Goal: Communication & Community: Answer question/provide support

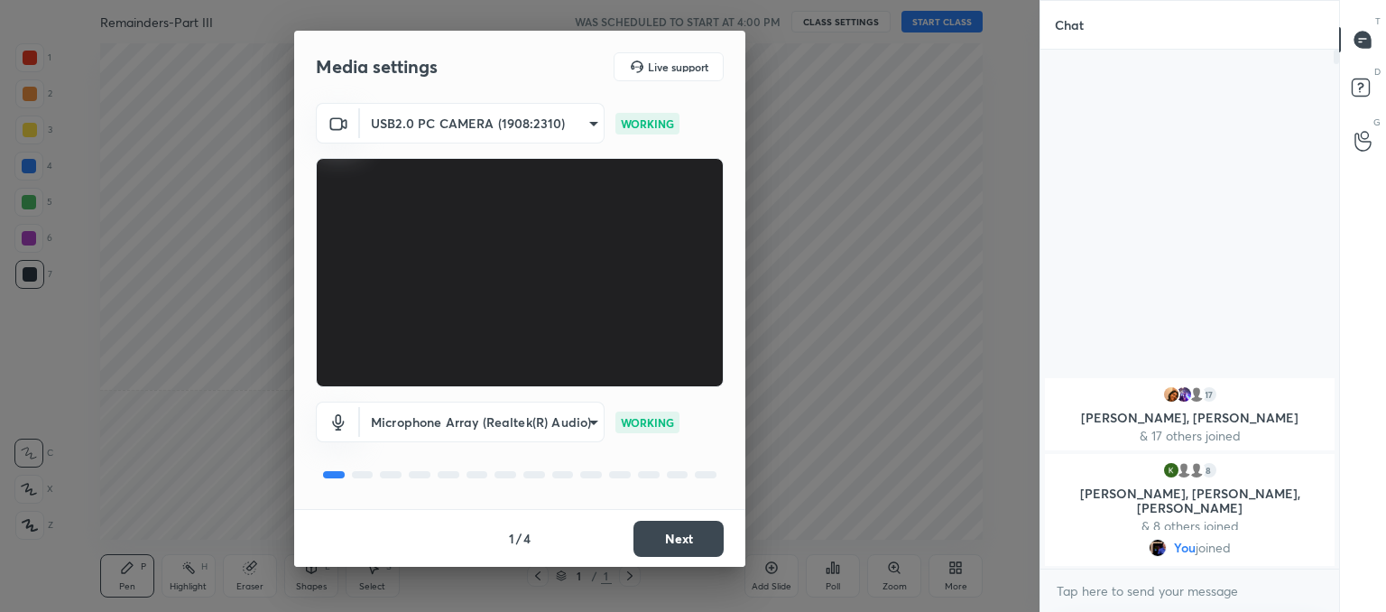
click at [704, 542] on button "Next" at bounding box center [678, 539] width 90 height 36
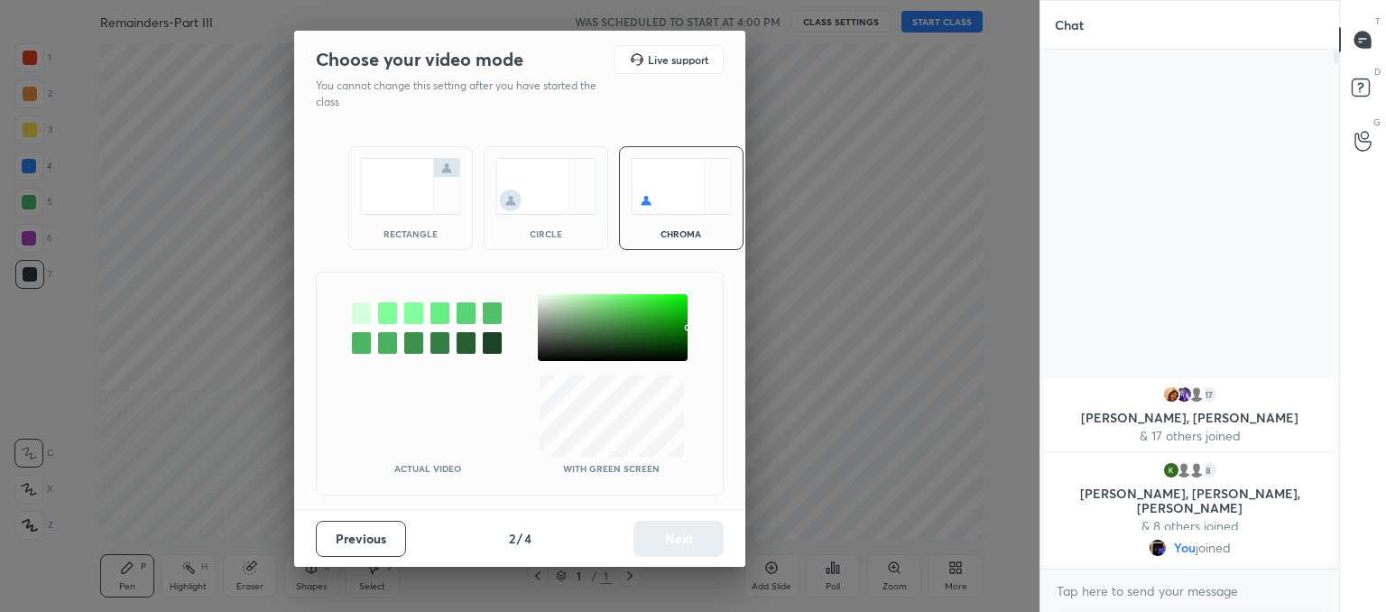
click at [549, 204] on img at bounding box center [545, 186] width 101 height 57
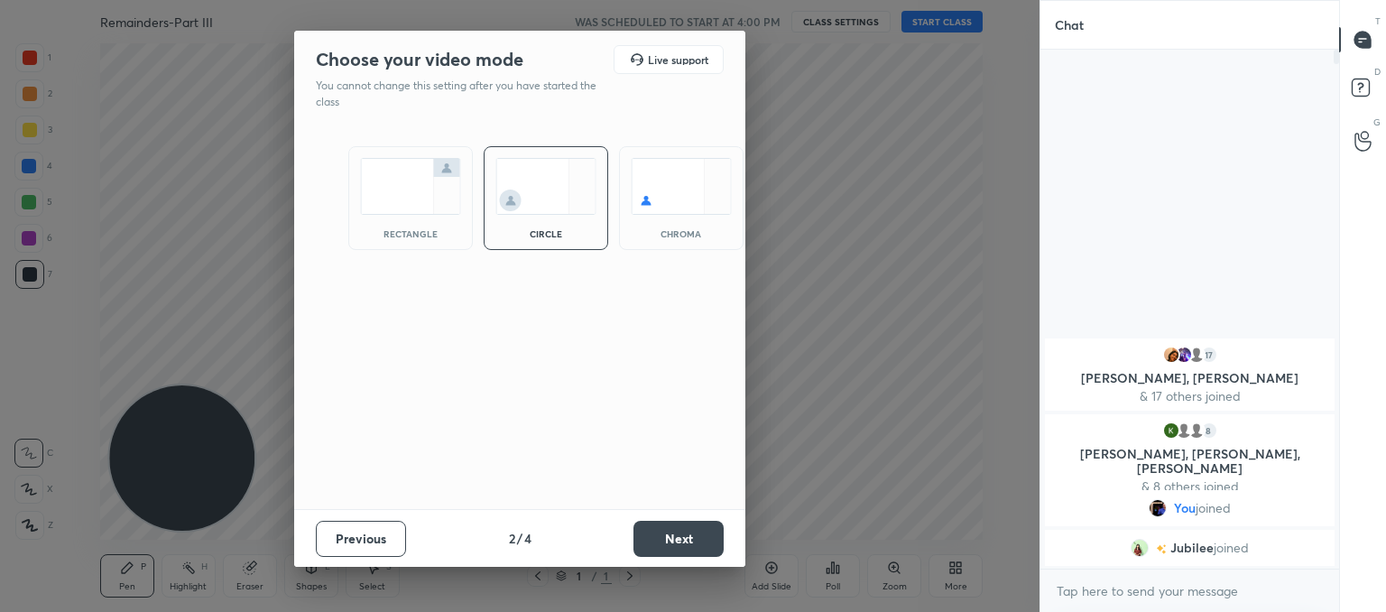
click at [684, 544] on button "Next" at bounding box center [678, 539] width 90 height 36
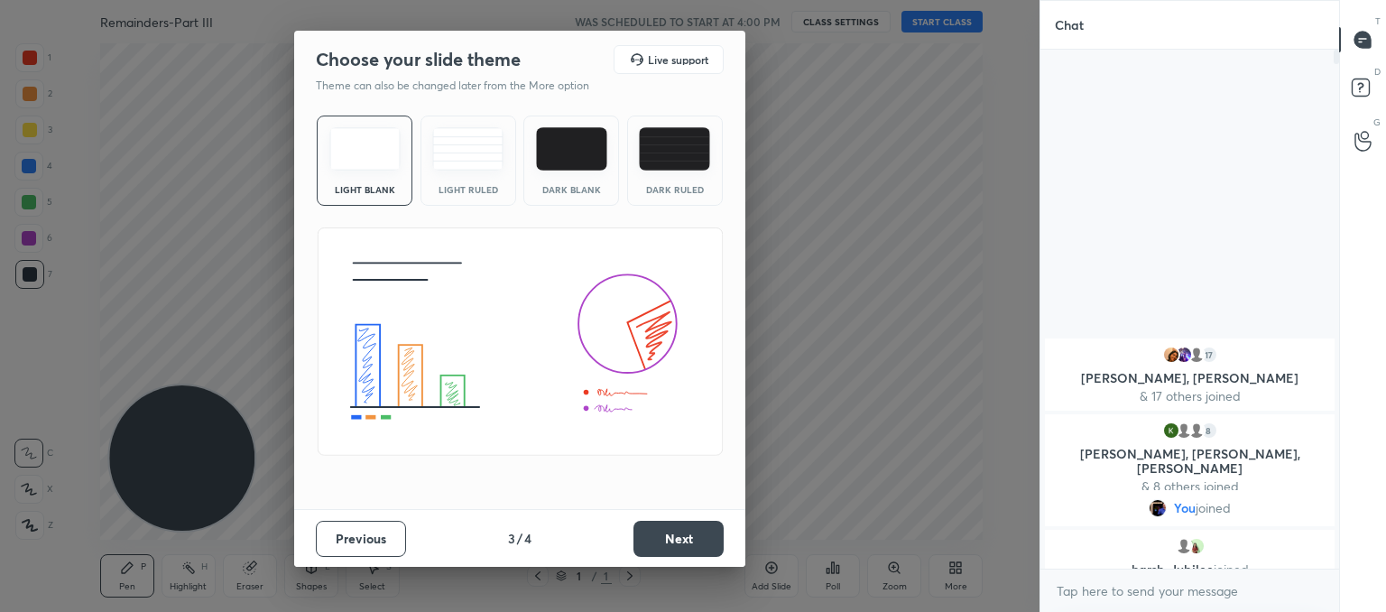
click at [438, 126] on div "Light Ruled" at bounding box center [468, 160] width 96 height 90
click at [693, 540] on button "Next" at bounding box center [678, 539] width 90 height 36
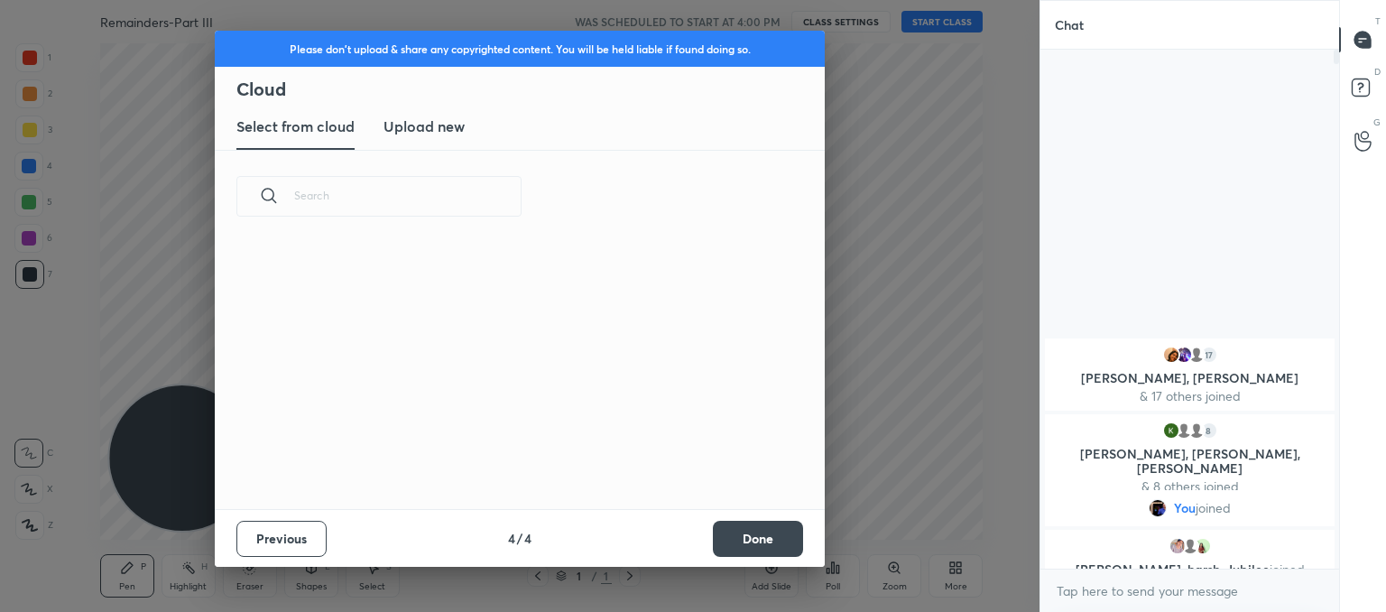
scroll to position [267, 579]
click at [411, 134] on h3 "Upload new" at bounding box center [423, 126] width 81 height 22
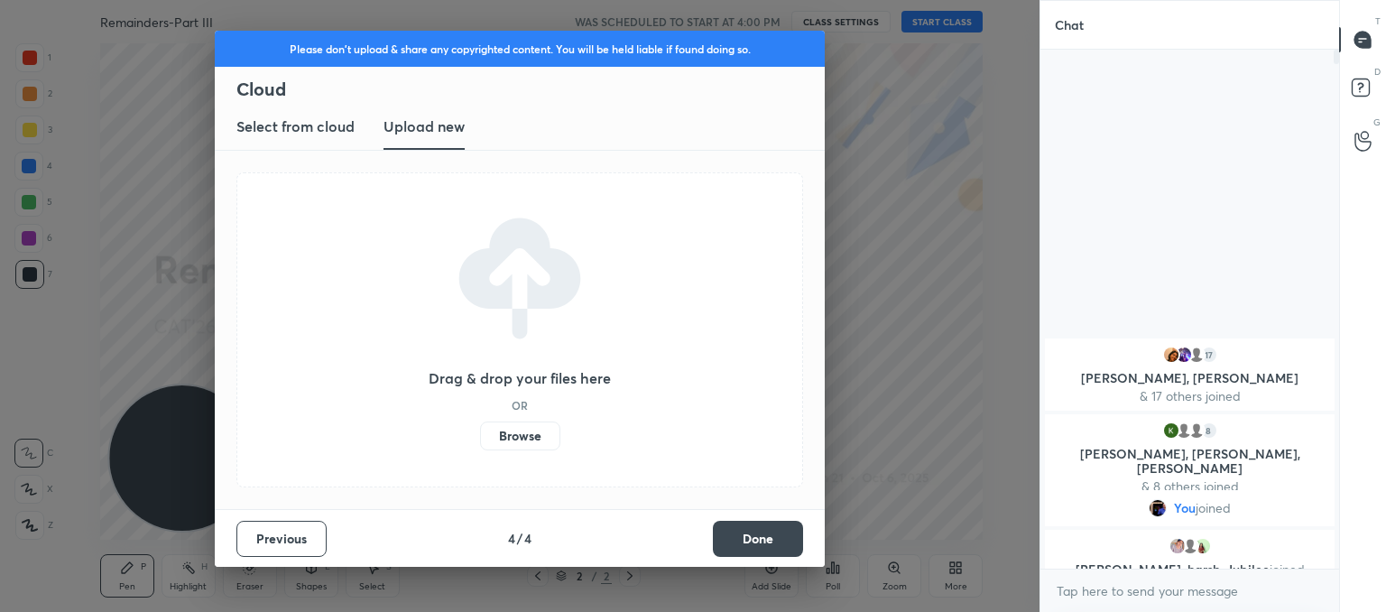
click at [526, 443] on label "Browse" at bounding box center [520, 435] width 80 height 29
click at [480, 443] on input "Browse" at bounding box center [480, 435] width 0 height 29
click at [759, 538] on button "Done" at bounding box center [758, 539] width 90 height 36
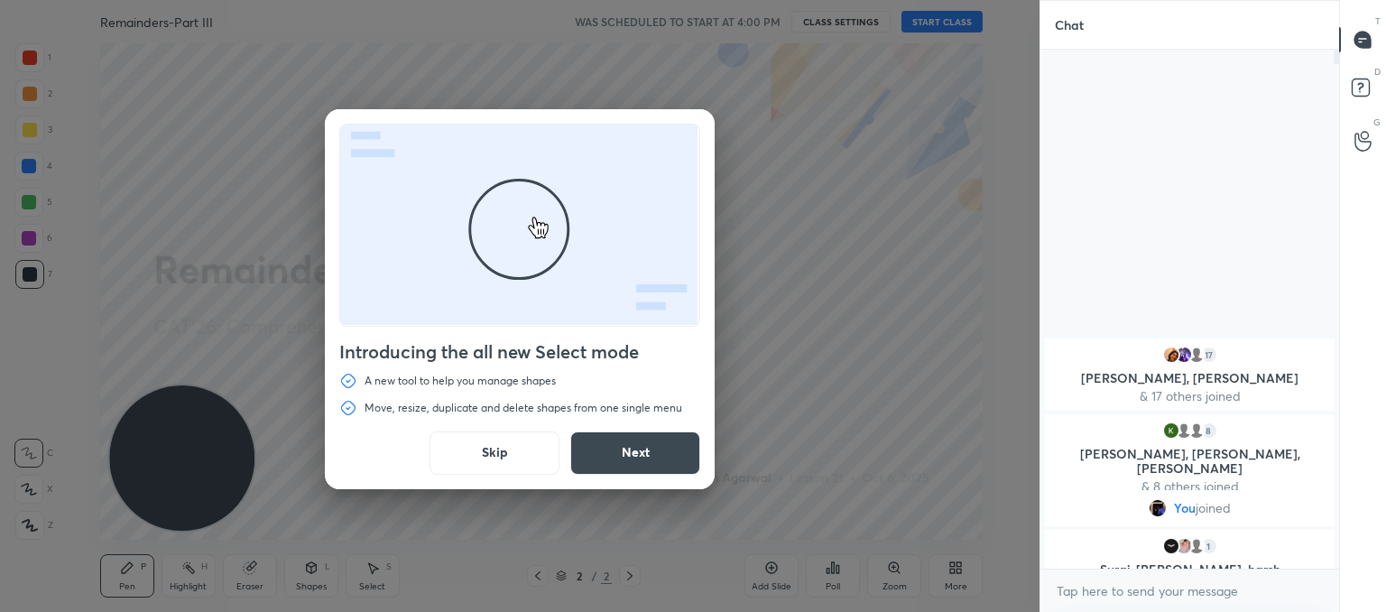
click at [610, 445] on button "Next" at bounding box center [635, 452] width 130 height 43
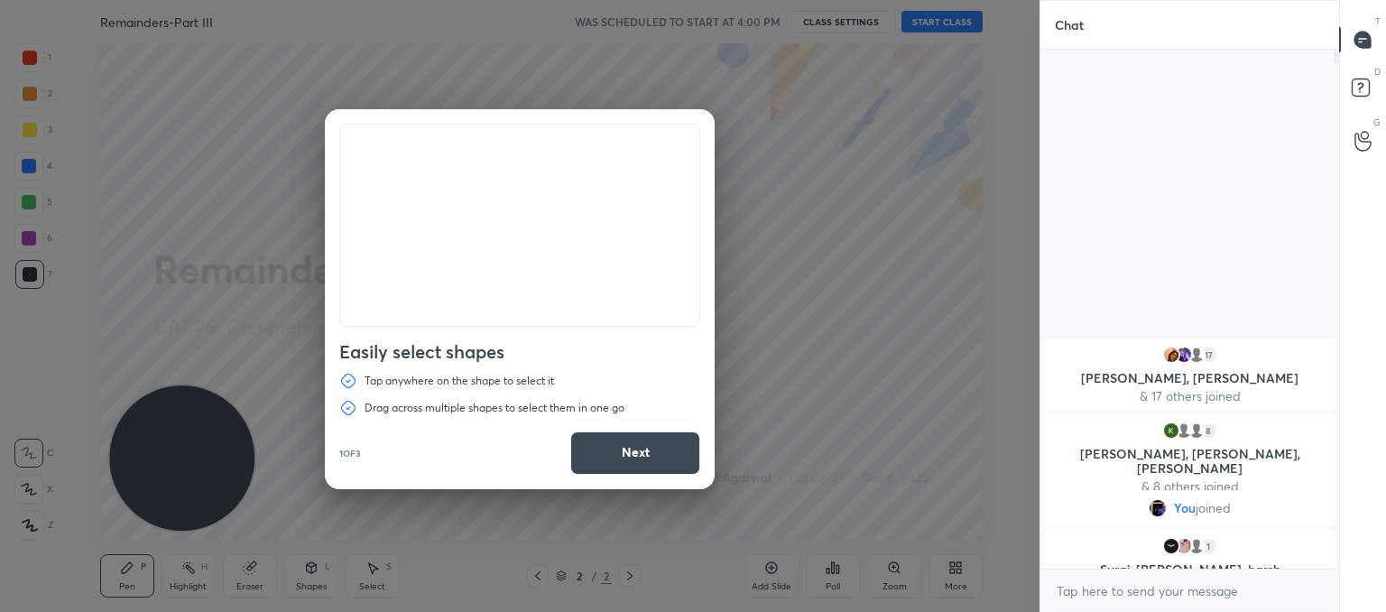
click at [941, 178] on div "Easily select shapes Tap anywhere on the shape to select it Drag across multipl…" at bounding box center [519, 306] width 1039 height 612
click at [603, 448] on button "Next" at bounding box center [635, 452] width 130 height 43
click at [603, 448] on button "Done" at bounding box center [635, 452] width 130 height 43
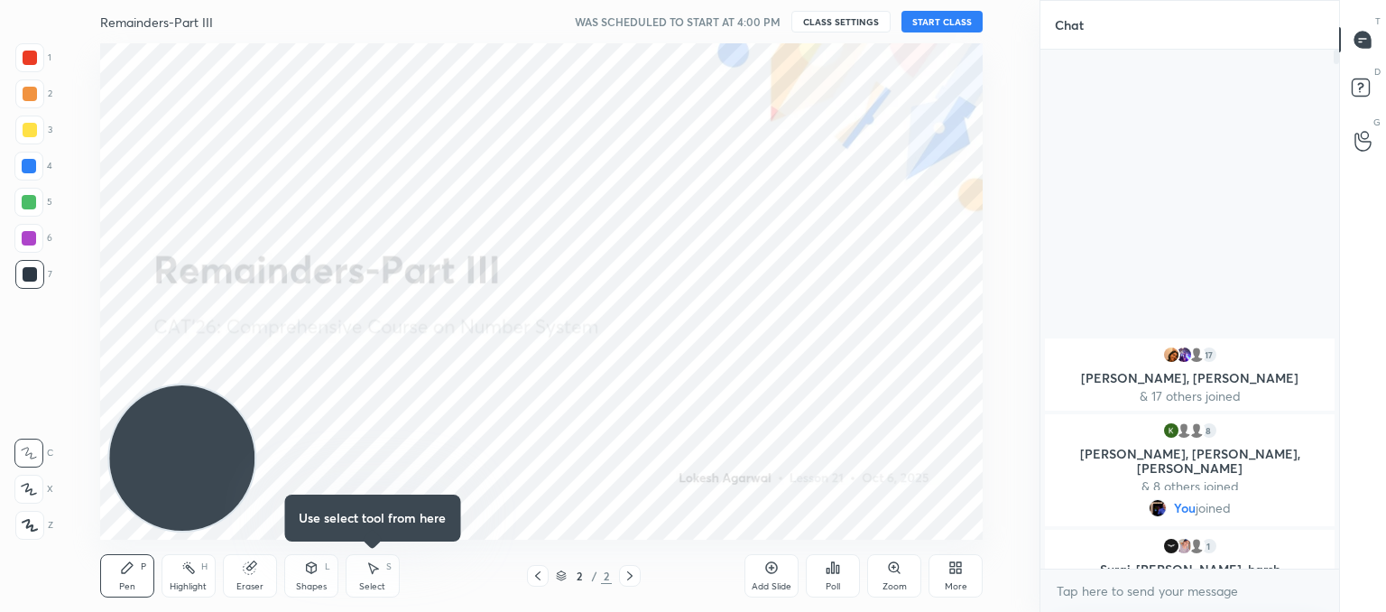
click at [966, 23] on button "START CLASS" at bounding box center [941, 22] width 81 height 22
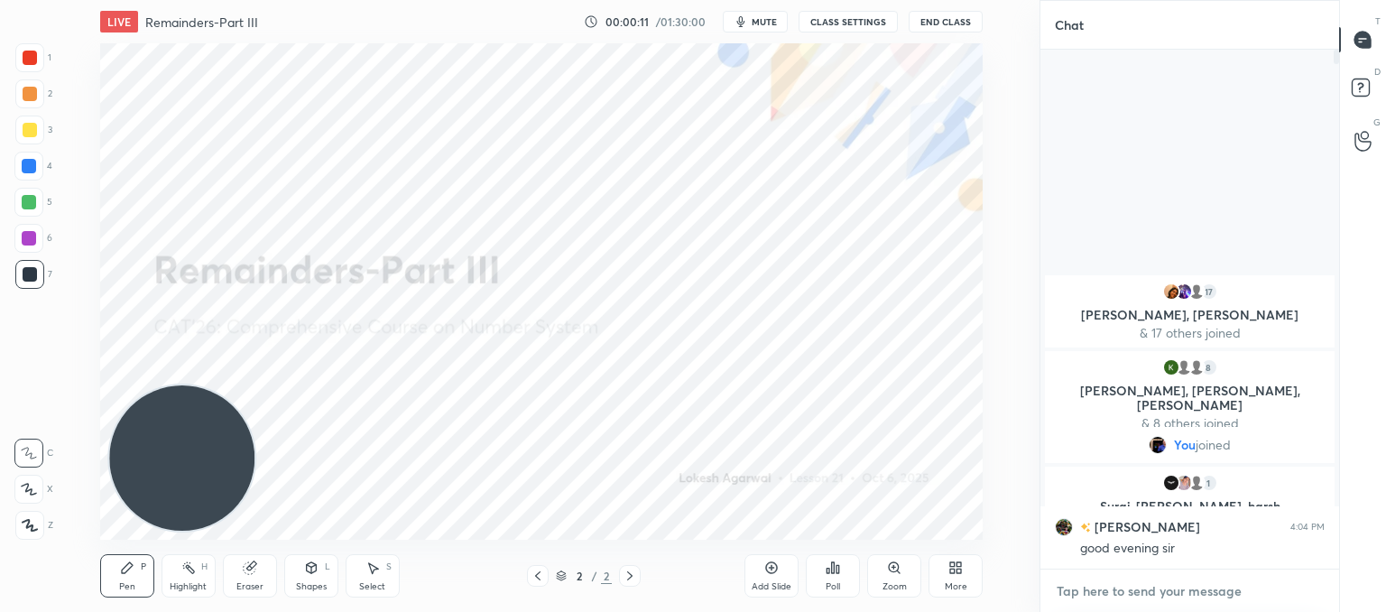
click at [1130, 584] on textarea at bounding box center [1190, 591] width 270 height 29
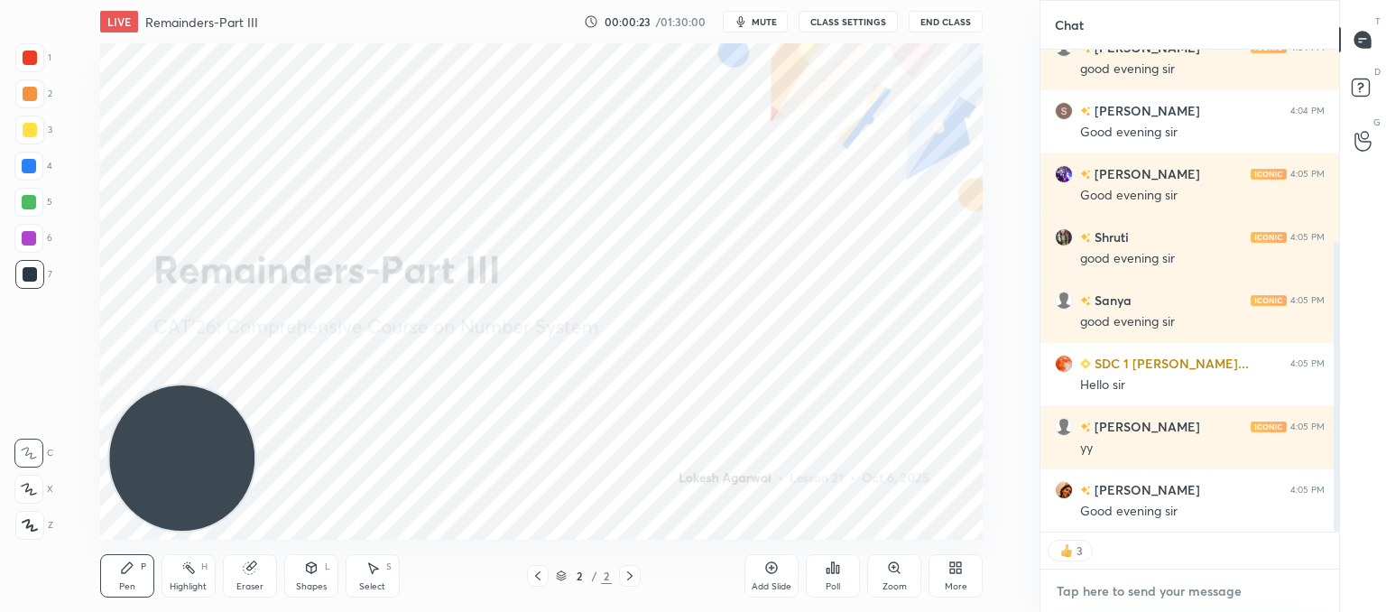
scroll to position [383, 0]
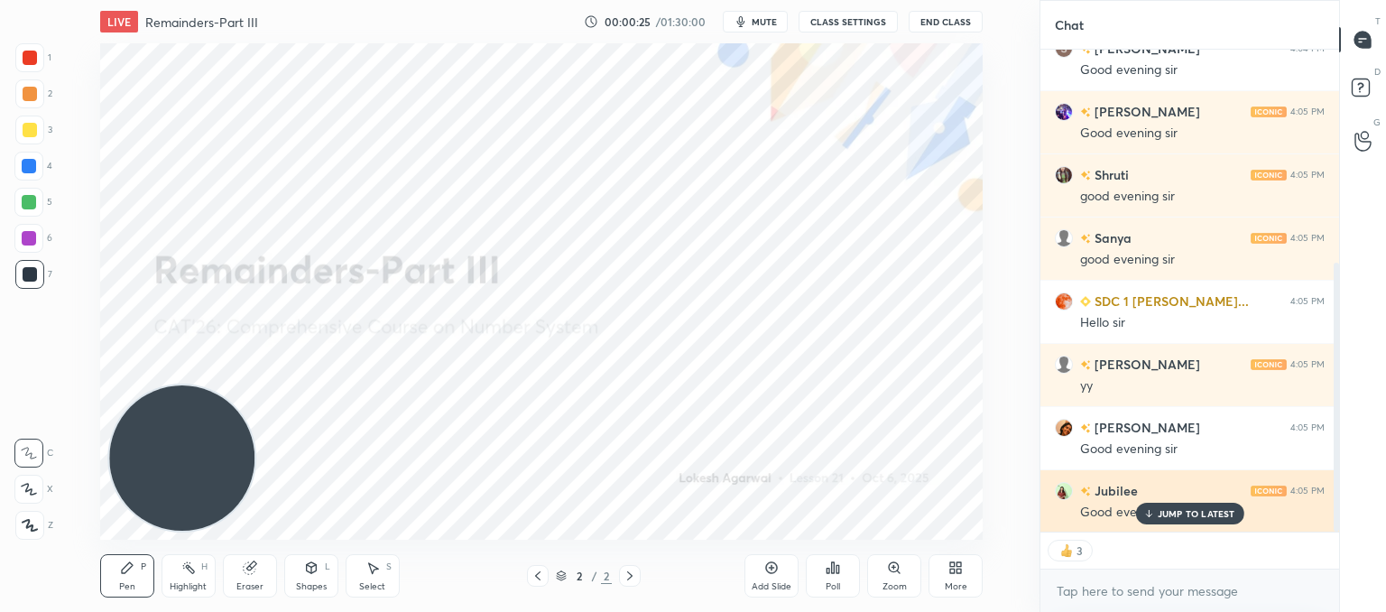
drag, startPoint x: 1186, startPoint y: 510, endPoint x: 1070, endPoint y: 486, distance: 117.8
click at [1185, 510] on p "JUMP TO LATEST" at bounding box center [1197, 513] width 78 height 11
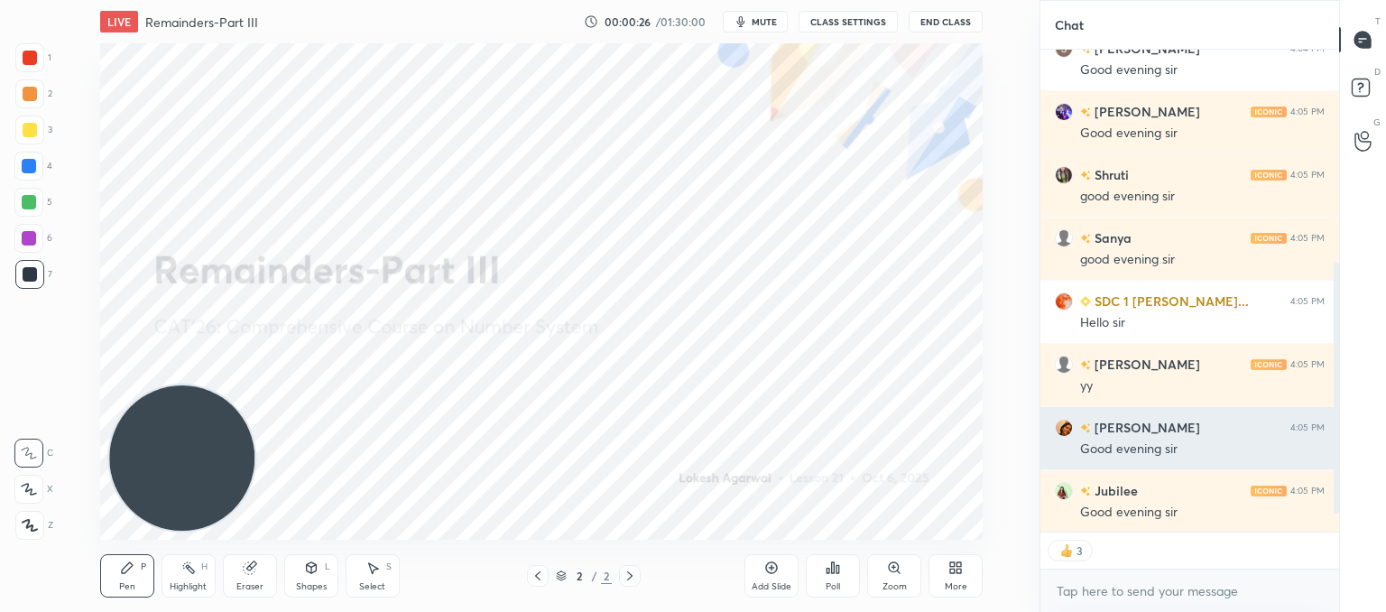
scroll to position [447, 0]
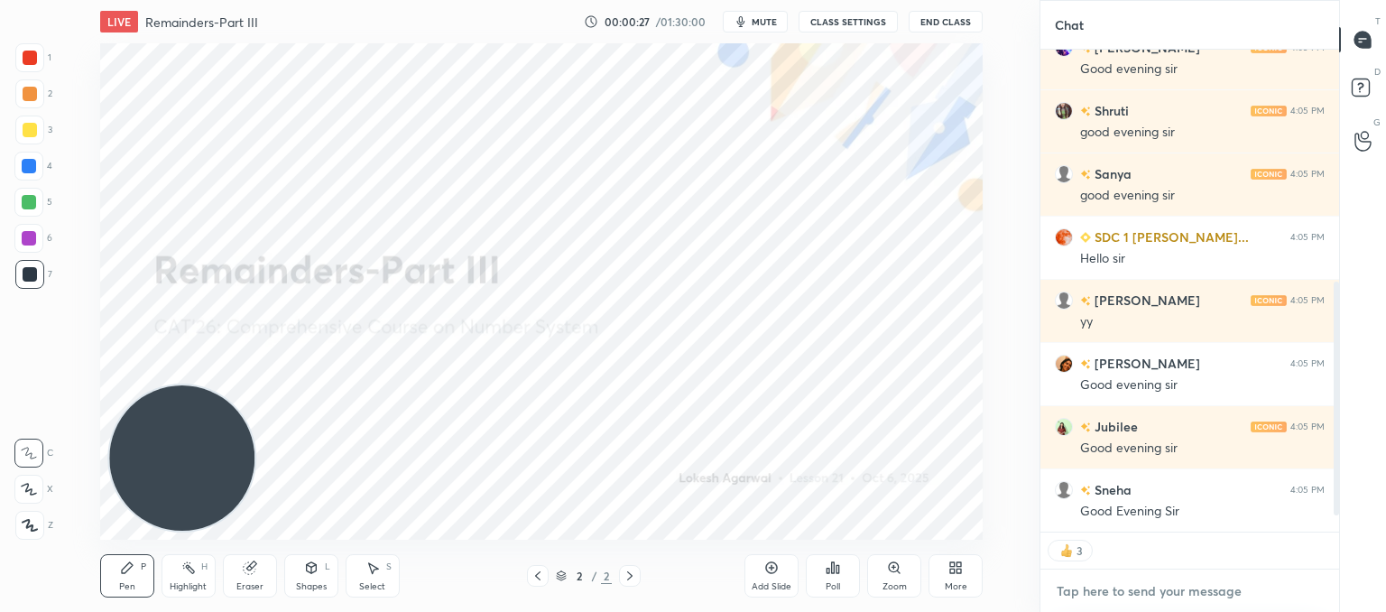
click at [1155, 582] on textarea at bounding box center [1190, 591] width 270 height 29
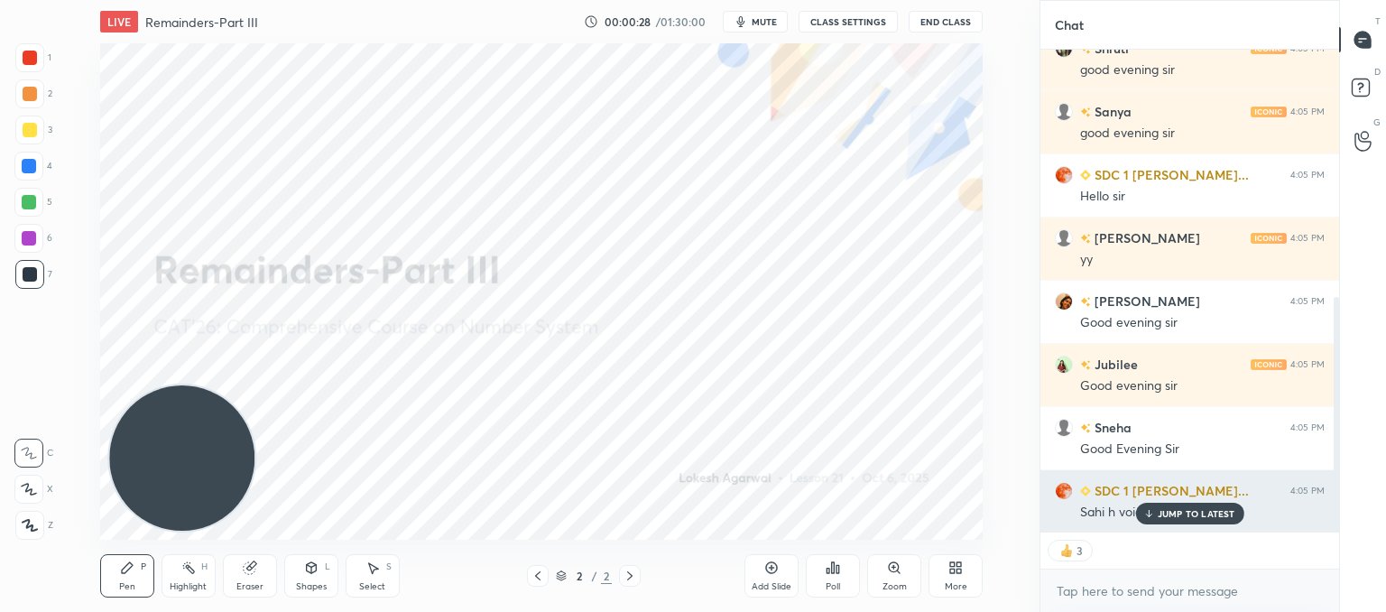
drag, startPoint x: 1198, startPoint y: 513, endPoint x: 1171, endPoint y: 514, distance: 27.1
click at [1193, 514] on p "JUMP TO LATEST" at bounding box center [1197, 513] width 78 height 11
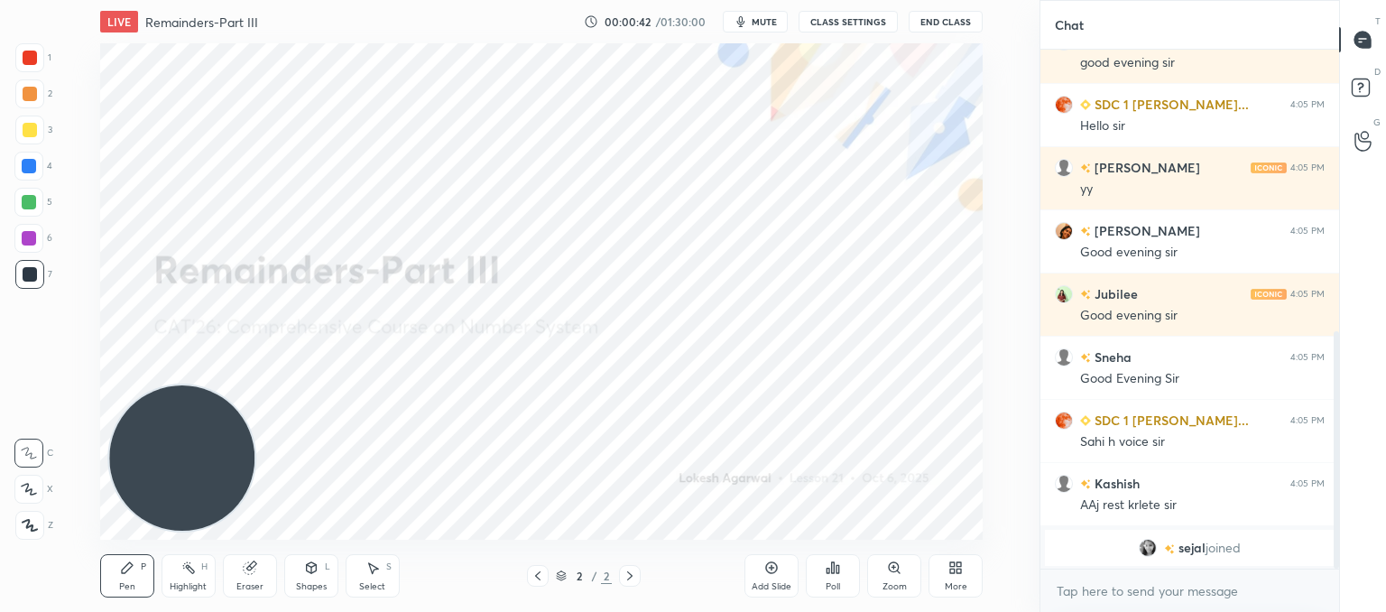
scroll to position [678, 0]
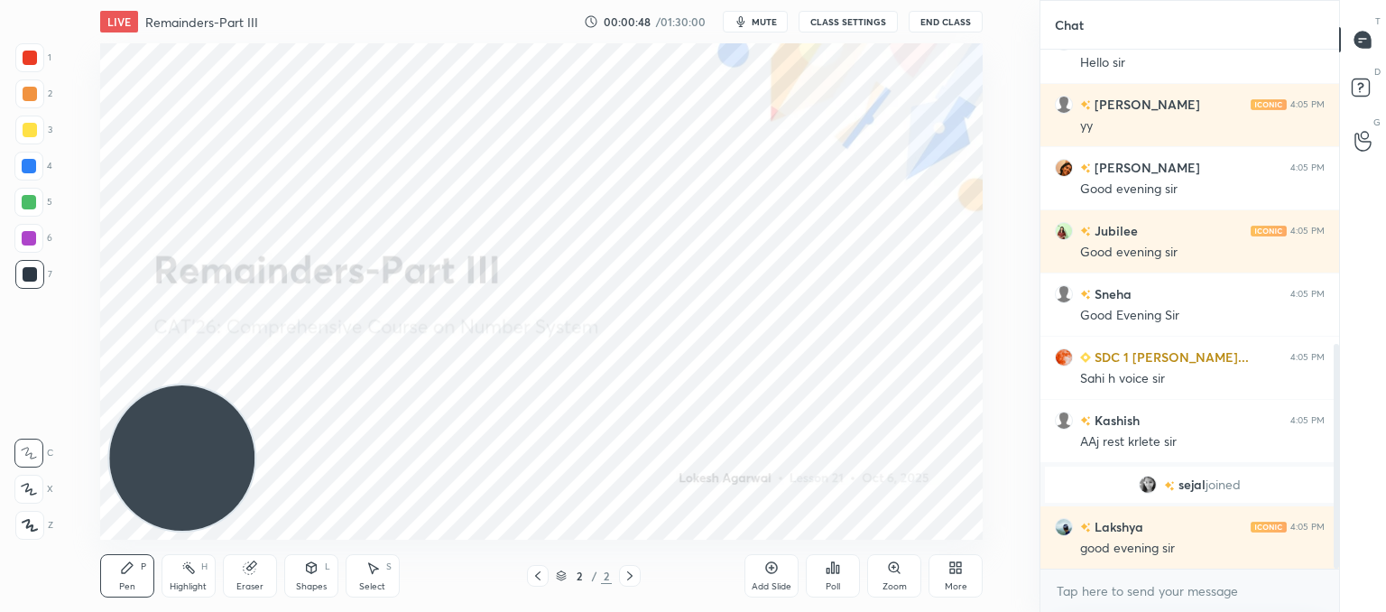
click at [945, 576] on div "More" at bounding box center [955, 575] width 54 height 43
click at [570, 327] on div at bounding box center [693, 306] width 1386 height 612
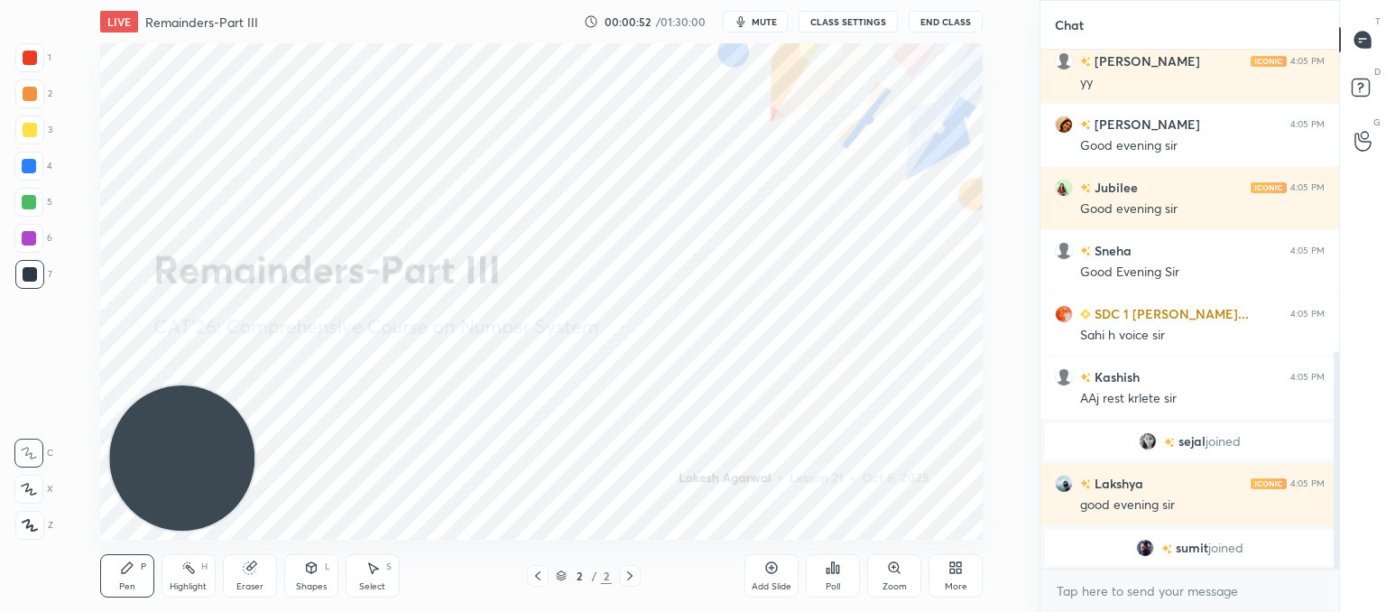
click at [953, 578] on div "More" at bounding box center [955, 575] width 54 height 43
click at [859, 385] on icon at bounding box center [853, 379] width 14 height 14
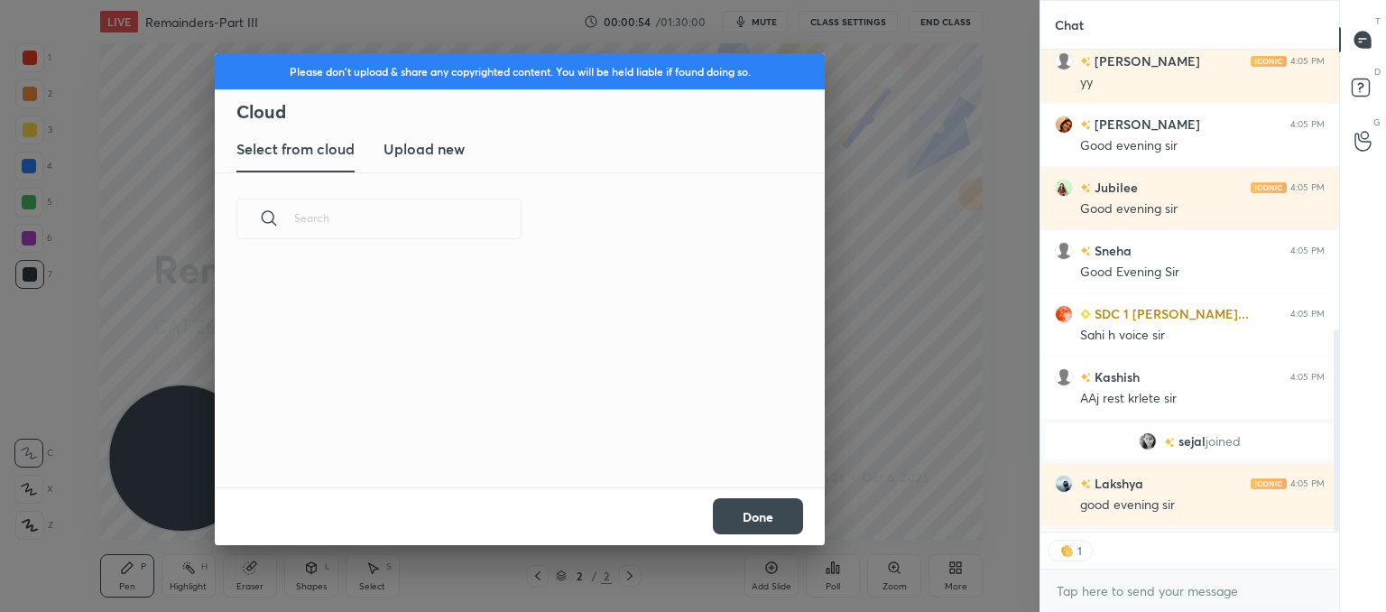
scroll to position [6, 5]
click at [413, 145] on h3 "Upload new" at bounding box center [423, 149] width 81 height 22
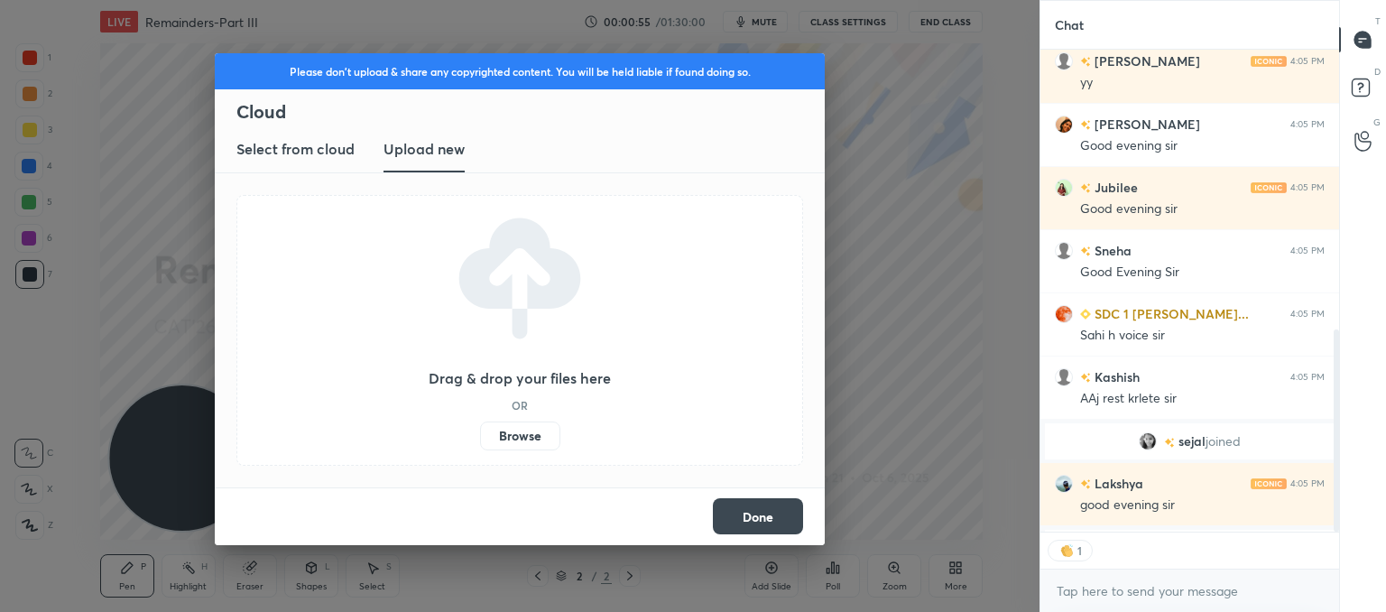
click at [520, 427] on label "Browse" at bounding box center [520, 435] width 80 height 29
click at [480, 427] on input "Browse" at bounding box center [480, 435] width 0 height 29
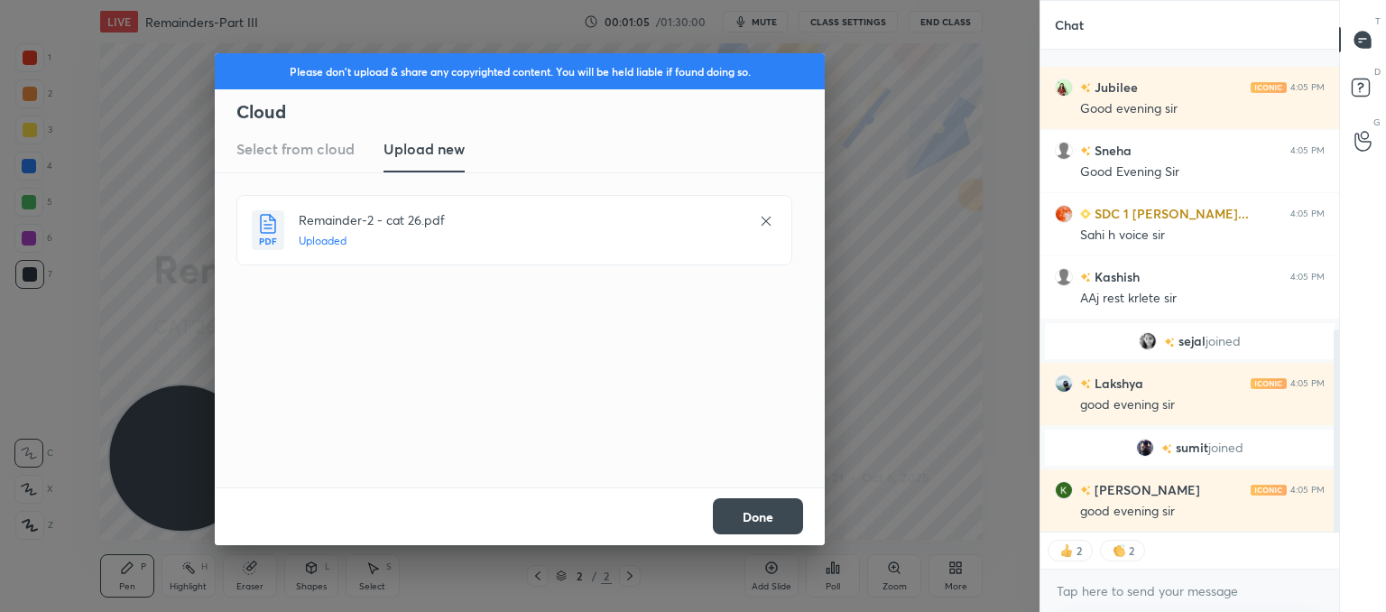
scroll to position [822, 0]
click at [758, 517] on button "Done" at bounding box center [758, 516] width 90 height 36
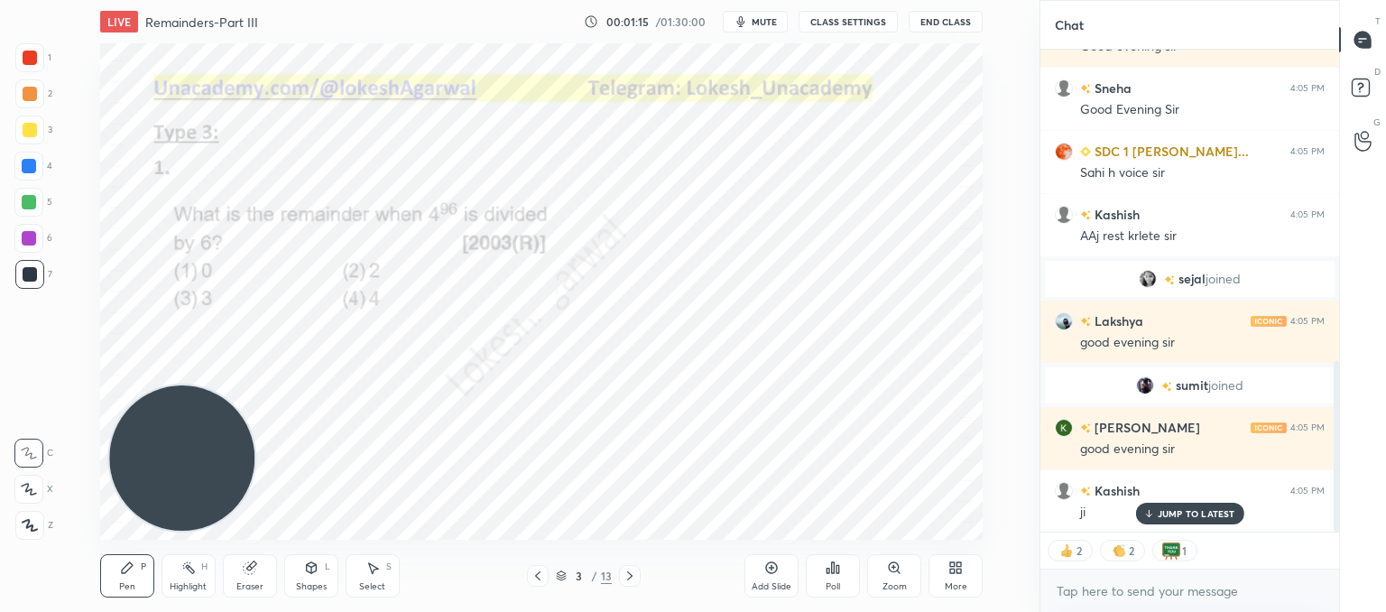
click at [34, 488] on icon at bounding box center [29, 489] width 16 height 13
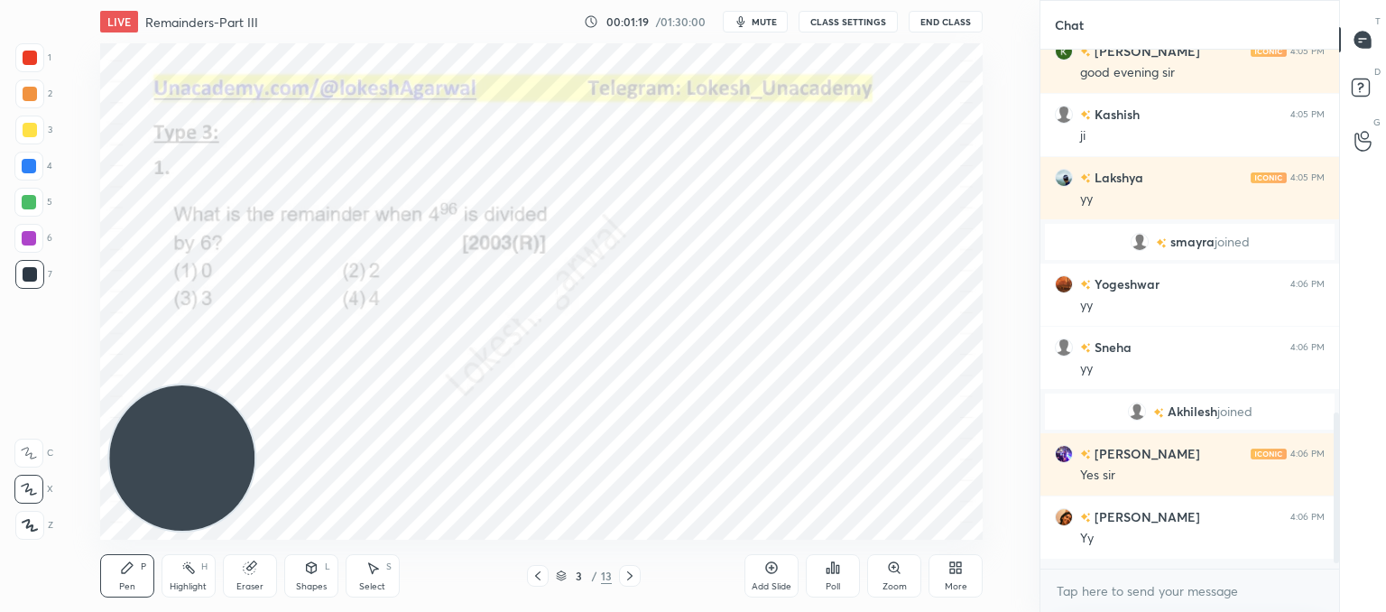
scroll to position [513, 293]
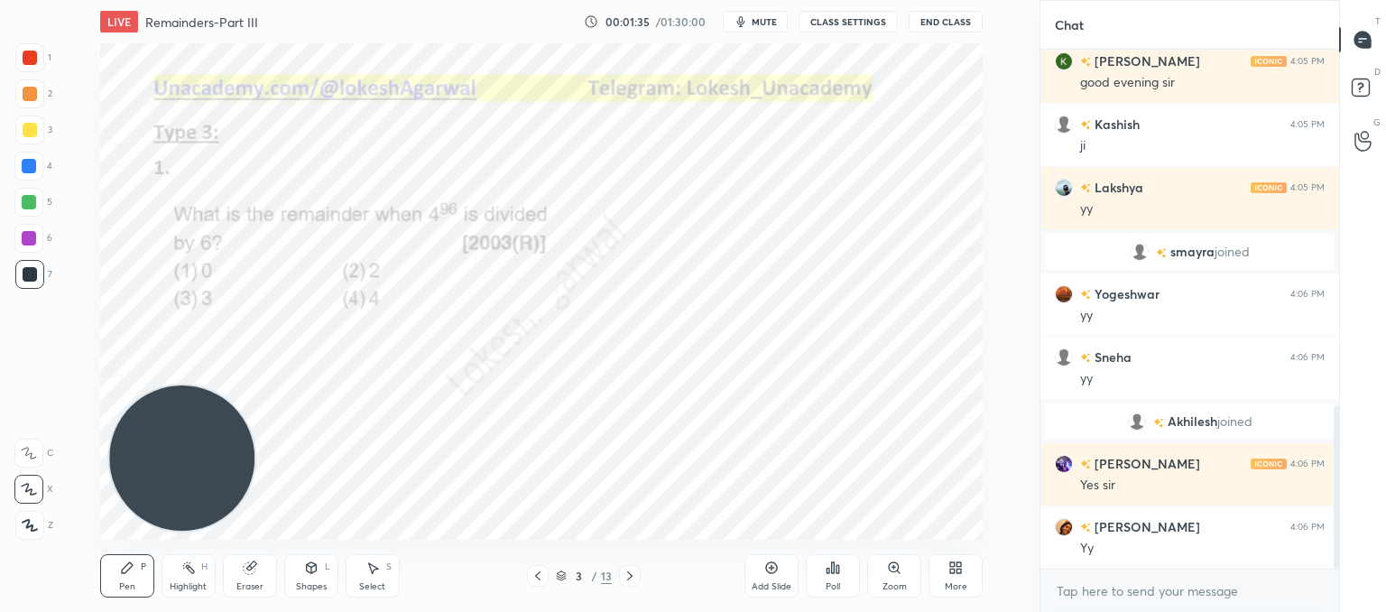
click at [826, 578] on div "Poll" at bounding box center [833, 575] width 54 height 43
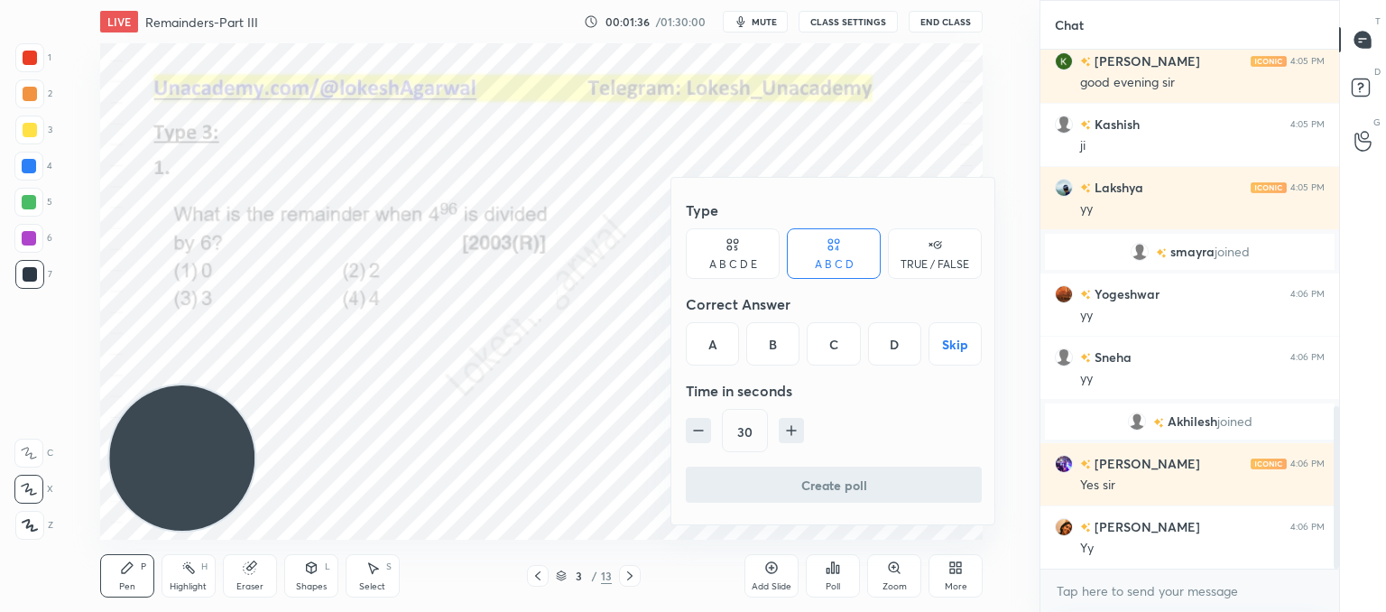
click at [884, 347] on div "D" at bounding box center [894, 343] width 53 height 43
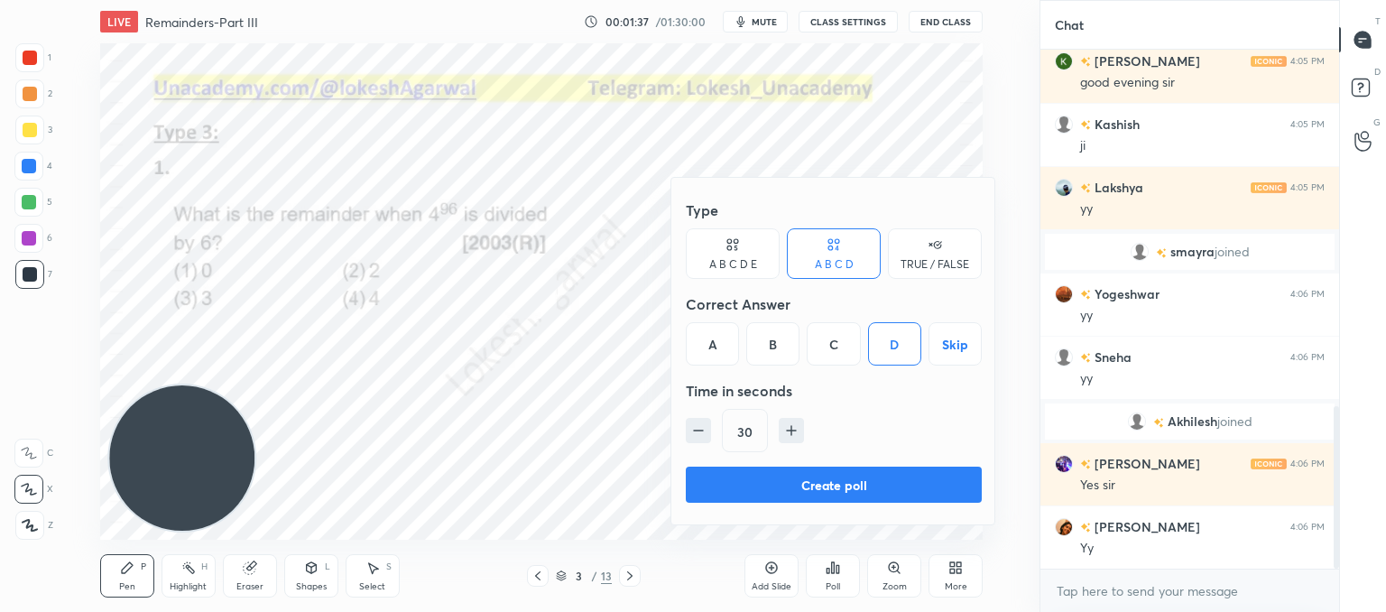
click at [798, 477] on button "Create poll" at bounding box center [834, 484] width 296 height 36
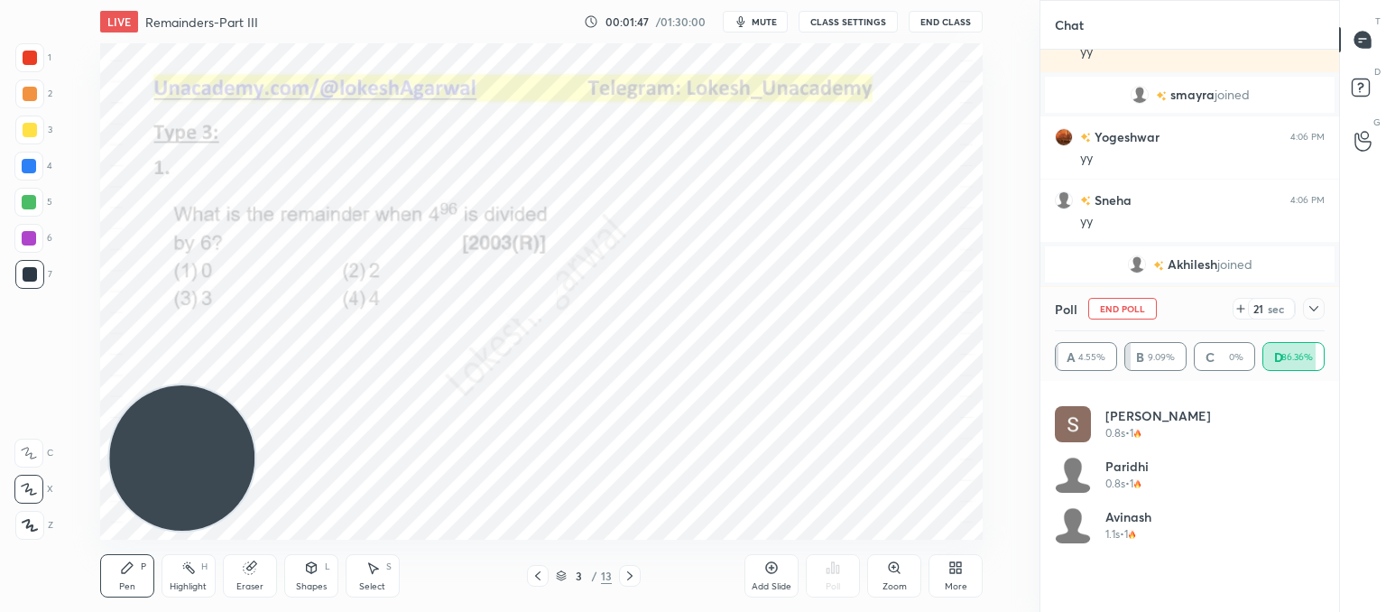
scroll to position [0, 0]
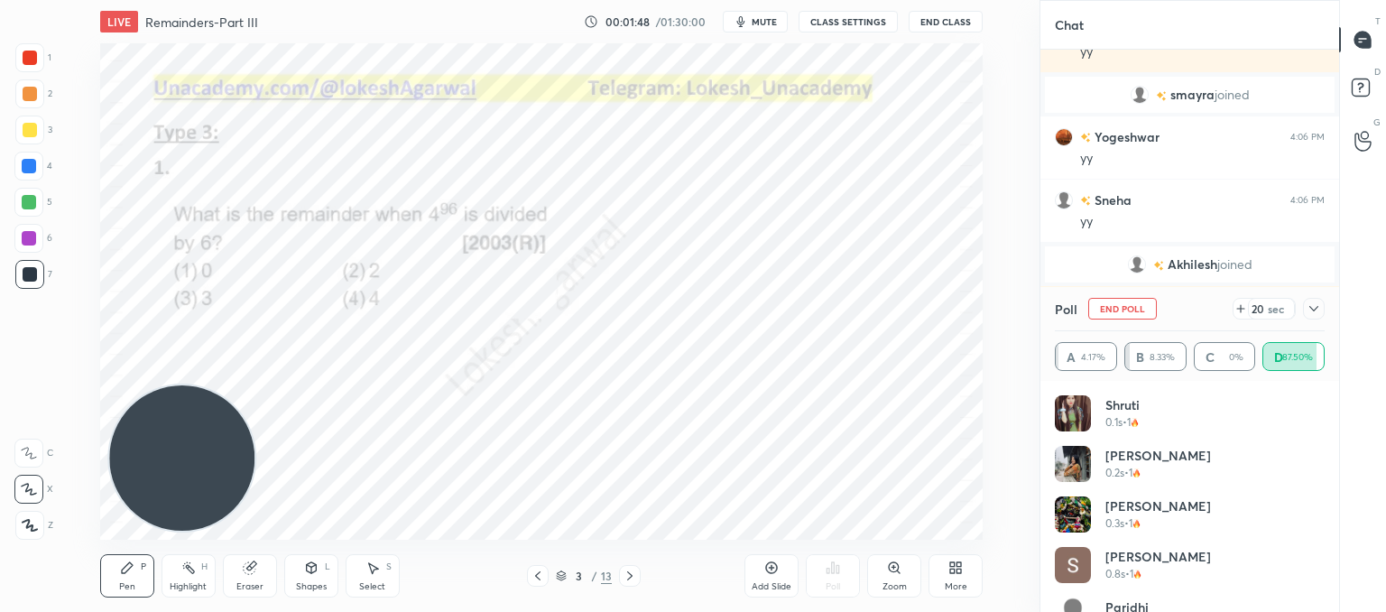
drag, startPoint x: 1310, startPoint y: 314, endPoint x: 1285, endPoint y: 366, distance: 58.1
click at [1310, 314] on icon at bounding box center [1313, 308] width 14 height 14
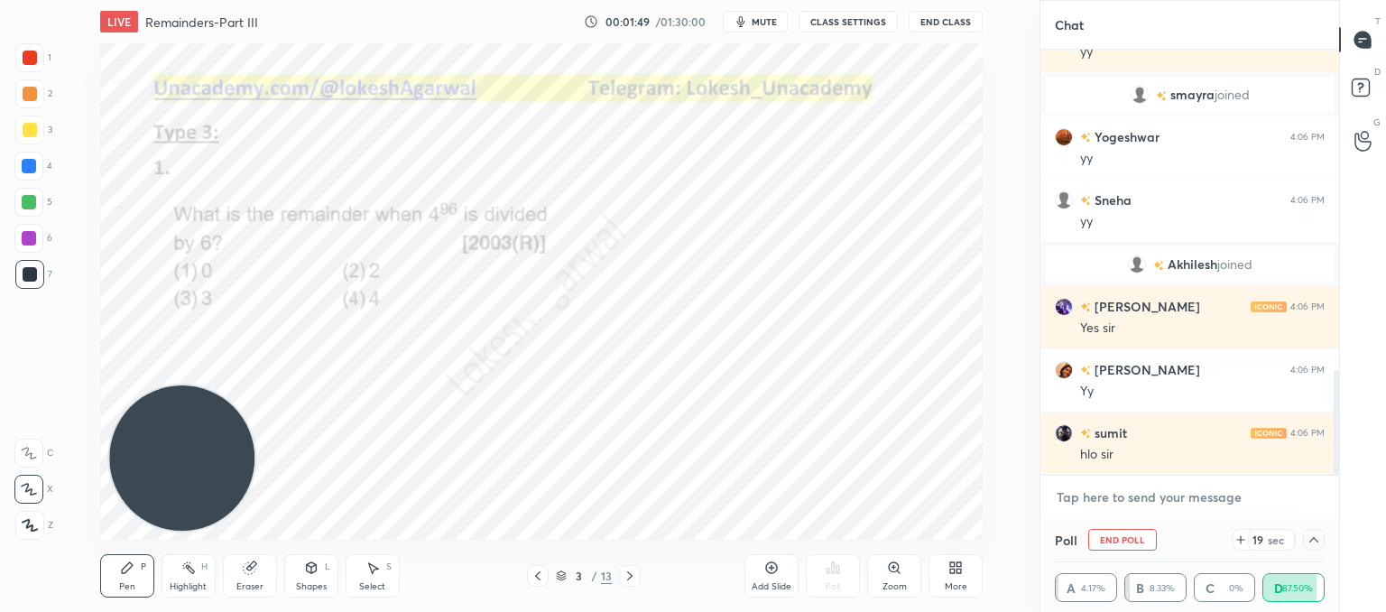
click at [1107, 510] on textarea at bounding box center [1190, 497] width 270 height 29
click at [1130, 495] on textarea at bounding box center [1190, 497] width 270 height 29
click at [1314, 543] on icon at bounding box center [1313, 539] width 14 height 14
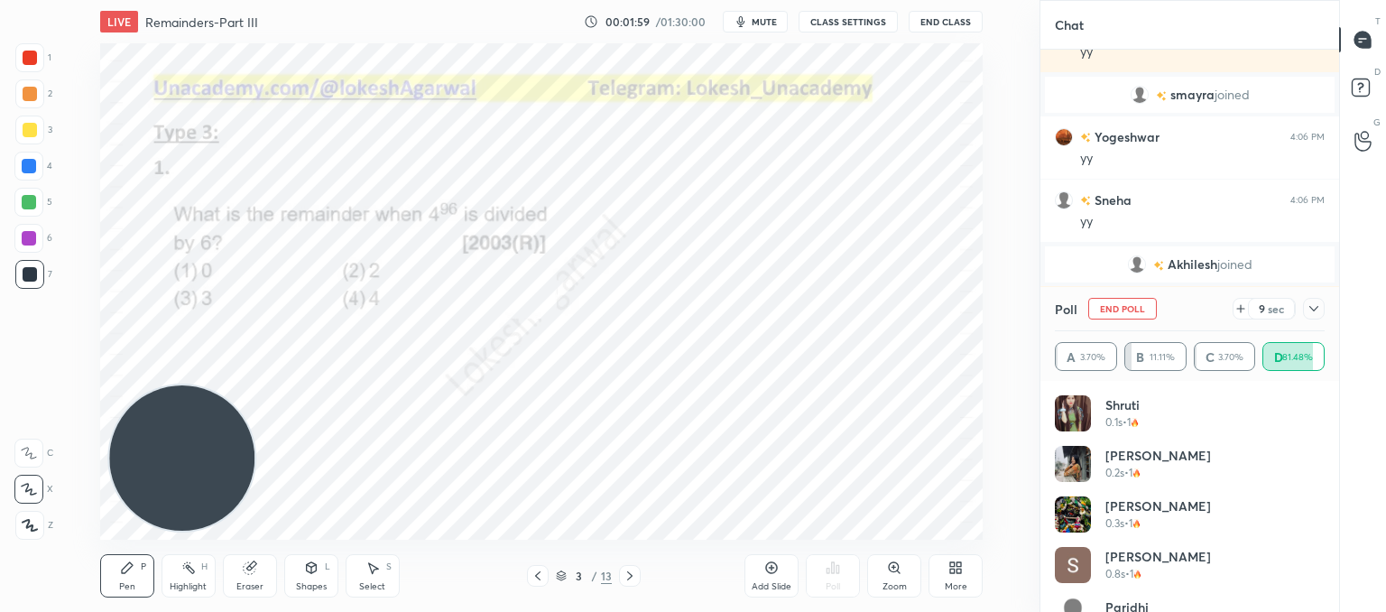
click at [1317, 308] on icon at bounding box center [1313, 308] width 9 height 5
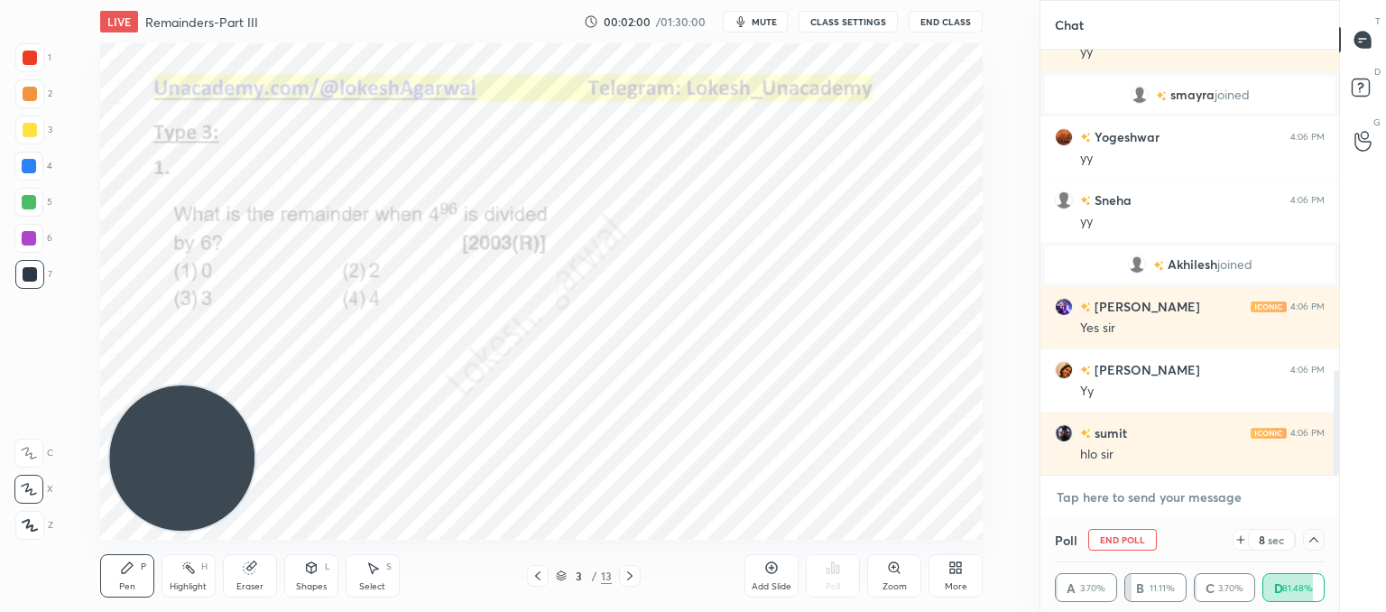
click at [1118, 496] on textarea at bounding box center [1190, 497] width 270 height 29
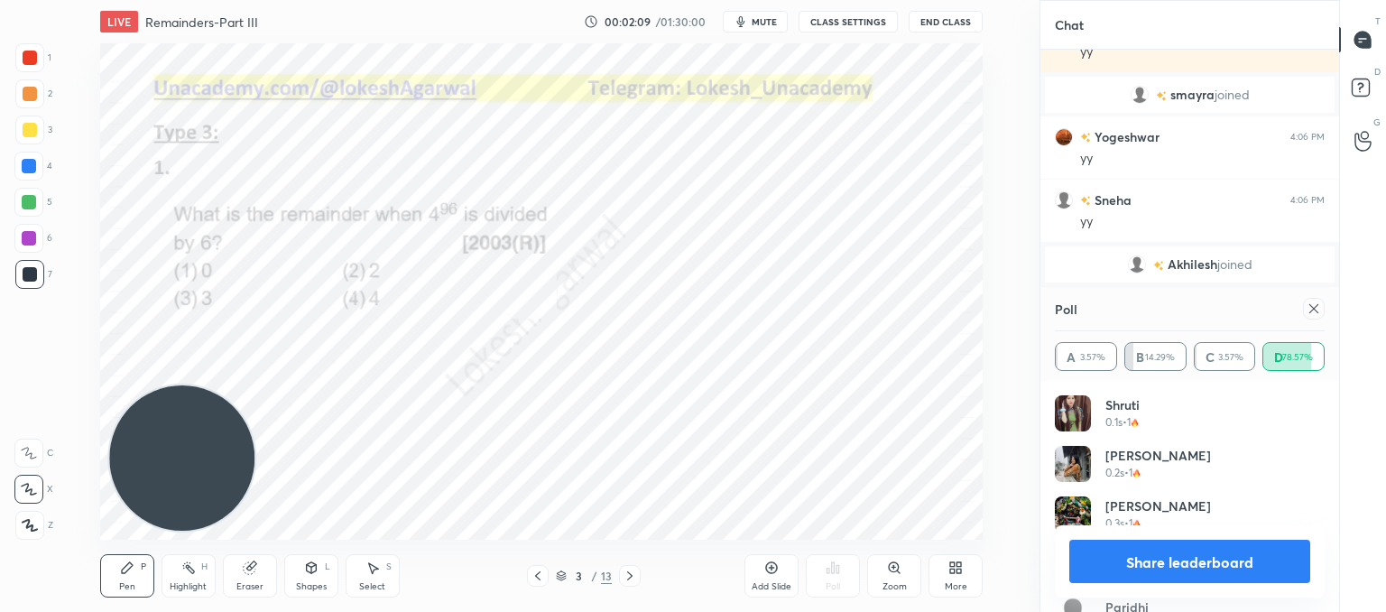
click at [1306, 309] on icon at bounding box center [1313, 308] width 14 height 14
type textarea "x"
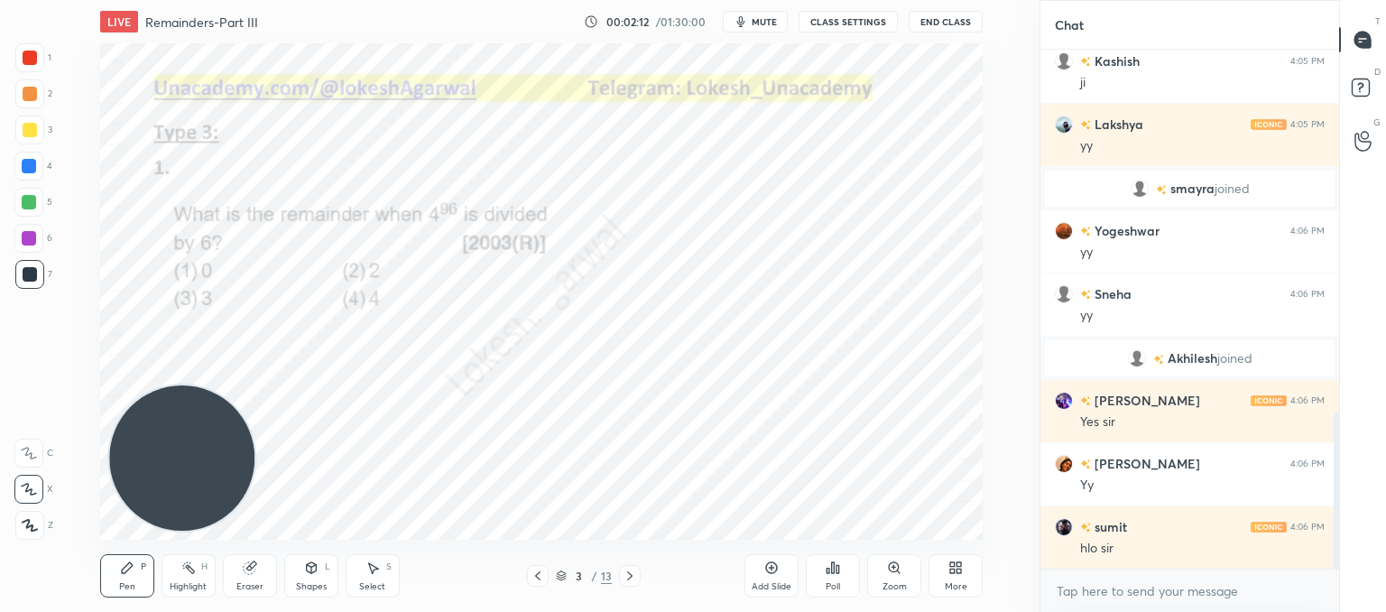
click at [636, 577] on icon at bounding box center [630, 575] width 14 height 14
click at [842, 582] on div "Poll" at bounding box center [833, 575] width 54 height 43
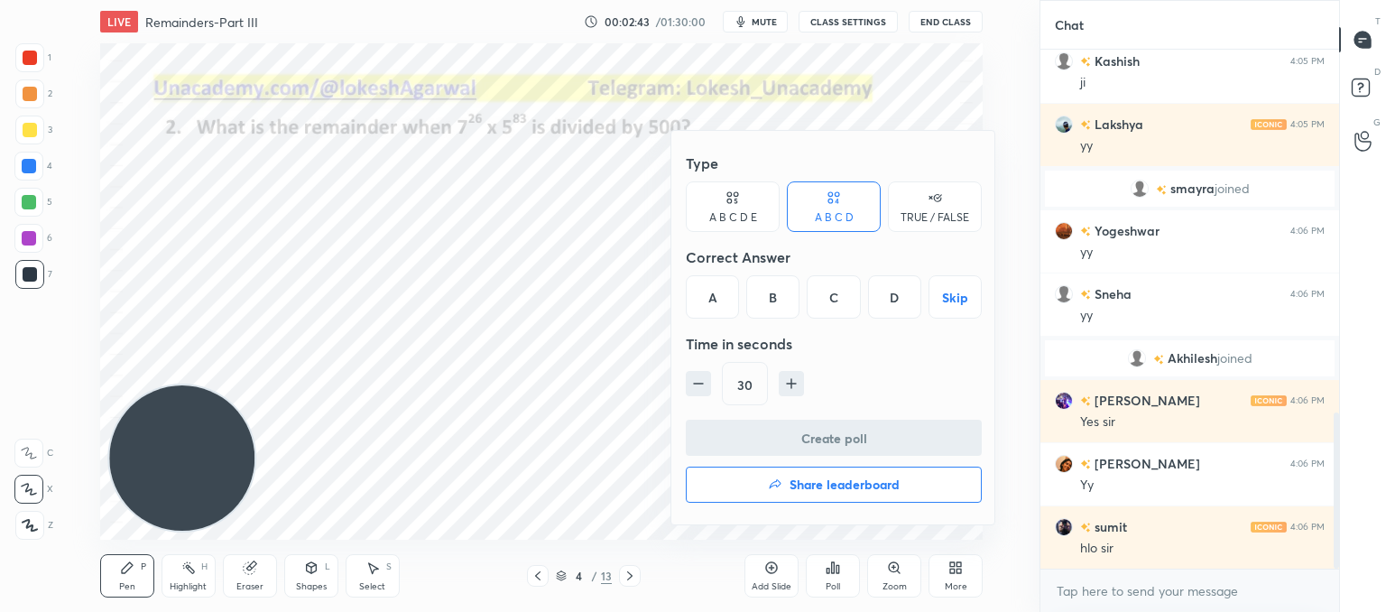
click at [734, 198] on icon at bounding box center [736, 200] width 4 height 5
click at [700, 286] on div "A" at bounding box center [707, 296] width 43 height 43
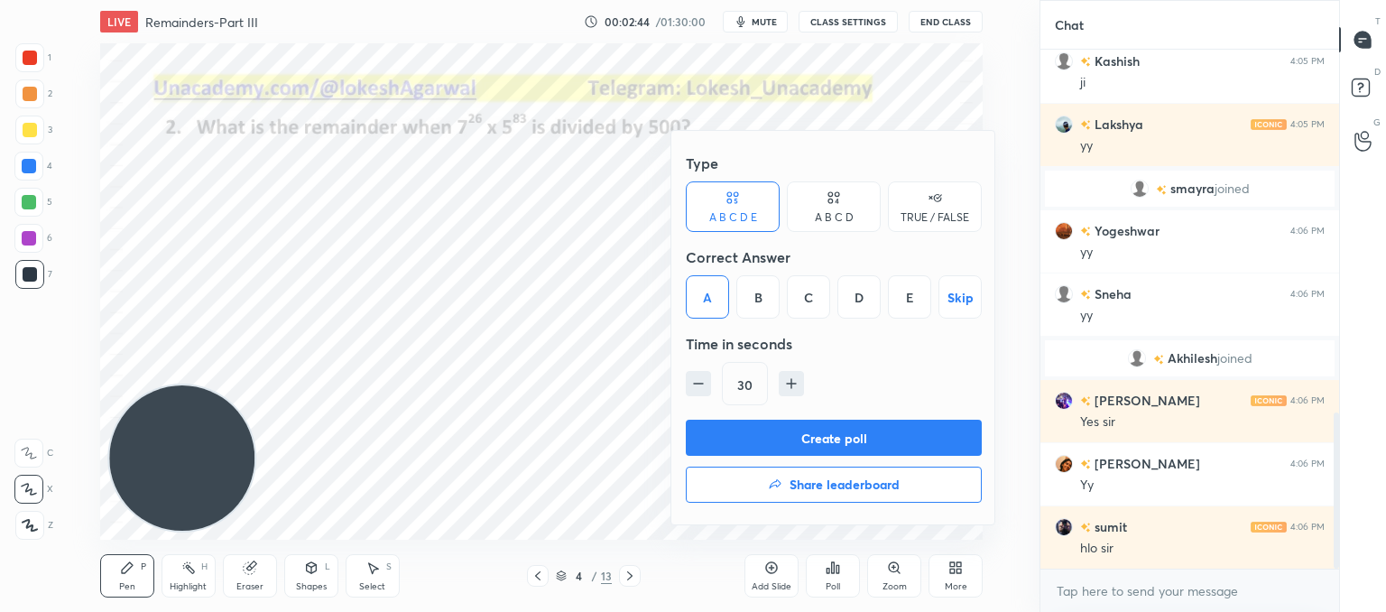
click at [705, 393] on button "button" at bounding box center [698, 383] width 25 height 25
type input "15"
click at [722, 432] on button "Create poll" at bounding box center [834, 438] width 296 height 36
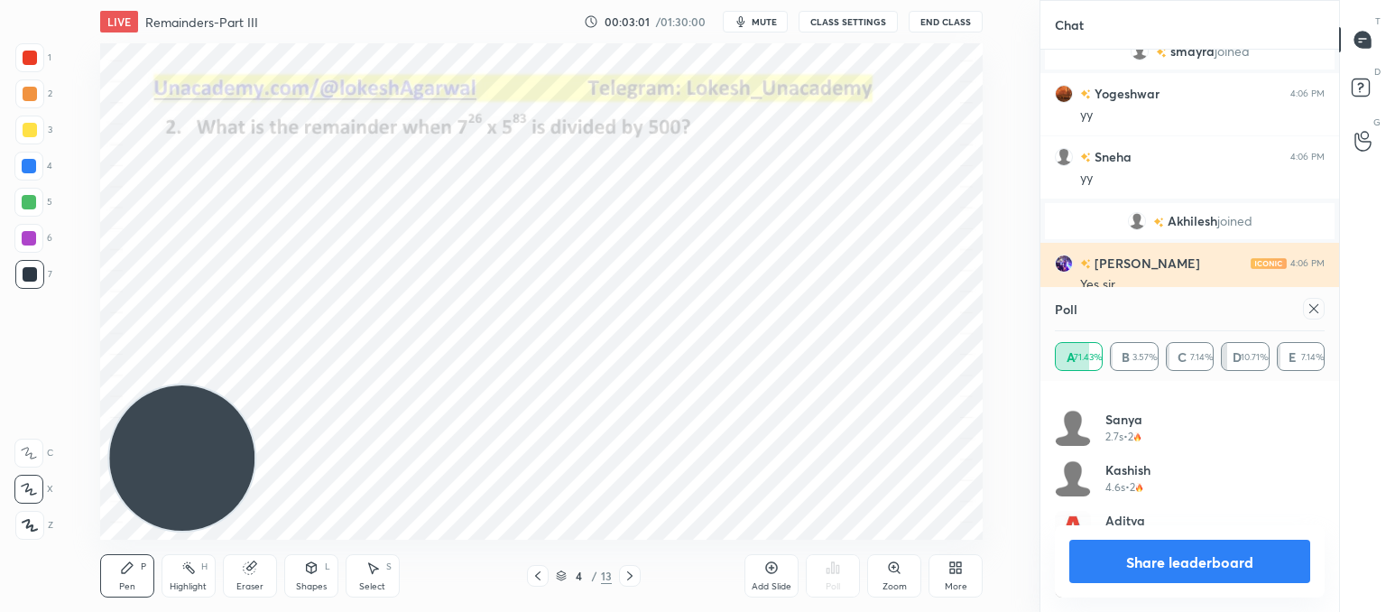
drag, startPoint x: 1317, startPoint y: 308, endPoint x: 1083, endPoint y: 300, distance: 234.7
click at [1317, 309] on icon at bounding box center [1313, 308] width 14 height 14
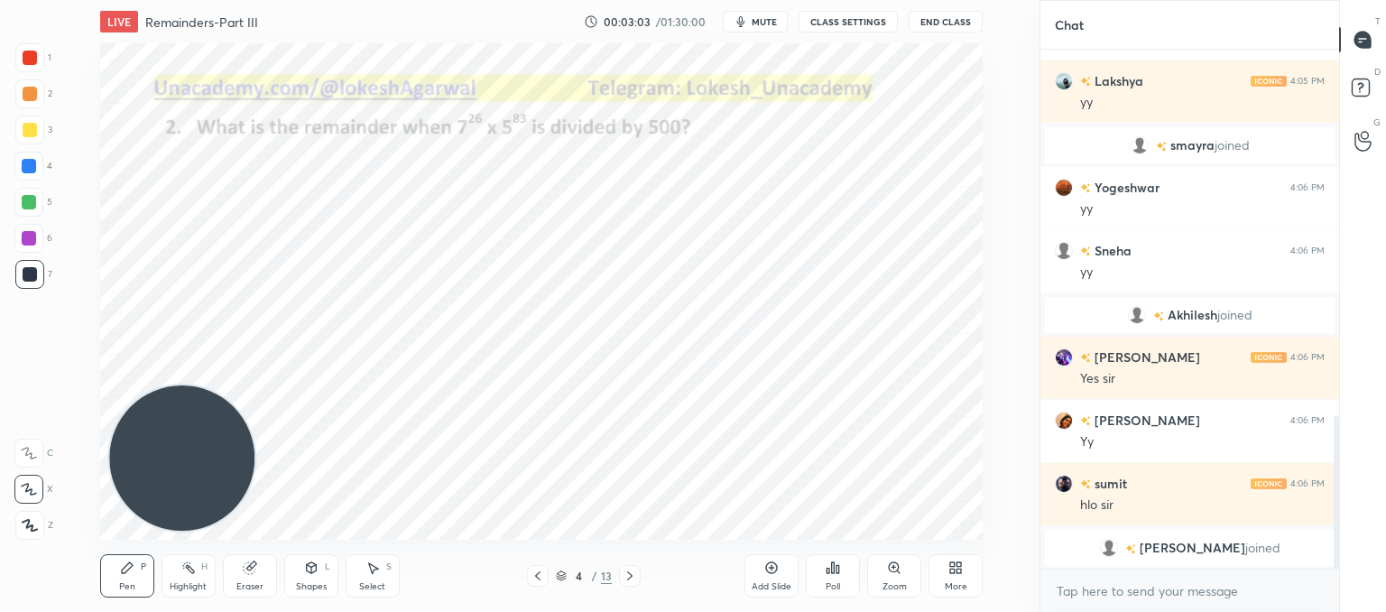
click at [631, 575] on icon at bounding box center [629, 575] width 5 height 9
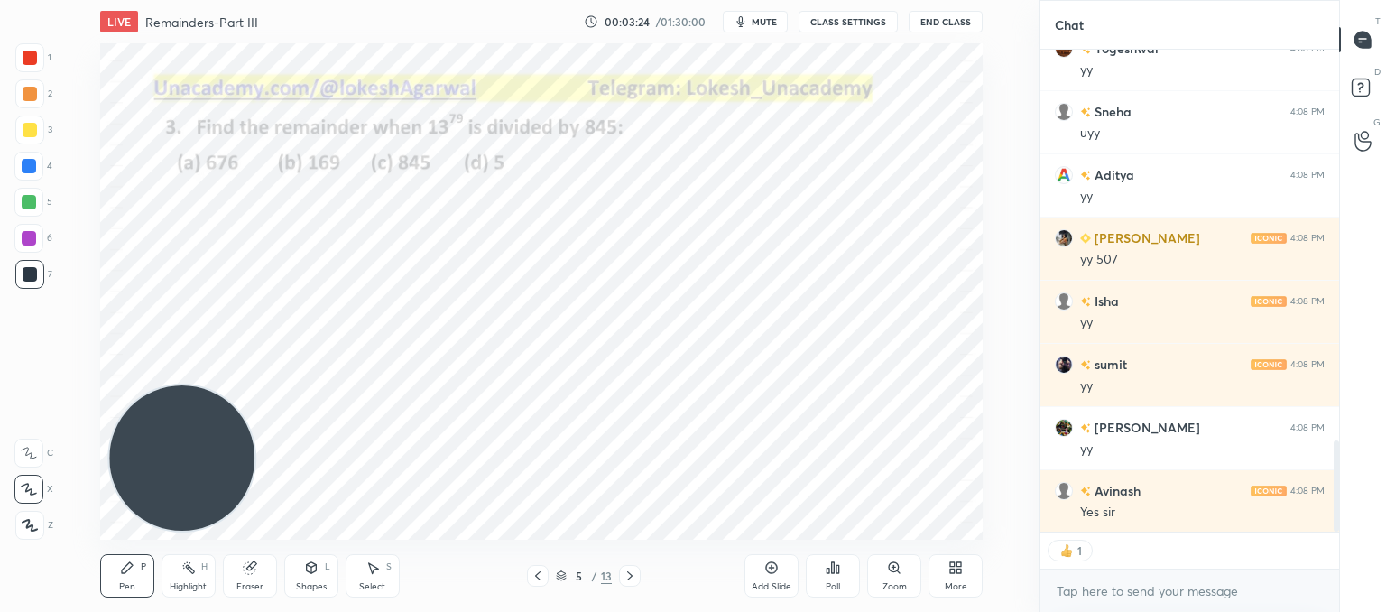
click at [623, 577] on icon at bounding box center [630, 575] width 14 height 14
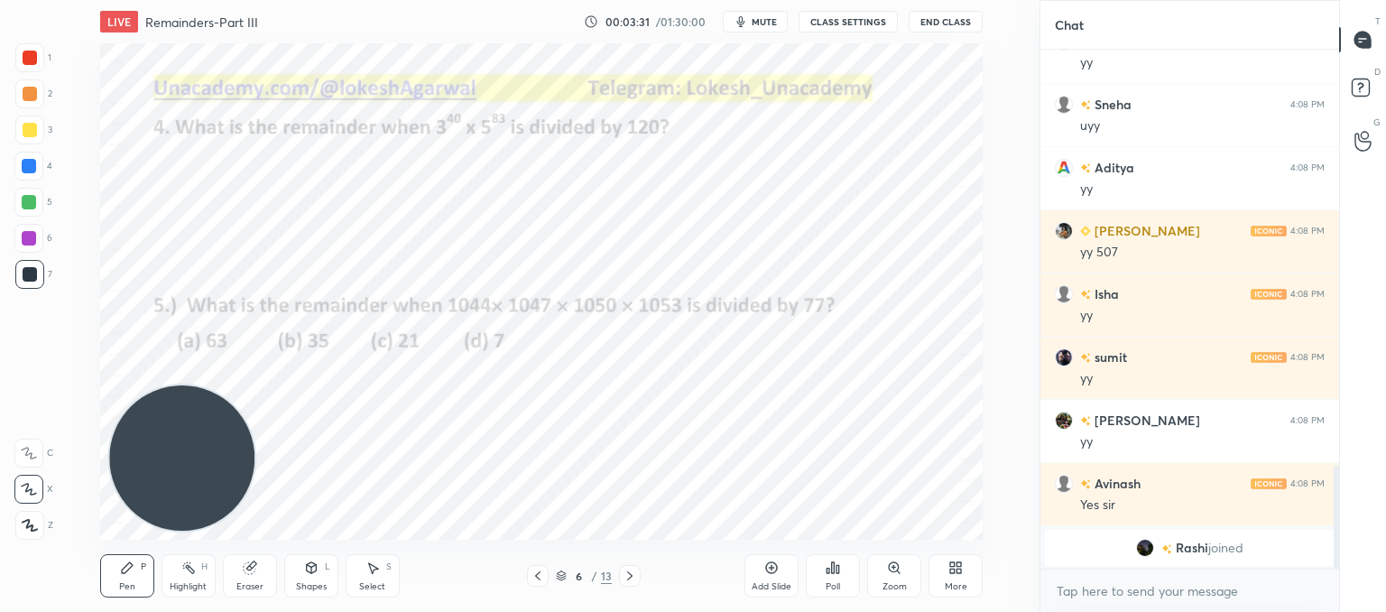
click at [100, 308] on div "Setting up your live class Poll for secs No correct answer Start poll" at bounding box center [541, 291] width 967 height 496
click at [831, 586] on div "Poll" at bounding box center [833, 586] width 14 height 9
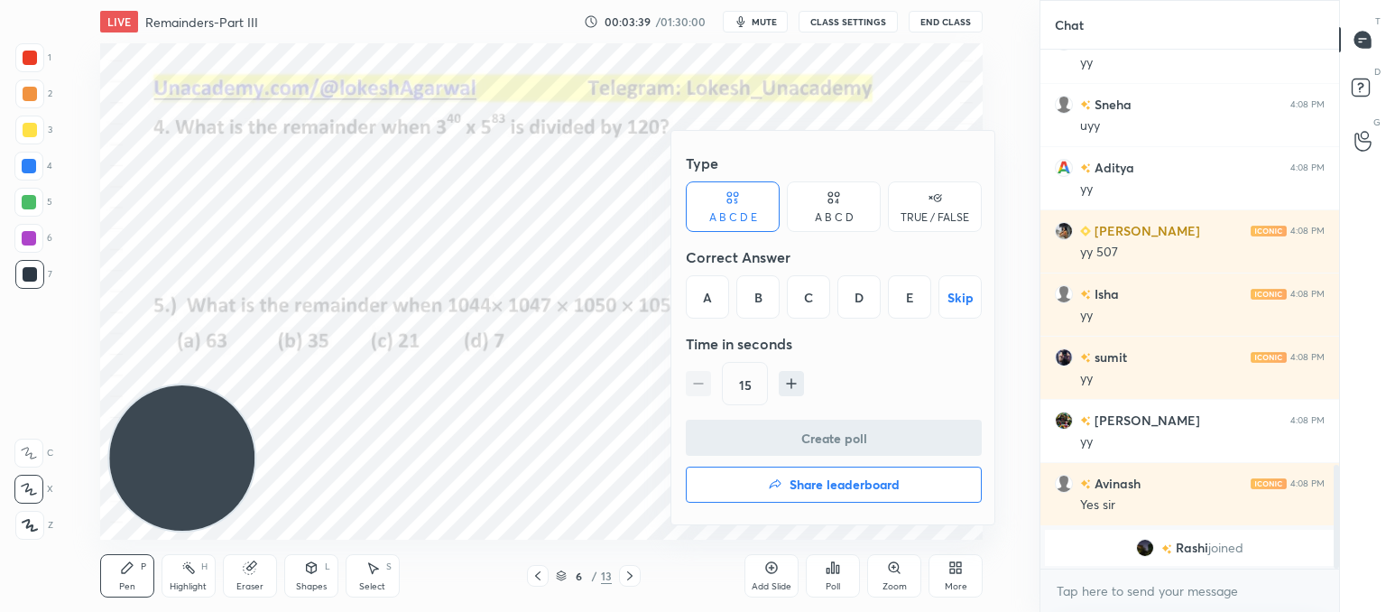
click at [811, 213] on div "A B C D" at bounding box center [834, 206] width 94 height 51
click at [715, 287] on div "A" at bounding box center [712, 296] width 53 height 43
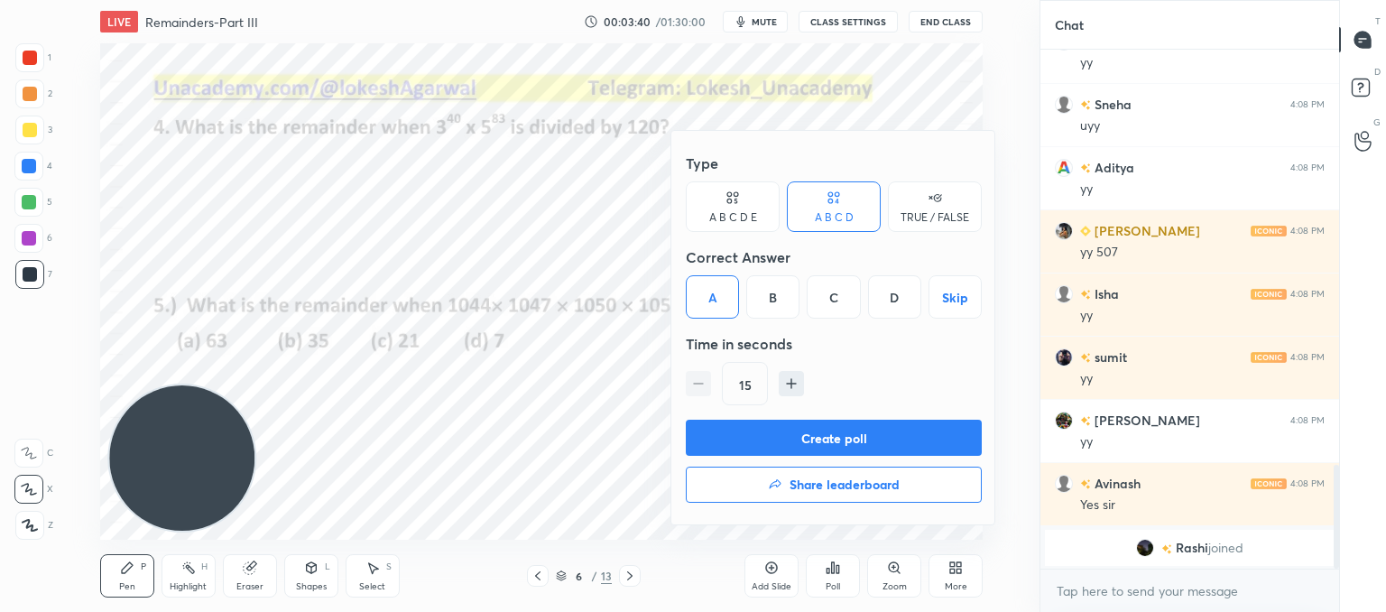
click at [762, 439] on button "Create poll" at bounding box center [834, 438] width 296 height 36
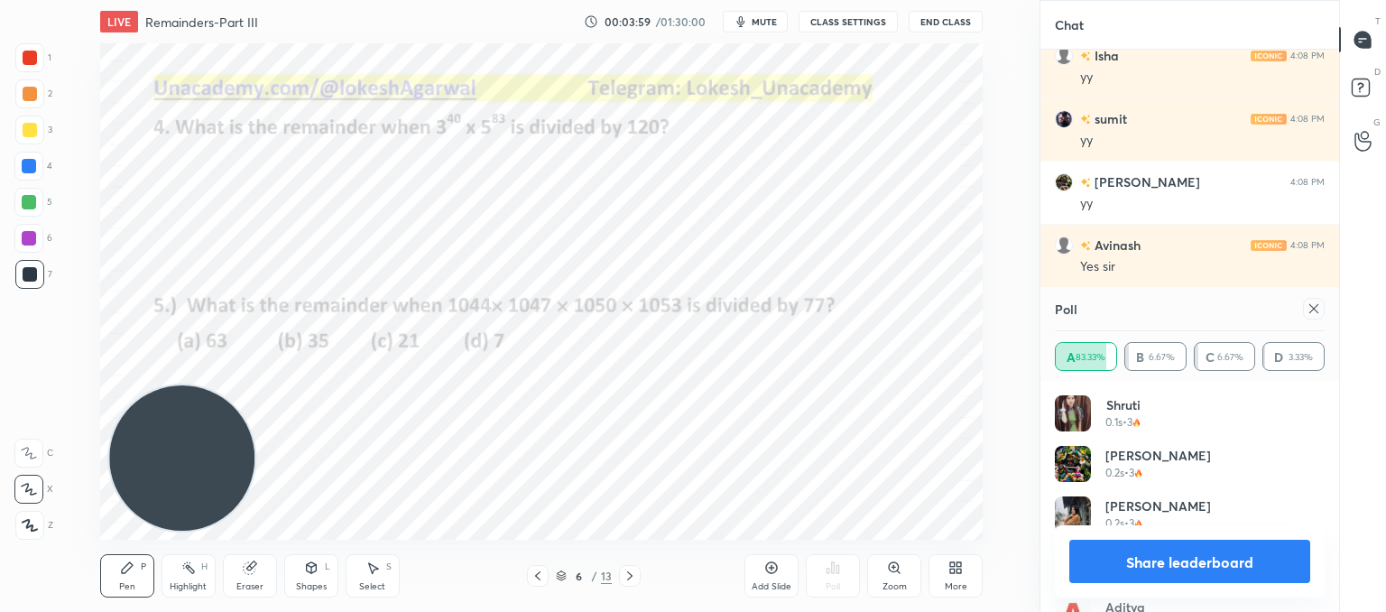
click at [1310, 311] on icon at bounding box center [1313, 308] width 9 height 9
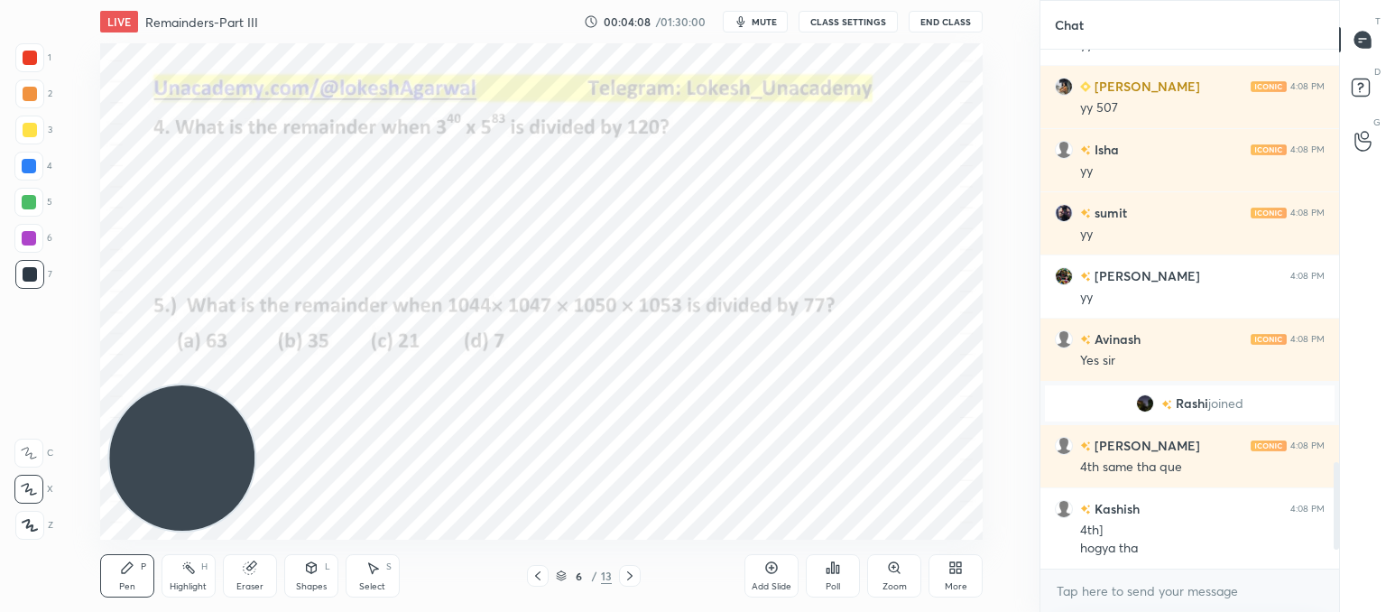
click at [631, 574] on icon at bounding box center [630, 575] width 14 height 14
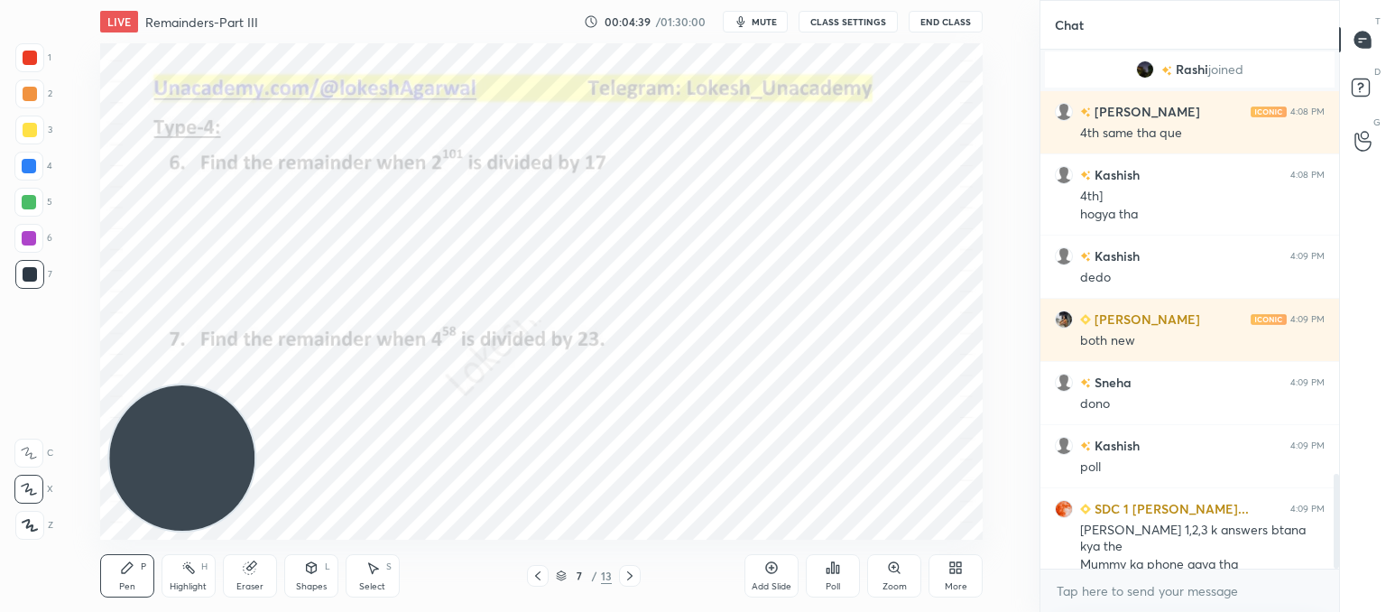
click at [844, 571] on div "Poll" at bounding box center [833, 575] width 54 height 43
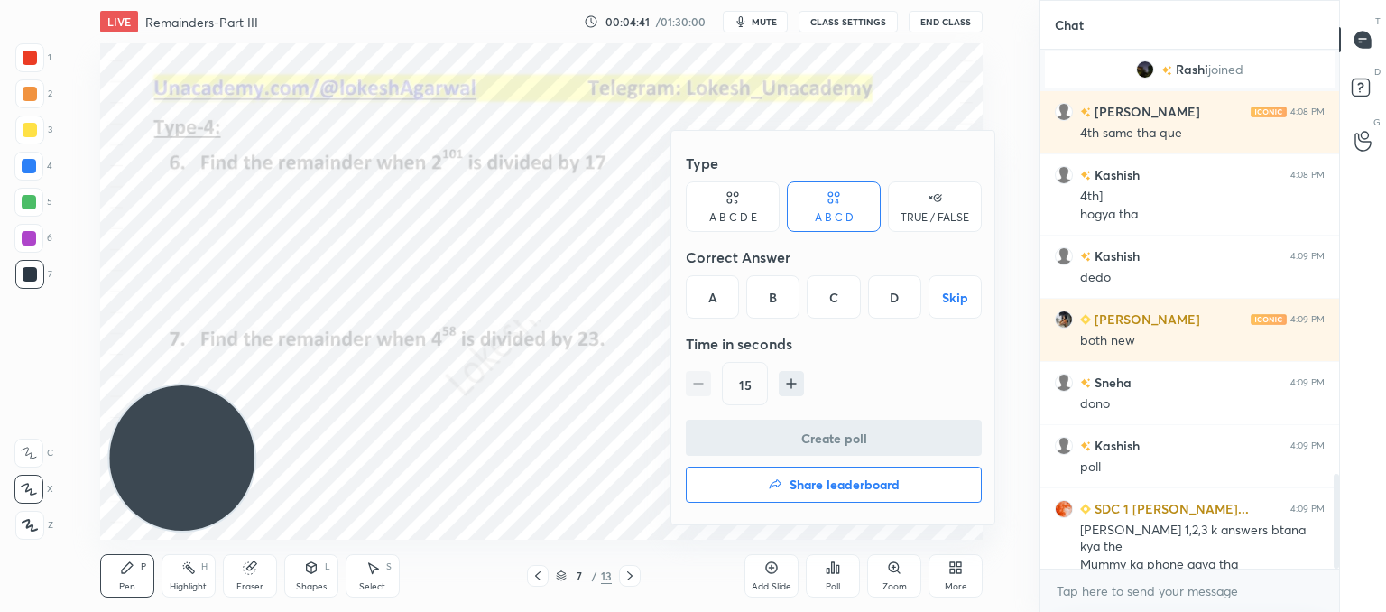
click at [564, 321] on div at bounding box center [693, 306] width 1386 height 612
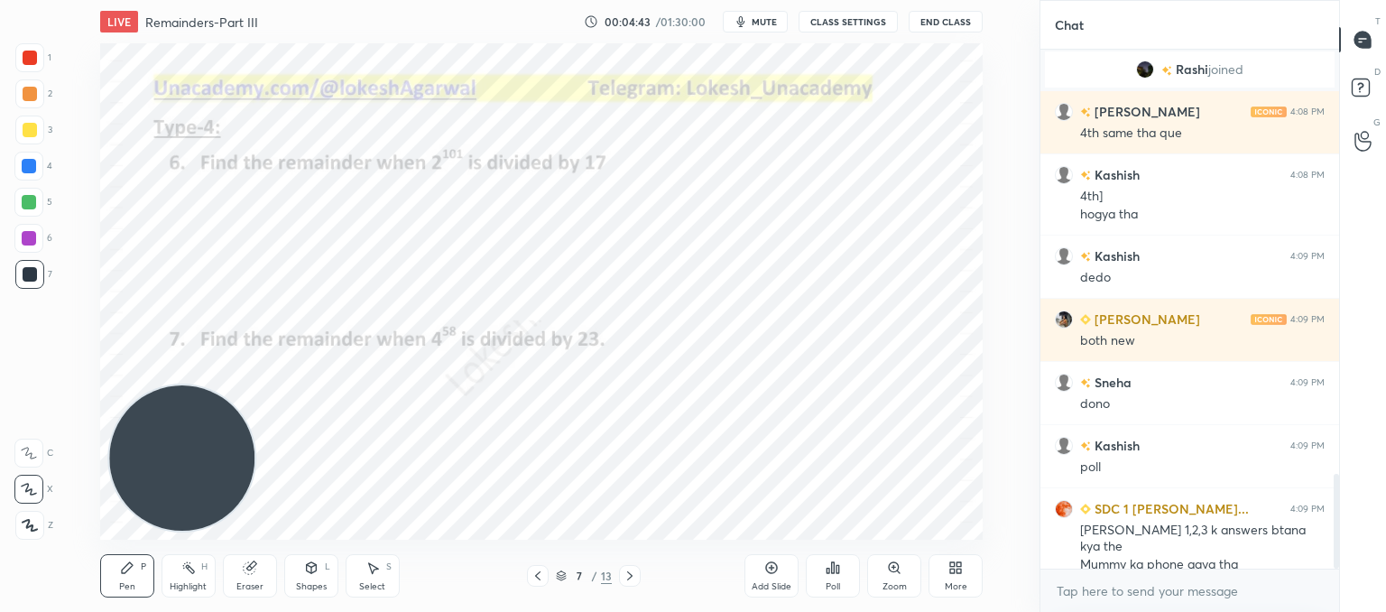
click at [831, 579] on div "Poll" at bounding box center [833, 575] width 54 height 43
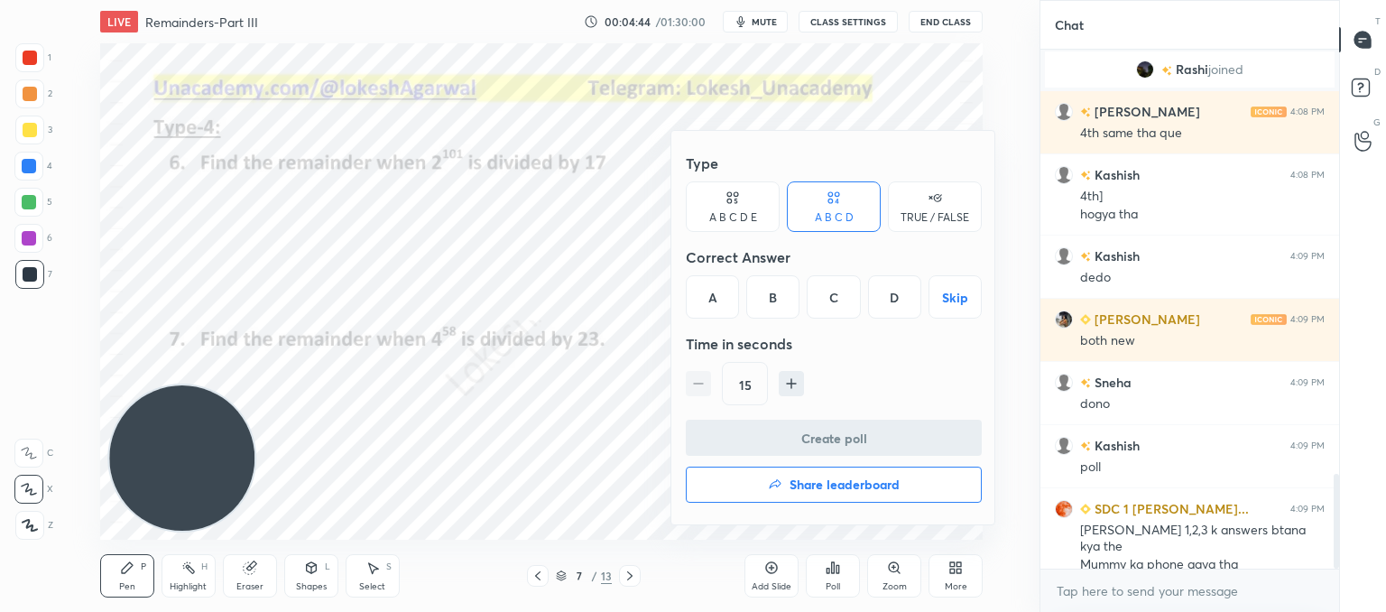
click at [739, 205] on icon at bounding box center [732, 198] width 14 height 18
click at [929, 294] on div "E" at bounding box center [909, 296] width 43 height 43
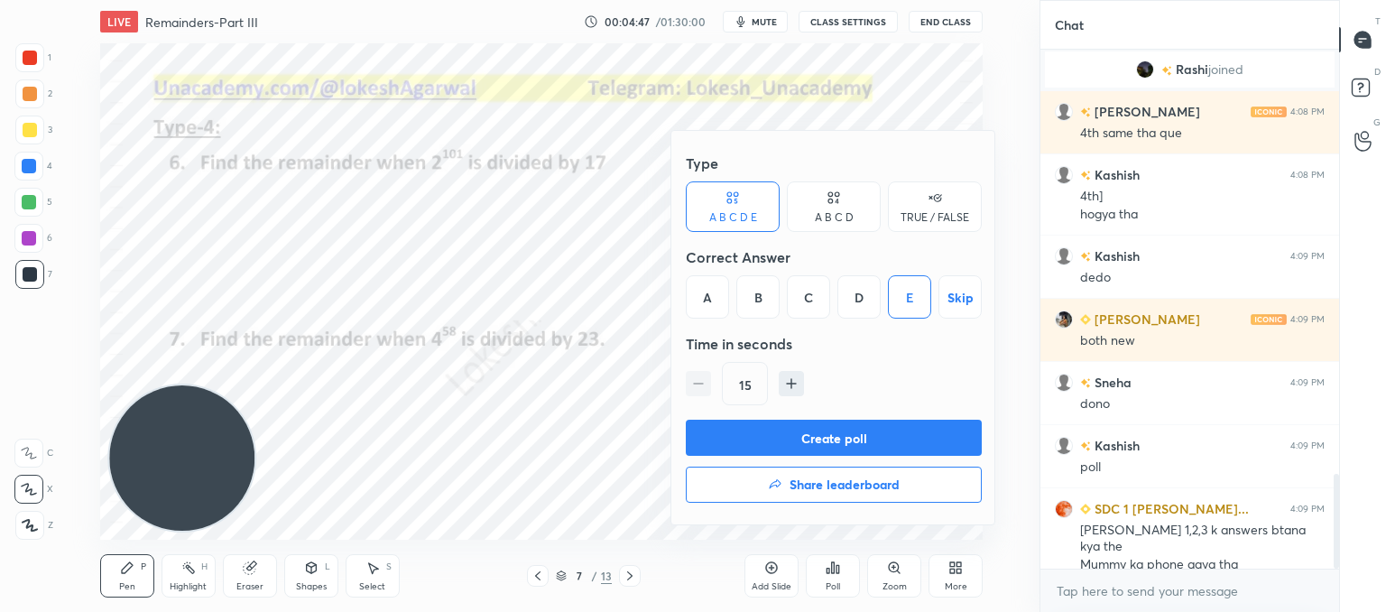
click at [851, 439] on button "Create poll" at bounding box center [834, 438] width 296 height 36
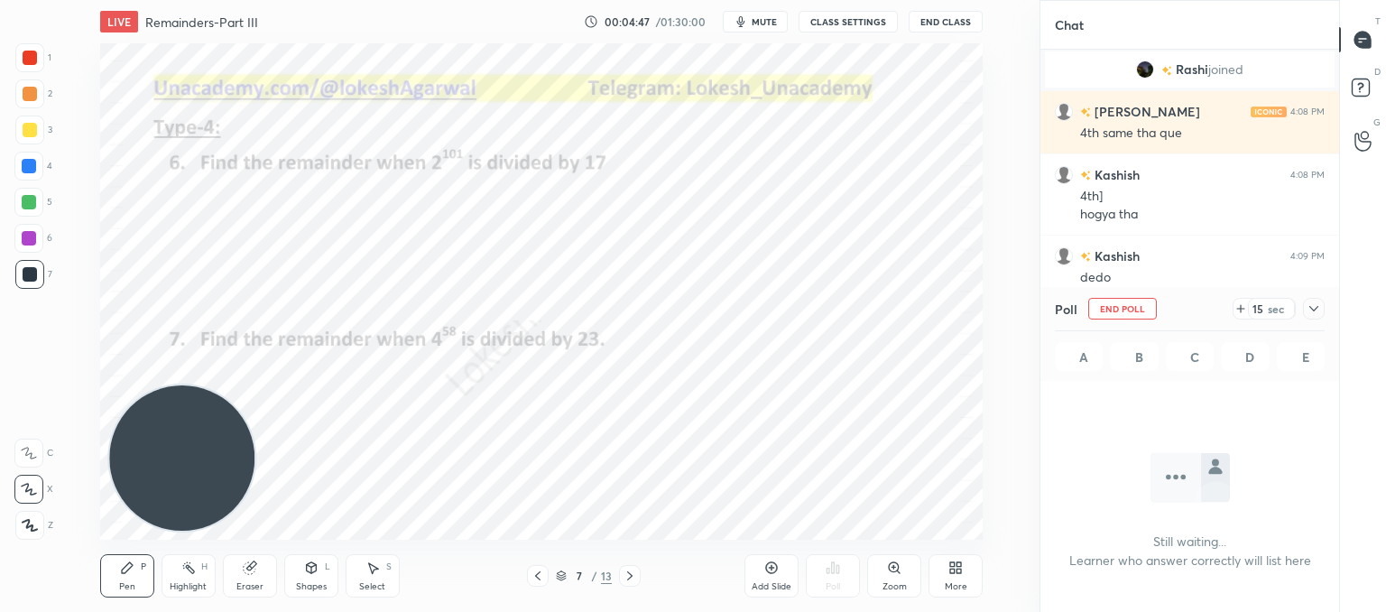
scroll to position [285, 293]
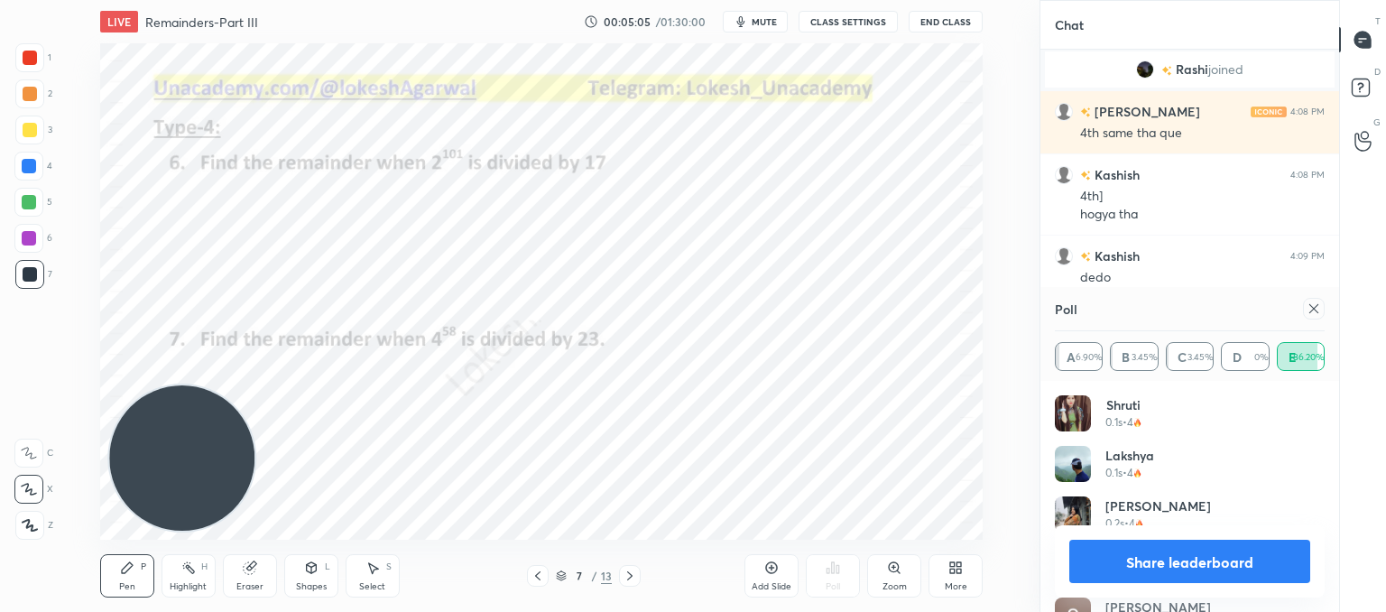
drag, startPoint x: 1317, startPoint y: 309, endPoint x: 1075, endPoint y: 379, distance: 252.7
click at [1317, 309] on icon at bounding box center [1313, 308] width 14 height 14
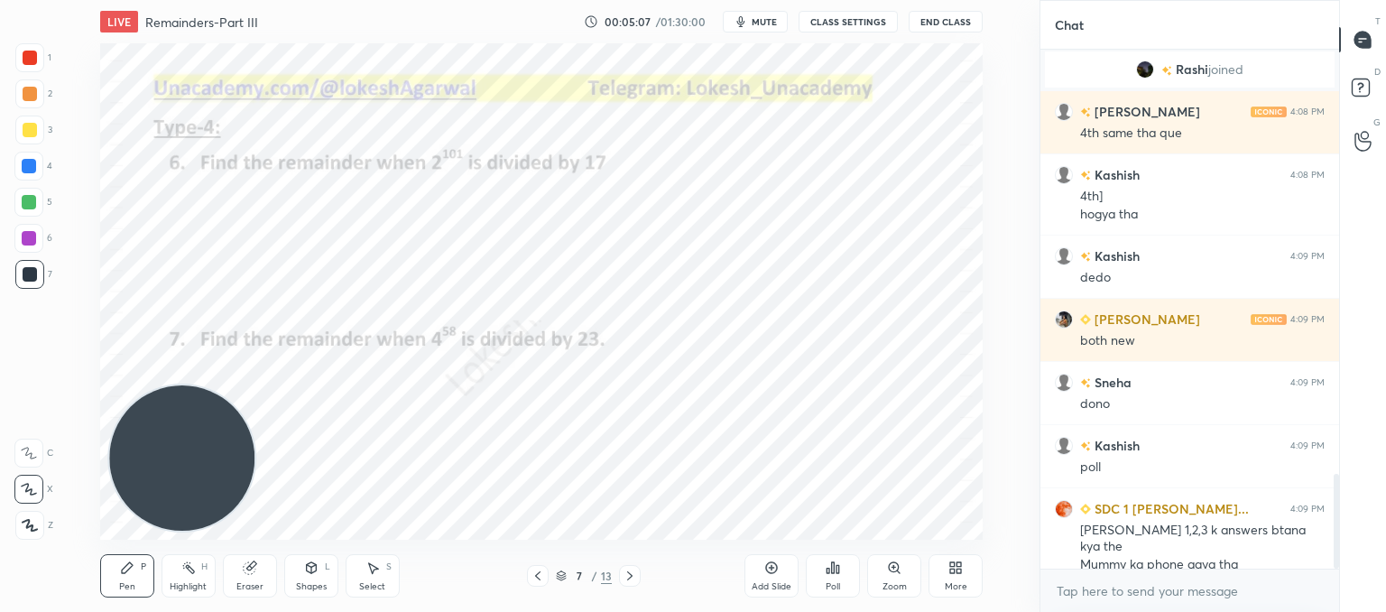
scroll to position [2398, 0]
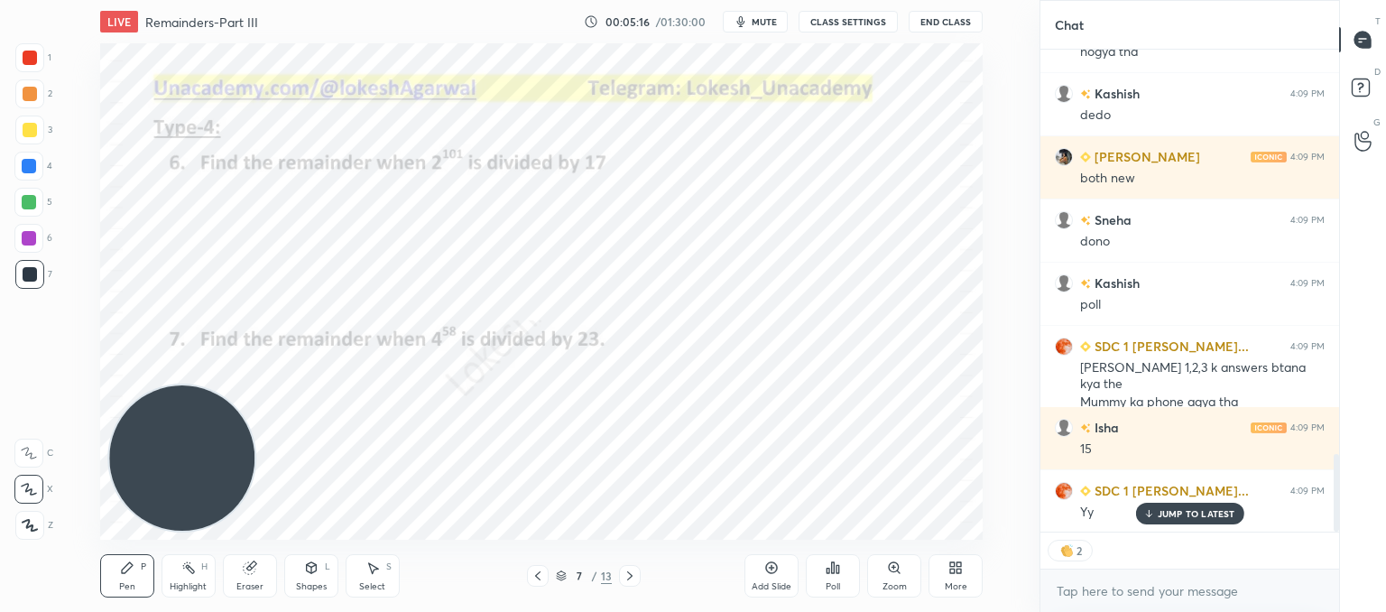
click at [841, 583] on div "Poll" at bounding box center [833, 575] width 54 height 43
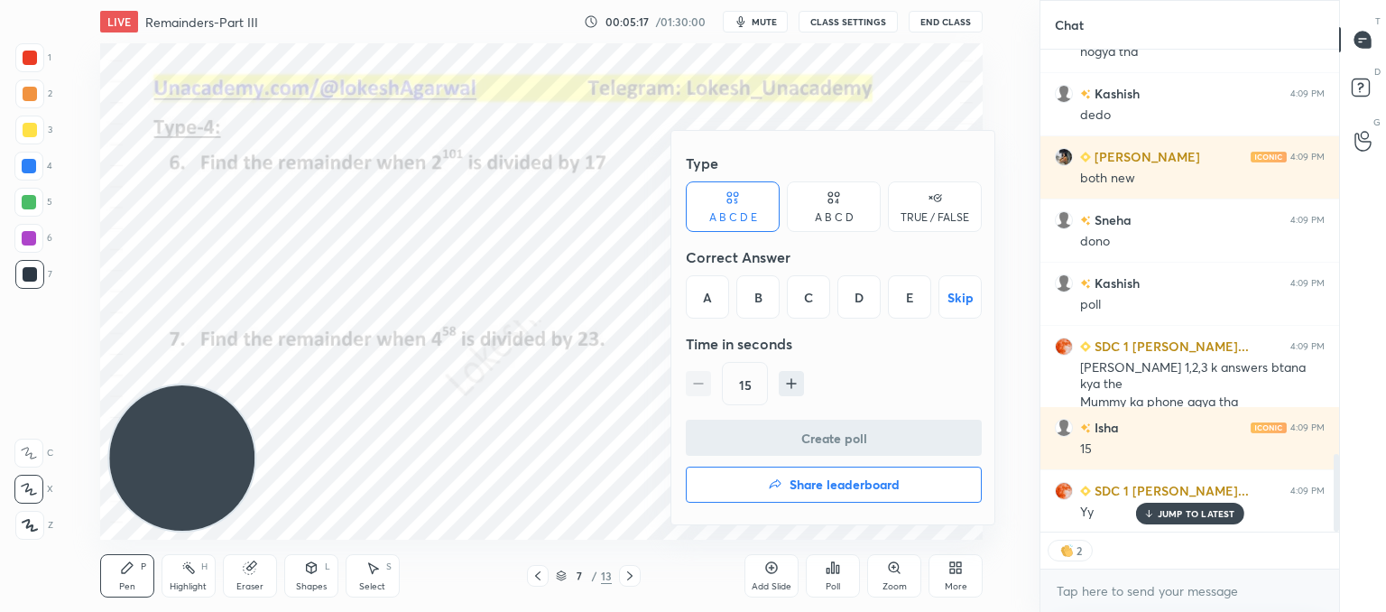
drag, startPoint x: 874, startPoint y: 298, endPoint x: 866, endPoint y: 319, distance: 23.1
click at [873, 298] on div "D" at bounding box center [858, 296] width 43 height 43
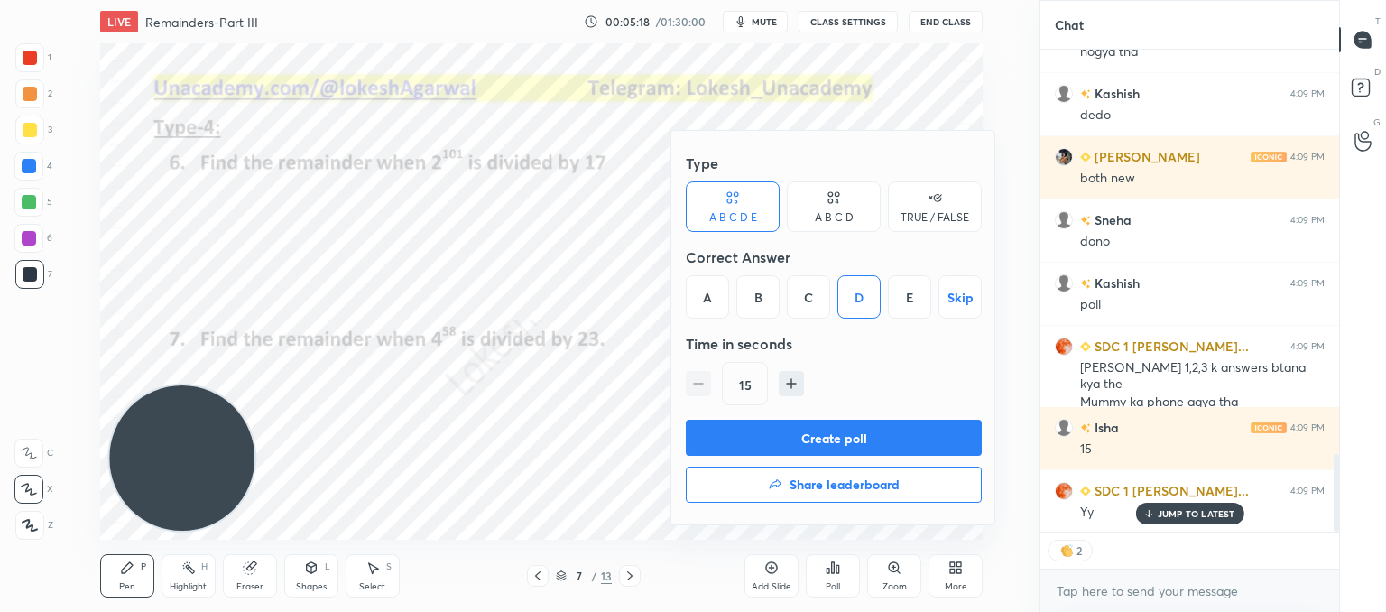
click at [803, 441] on button "Create poll" at bounding box center [834, 438] width 296 height 36
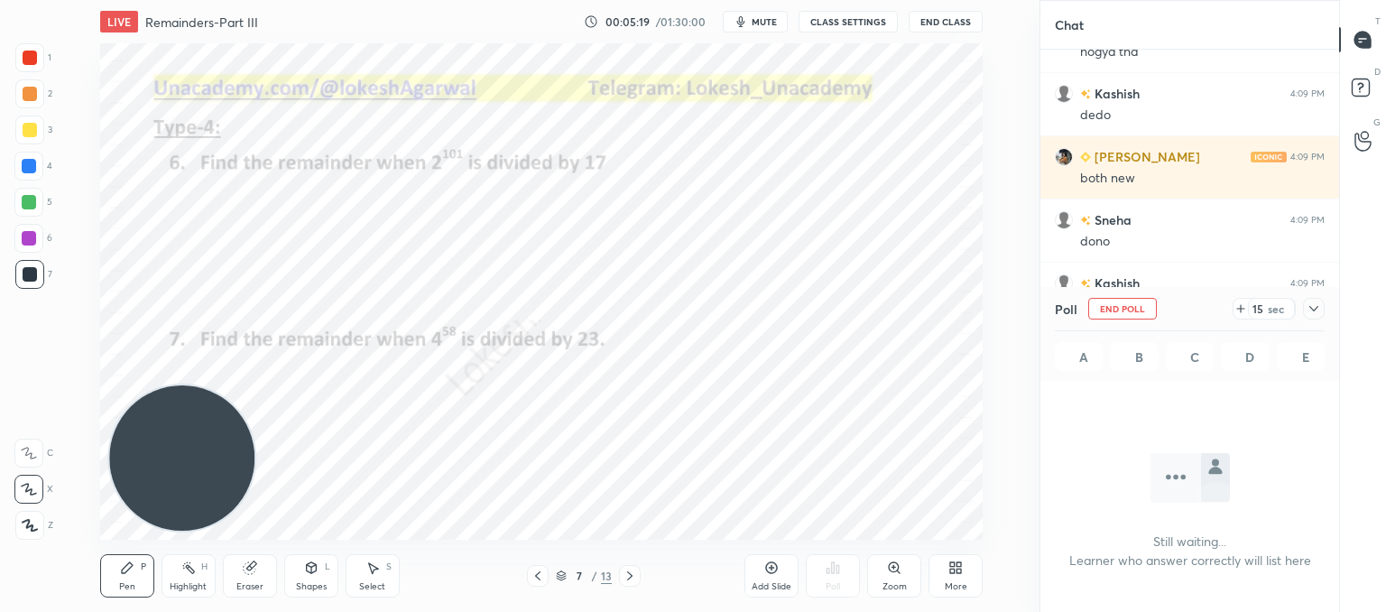
drag, startPoint x: 375, startPoint y: 575, endPoint x: 398, endPoint y: 554, distance: 30.6
click at [381, 570] on div "Select S" at bounding box center [373, 575] width 54 height 43
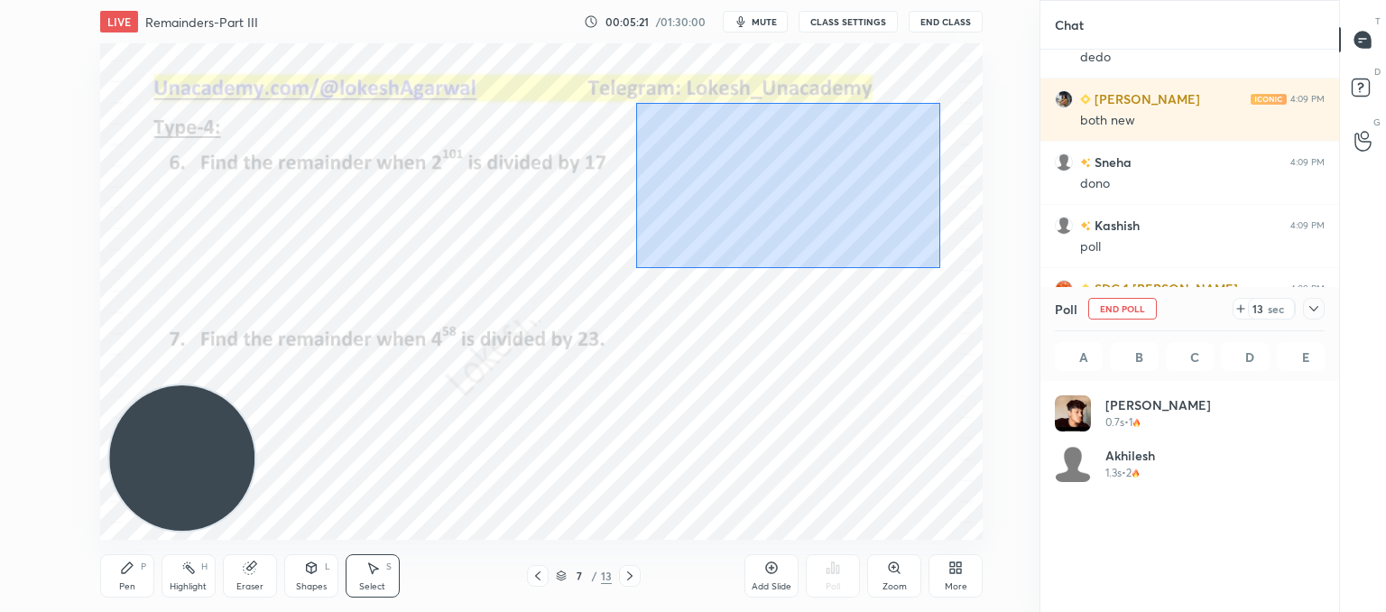
drag, startPoint x: 940, startPoint y: 268, endPoint x: 635, endPoint y: 102, distance: 347.2
click at [635, 102] on div "0 ° Undo Copy Duplicate Duplicate to new slide Delete" at bounding box center [541, 291] width 882 height 496
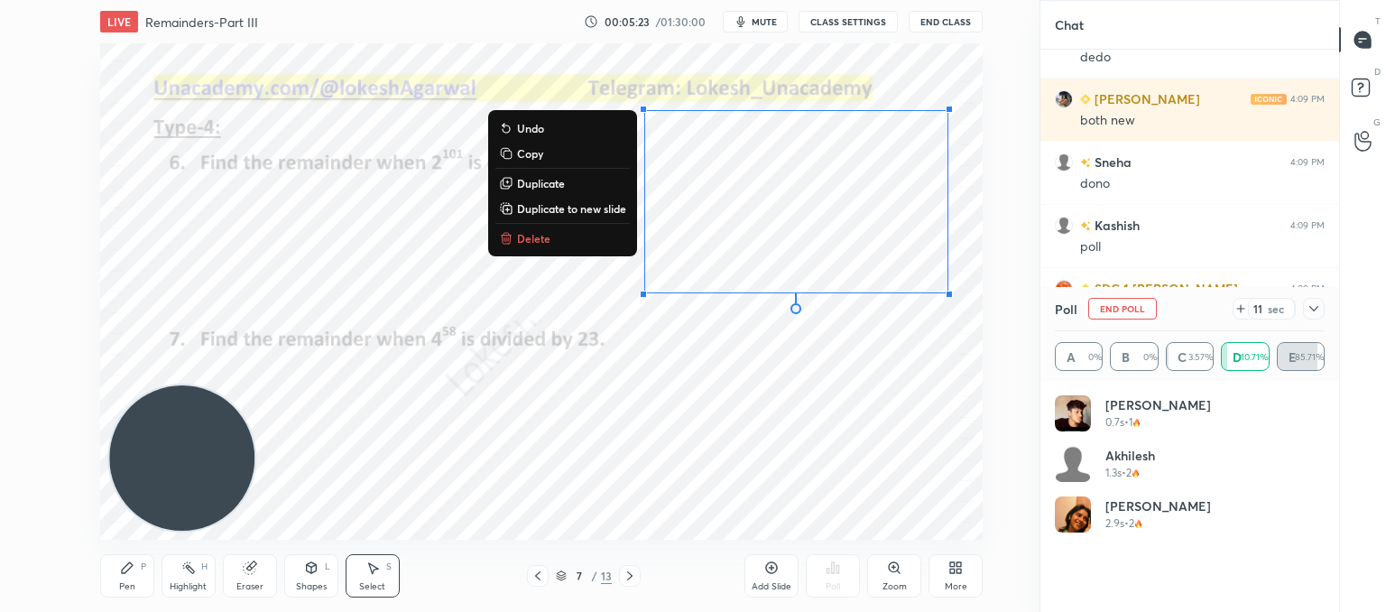
click at [517, 232] on p "Delete" at bounding box center [533, 238] width 33 height 14
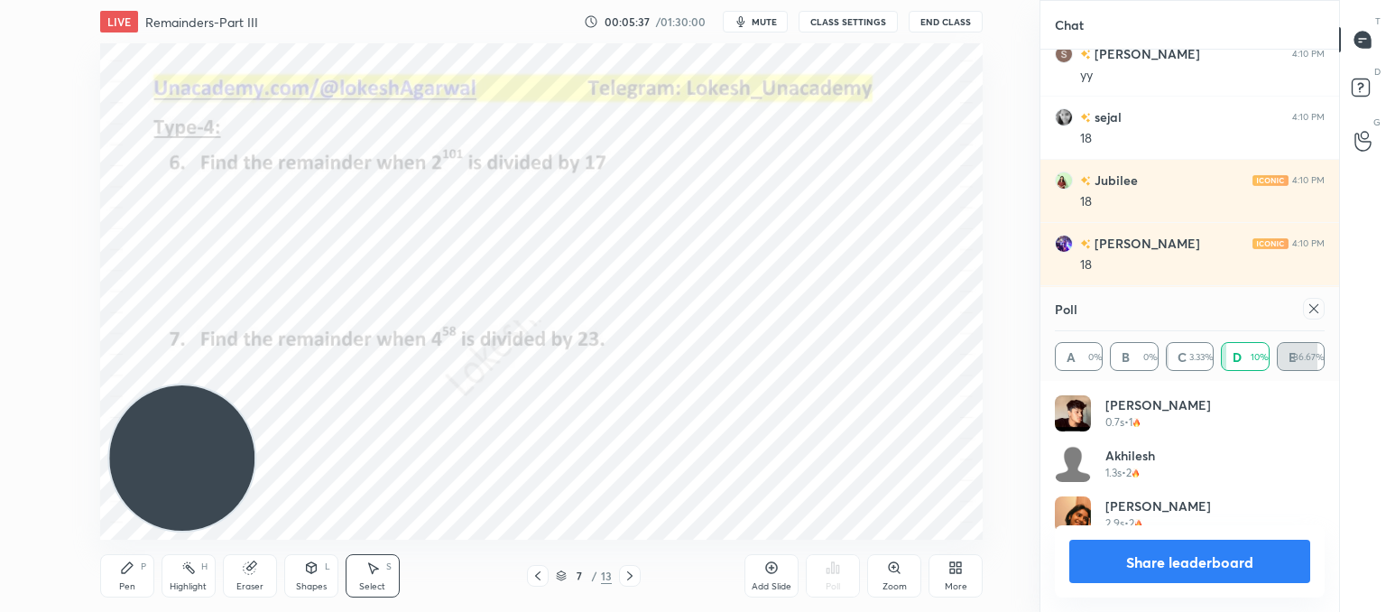
click at [1311, 311] on icon at bounding box center [1313, 308] width 9 height 9
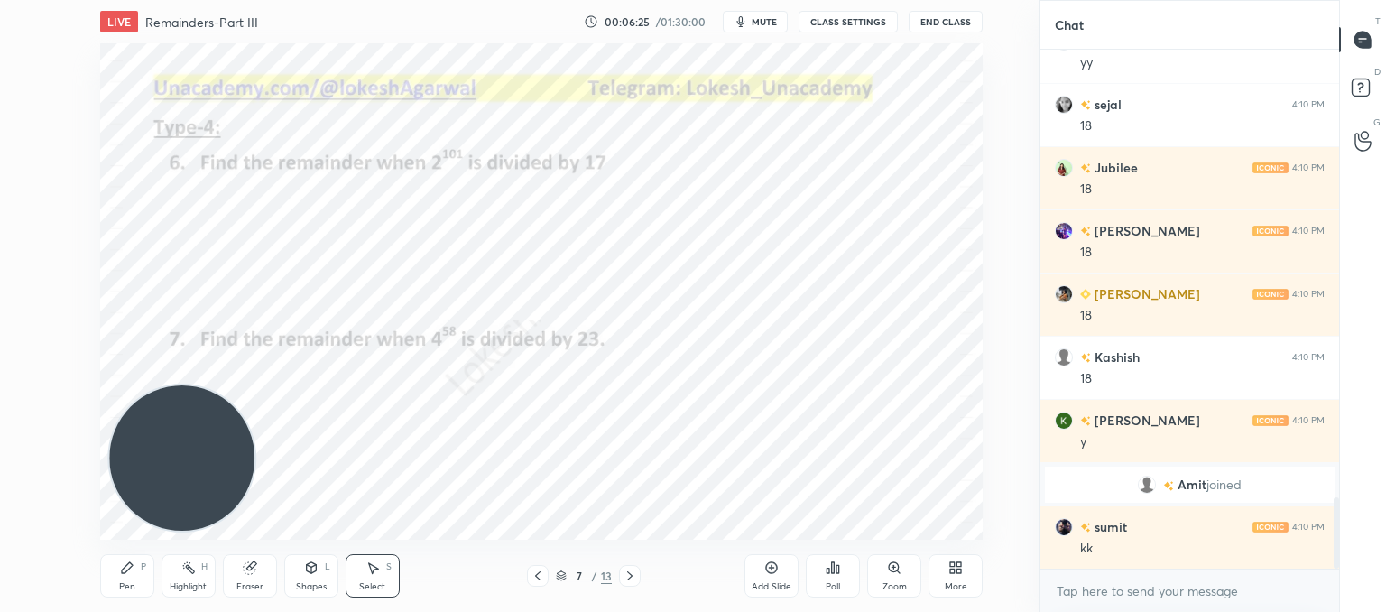
click at [380, 348] on div "0 ° Undo Copy Duplicate Duplicate to new slide Delete" at bounding box center [541, 291] width 882 height 496
drag, startPoint x: 121, startPoint y: 568, endPoint x: 253, endPoint y: 478, distance: 159.2
click at [123, 568] on icon at bounding box center [127, 567] width 14 height 14
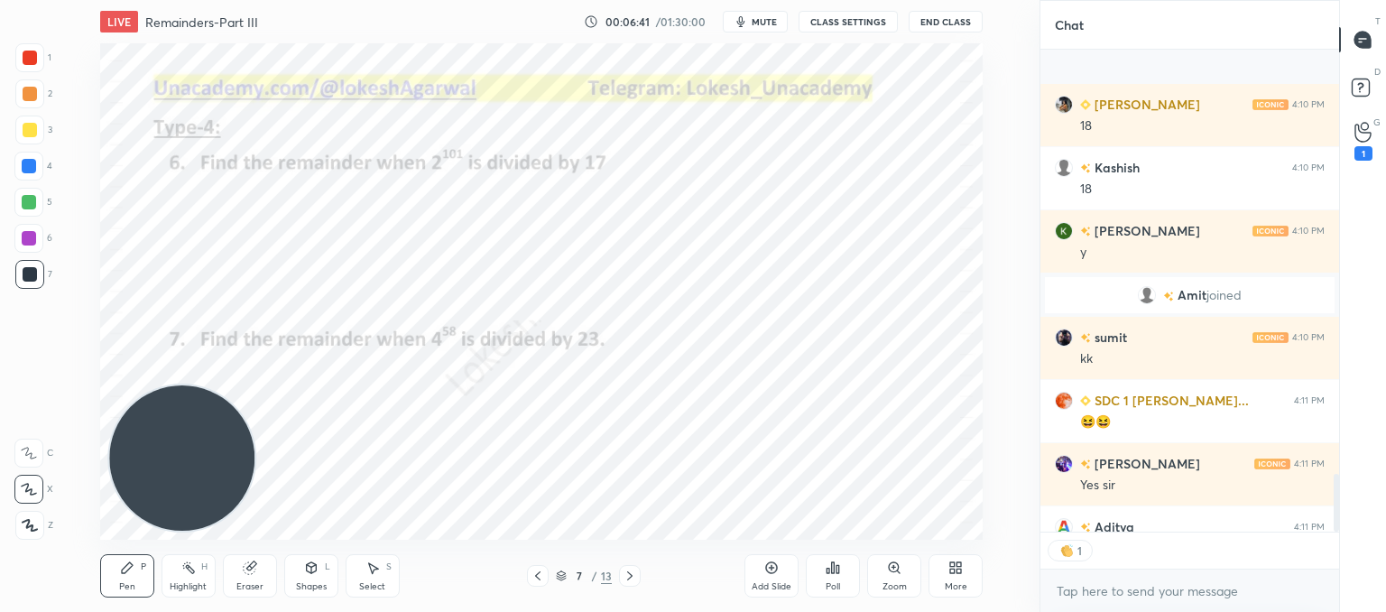
scroll to position [3540, 0]
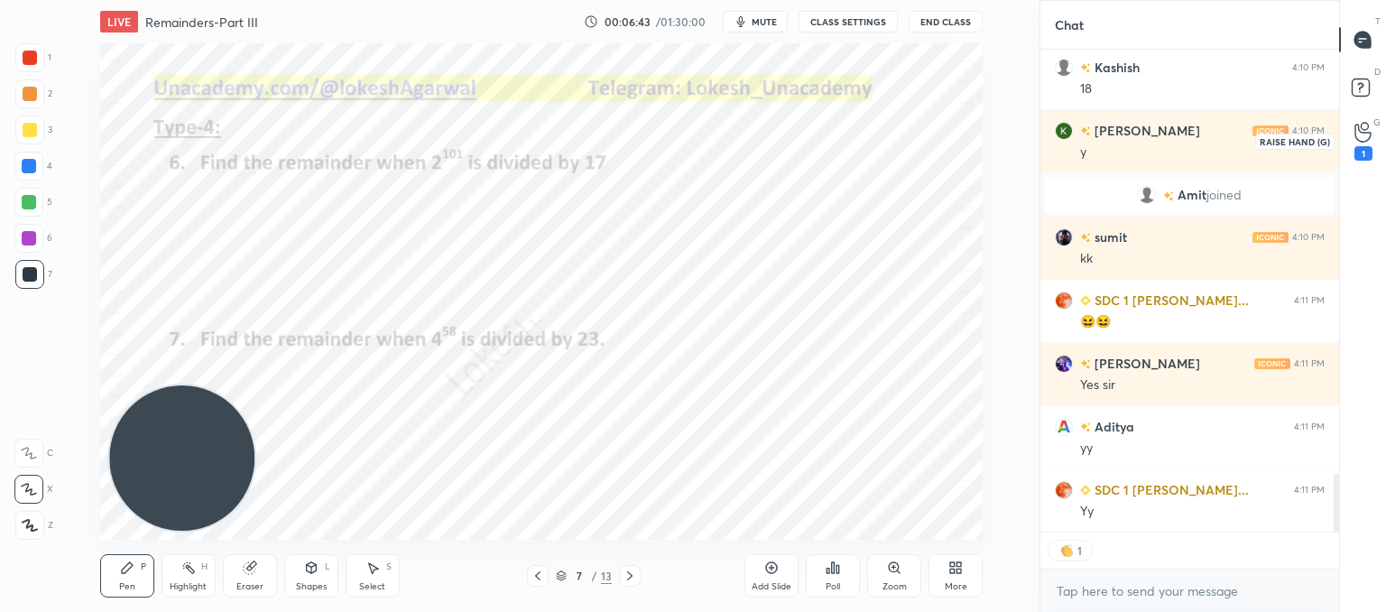
click at [1366, 129] on icon at bounding box center [1362, 132] width 17 height 21
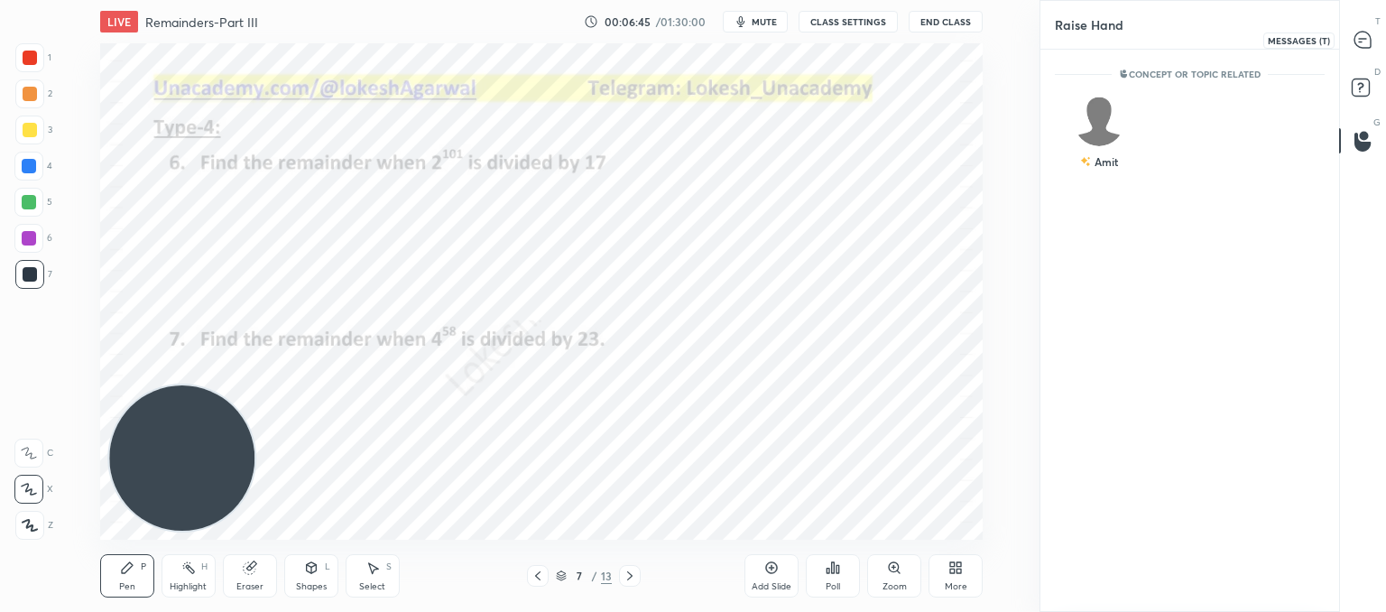
drag, startPoint x: 1360, startPoint y: 30, endPoint x: 1342, endPoint y: 77, distance: 50.3
click at [1359, 31] on icon at bounding box center [1362, 40] width 19 height 19
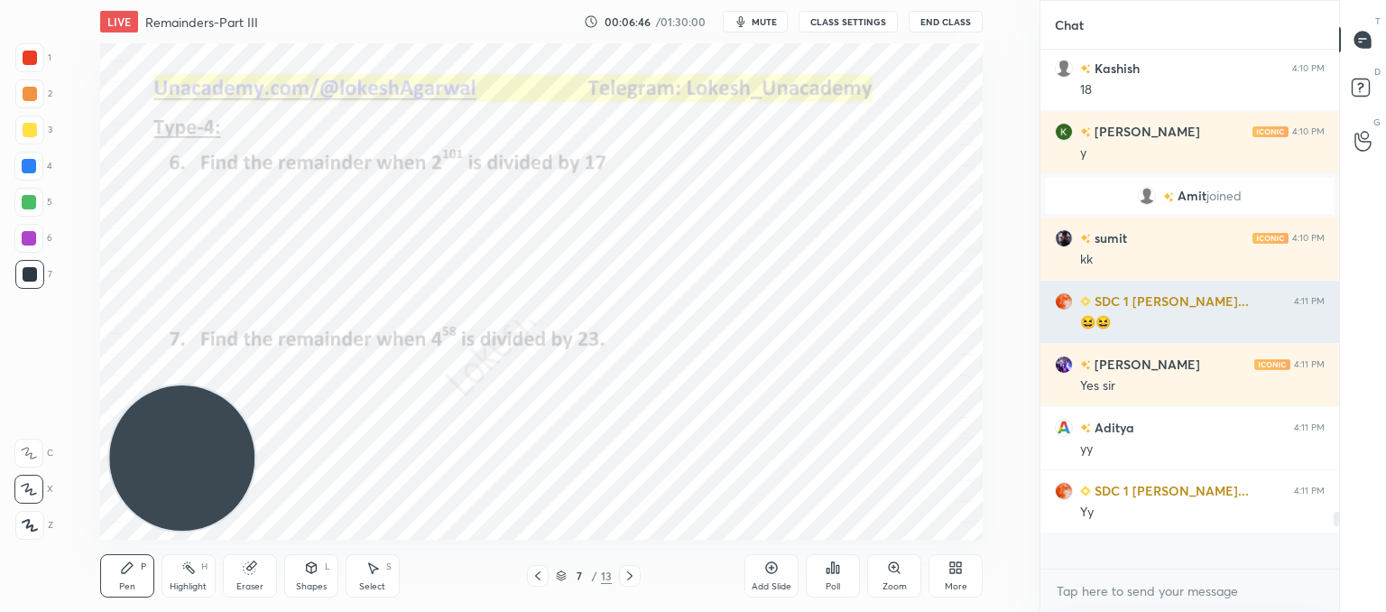
scroll to position [513, 293]
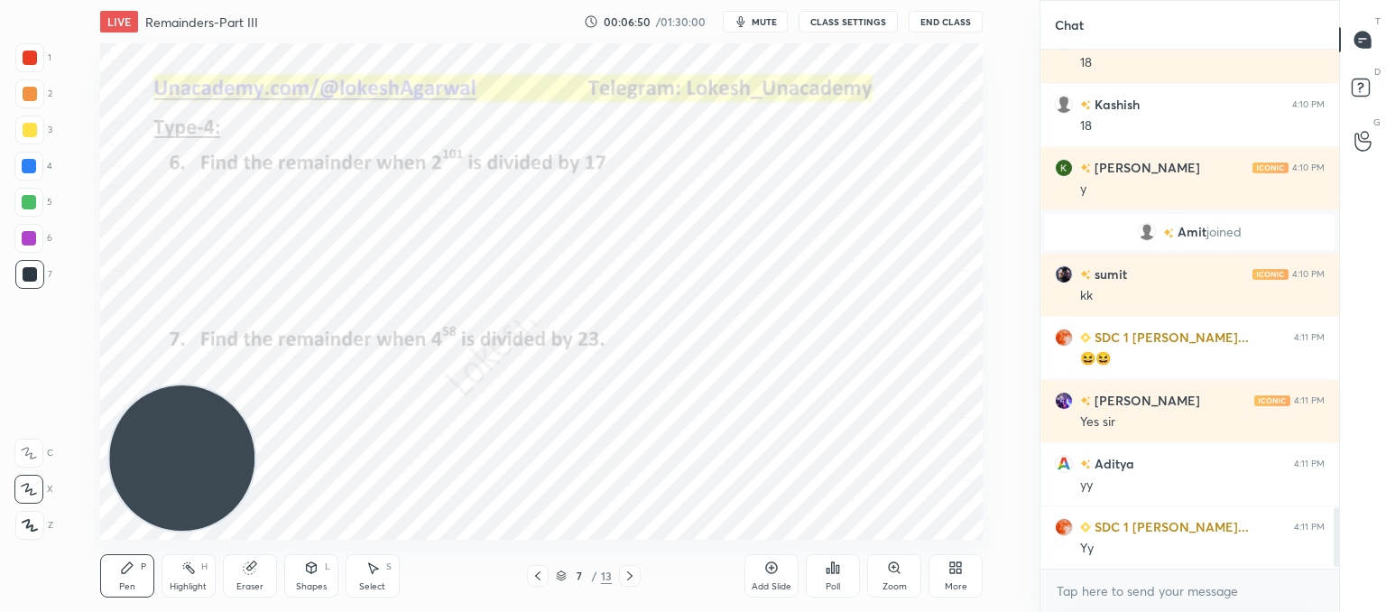
click at [358, 572] on div "Select S" at bounding box center [373, 575] width 54 height 43
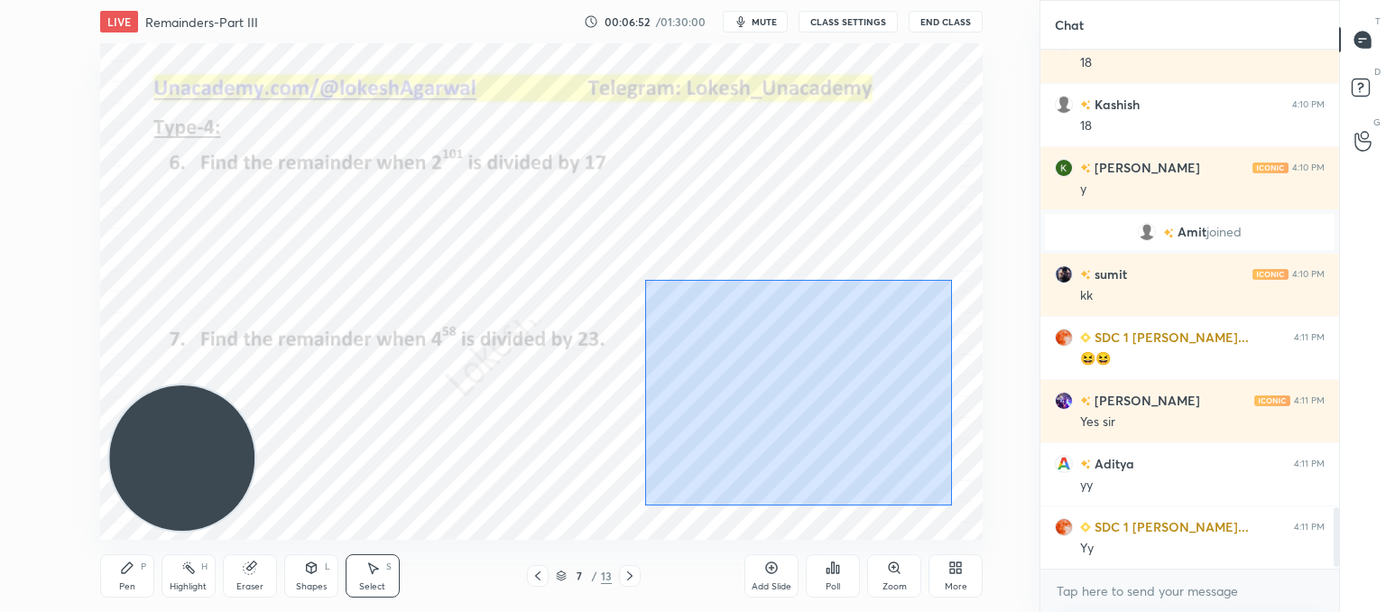
drag, startPoint x: 949, startPoint y: 506, endPoint x: 645, endPoint y: 276, distance: 381.3
click at [645, 276] on div "0 ° Undo Copy Duplicate Duplicate to new slide Delete" at bounding box center [541, 291] width 882 height 496
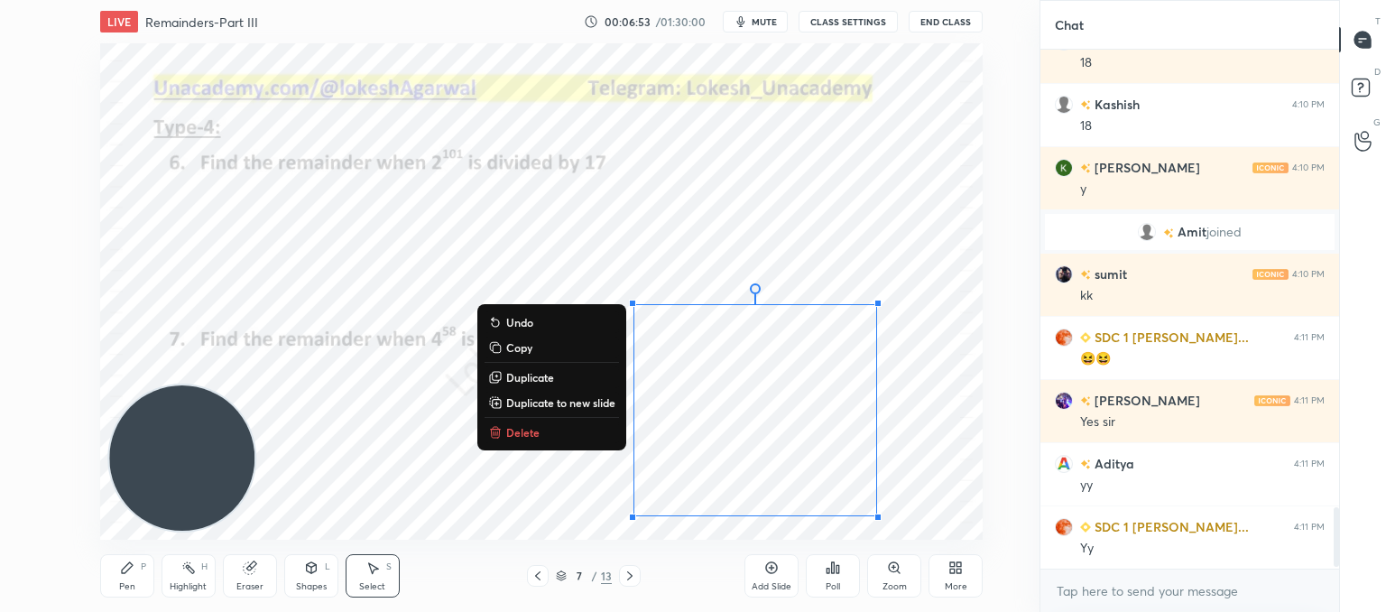
click at [511, 429] on p "Delete" at bounding box center [522, 432] width 33 height 14
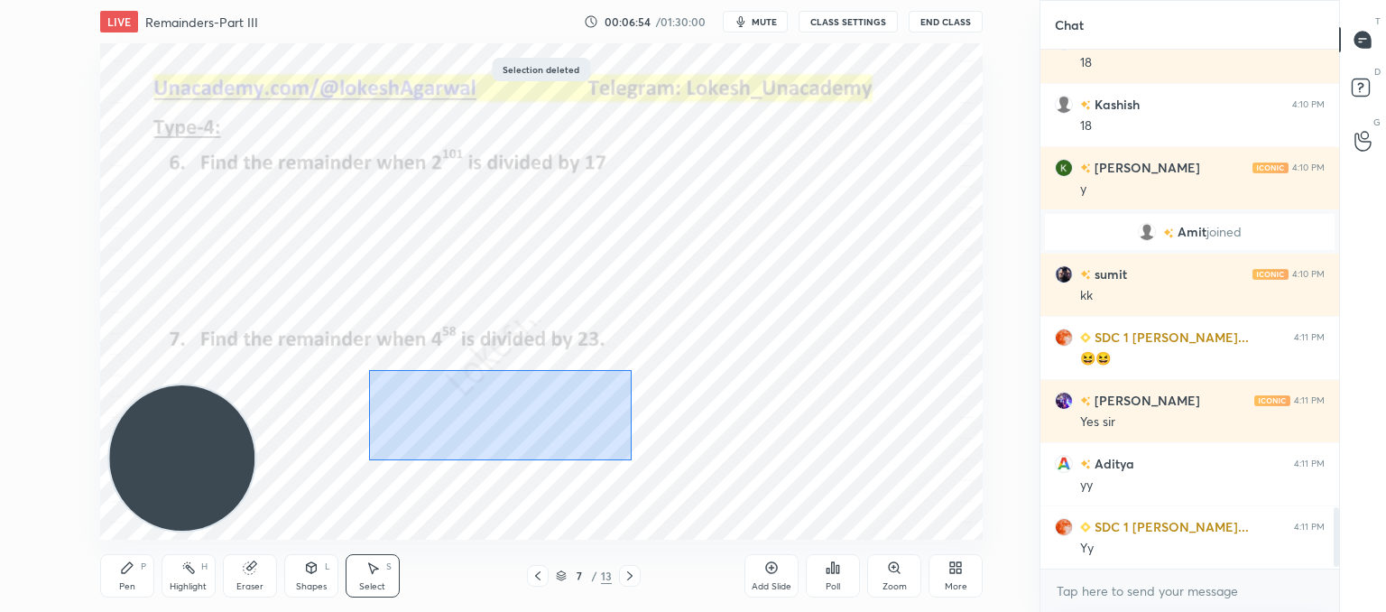
drag, startPoint x: 628, startPoint y: 460, endPoint x: 400, endPoint y: 360, distance: 249.3
click at [384, 349] on div "0 ° Undo Copy Duplicate Duplicate to new slide Delete" at bounding box center [541, 291] width 882 height 496
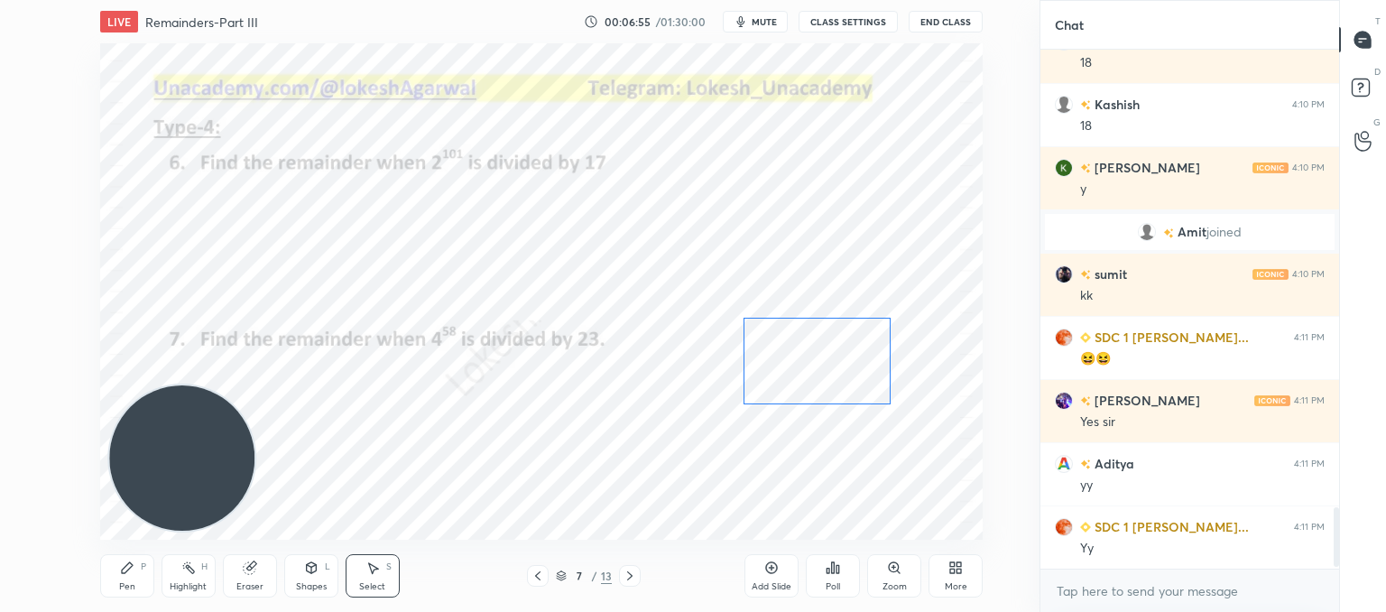
drag, startPoint x: 526, startPoint y: 412, endPoint x: 818, endPoint y: 366, distance: 295.9
click at [805, 368] on div "0 ° Undo Copy Duplicate Duplicate to new slide Delete" at bounding box center [541, 291] width 882 height 496
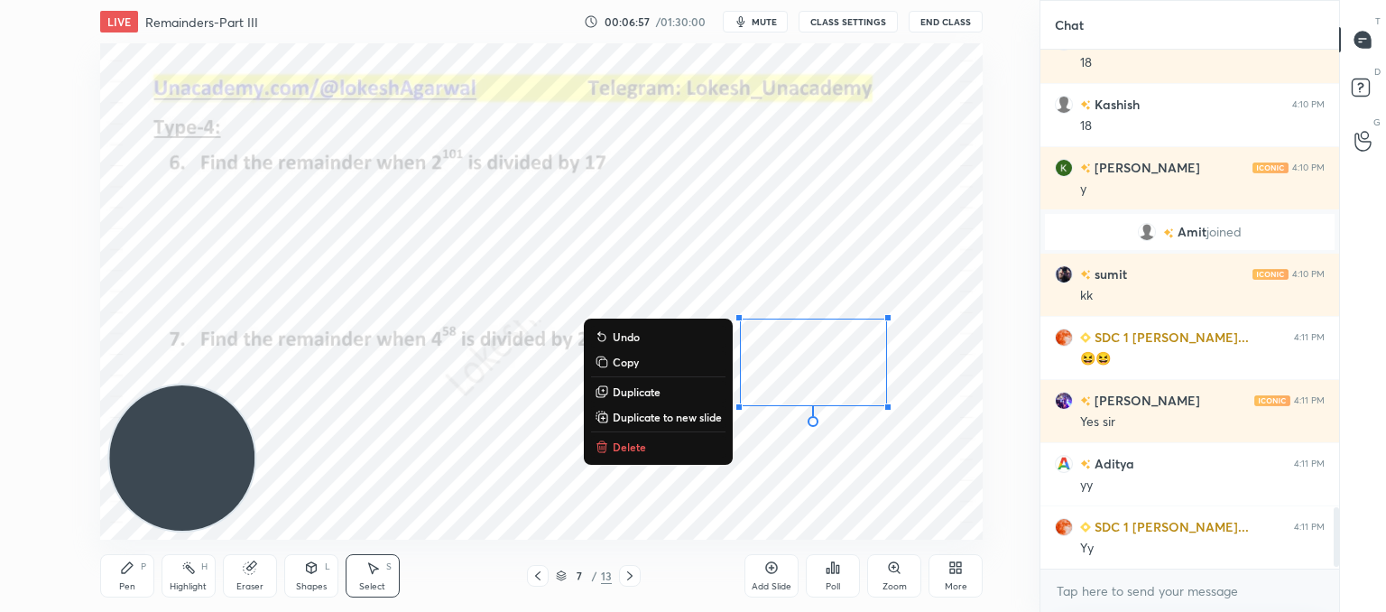
click at [928, 393] on div "0 ° Undo Copy Duplicate Duplicate to new slide Delete" at bounding box center [541, 291] width 882 height 496
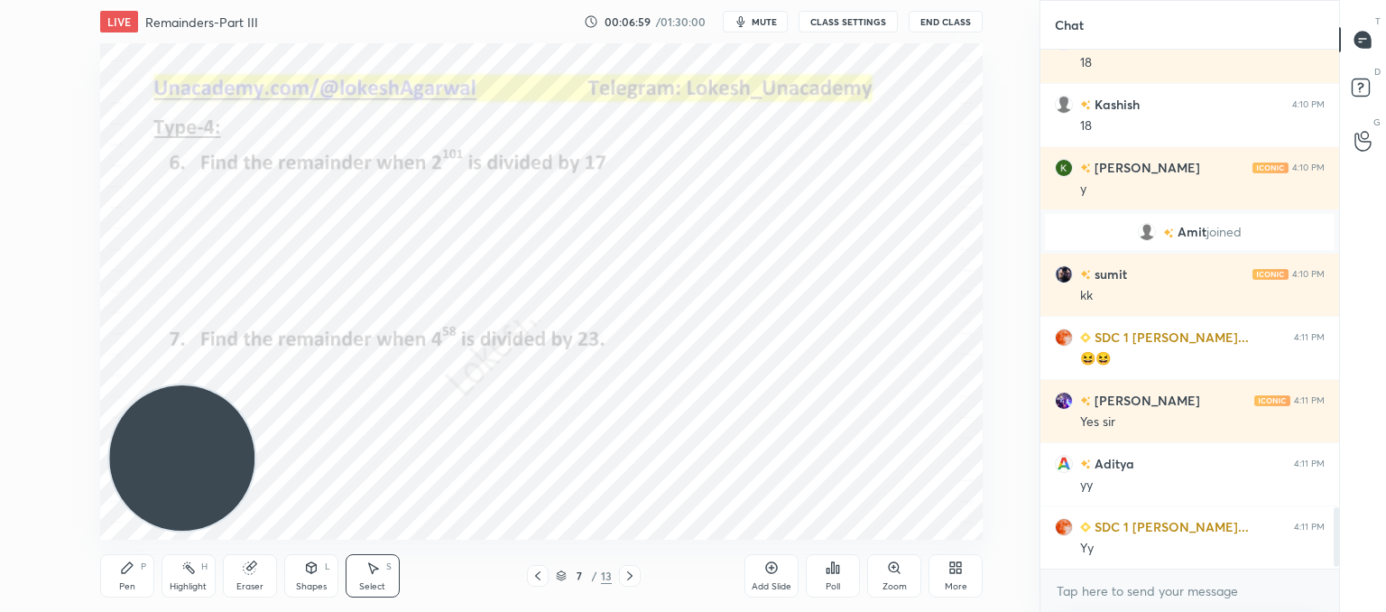
click at [631, 576] on icon at bounding box center [629, 575] width 5 height 9
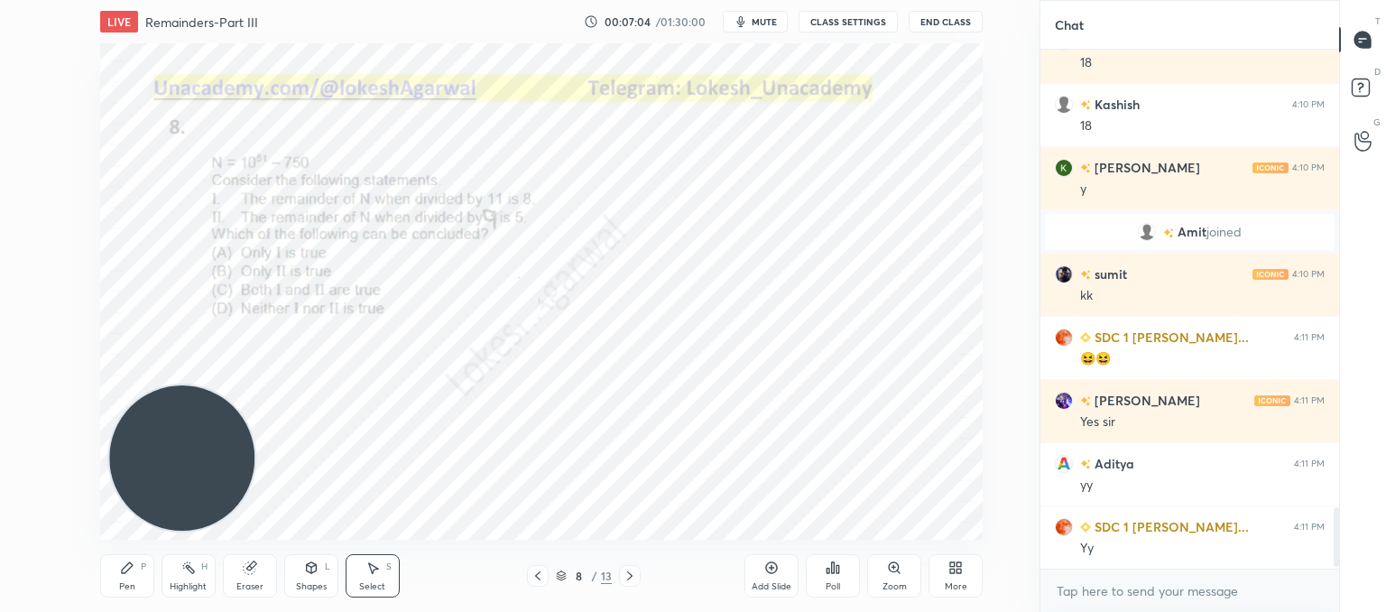
click at [834, 578] on div "Poll" at bounding box center [833, 575] width 54 height 43
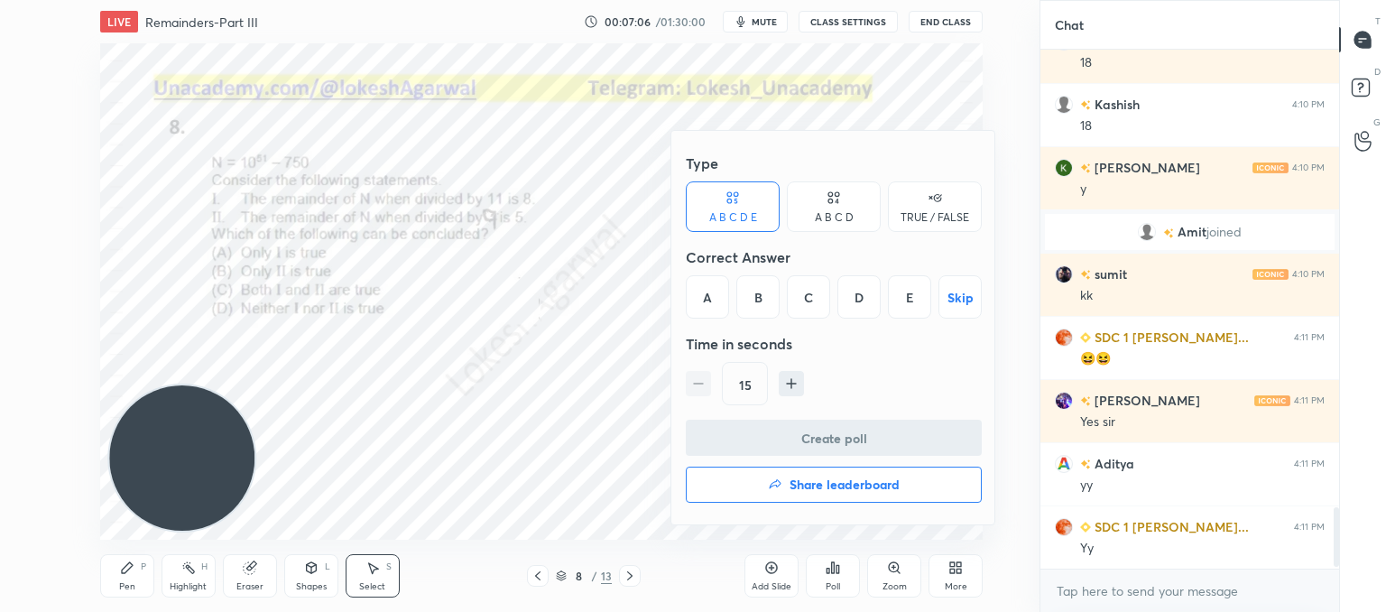
click at [838, 192] on icon at bounding box center [837, 194] width 5 height 5
drag, startPoint x: 693, startPoint y: 286, endPoint x: 698, endPoint y: 306, distance: 20.6
click at [693, 288] on div "A" at bounding box center [712, 296] width 53 height 43
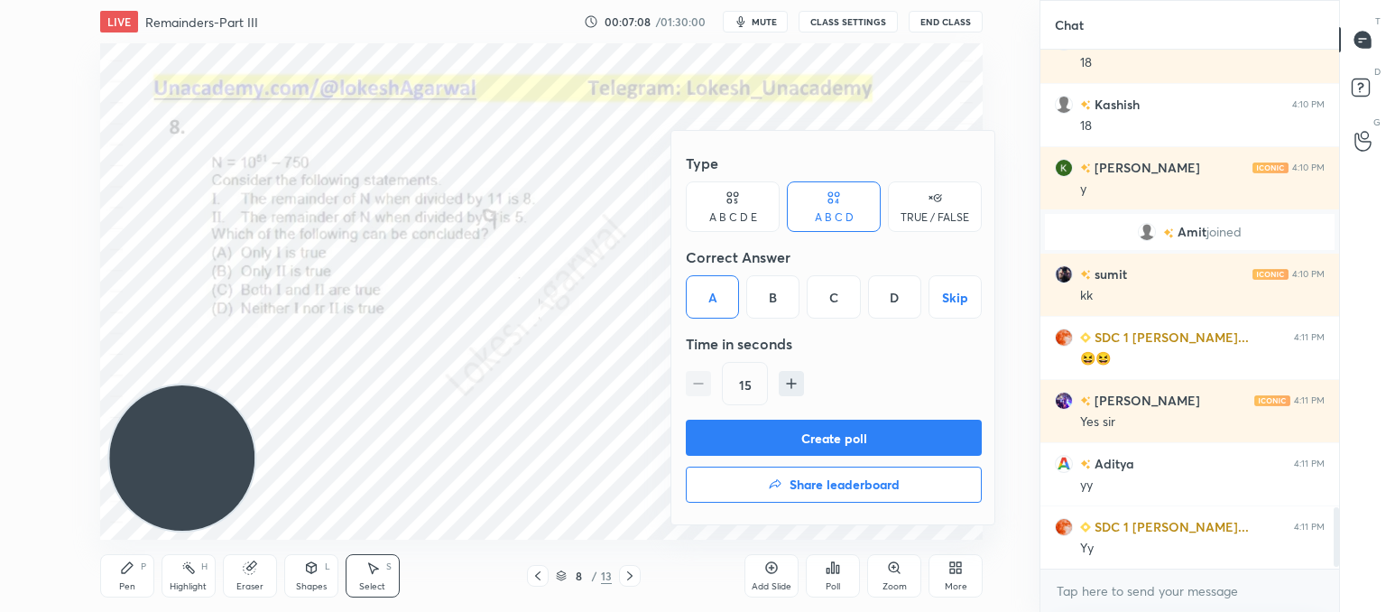
click at [759, 429] on button "Create poll" at bounding box center [834, 438] width 296 height 36
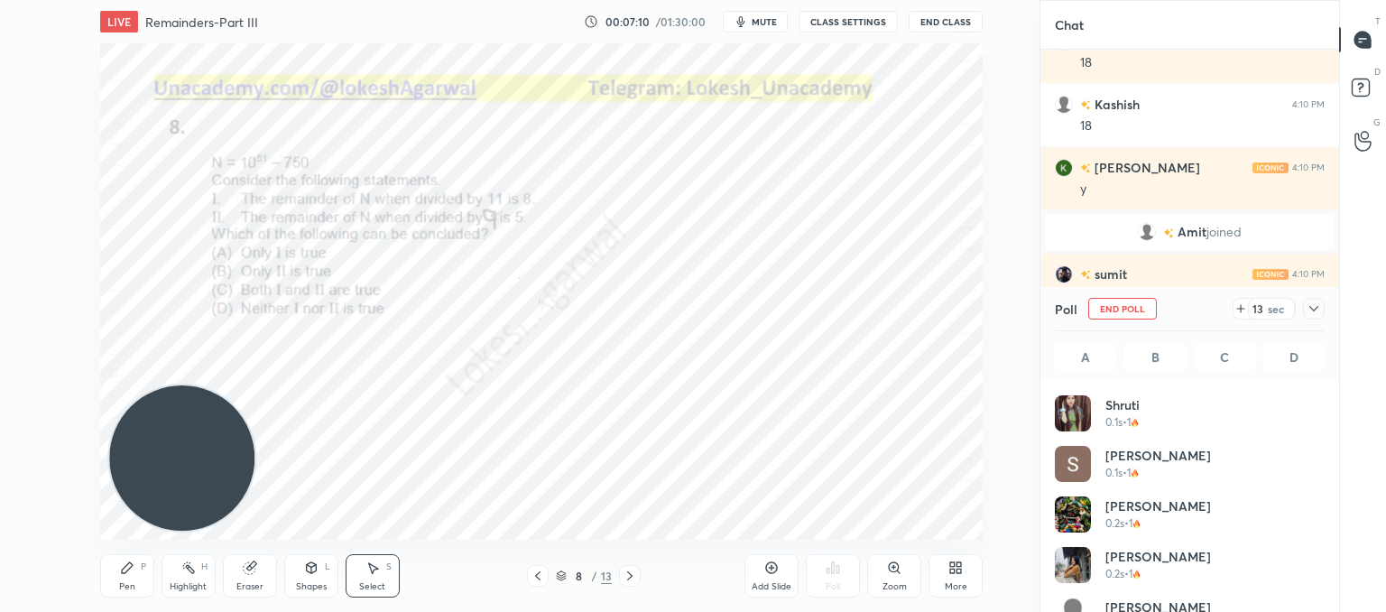
scroll to position [211, 264]
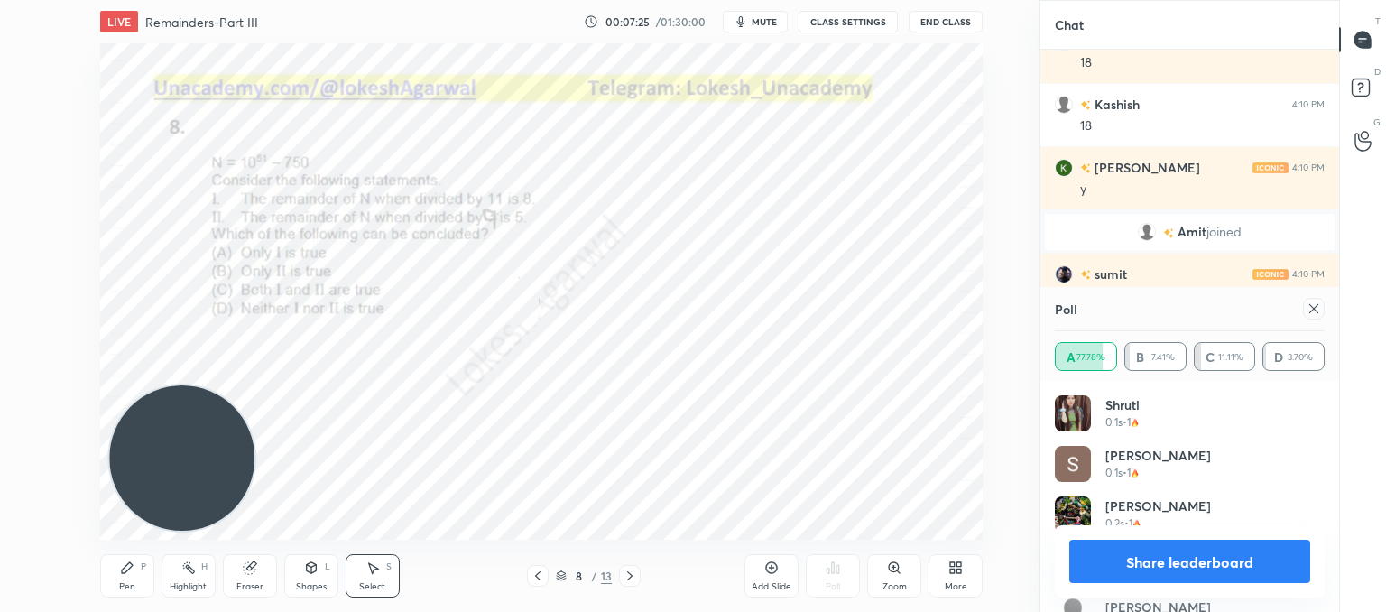
click at [1322, 313] on div at bounding box center [1314, 309] width 22 height 22
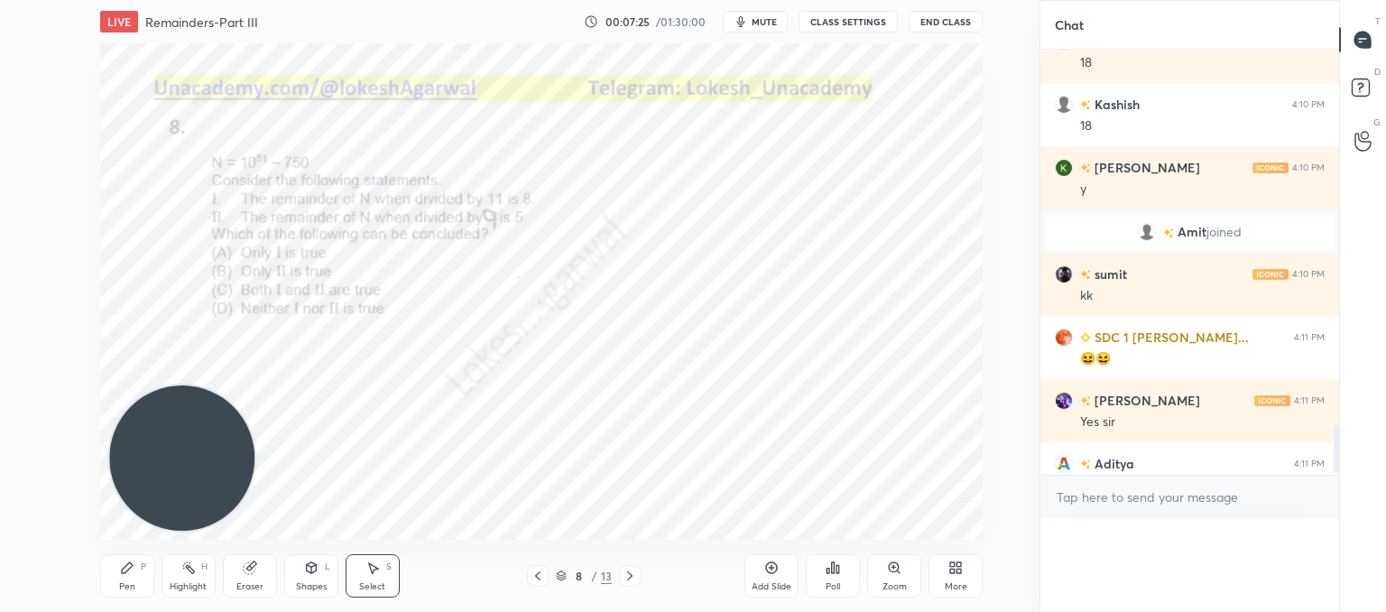
scroll to position [0, 5]
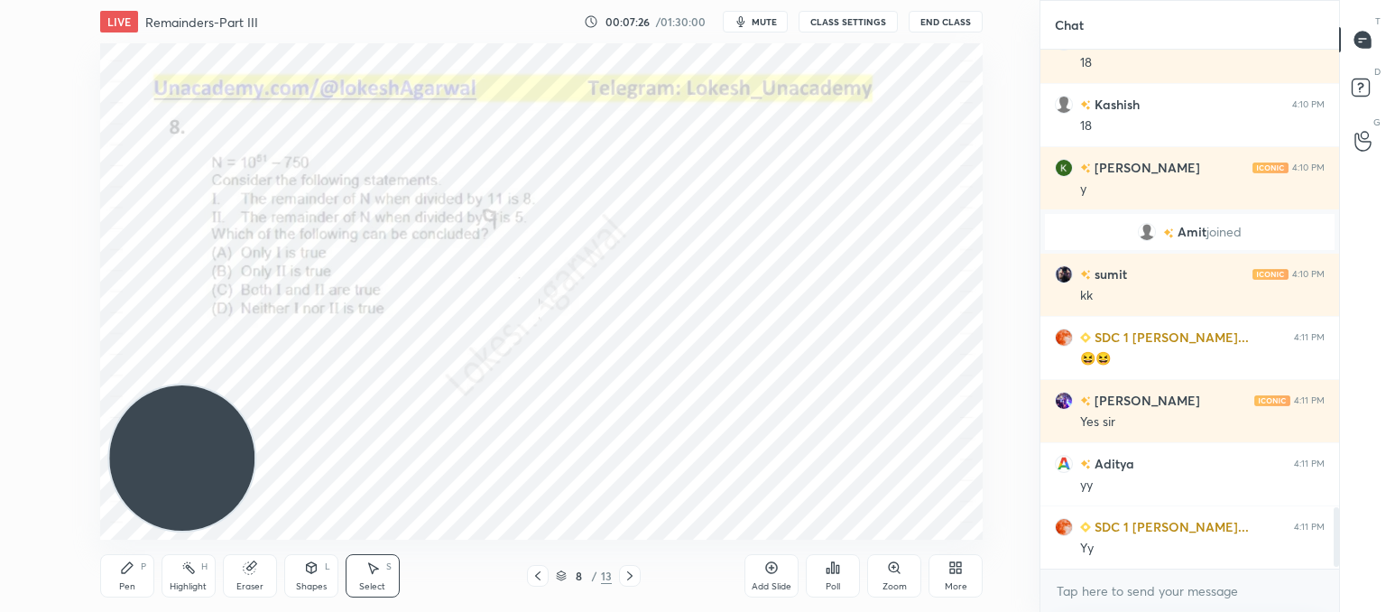
click at [625, 574] on icon at bounding box center [630, 575] width 14 height 14
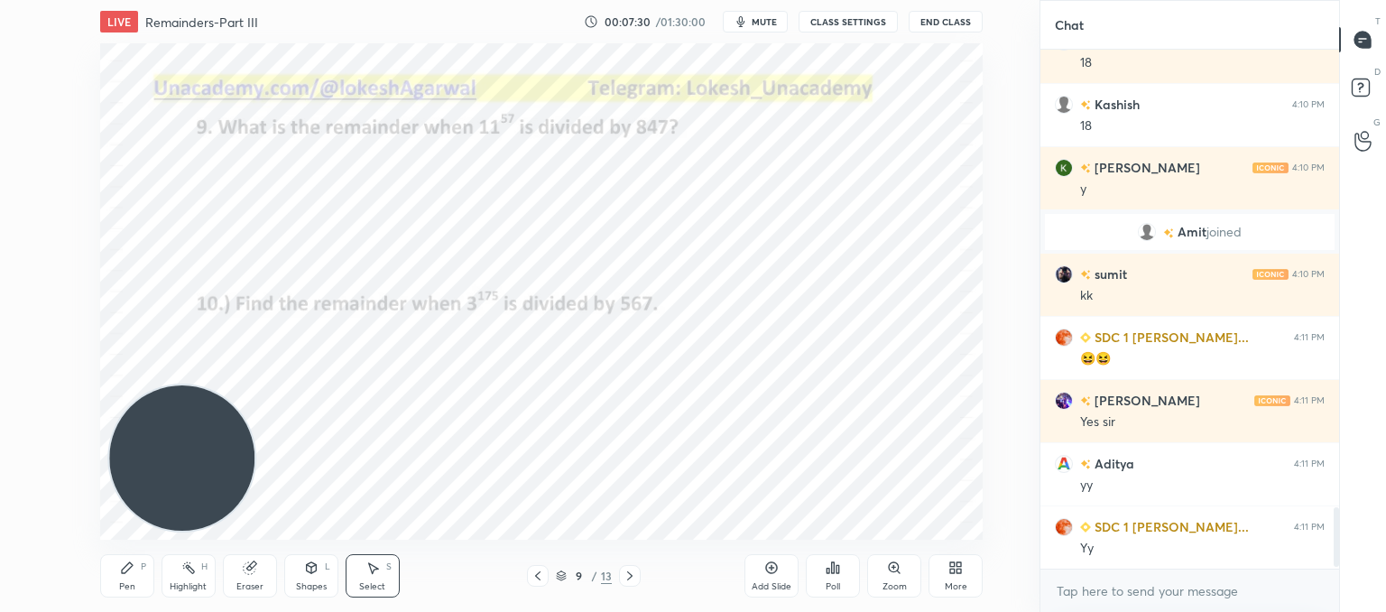
click at [134, 584] on div "Pen" at bounding box center [127, 586] width 16 height 9
click at [823, 577] on div "Poll" at bounding box center [833, 575] width 54 height 43
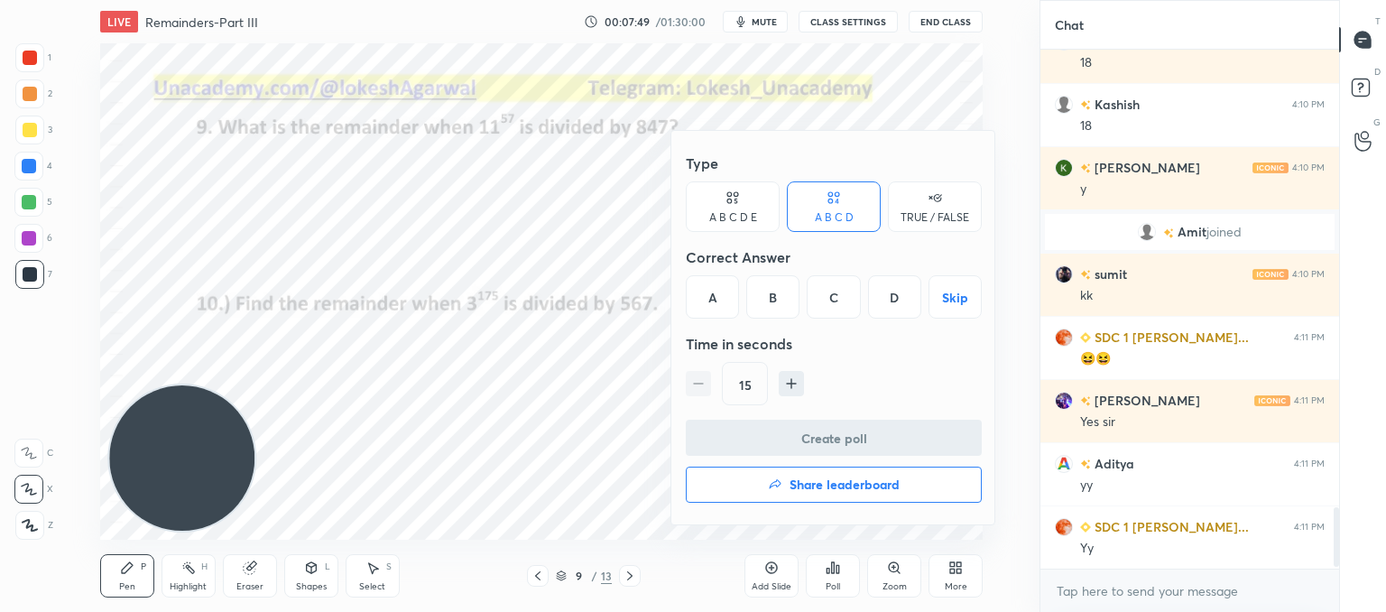
click at [899, 285] on div "D" at bounding box center [894, 296] width 53 height 43
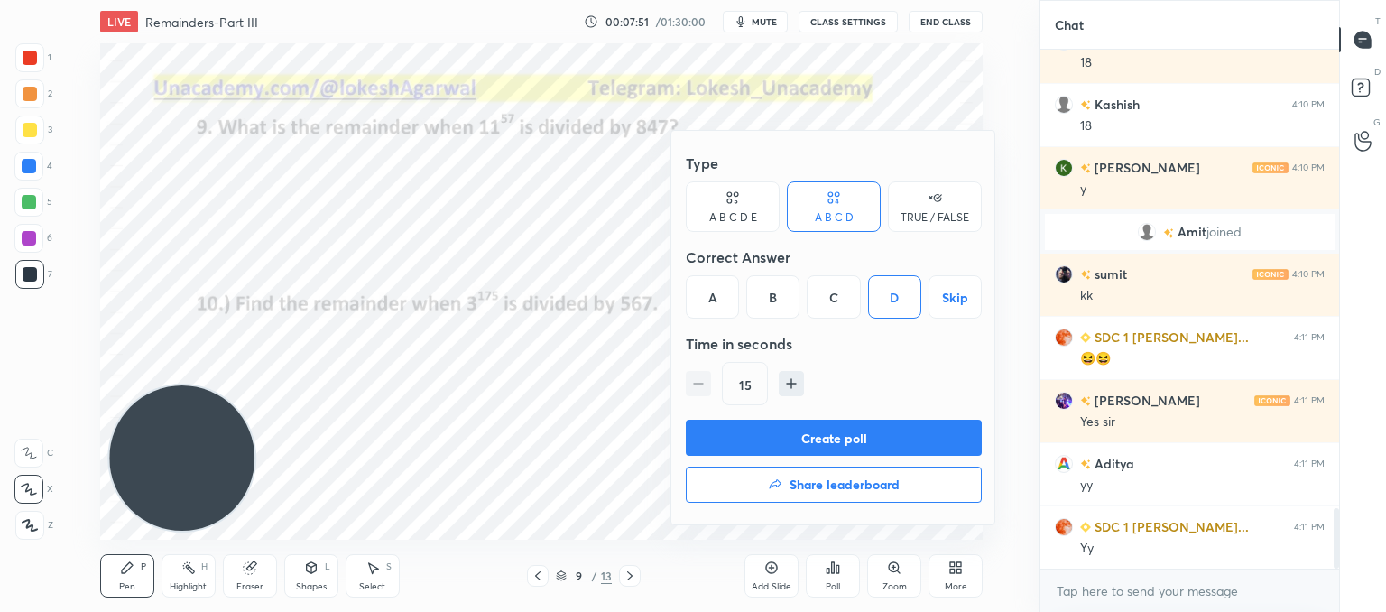
scroll to position [3923, 0]
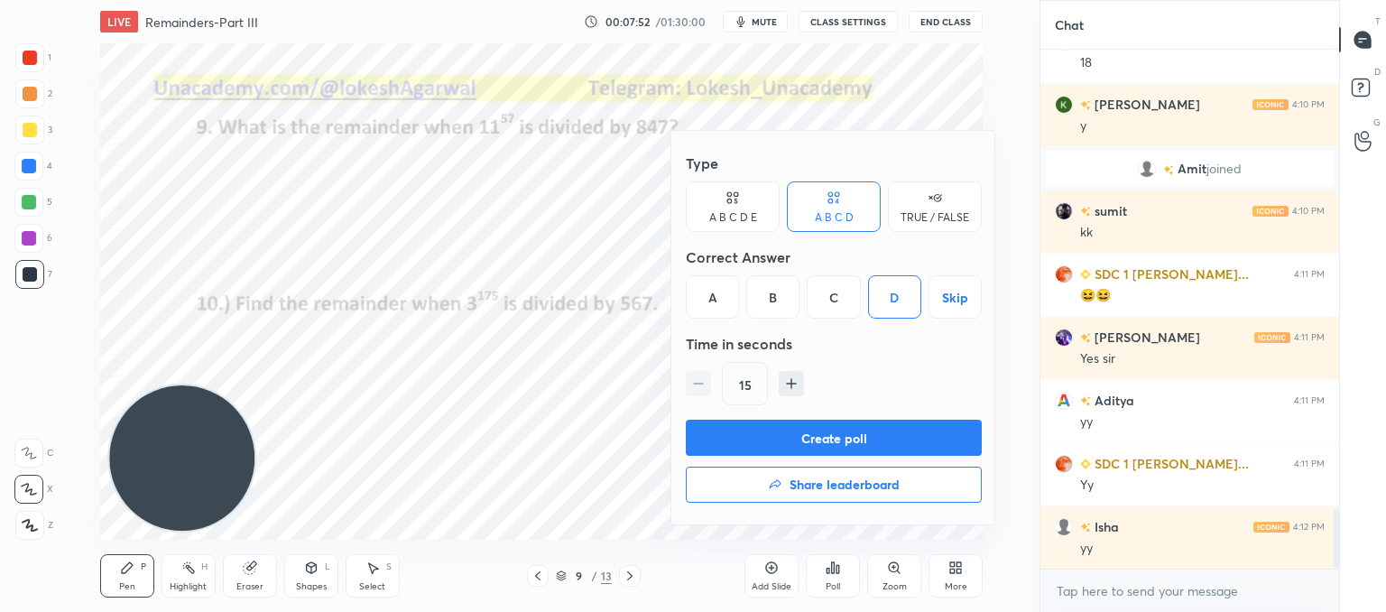
click at [826, 425] on button "Create poll" at bounding box center [834, 438] width 296 height 36
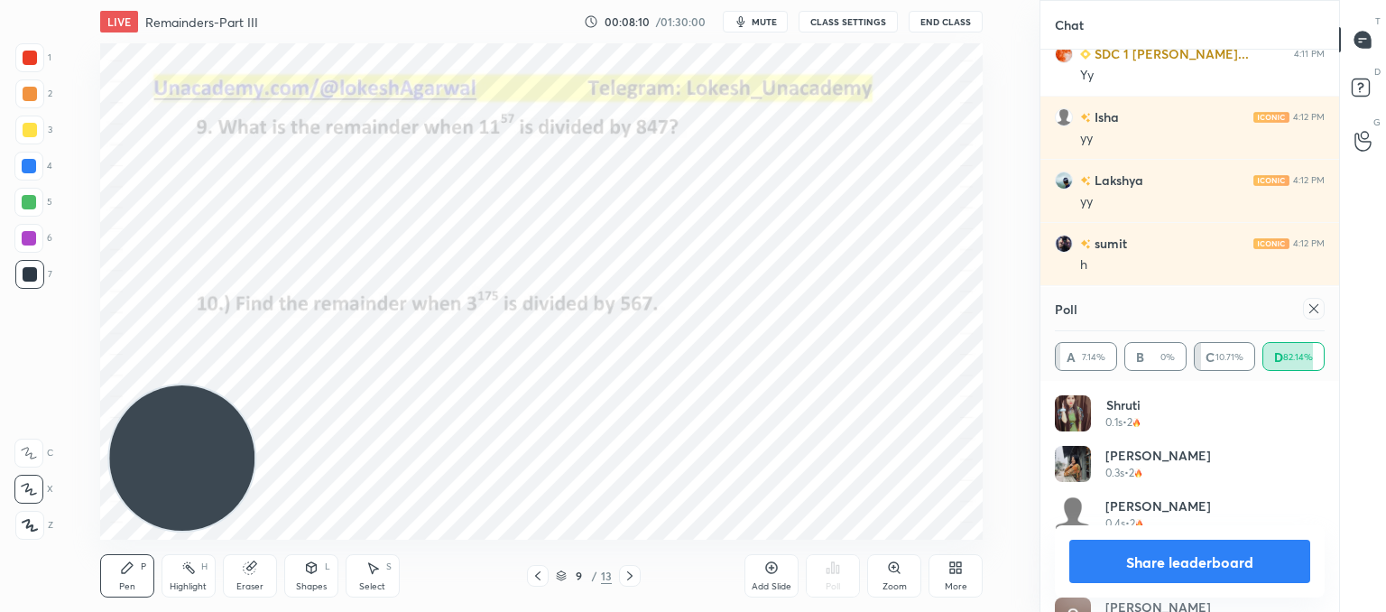
click at [1309, 308] on icon at bounding box center [1313, 308] width 14 height 14
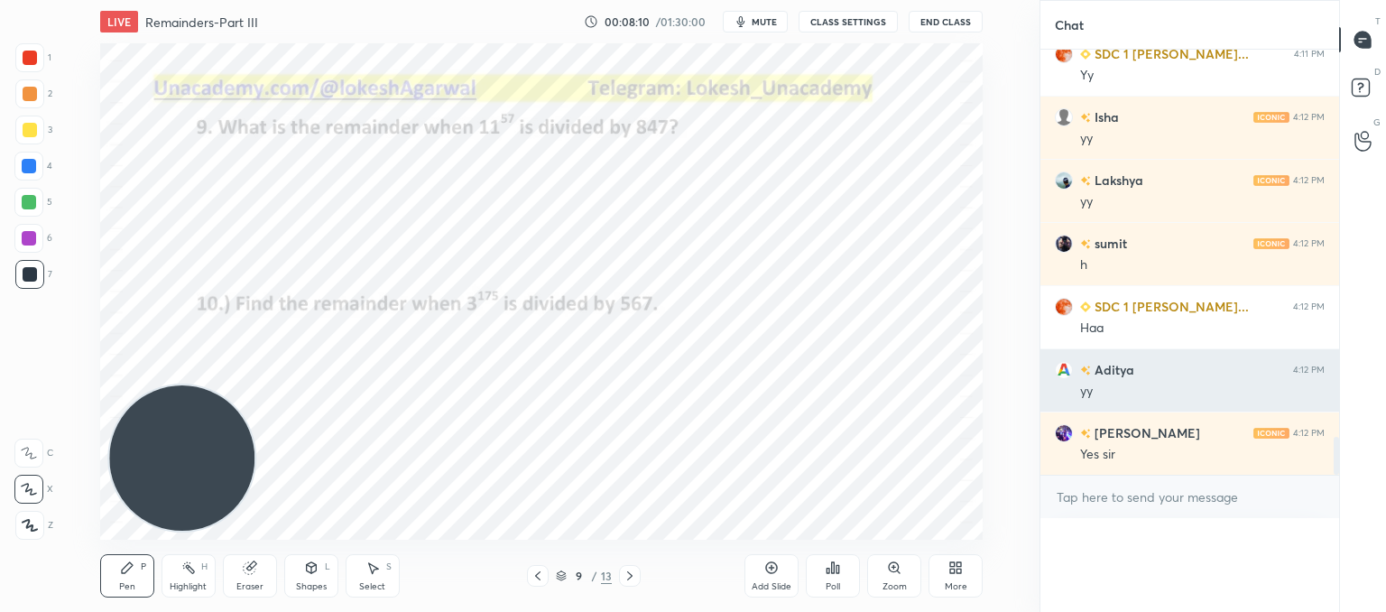
scroll to position [80, 264]
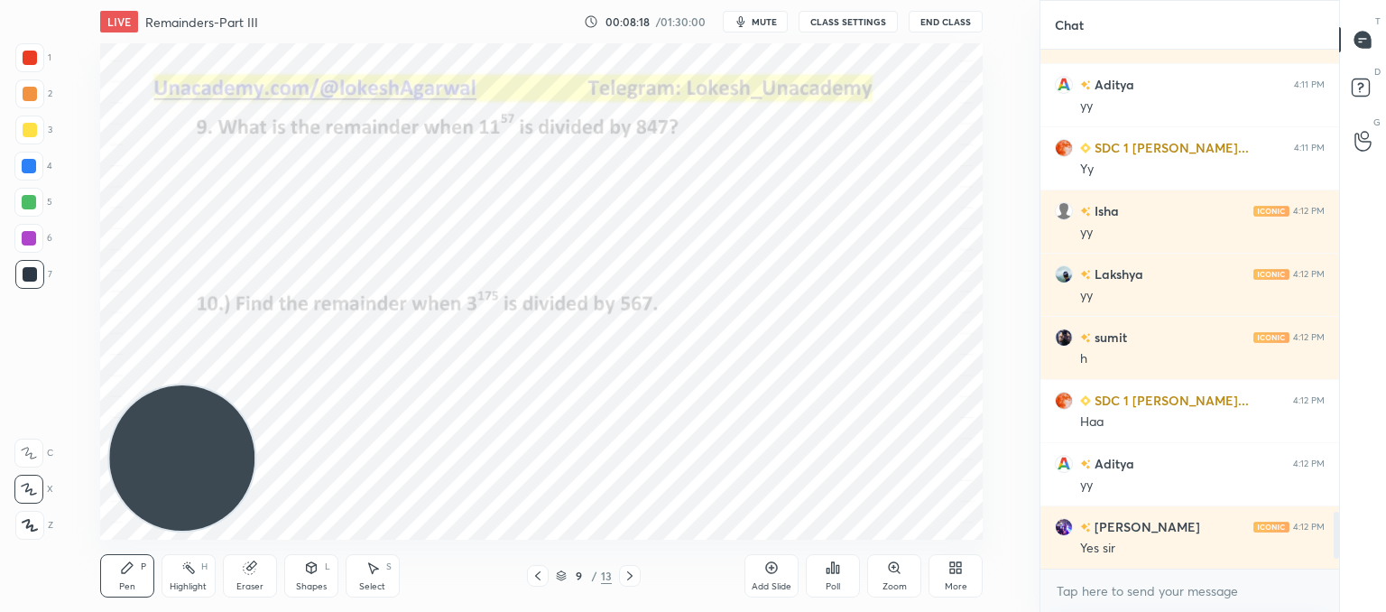
click at [846, 584] on div "Poll" at bounding box center [833, 575] width 54 height 43
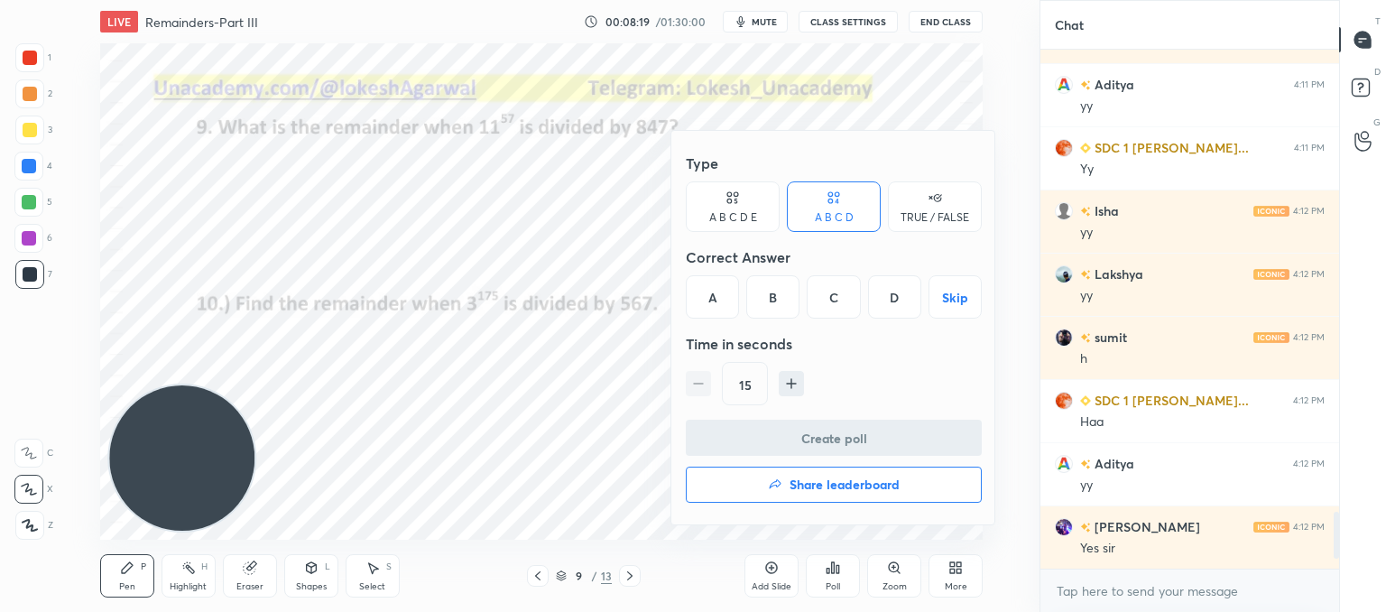
click at [893, 297] on div "D" at bounding box center [894, 296] width 53 height 43
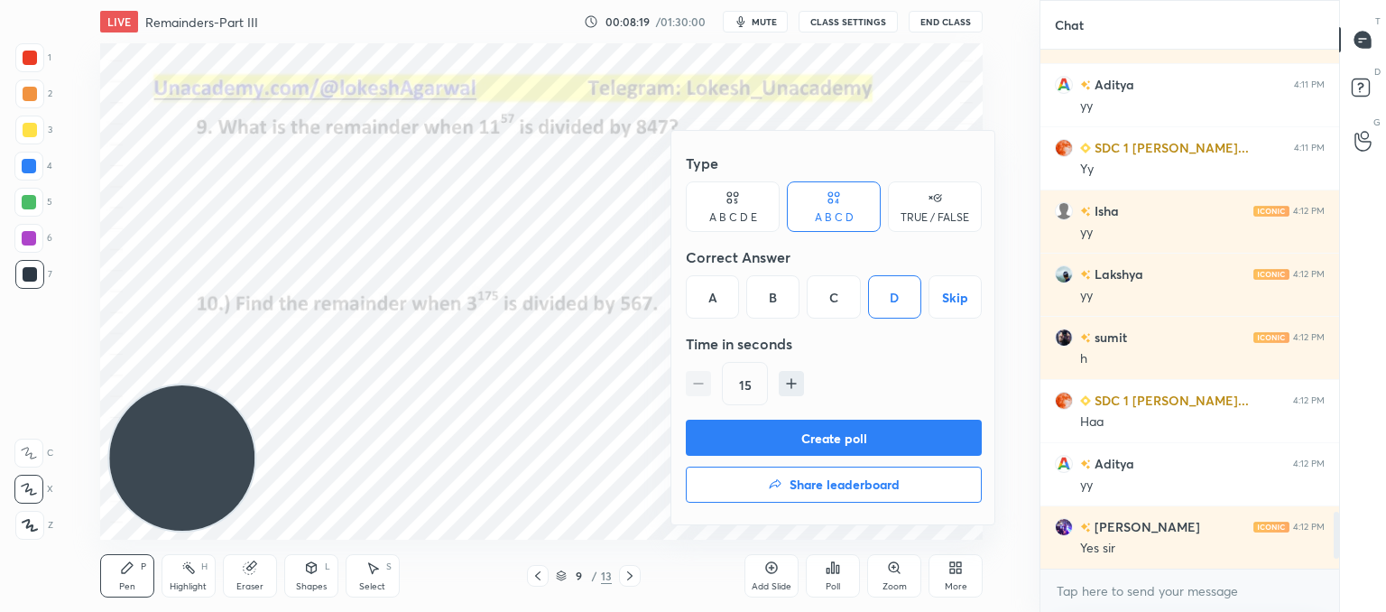
click at [808, 437] on button "Create poll" at bounding box center [834, 438] width 296 height 36
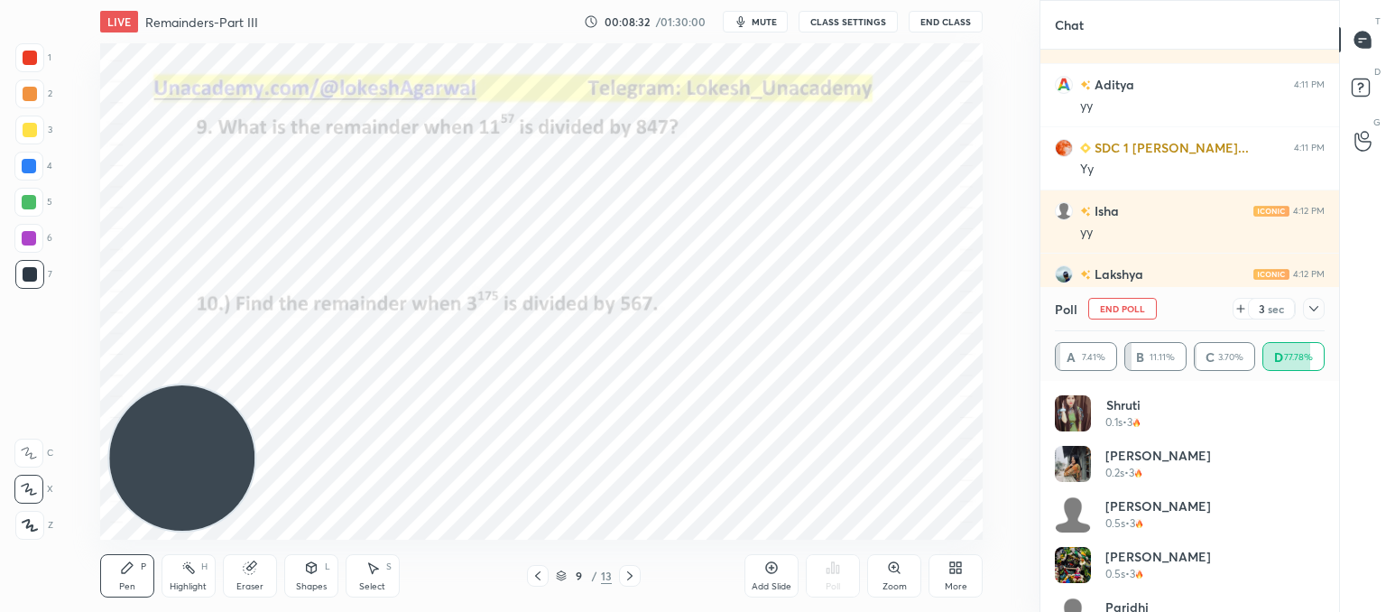
click at [356, 568] on div "Select S" at bounding box center [373, 575] width 54 height 43
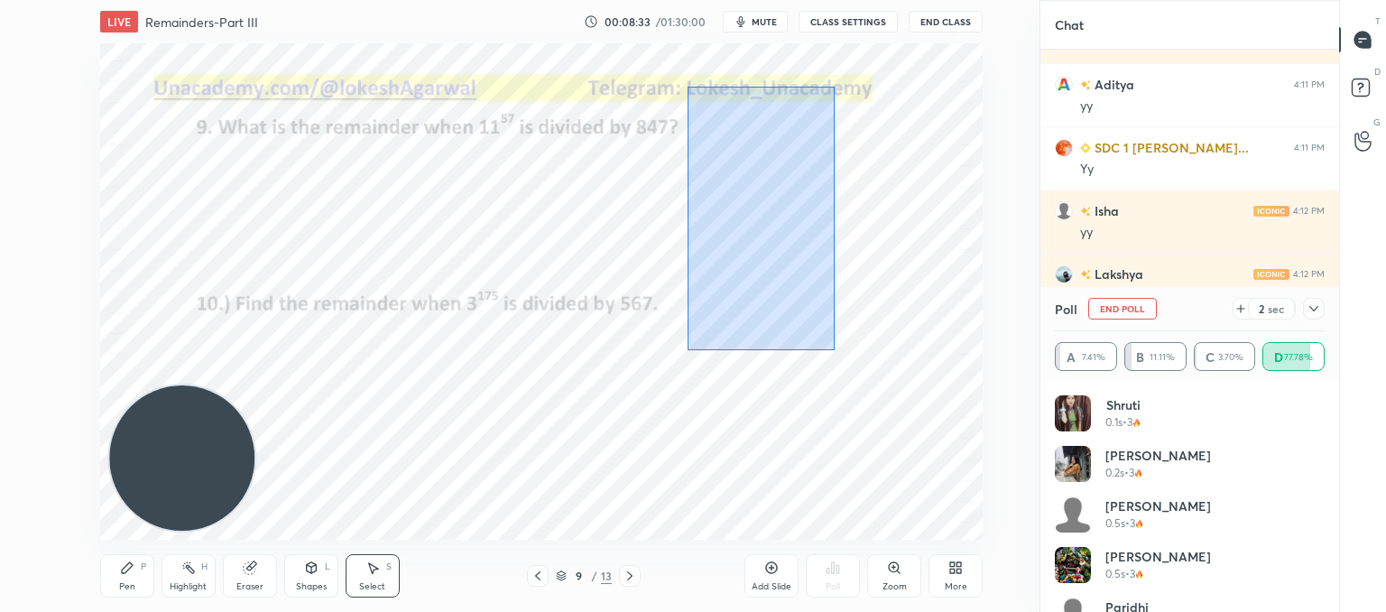
drag, startPoint x: 834, startPoint y: 350, endPoint x: 648, endPoint y: 67, distance: 338.8
click at [651, 51] on div "0 ° Undo Copy Duplicate Duplicate to new slide Delete" at bounding box center [541, 291] width 882 height 496
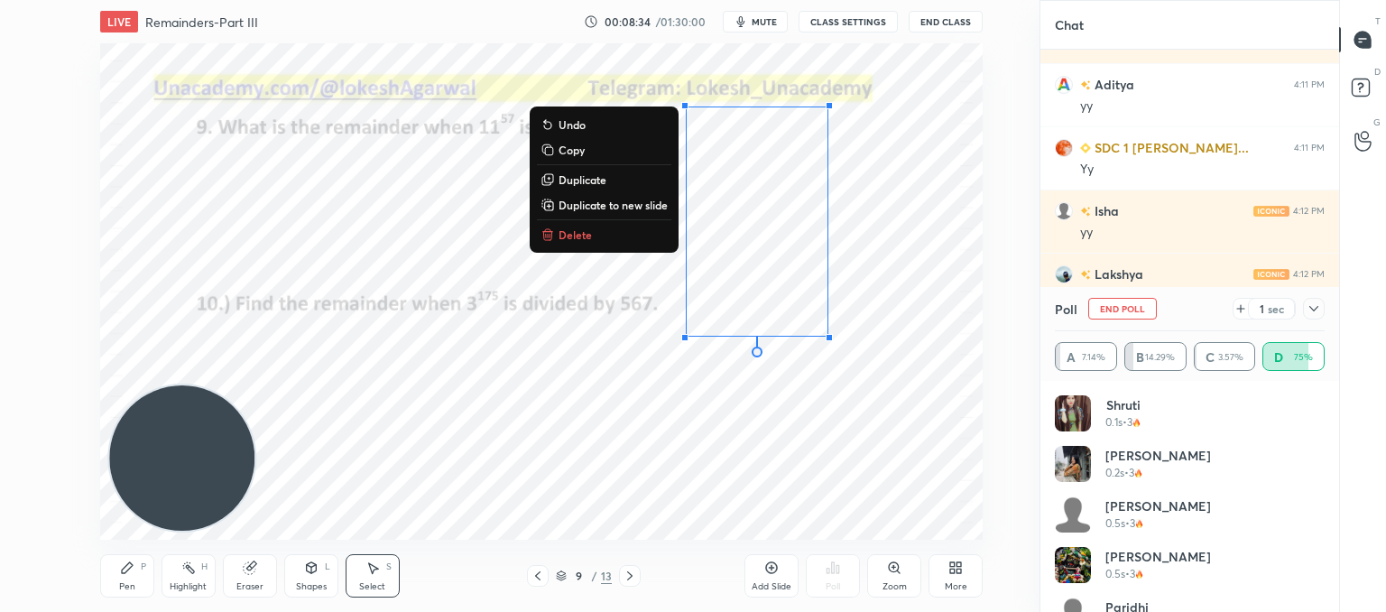
click at [590, 237] on button "Delete" at bounding box center [604, 235] width 134 height 22
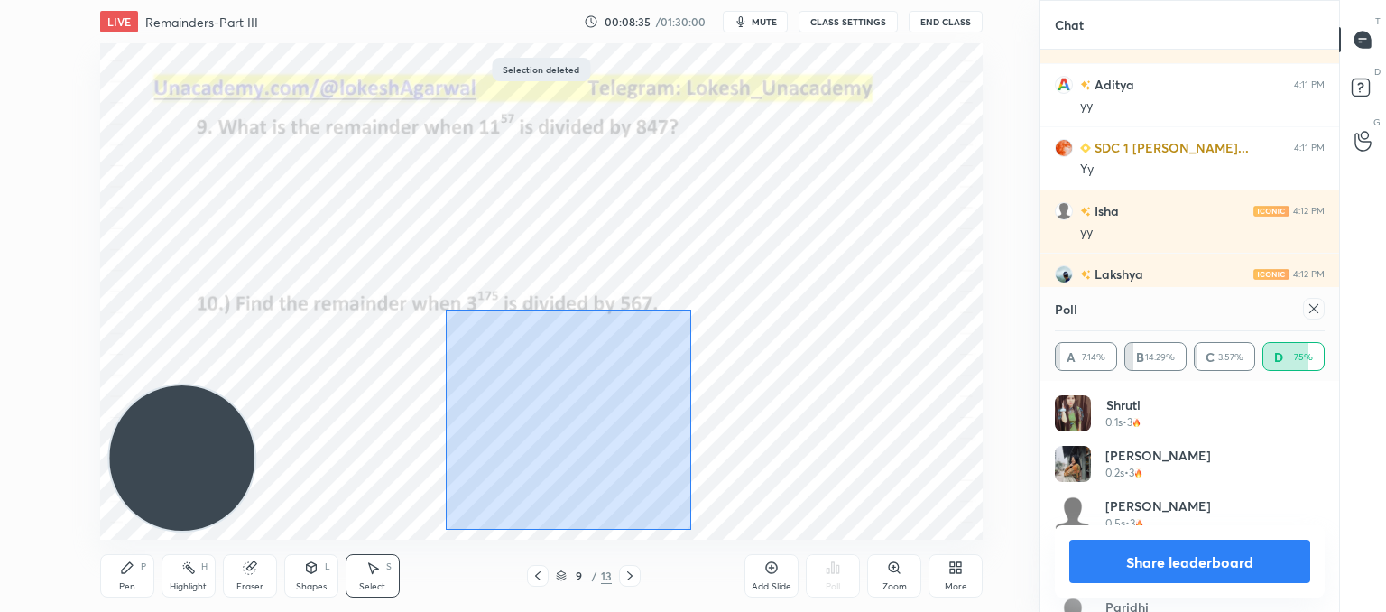
drag, startPoint x: 691, startPoint y: 530, endPoint x: 462, endPoint y: 274, distance: 343.1
click at [448, 271] on div "0 ° Undo Copy Duplicate Duplicate to new slide Delete" at bounding box center [541, 291] width 882 height 496
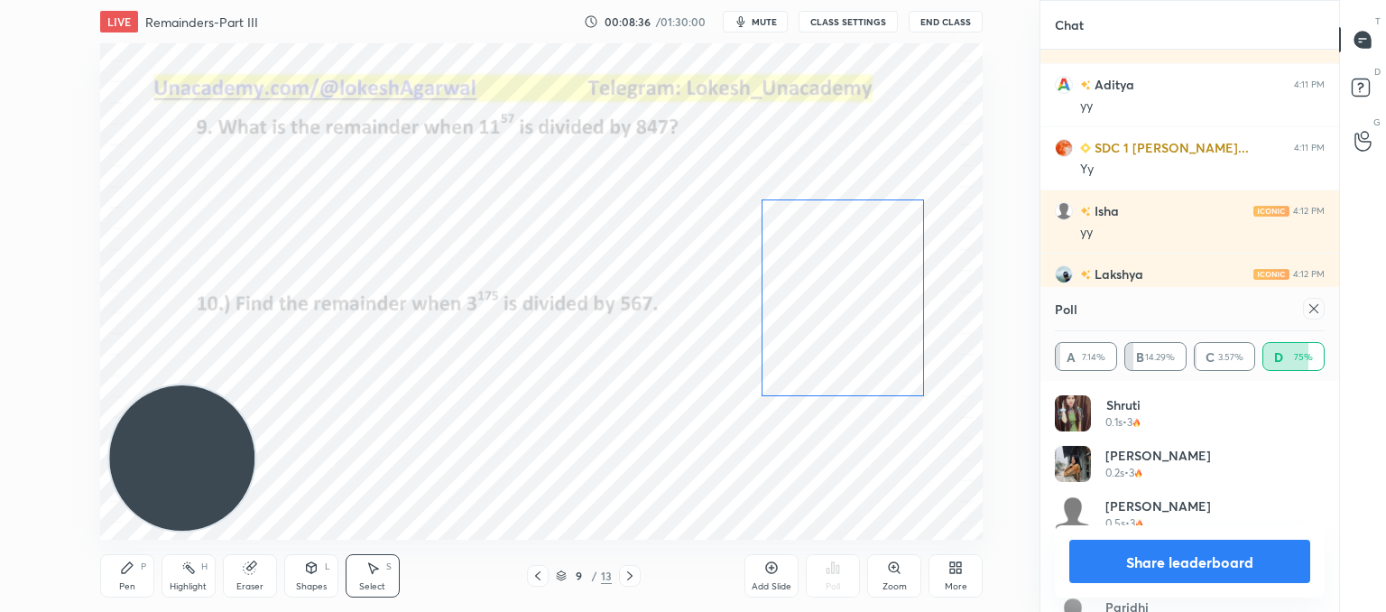
drag, startPoint x: 641, startPoint y: 371, endPoint x: 819, endPoint y: 306, distance: 190.1
click at [819, 304] on div "0 ° Undo Copy Duplicate Duplicate to new slide Delete" at bounding box center [541, 291] width 882 height 496
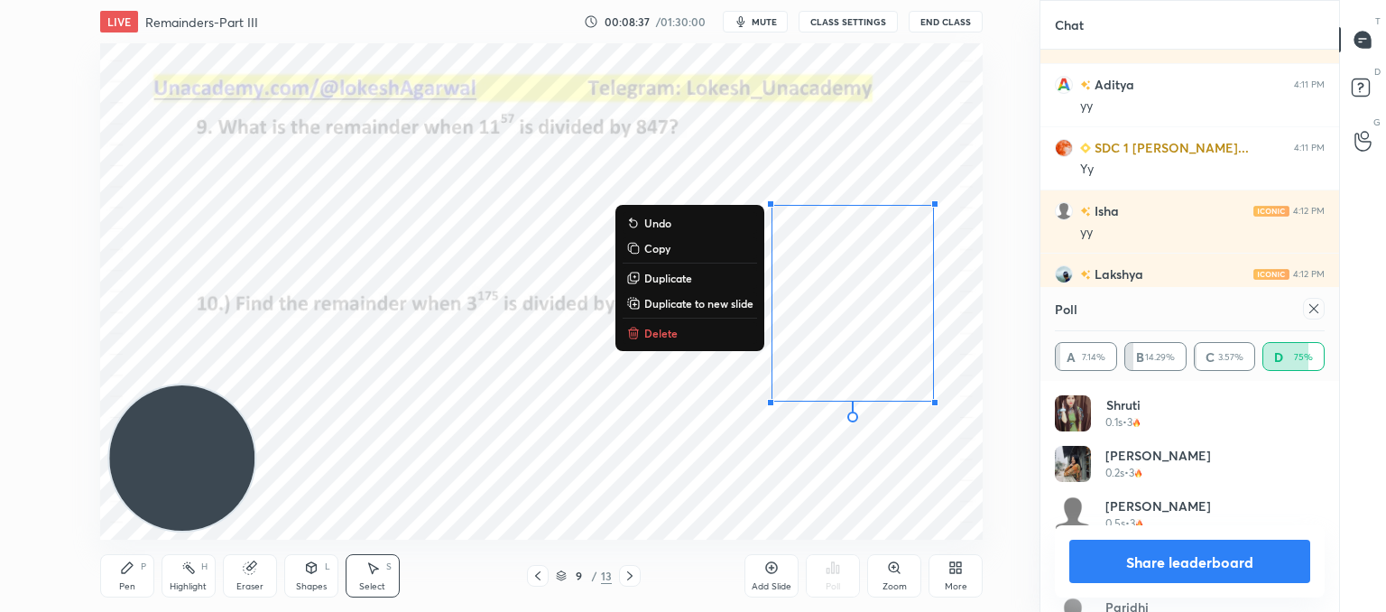
click at [412, 382] on div "0 ° Undo Copy Duplicate Duplicate to new slide Delete" at bounding box center [541, 291] width 882 height 496
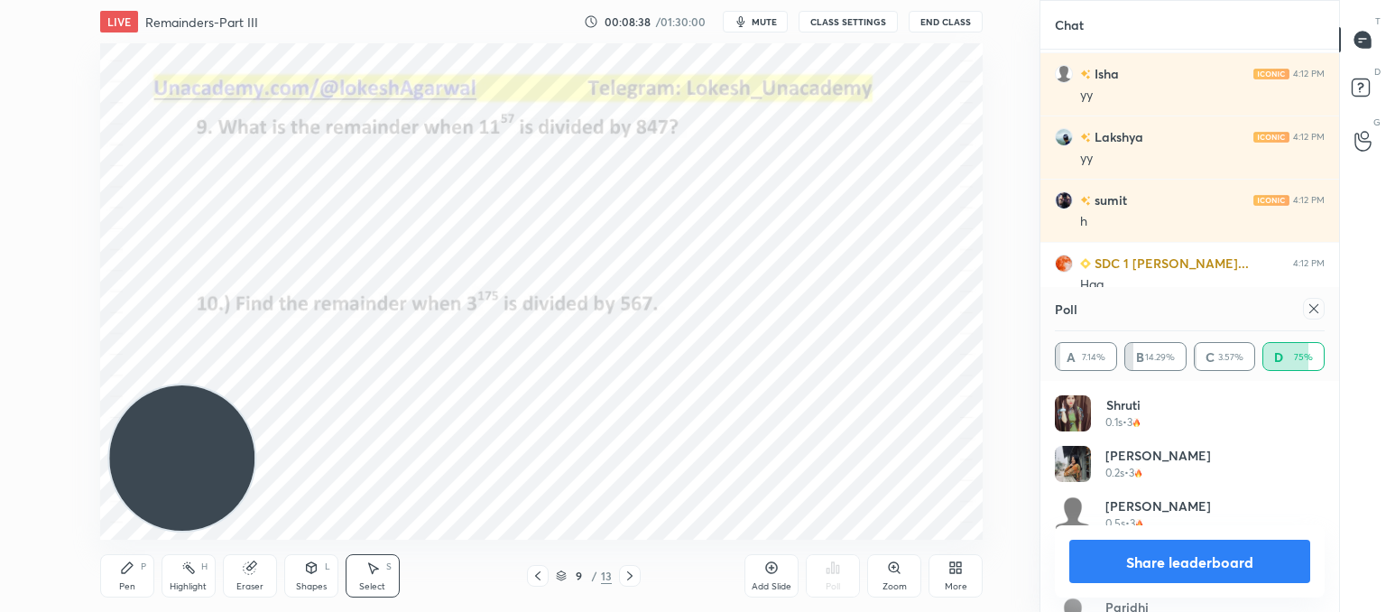
click at [125, 572] on icon at bounding box center [127, 567] width 14 height 14
click at [173, 316] on div "Setting up your live class Poll for secs No correct answer Start poll" at bounding box center [541, 291] width 967 height 496
click at [380, 583] on div "Select" at bounding box center [372, 586] width 26 height 9
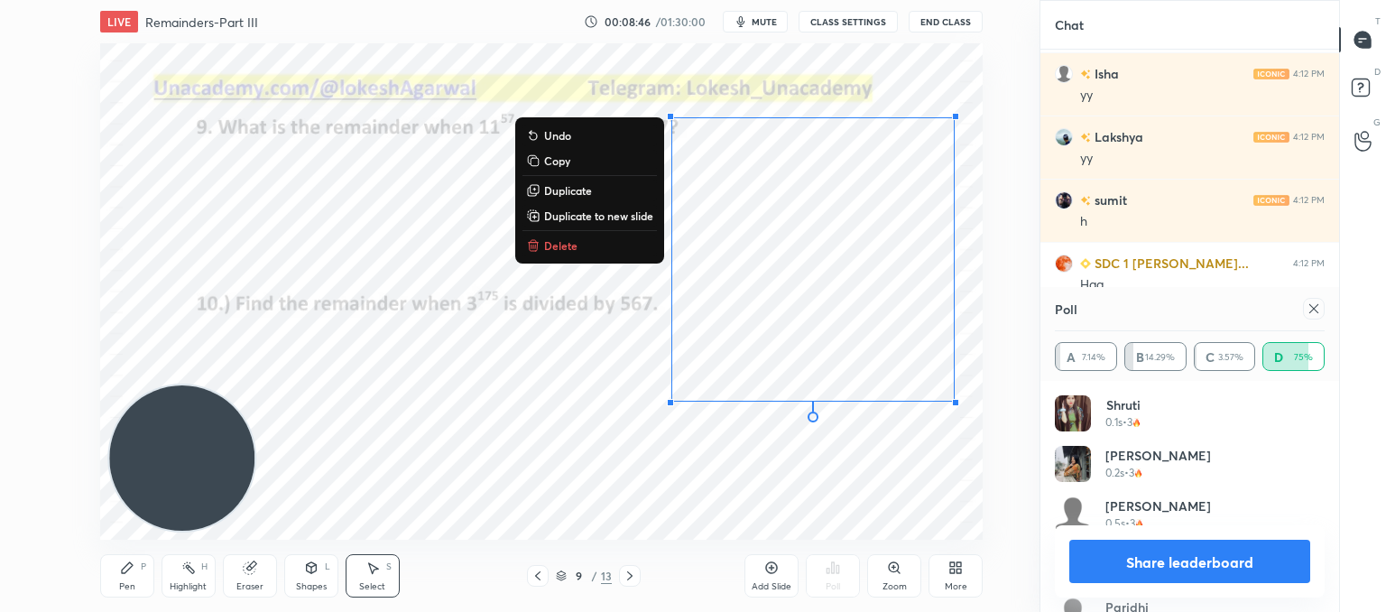
drag, startPoint x: 937, startPoint y: 438, endPoint x: 614, endPoint y: 6, distance: 538.8
click at [614, 6] on div "LIVE Remainders-Part III 00:08:46 / 01:30:00 mute CLASS SETTINGS End Class 0 ° …" at bounding box center [541, 306] width 967 height 612
click at [556, 247] on p "Delete" at bounding box center [560, 245] width 33 height 14
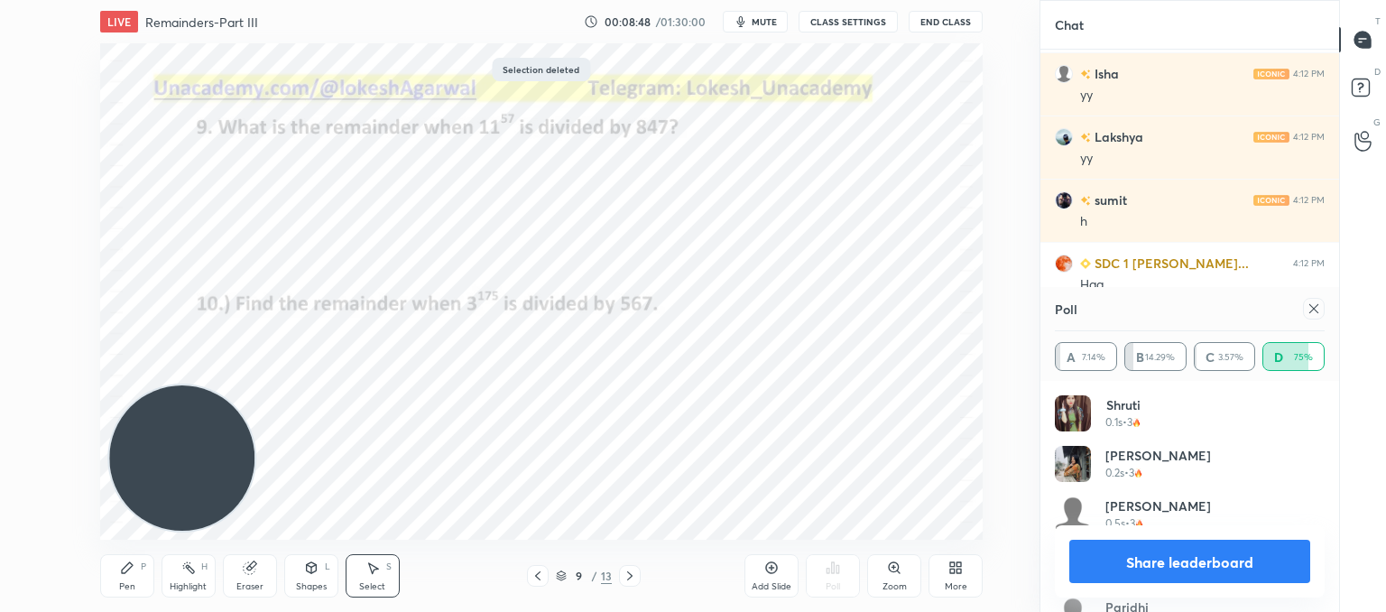
click at [1315, 310] on icon at bounding box center [1313, 308] width 9 height 9
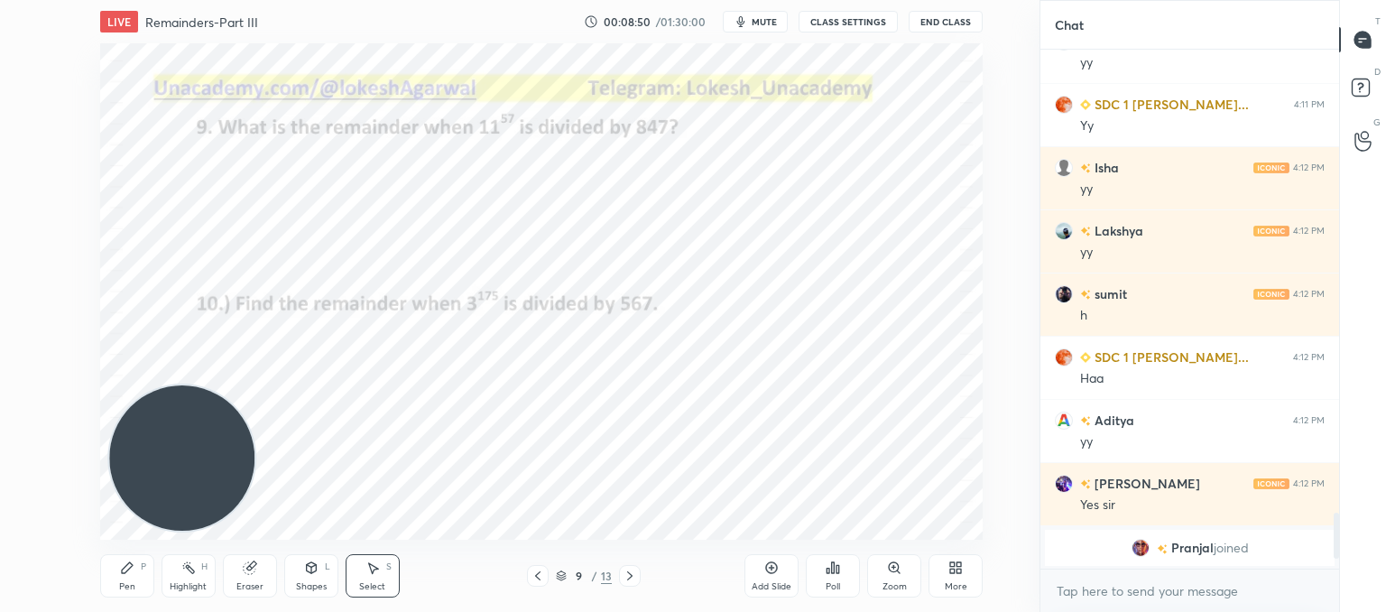
click at [636, 577] on icon at bounding box center [630, 575] width 14 height 14
click at [822, 570] on div "Poll" at bounding box center [833, 575] width 54 height 43
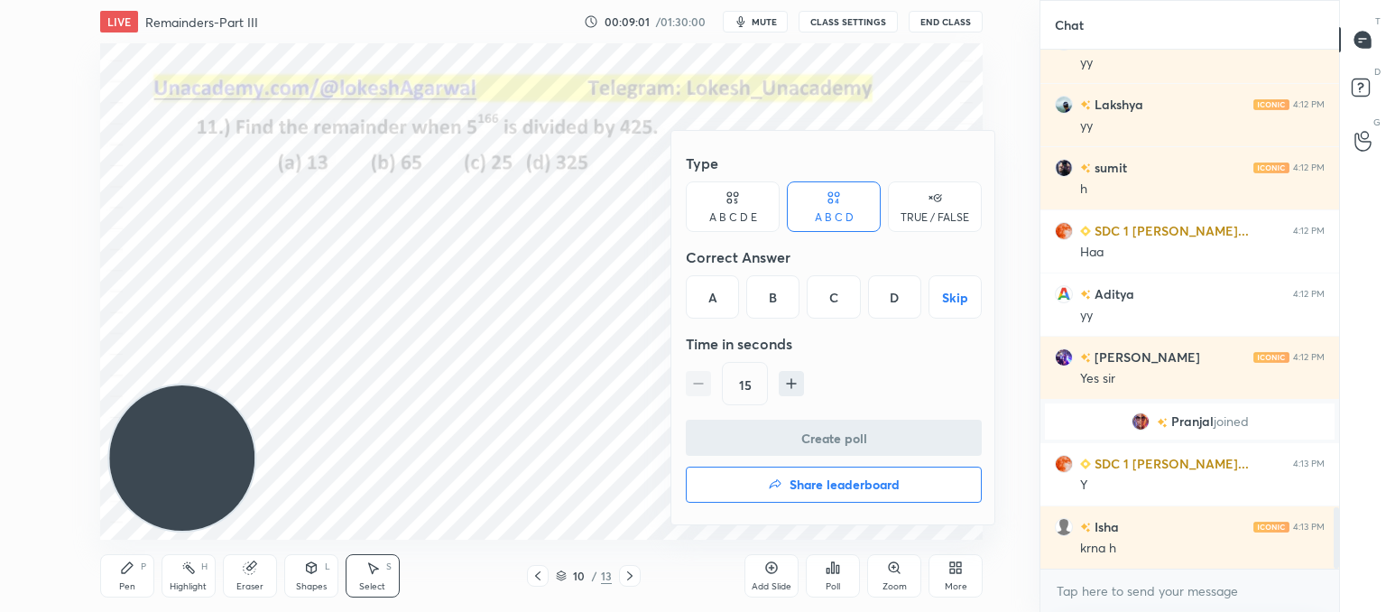
click at [891, 294] on div "D" at bounding box center [894, 296] width 53 height 43
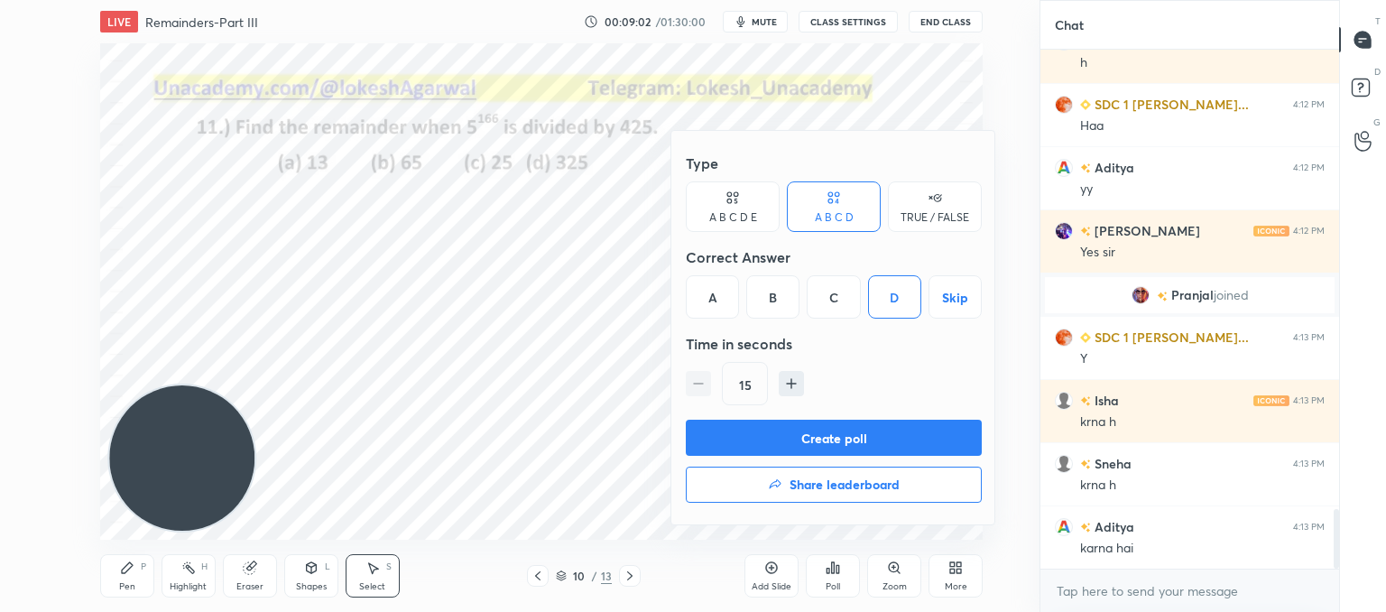
click at [877, 432] on button "Create poll" at bounding box center [834, 438] width 296 height 36
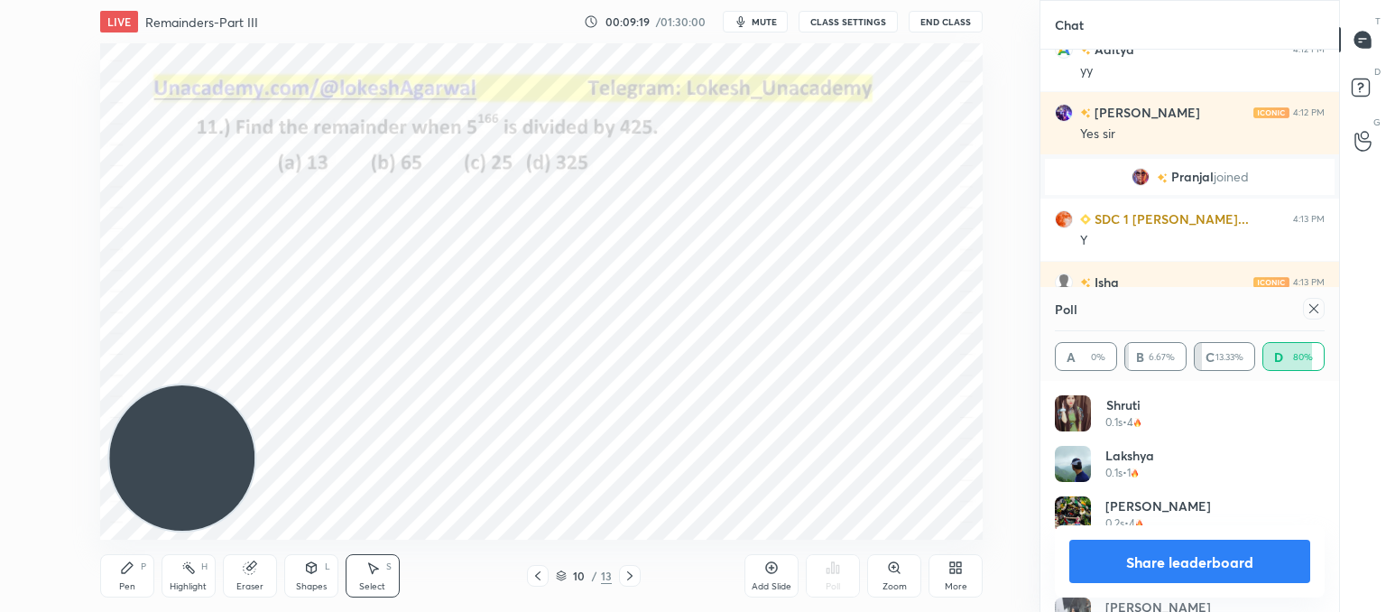
click at [1317, 308] on icon at bounding box center [1313, 308] width 14 height 14
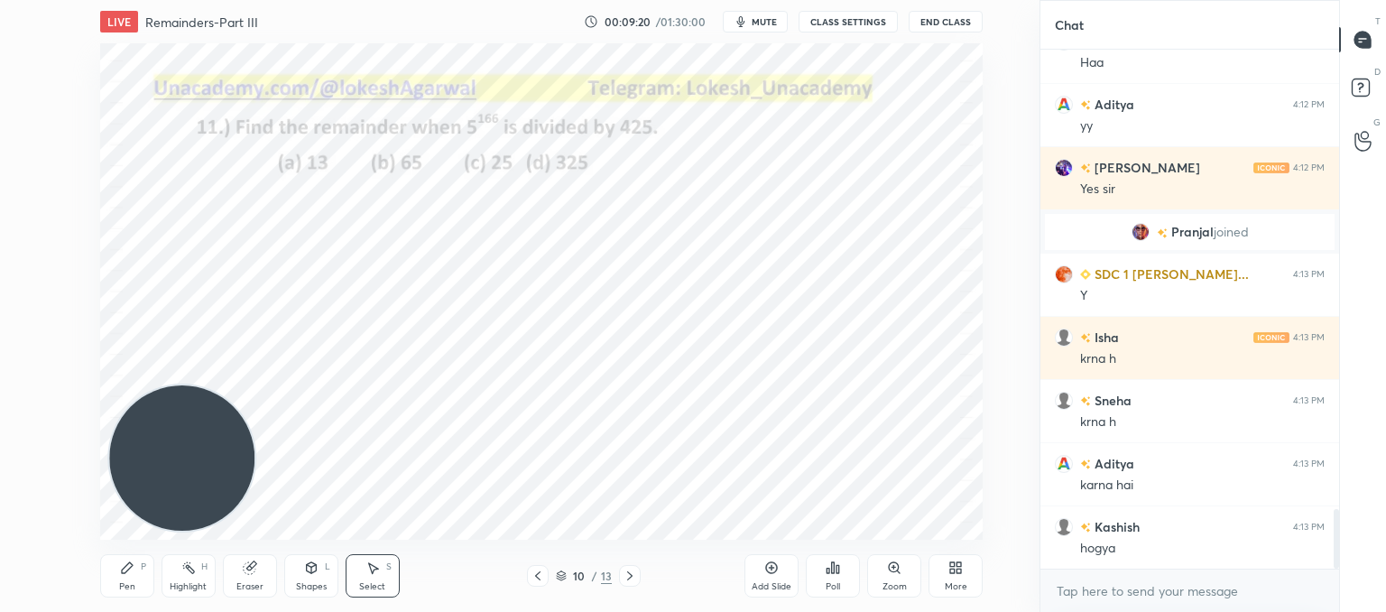
click at [128, 577] on div "Pen P" at bounding box center [127, 575] width 54 height 43
click at [623, 571] on icon at bounding box center [630, 575] width 14 height 14
click at [138, 582] on div "Pen P" at bounding box center [127, 575] width 54 height 43
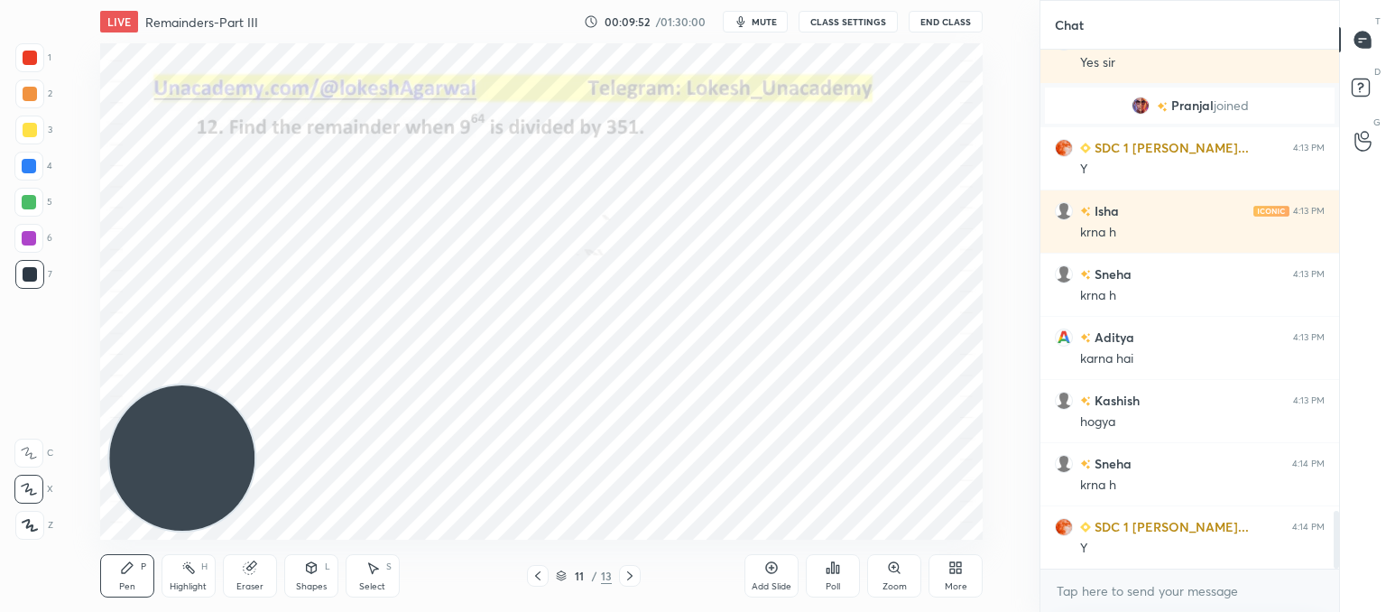
click at [832, 576] on div "Poll" at bounding box center [833, 575] width 54 height 43
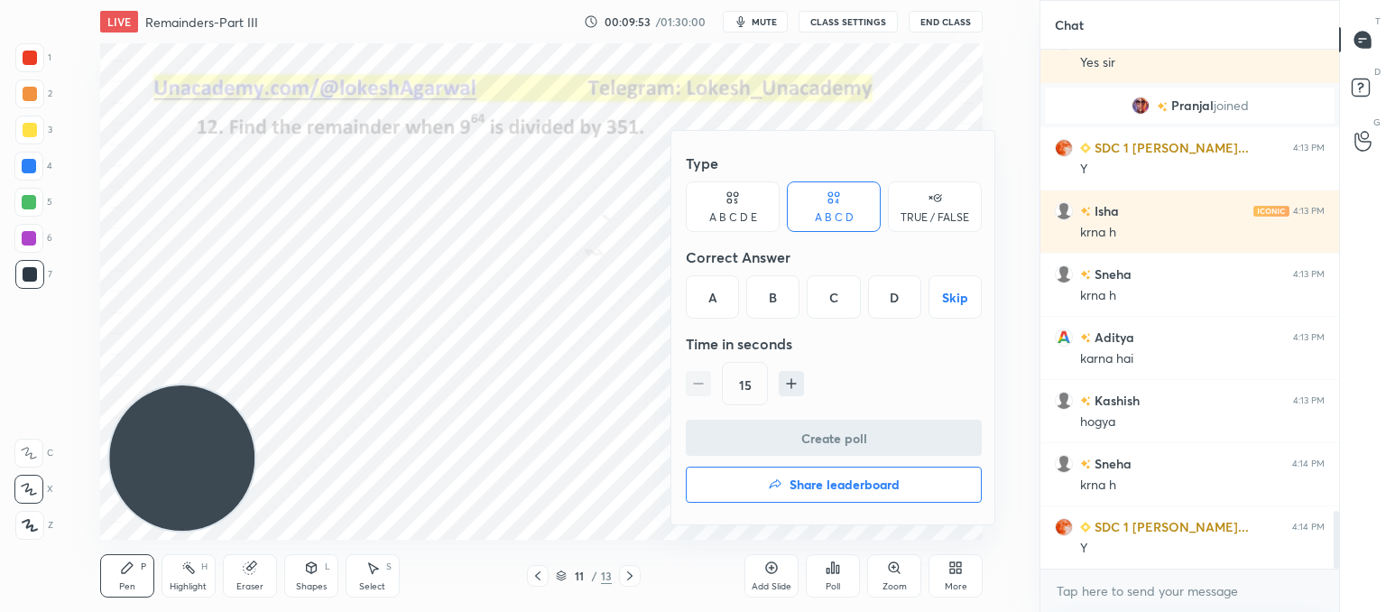
click at [708, 275] on div "A" at bounding box center [712, 296] width 53 height 43
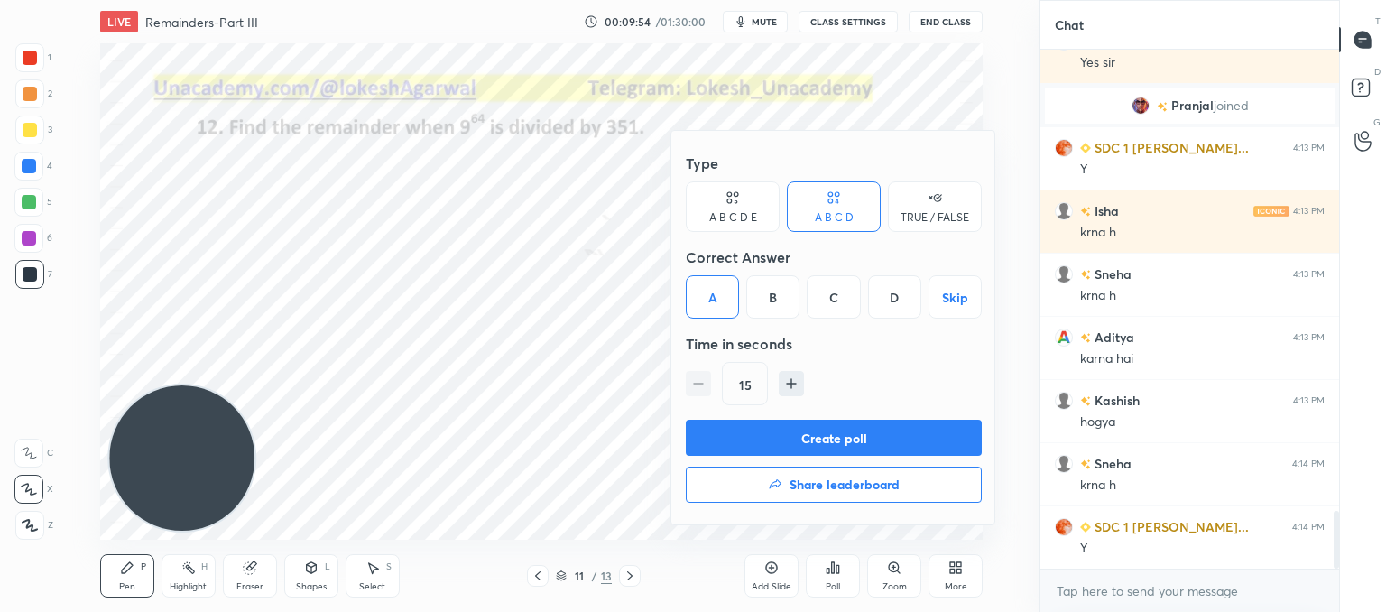
click at [786, 450] on button "Create poll" at bounding box center [834, 438] width 296 height 36
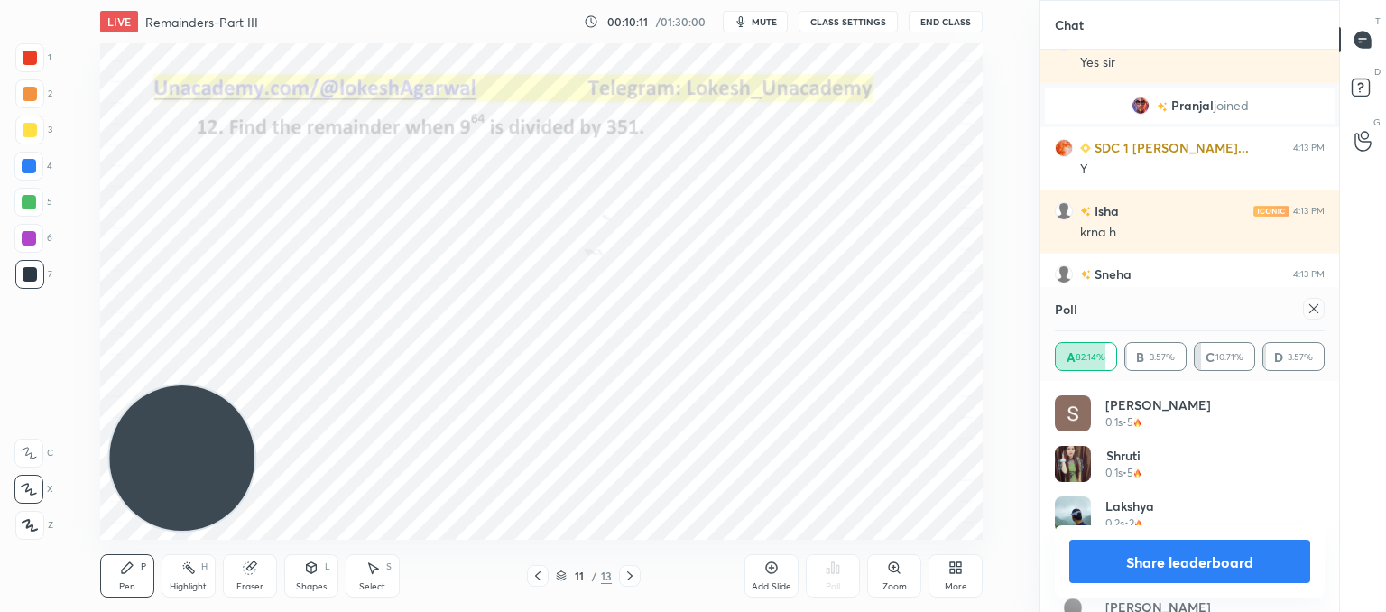
click at [1315, 308] on icon at bounding box center [1313, 308] width 14 height 14
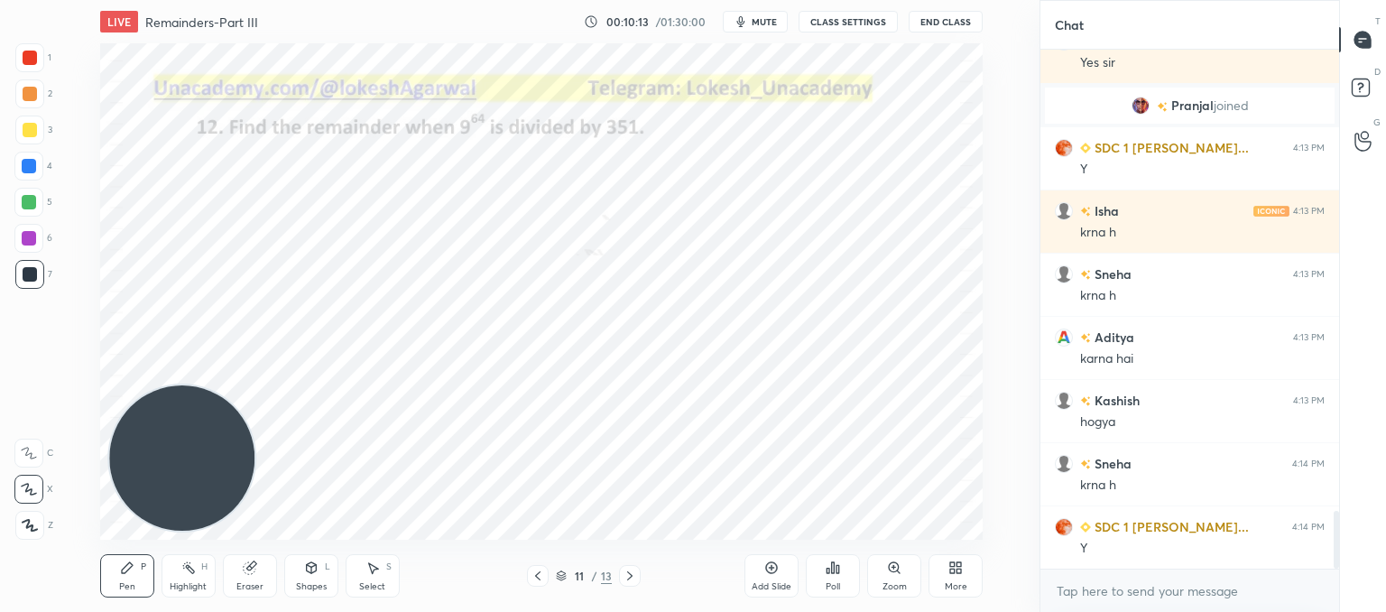
click at [636, 585] on div at bounding box center [630, 576] width 22 height 22
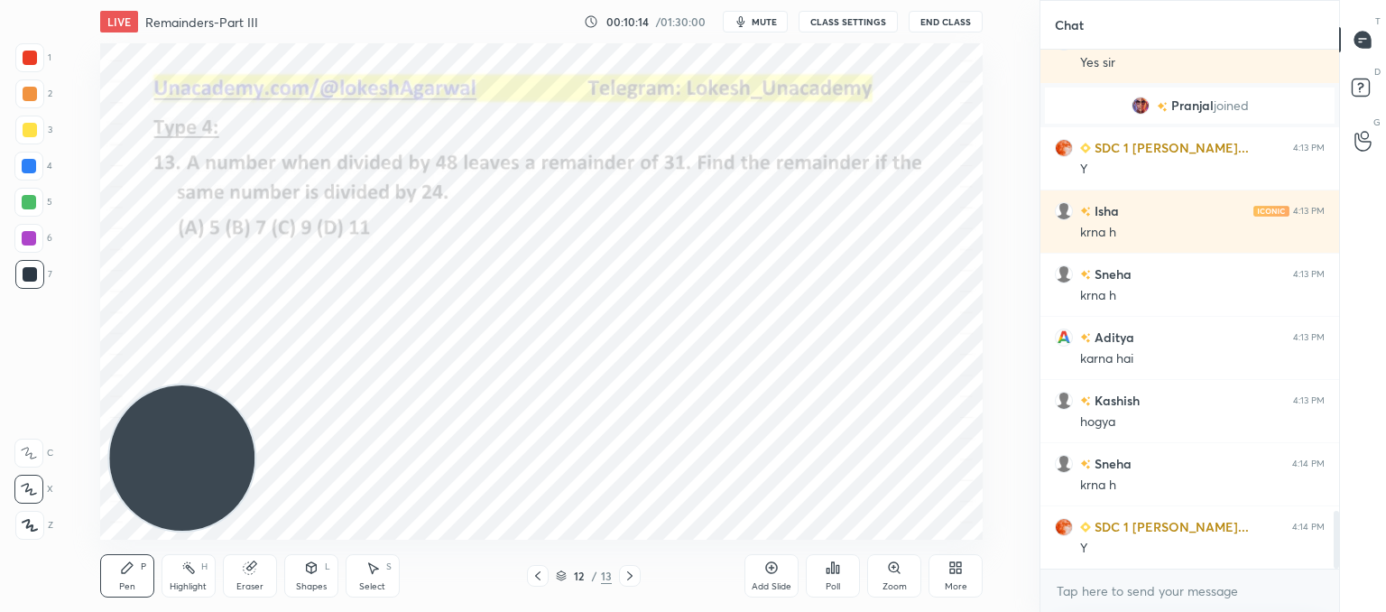
click at [840, 583] on div "Poll" at bounding box center [833, 586] width 14 height 9
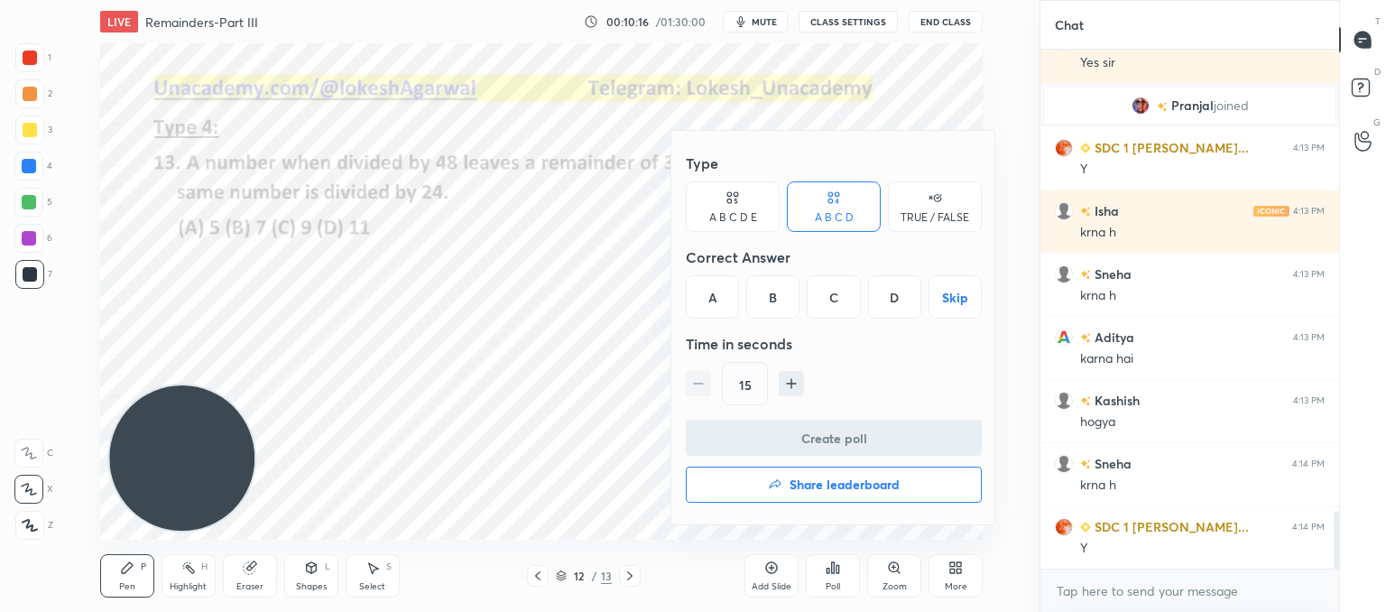
click at [790, 294] on div "B" at bounding box center [772, 296] width 53 height 43
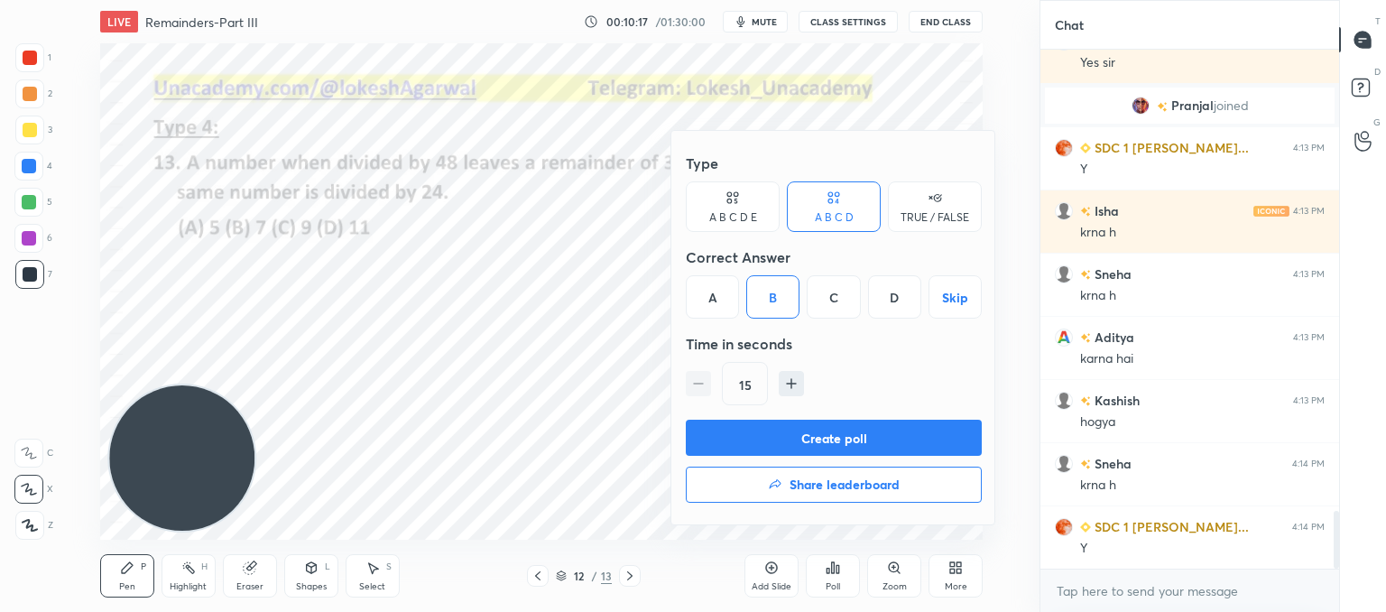
click at [787, 435] on button "Create poll" at bounding box center [834, 438] width 296 height 36
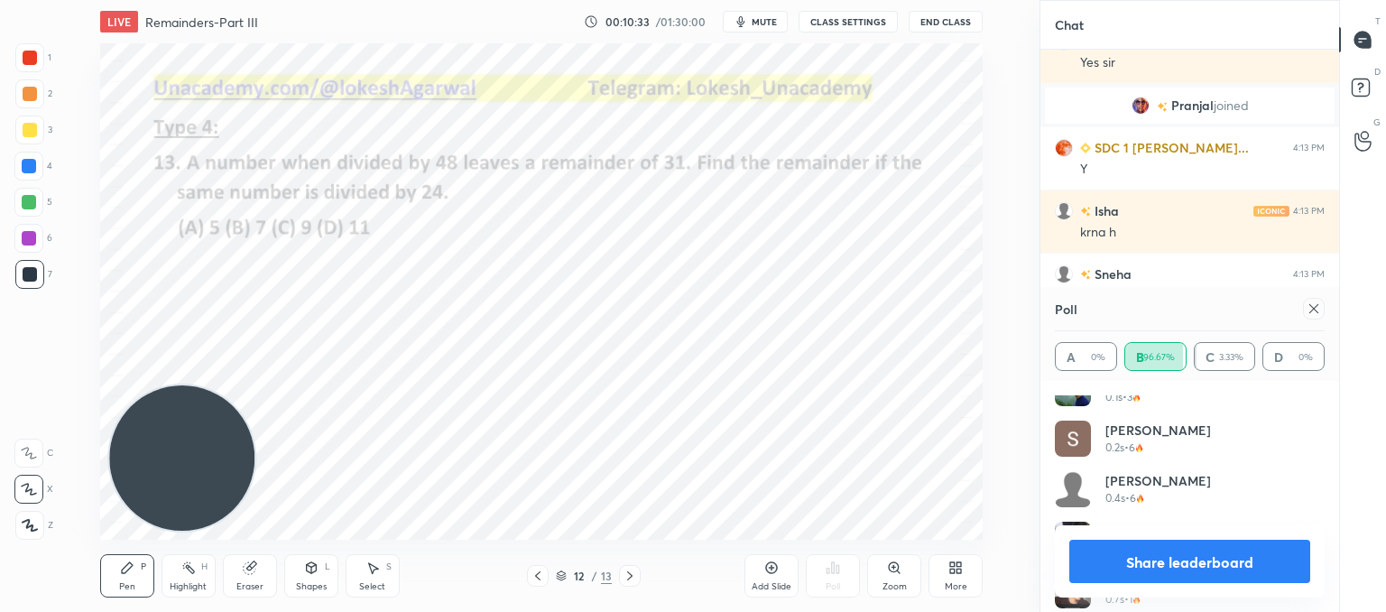
click at [1318, 305] on icon at bounding box center [1313, 308] width 14 height 14
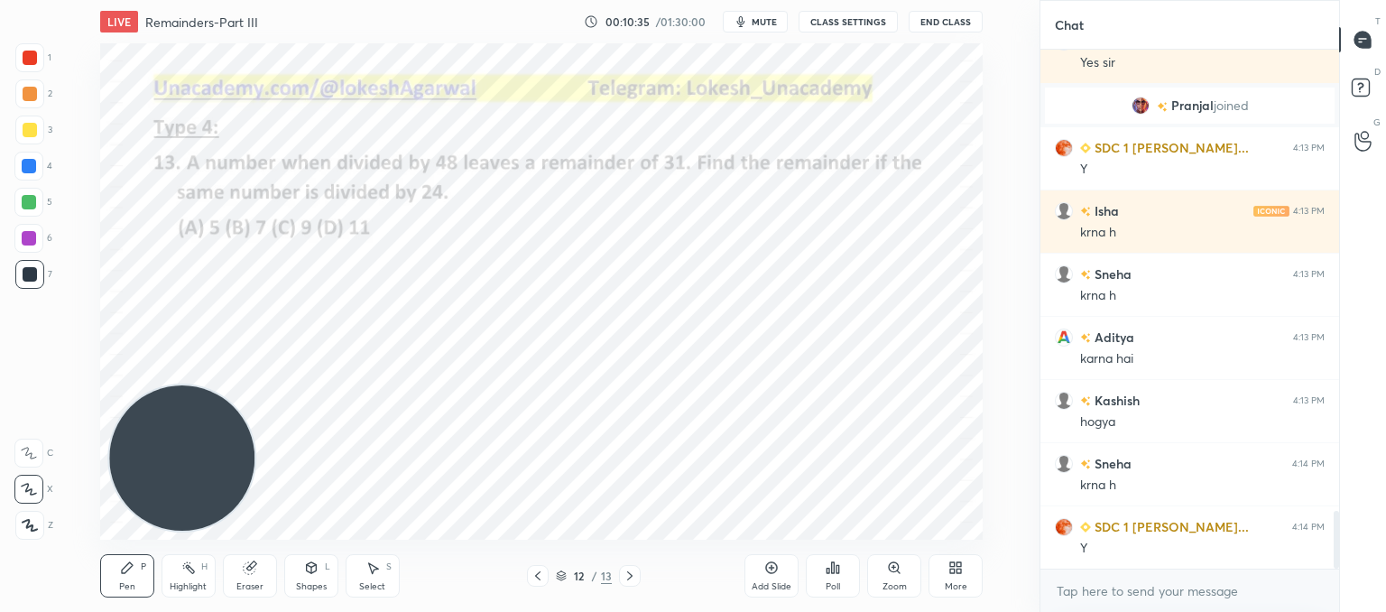
click at [632, 575] on icon at bounding box center [630, 575] width 14 height 14
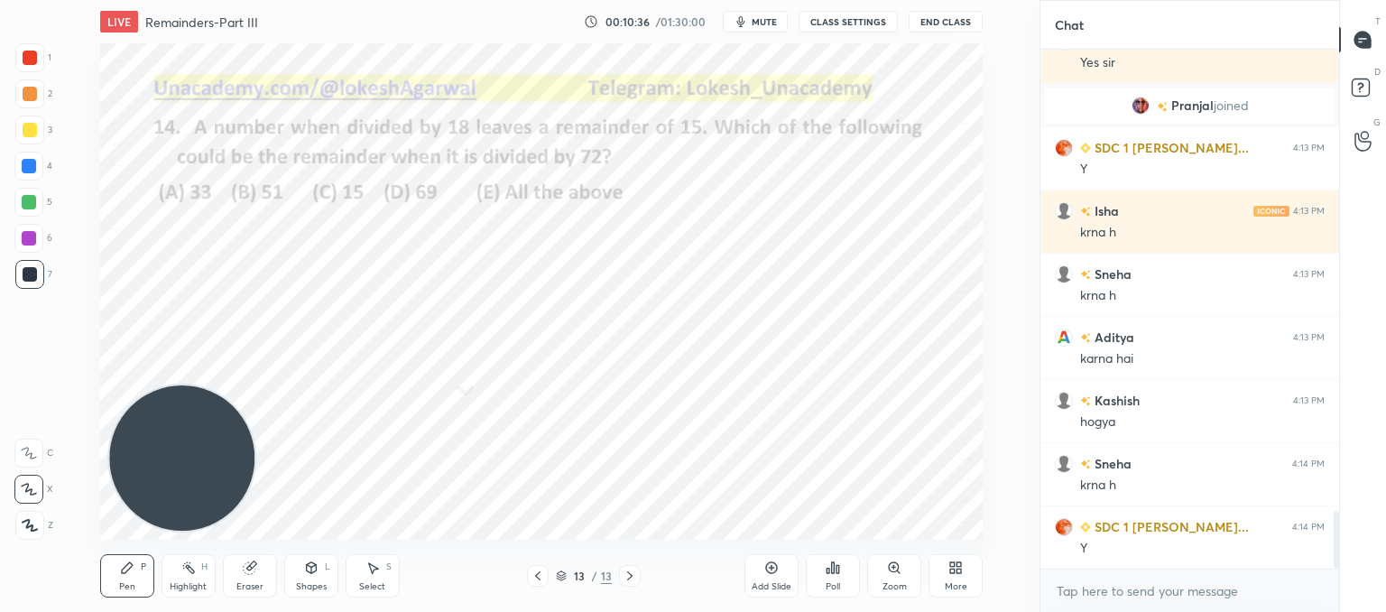
click at [827, 582] on div "Poll" at bounding box center [833, 586] width 14 height 9
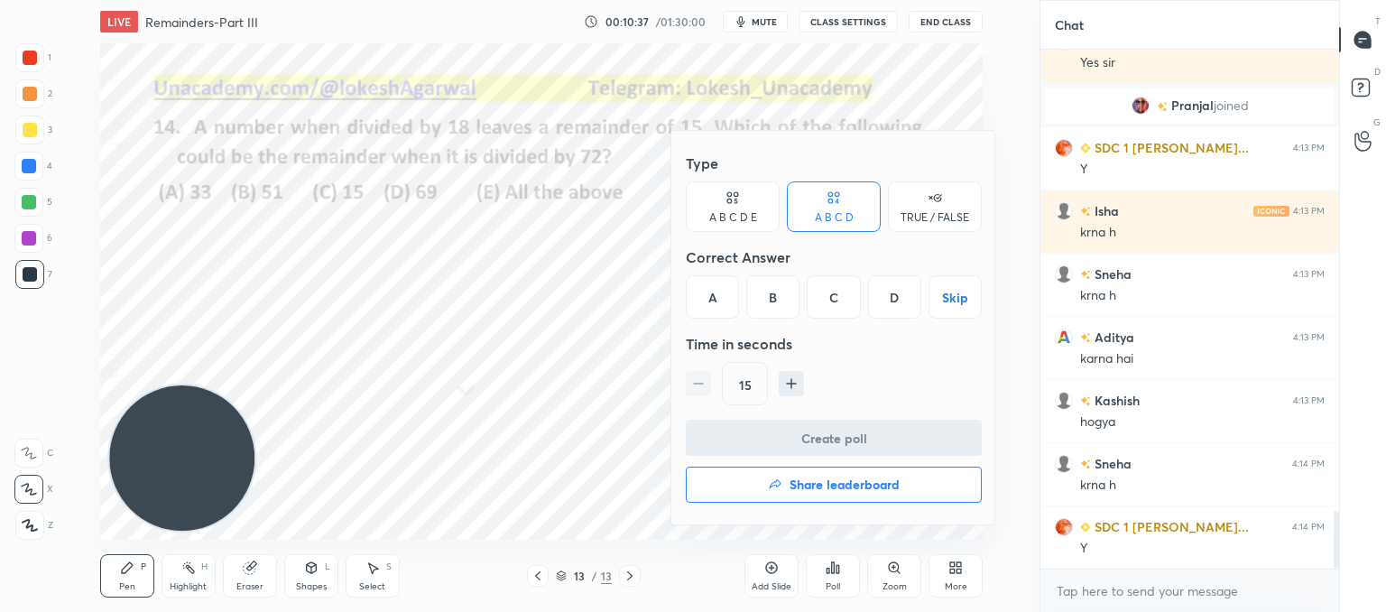
drag, startPoint x: 671, startPoint y: 214, endPoint x: 710, endPoint y: 217, distance: 38.9
click at [673, 213] on div "Type A B C D E A B C D TRUE / FALSE Correct Answer A B C D Skip Time in seconds…" at bounding box center [833, 327] width 325 height 393
click at [729, 214] on div "A B C D E" at bounding box center [733, 217] width 48 height 11
click at [895, 298] on div "E" at bounding box center [909, 296] width 43 height 43
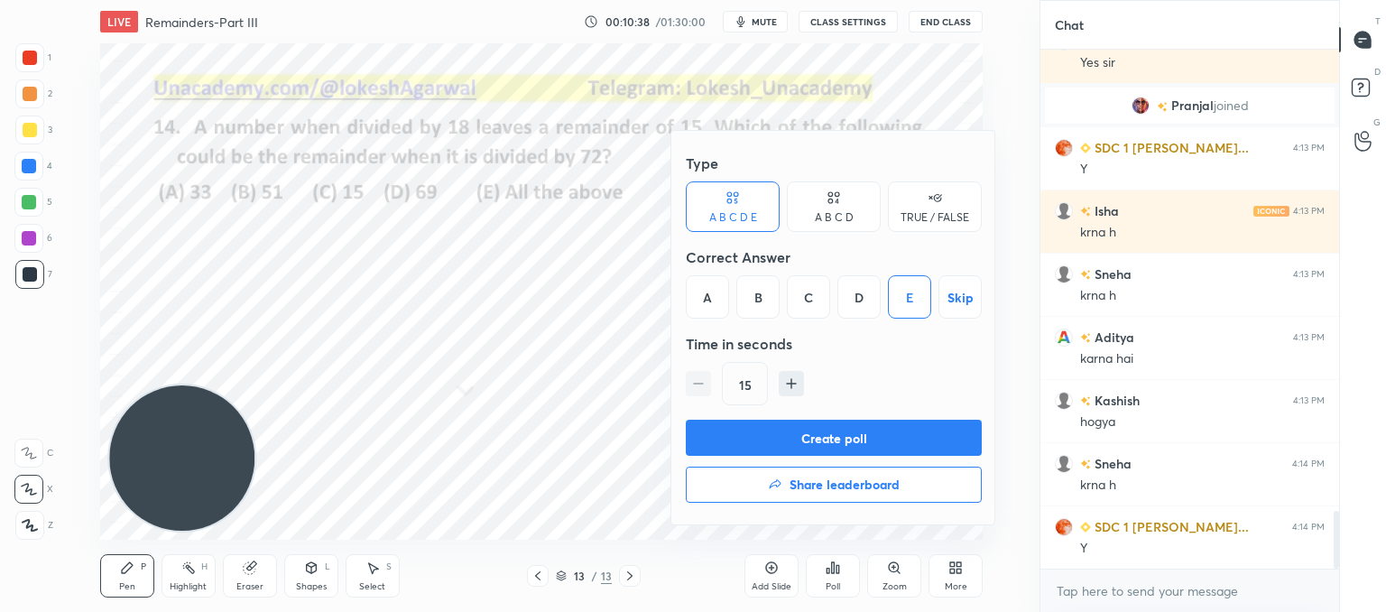
click at [859, 449] on div "Create poll Share leaderboard" at bounding box center [834, 465] width 296 height 90
click at [859, 448] on button "Create poll" at bounding box center [834, 438] width 296 height 36
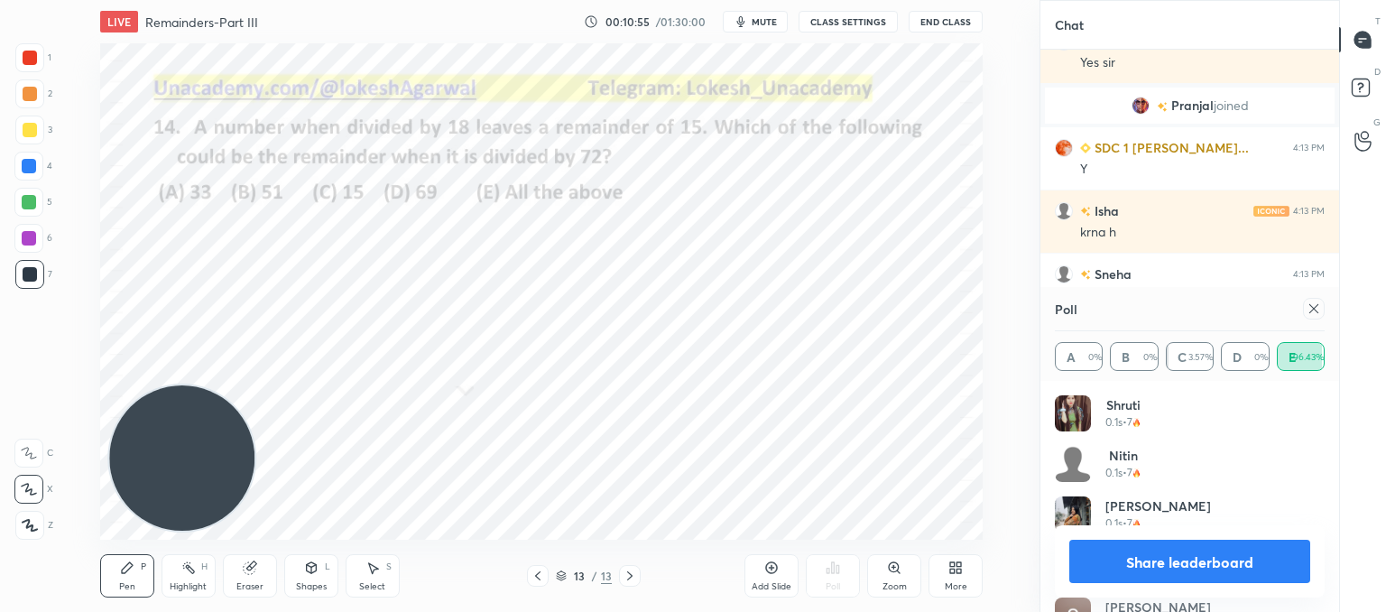
click at [1309, 309] on icon at bounding box center [1313, 308] width 14 height 14
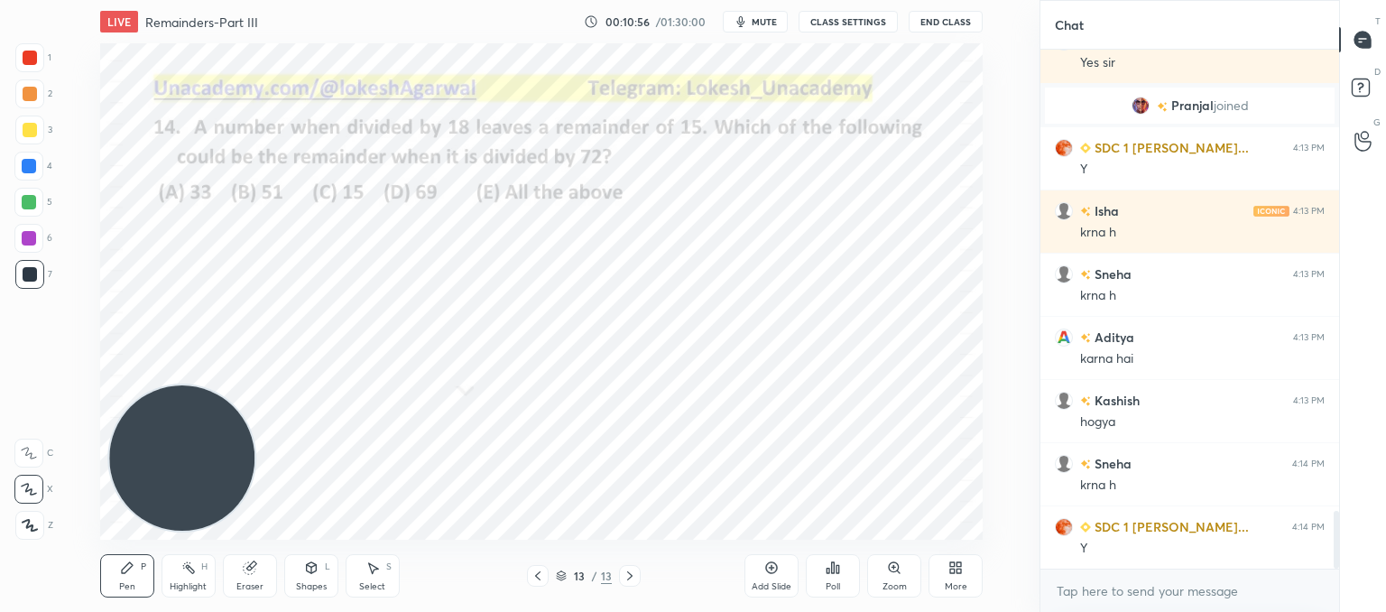
click at [852, 570] on div "Poll" at bounding box center [833, 575] width 54 height 43
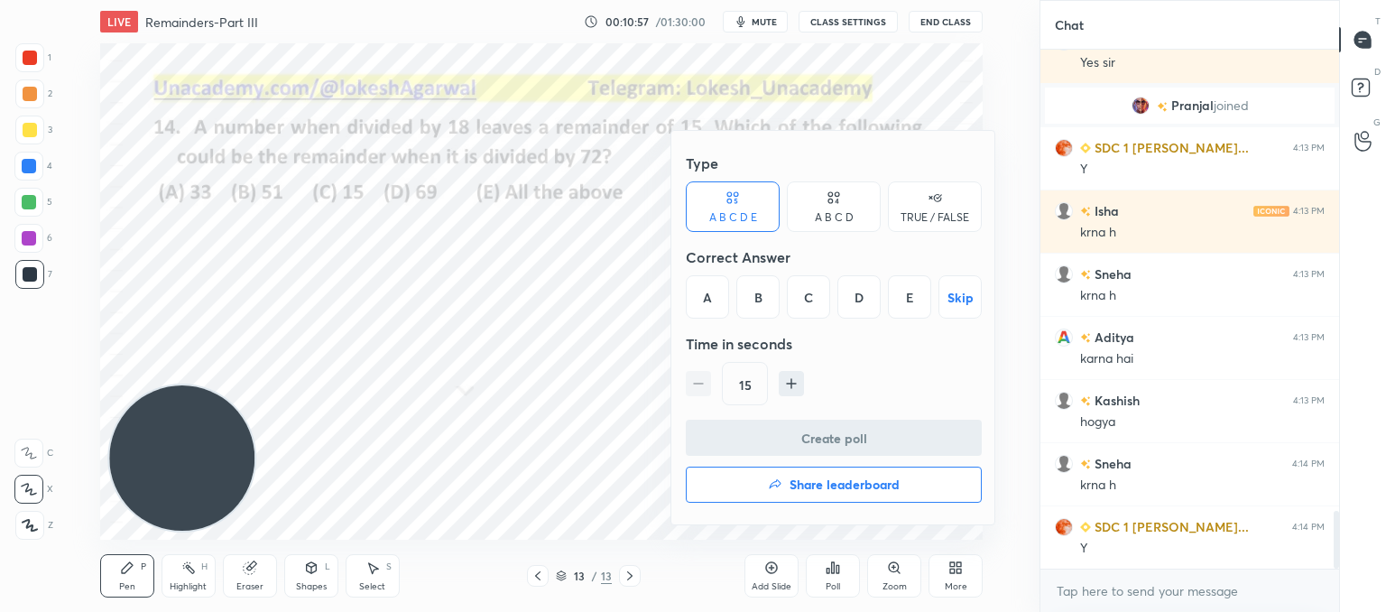
click at [830, 463] on div "Create poll Share leaderboard" at bounding box center [834, 465] width 296 height 90
click at [828, 483] on h4 "Share leaderboard" at bounding box center [844, 484] width 110 height 13
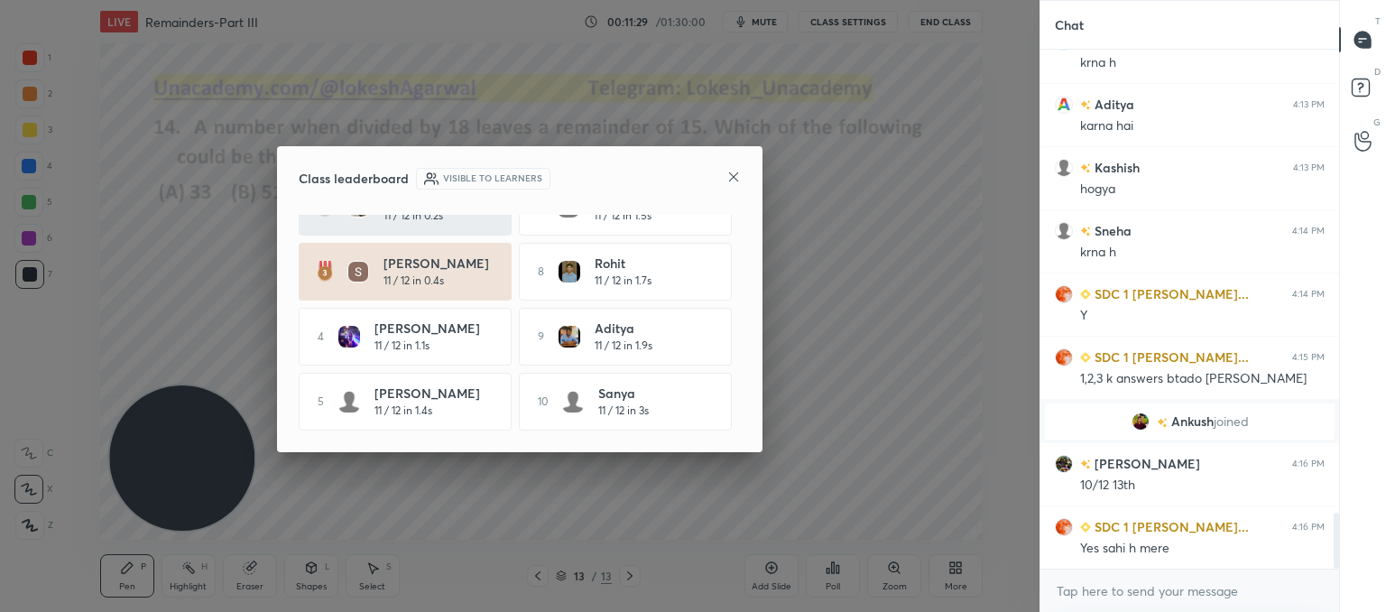
click at [731, 174] on icon at bounding box center [733, 177] width 14 height 14
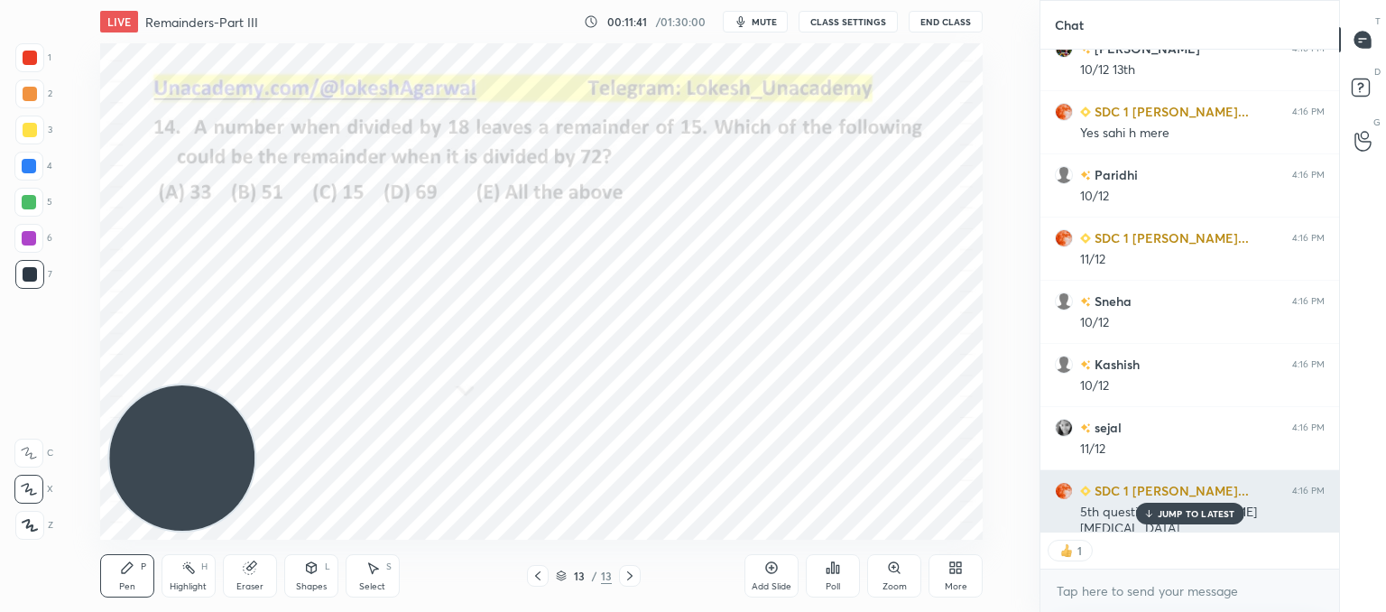
drag, startPoint x: 1166, startPoint y: 521, endPoint x: 1137, endPoint y: 522, distance: 28.9
click at [1158, 521] on div "JUMP TO LATEST" at bounding box center [1189, 514] width 108 height 22
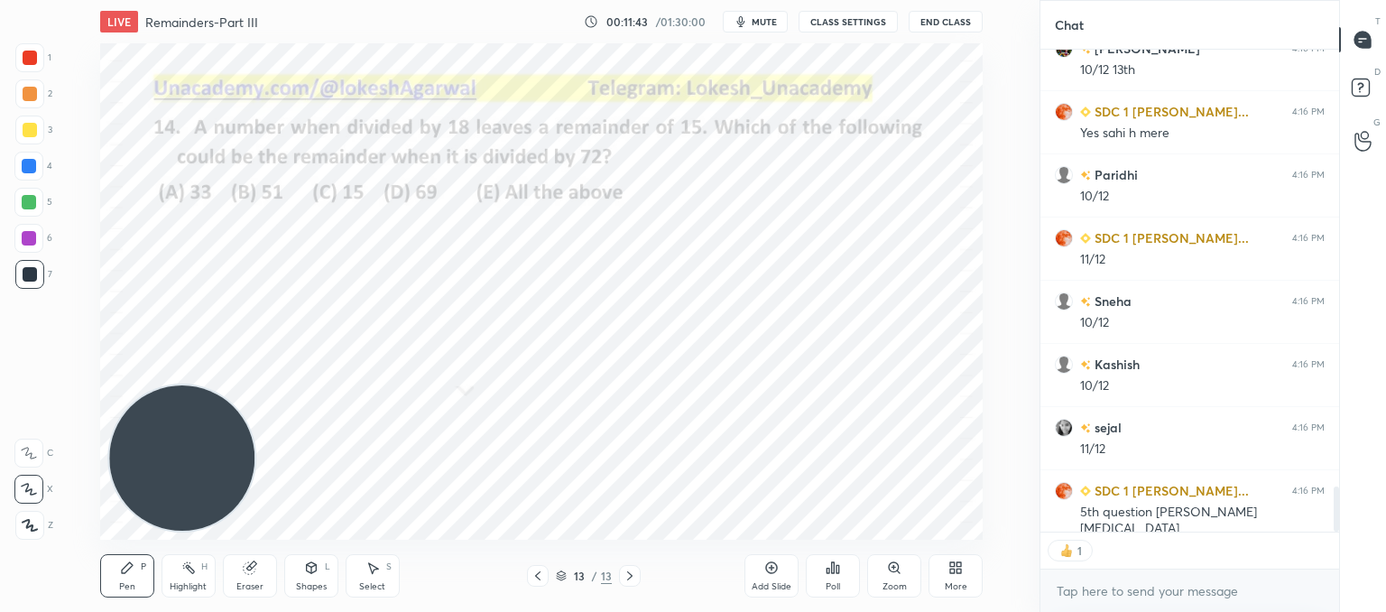
click at [355, 571] on div "Select S" at bounding box center [373, 575] width 54 height 43
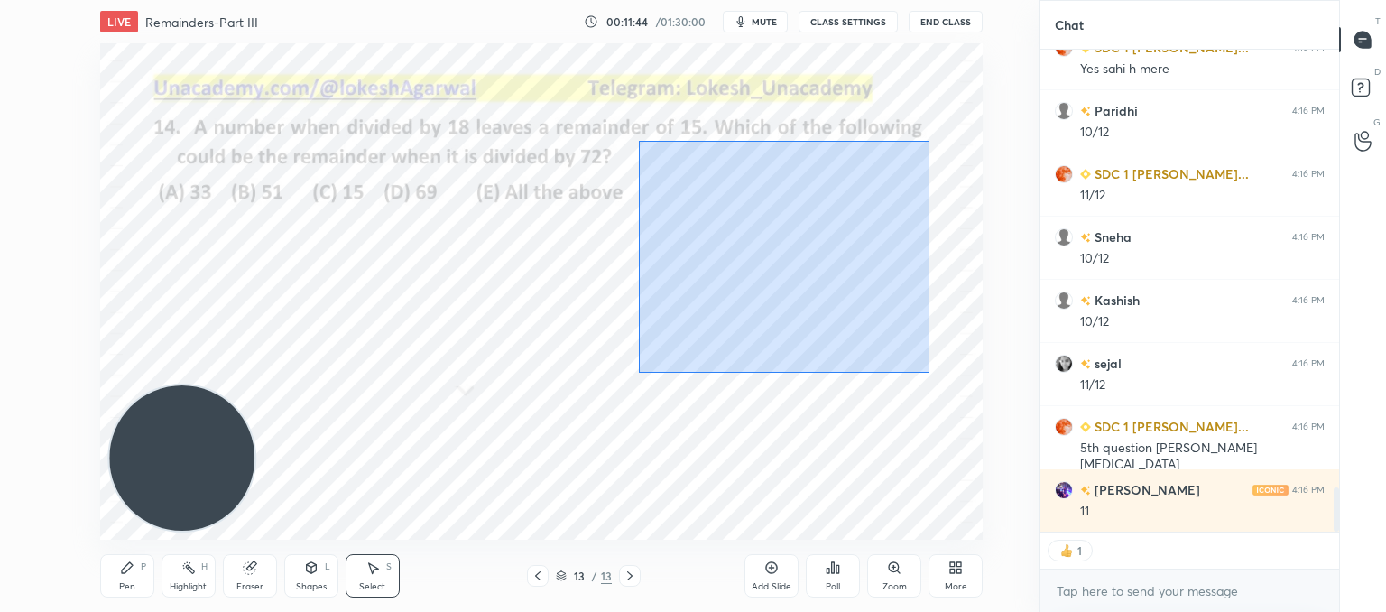
drag, startPoint x: 928, startPoint y: 373, endPoint x: 639, endPoint y: 141, distance: 371.0
click at [639, 141] on div "0 ° Undo Copy Duplicate Duplicate to new slide Delete" at bounding box center [541, 291] width 882 height 496
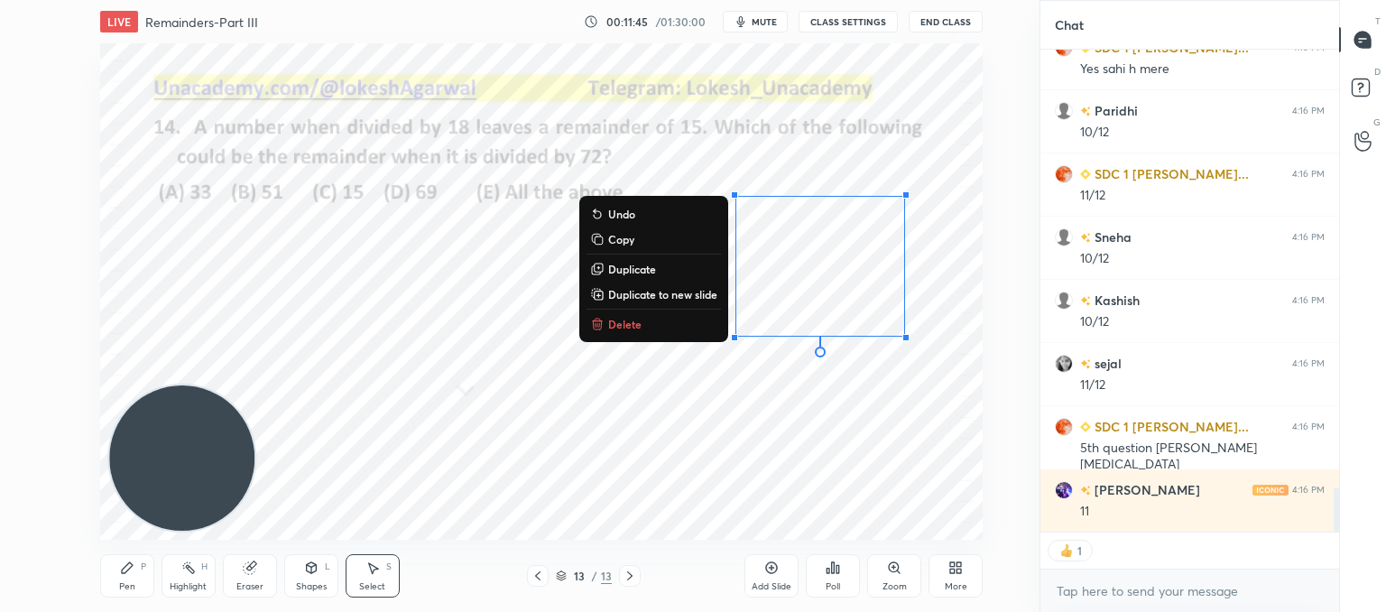
drag, startPoint x: 607, startPoint y: 323, endPoint x: 611, endPoint y: 345, distance: 22.0
click at [608, 322] on p "Delete" at bounding box center [624, 324] width 33 height 14
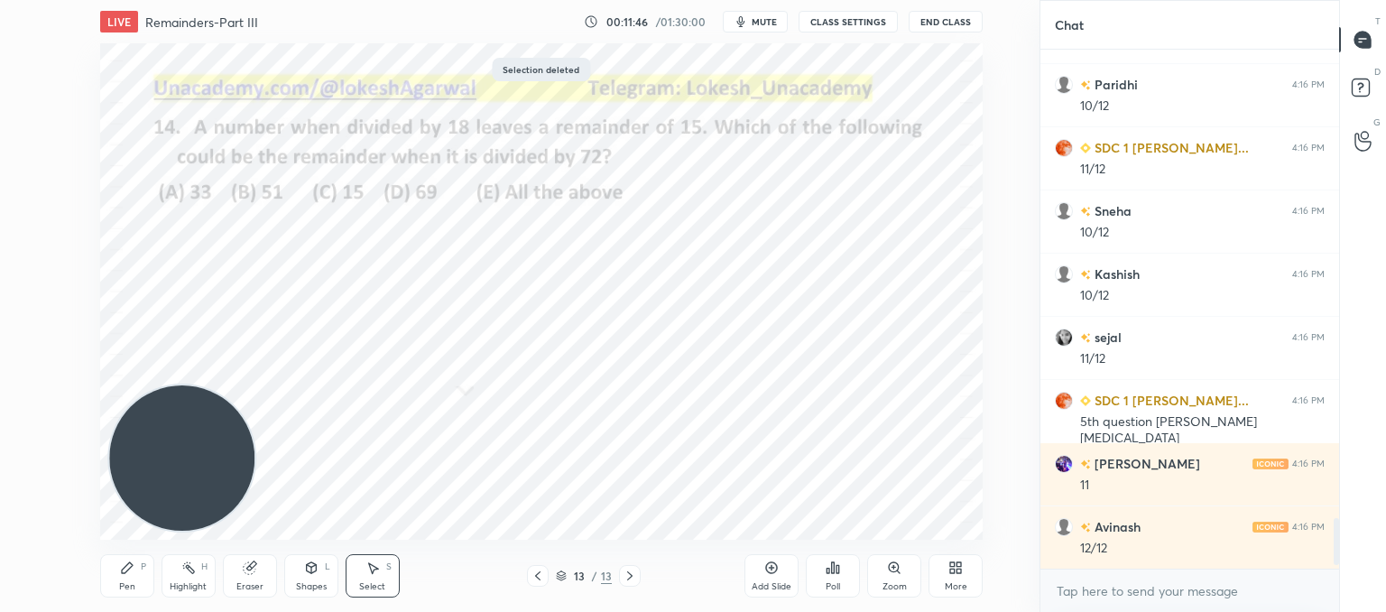
click at [540, 577] on icon at bounding box center [538, 575] width 14 height 14
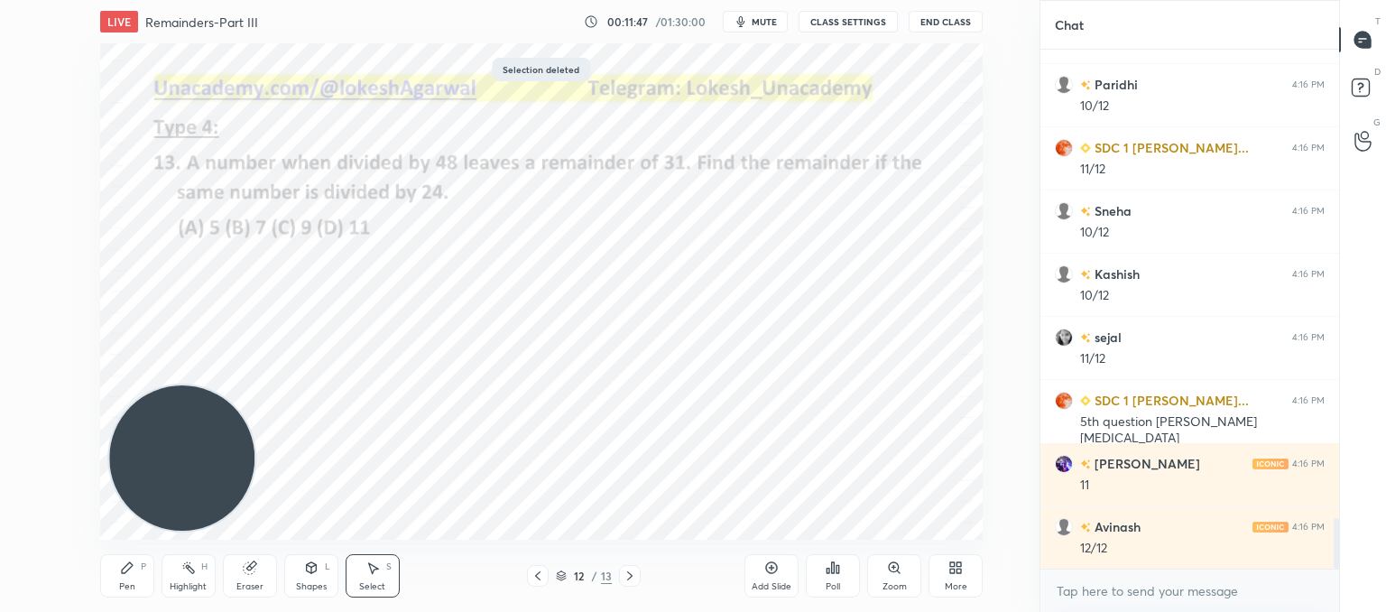
click at [540, 577] on icon at bounding box center [538, 575] width 14 height 14
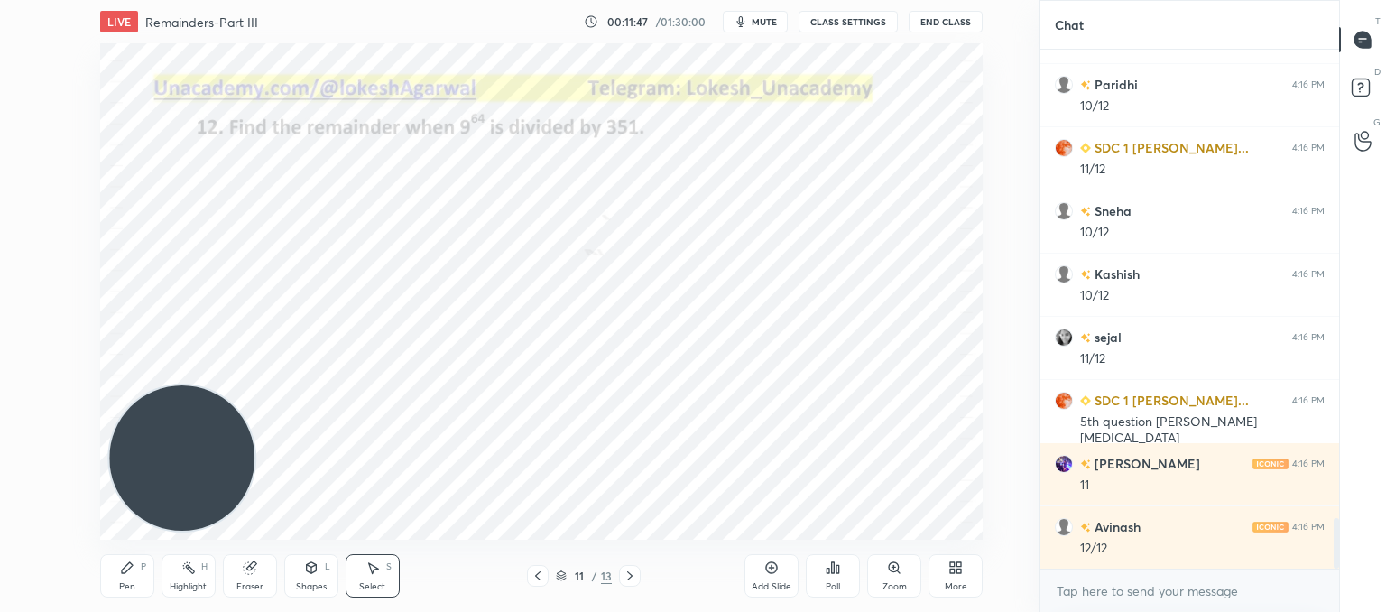
click at [540, 577] on icon at bounding box center [538, 575] width 14 height 14
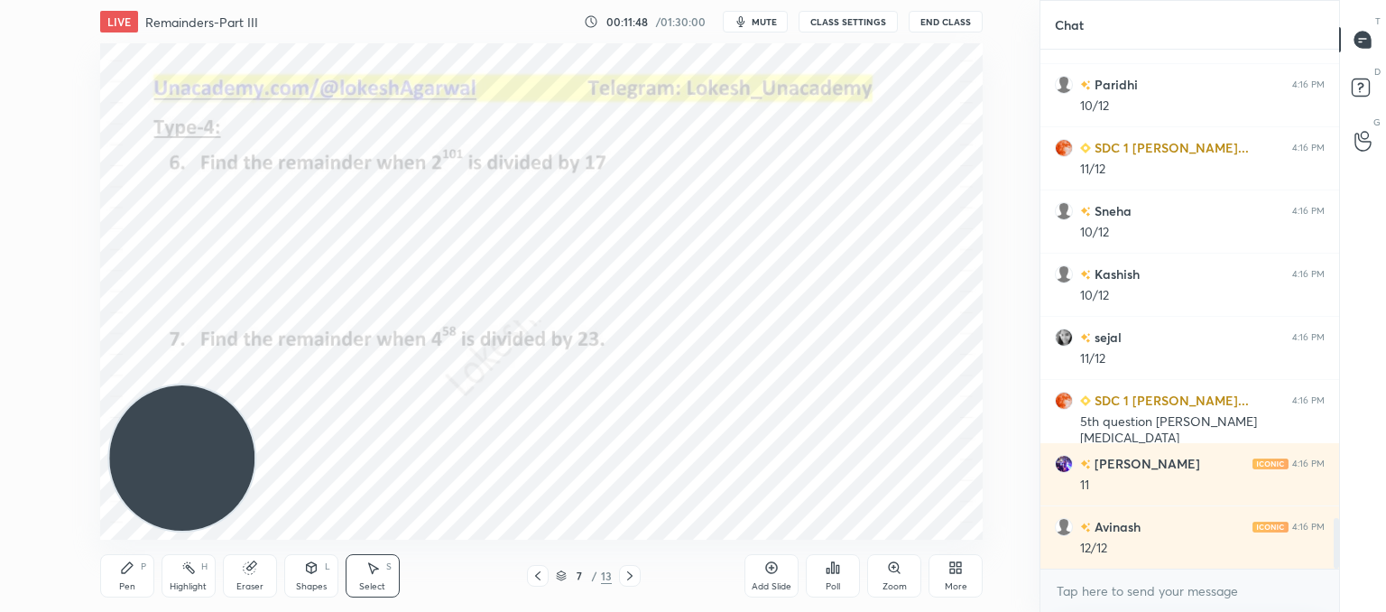
click at [539, 578] on icon at bounding box center [538, 575] width 14 height 14
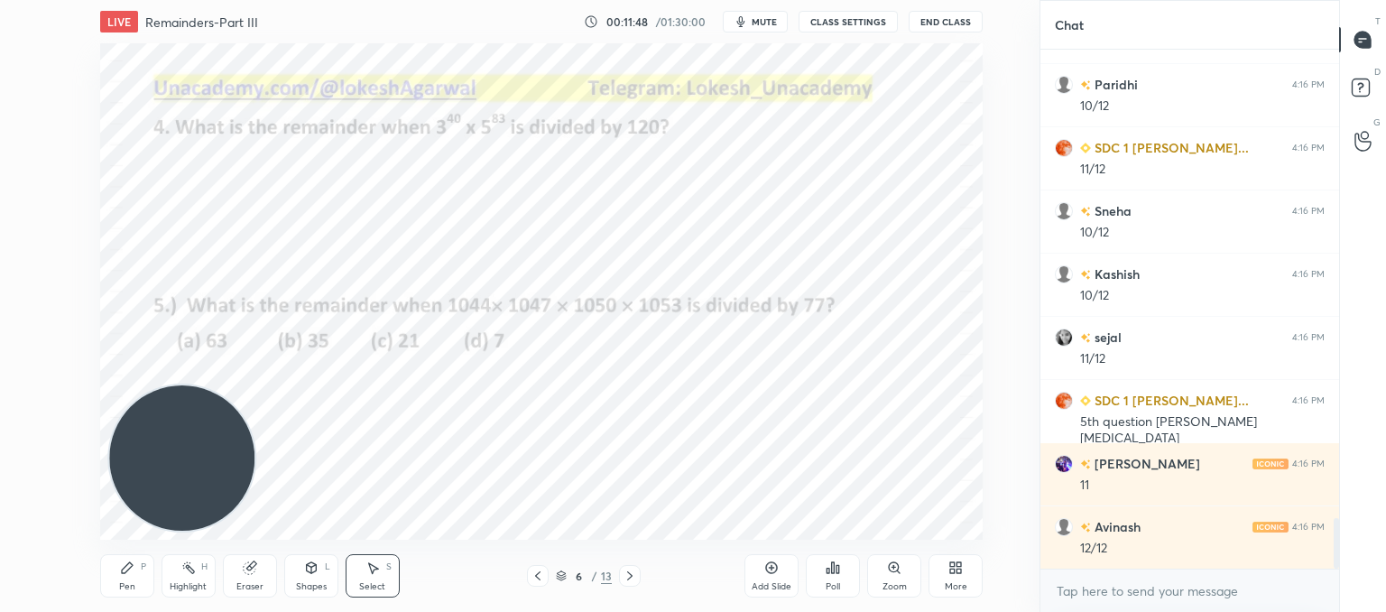
click at [539, 578] on icon at bounding box center [538, 575] width 14 height 14
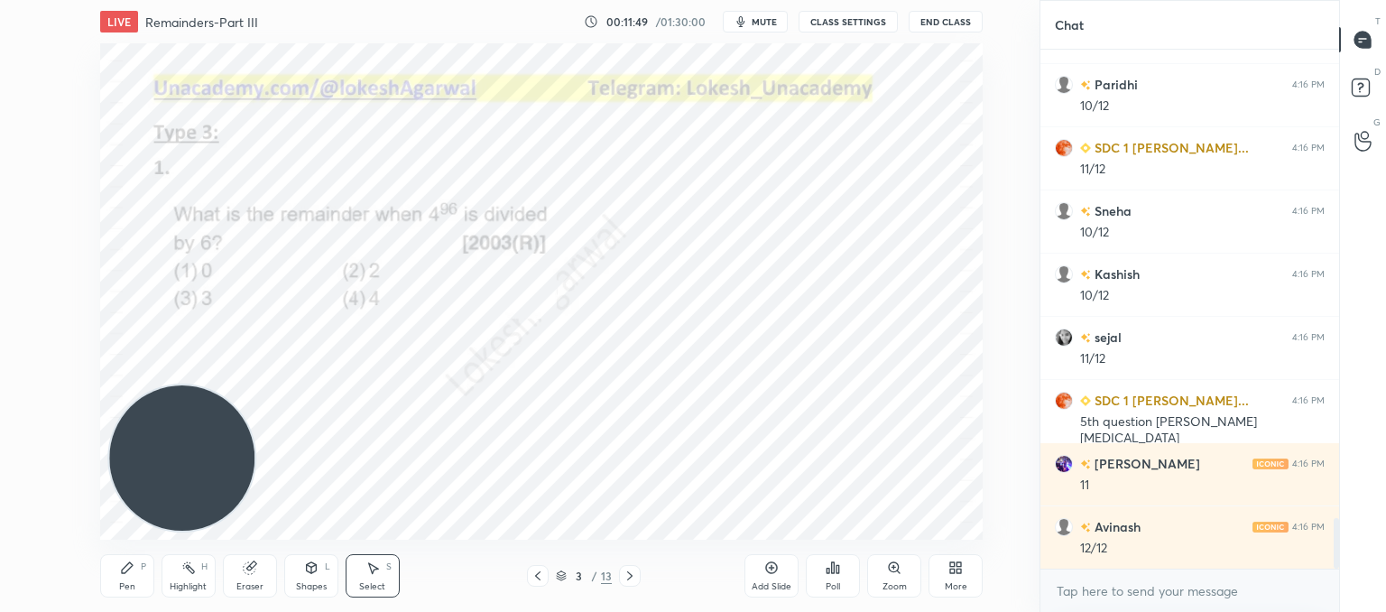
click at [539, 578] on icon at bounding box center [538, 575] width 14 height 14
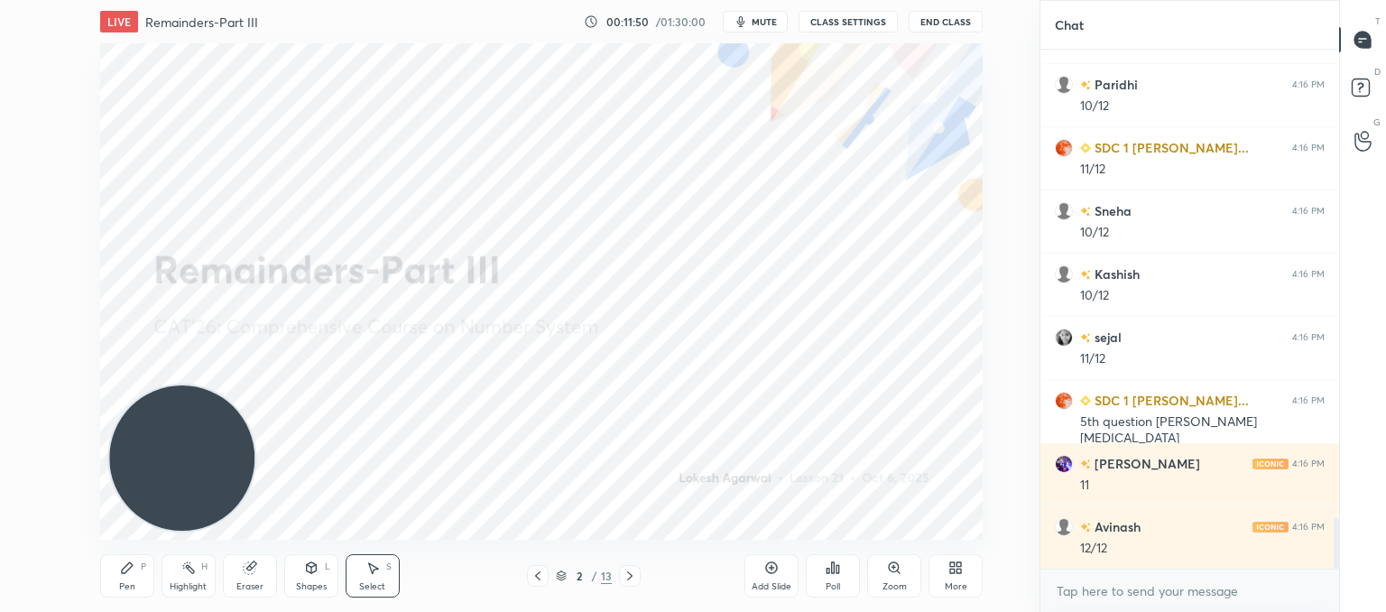
click at [632, 577] on icon at bounding box center [630, 575] width 14 height 14
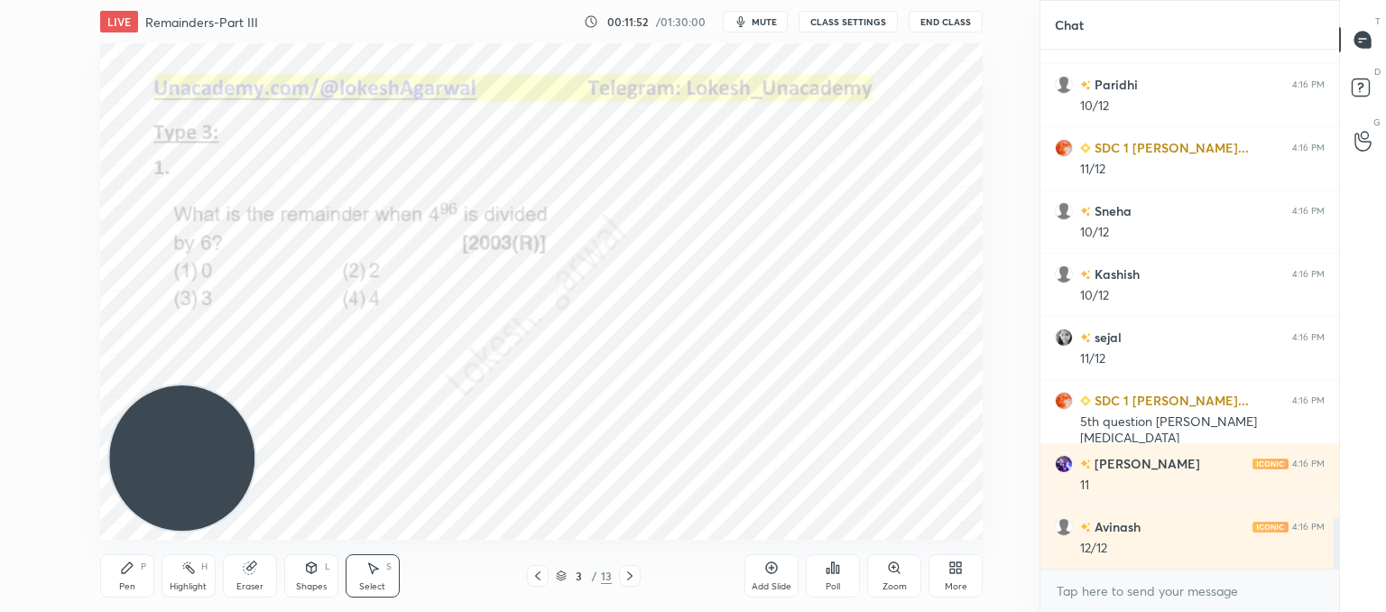
click at [121, 577] on div "Pen P" at bounding box center [127, 575] width 54 height 43
click at [25, 531] on div at bounding box center [29, 525] width 29 height 29
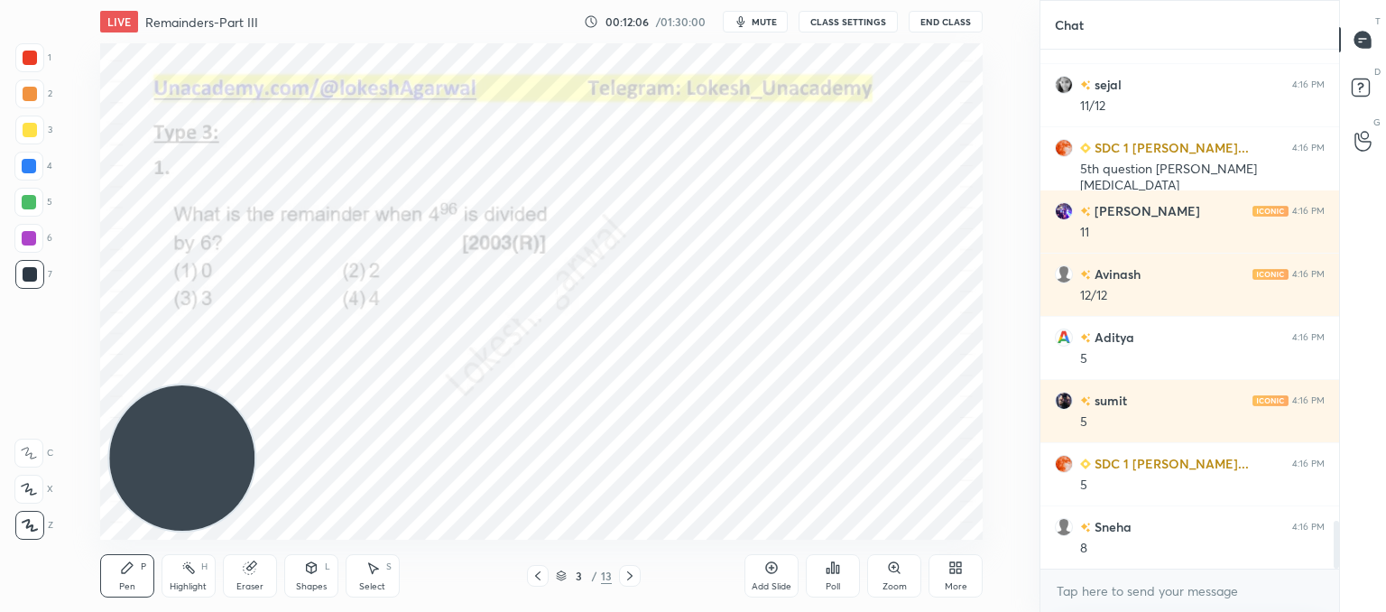
scroll to position [5098, 0]
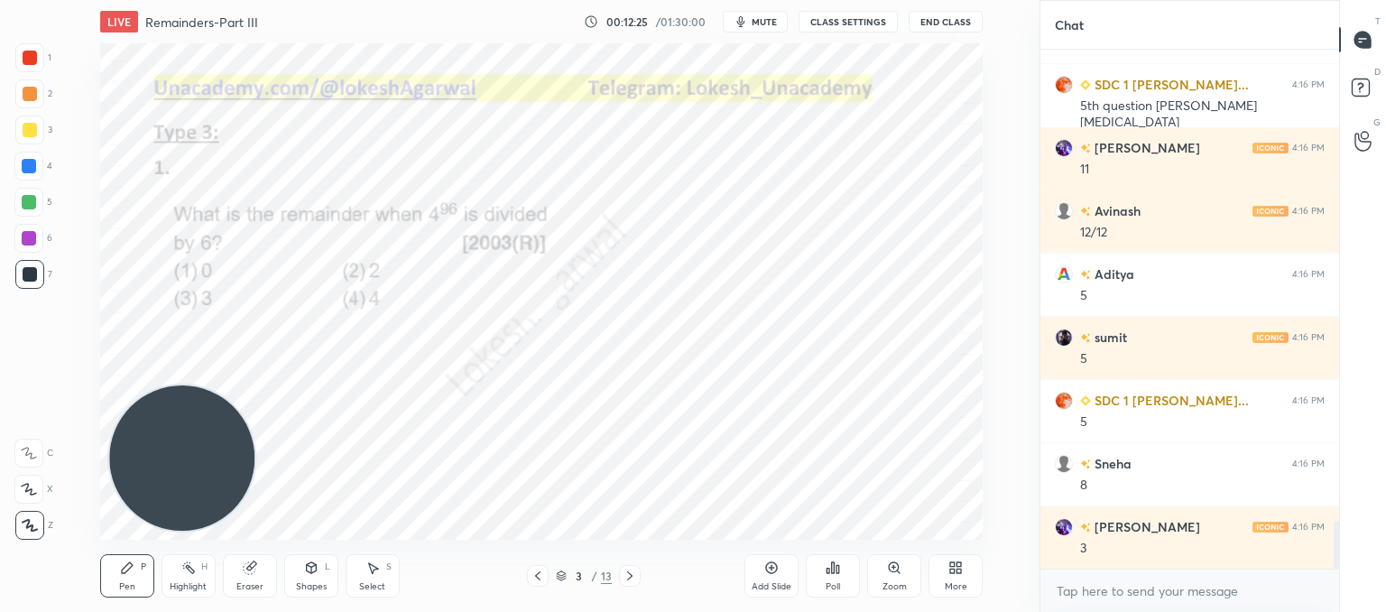
drag, startPoint x: 383, startPoint y: 571, endPoint x: 386, endPoint y: 561, distance: 10.3
click at [386, 567] on div "Select S" at bounding box center [373, 575] width 54 height 43
drag, startPoint x: 610, startPoint y: 105, endPoint x: 873, endPoint y: 338, distance: 352.2
click at [881, 344] on div "0 ° Undo Copy Duplicate Duplicate to new slide Delete" at bounding box center [541, 291] width 882 height 496
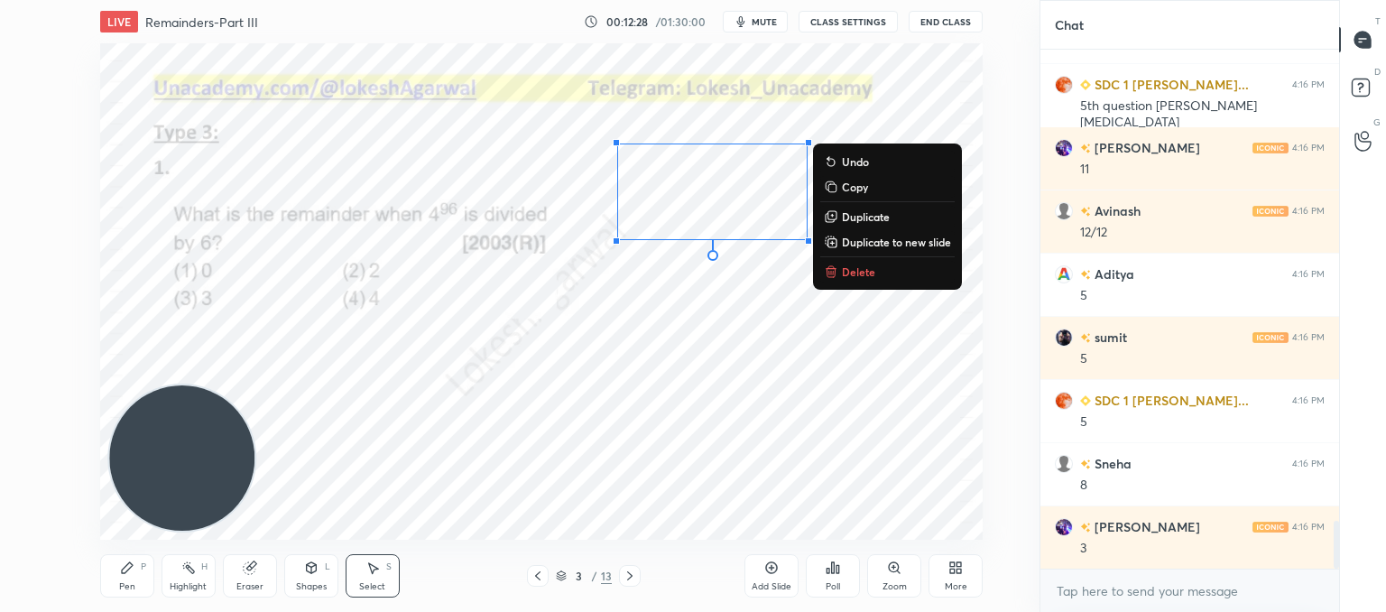
click at [862, 182] on p "Copy" at bounding box center [855, 187] width 26 height 14
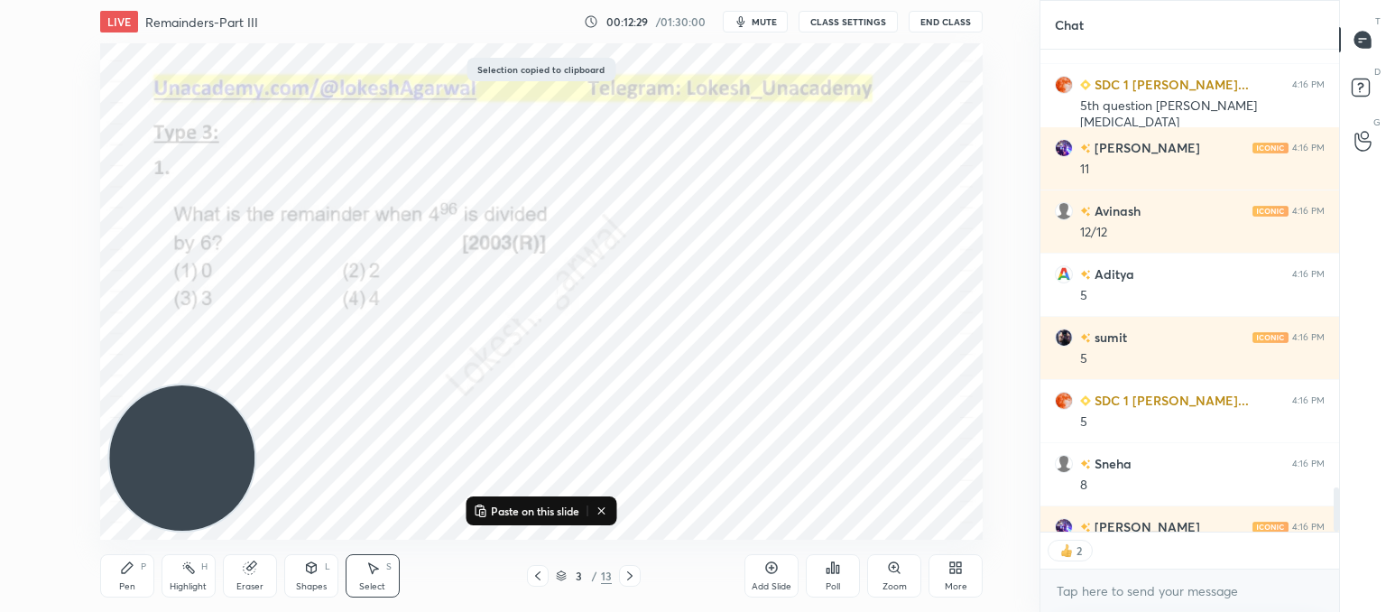
scroll to position [5178, 0]
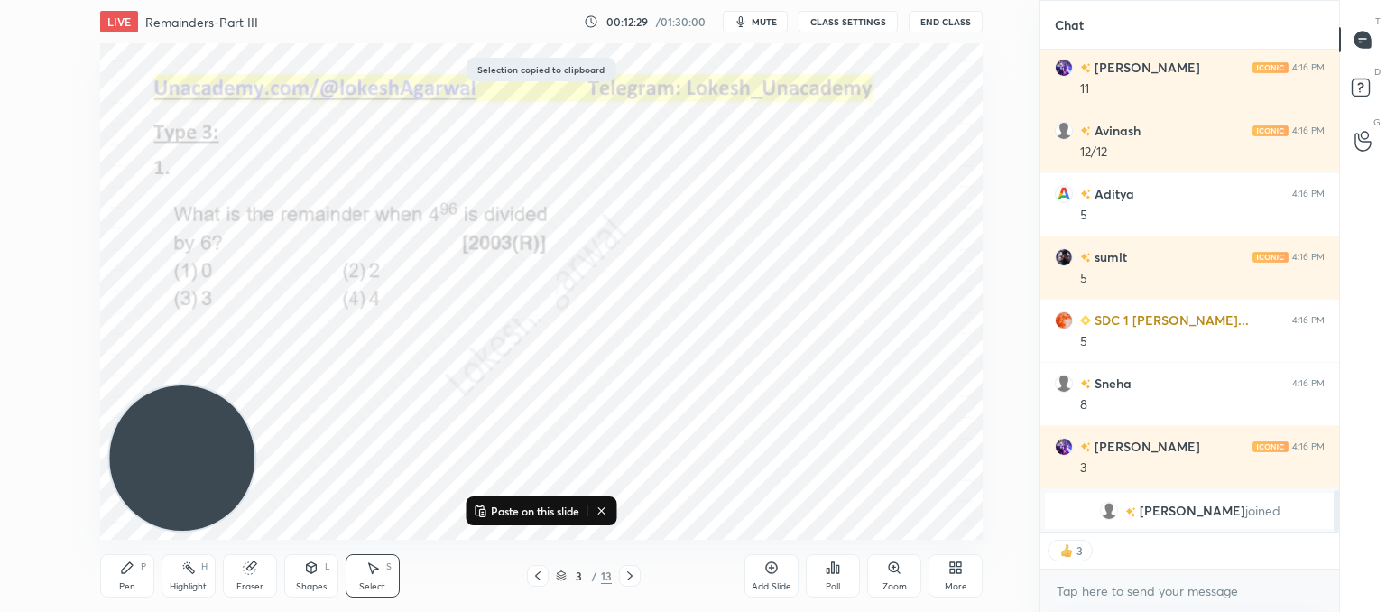
click at [628, 569] on icon at bounding box center [630, 575] width 14 height 14
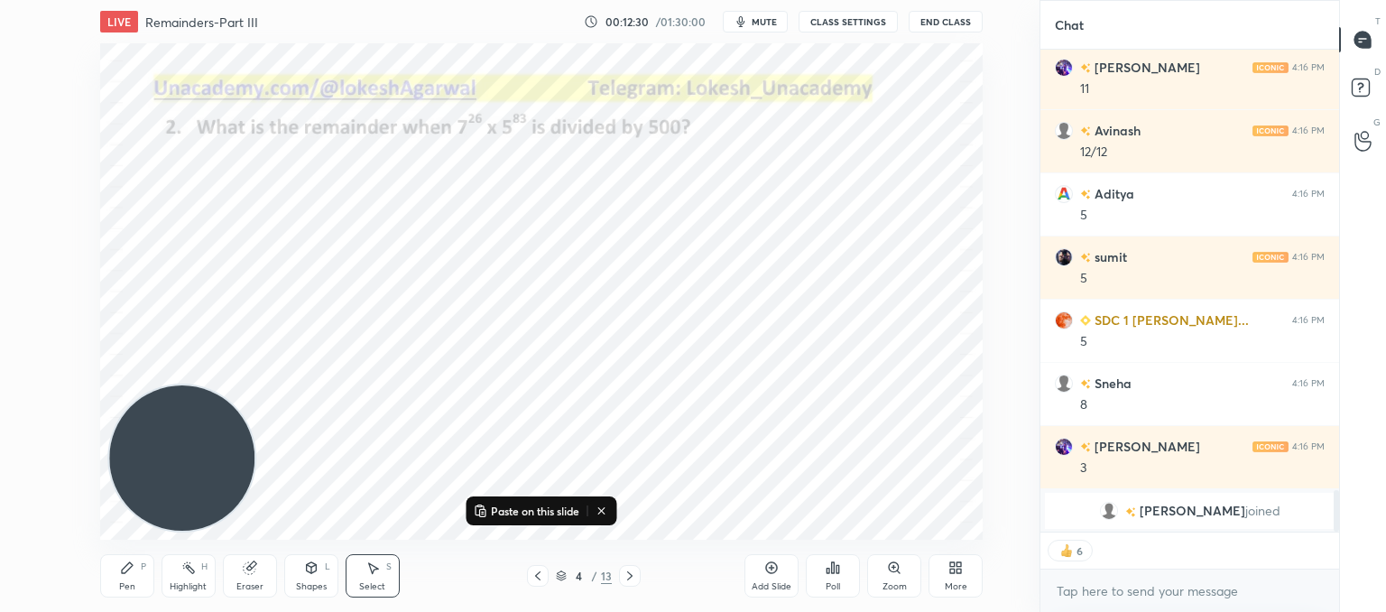
click at [628, 564] on div "Pen P Highlight H Eraser Shapes L Select S 4 / 13 Add Slide Poll Zoom More" at bounding box center [541, 576] width 882 height 72
click at [631, 568] on div at bounding box center [630, 576] width 22 height 22
drag, startPoint x: 134, startPoint y: 578, endPoint x: 155, endPoint y: 527, distance: 55.5
click at [134, 577] on div "Pen P" at bounding box center [127, 575] width 54 height 43
type textarea "x"
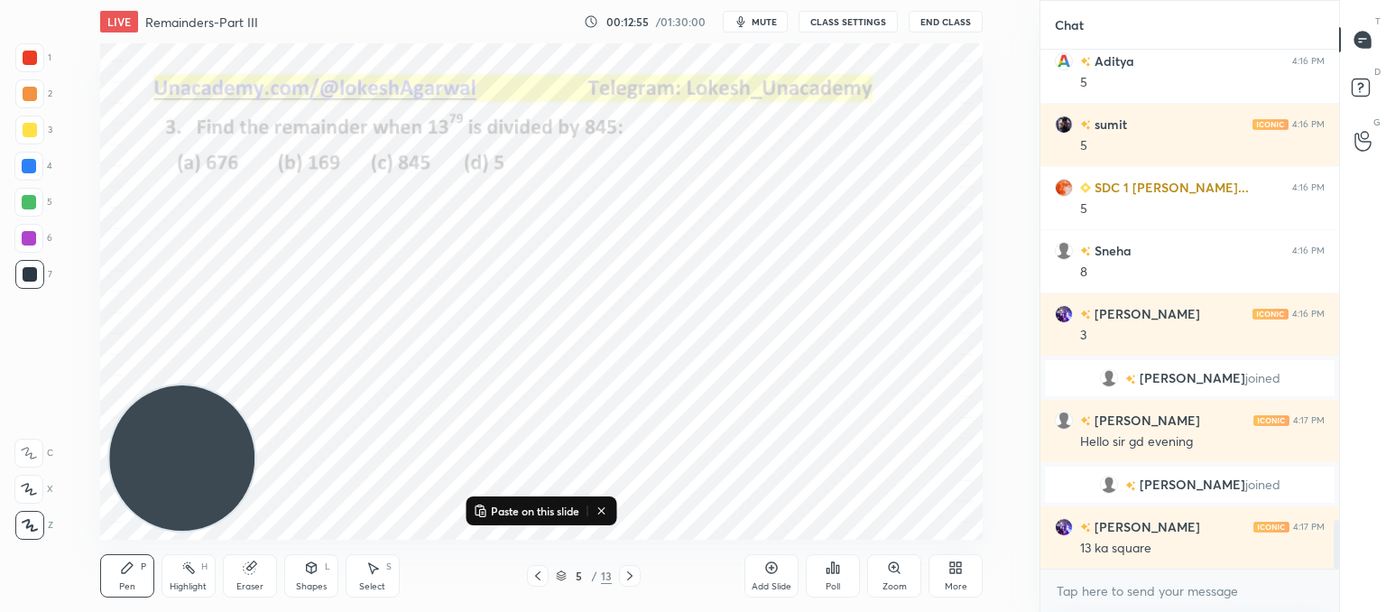
scroll to position [5051, 0]
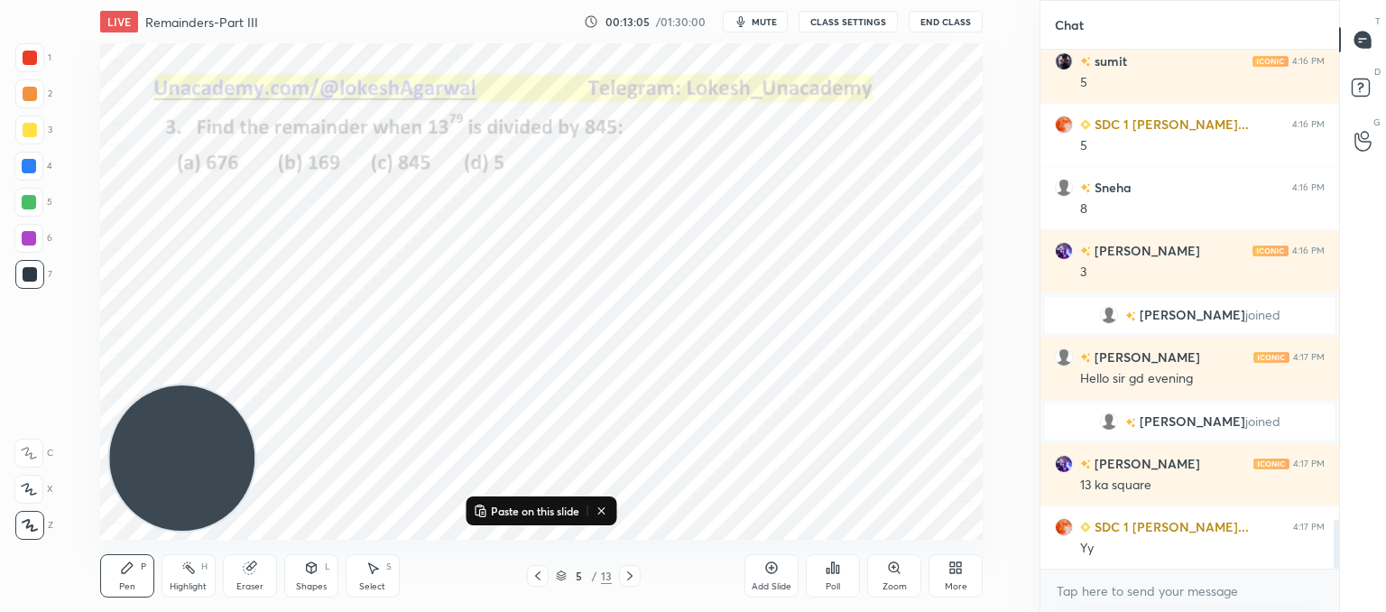
click at [606, 503] on button at bounding box center [602, 511] width 23 height 22
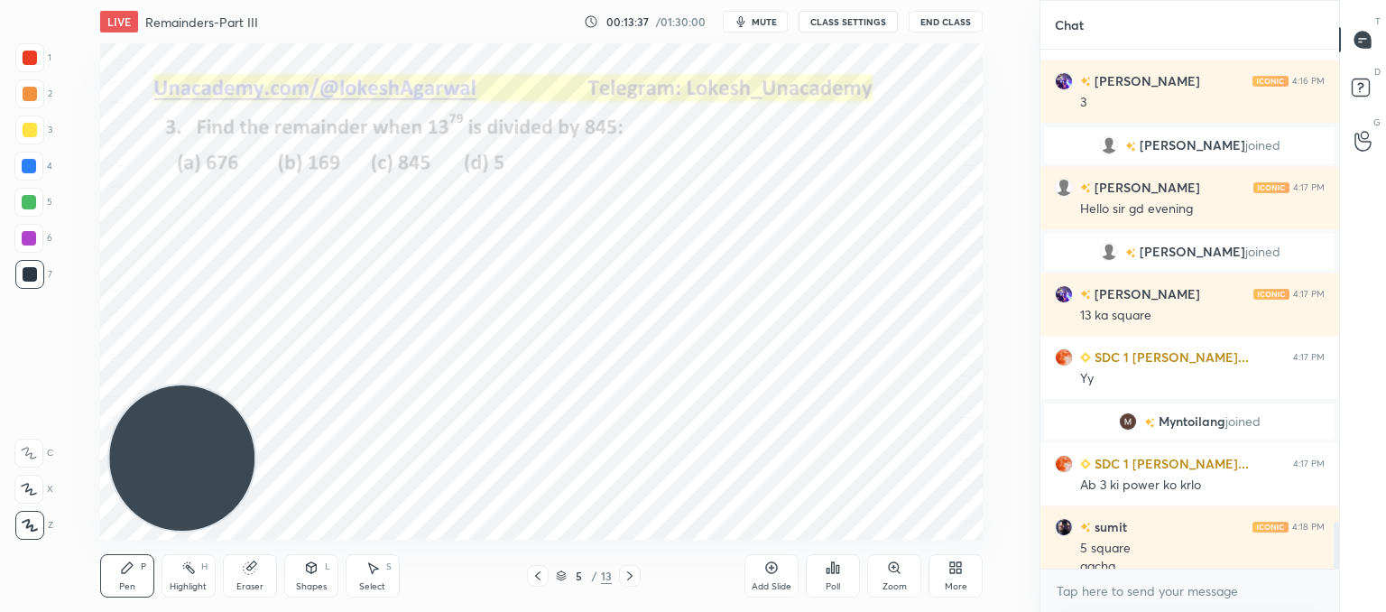
scroll to position [5220, 0]
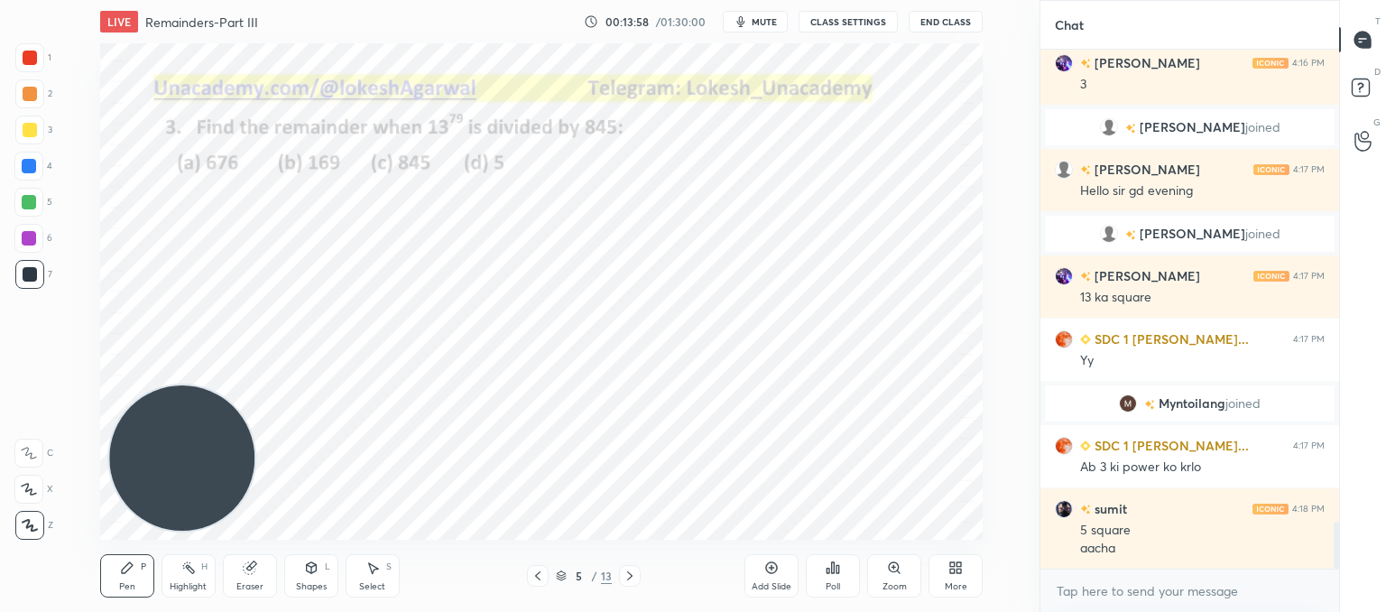
drag, startPoint x: 260, startPoint y: 568, endPoint x: 284, endPoint y: 545, distance: 33.2
click at [262, 567] on div "Eraser" at bounding box center [250, 575] width 54 height 43
drag, startPoint x: 41, startPoint y: 389, endPoint x: 52, endPoint y: 386, distance: 12.0
click at [40, 391] on div at bounding box center [29, 394] width 29 height 29
click at [134, 577] on div "Pen P" at bounding box center [127, 575] width 54 height 43
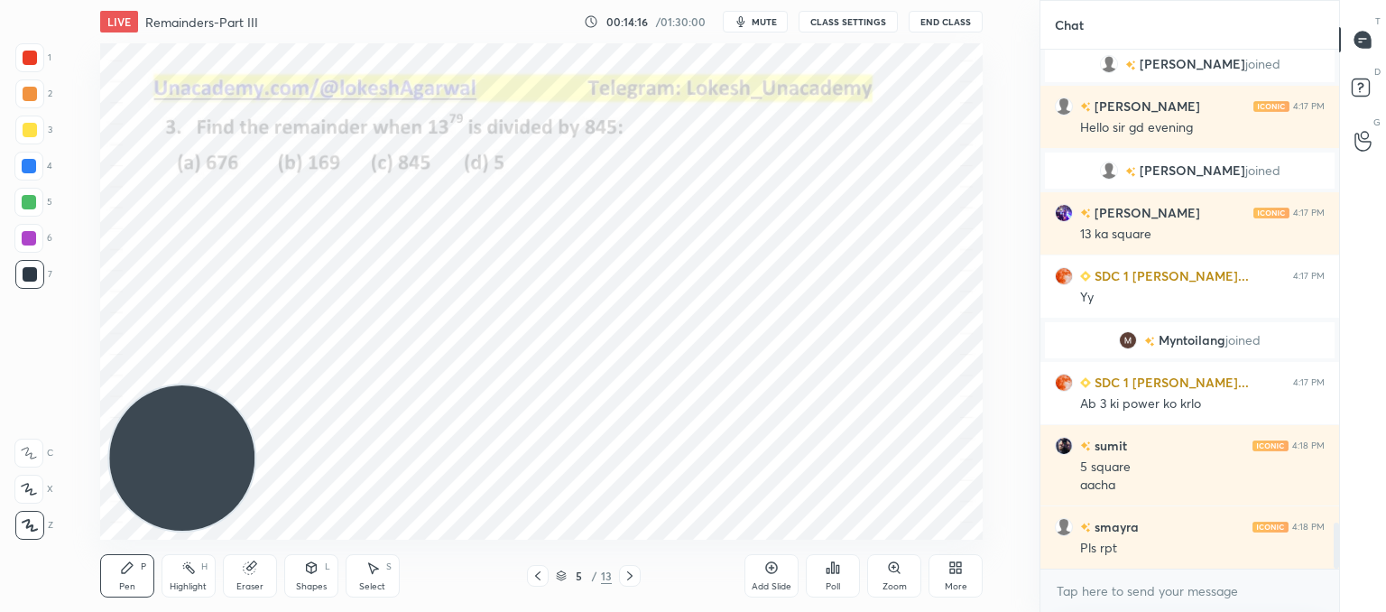
scroll to position [5347, 0]
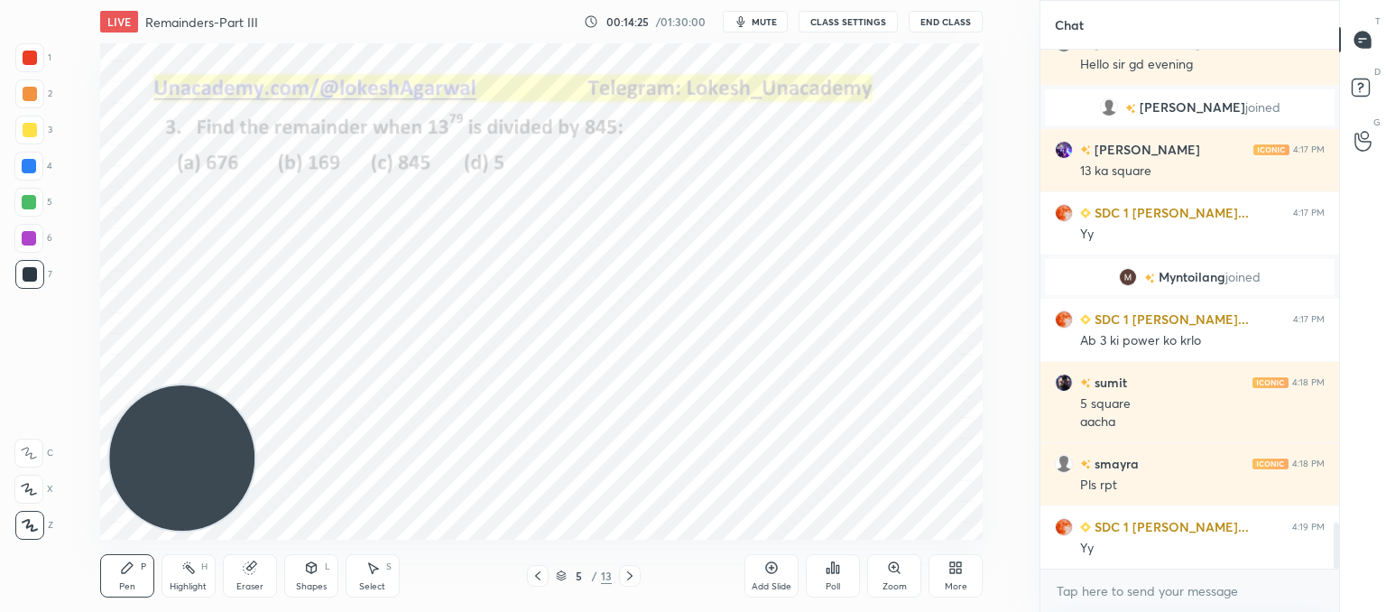
click at [267, 572] on div "Eraser" at bounding box center [250, 575] width 54 height 43
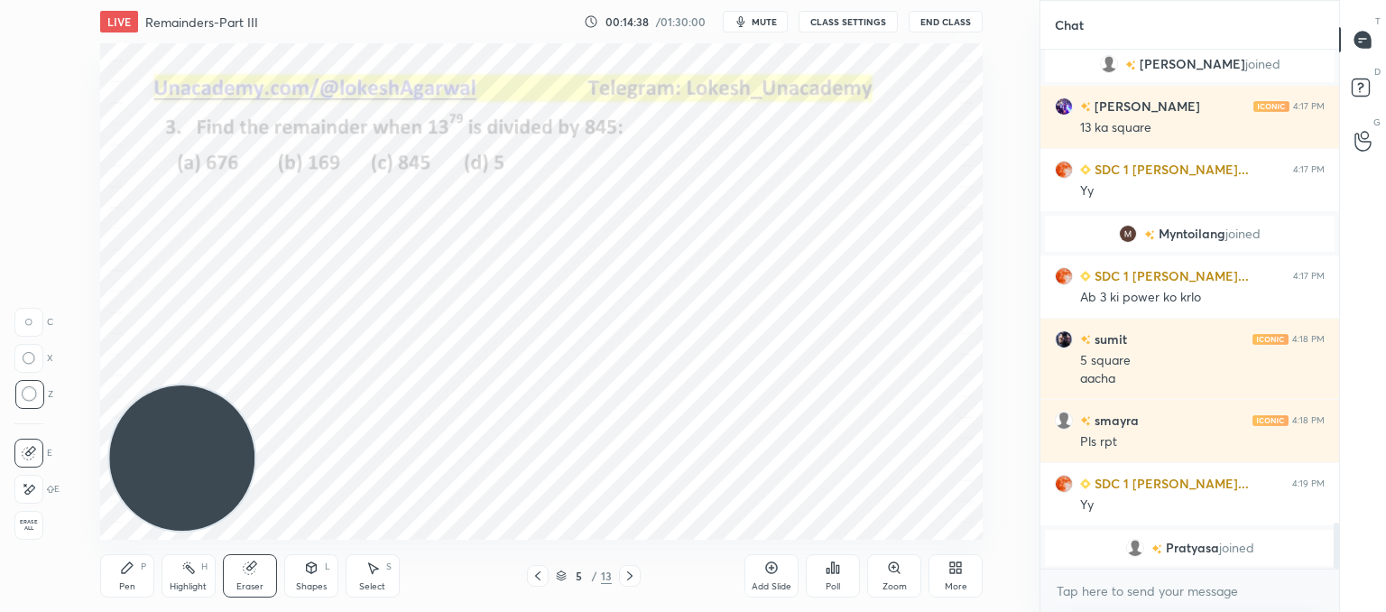
click at [111, 568] on div "Pen P" at bounding box center [127, 575] width 54 height 43
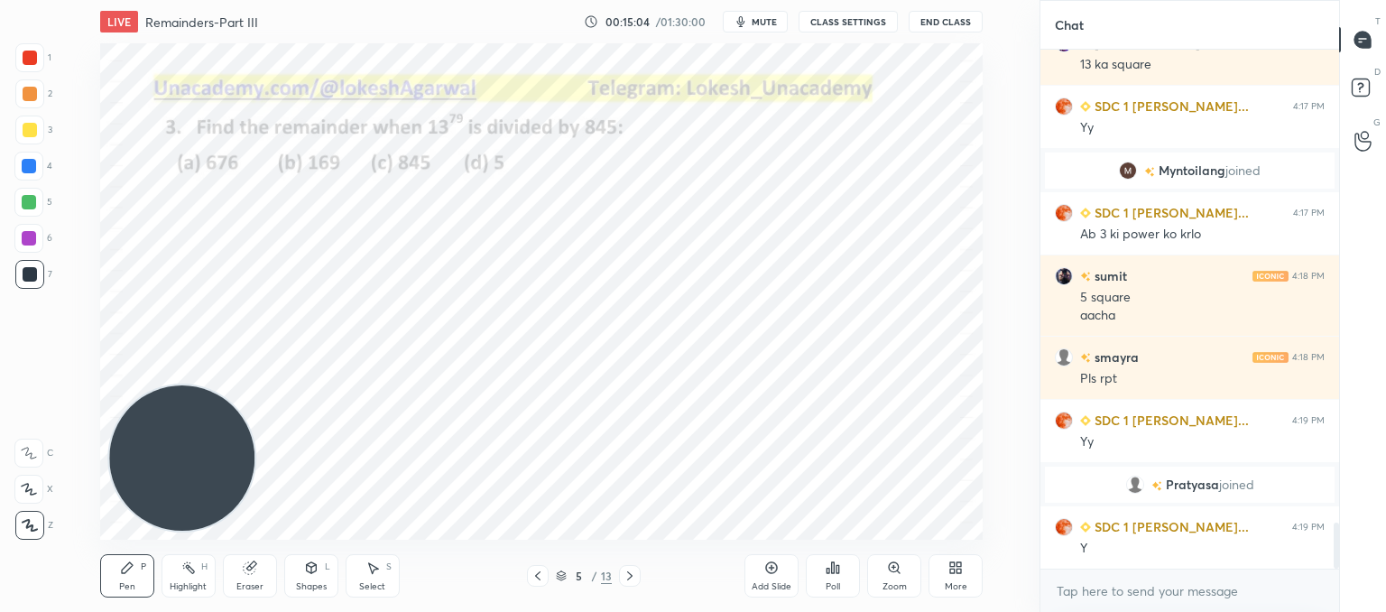
scroll to position [5383, 0]
click at [630, 569] on icon at bounding box center [630, 575] width 14 height 14
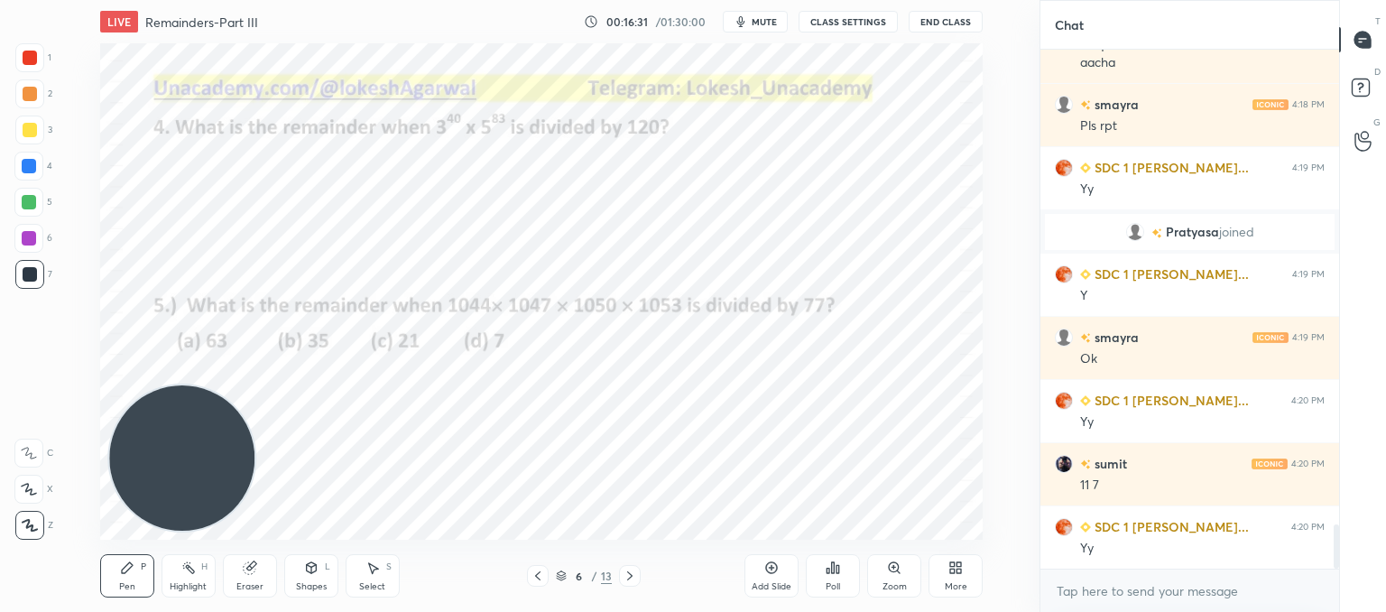
scroll to position [5699, 0]
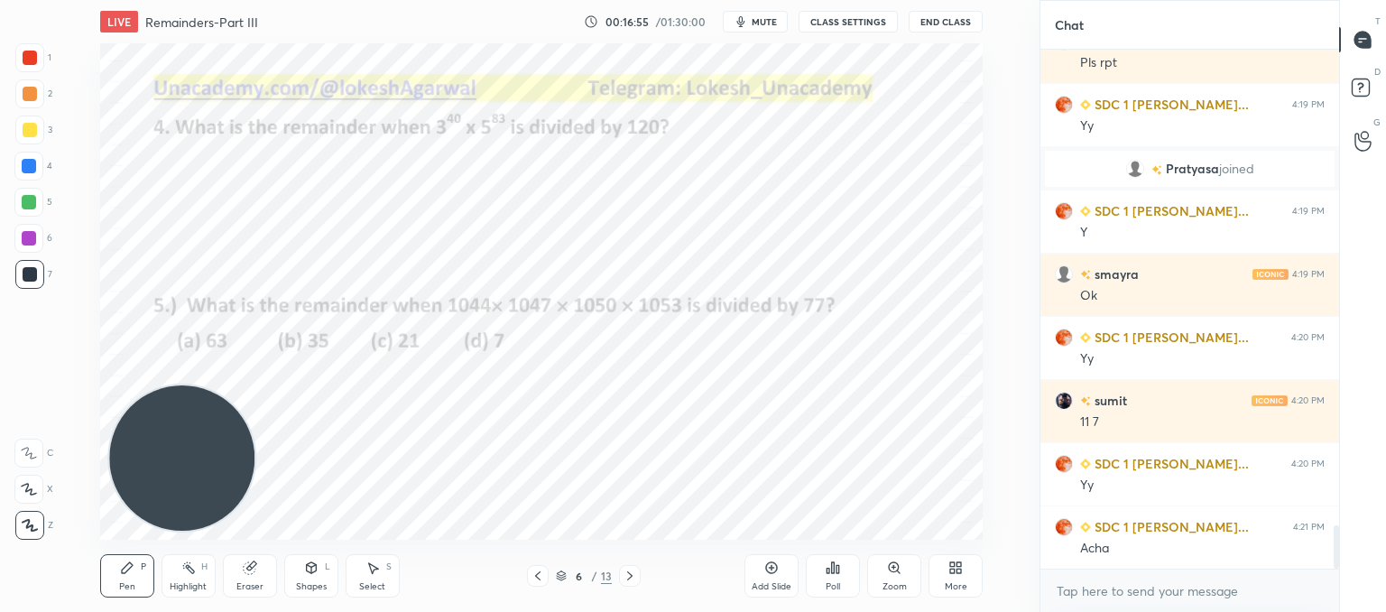
click at [625, 585] on div at bounding box center [630, 576] width 22 height 22
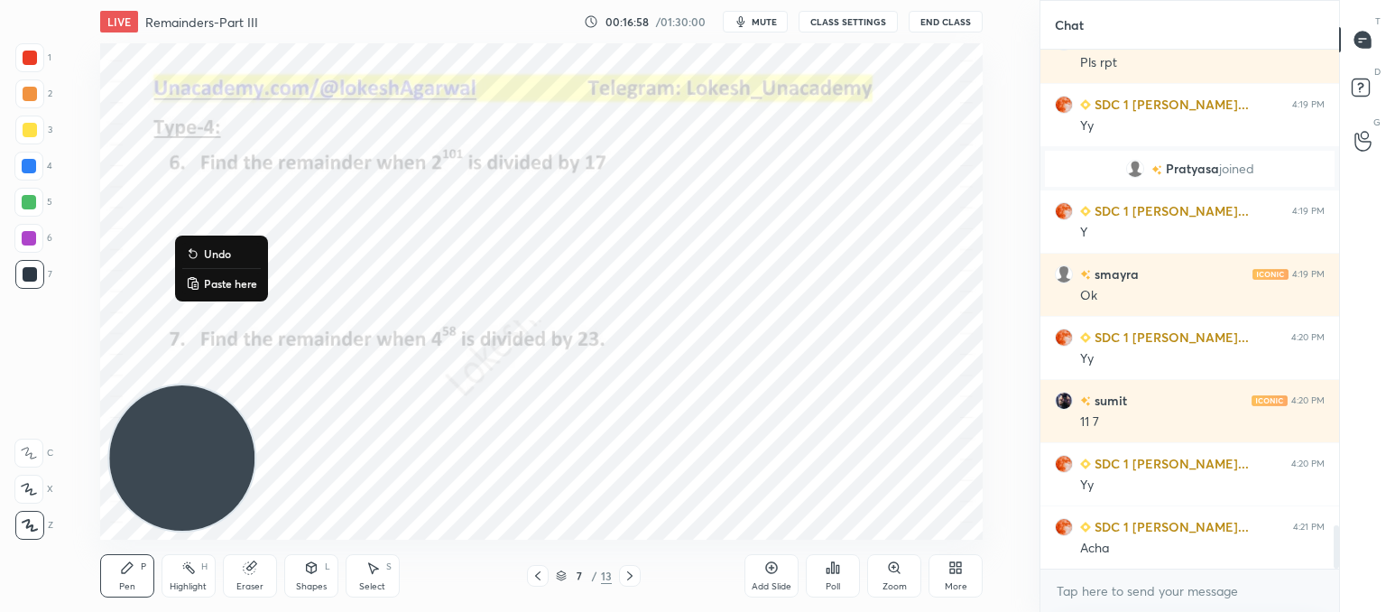
click at [224, 279] on p "Paste here" at bounding box center [230, 283] width 53 height 14
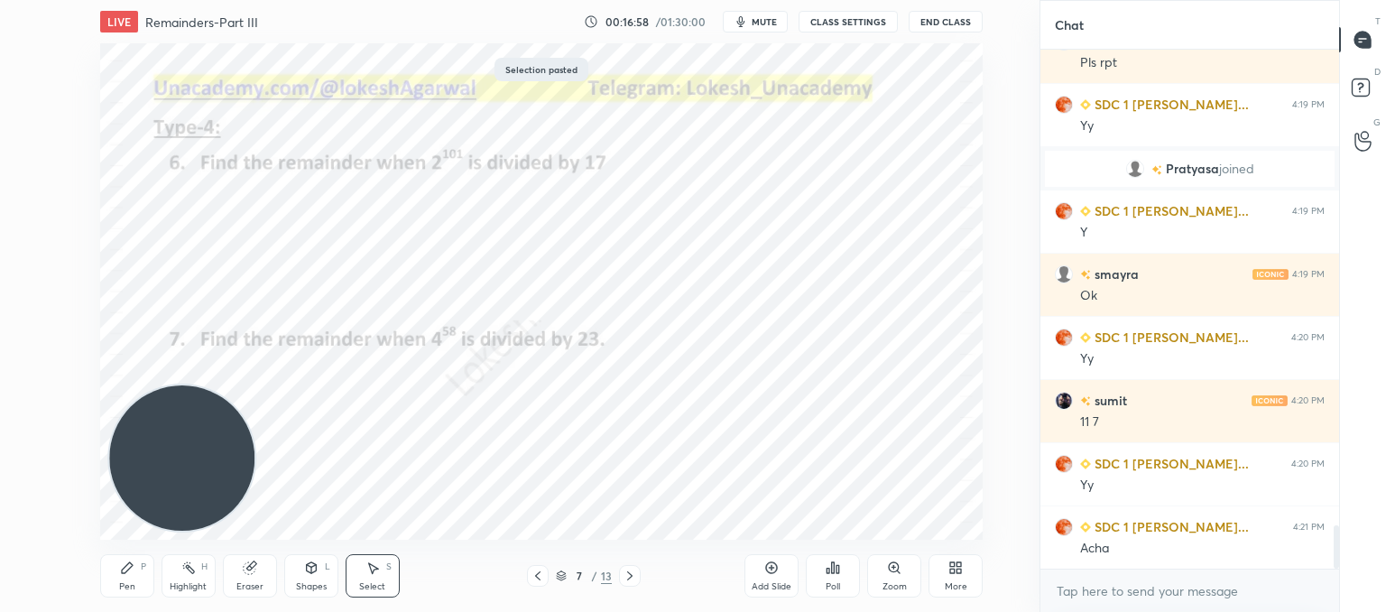
click at [426, 379] on div "0 ° Undo Copy Paste here Duplicate Duplicate to new slide Delete" at bounding box center [541, 291] width 882 height 496
click at [630, 571] on icon at bounding box center [630, 575] width 14 height 14
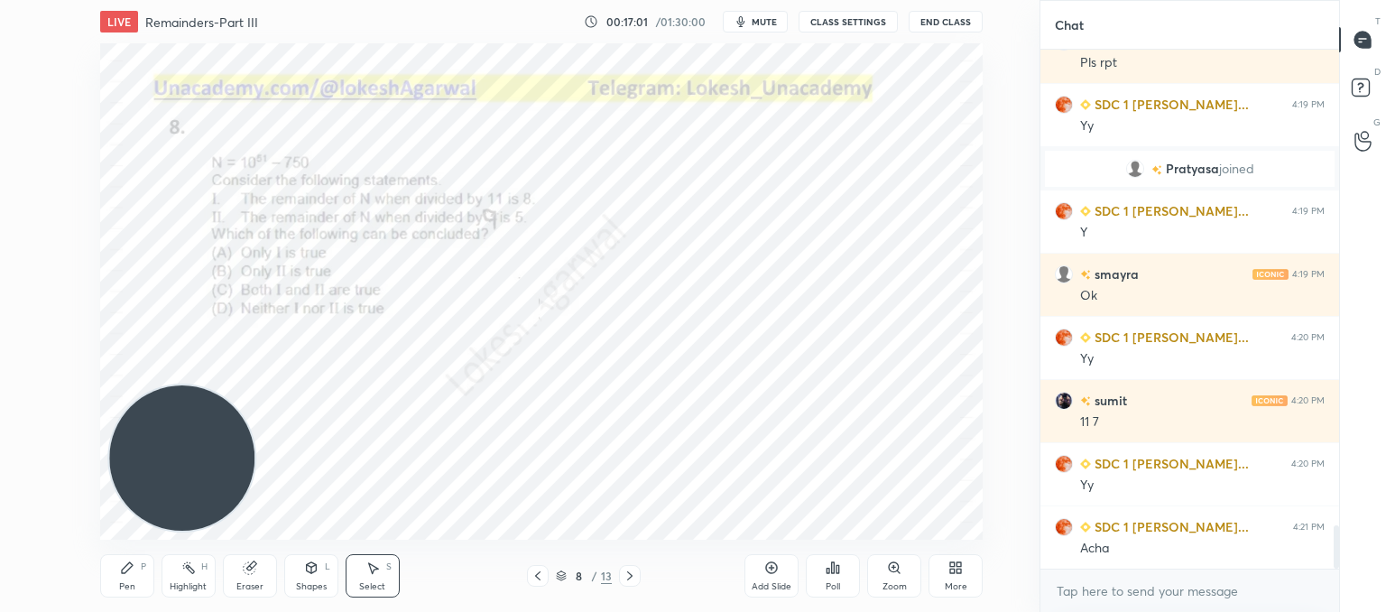
scroll to position [5717, 0]
click at [356, 441] on div "0 ° Undo Copy Paste here Duplicate Duplicate to new slide Delete" at bounding box center [541, 291] width 882 height 496
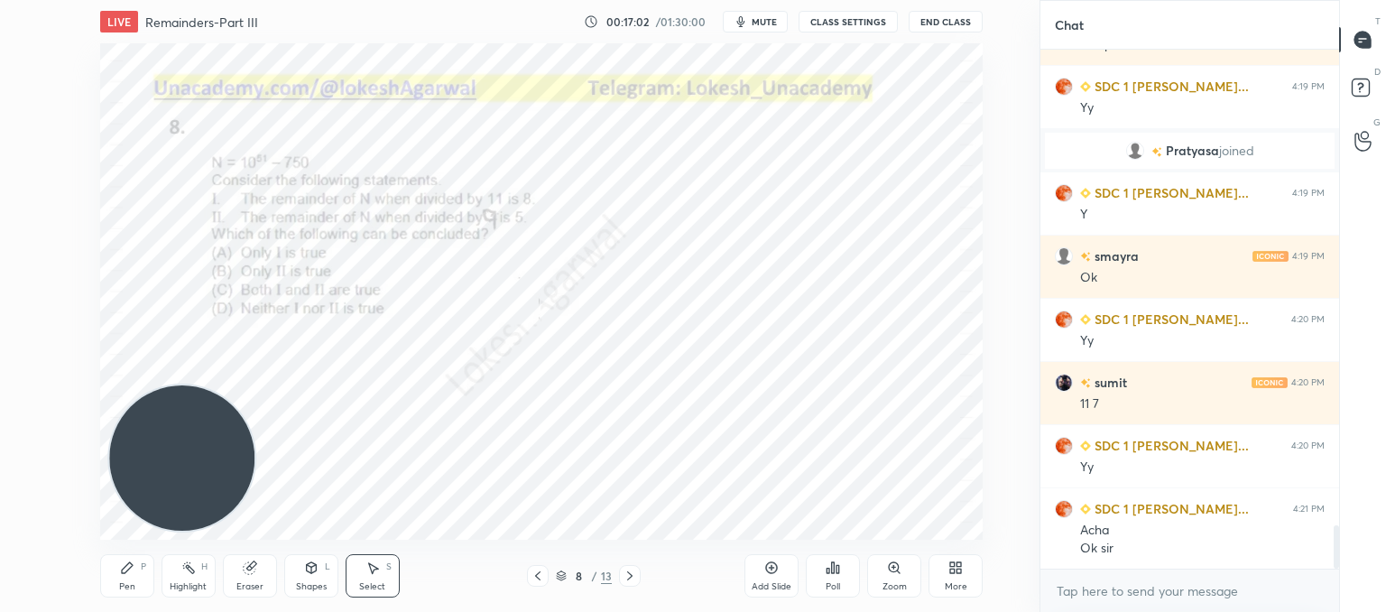
drag, startPoint x: 139, startPoint y: 583, endPoint x: 157, endPoint y: 565, distance: 25.5
click at [139, 584] on div "Pen P" at bounding box center [127, 575] width 54 height 43
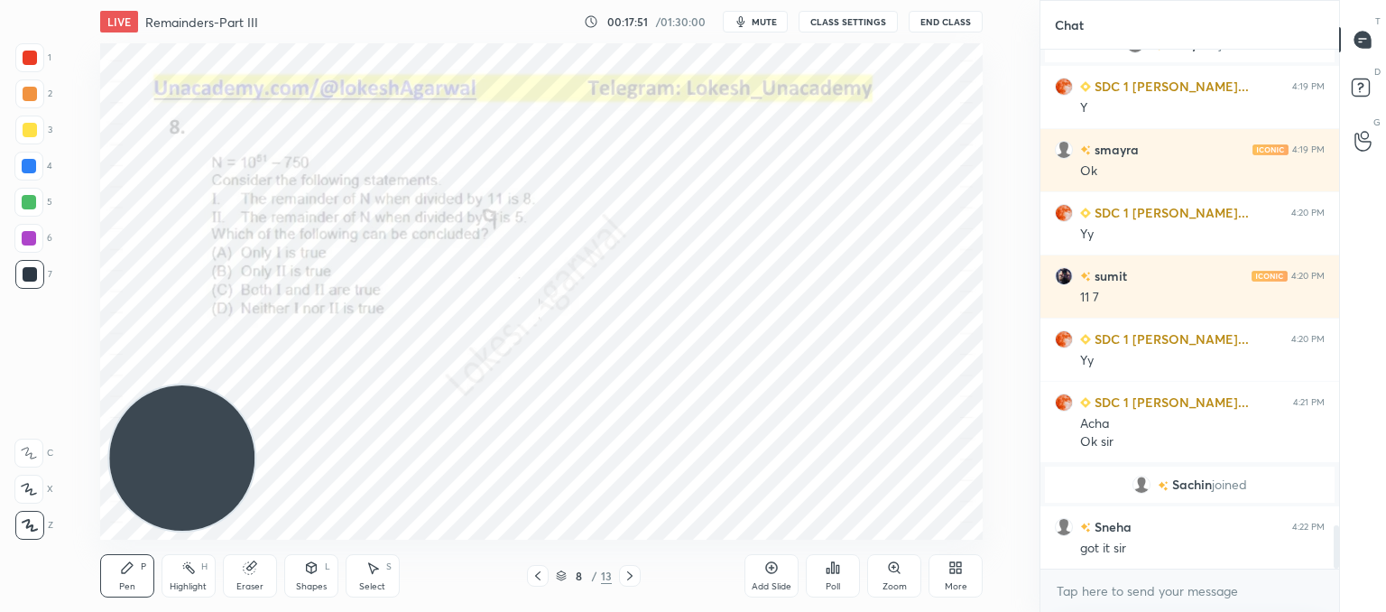
scroll to position [5706, 0]
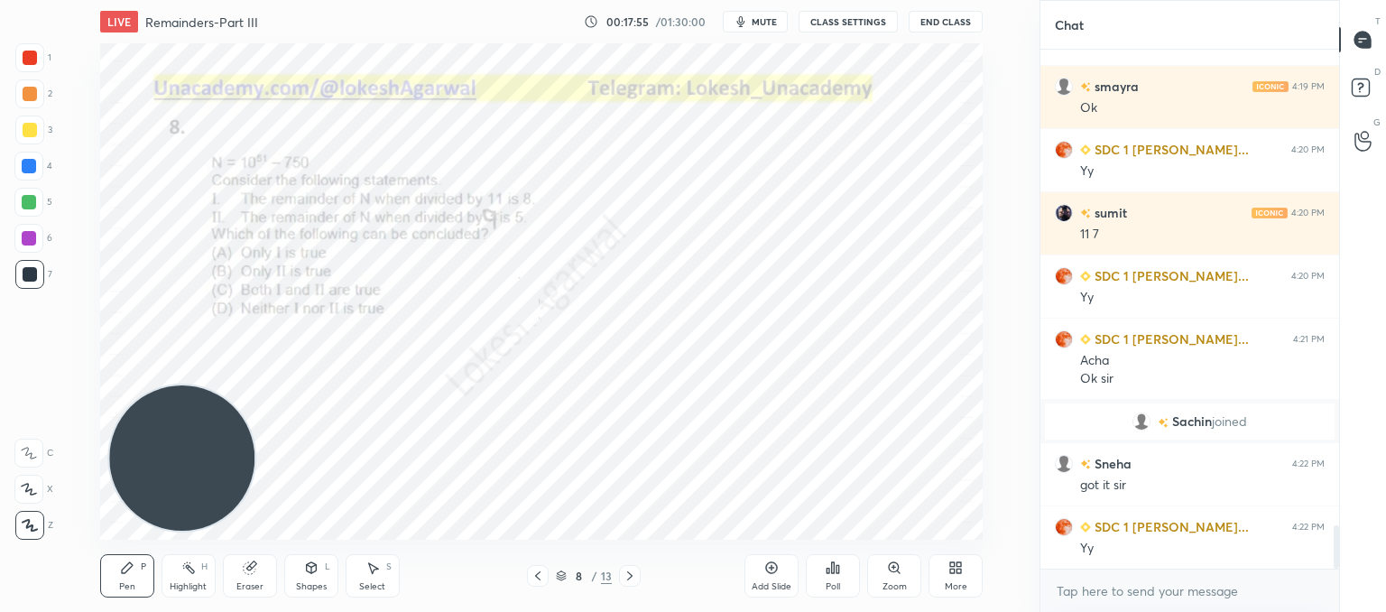
click at [546, 575] on div at bounding box center [538, 576] width 22 height 22
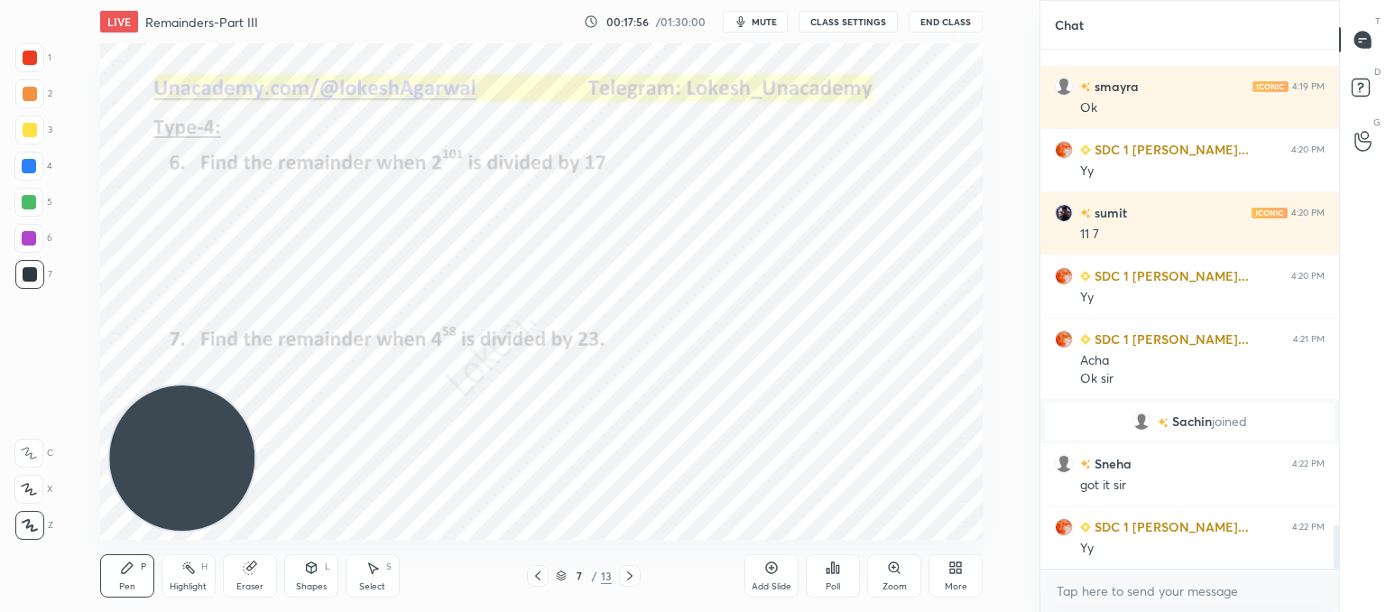
click at [547, 574] on div at bounding box center [538, 576] width 22 height 22
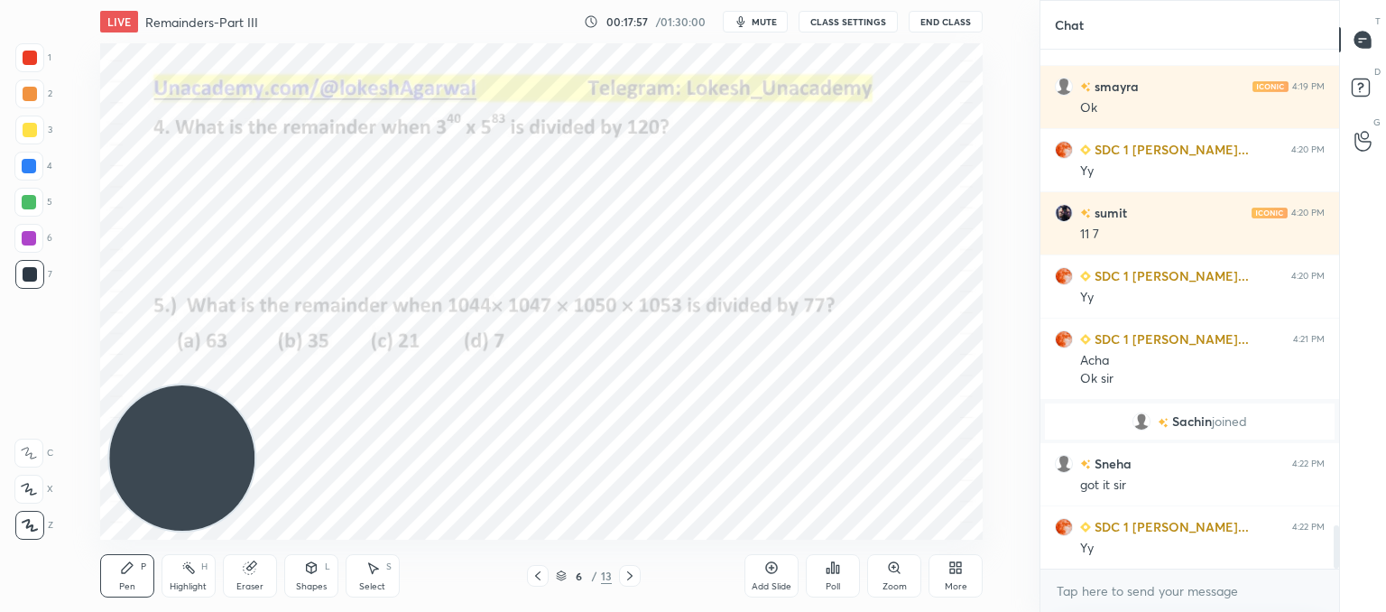
click at [548, 574] on div at bounding box center [538, 576] width 22 height 22
click at [550, 571] on div "5 / 13" at bounding box center [584, 576] width 114 height 22
click at [544, 570] on icon at bounding box center [538, 575] width 14 height 14
click at [544, 572] on icon at bounding box center [538, 575] width 14 height 14
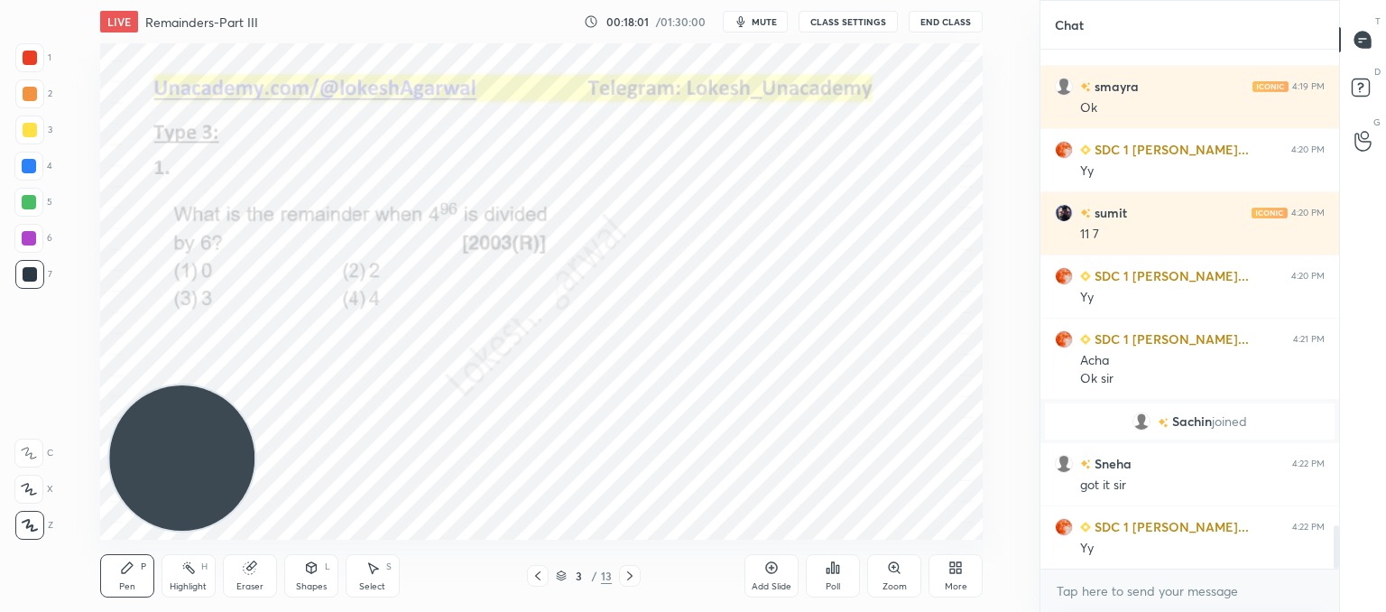
click at [627, 575] on icon at bounding box center [630, 575] width 14 height 14
click at [630, 575] on icon at bounding box center [630, 575] width 14 height 14
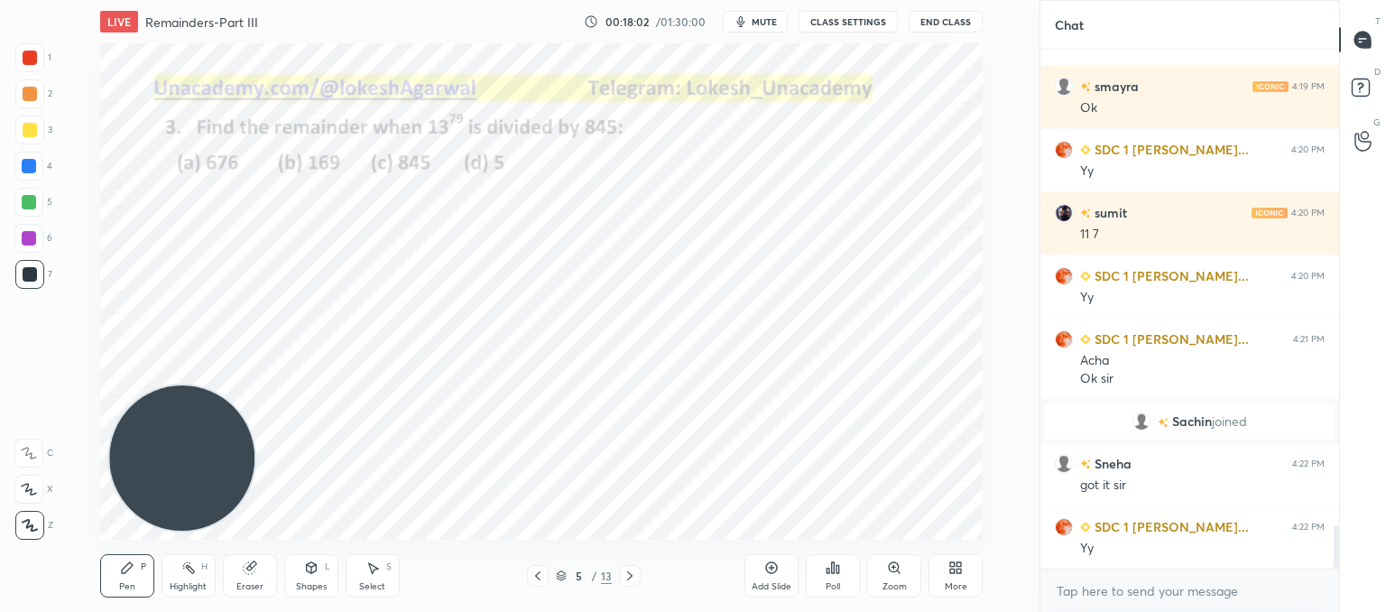
click at [630, 575] on icon at bounding box center [629, 575] width 5 height 9
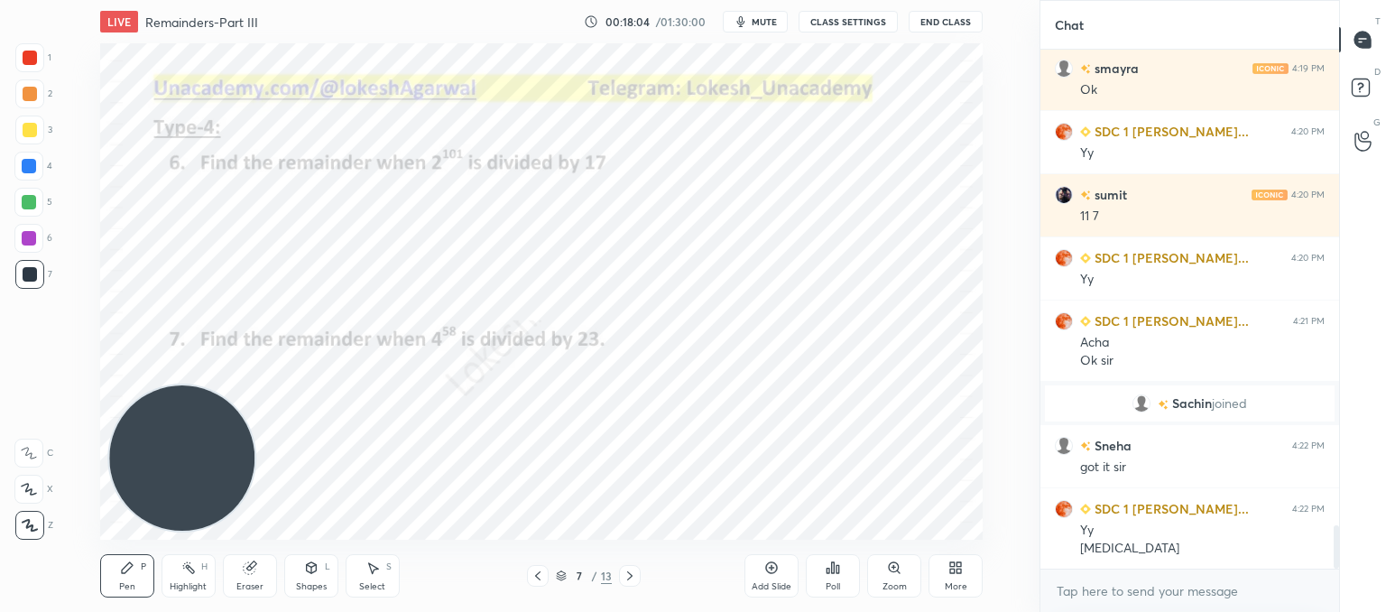
click at [630, 575] on icon at bounding box center [629, 575] width 5 height 9
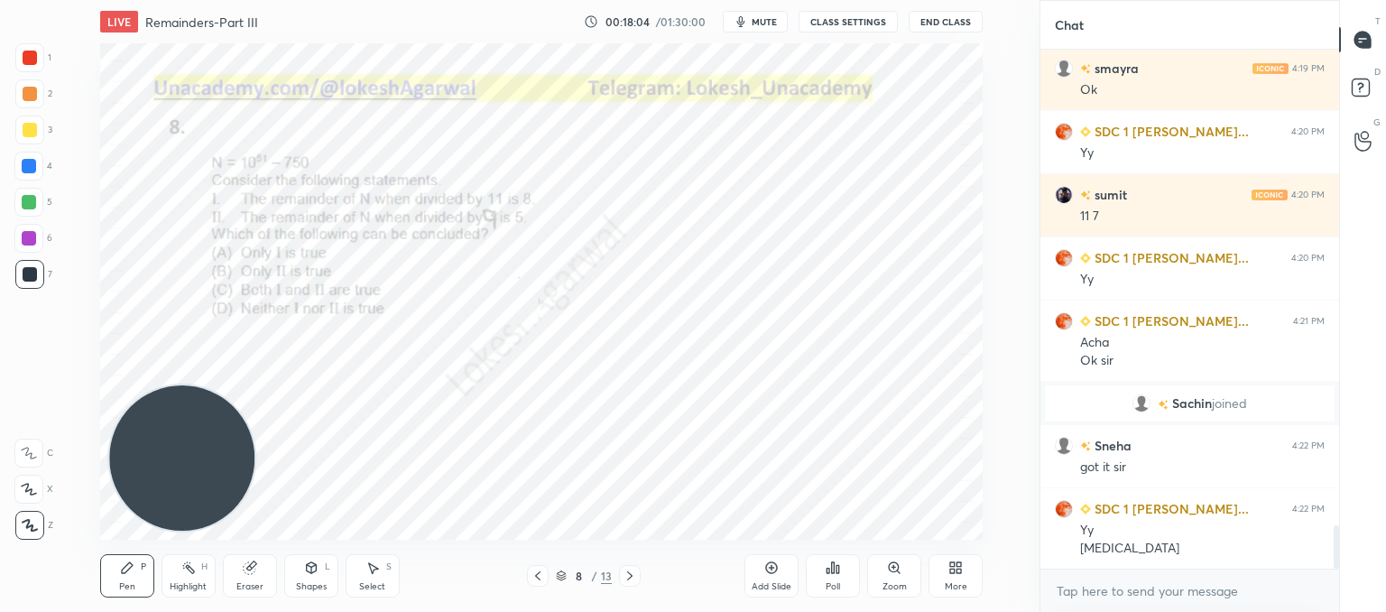
scroll to position [5787, 0]
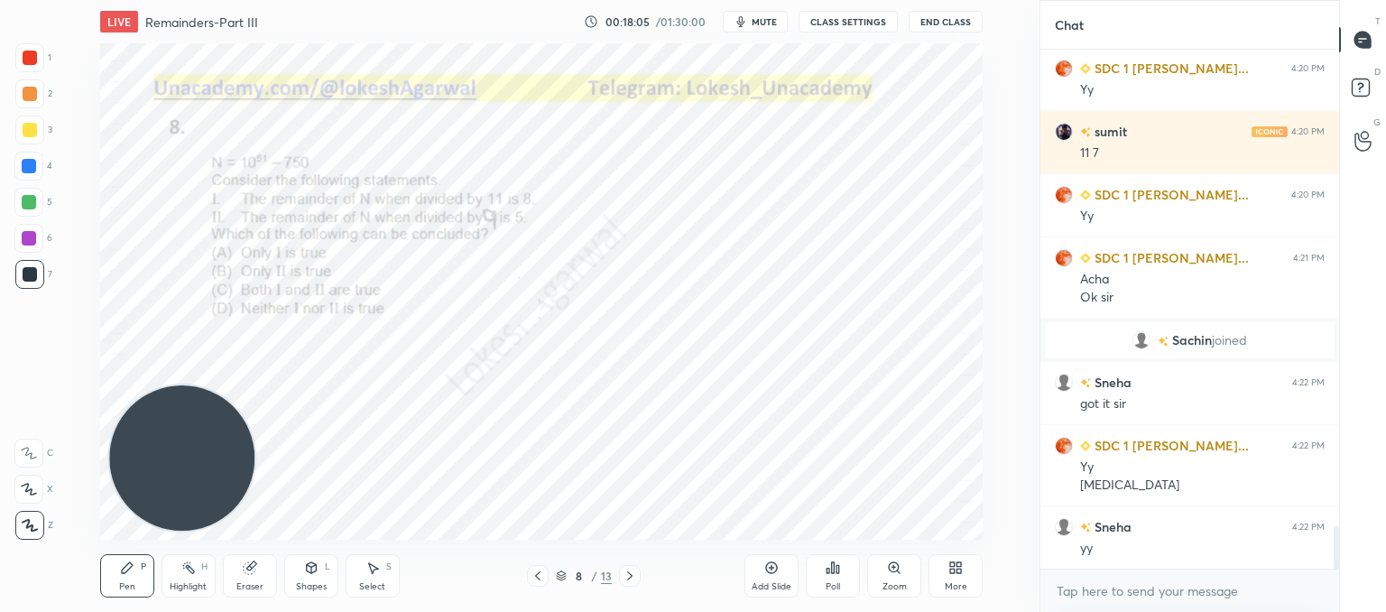
click at [629, 575] on icon at bounding box center [630, 575] width 14 height 14
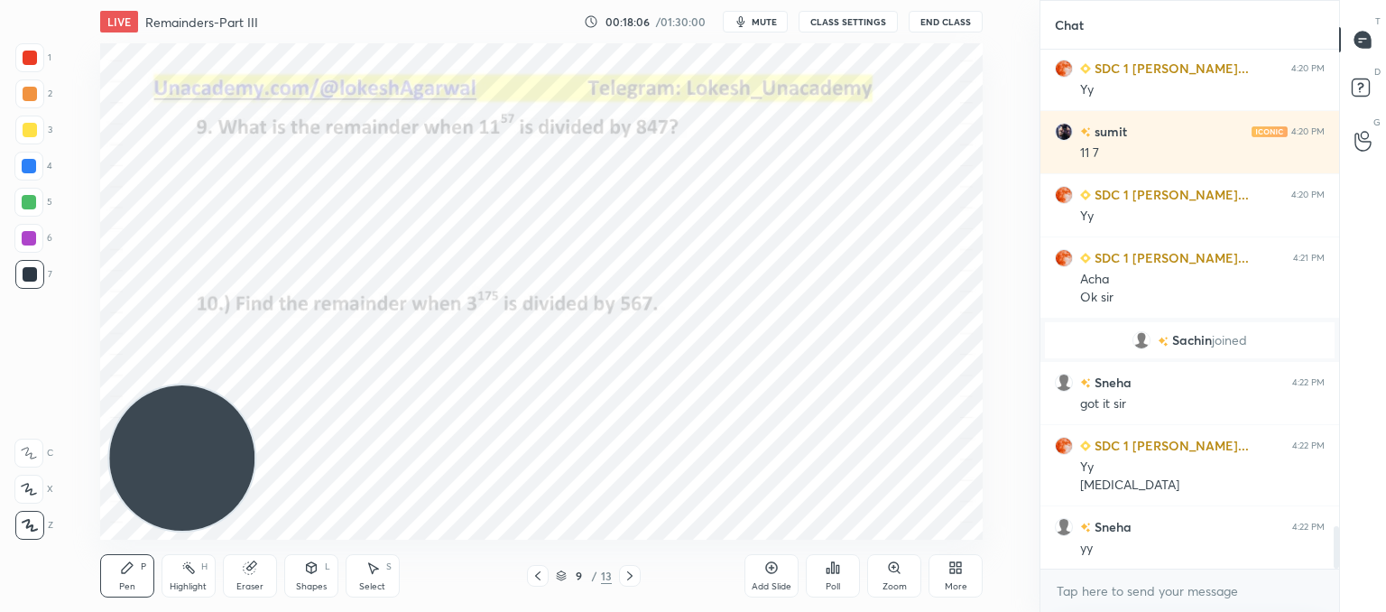
click at [629, 575] on icon at bounding box center [630, 575] width 14 height 14
click at [629, 574] on icon at bounding box center [629, 575] width 5 height 9
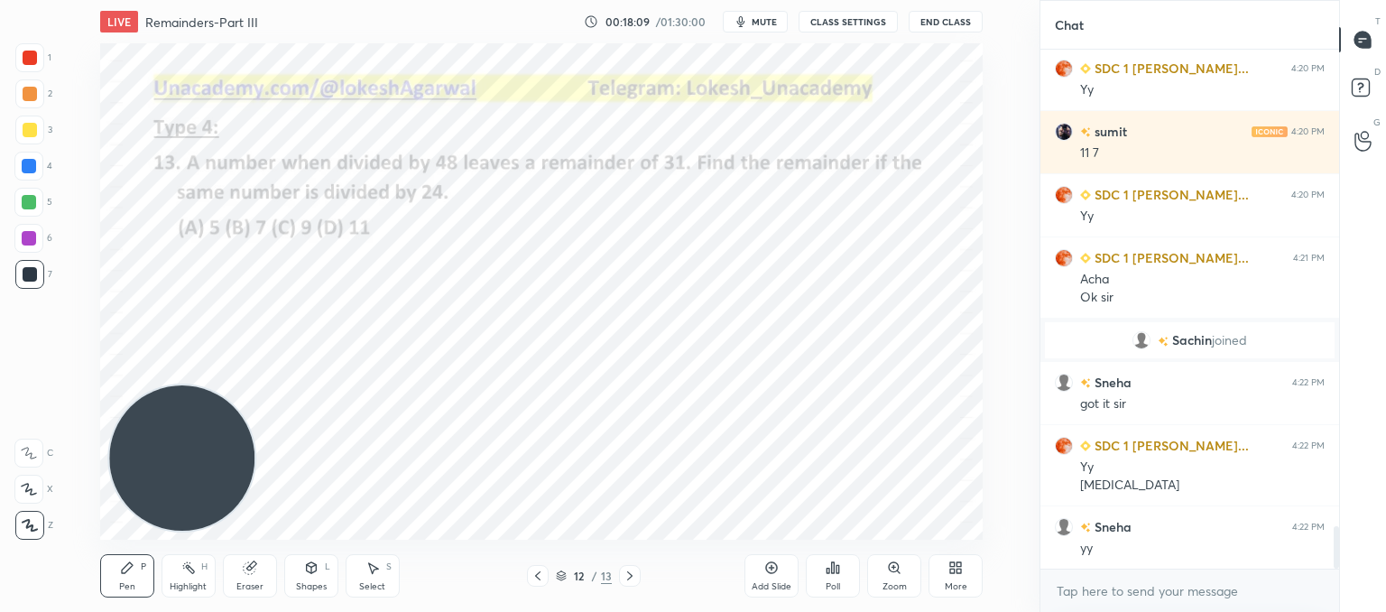
click at [631, 574] on icon at bounding box center [630, 575] width 14 height 14
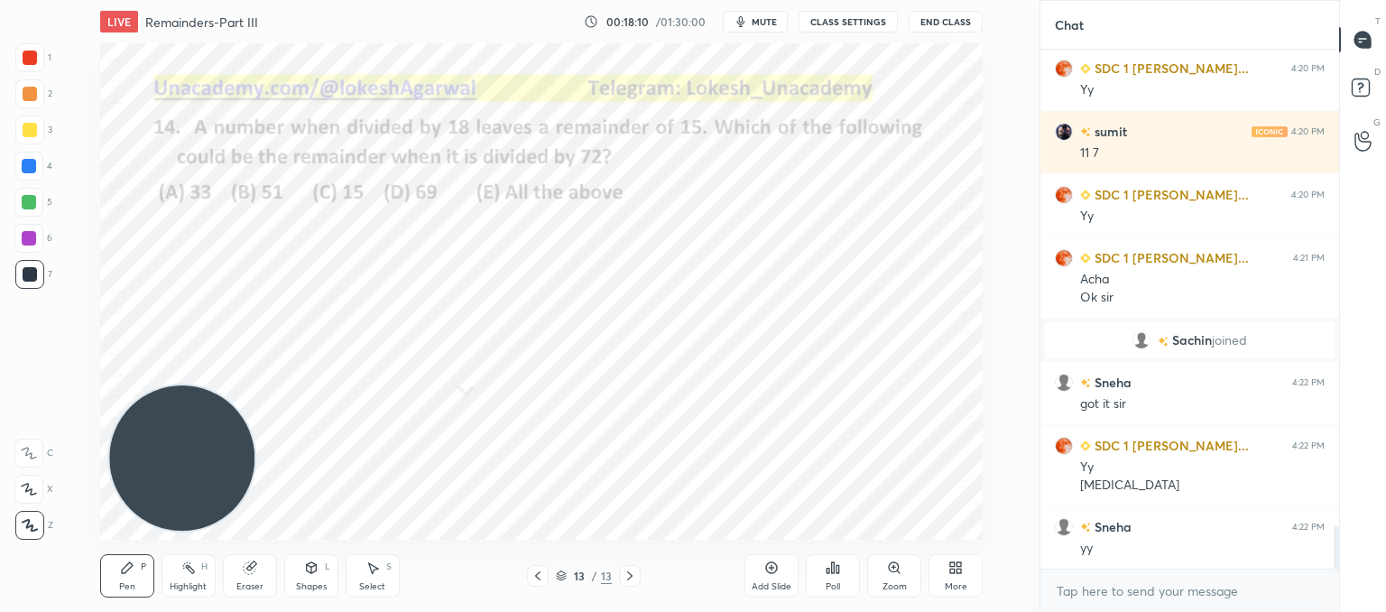
click at [631, 574] on icon at bounding box center [630, 575] width 14 height 14
click at [632, 574] on icon at bounding box center [630, 575] width 14 height 14
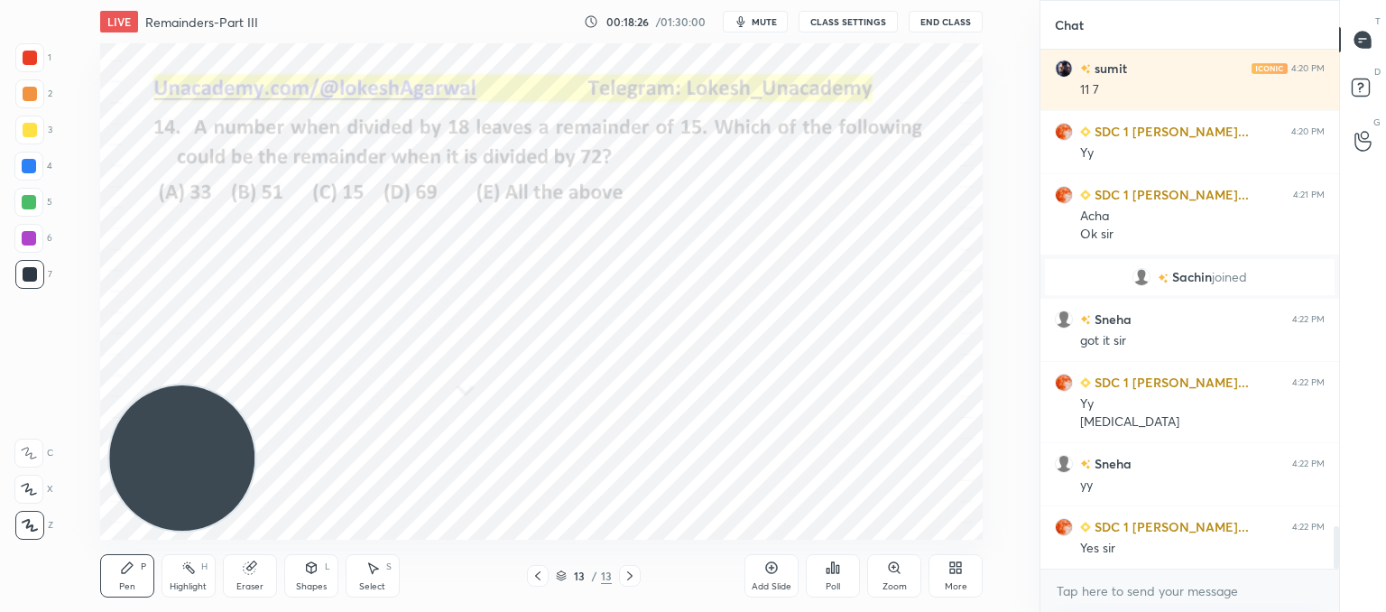
click at [959, 589] on div "More" at bounding box center [956, 586] width 23 height 9
click at [855, 376] on icon at bounding box center [853, 379] width 11 height 11
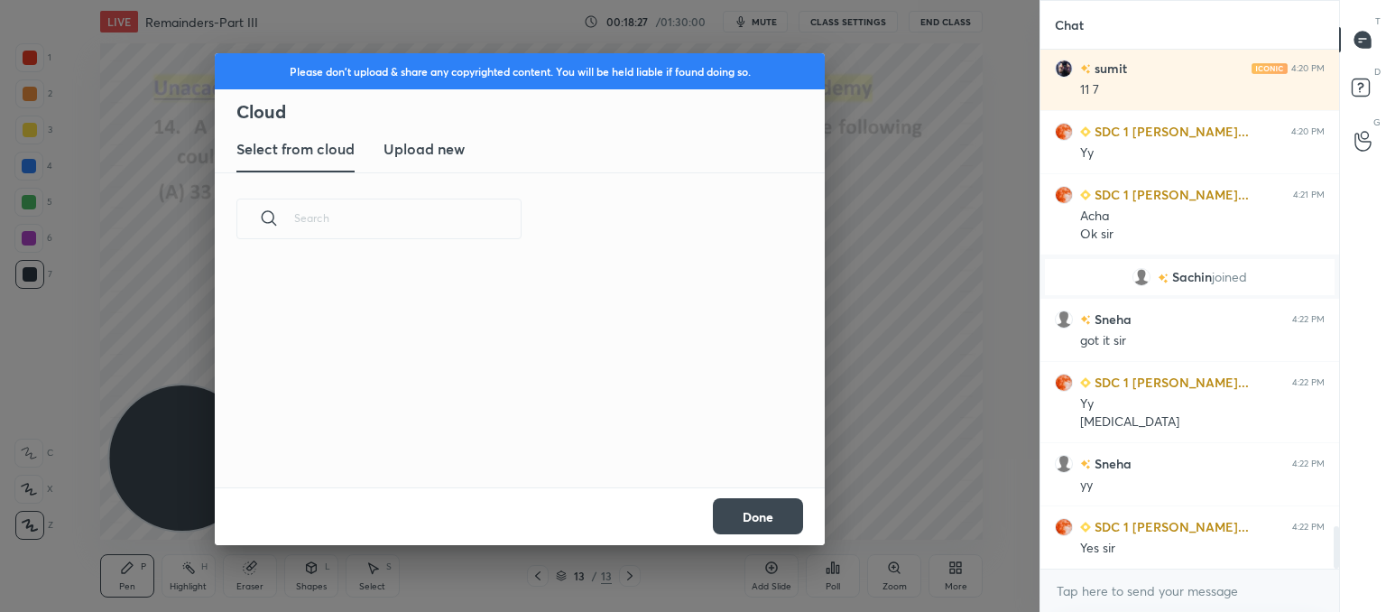
scroll to position [222, 579]
click at [426, 152] on h3 "Upload new" at bounding box center [423, 149] width 81 height 22
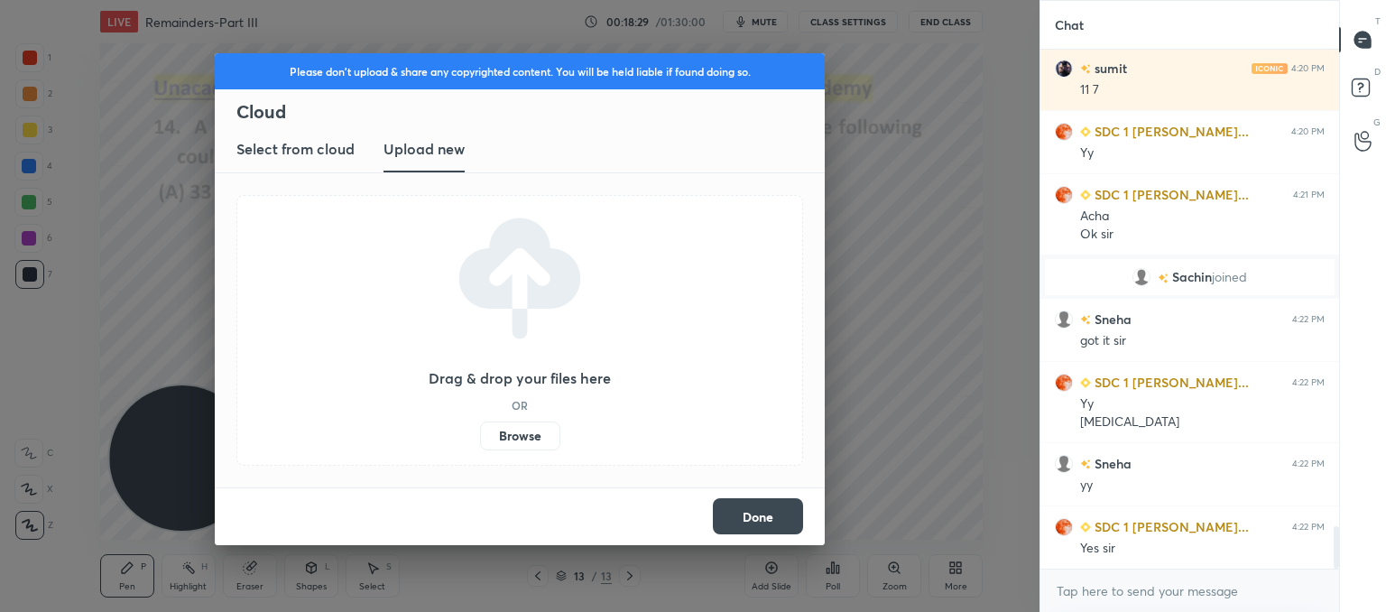
click at [528, 440] on label "Browse" at bounding box center [520, 435] width 80 height 29
click at [480, 440] on input "Browse" at bounding box center [480, 435] width 0 height 29
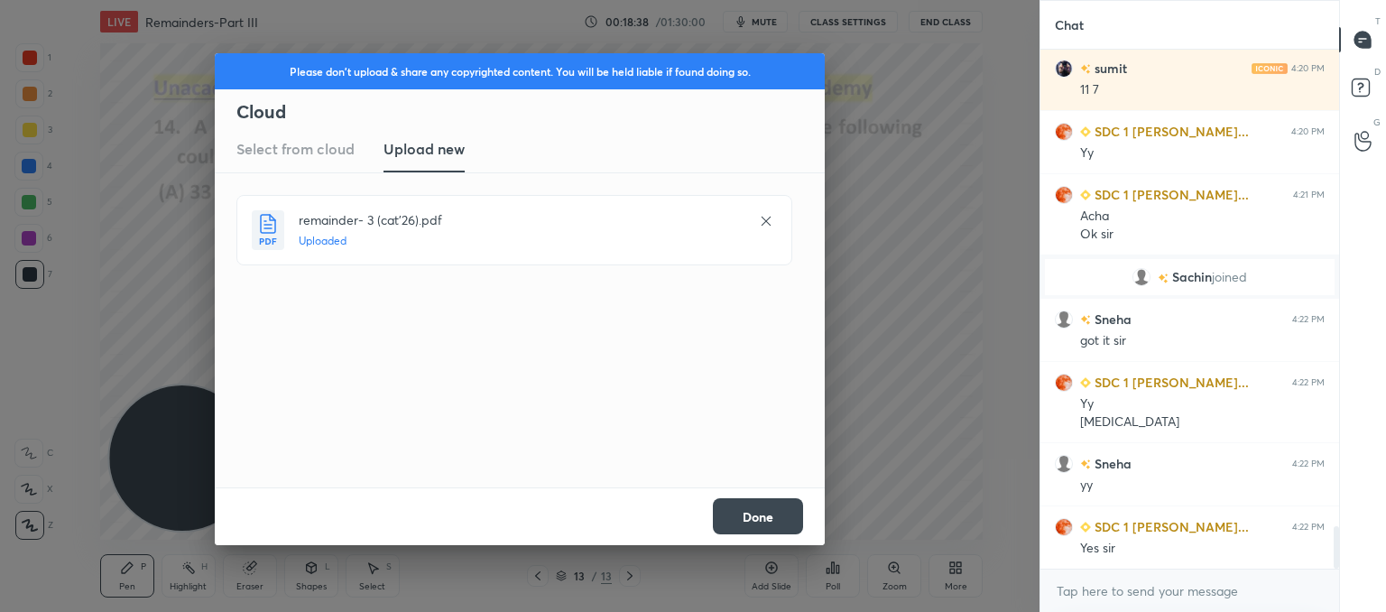
click at [769, 515] on button "Done" at bounding box center [758, 516] width 90 height 36
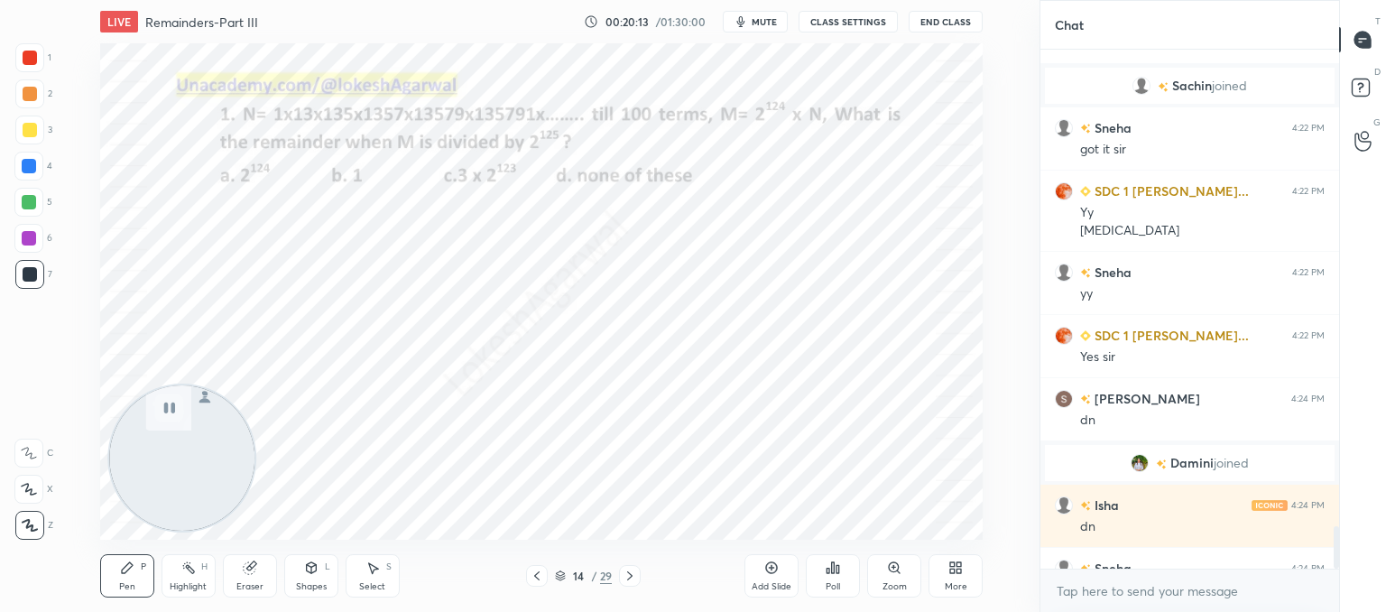
scroll to position [5892, 0]
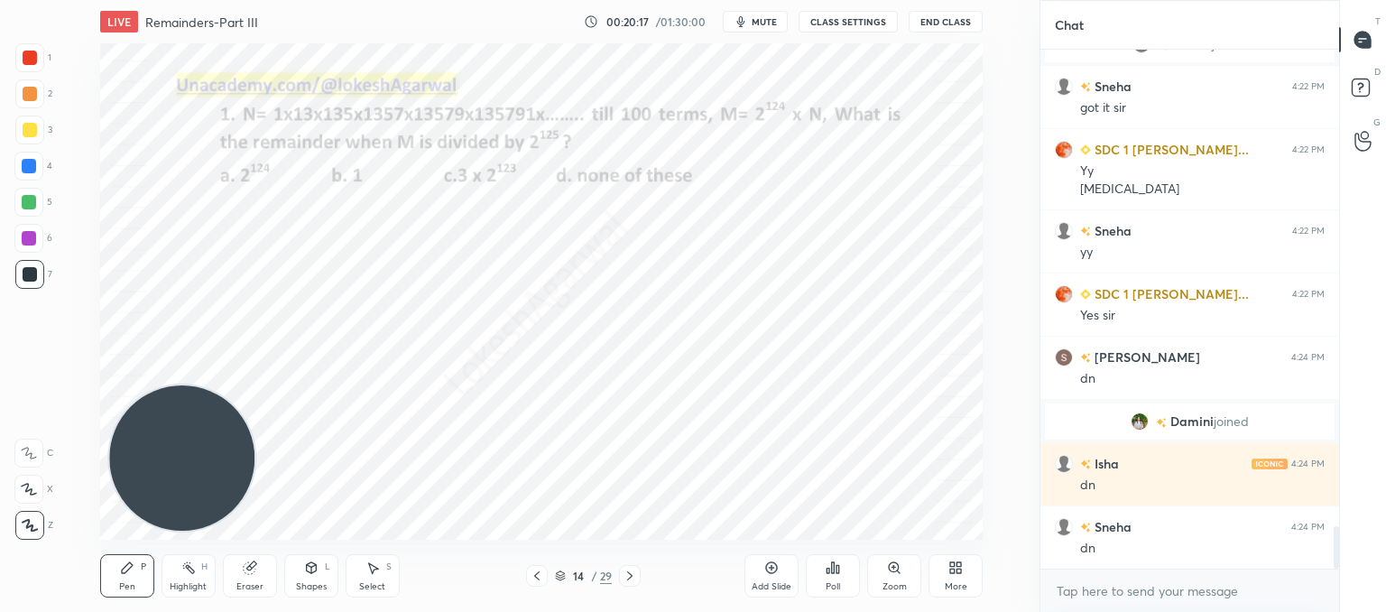
click at [861, 583] on div "Add Slide Poll Zoom More" at bounding box center [863, 575] width 238 height 101
click at [831, 586] on div "Poll" at bounding box center [833, 586] width 14 height 9
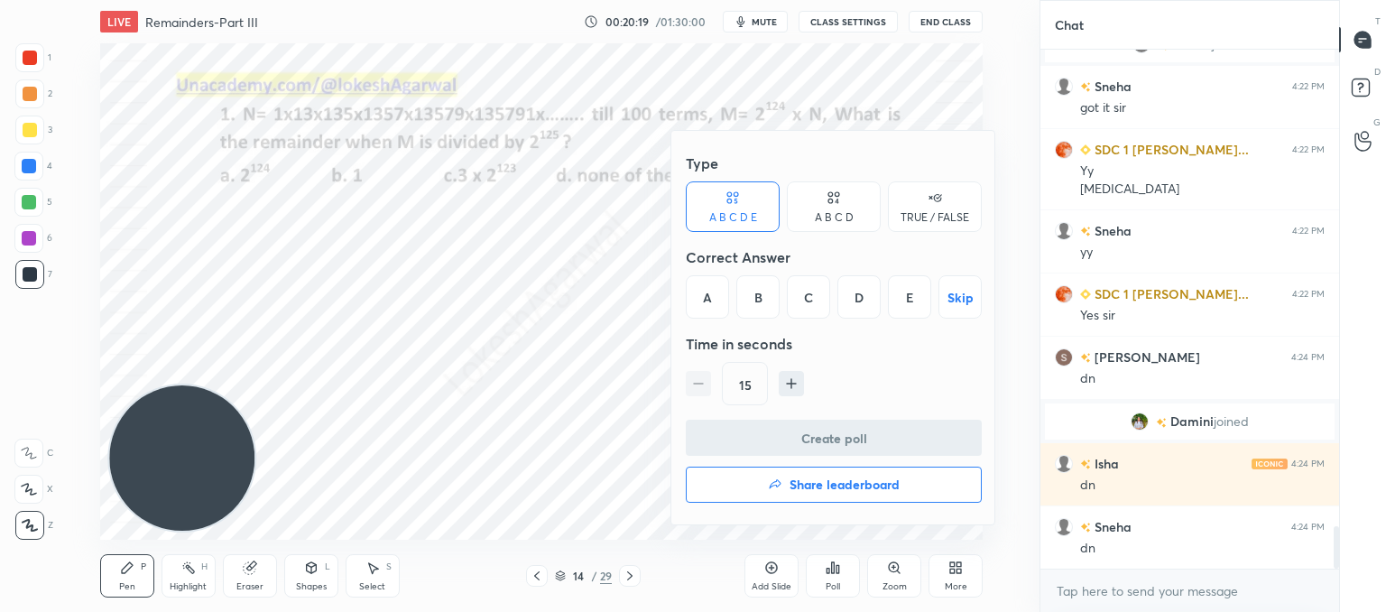
drag, startPoint x: 839, startPoint y: 197, endPoint x: 798, endPoint y: 254, distance: 71.1
click at [838, 197] on icon at bounding box center [833, 198] width 14 height 18
click at [725, 296] on div "A" at bounding box center [712, 296] width 53 height 43
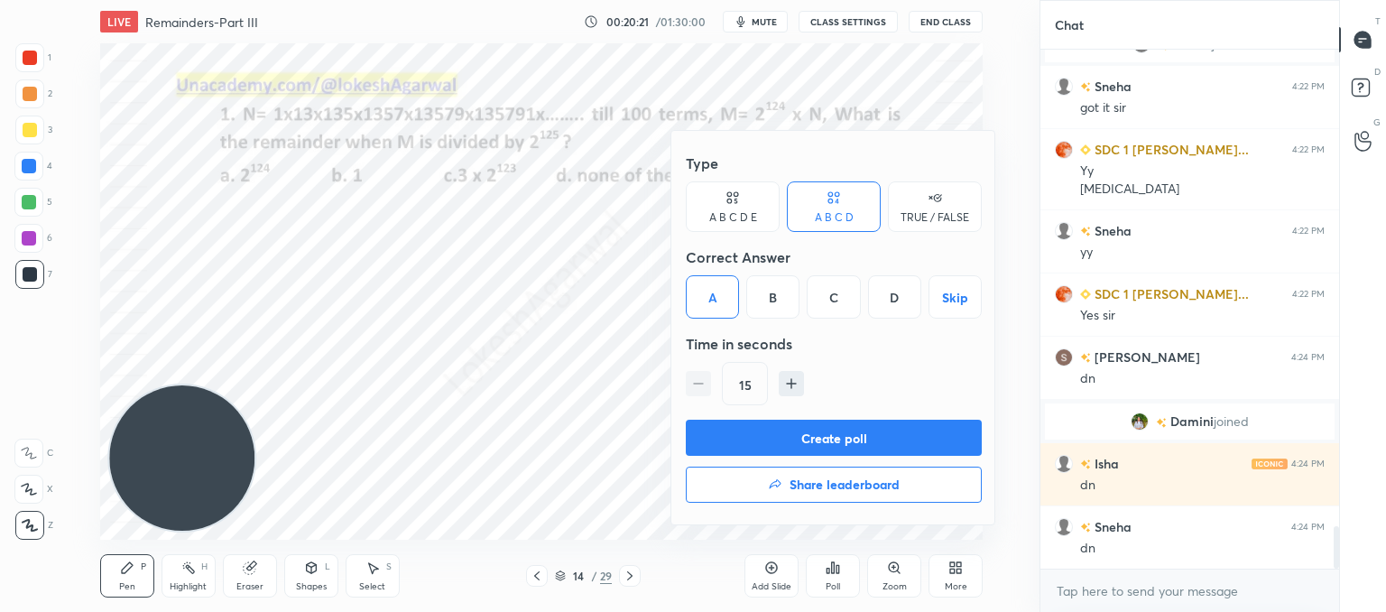
click at [798, 387] on icon "button" at bounding box center [791, 383] width 18 height 18
type input "30"
click at [779, 439] on button "Create poll" at bounding box center [834, 438] width 296 height 36
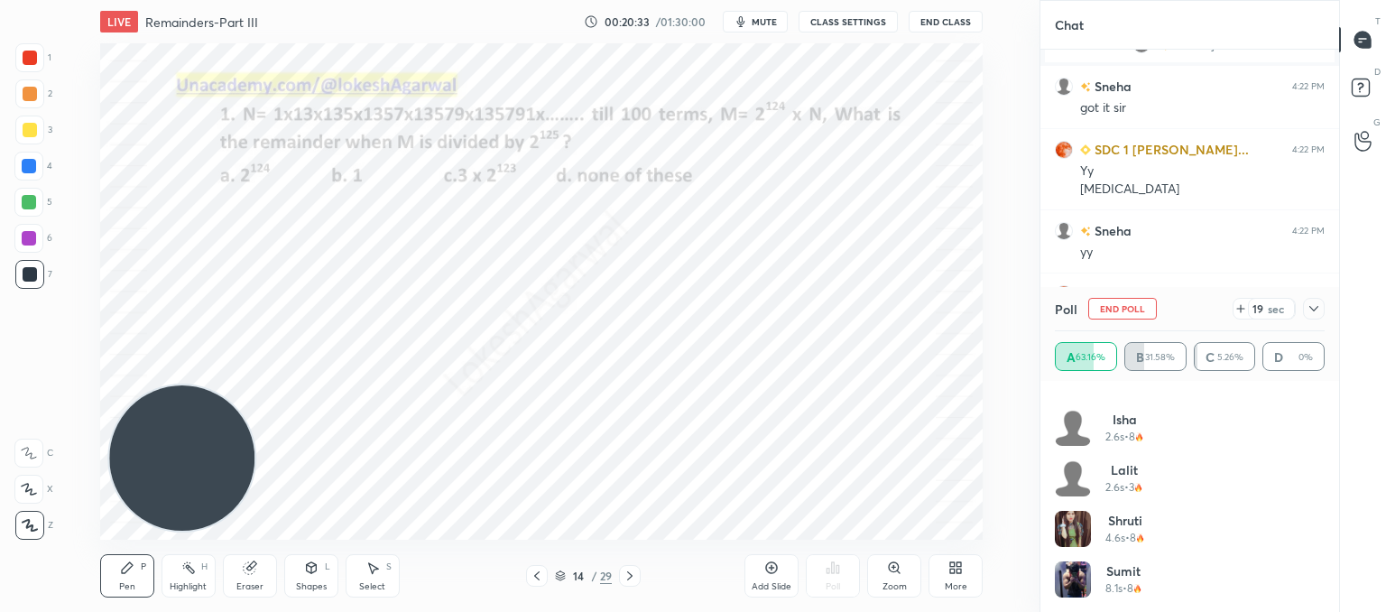
scroll to position [6029, 0]
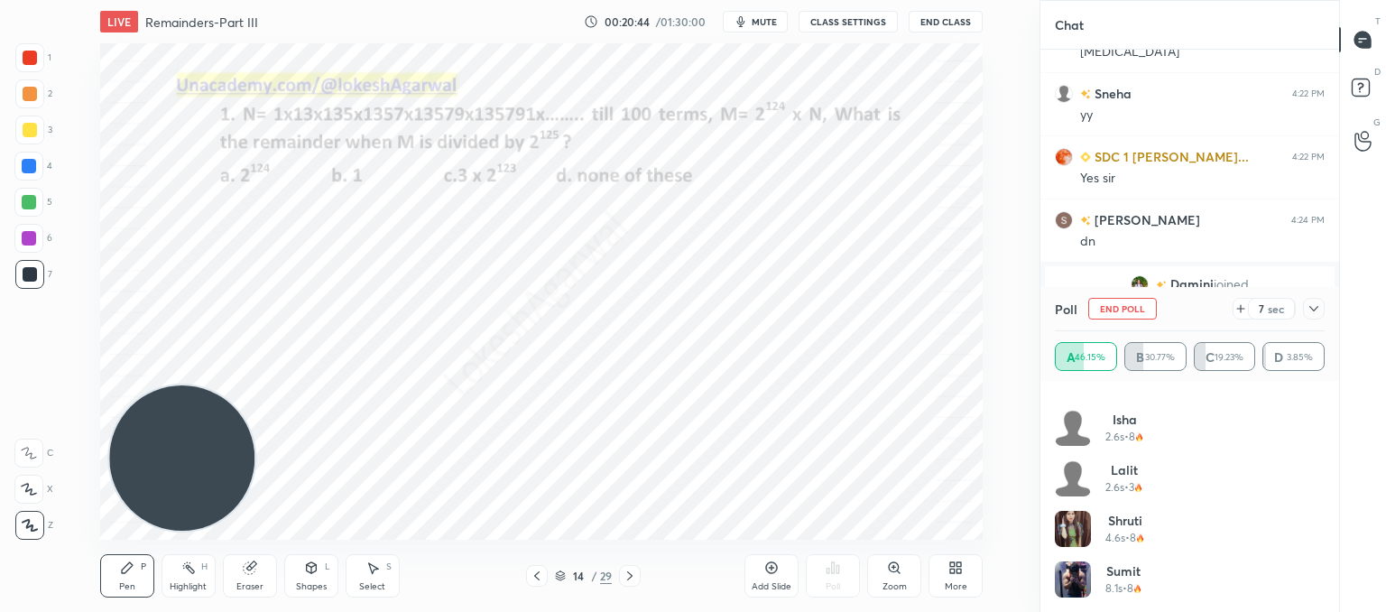
click at [1245, 310] on icon at bounding box center [1240, 308] width 14 height 14
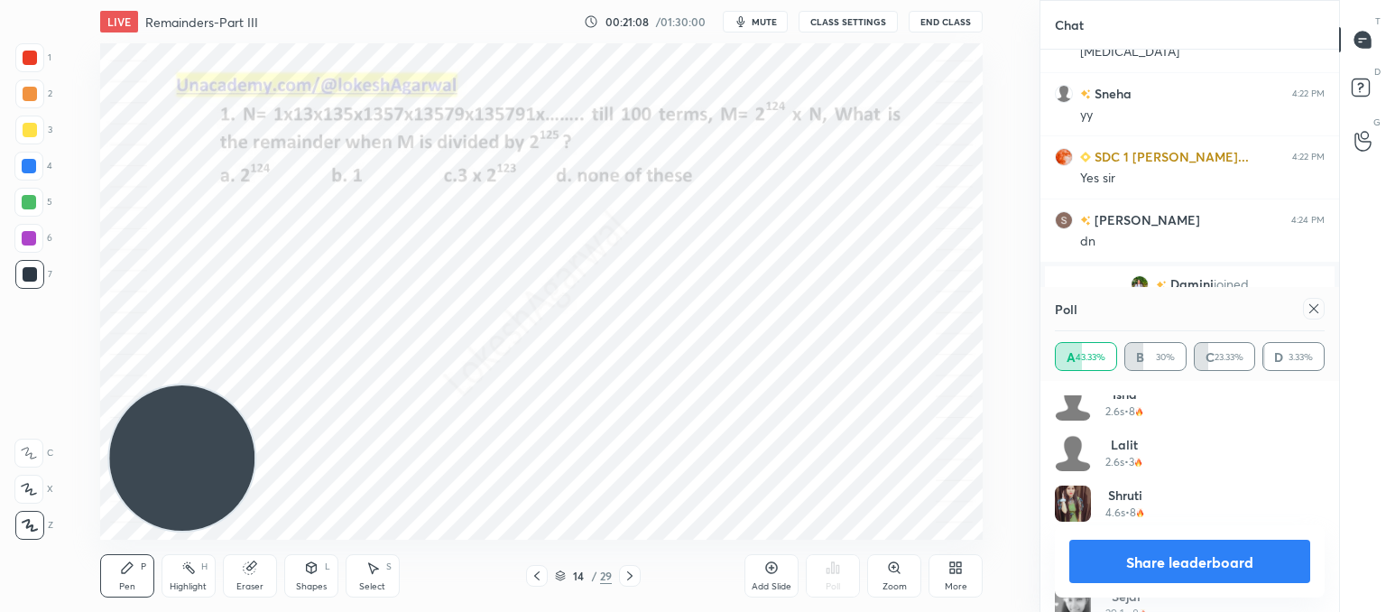
scroll to position [440, 0]
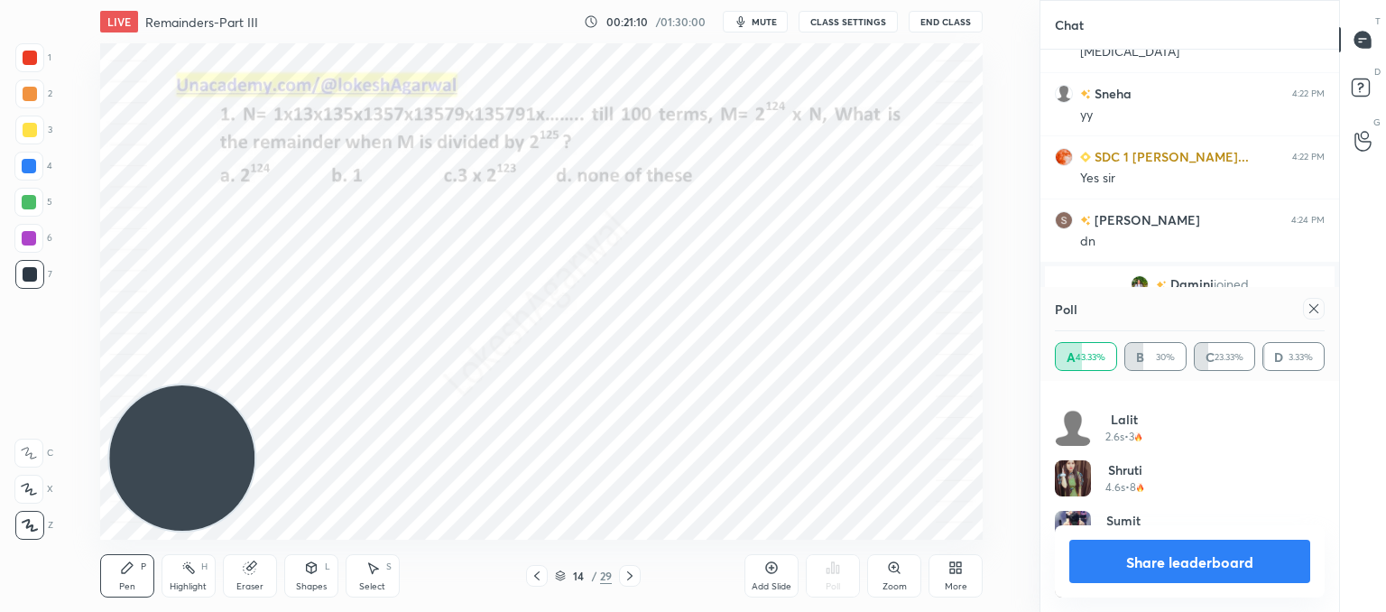
drag, startPoint x: 1310, startPoint y: 305, endPoint x: 1196, endPoint y: 326, distance: 115.6
click at [1308, 306] on icon at bounding box center [1313, 308] width 14 height 14
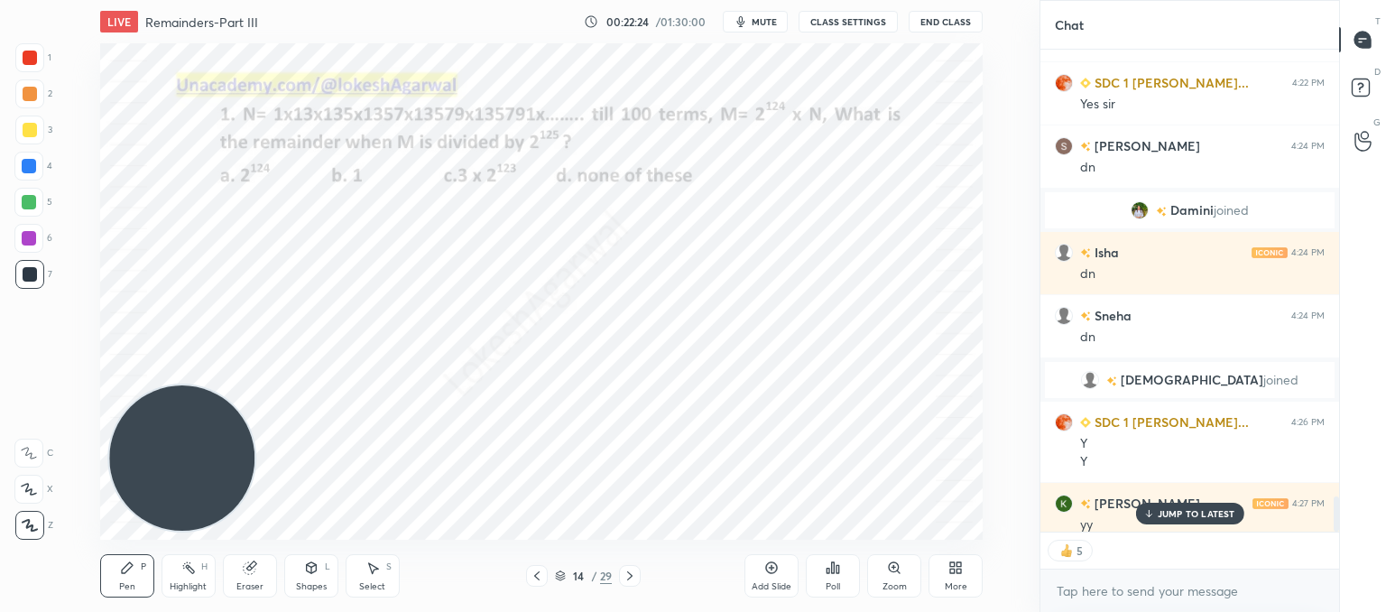
scroll to position [6186, 0]
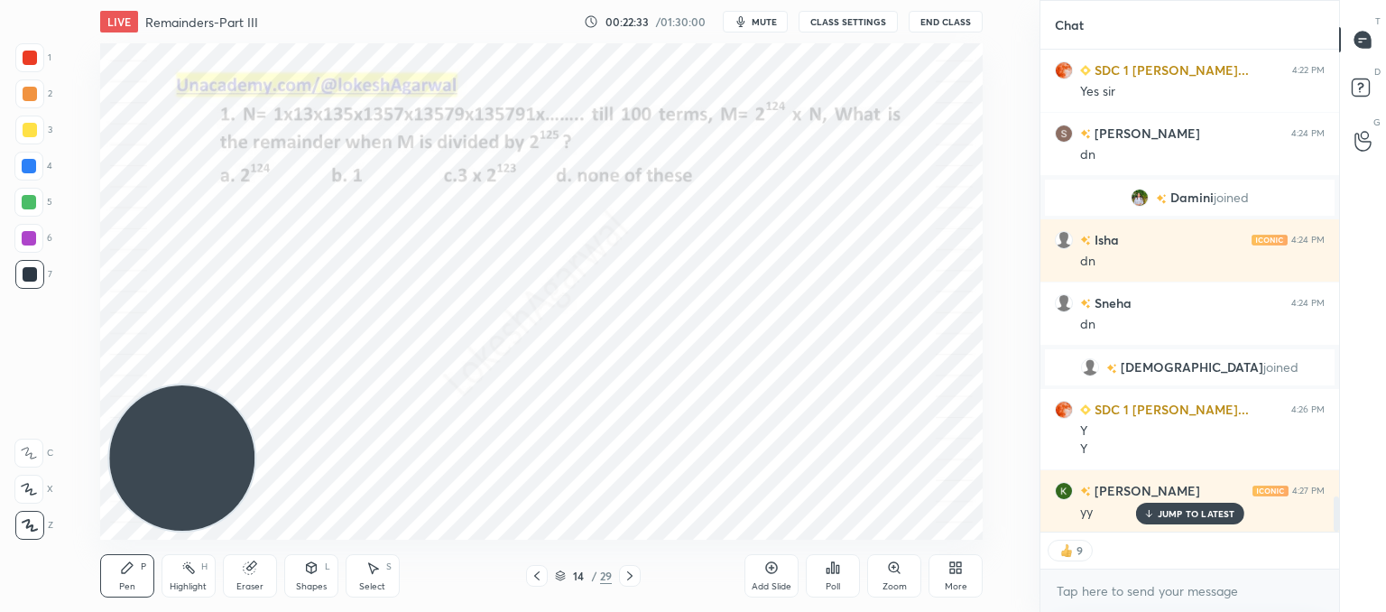
click at [1176, 516] on p "JUMP TO LATEST" at bounding box center [1197, 513] width 78 height 11
click at [639, 572] on div at bounding box center [630, 576] width 22 height 22
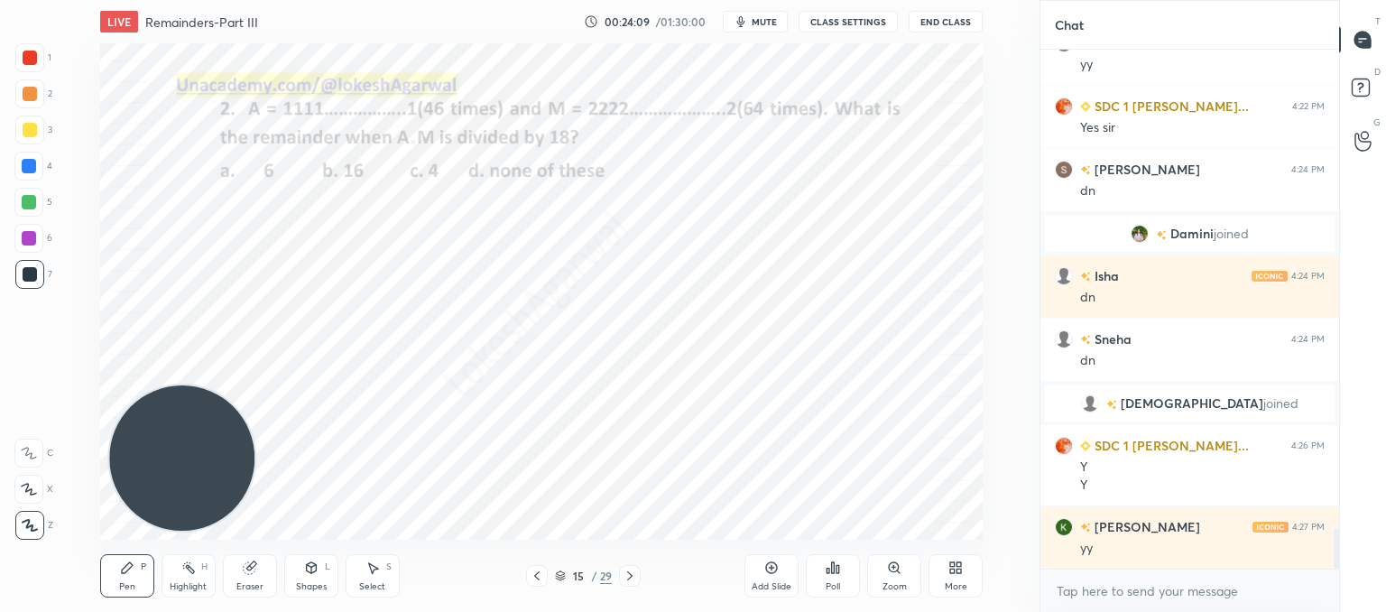
scroll to position [6213, 0]
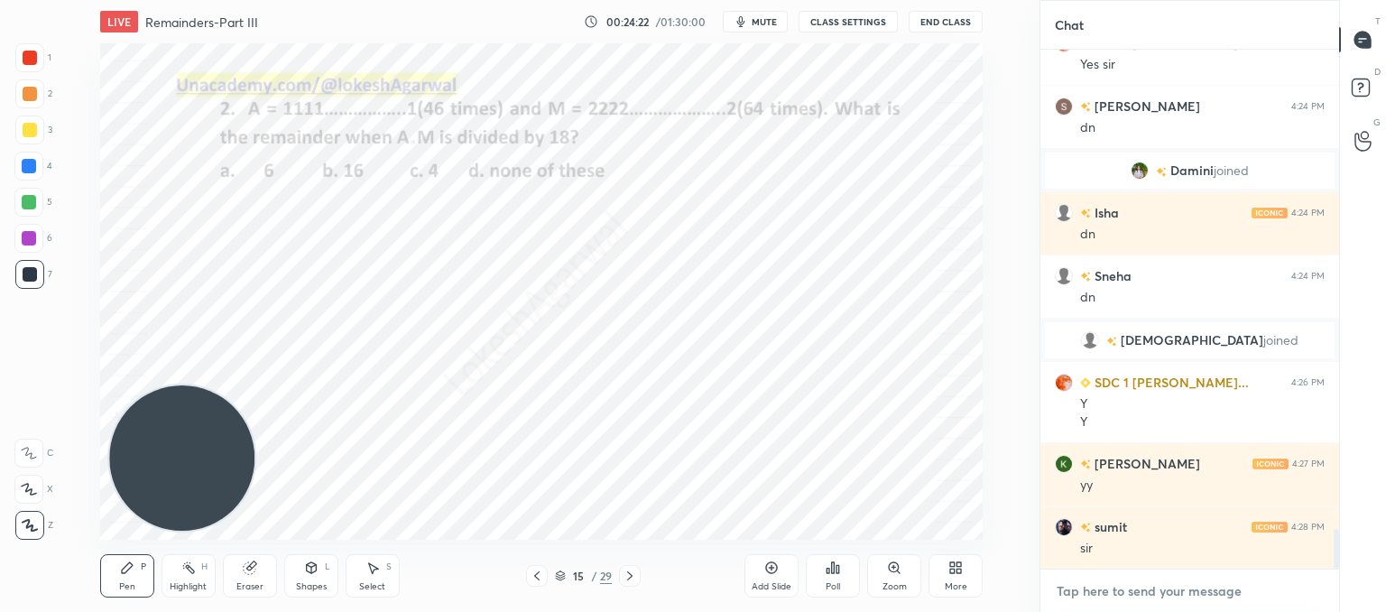
click at [1119, 590] on textarea at bounding box center [1190, 591] width 270 height 29
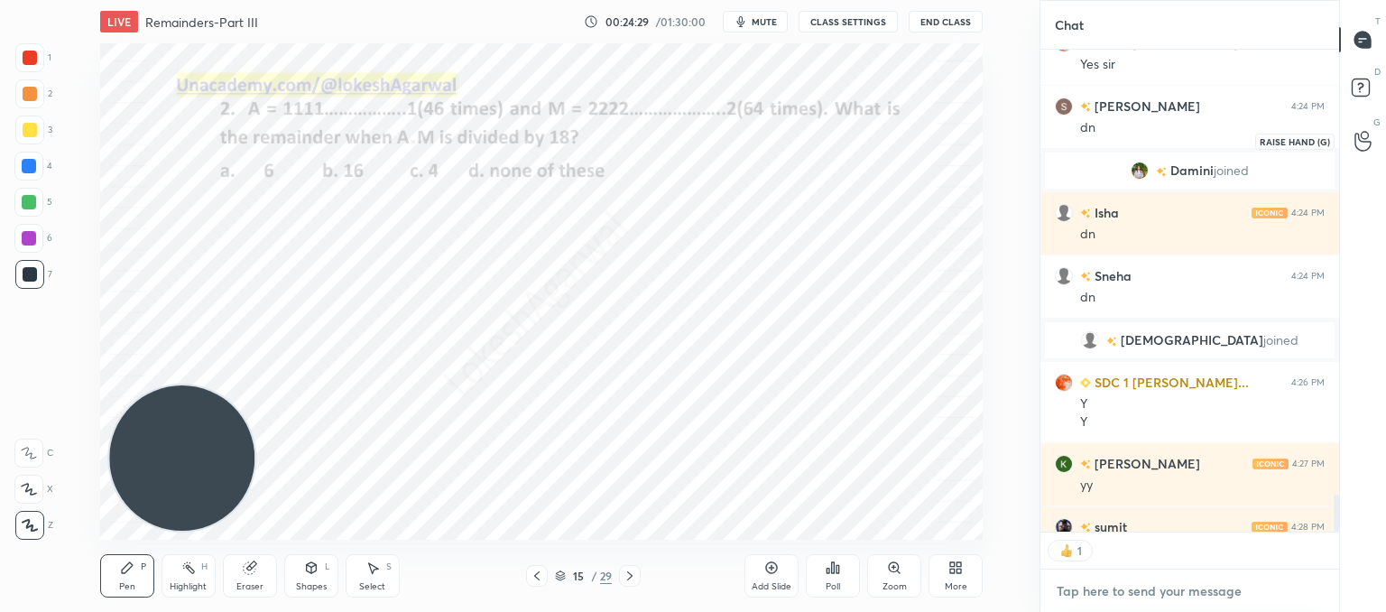
scroll to position [6, 5]
click at [1357, 152] on div at bounding box center [1363, 141] width 36 height 32
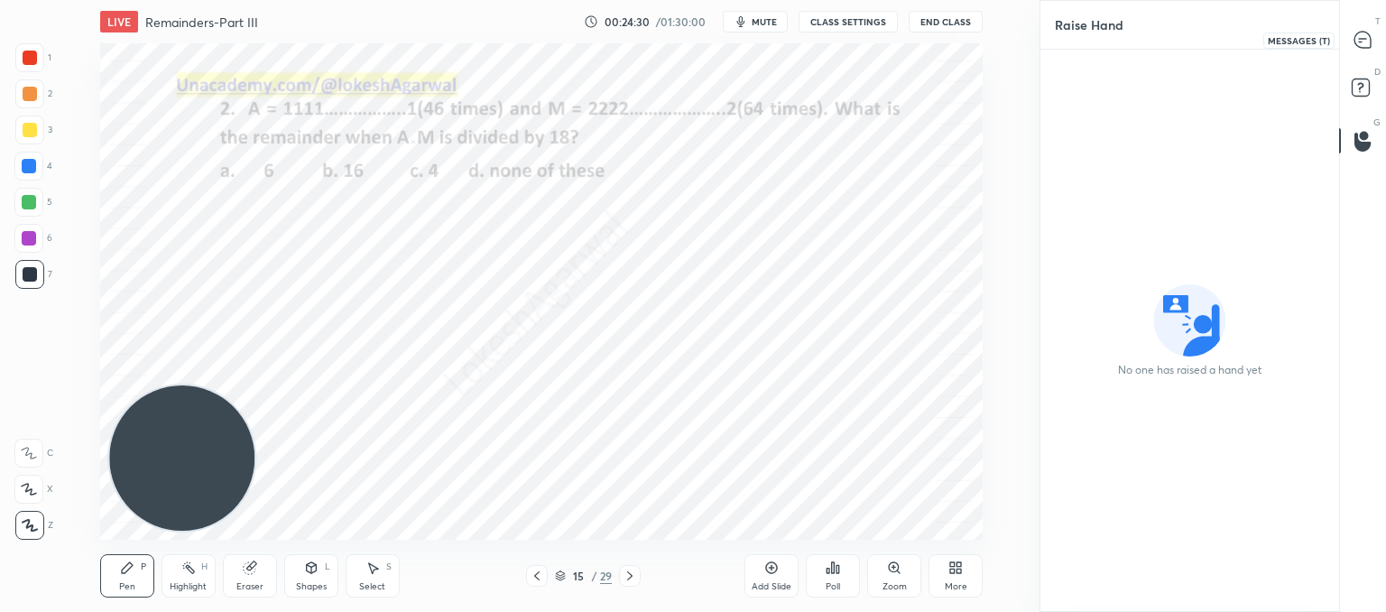
drag, startPoint x: 1373, startPoint y: 36, endPoint x: 1367, endPoint y: 55, distance: 20.0
click at [1372, 35] on div at bounding box center [1363, 39] width 36 height 32
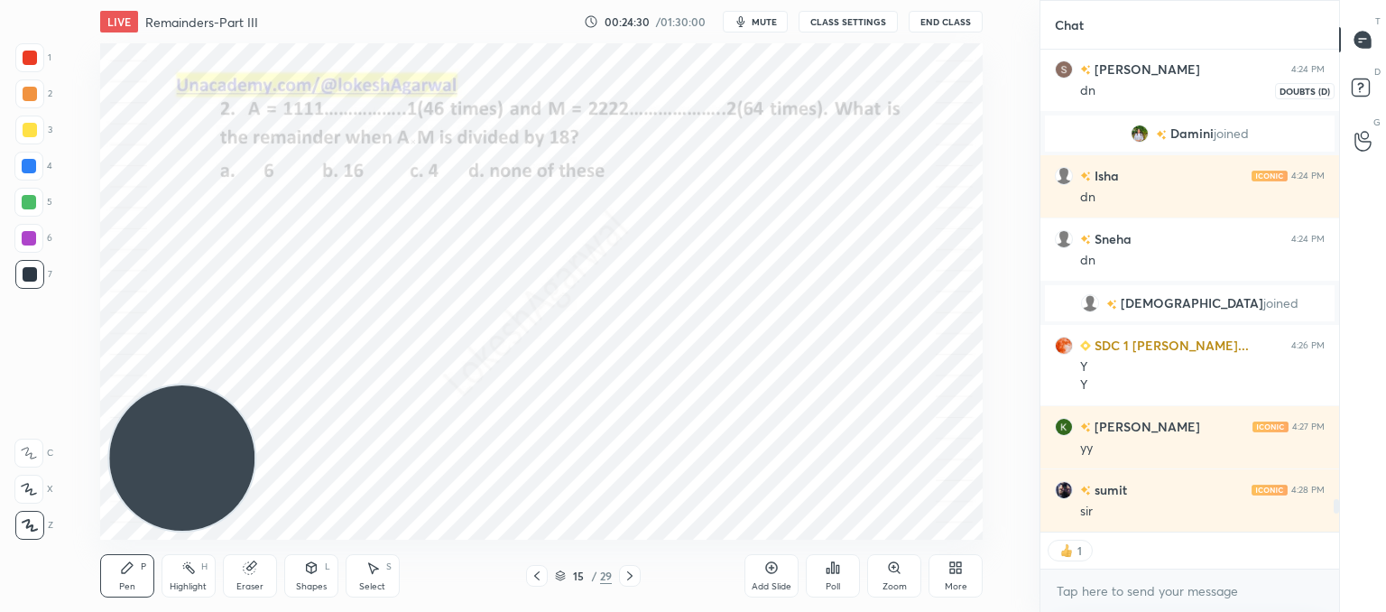
scroll to position [477, 293]
click at [1131, 589] on textarea at bounding box center [1190, 591] width 270 height 29
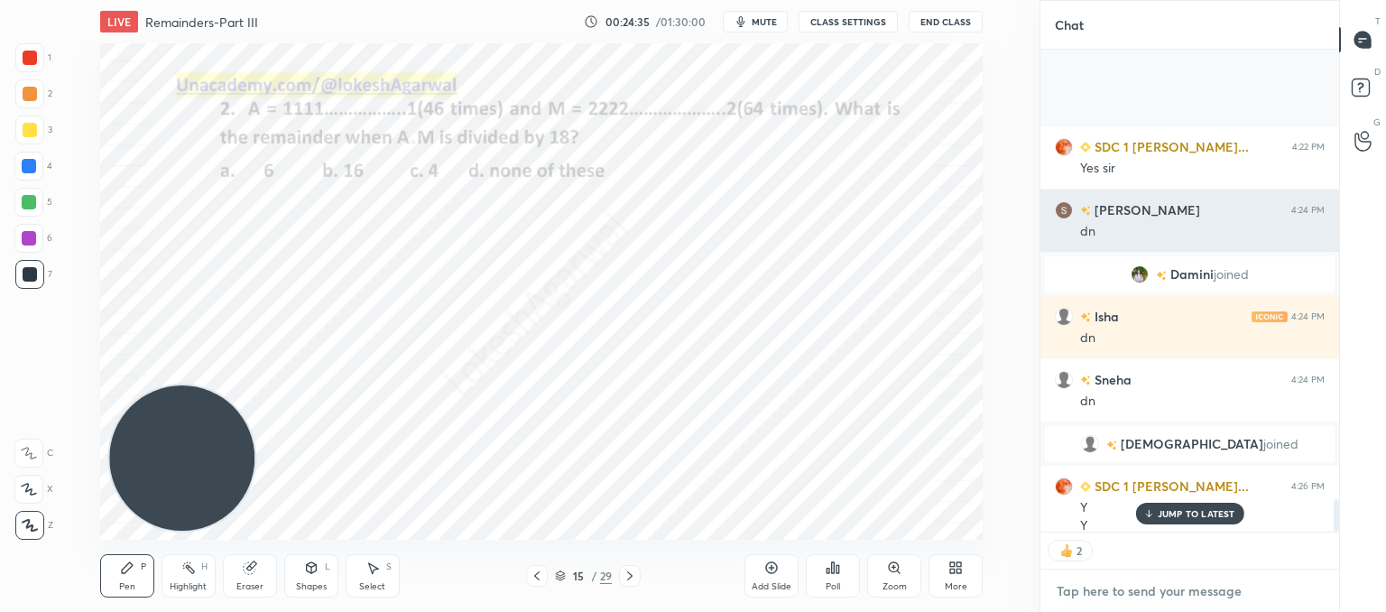
scroll to position [6659, 0]
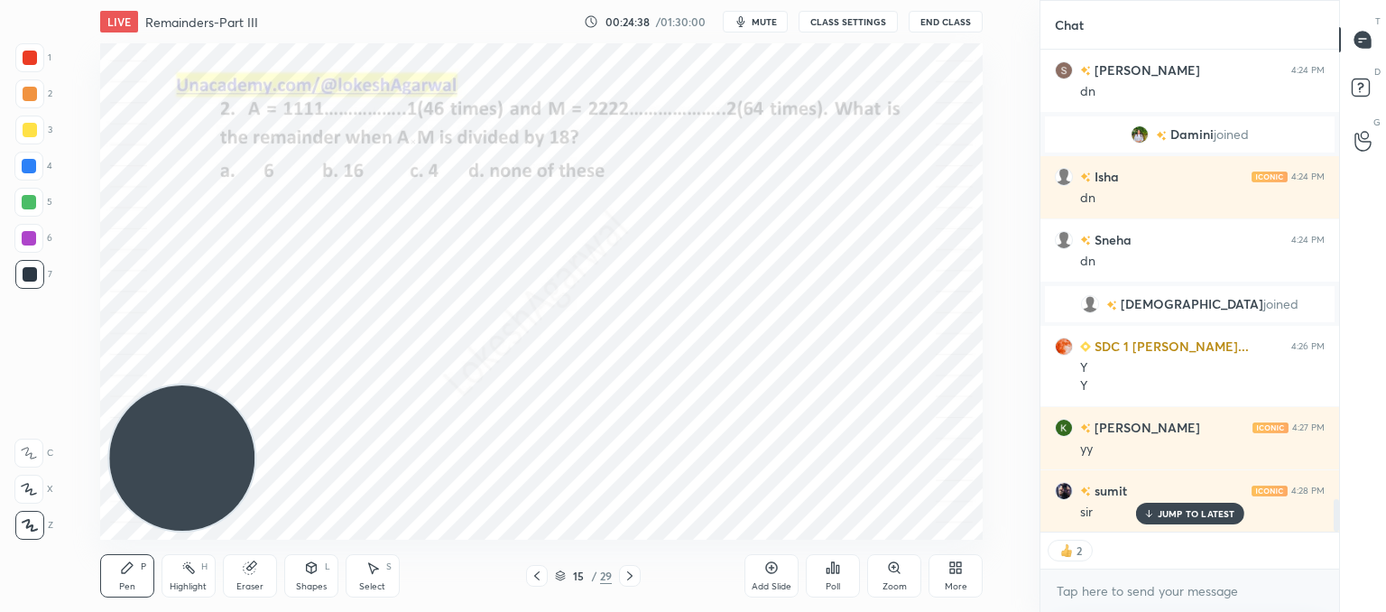
click at [1179, 513] on p "JUMP TO LATEST" at bounding box center [1197, 513] width 78 height 11
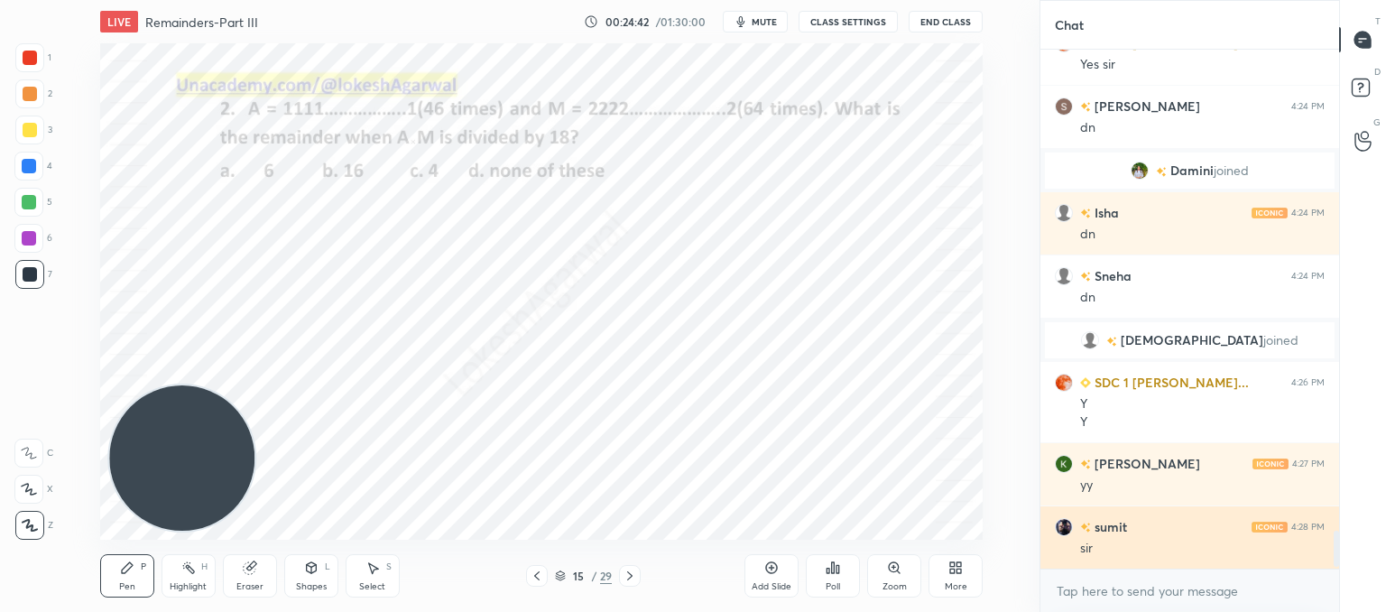
scroll to position [513, 293]
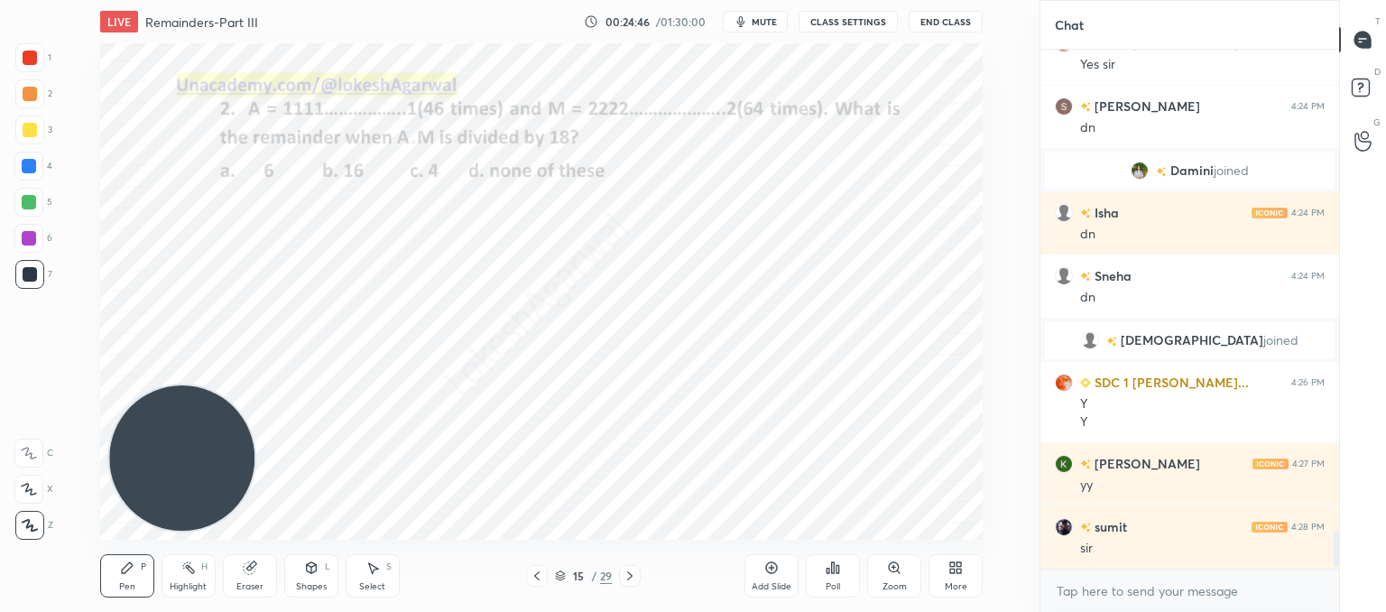
click at [830, 569] on icon at bounding box center [833, 567] width 14 height 14
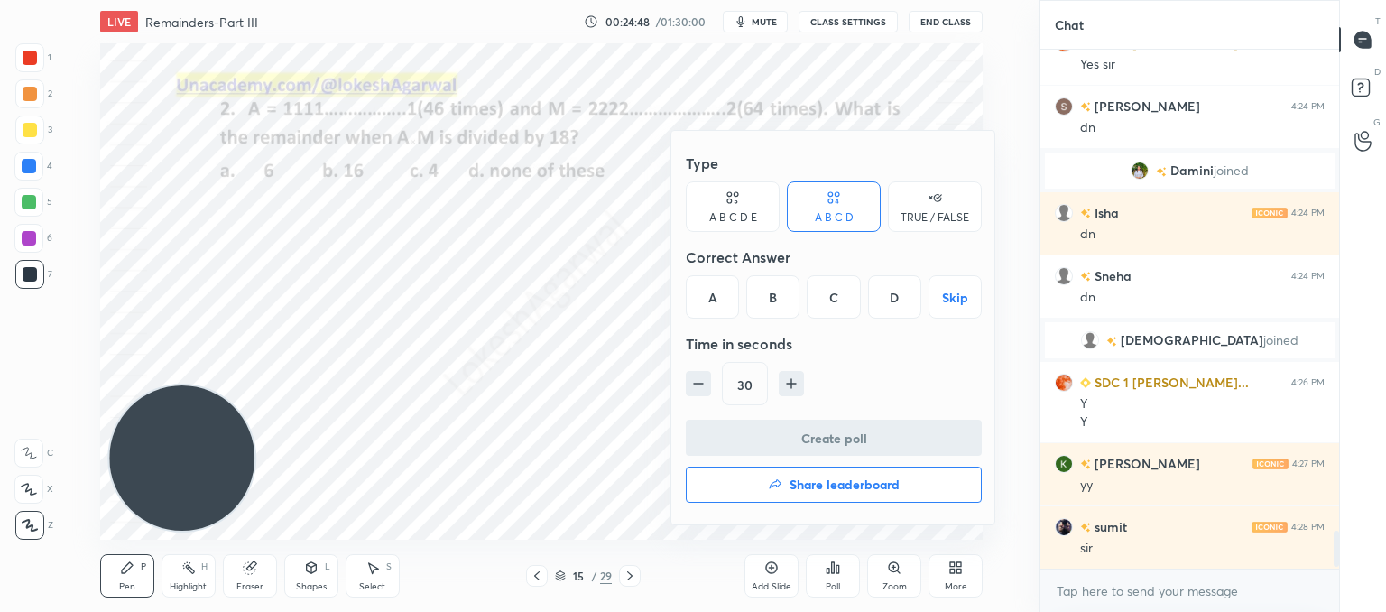
click at [885, 291] on div "D" at bounding box center [894, 296] width 53 height 43
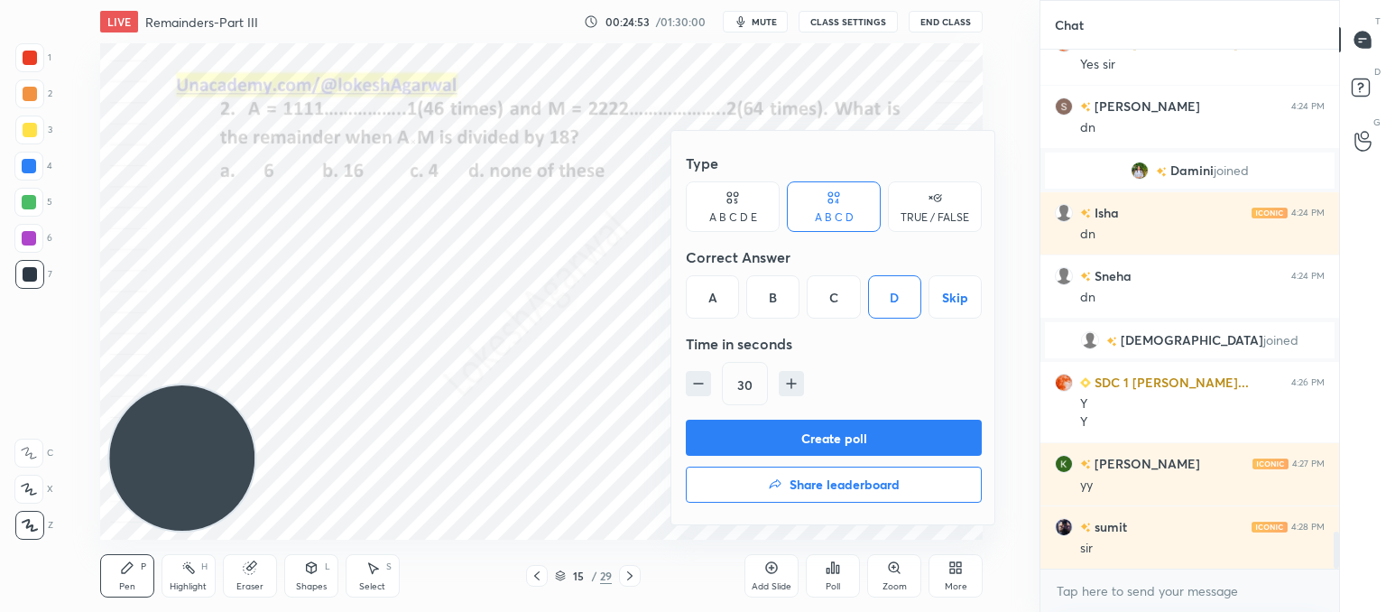
scroll to position [6686, 0]
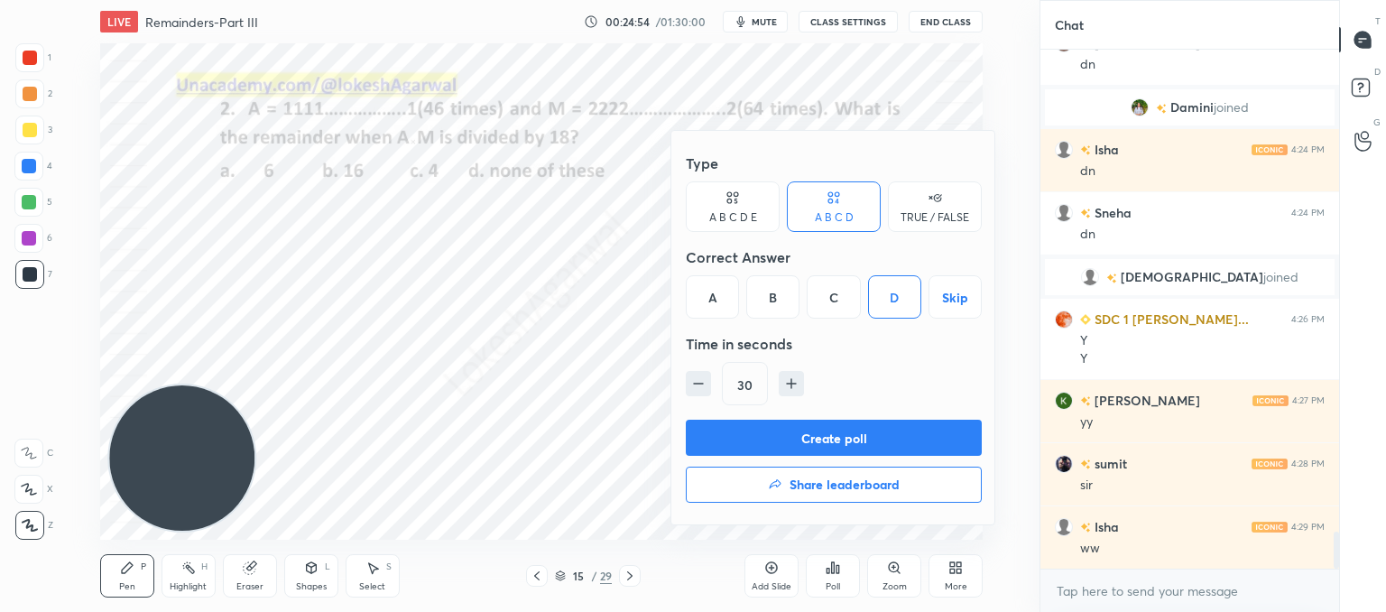
click at [524, 395] on div at bounding box center [693, 306] width 1386 height 612
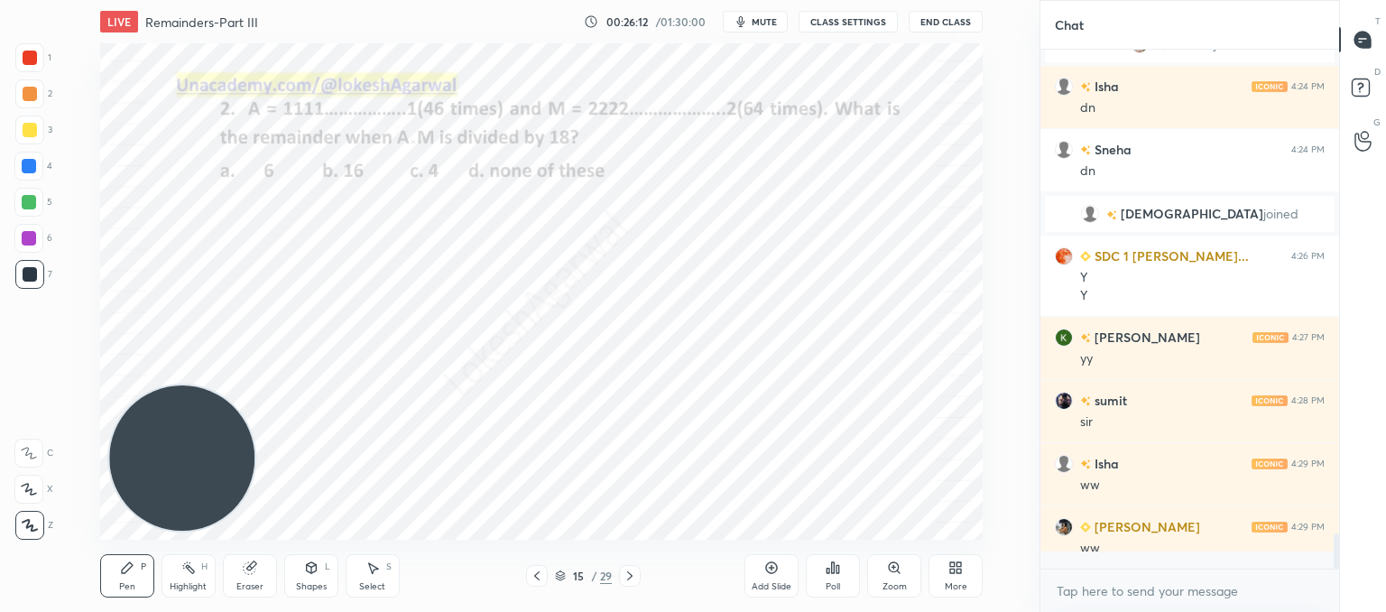
scroll to position [6749, 0]
click at [838, 586] on div "Poll" at bounding box center [833, 586] width 14 height 9
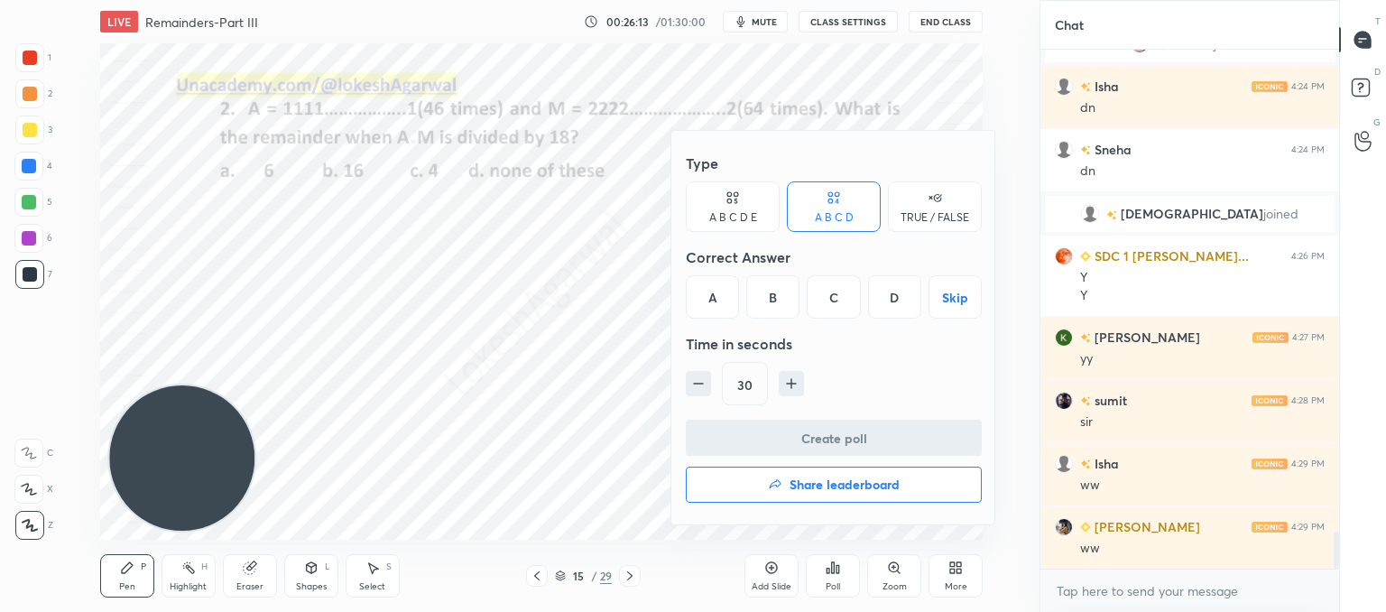
click at [888, 291] on div "D" at bounding box center [894, 296] width 53 height 43
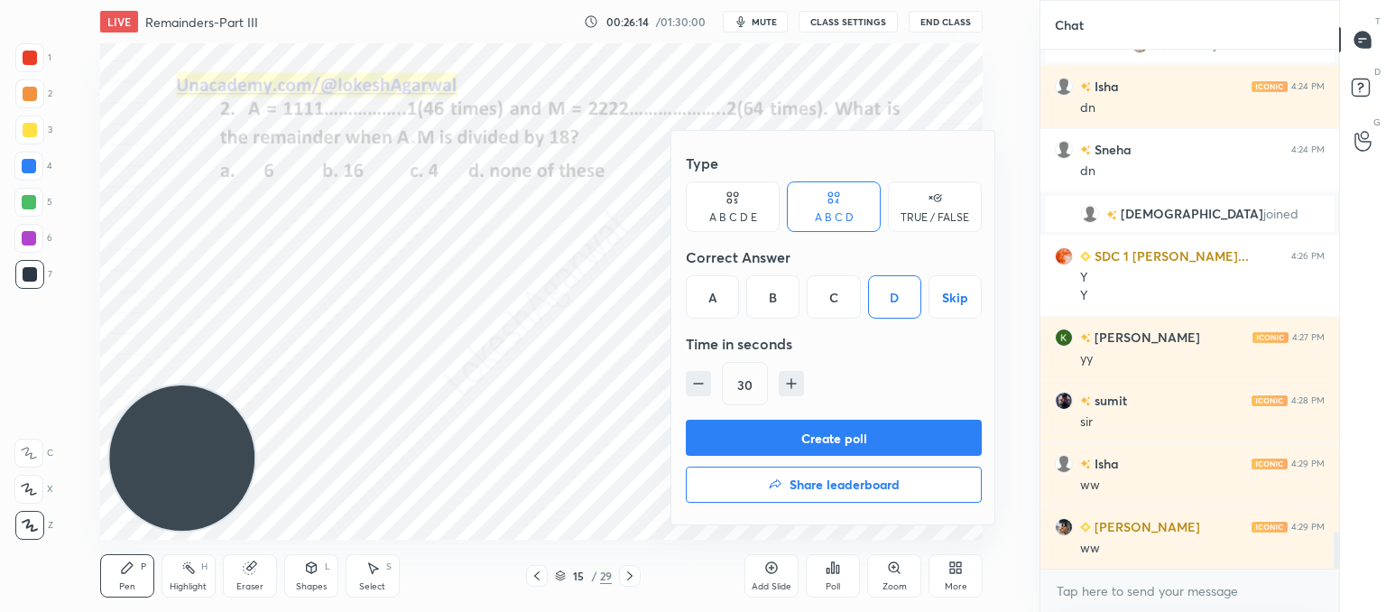
click at [808, 429] on button "Create poll" at bounding box center [834, 438] width 296 height 36
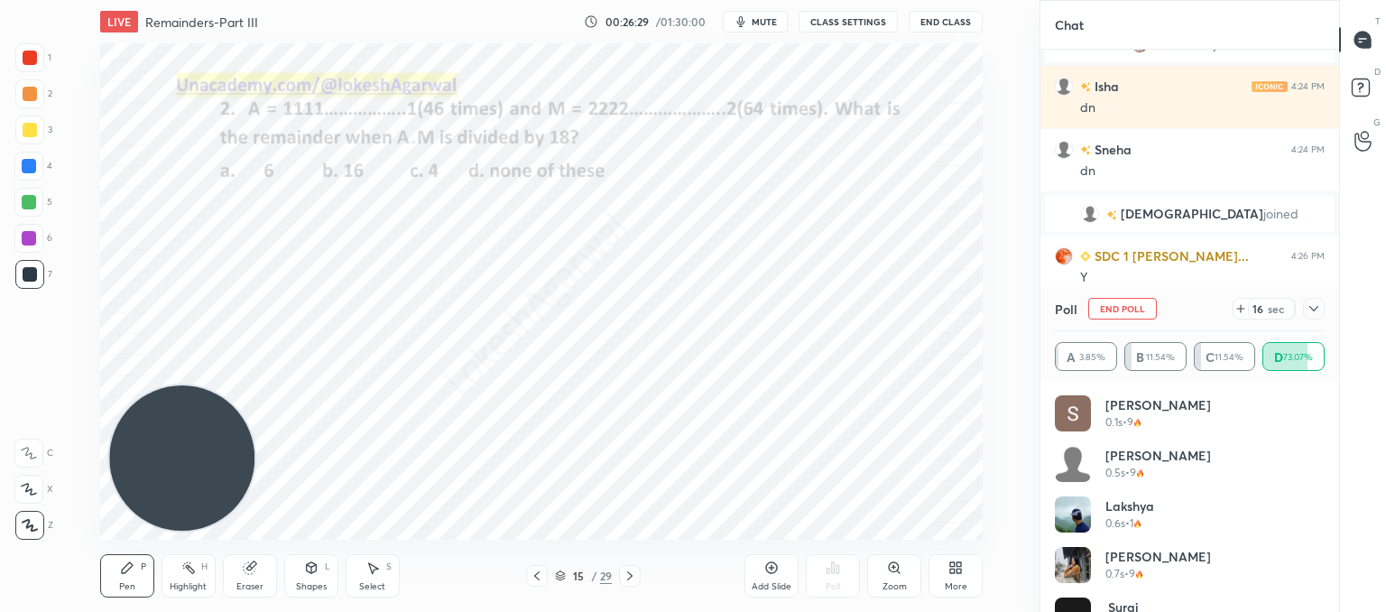
scroll to position [0, 0]
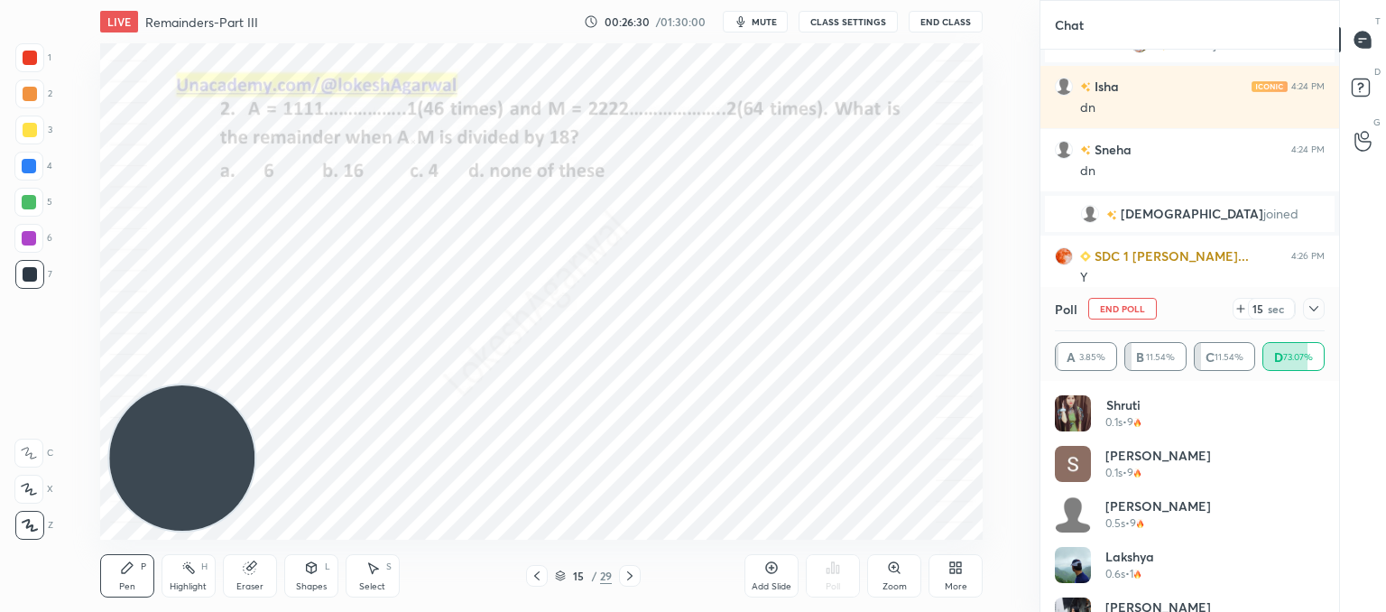
click at [1321, 311] on div at bounding box center [1314, 309] width 22 height 22
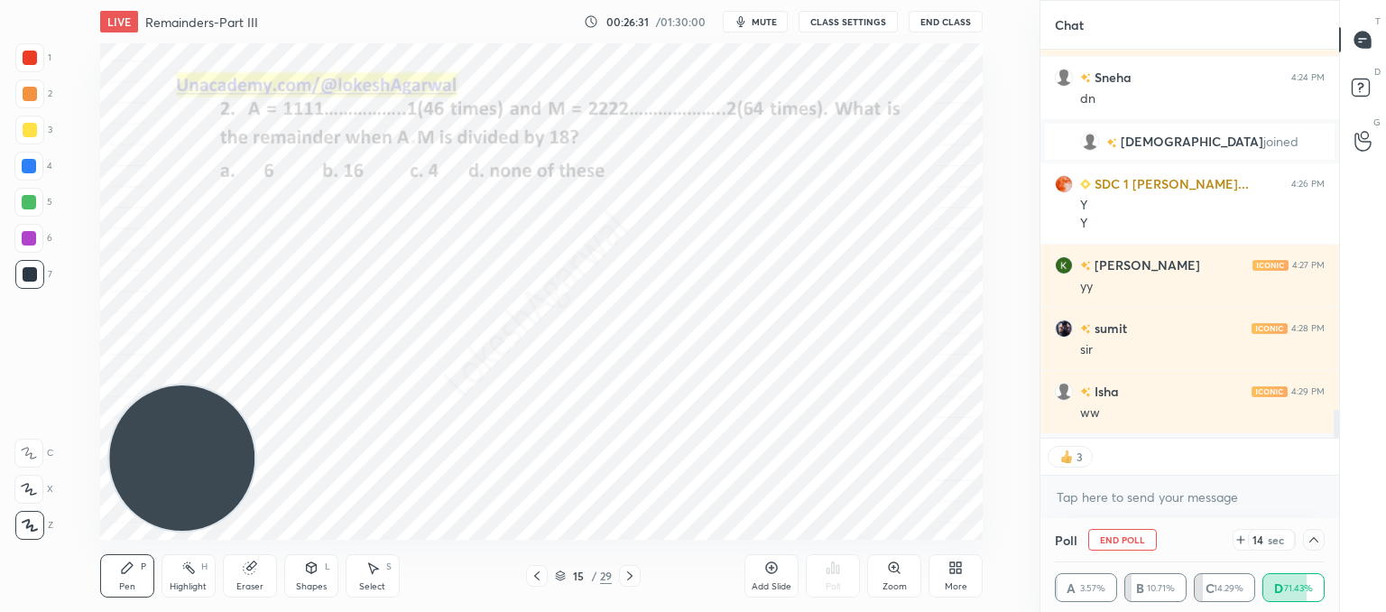
scroll to position [6879, 0]
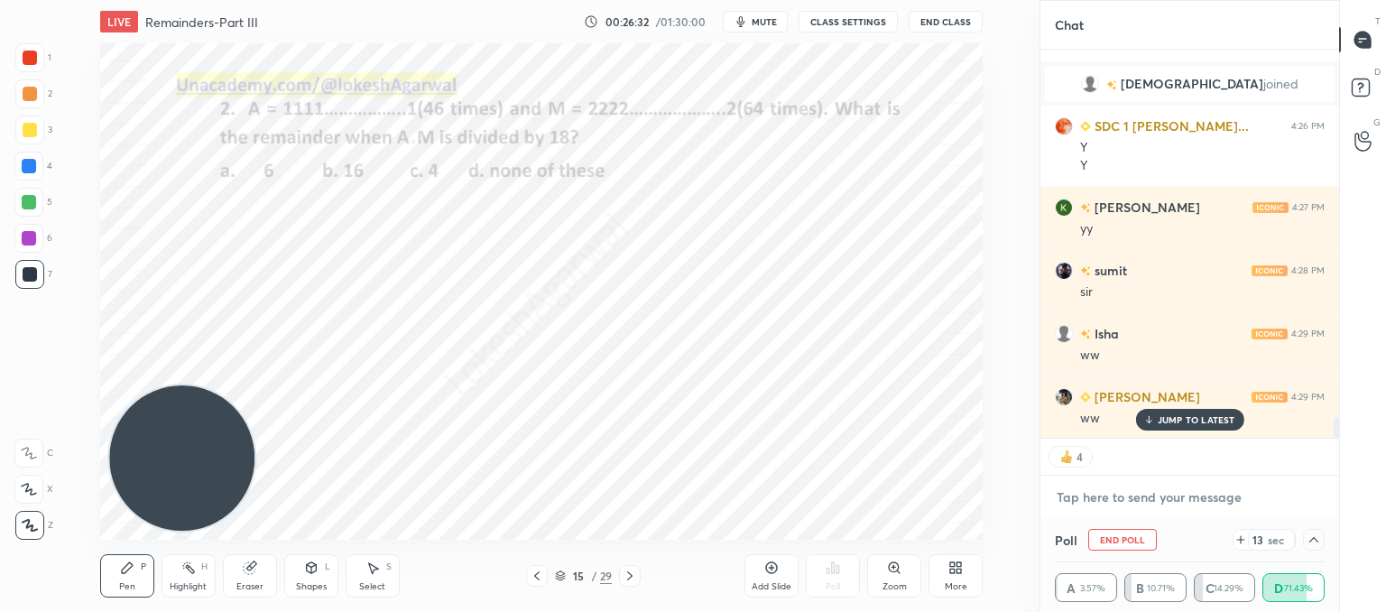
click at [1085, 487] on textarea at bounding box center [1190, 497] width 270 height 29
click at [1187, 427] on div "JUMP TO LATEST" at bounding box center [1189, 420] width 108 height 22
click at [1120, 490] on textarea at bounding box center [1190, 497] width 270 height 29
click at [1322, 545] on div at bounding box center [1314, 540] width 22 height 22
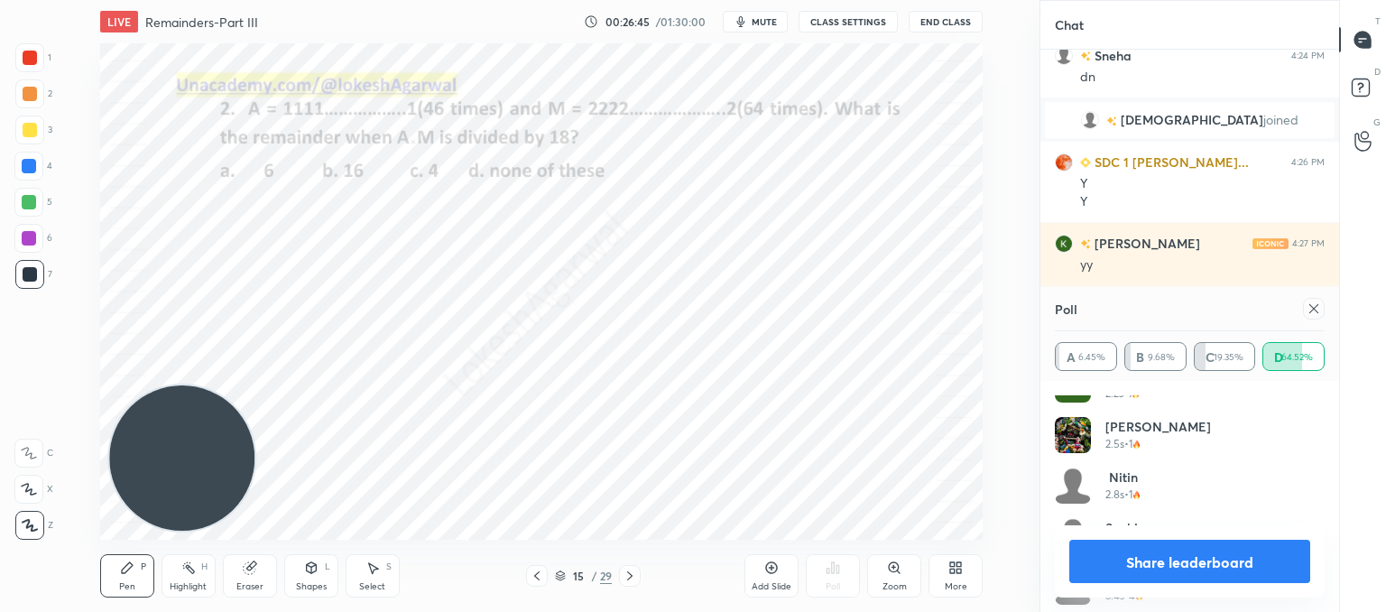
click at [1317, 310] on icon at bounding box center [1313, 308] width 14 height 14
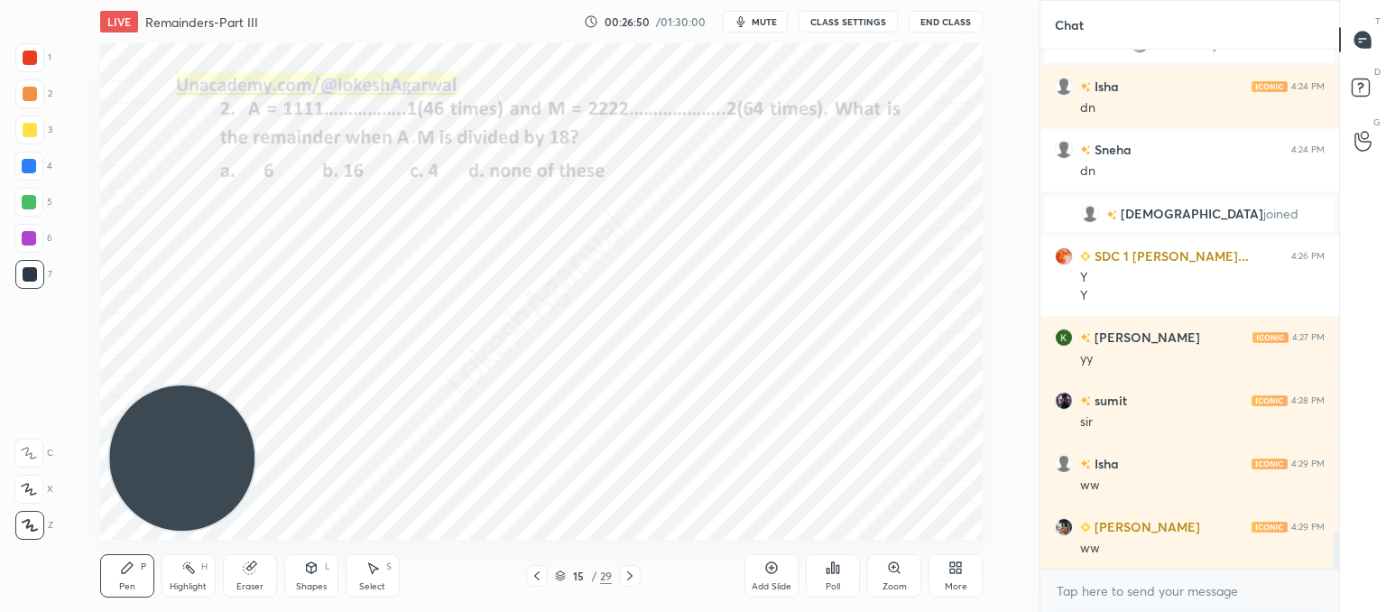
click at [783, 579] on div "Add Slide" at bounding box center [771, 575] width 54 height 43
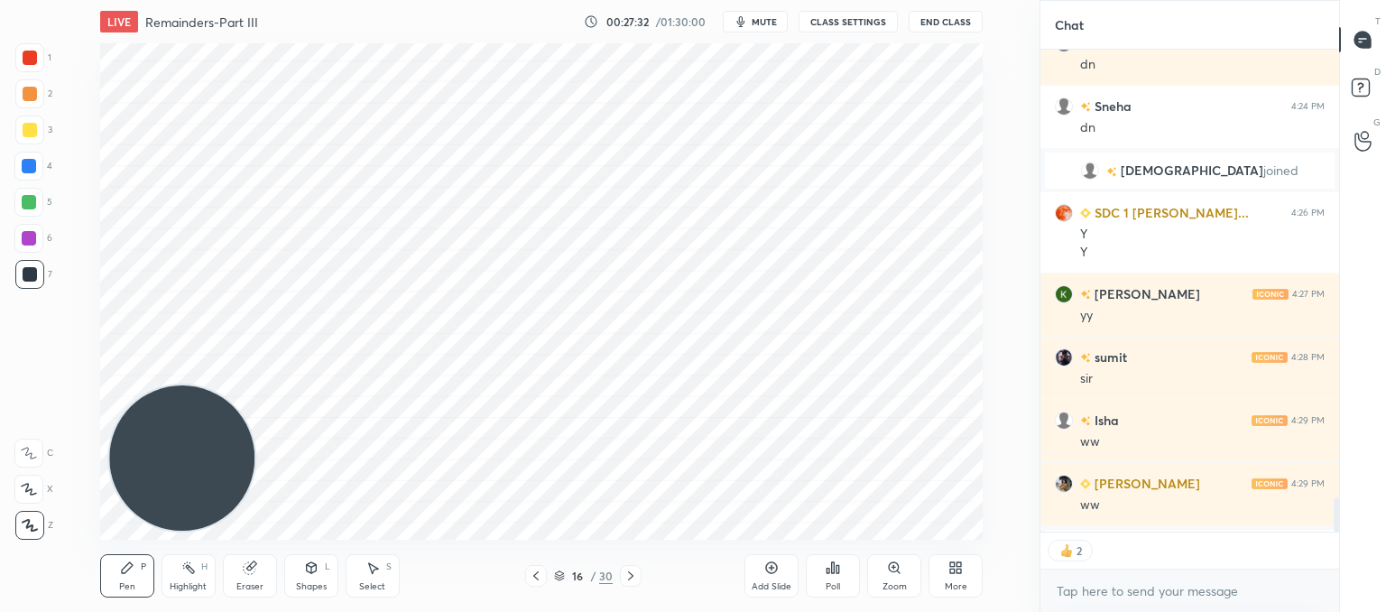
click at [536, 577] on icon at bounding box center [536, 575] width 14 height 14
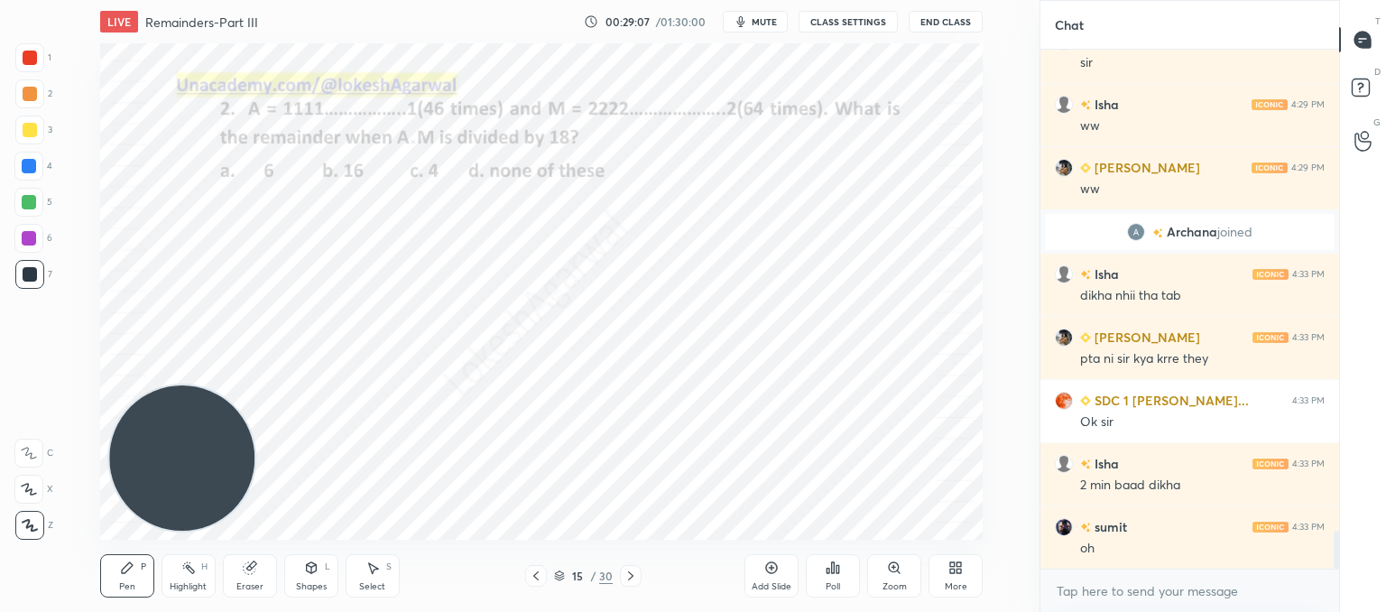
scroll to position [6691, 0]
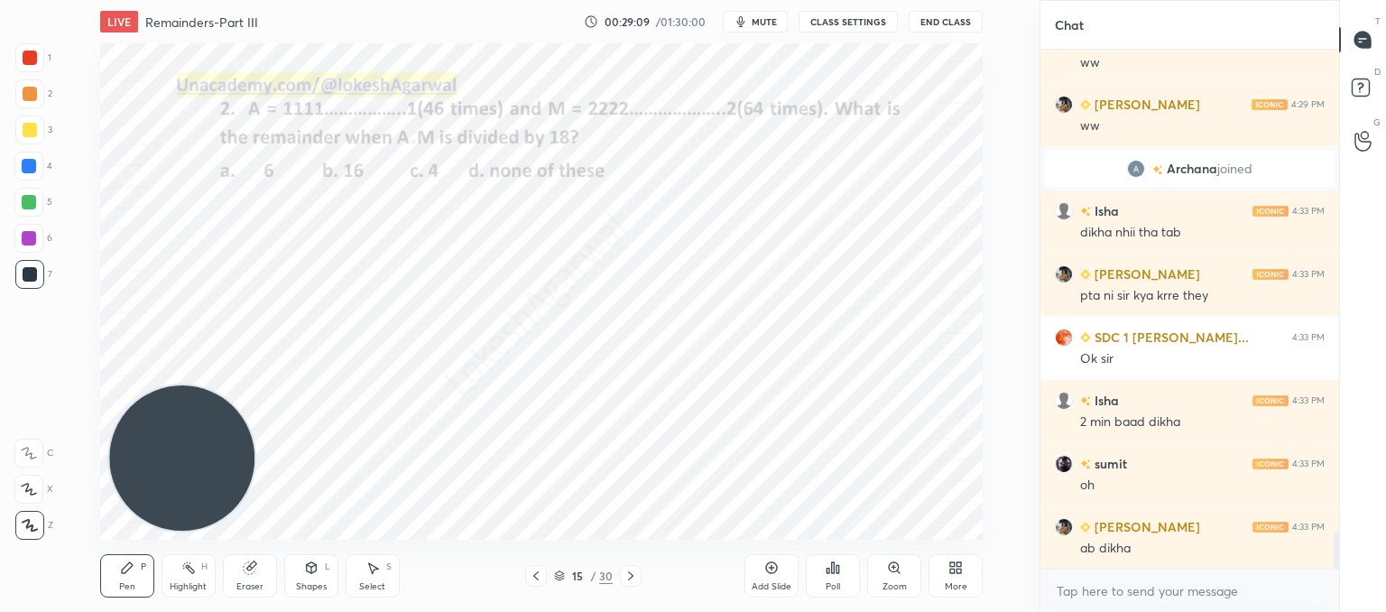
click at [640, 581] on div at bounding box center [631, 576] width 22 height 22
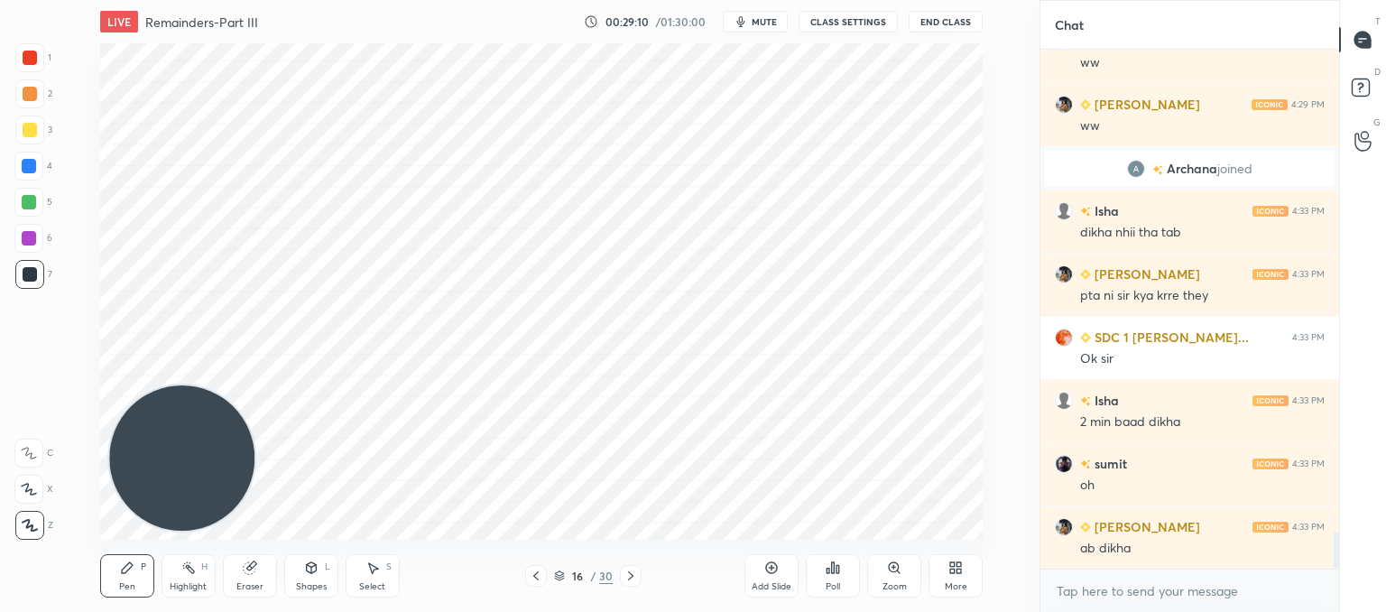
click at [640, 582] on div at bounding box center [631, 576] width 22 height 22
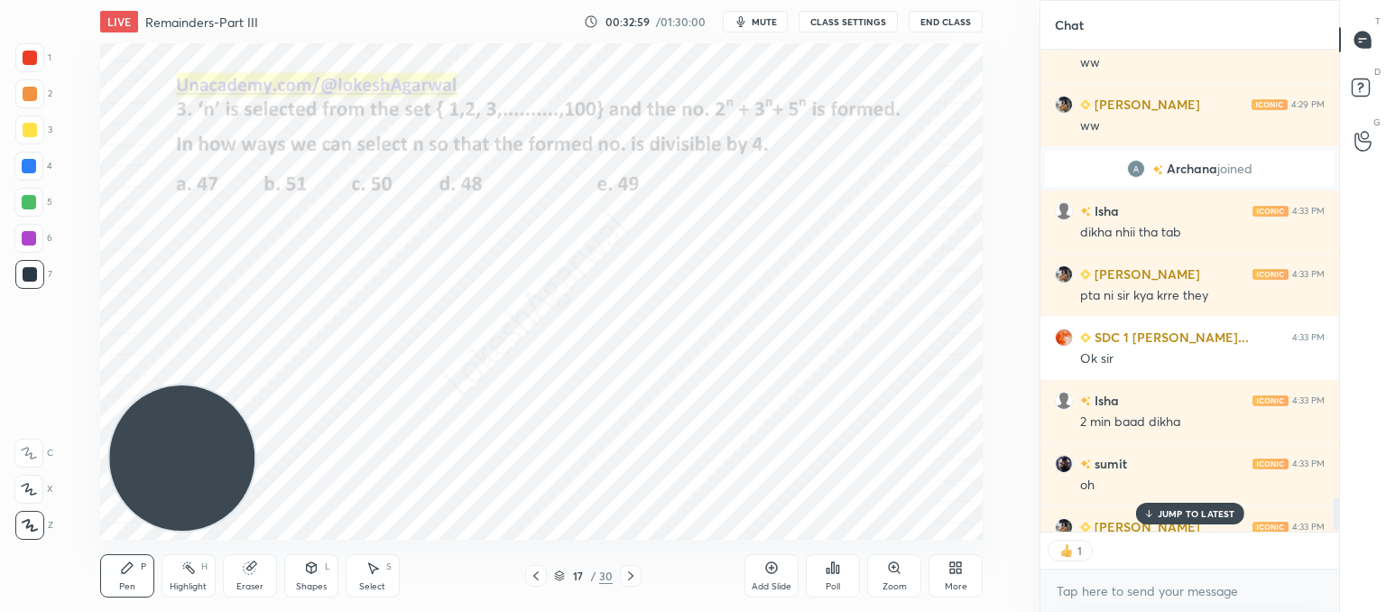
scroll to position [6727, 0]
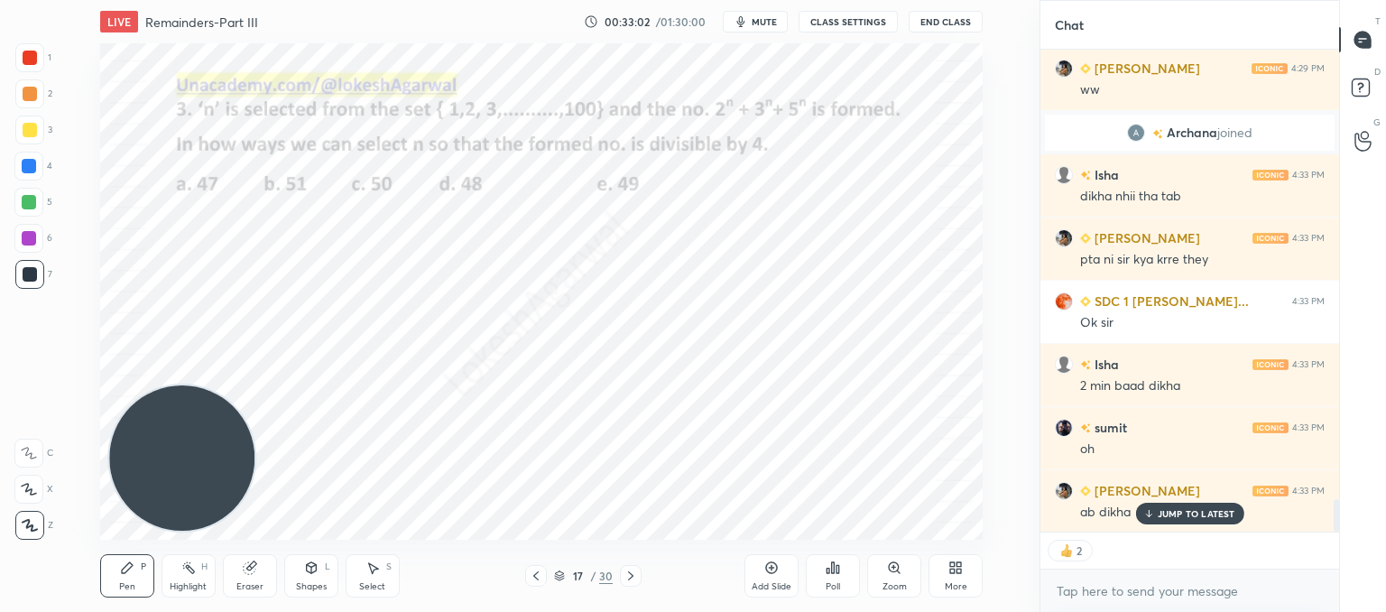
drag, startPoint x: 1168, startPoint y: 513, endPoint x: 1014, endPoint y: 481, distance: 156.8
click at [1167, 512] on p "JUMP TO LATEST" at bounding box center [1197, 513] width 78 height 11
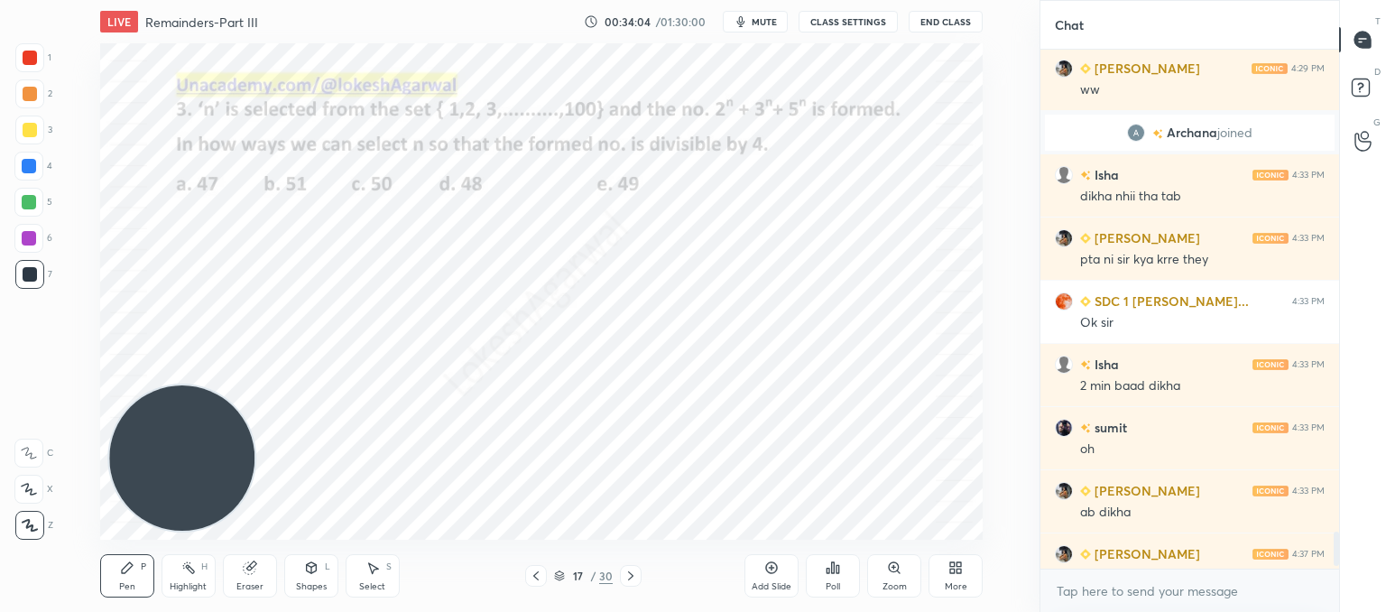
scroll to position [513, 293]
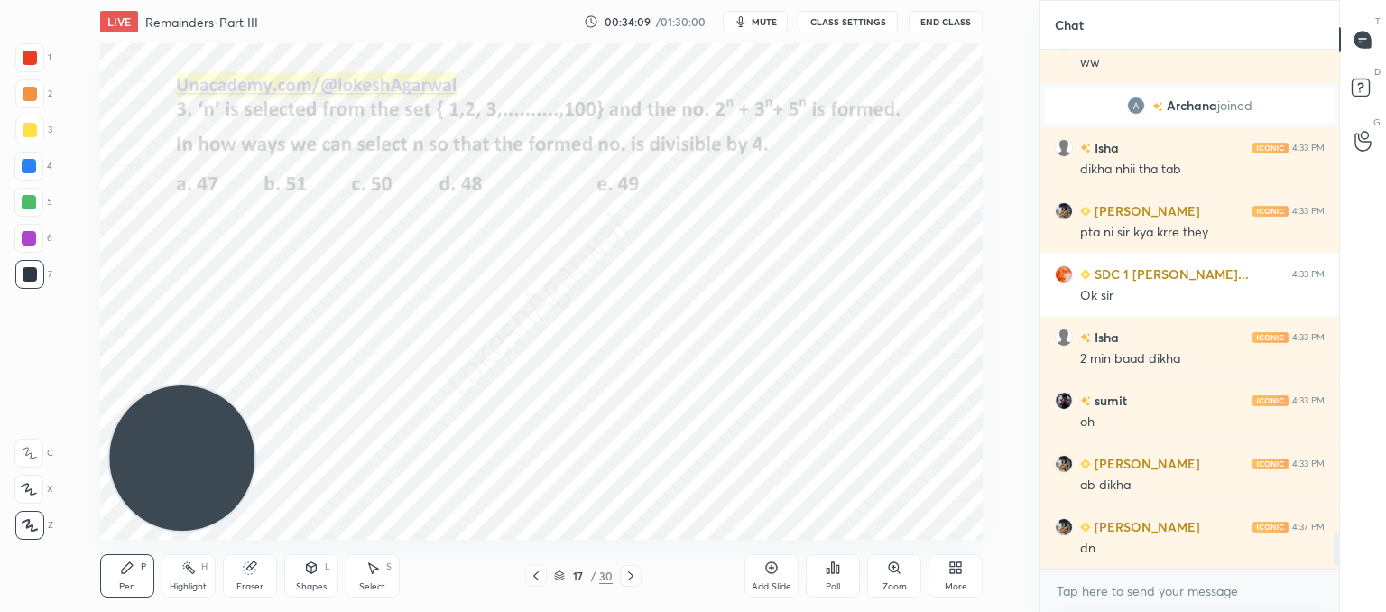
click at [835, 578] on div "Poll" at bounding box center [833, 575] width 54 height 43
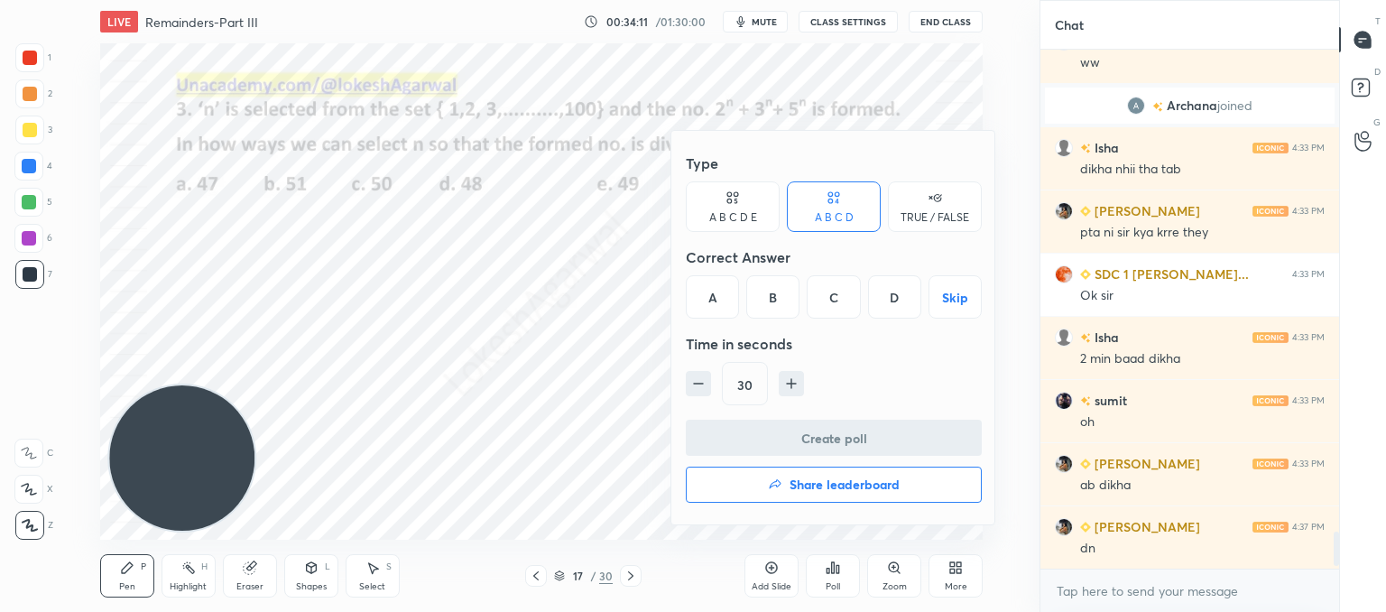
click at [736, 196] on icon at bounding box center [736, 194] width 5 height 5
click at [897, 300] on div "E" at bounding box center [909, 296] width 43 height 43
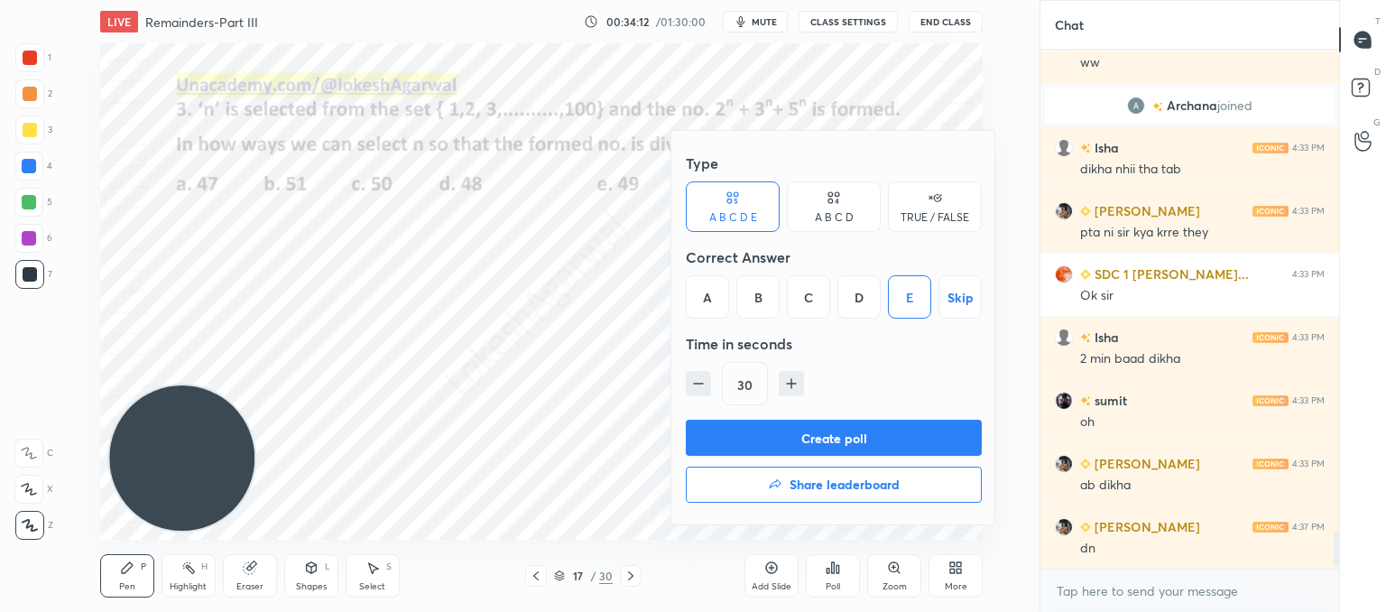
click at [794, 434] on button "Create poll" at bounding box center [834, 438] width 296 height 36
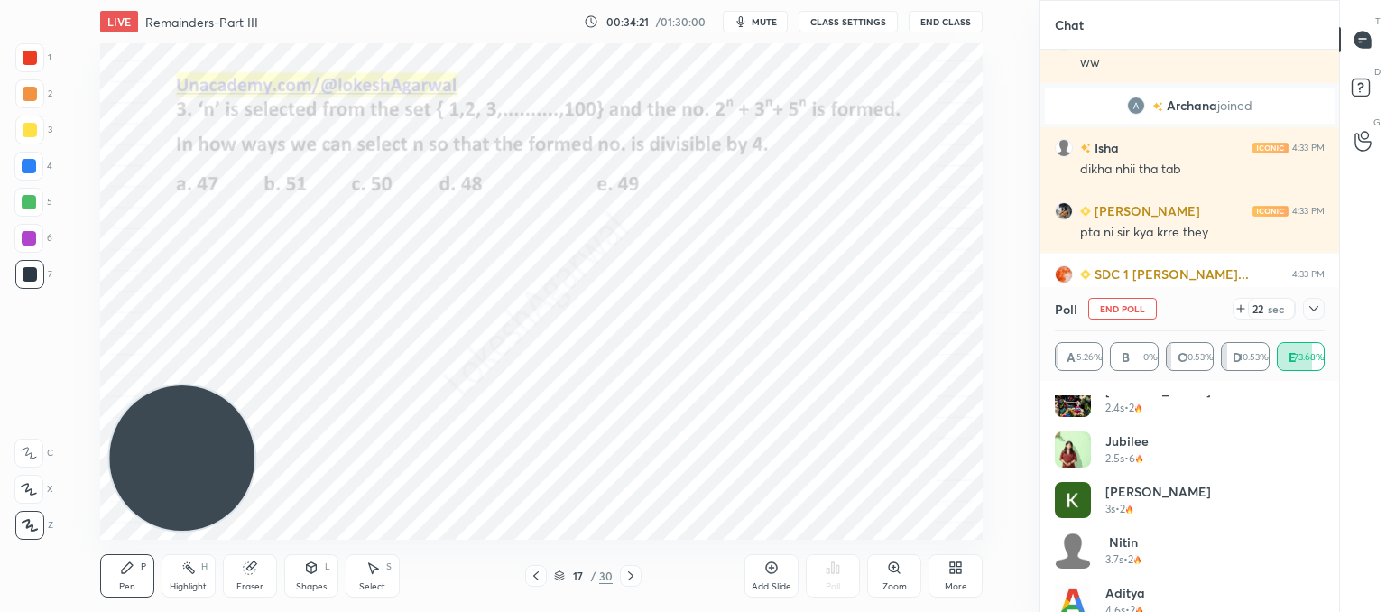
scroll to position [541, 0]
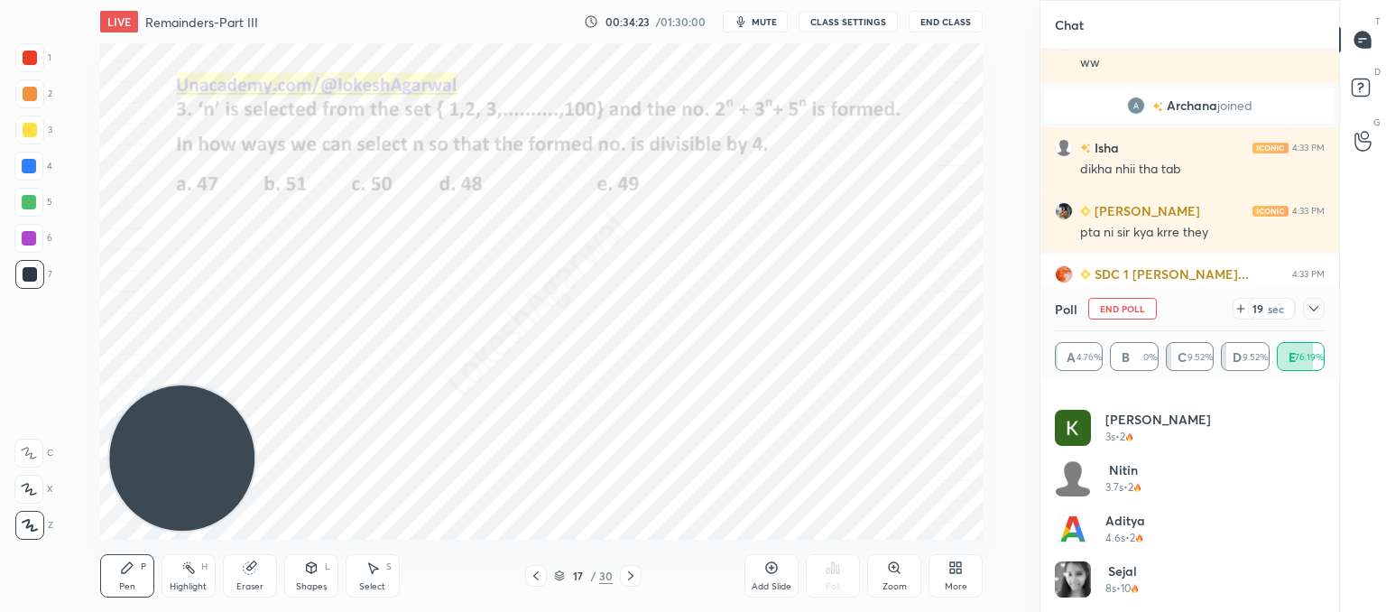
click at [365, 578] on div "Select S" at bounding box center [373, 575] width 54 height 43
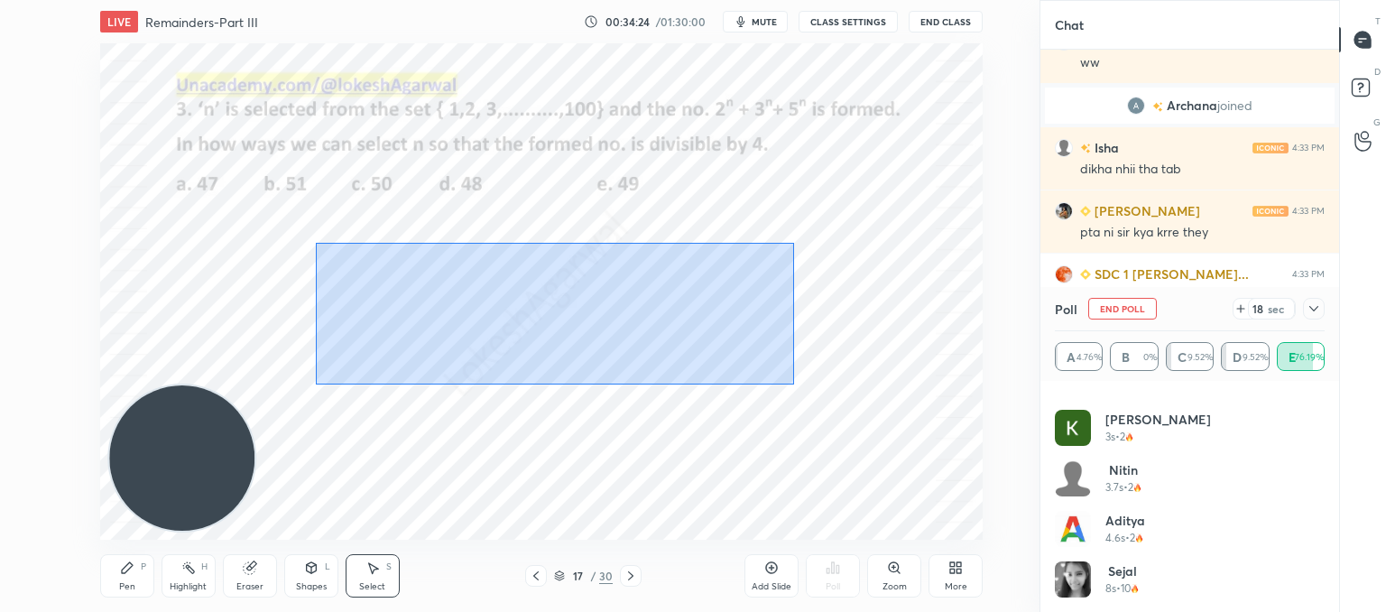
drag, startPoint x: 794, startPoint y: 384, endPoint x: 315, endPoint y: 161, distance: 528.8
click at [309, 152] on div "0 ° Undo Copy Paste here Duplicate Duplicate to new slide Delete" at bounding box center [541, 291] width 882 height 496
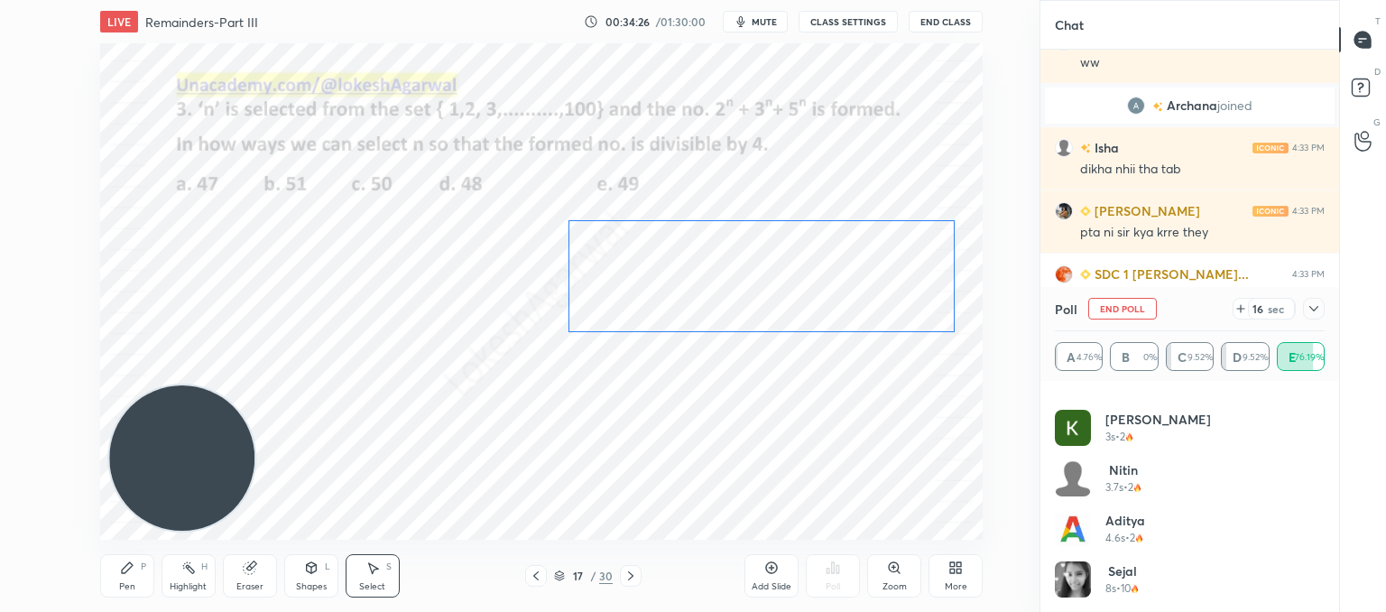
drag, startPoint x: 500, startPoint y: 312, endPoint x: 700, endPoint y: 304, distance: 200.5
click at [700, 304] on div "0 ° Undo Copy Paste here Duplicate Duplicate to new slide Delete" at bounding box center [541, 291] width 882 height 496
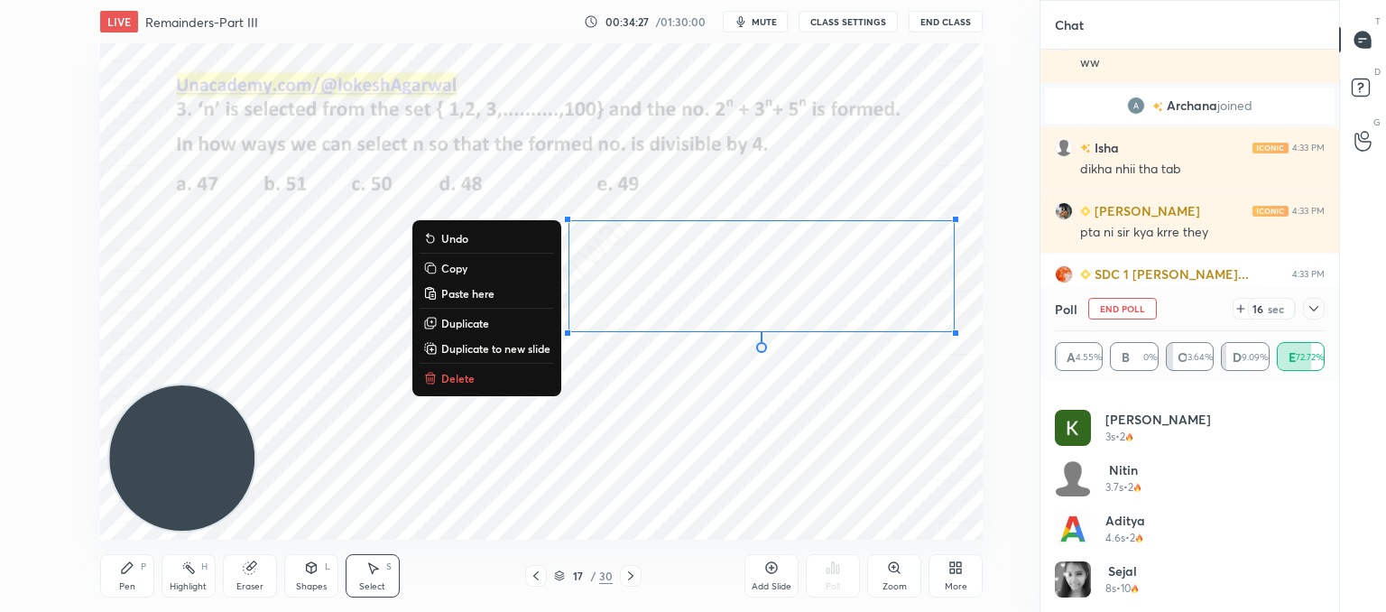
click at [586, 420] on div "0 ° Undo Copy Paste here Duplicate Duplicate to new slide Delete" at bounding box center [541, 291] width 882 height 496
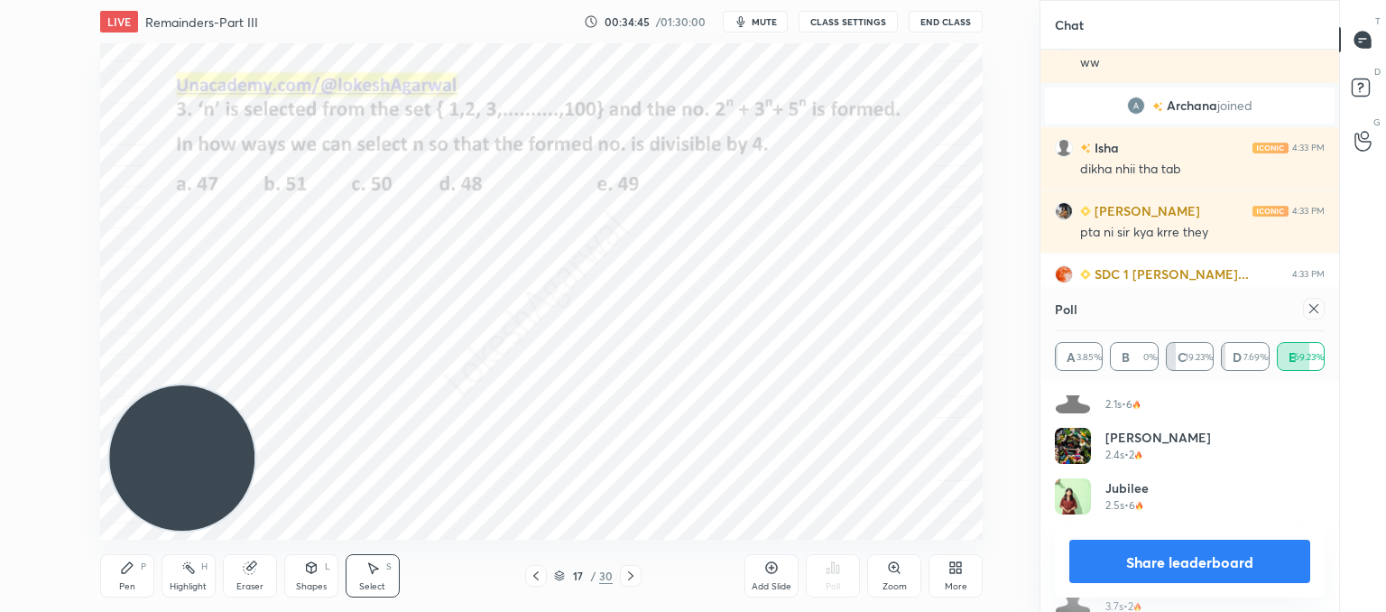
scroll to position [693, 0]
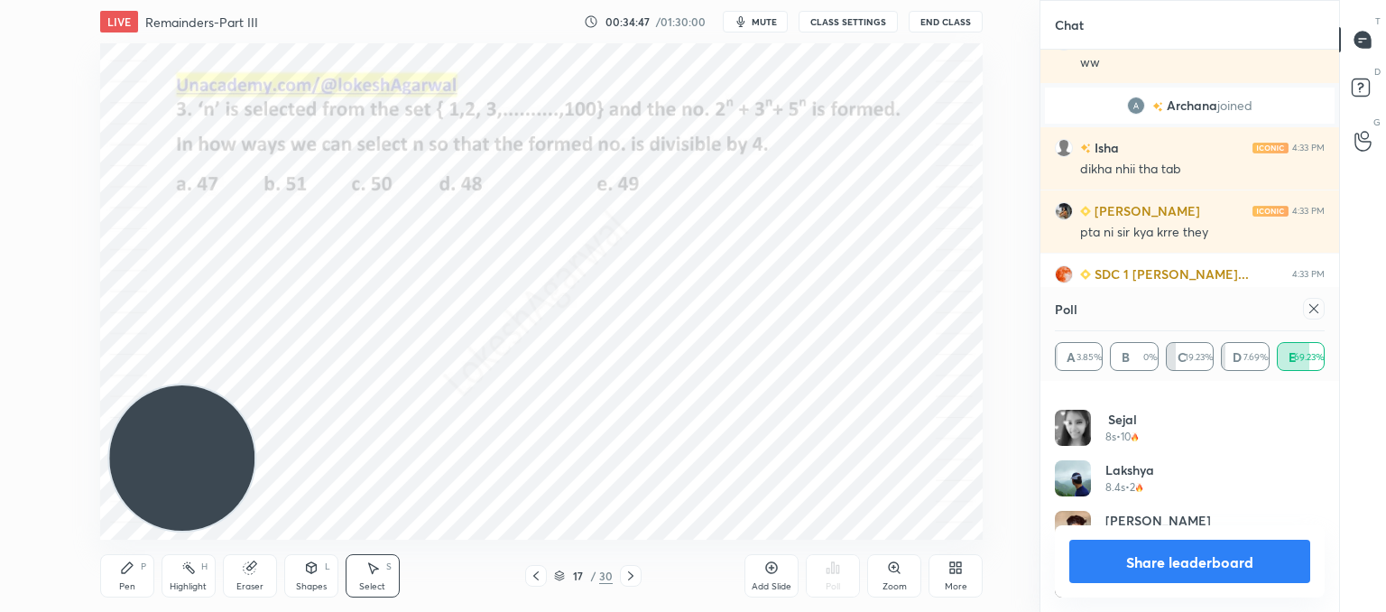
click at [1312, 308] on icon at bounding box center [1313, 308] width 14 height 14
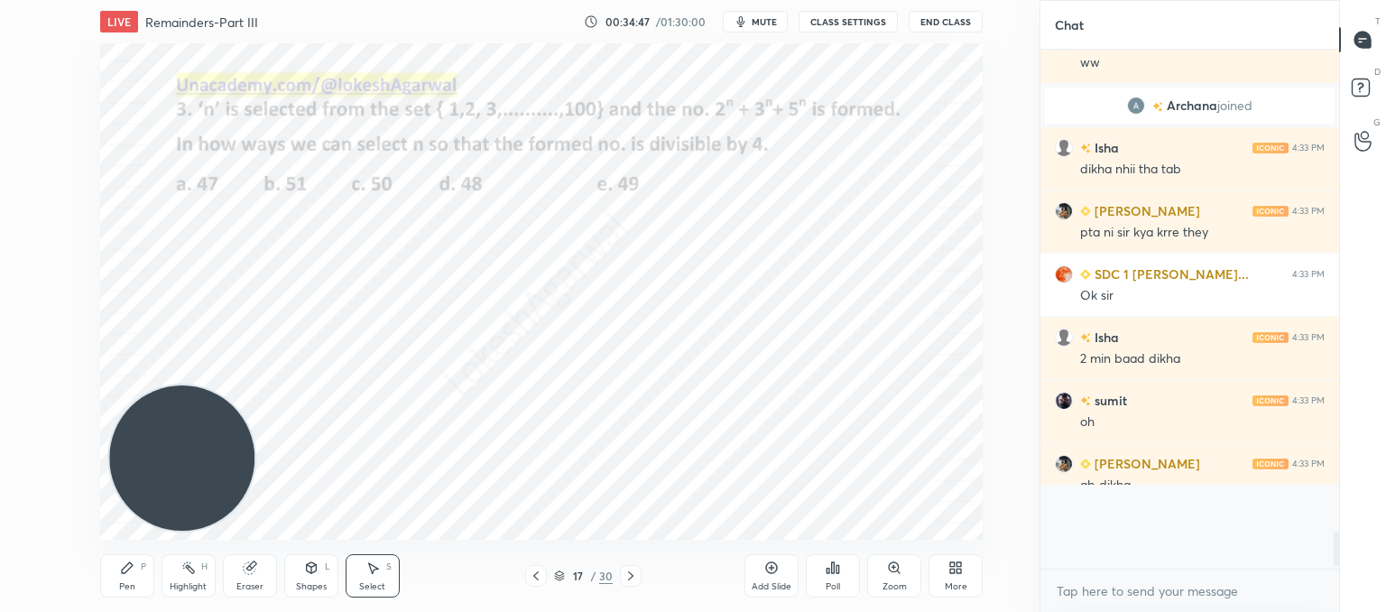
scroll to position [300, 293]
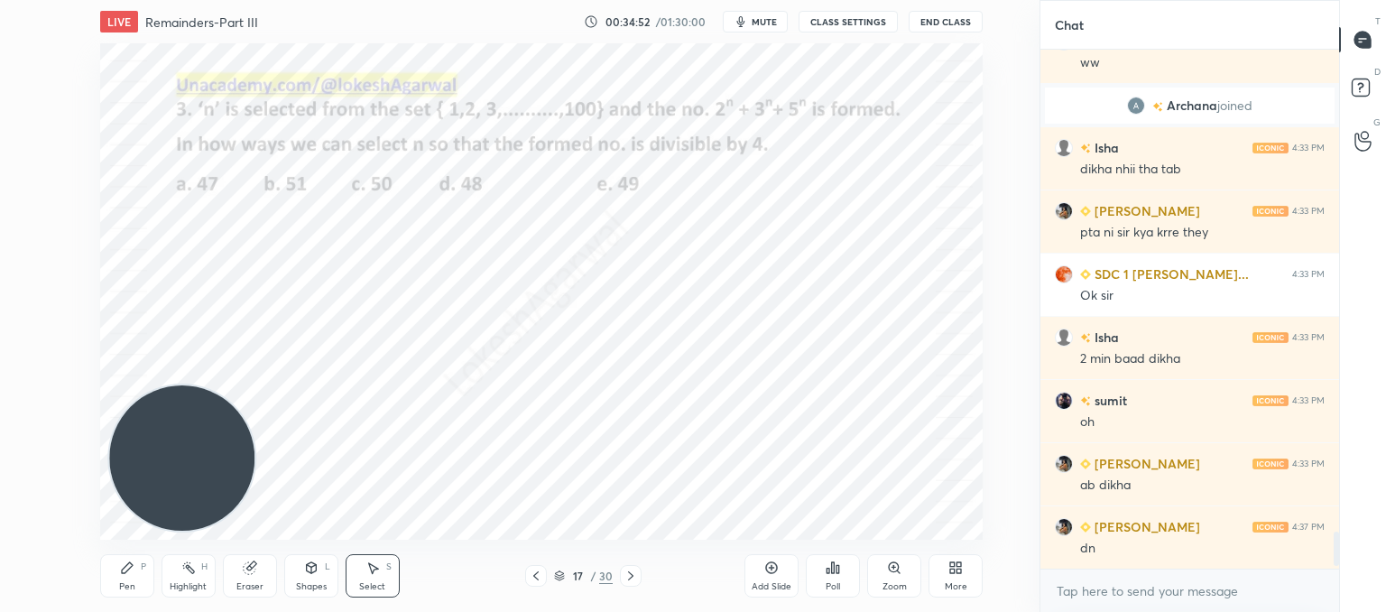
click at [376, 563] on icon at bounding box center [372, 567] width 14 height 14
click at [115, 582] on div "Pen P" at bounding box center [127, 575] width 54 height 43
drag, startPoint x: 780, startPoint y: 576, endPoint x: 752, endPoint y: 537, distance: 47.8
click at [779, 575] on div "Add Slide" at bounding box center [771, 575] width 54 height 43
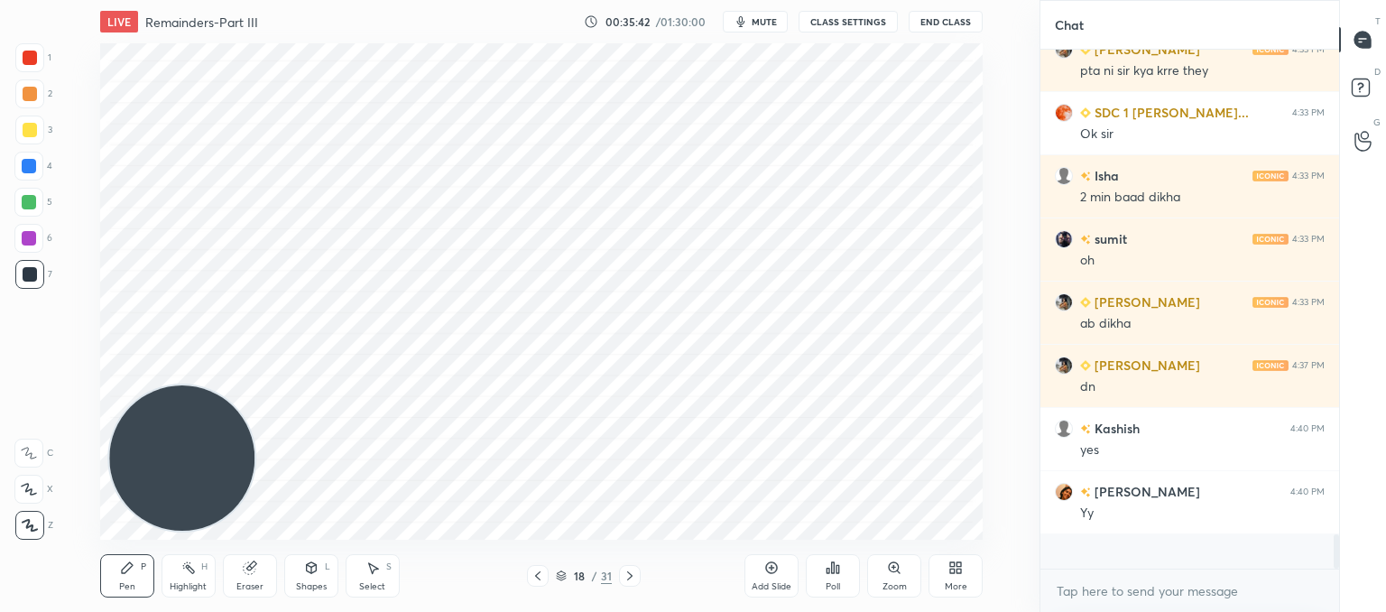
scroll to position [513, 293]
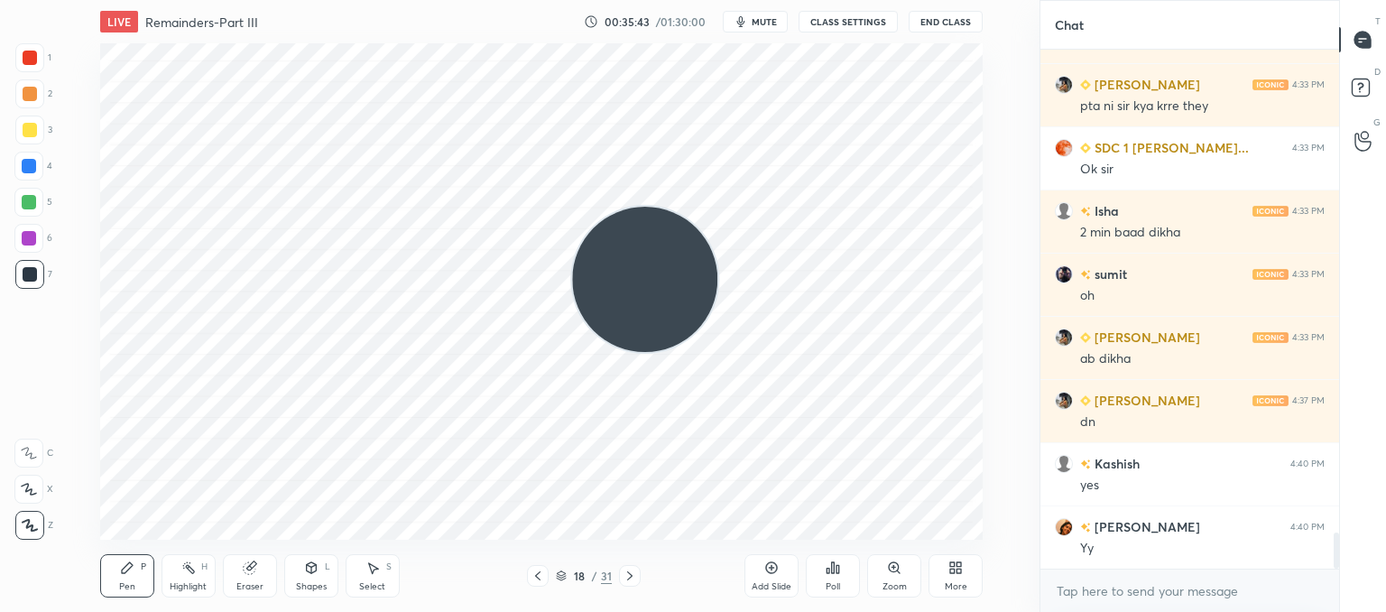
drag, startPoint x: 188, startPoint y: 457, endPoint x: 967, endPoint y: -18, distance: 912.6
click at [967, 0] on html "1 2 3 4 5 6 7 C X Z C X Z E E Erase all H H LIVE Remainders-Part III 00:35:43 /…" at bounding box center [693, 0] width 1386 height 0
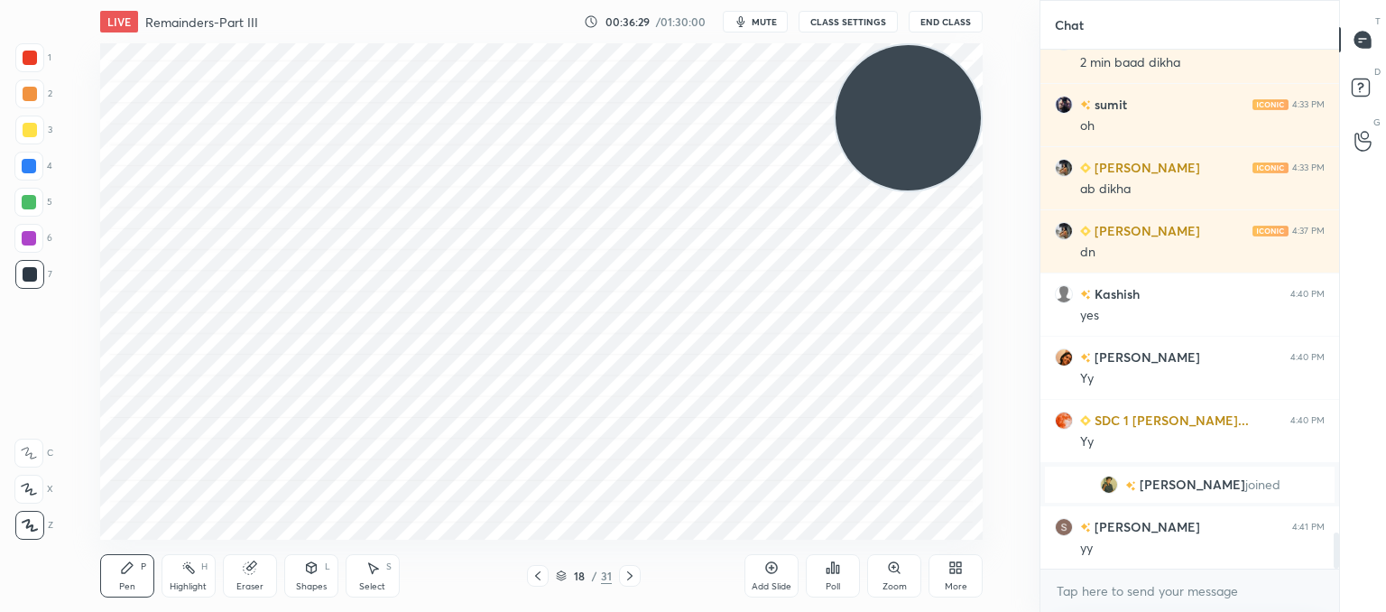
scroll to position [6, 5]
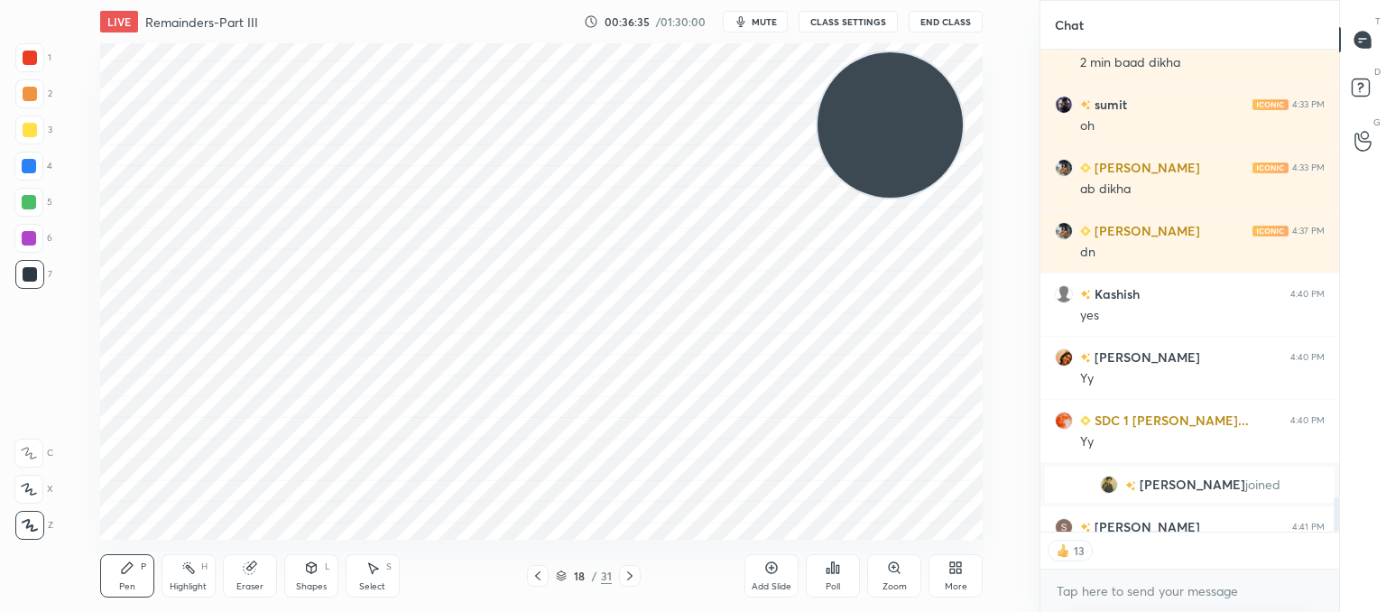
drag, startPoint x: 877, startPoint y: 113, endPoint x: 112, endPoint y: 499, distance: 857.0
click at [12, 572] on div "1 2 3 4 5 6 7 C X Z C X Z E E Erase all H H LIVE Remainders-Part III 00:36:35 /…" at bounding box center [512, 306] width 1025 height 612
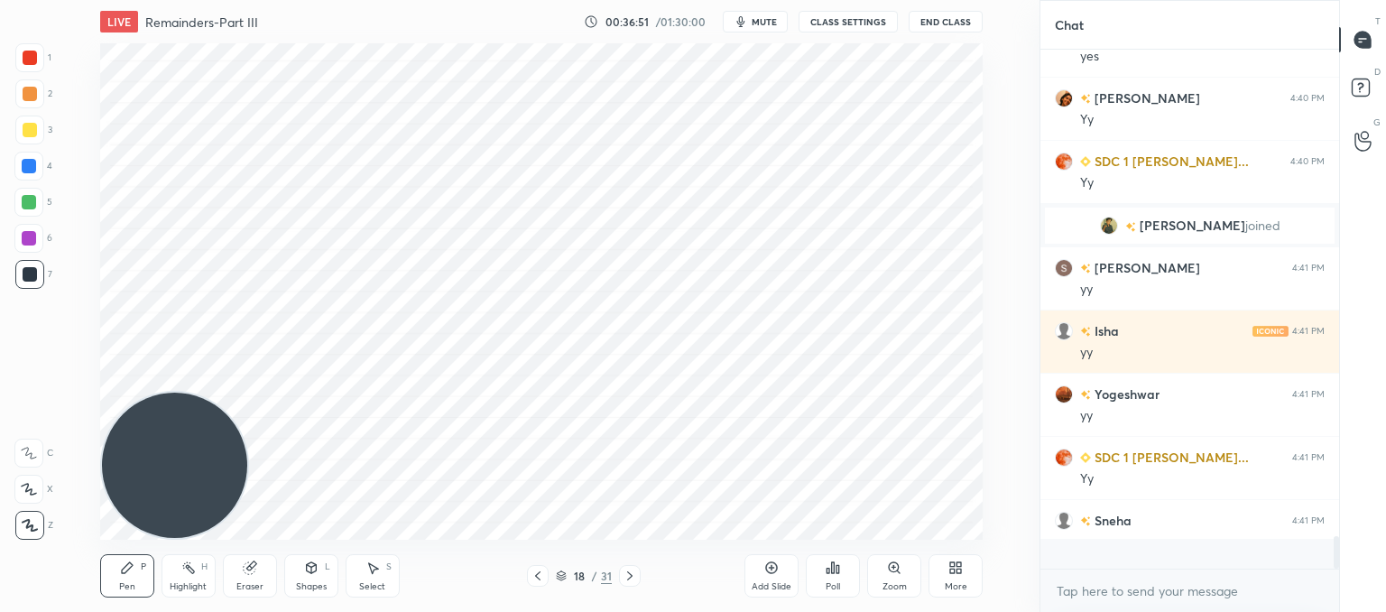
scroll to position [513, 293]
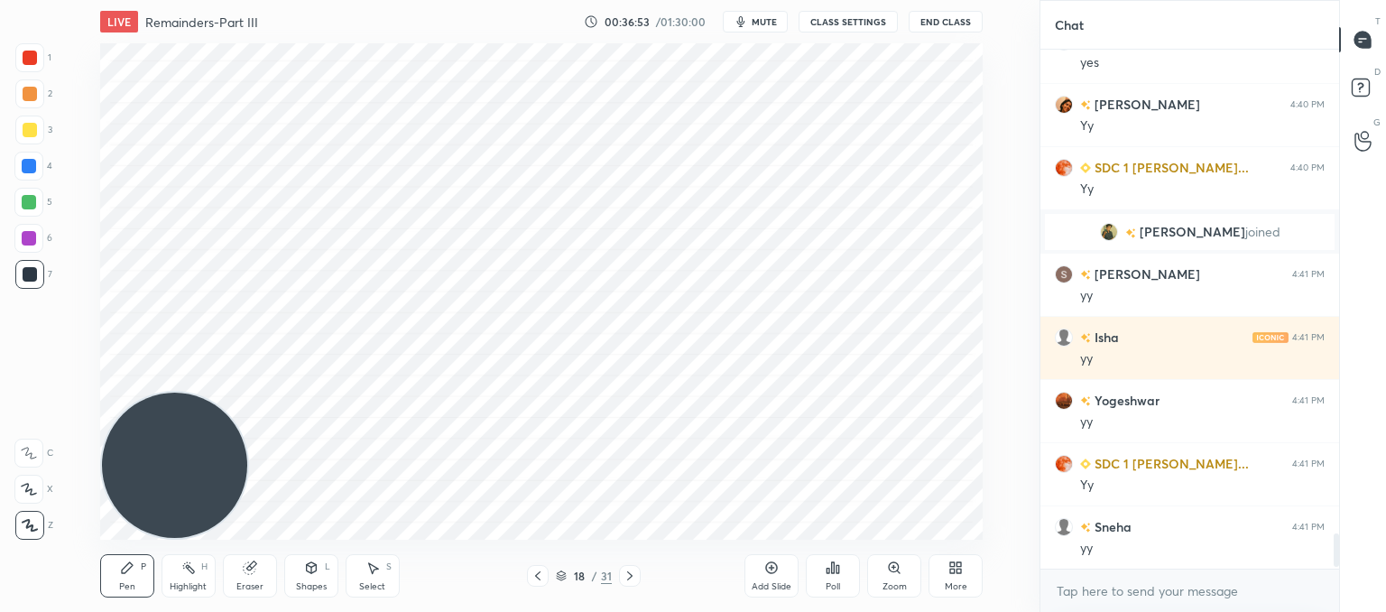
drag, startPoint x: 534, startPoint y: 576, endPoint x: 534, endPoint y: 562, distance: 13.5
click at [536, 575] on icon at bounding box center [538, 575] width 14 height 14
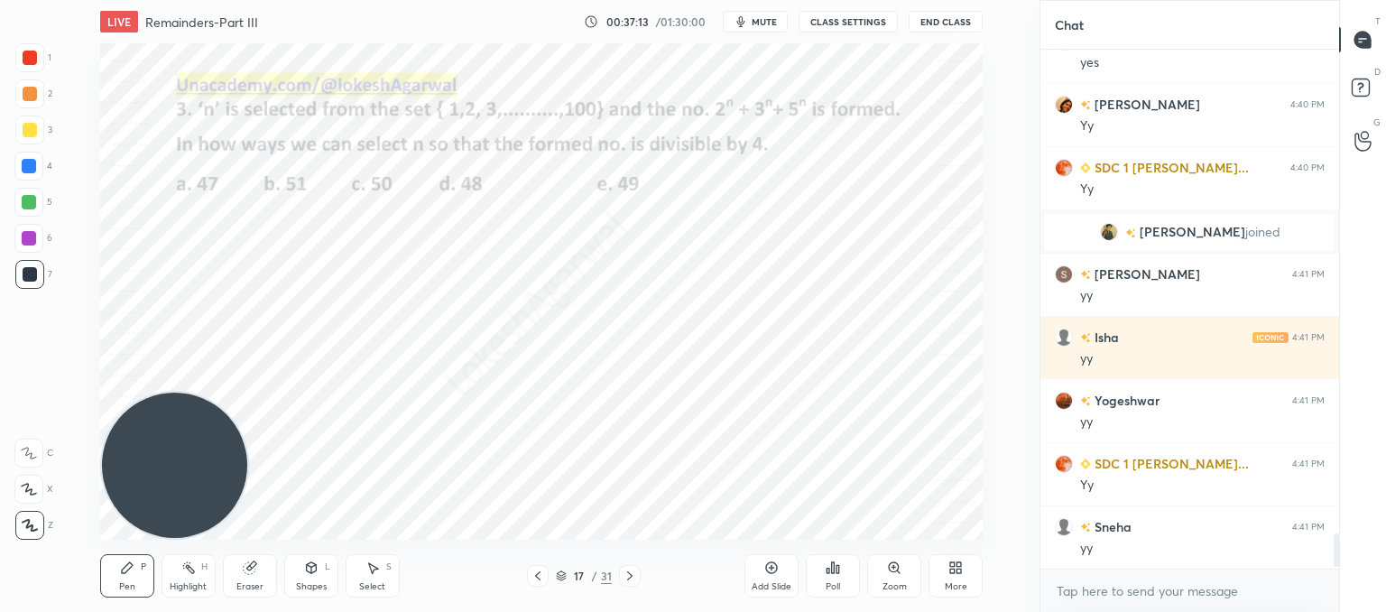
click at [256, 577] on div "Eraser" at bounding box center [250, 575] width 54 height 43
click at [112, 574] on div "Pen P" at bounding box center [127, 575] width 54 height 43
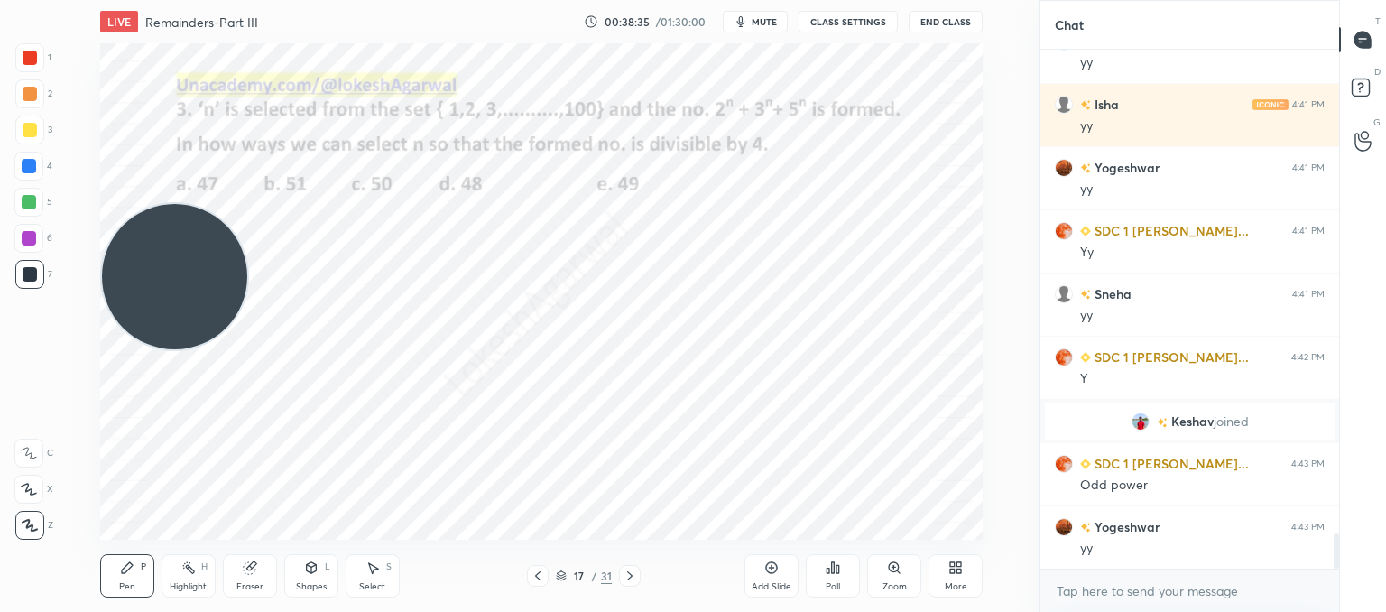
drag, startPoint x: 188, startPoint y: 394, endPoint x: 195, endPoint y: 131, distance: 263.6
click at [184, 204] on video at bounding box center [174, 276] width 145 height 145
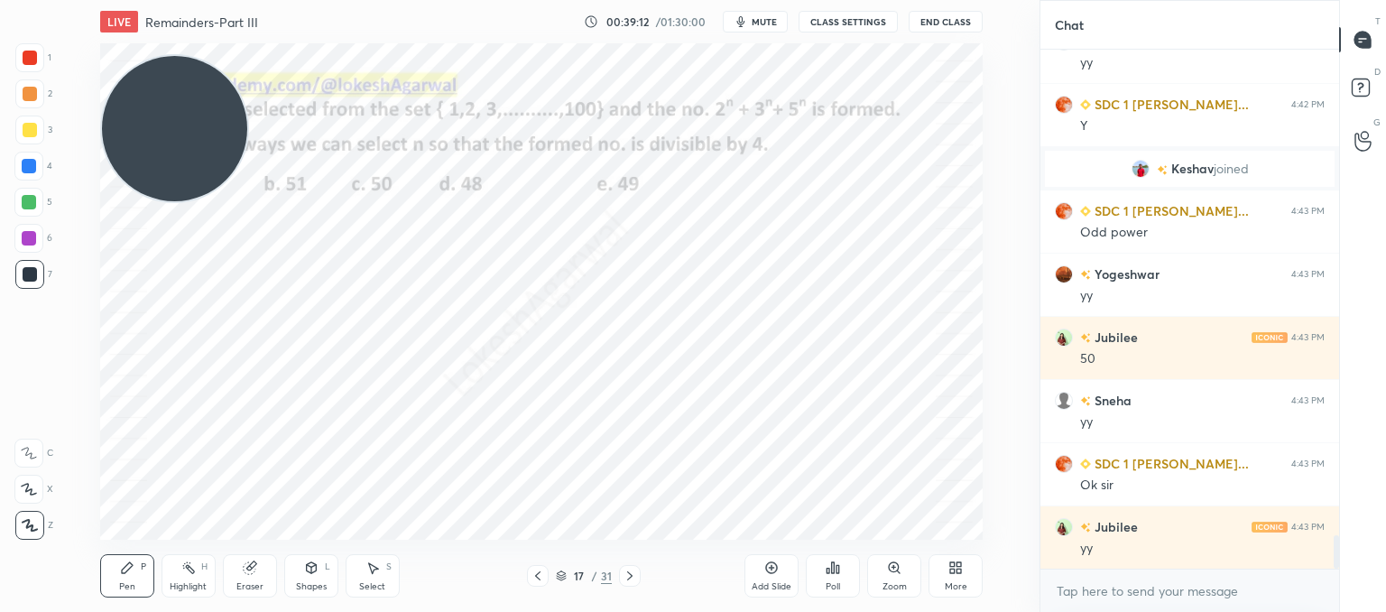
drag, startPoint x: 226, startPoint y: 126, endPoint x: 125, endPoint y: 245, distance: 155.5
click at [54, 314] on div "1 2 3 4 5 6 7 C X Z C X Z E E Erase all H H LIVE Remainders-Part III 00:39:12 /…" at bounding box center [512, 306] width 1025 height 612
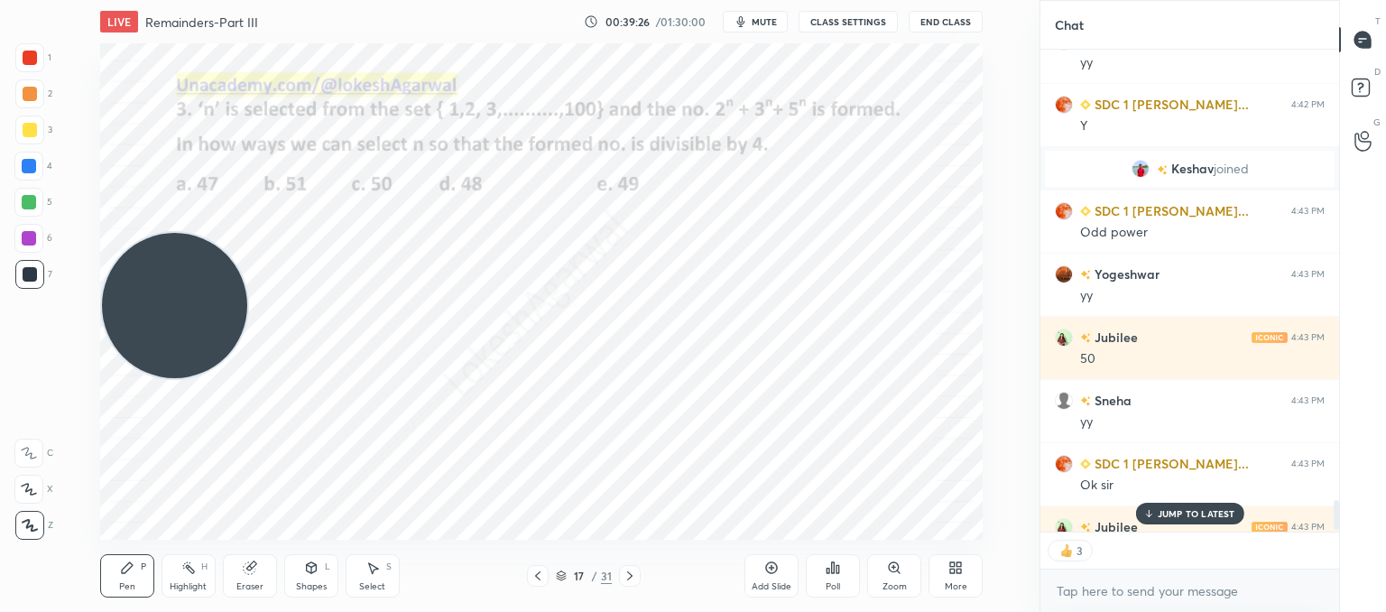
scroll to position [7488, 0]
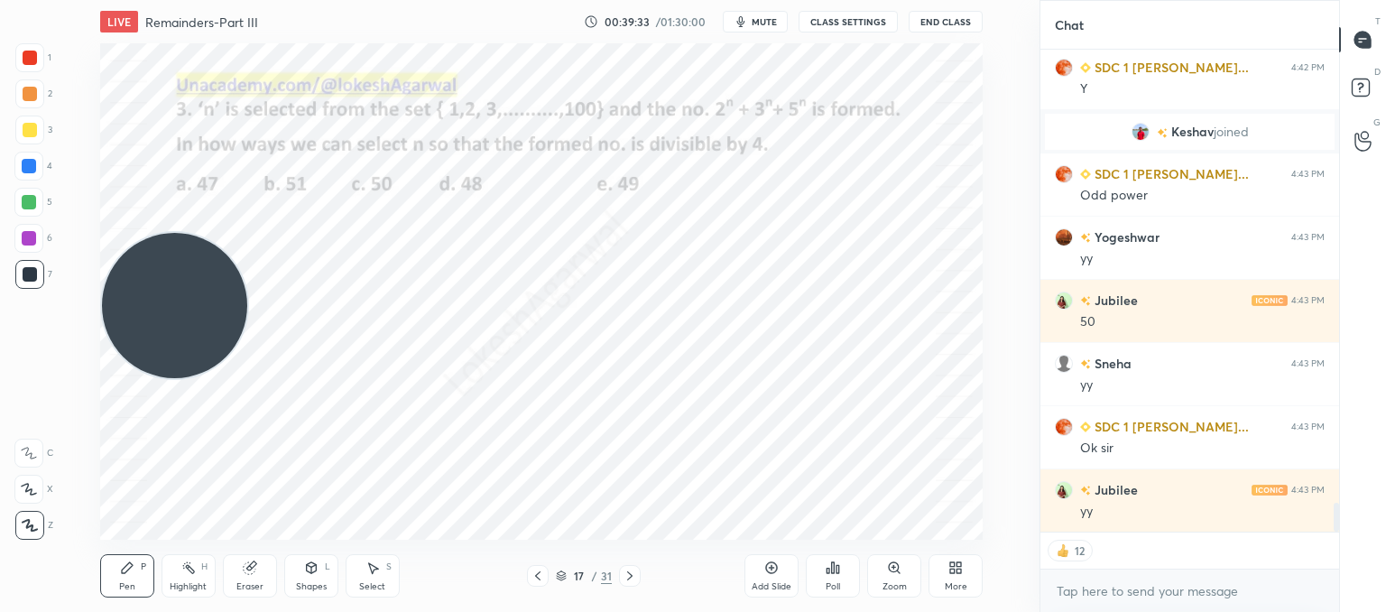
drag, startPoint x: 778, startPoint y: 571, endPoint x: 771, endPoint y: 561, distance: 11.8
click at [776, 571] on icon at bounding box center [771, 567] width 14 height 14
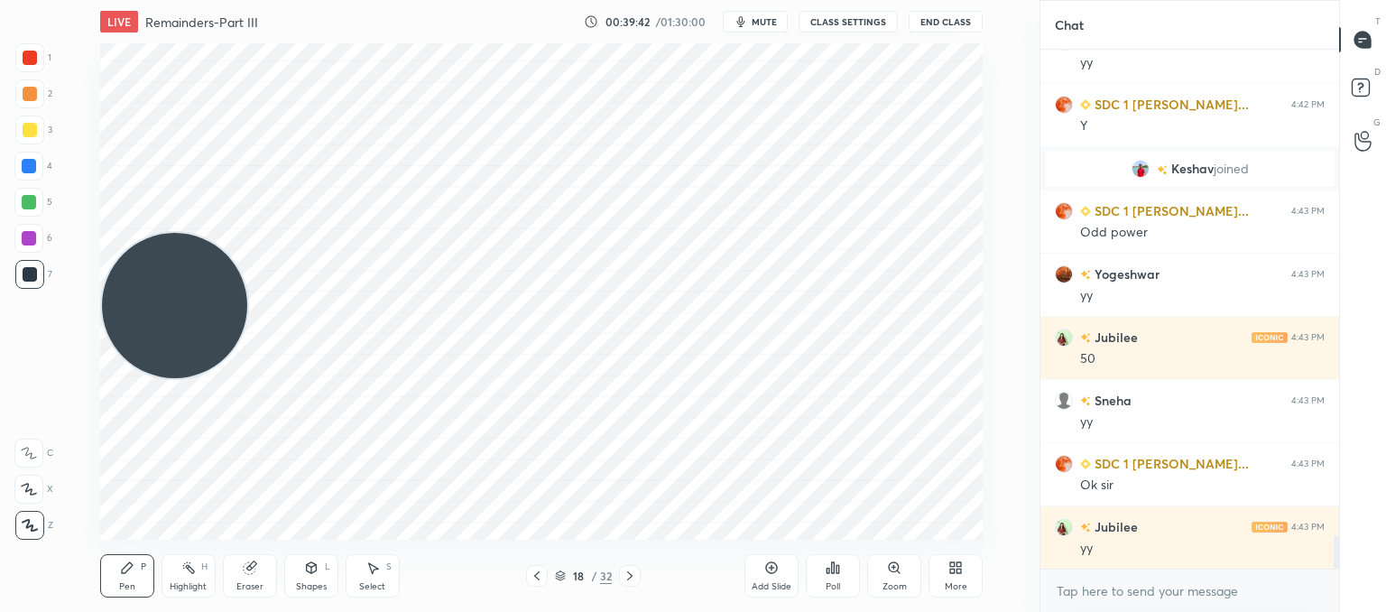
scroll to position [7451, 0]
drag, startPoint x: 246, startPoint y: 577, endPoint x: 253, endPoint y: 546, distance: 31.3
click at [251, 573] on div "Eraser" at bounding box center [250, 575] width 54 height 43
drag, startPoint x: 128, startPoint y: 574, endPoint x: 141, endPoint y: 542, distance: 34.0
click at [128, 573] on icon at bounding box center [127, 567] width 14 height 14
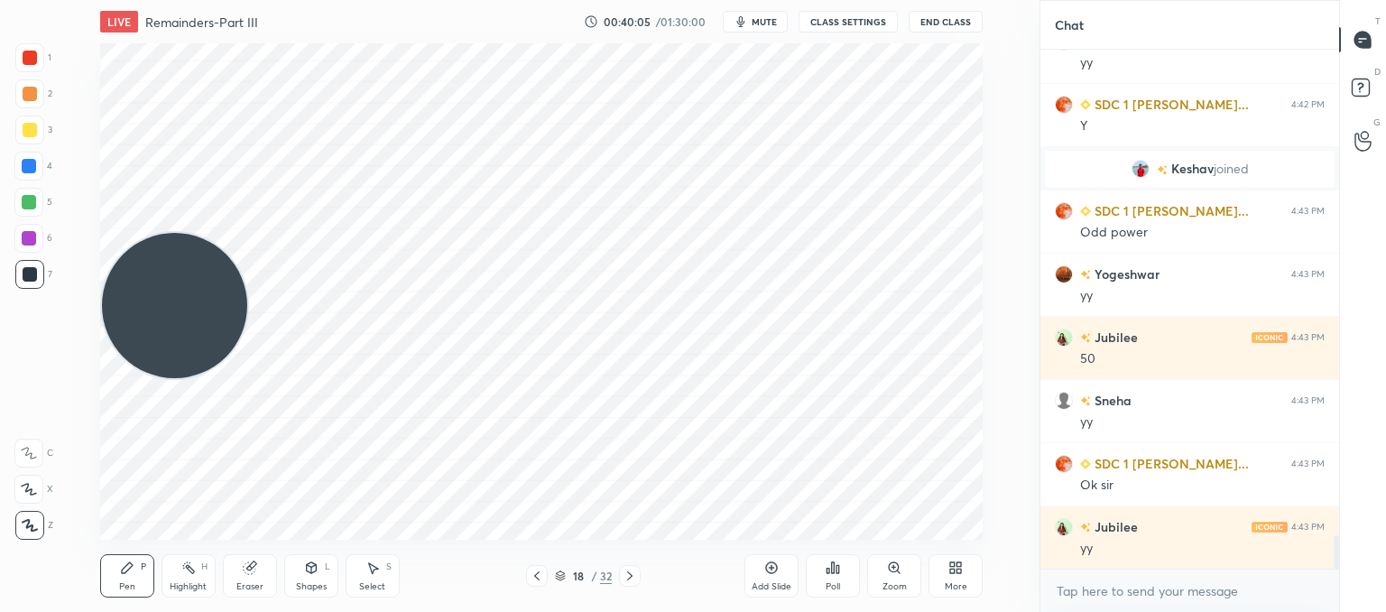
drag, startPoint x: 144, startPoint y: 346, endPoint x: 178, endPoint y: 456, distance: 114.2
click at [108, 0] on html "1 2 3 4 5 6 7 C X Z C X Z E E Erase all H H LIVE Remainders-Part III 00:40:05 /…" at bounding box center [693, 0] width 1386 height 0
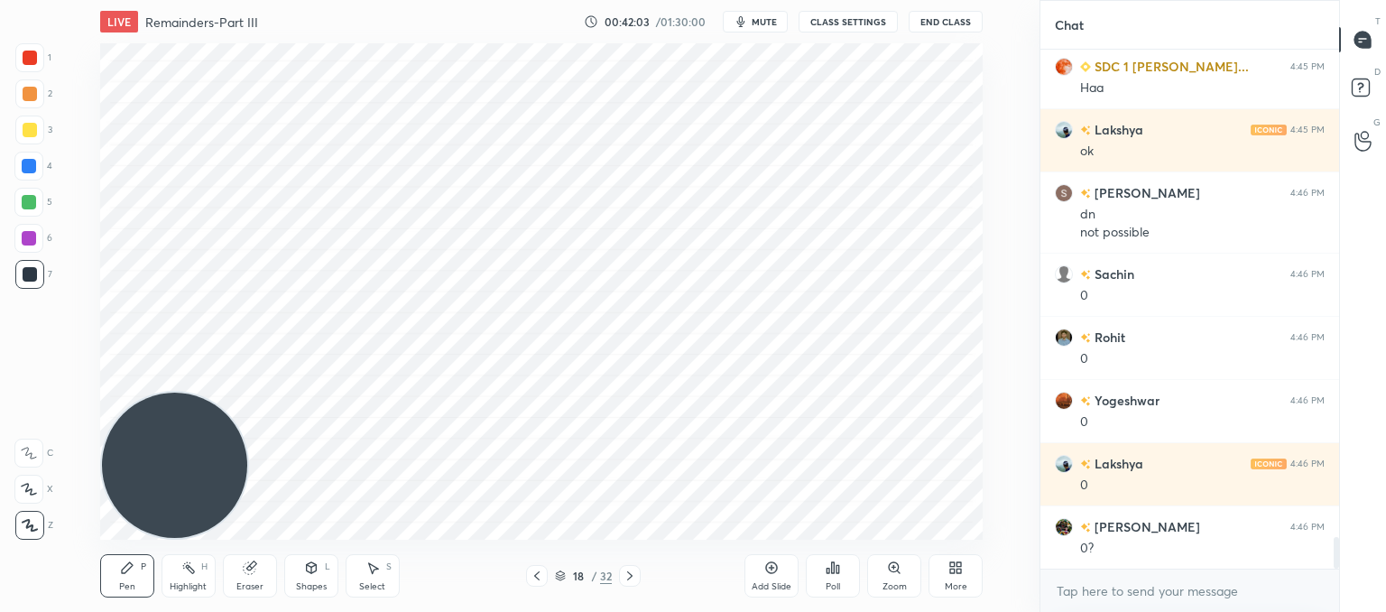
scroll to position [8100, 0]
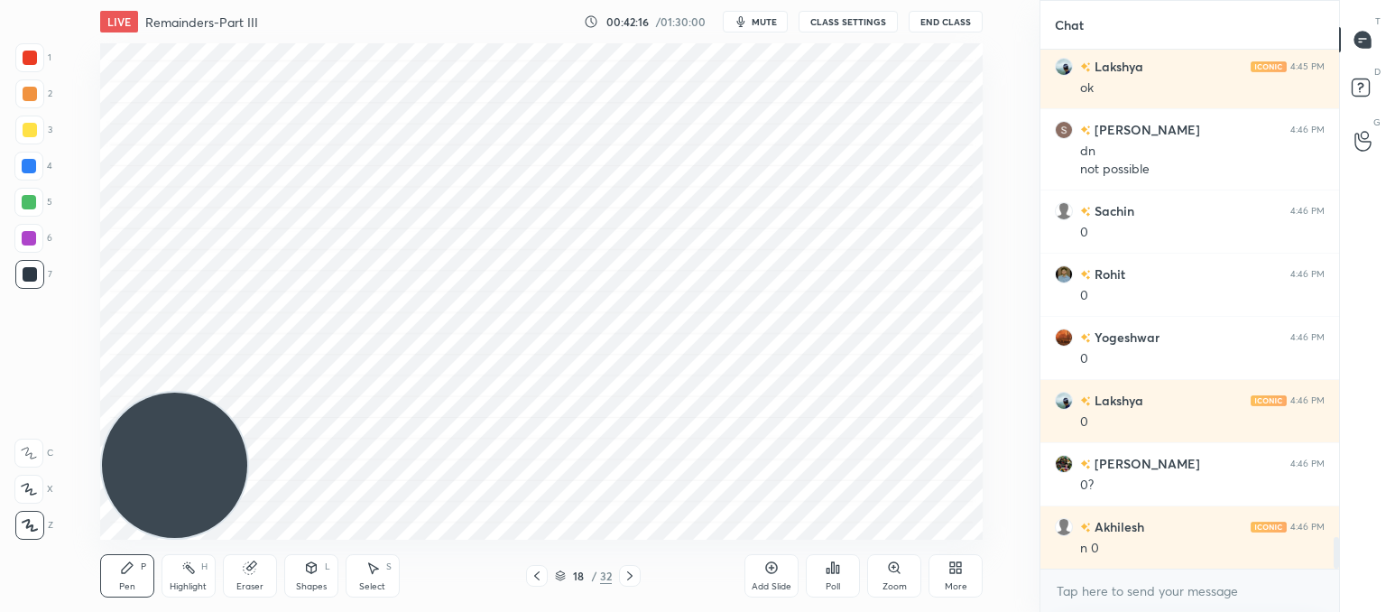
click at [262, 563] on div "Eraser" at bounding box center [250, 575] width 54 height 43
drag, startPoint x: 125, startPoint y: 580, endPoint x: 141, endPoint y: 562, distance: 24.3
click at [126, 582] on div "Pen" at bounding box center [127, 586] width 16 height 9
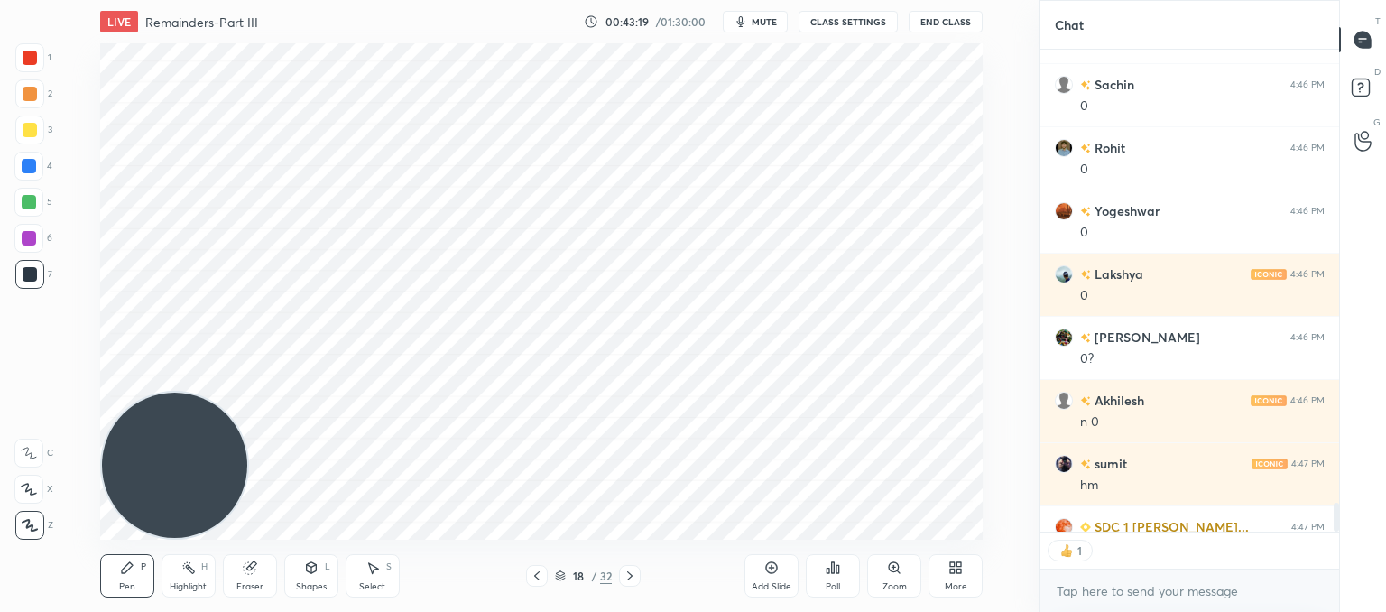
scroll to position [6, 5]
click at [777, 578] on div "Add Slide" at bounding box center [771, 575] width 54 height 43
click at [538, 575] on icon at bounding box center [537, 575] width 14 height 14
click at [623, 577] on div at bounding box center [631, 576] width 22 height 22
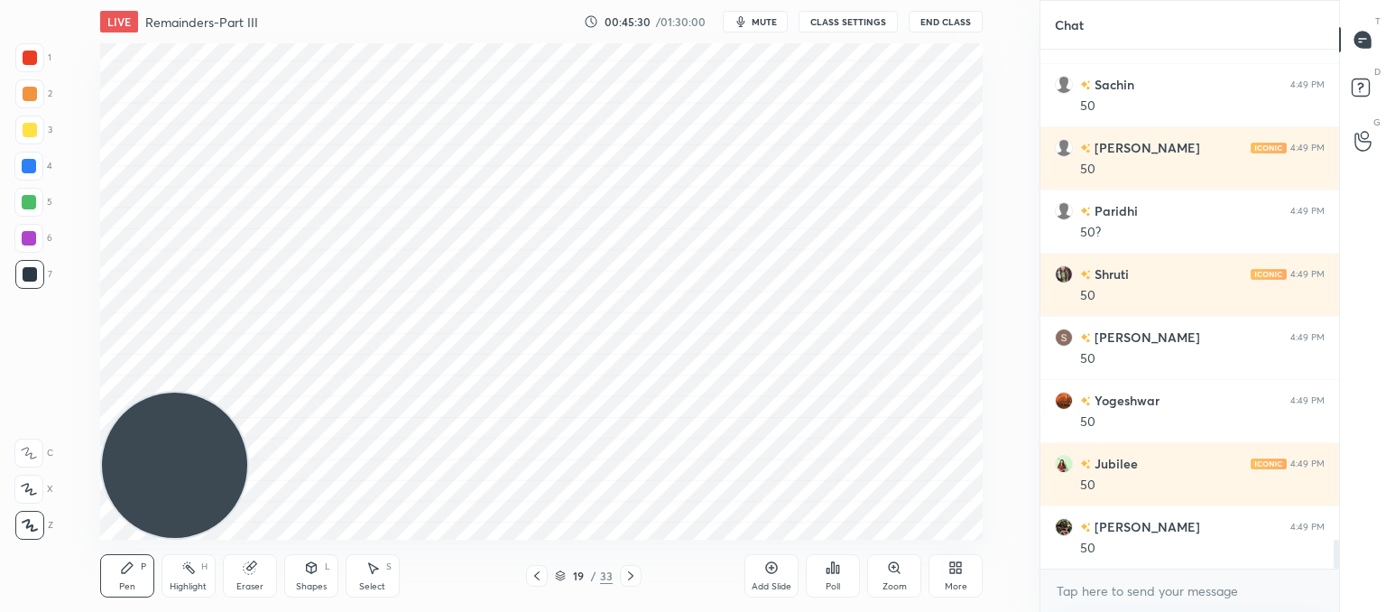
scroll to position [8795, 0]
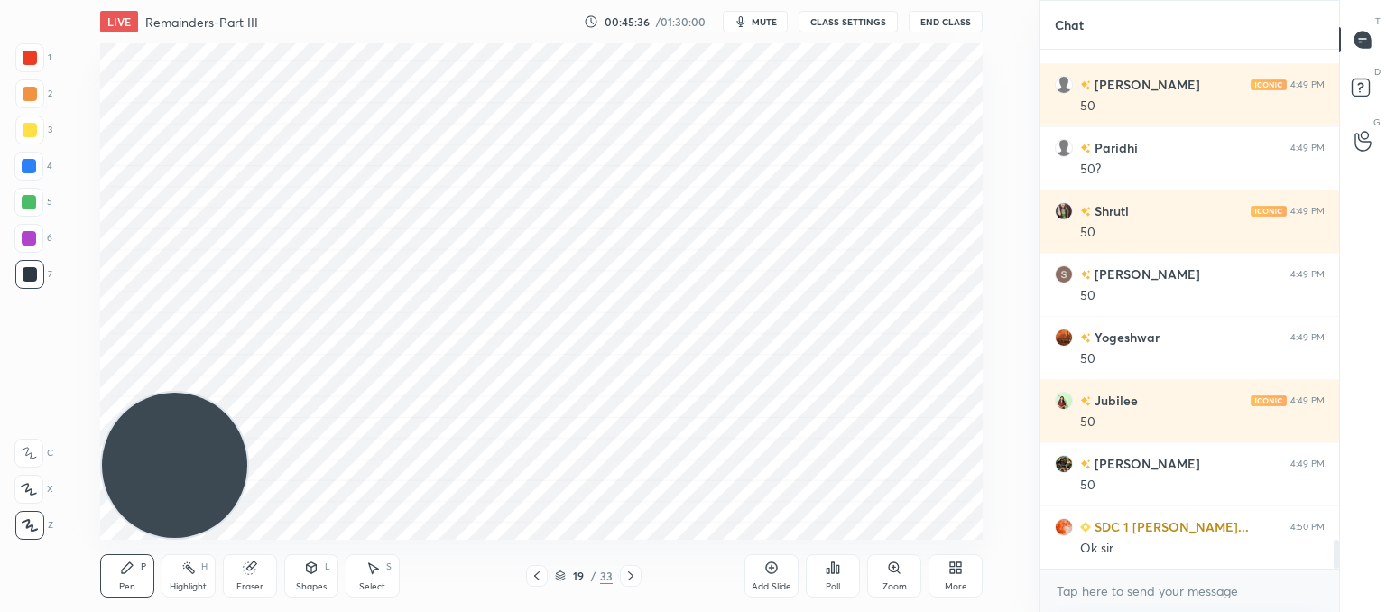
click at [626, 582] on icon at bounding box center [630, 575] width 14 height 14
click at [623, 557] on div "Pen P Highlight H Eraser Shapes L Select S 20 / 33 Add Slide Poll Zoom More" at bounding box center [541, 576] width 882 height 72
click at [641, 578] on div "20 / 33" at bounding box center [583, 576] width 322 height 22
click at [638, 577] on div at bounding box center [631, 576] width 22 height 22
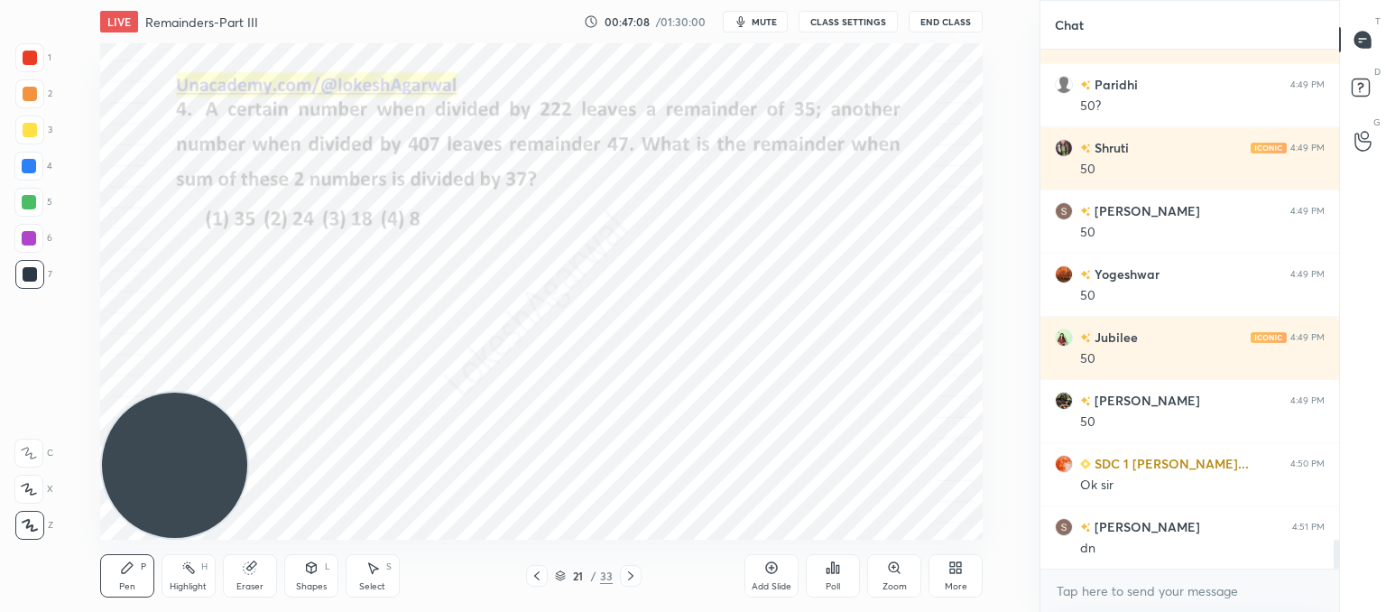
scroll to position [8921, 0]
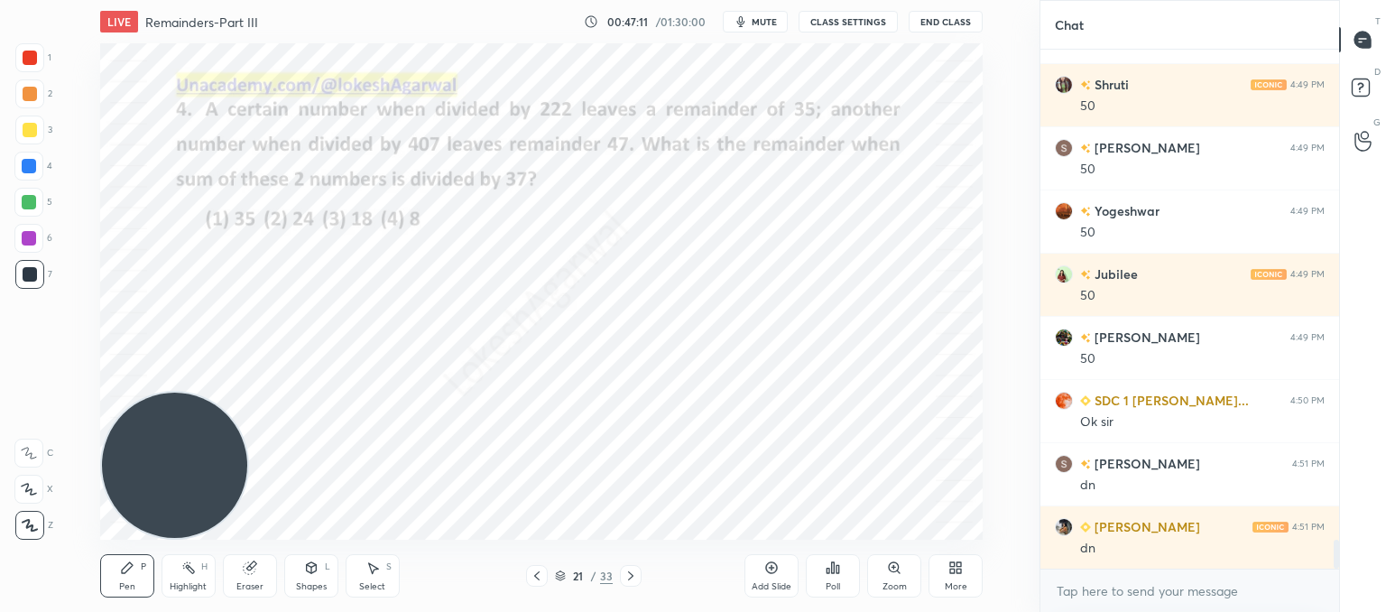
click at [837, 568] on icon at bounding box center [833, 567] width 14 height 14
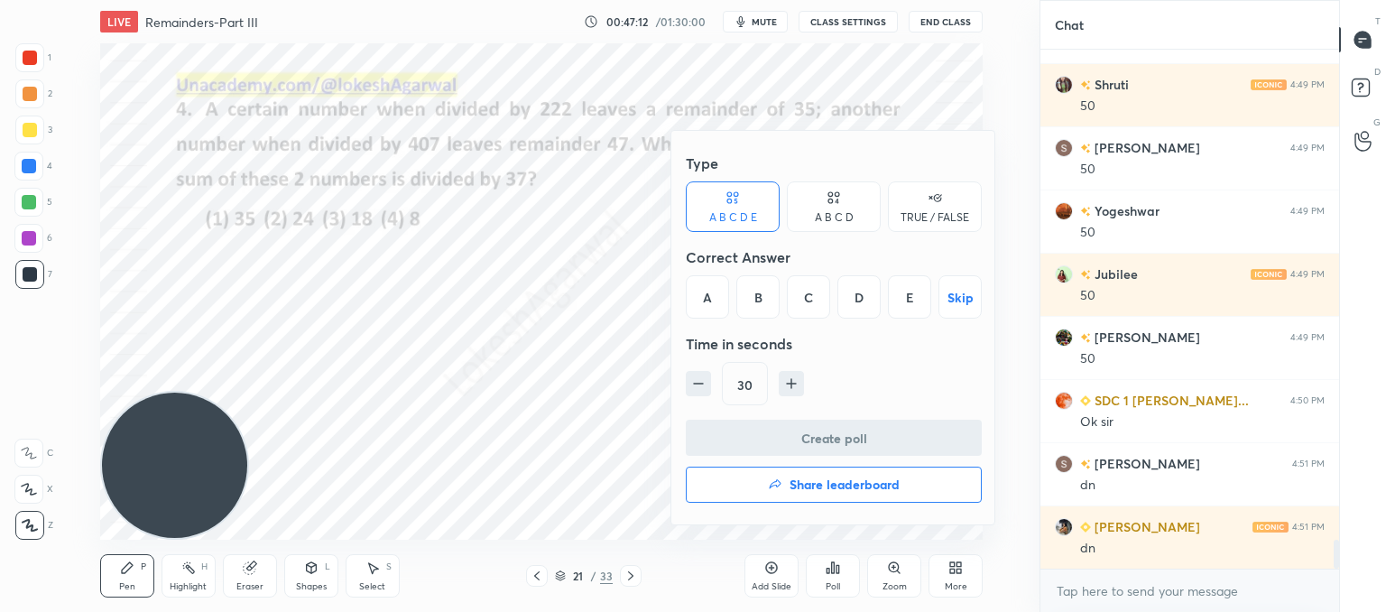
click at [855, 202] on div "A B C D" at bounding box center [834, 206] width 94 height 51
click at [888, 299] on div "D" at bounding box center [894, 296] width 53 height 43
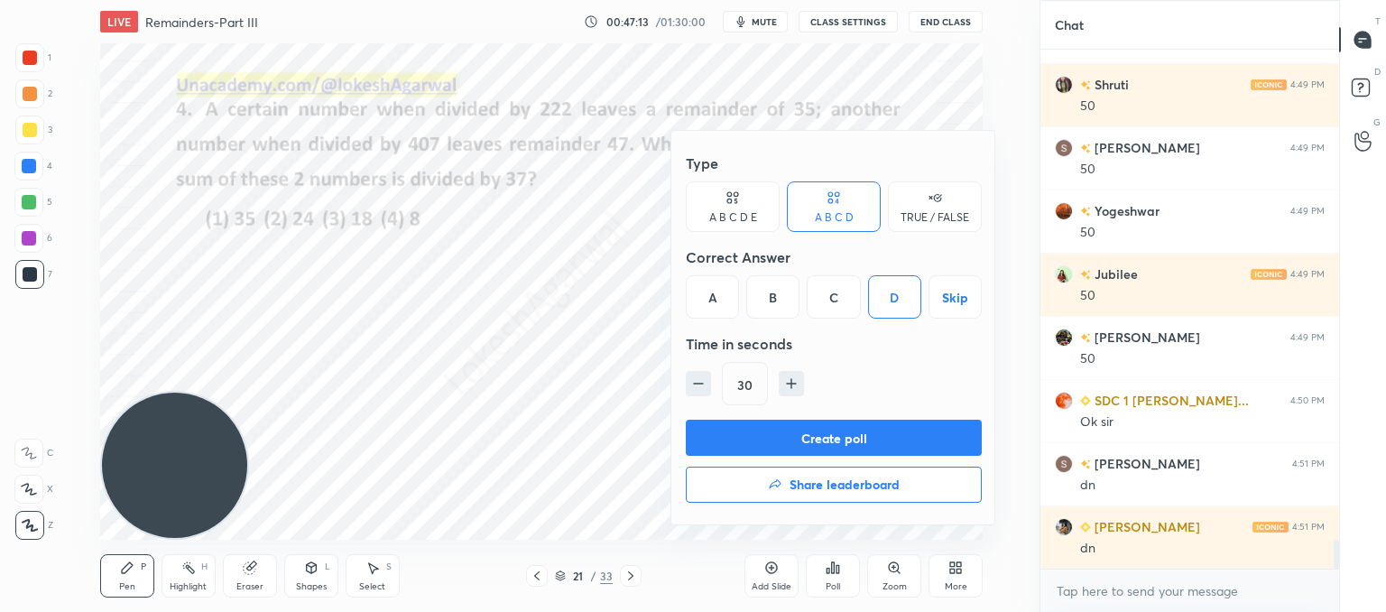
click at [834, 438] on button "Create poll" at bounding box center [834, 438] width 296 height 36
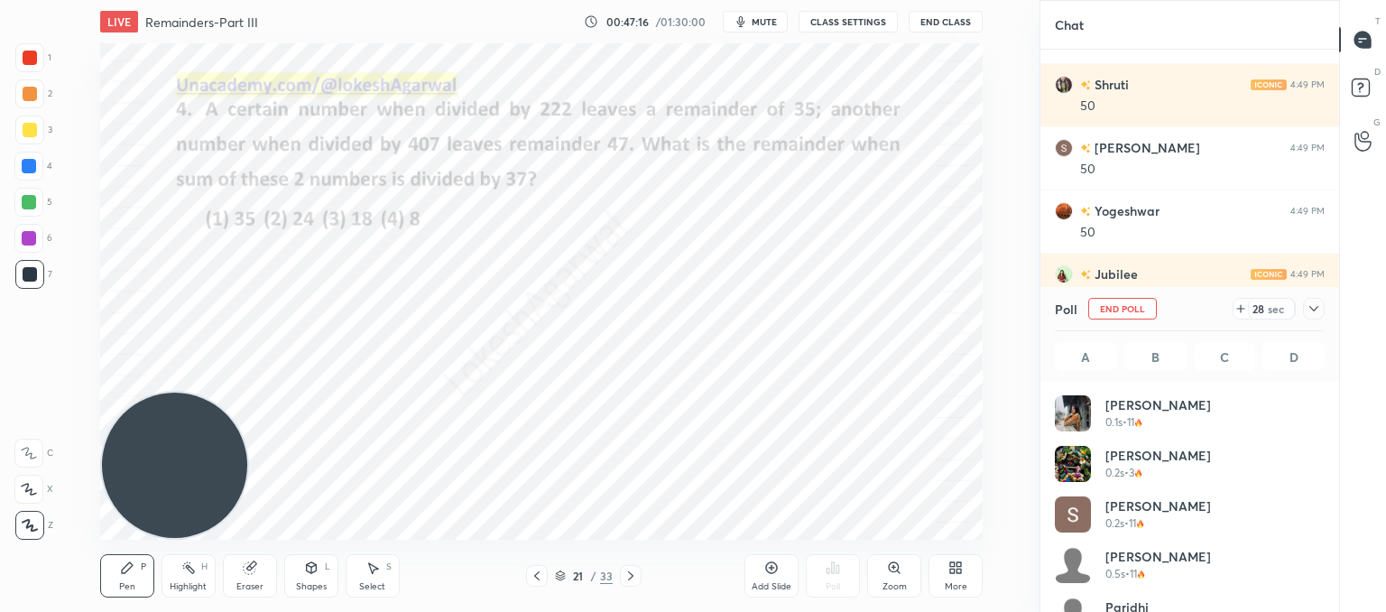
scroll to position [211, 264]
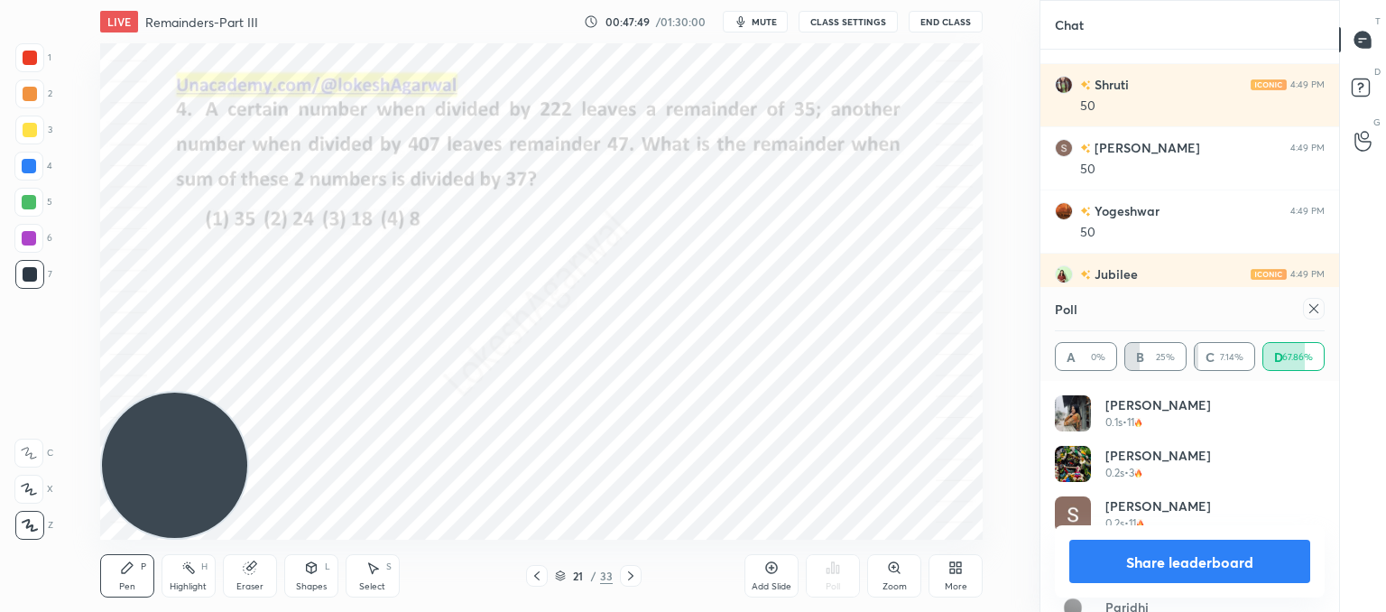
click at [1315, 310] on icon at bounding box center [1313, 308] width 9 height 9
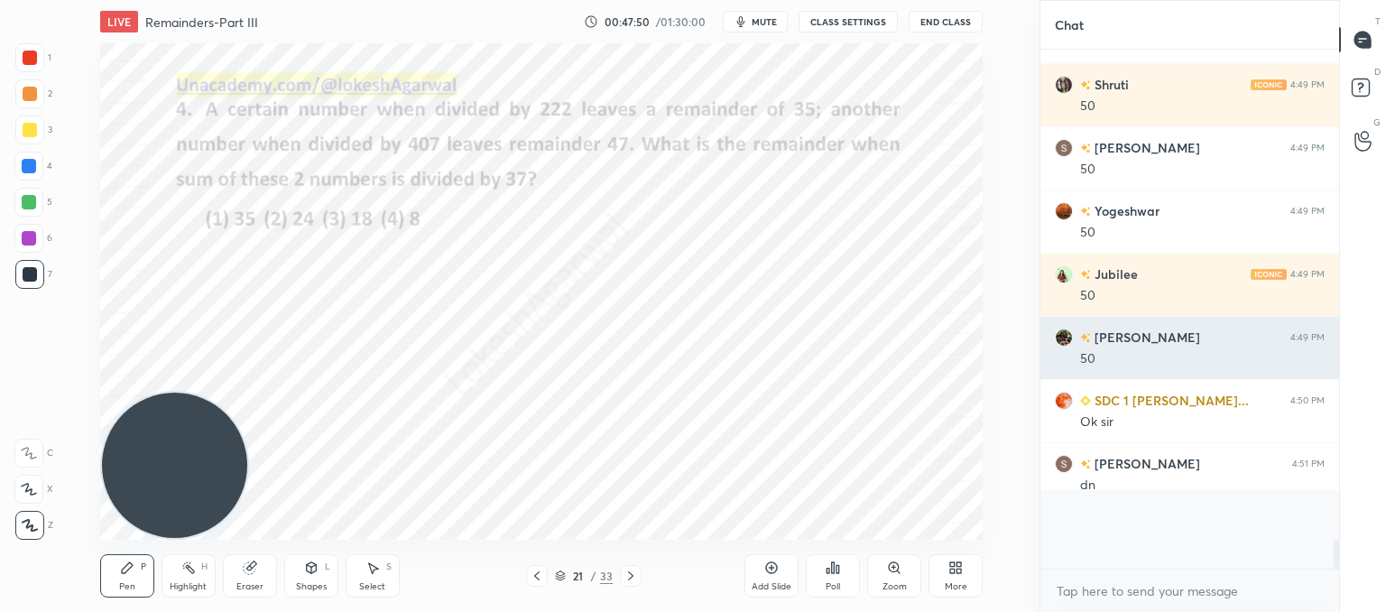
scroll to position [513, 293]
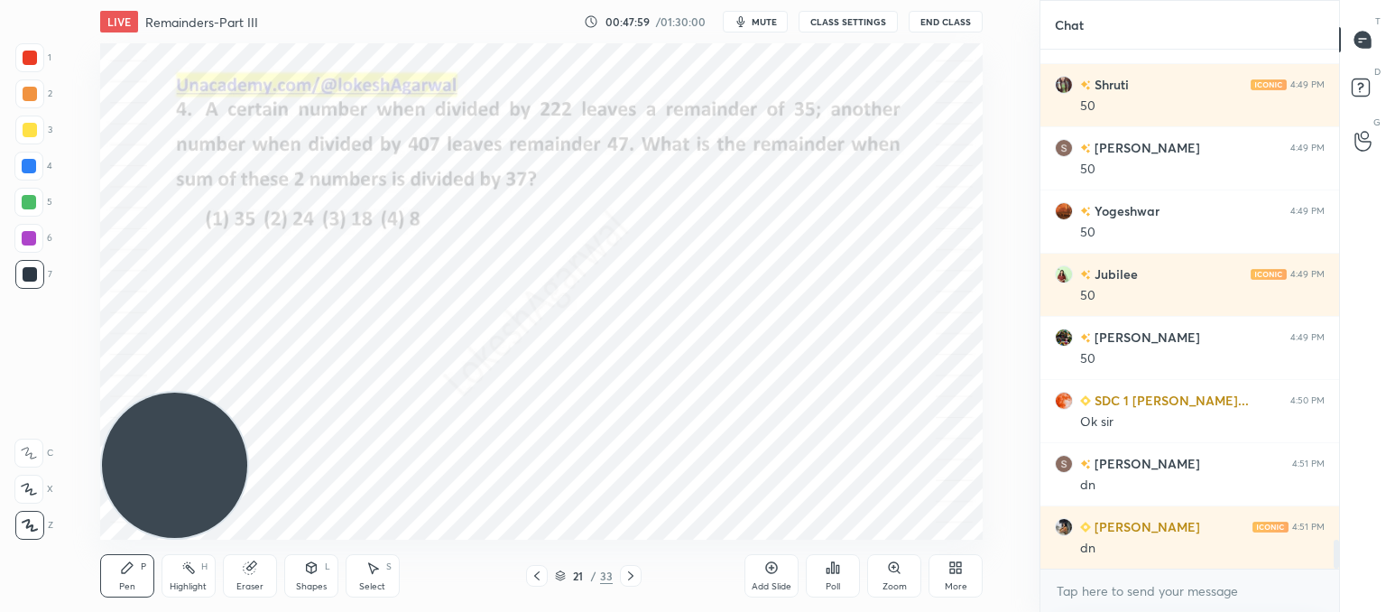
click at [254, 586] on div "Eraser" at bounding box center [249, 586] width 27 height 9
click at [144, 564] on div "P" at bounding box center [143, 566] width 5 height 9
drag, startPoint x: 186, startPoint y: 427, endPoint x: 0, endPoint y: -44, distance: 506.3
click at [0, 0] on html "1 2 3 4 5 6 7 C X Z C X Z E E Erase all H H LIVE Remainders-Part III 00:48:30 /…" at bounding box center [693, 0] width 1386 height 0
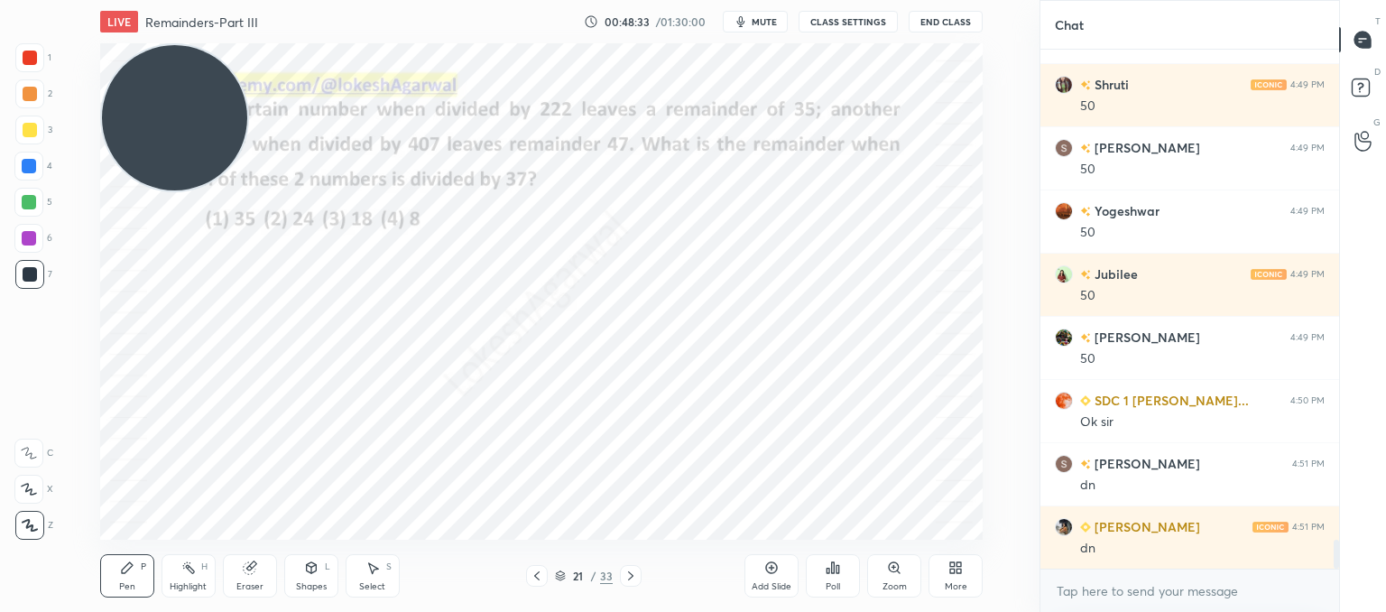
click at [199, 343] on div "Setting up your live class Poll for secs No correct answer Start poll" at bounding box center [541, 291] width 967 height 496
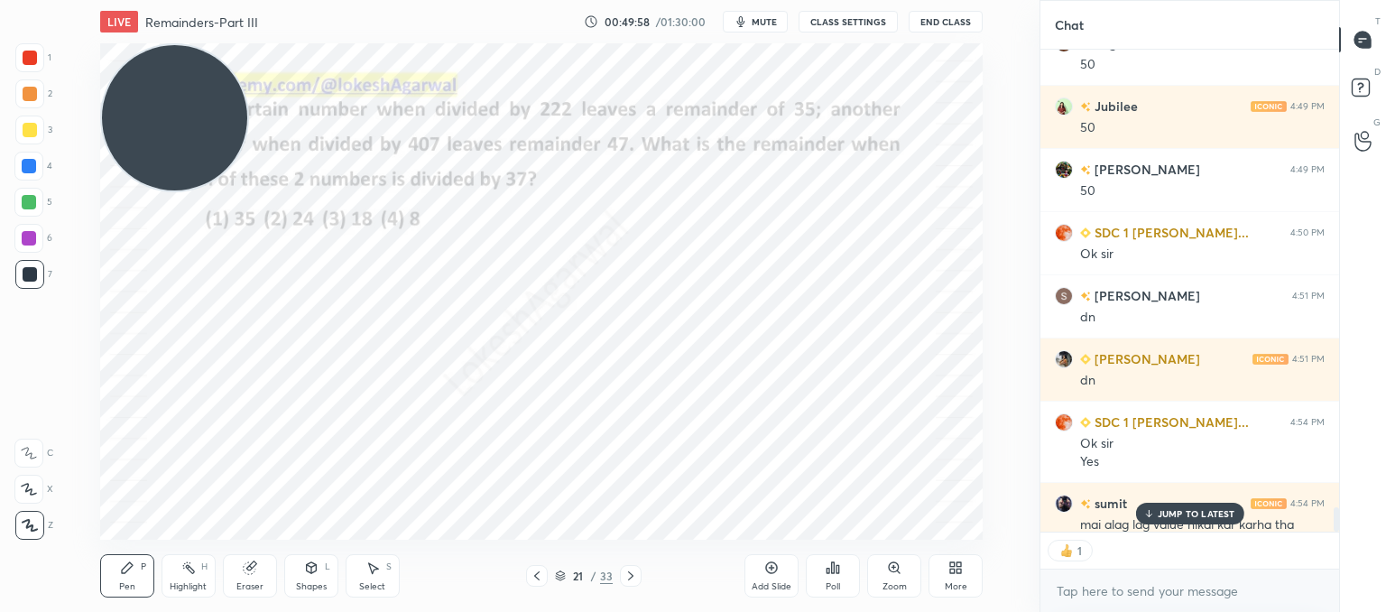
scroll to position [9102, 0]
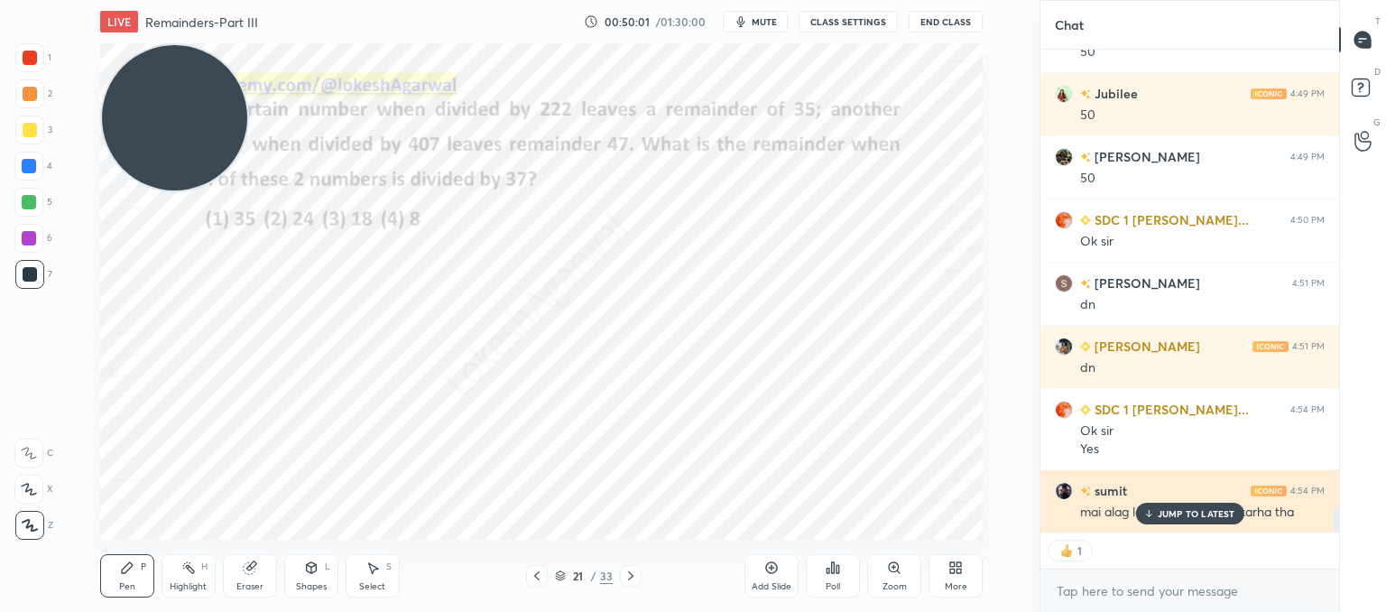
click at [1189, 510] on p "JUMP TO LATEST" at bounding box center [1197, 513] width 78 height 11
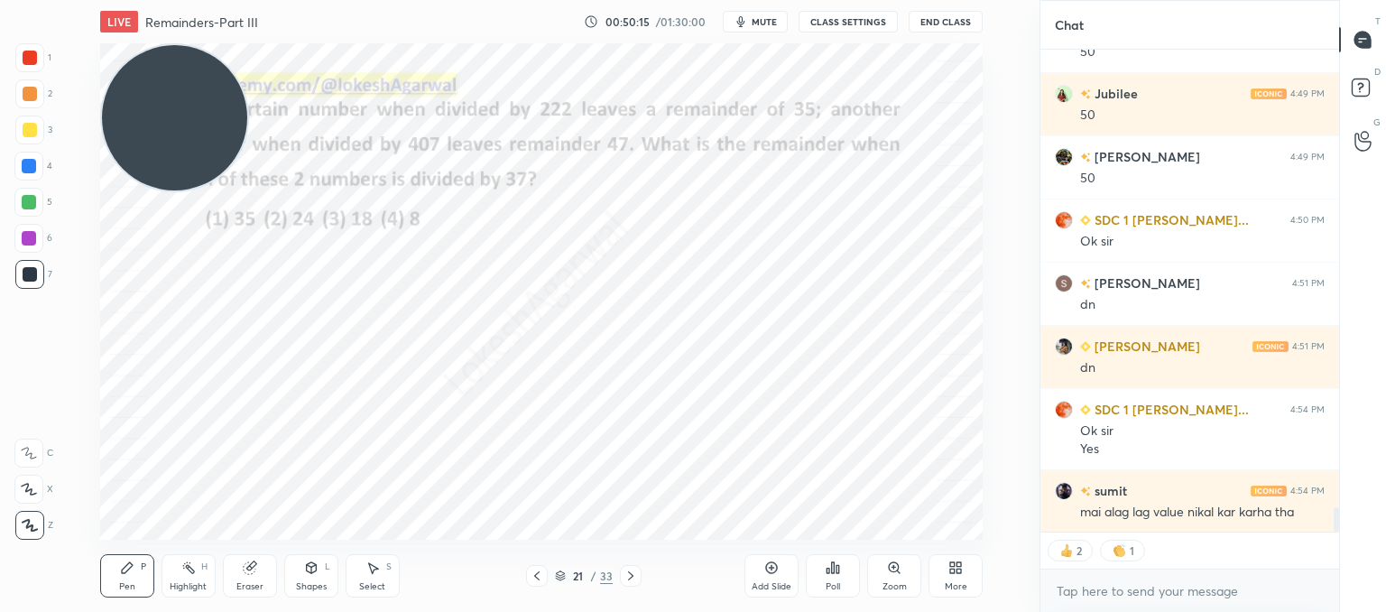
scroll to position [9120, 0]
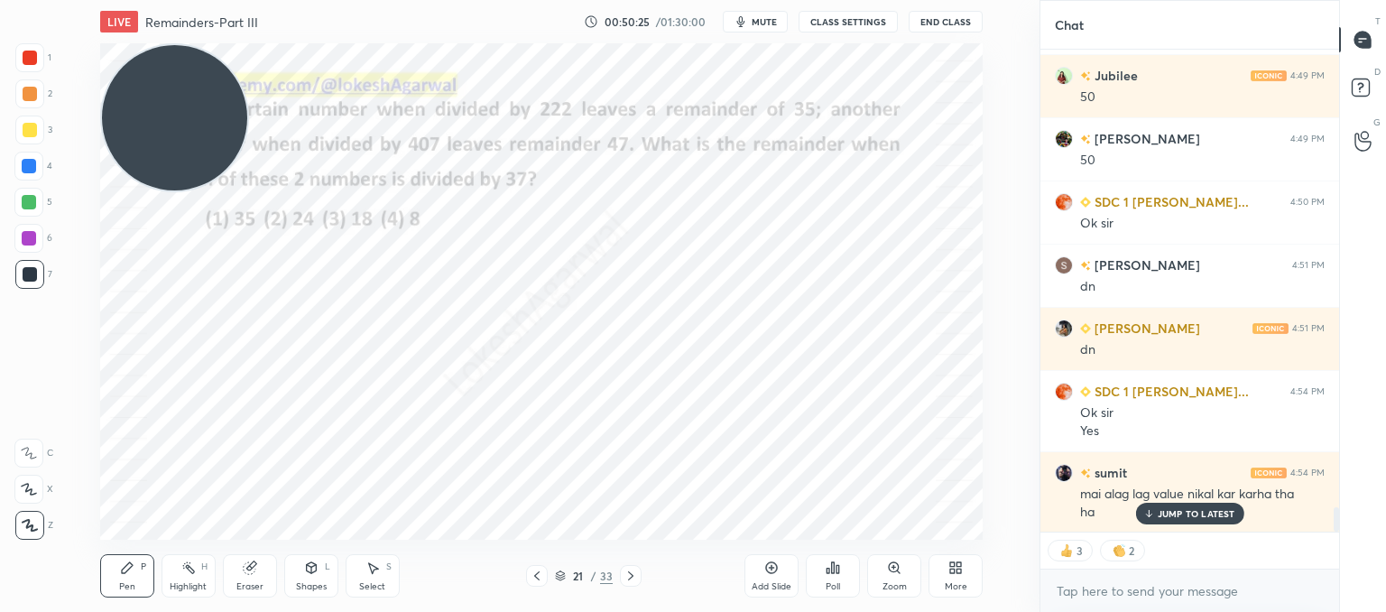
click at [807, 529] on div "LIVE Remainders-Part III 00:50:25 / 01:30:00 mute CLASS SETTINGS End Class Sett…" at bounding box center [541, 306] width 967 height 612
click at [830, 530] on div "LIVE Remainders-Part III 00:50:25 / 01:30:00 mute CLASS SETTINGS End Class Sett…" at bounding box center [541, 306] width 967 height 612
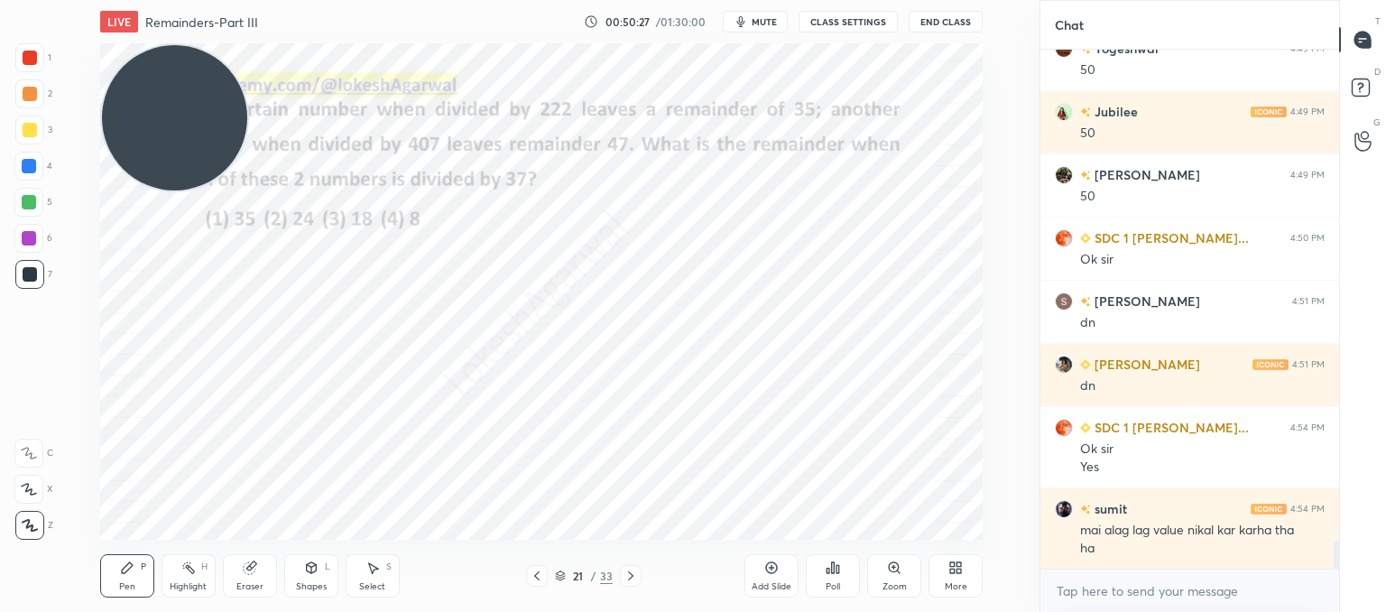
scroll to position [9084, 0]
click at [814, 527] on div "LIVE Remainders-Part III 00:50:27 / 01:30:00 mute CLASS SETTINGS End Class Sett…" at bounding box center [541, 306] width 967 height 612
click at [829, 525] on div "LIVE Remainders-Part III 00:50:29 / 01:30:00 mute CLASS SETTINGS End Class Sett…" at bounding box center [541, 306] width 967 height 612
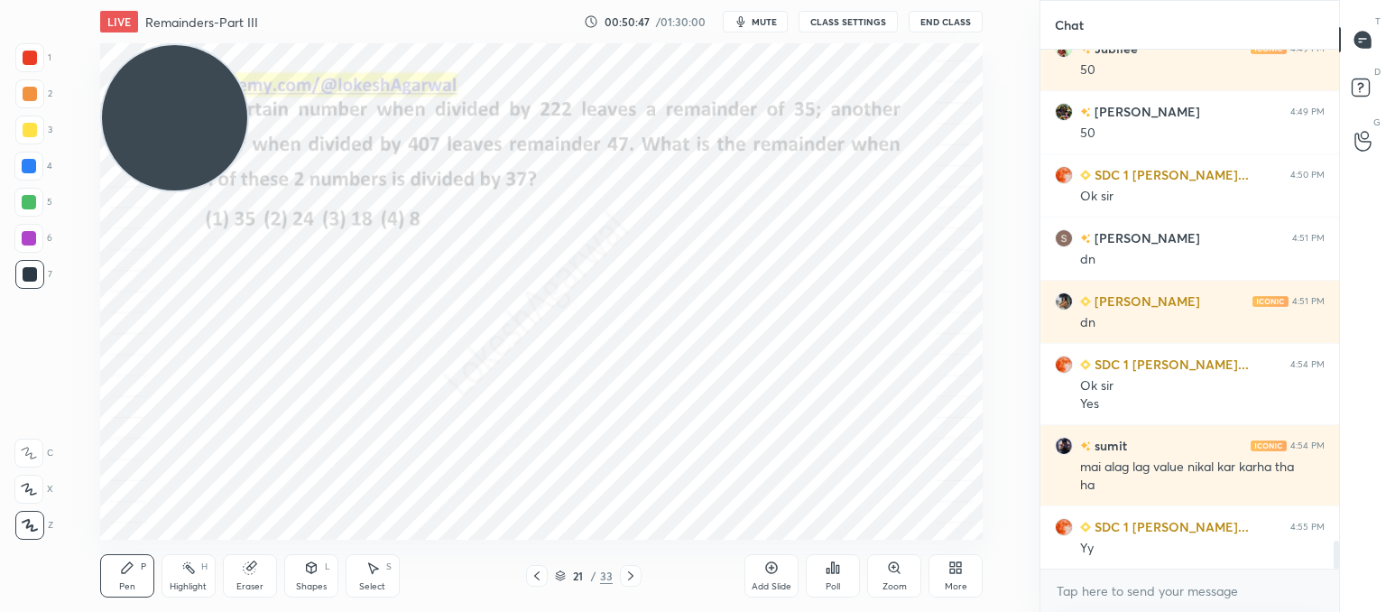
click at [632, 581] on icon at bounding box center [630, 575] width 14 height 14
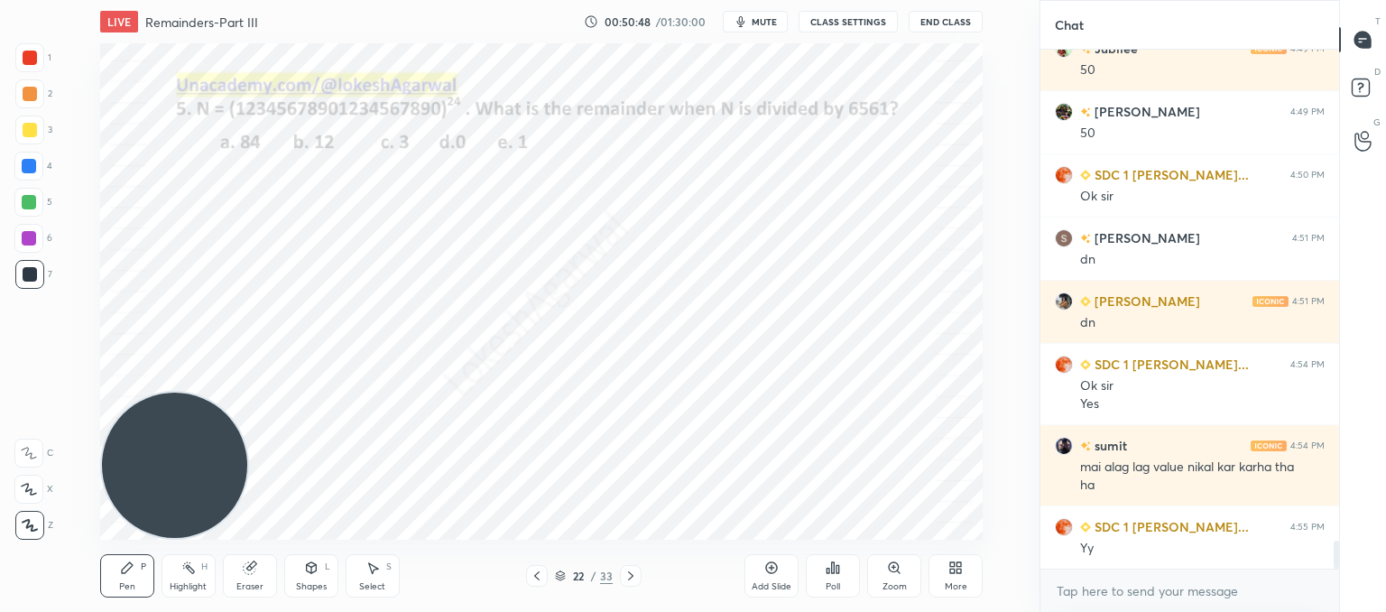
drag, startPoint x: 207, startPoint y: 159, endPoint x: 0, endPoint y: 653, distance: 535.9
click at [0, 0] on html "1 2 3 4 5 6 7 C X Z C X Z E E Erase all H H LIVE Remainders-Part III 00:50:48 /…" at bounding box center [693, 0] width 1386 height 0
drag, startPoint x: 759, startPoint y: 575, endPoint x: 733, endPoint y: 540, distance: 43.8
click at [757, 568] on div "Add Slide" at bounding box center [771, 575] width 54 height 43
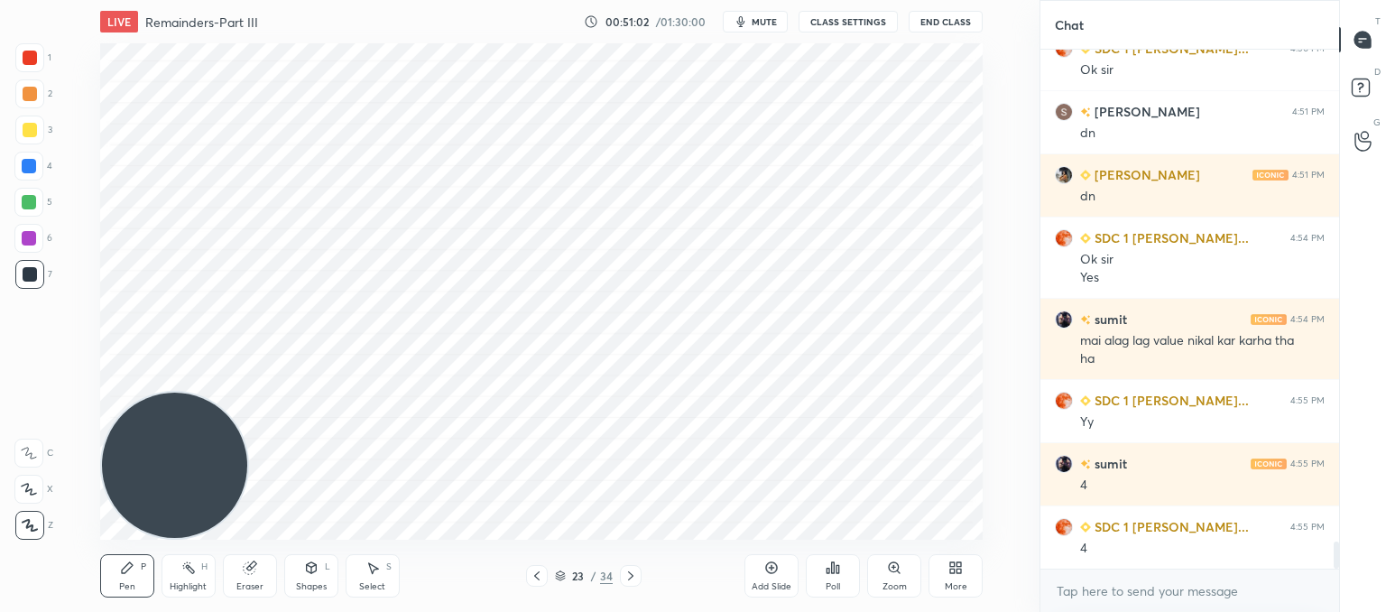
scroll to position [9336, 0]
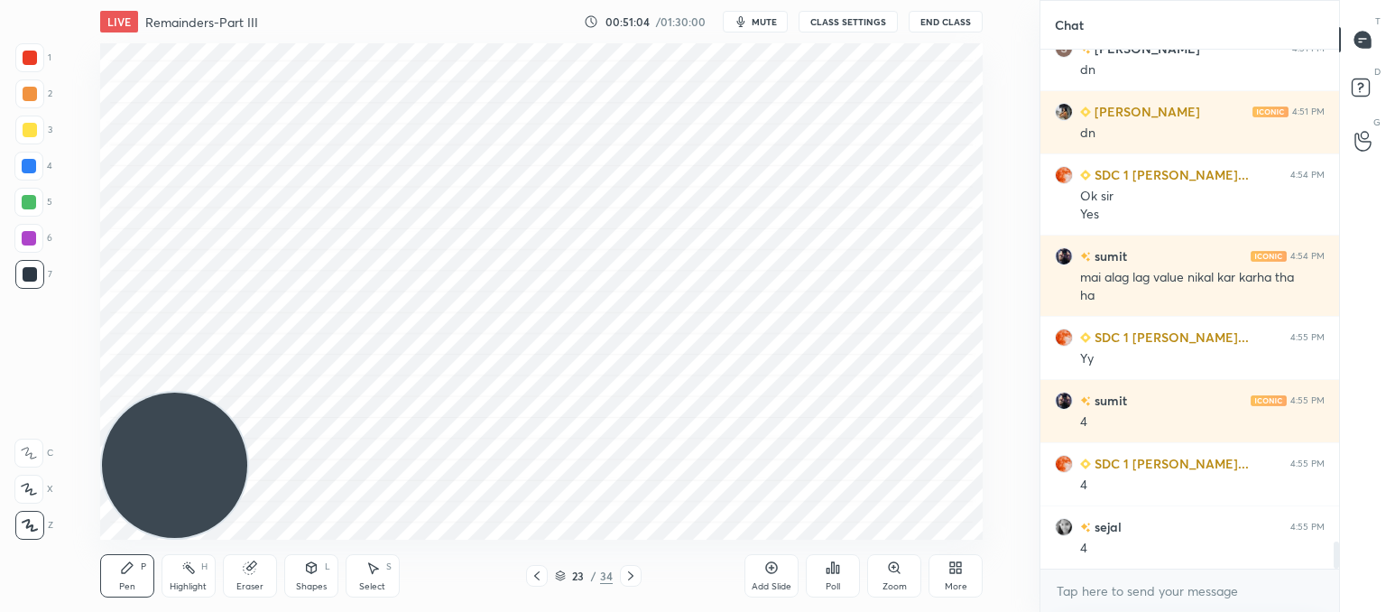
click at [263, 580] on div "LIVE Remainders-Part III 00:51:04 / 01:30:00 mute CLASS SETTINGS End Class Sett…" at bounding box center [541, 306] width 967 height 612
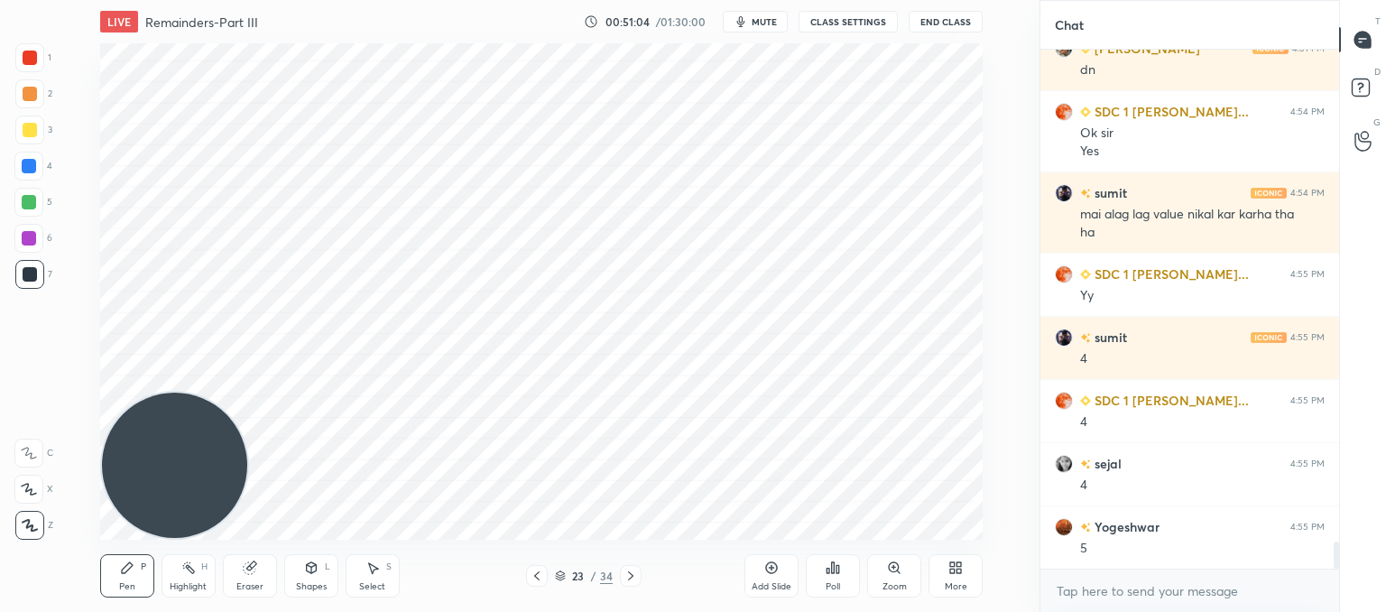
drag, startPoint x: 250, startPoint y: 576, endPoint x: 251, endPoint y: 563, distance: 12.7
click at [250, 574] on div "Eraser" at bounding box center [250, 575] width 54 height 43
click at [132, 542] on div "Pen P Highlight H Eraser Shapes L Select S 23 / 34 Add Slide Poll Zoom More" at bounding box center [541, 576] width 882 height 72
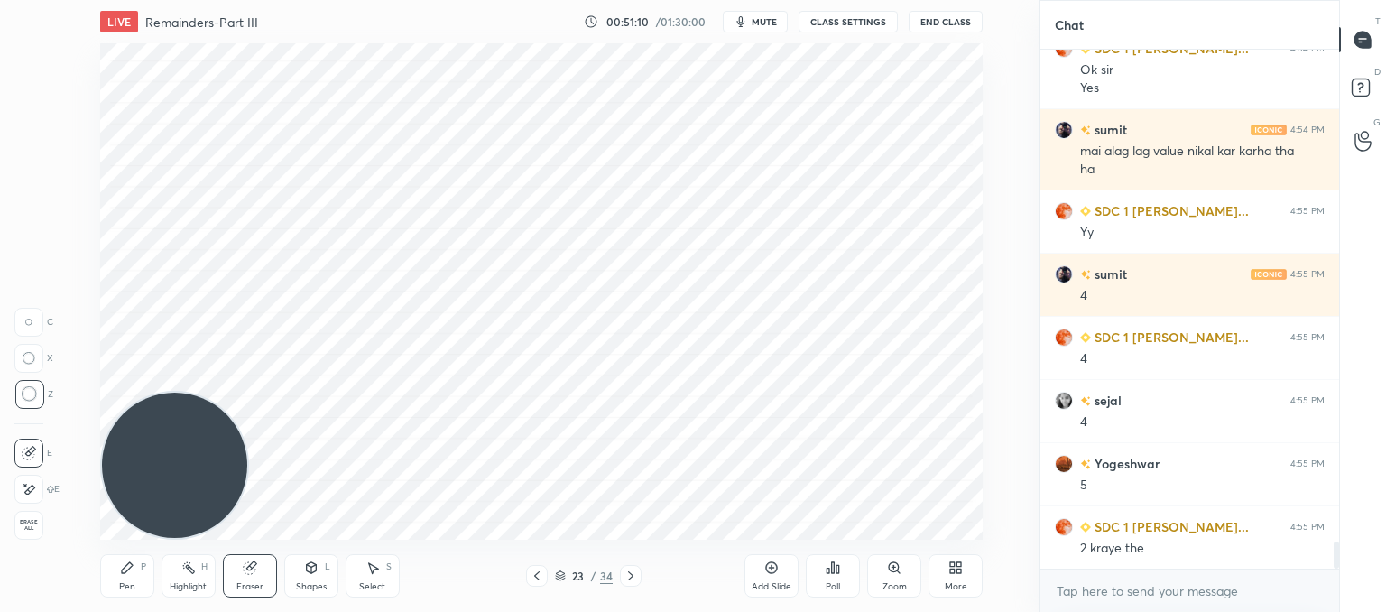
click at [141, 549] on div "Pen P Highlight H Eraser Shapes L Select S 23 / 34 Add Slide Poll Zoom More" at bounding box center [541, 576] width 882 height 72
click at [130, 561] on icon at bounding box center [127, 567] width 14 height 14
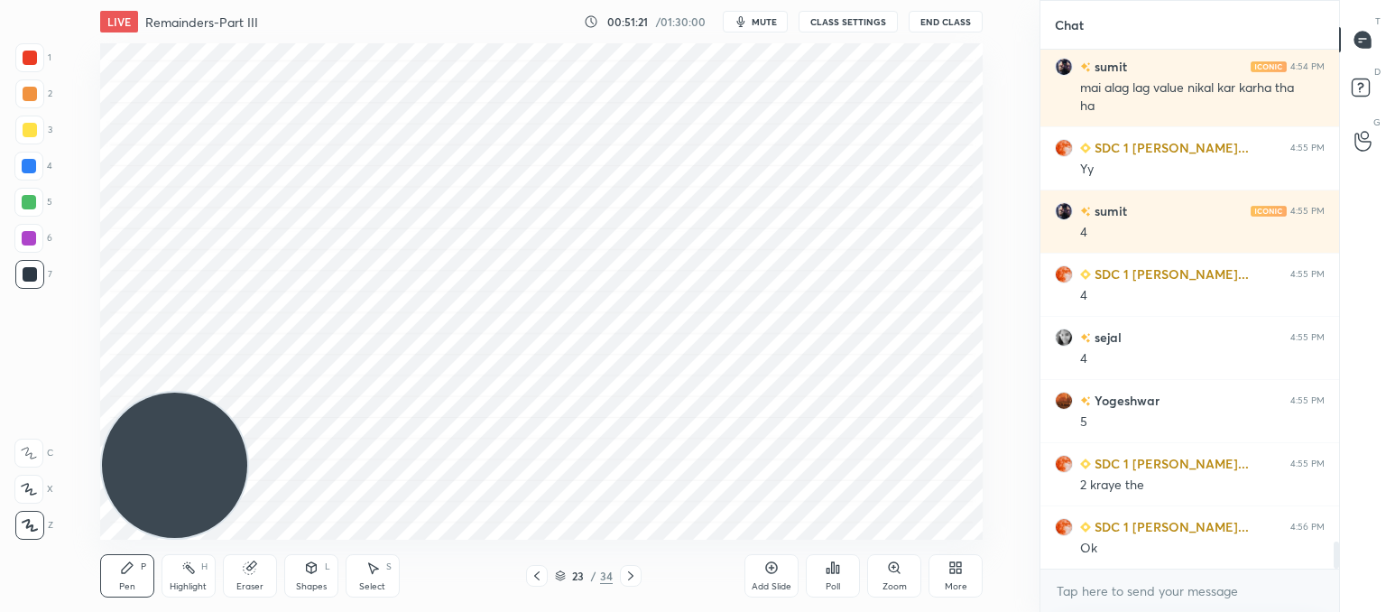
click at [256, 582] on div "Eraser" at bounding box center [249, 586] width 27 height 9
drag, startPoint x: 134, startPoint y: 572, endPoint x: 140, endPoint y: 546, distance: 26.9
click at [138, 568] on div "Pen P" at bounding box center [127, 575] width 54 height 43
drag, startPoint x: 254, startPoint y: 568, endPoint x: 257, endPoint y: 544, distance: 24.6
click at [254, 567] on icon at bounding box center [250, 567] width 14 height 14
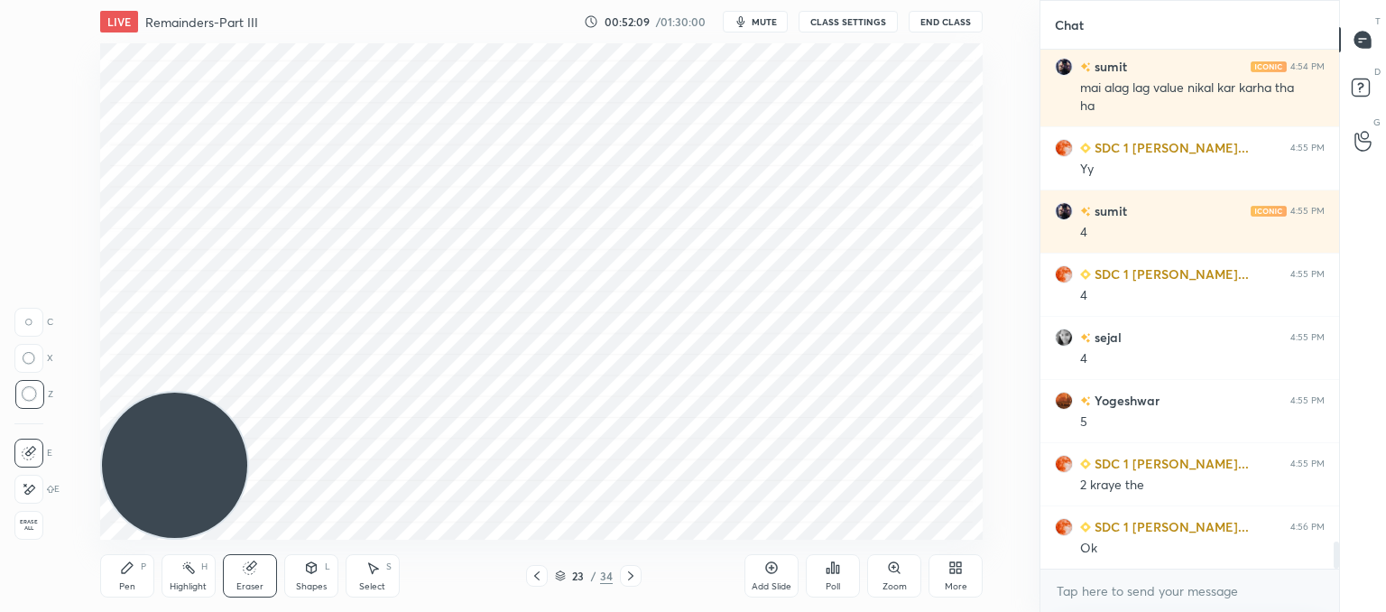
click at [123, 573] on div "Pen P" at bounding box center [127, 575] width 54 height 43
drag, startPoint x: 273, startPoint y: 566, endPoint x: 273, endPoint y: 552, distance: 13.5
click at [273, 564] on div "Eraser" at bounding box center [250, 575] width 54 height 43
click at [202, 107] on div "LIVE Remainders-Part III 00:52:17 / 01:30:00 mute CLASS SETTINGS End Class Sett…" at bounding box center [541, 306] width 967 height 612
click at [130, 560] on div "Pen P" at bounding box center [127, 575] width 54 height 43
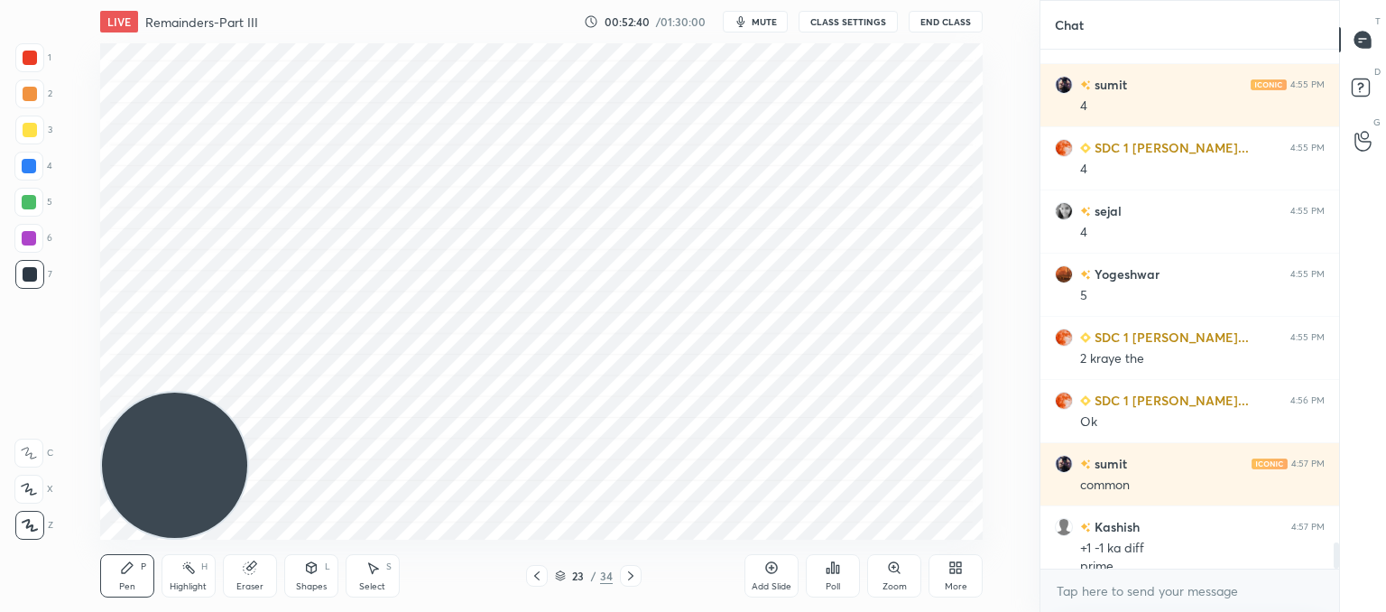
scroll to position [9670, 0]
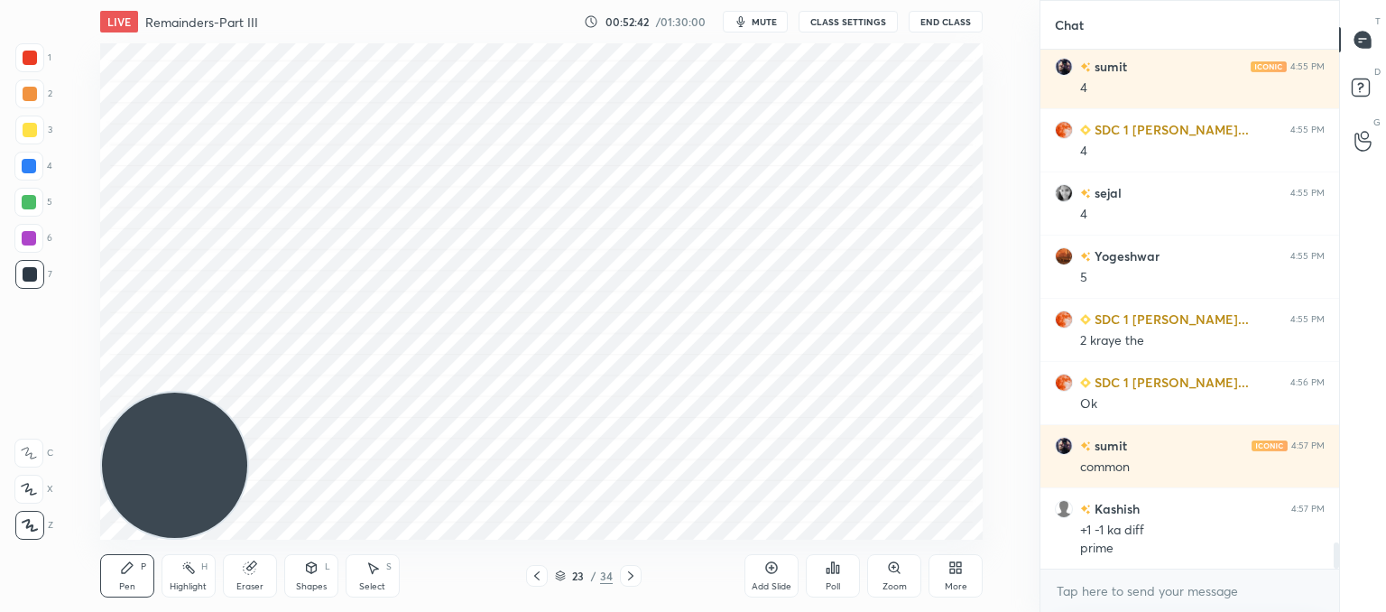
click at [252, 578] on div "Eraser" at bounding box center [250, 575] width 54 height 43
drag, startPoint x: 131, startPoint y: 573, endPoint x: 139, endPoint y: 552, distance: 22.3
click at [133, 571] on div "Pen P" at bounding box center [127, 575] width 54 height 43
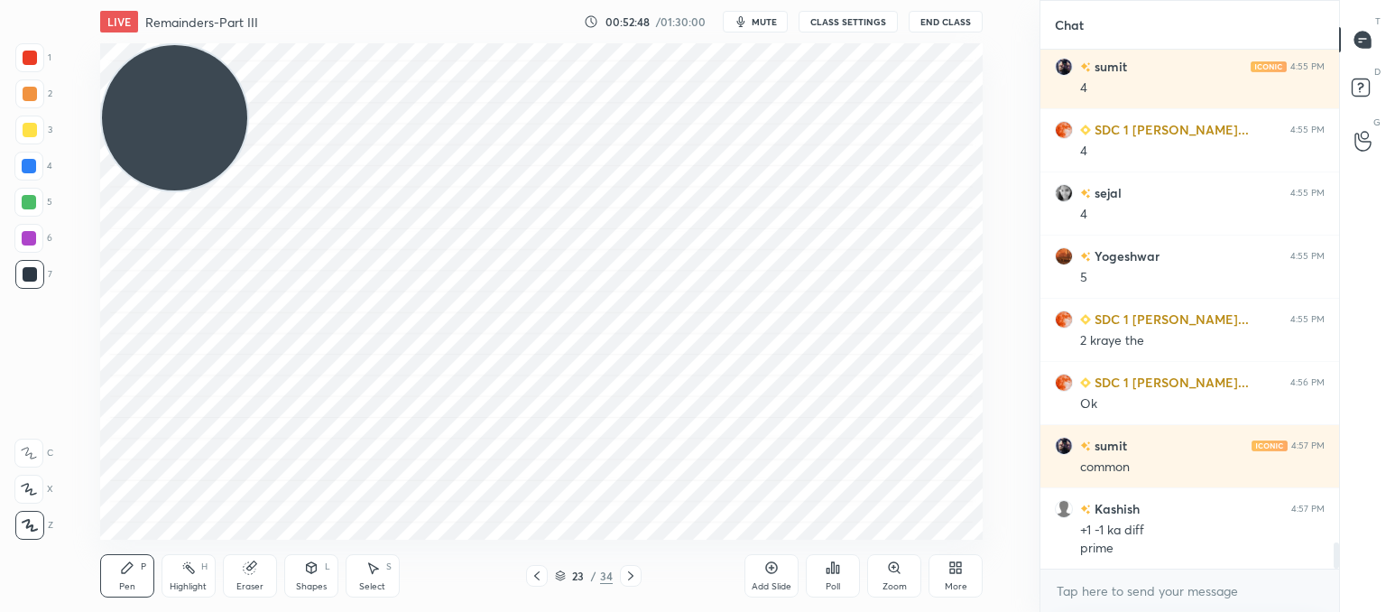
drag, startPoint x: 208, startPoint y: 442, endPoint x: 184, endPoint y: 33, distance: 409.4
click at [2, 0] on html "1 2 3 4 5 6 7 C X Z C X Z E E Erase all H H LIVE Remainders-Part III 00:52:48 /…" at bounding box center [693, 0] width 1386 height 0
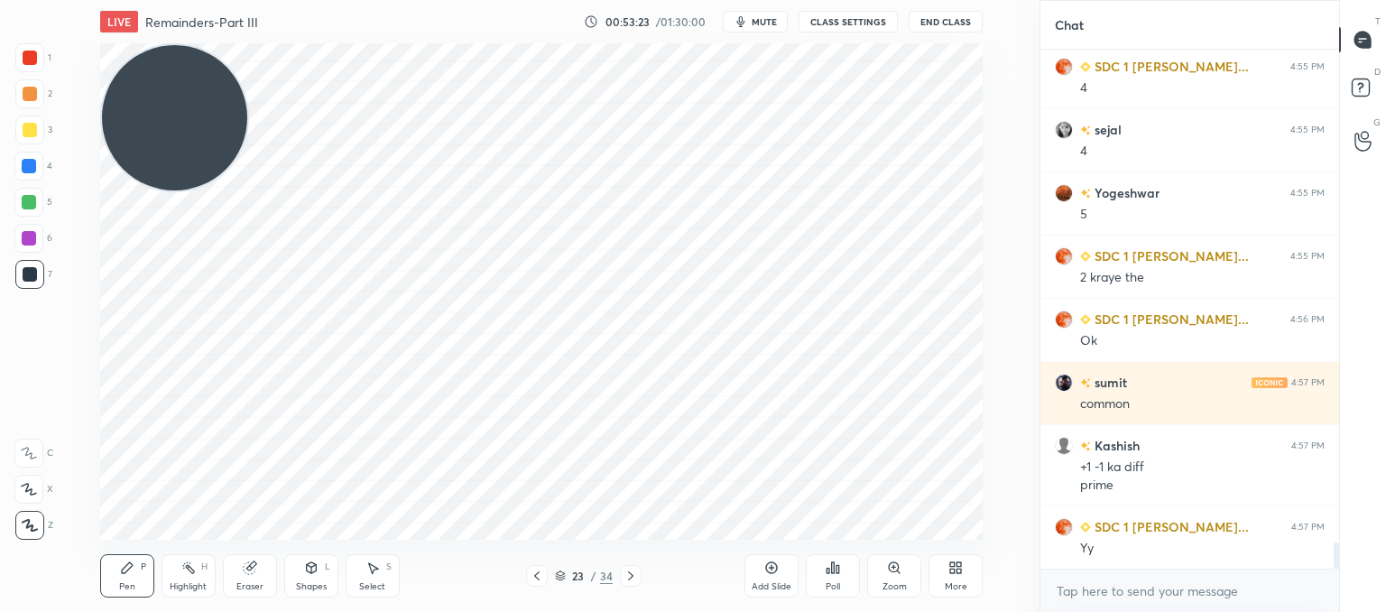
scroll to position [9797, 0]
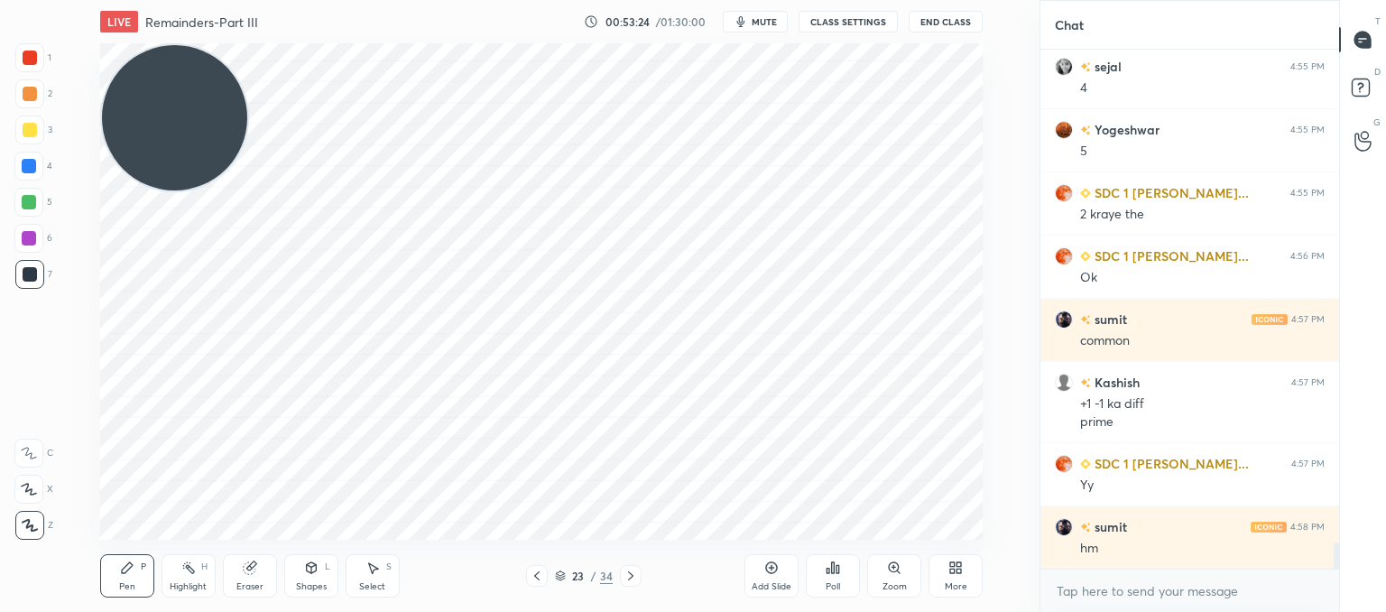
drag, startPoint x: 254, startPoint y: 577, endPoint x: 275, endPoint y: 547, distance: 37.5
click at [260, 573] on div "Eraser" at bounding box center [250, 575] width 54 height 43
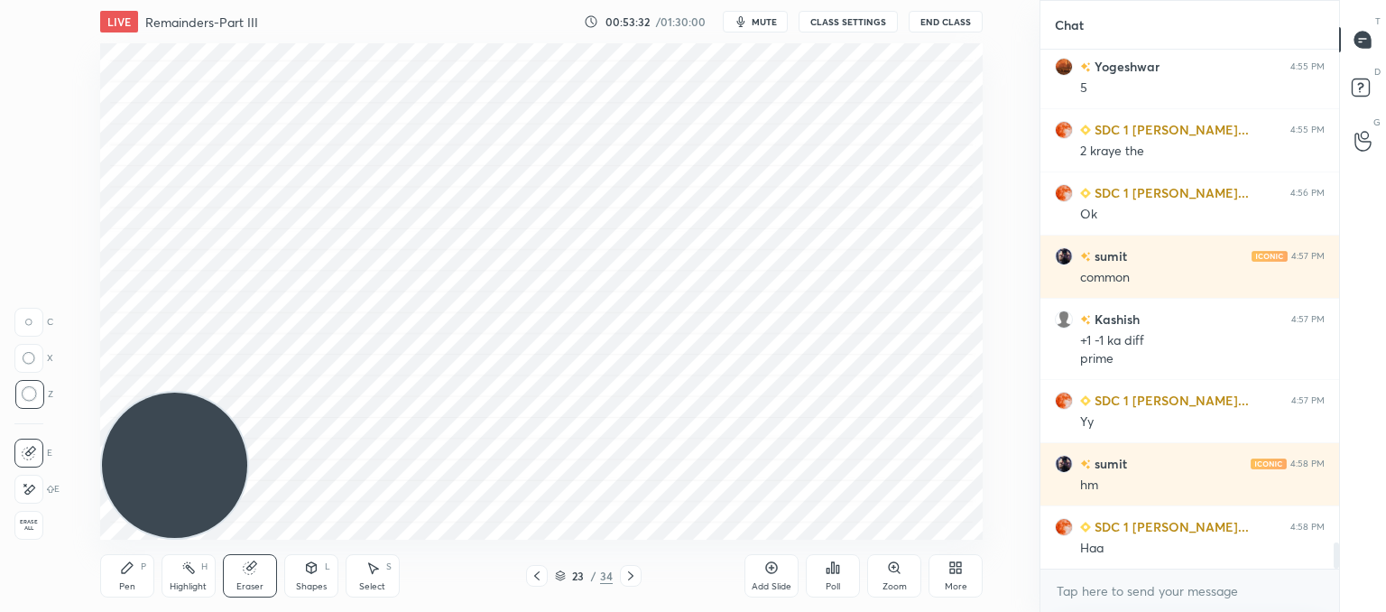
drag, startPoint x: 127, startPoint y: 162, endPoint x: 51, endPoint y: 444, distance: 291.8
click at [37, 586] on div "1 2 3 4 5 6 7 C X Z C X Z E E Erase all H H LIVE Remainders-Part III 00:53:32 /…" at bounding box center [512, 306] width 1025 height 612
click at [131, 574] on icon at bounding box center [127, 567] width 14 height 14
drag, startPoint x: 373, startPoint y: 563, endPoint x: 370, endPoint y: 549, distance: 13.8
click at [372, 556] on div "Select S" at bounding box center [373, 575] width 54 height 43
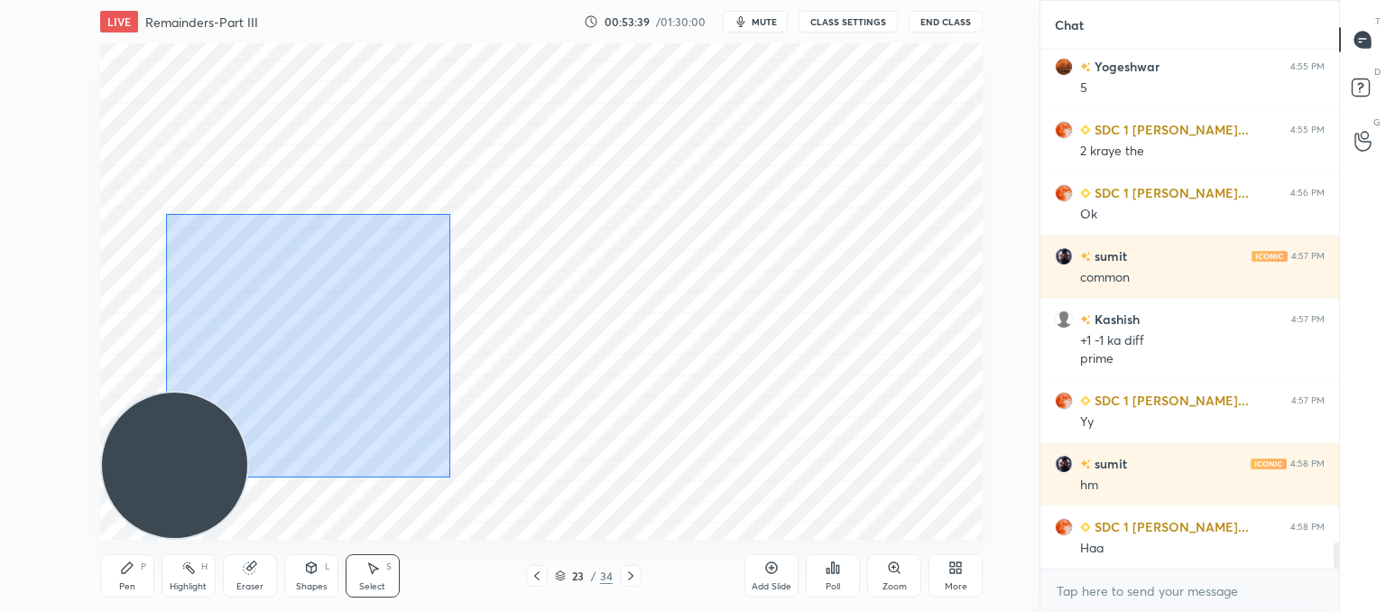
drag, startPoint x: 164, startPoint y: 214, endPoint x: 422, endPoint y: 434, distance: 339.2
click at [453, 481] on div "0 ° Undo Copy Paste here Duplicate Duplicate to new slide Delete" at bounding box center [541, 291] width 882 height 496
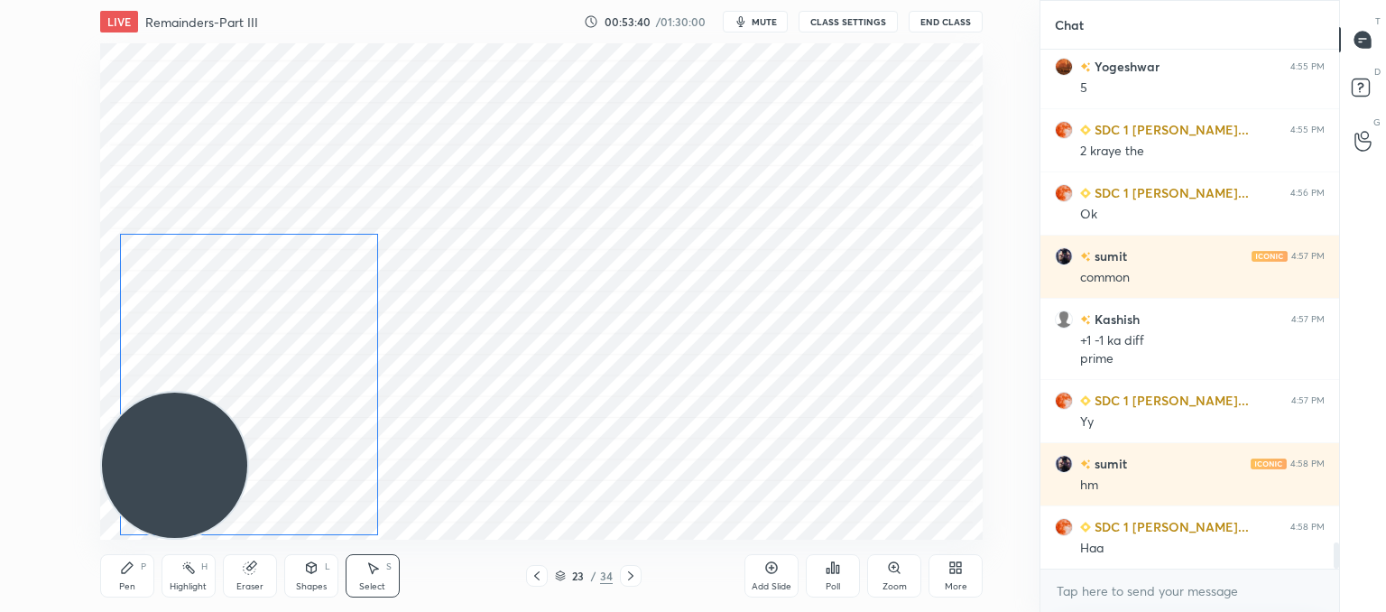
drag, startPoint x: 342, startPoint y: 368, endPoint x: 304, endPoint y: 369, distance: 37.9
click at [304, 369] on div "0 ° Undo Copy Paste here Duplicate Duplicate to new slide Delete" at bounding box center [541, 291] width 882 height 496
click at [660, 245] on div "0 ° Undo Copy Paste here Duplicate Duplicate to new slide Delete" at bounding box center [541, 291] width 882 height 496
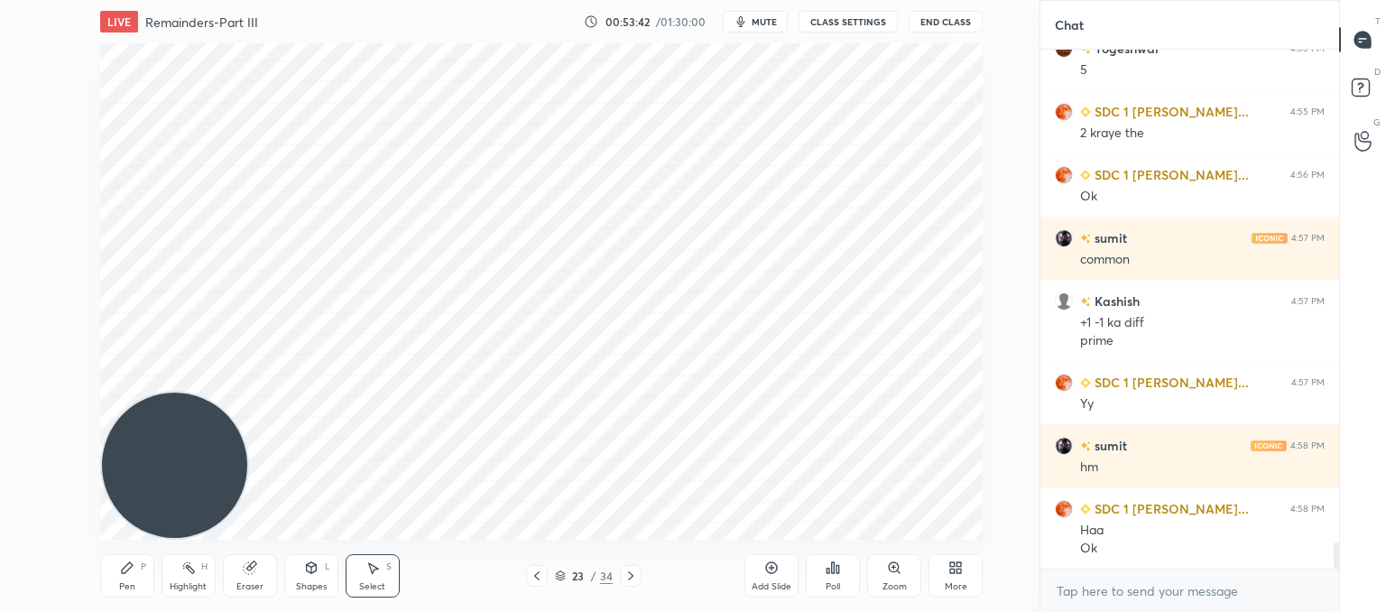
click at [267, 568] on div "Eraser" at bounding box center [250, 575] width 54 height 43
drag, startPoint x: 131, startPoint y: 570, endPoint x: 232, endPoint y: 475, distance: 138.5
click at [131, 569] on icon at bounding box center [127, 567] width 14 height 14
drag, startPoint x: 253, startPoint y: 586, endPoint x: 268, endPoint y: 549, distance: 39.2
click at [253, 582] on div "Eraser" at bounding box center [249, 586] width 27 height 9
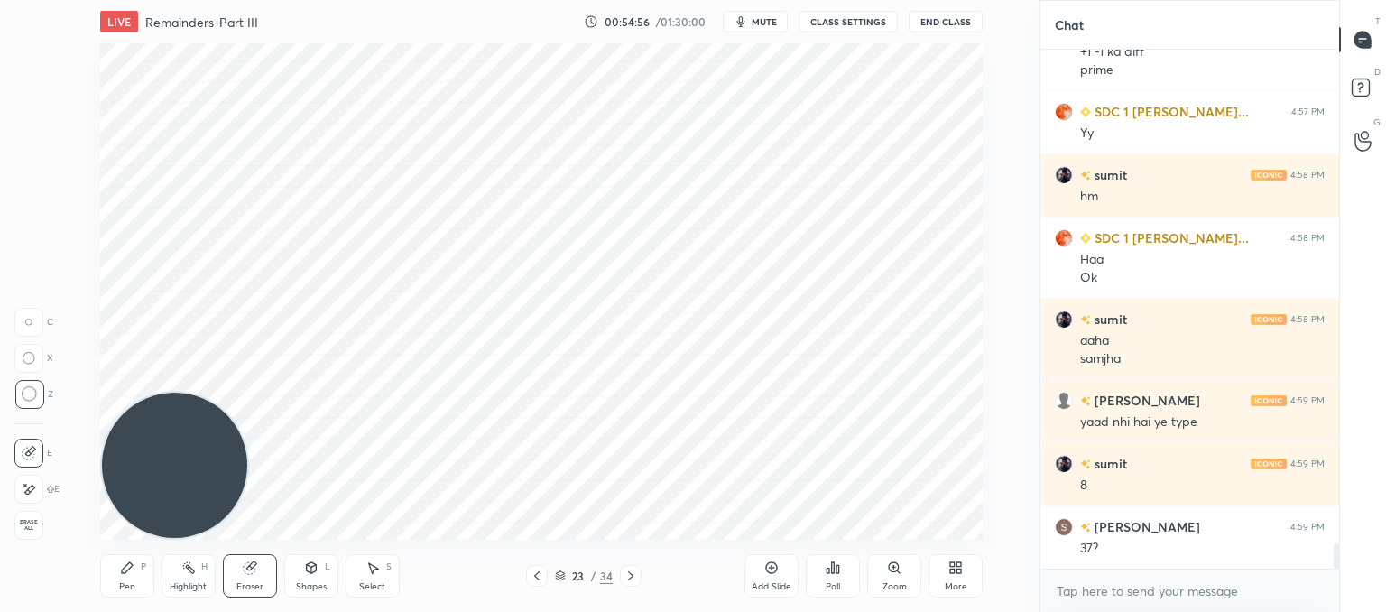
scroll to position [10212, 0]
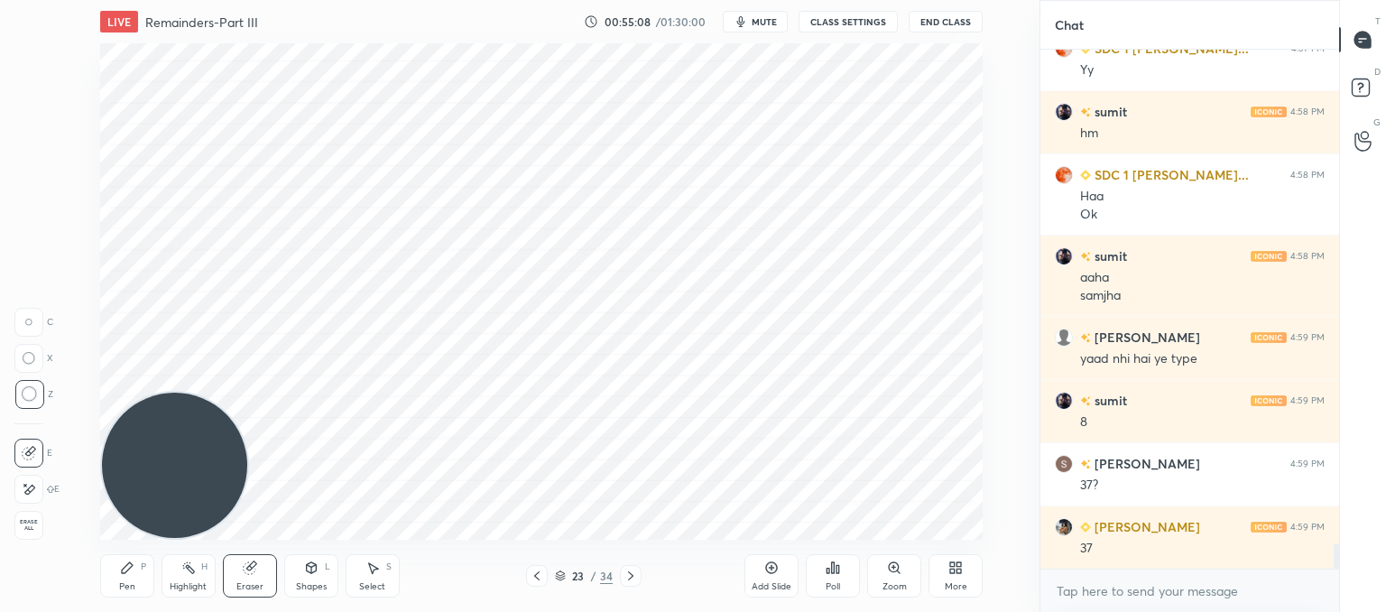
drag, startPoint x: 135, startPoint y: 571, endPoint x: 229, endPoint y: 489, distance: 124.7
click at [139, 569] on div "Pen P" at bounding box center [127, 575] width 54 height 43
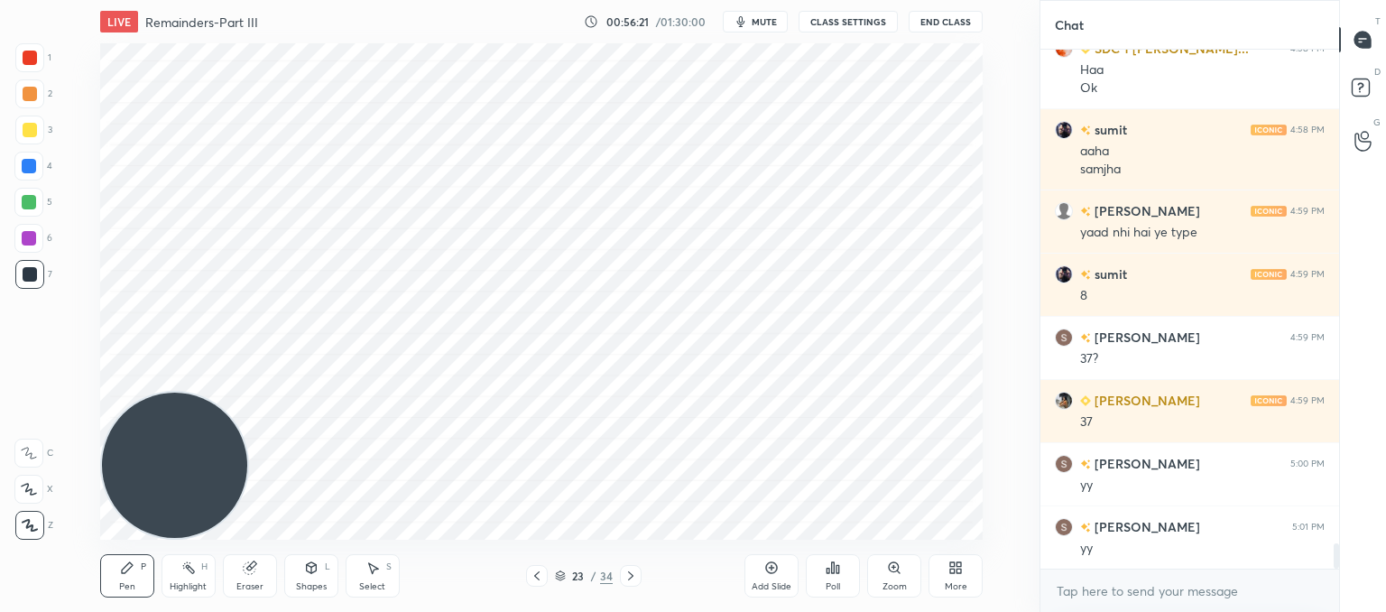
scroll to position [10401, 0]
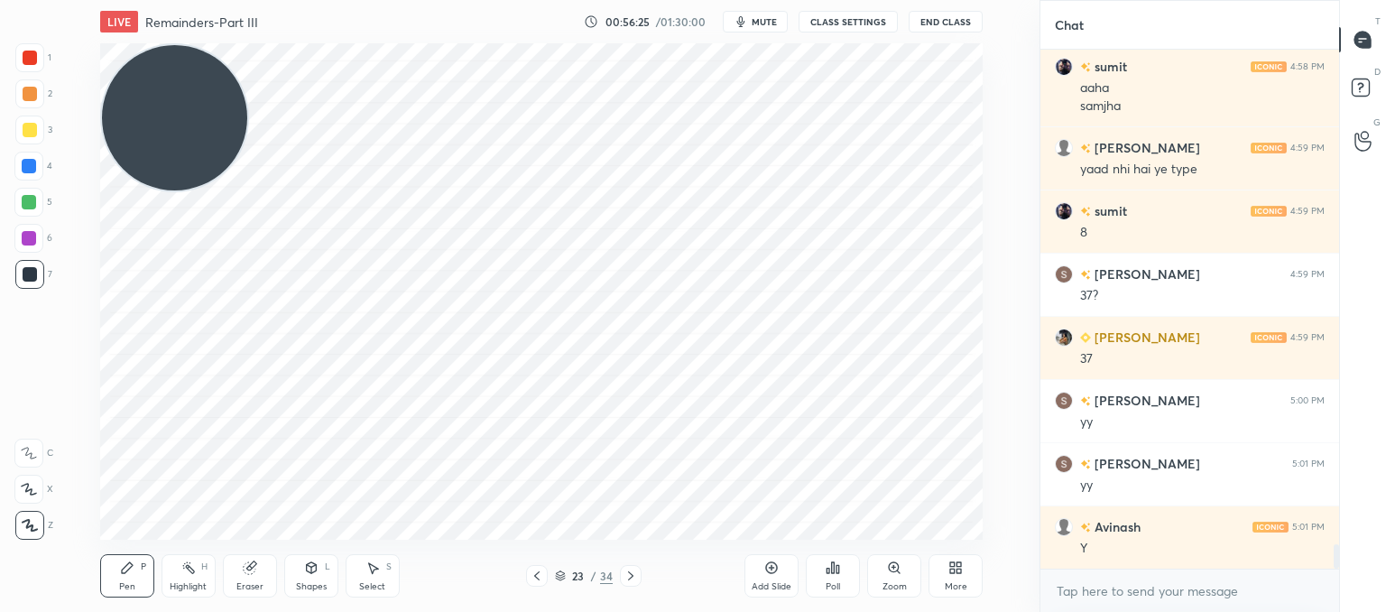
drag, startPoint x: 148, startPoint y: 363, endPoint x: 58, endPoint y: 18, distance: 356.3
click at [53, 0] on html "1 2 3 4 5 6 7 C X Z C X Z E E Erase all H H LIVE Remainders-Part III 00:56:25 /…" at bounding box center [693, 0] width 1386 height 0
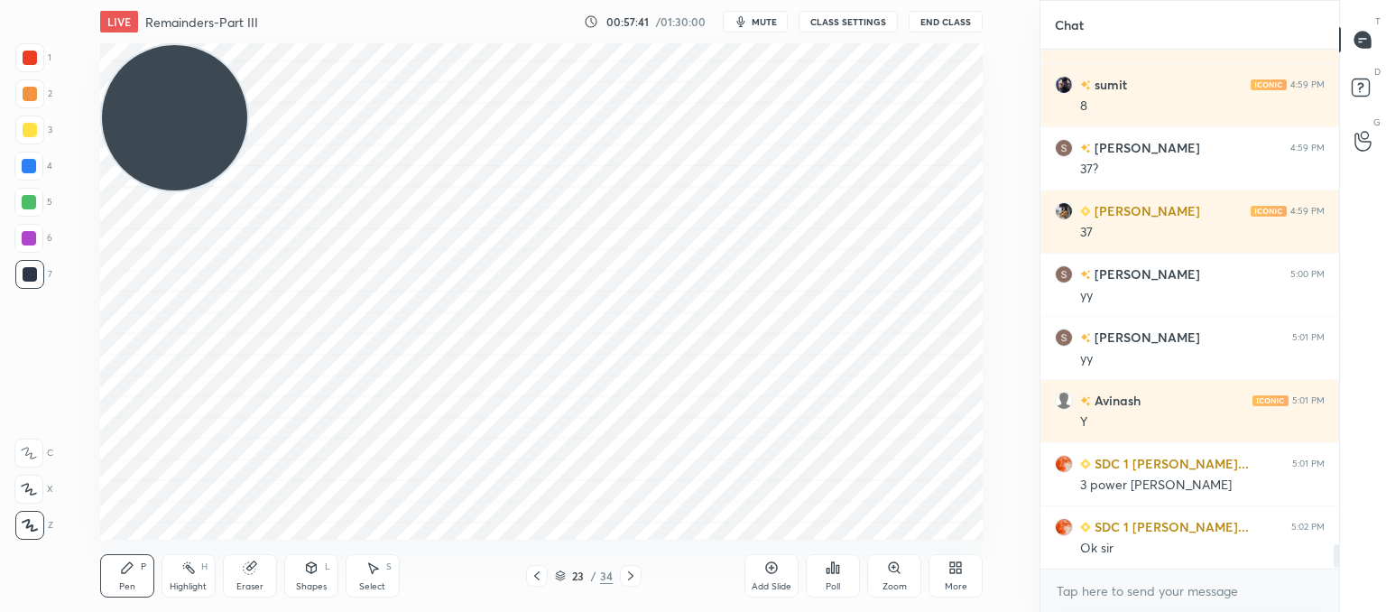
scroll to position [477, 293]
drag, startPoint x: 198, startPoint y: 126, endPoint x: 138, endPoint y: 349, distance: 230.9
click at [133, 190] on video at bounding box center [174, 117] width 145 height 145
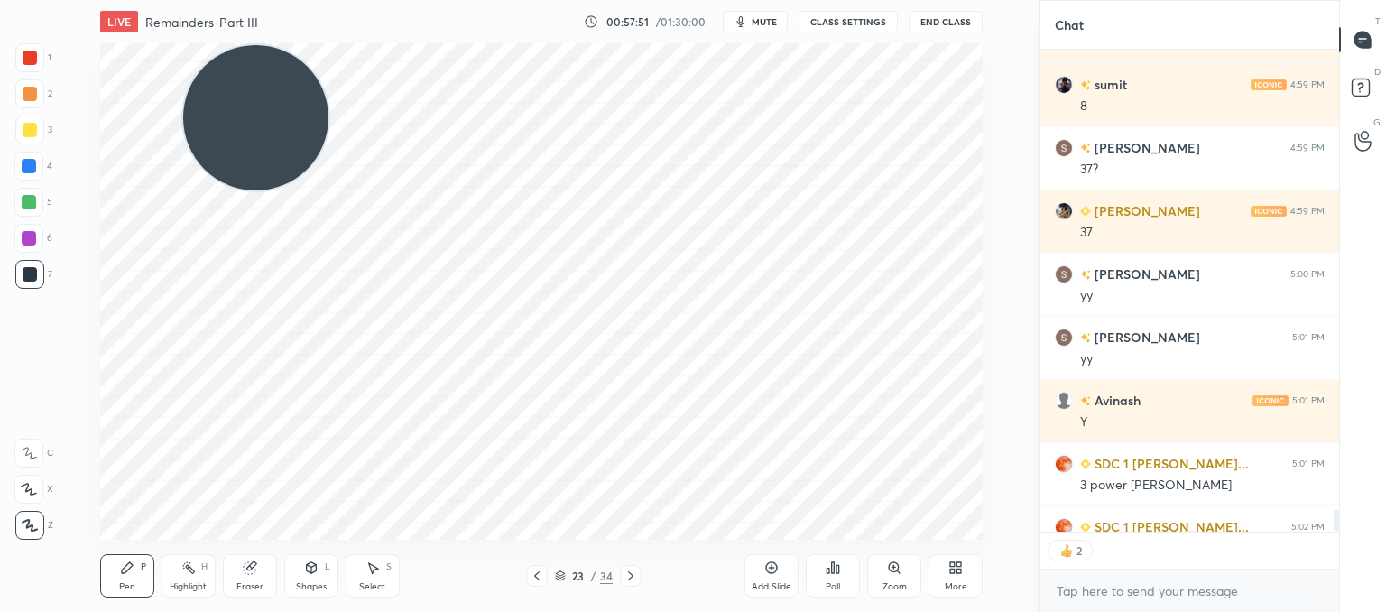
drag, startPoint x: 280, startPoint y: 15, endPoint x: 280, endPoint y: -45, distance: 60.5
click at [280, 0] on html "1 2 3 4 5 6 7 C X Z C X Z E E Erase all H H LIVE Remainders-Part III 00:57:51 /…" at bounding box center [693, 0] width 1386 height 0
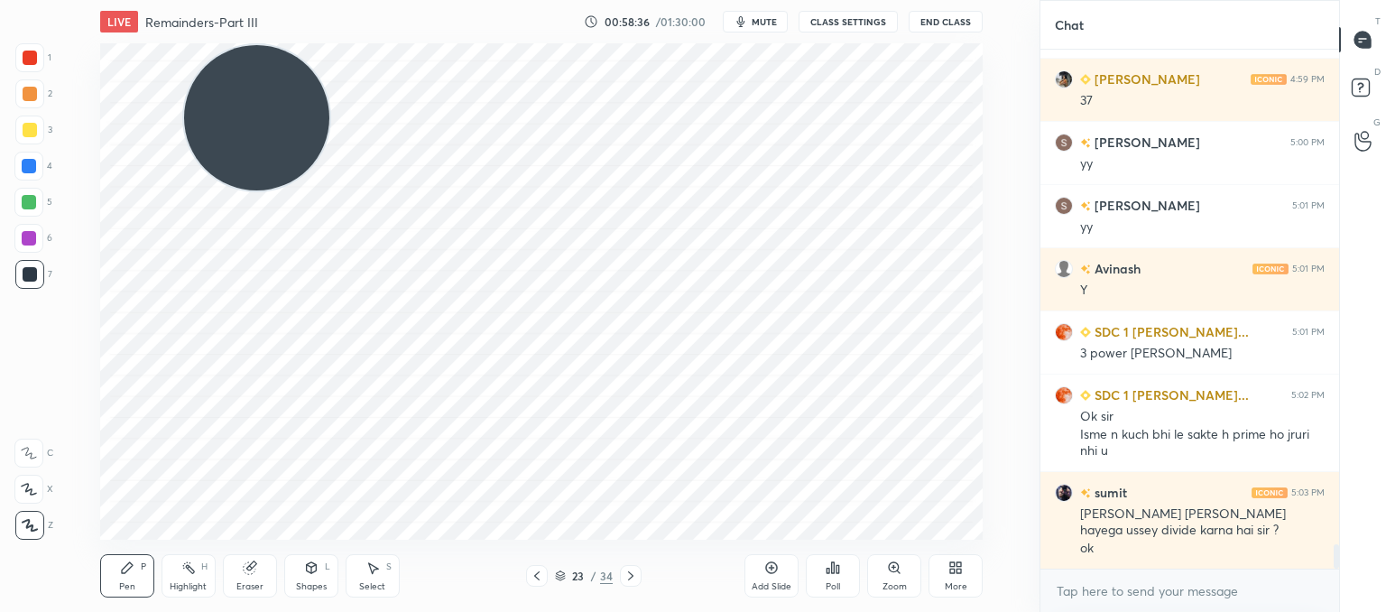
scroll to position [10722, 0]
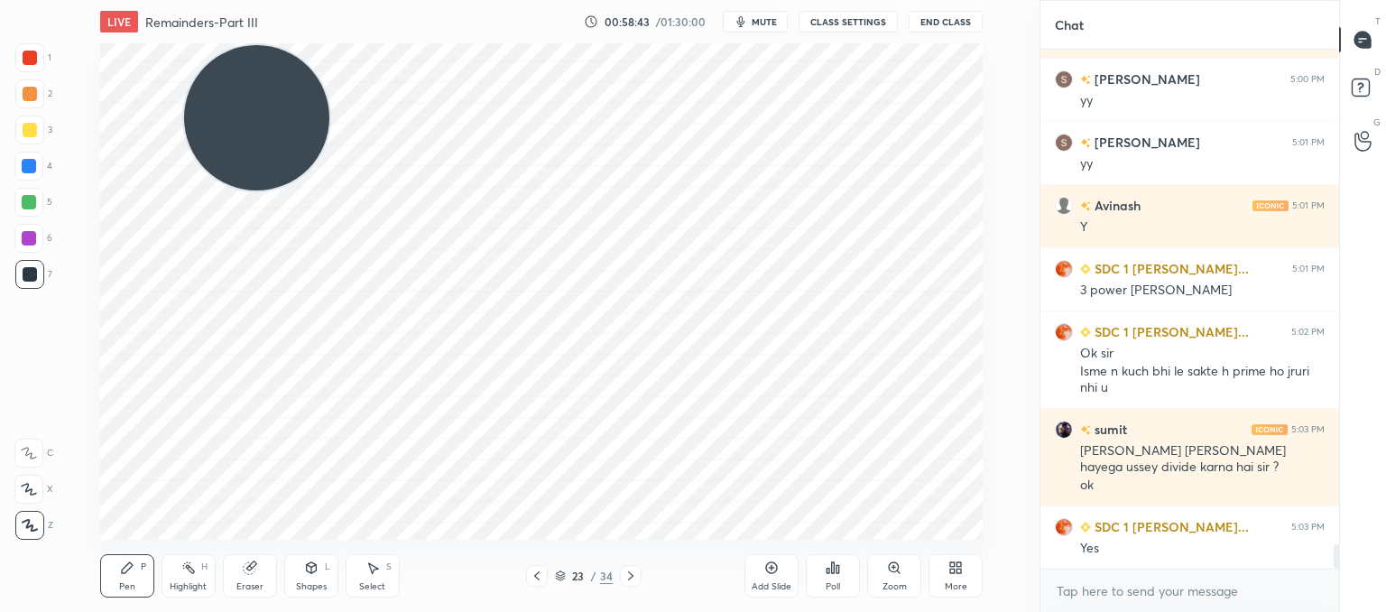
click at [777, 575] on icon at bounding box center [771, 567] width 14 height 14
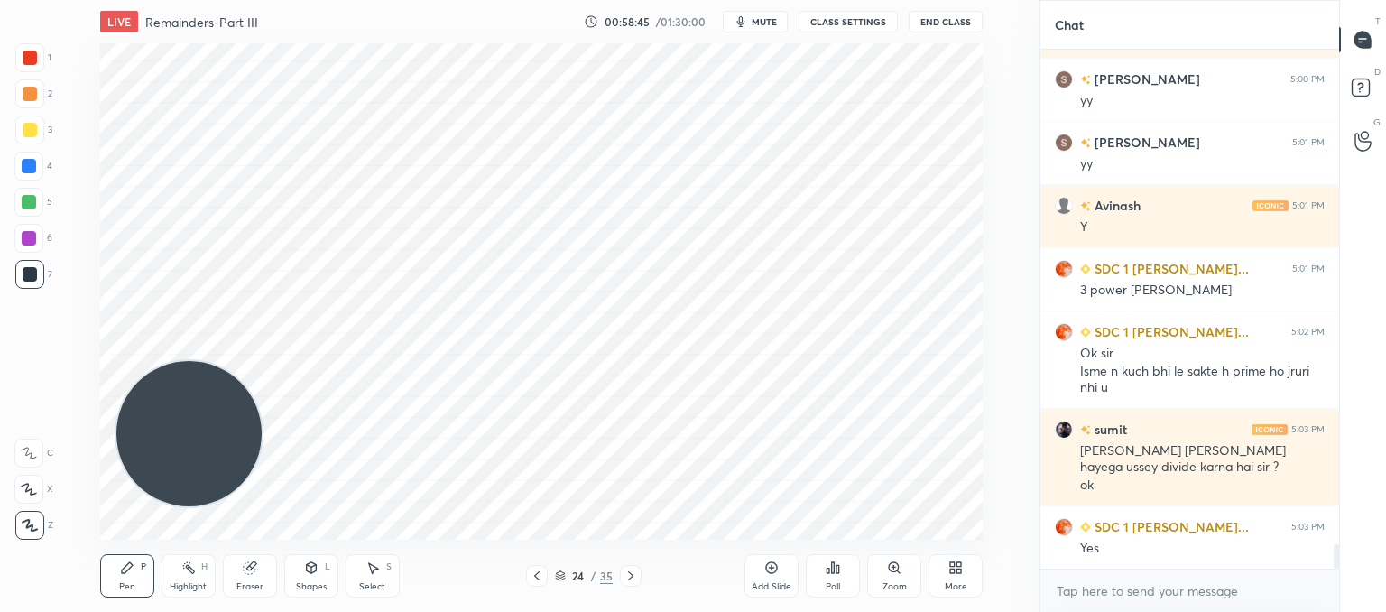
drag, startPoint x: 264, startPoint y: 115, endPoint x: 200, endPoint y: 444, distance: 334.6
click at [198, 449] on video at bounding box center [188, 433] width 145 height 145
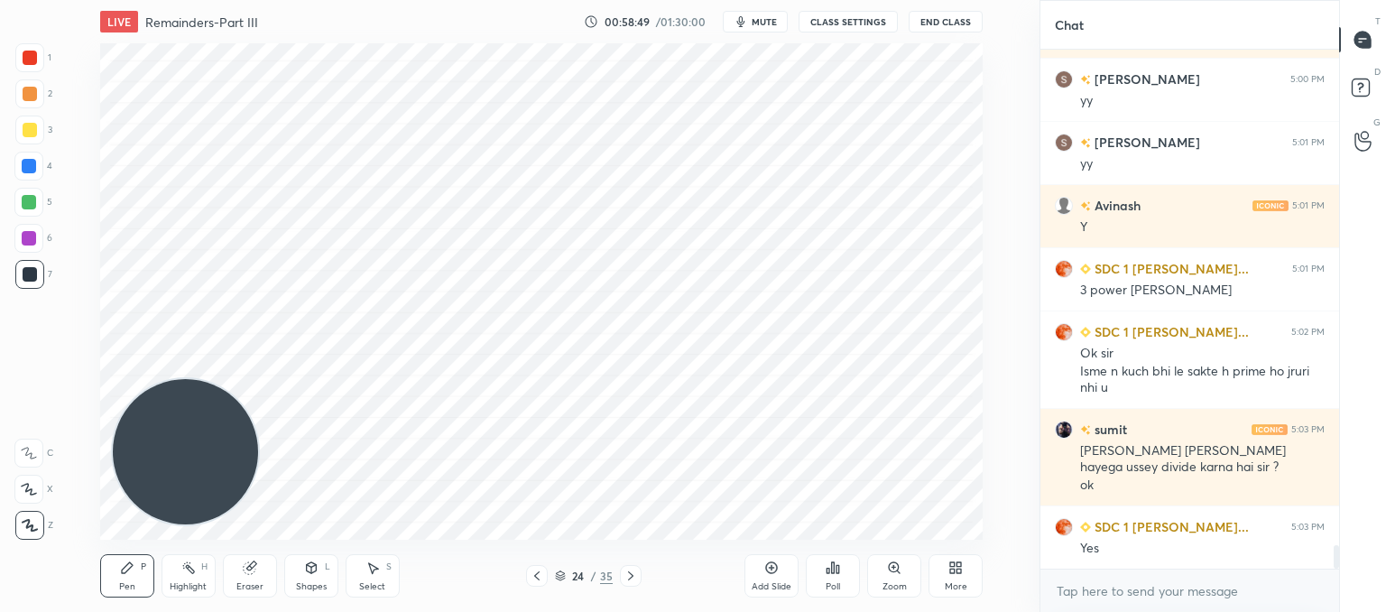
scroll to position [10785, 0]
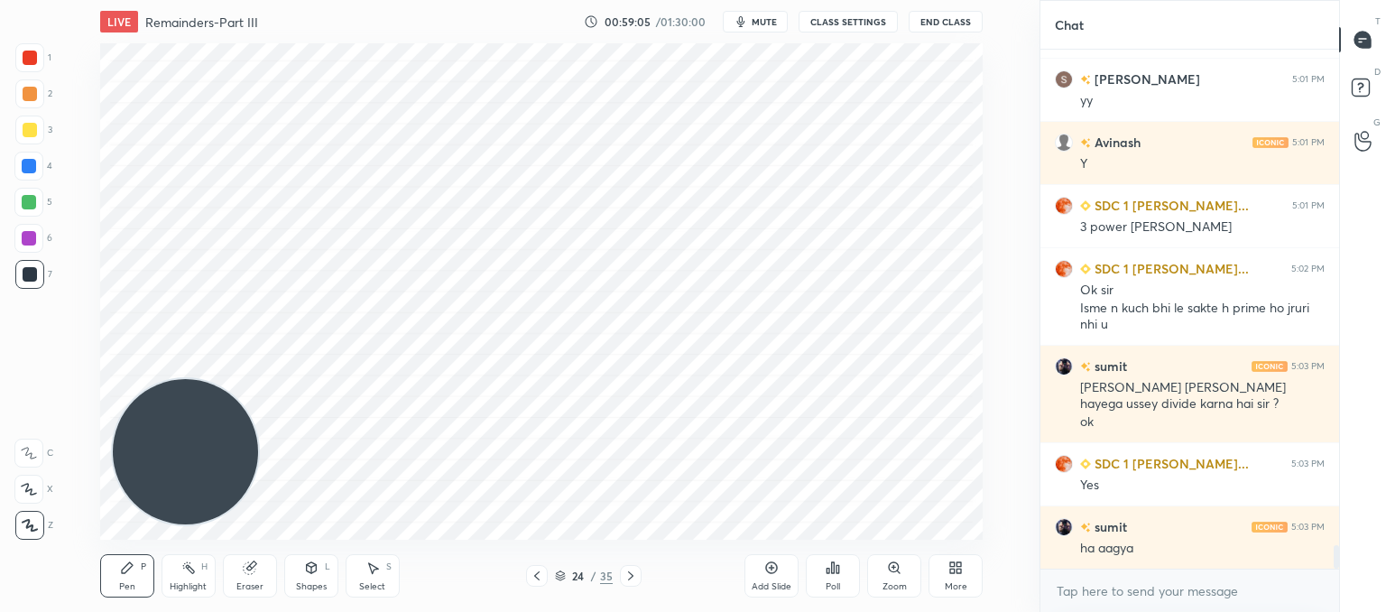
click at [250, 555] on div "Eraser" at bounding box center [250, 575] width 54 height 43
click at [118, 583] on div "Pen P" at bounding box center [127, 575] width 54 height 43
click at [236, 574] on div "Eraser" at bounding box center [250, 575] width 54 height 43
drag, startPoint x: 111, startPoint y: 586, endPoint x: 214, endPoint y: 507, distance: 129.9
click at [111, 586] on div "Pen P" at bounding box center [127, 575] width 54 height 43
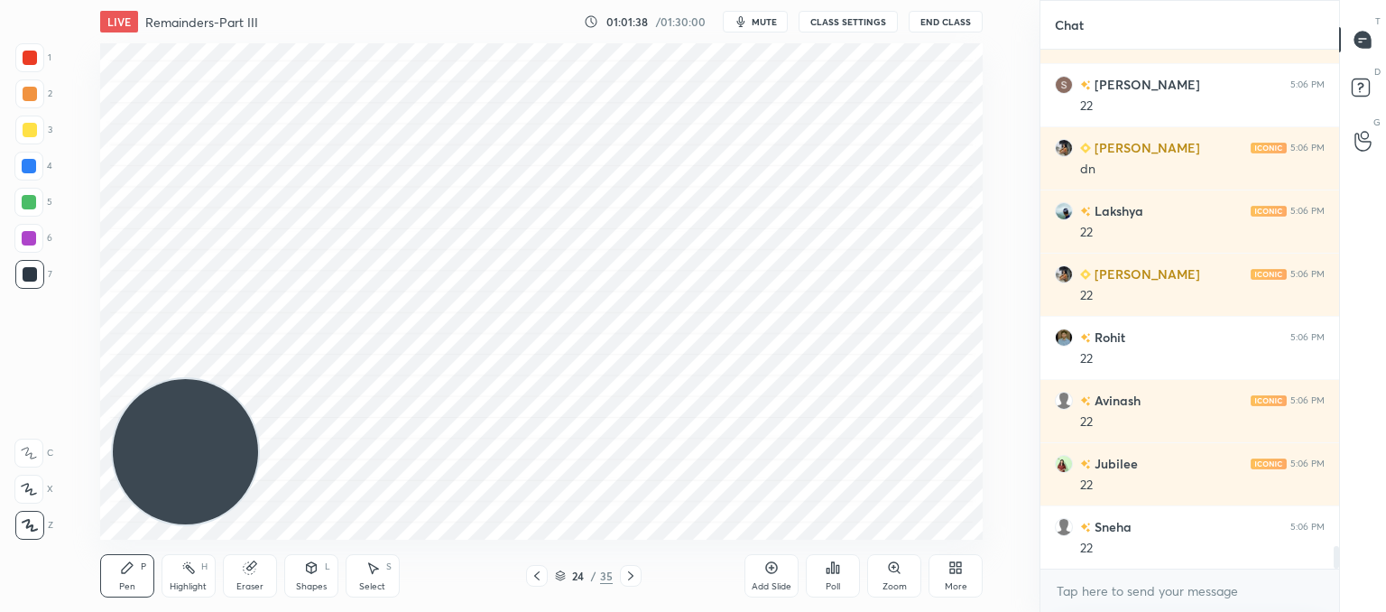
scroll to position [11480, 0]
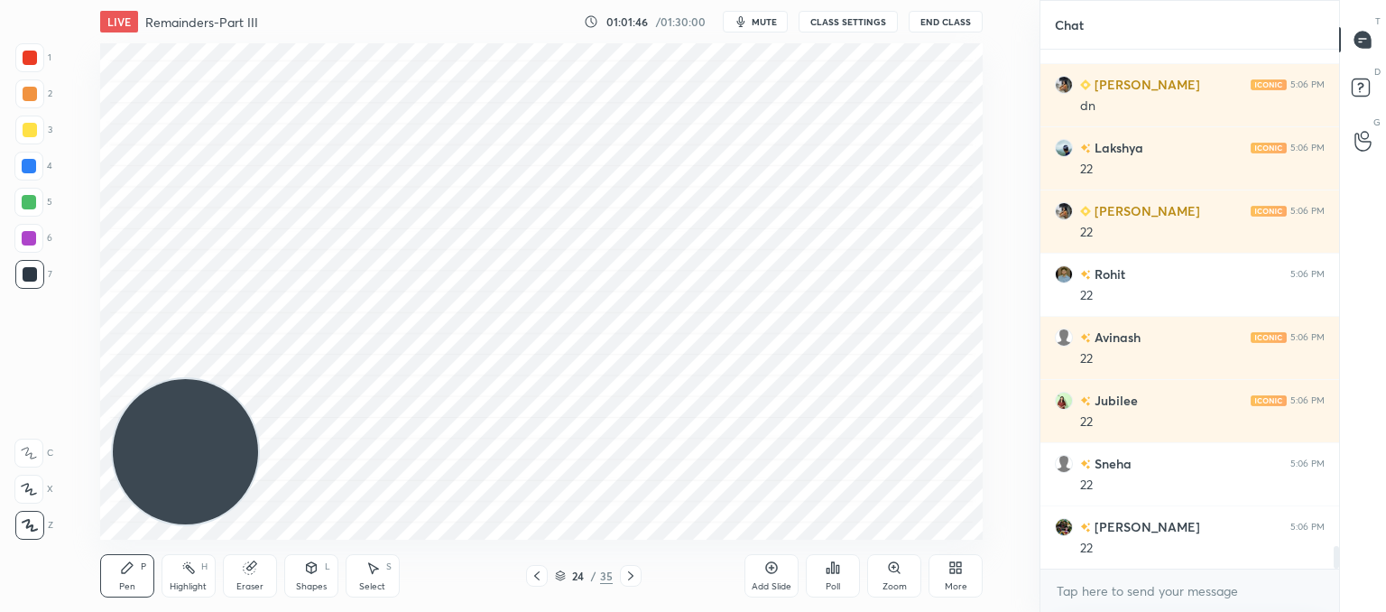
click at [263, 572] on div "Eraser" at bounding box center [250, 575] width 54 height 43
click at [135, 576] on div "Pen P" at bounding box center [127, 575] width 54 height 43
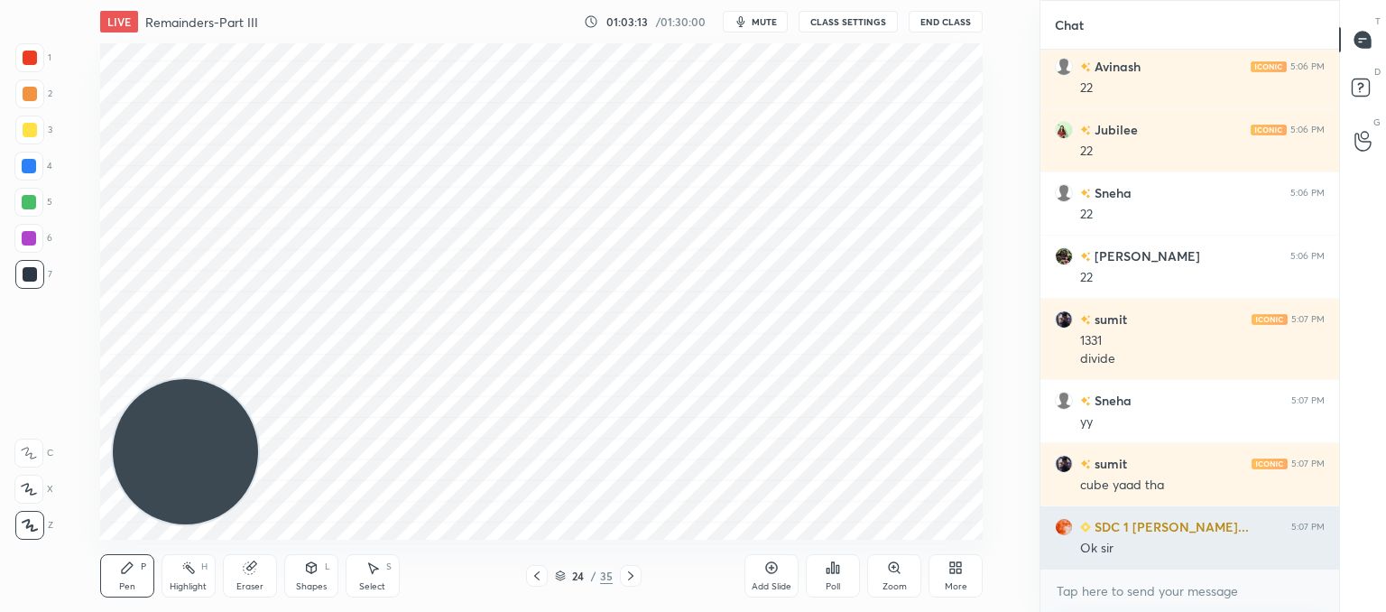
scroll to position [6, 5]
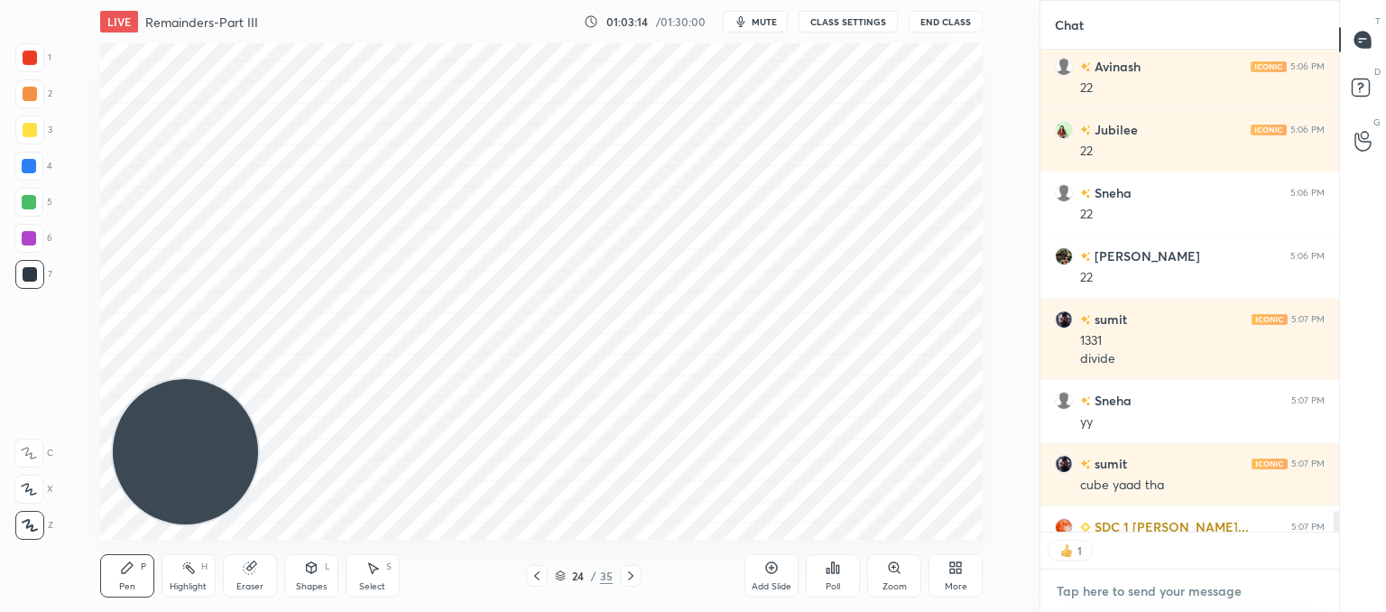
drag, startPoint x: 1101, startPoint y: 591, endPoint x: 1061, endPoint y: 549, distance: 57.4
click at [1101, 593] on textarea at bounding box center [1190, 591] width 270 height 29
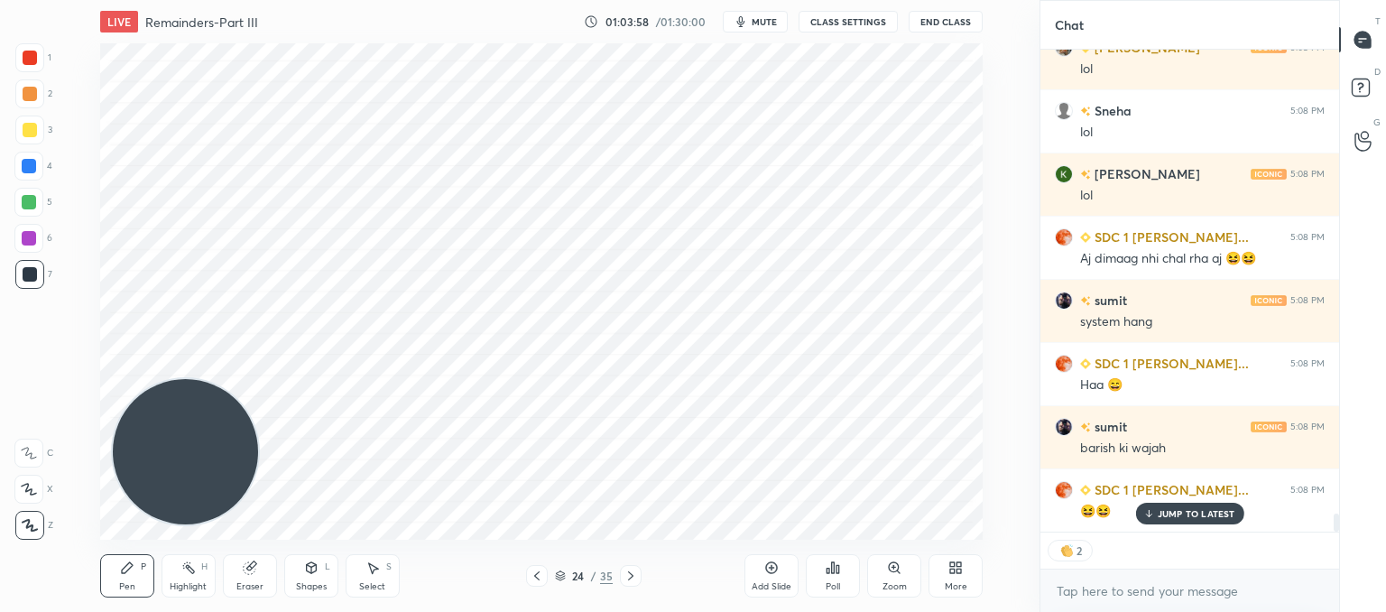
scroll to position [12545, 0]
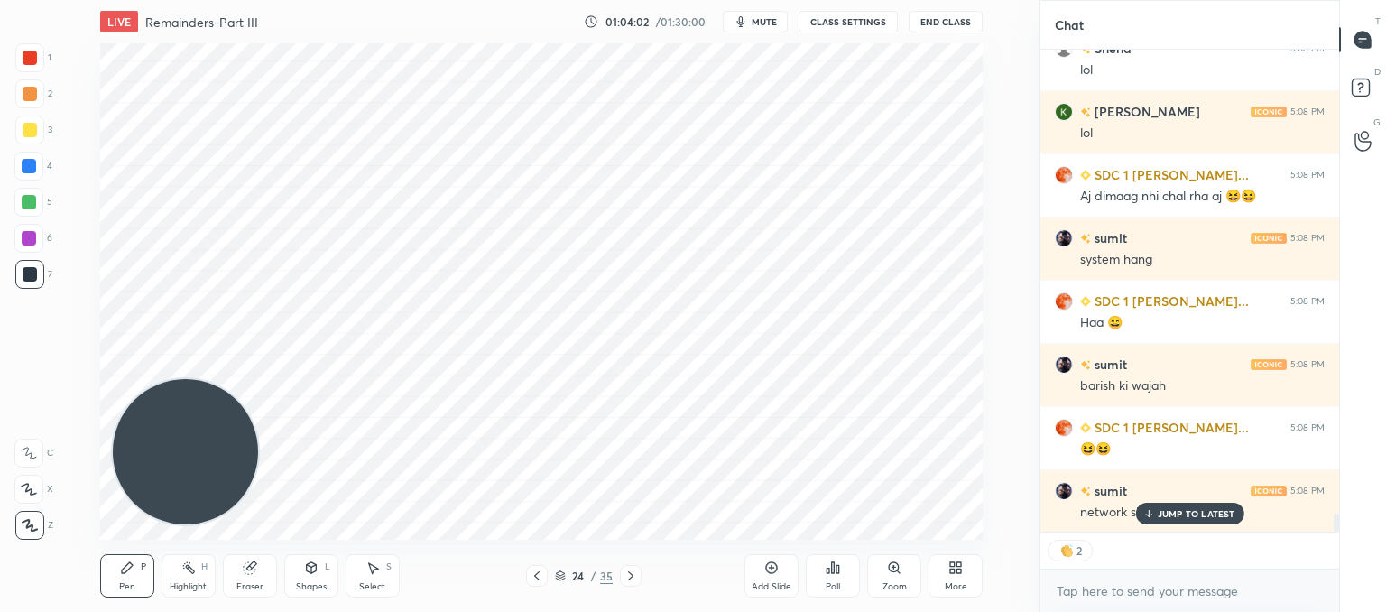
click at [1190, 518] on p "JUMP TO LATEST" at bounding box center [1197, 513] width 78 height 11
click at [253, 578] on div "Eraser" at bounding box center [250, 575] width 54 height 43
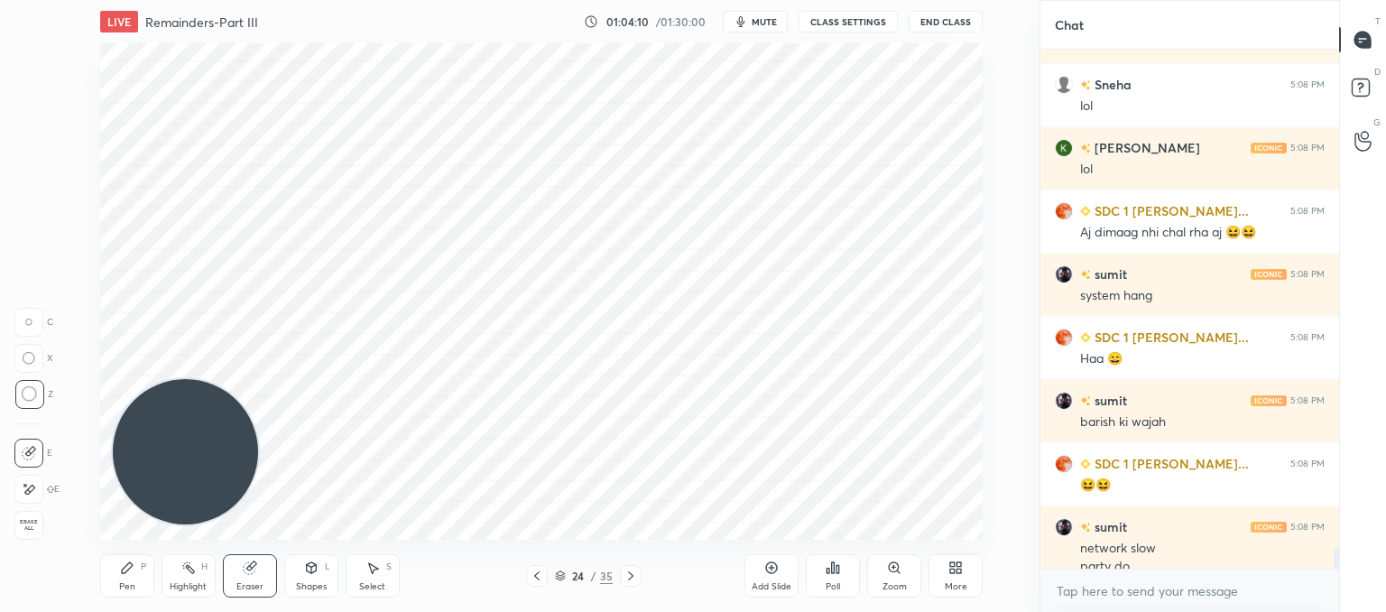
scroll to position [12527, 0]
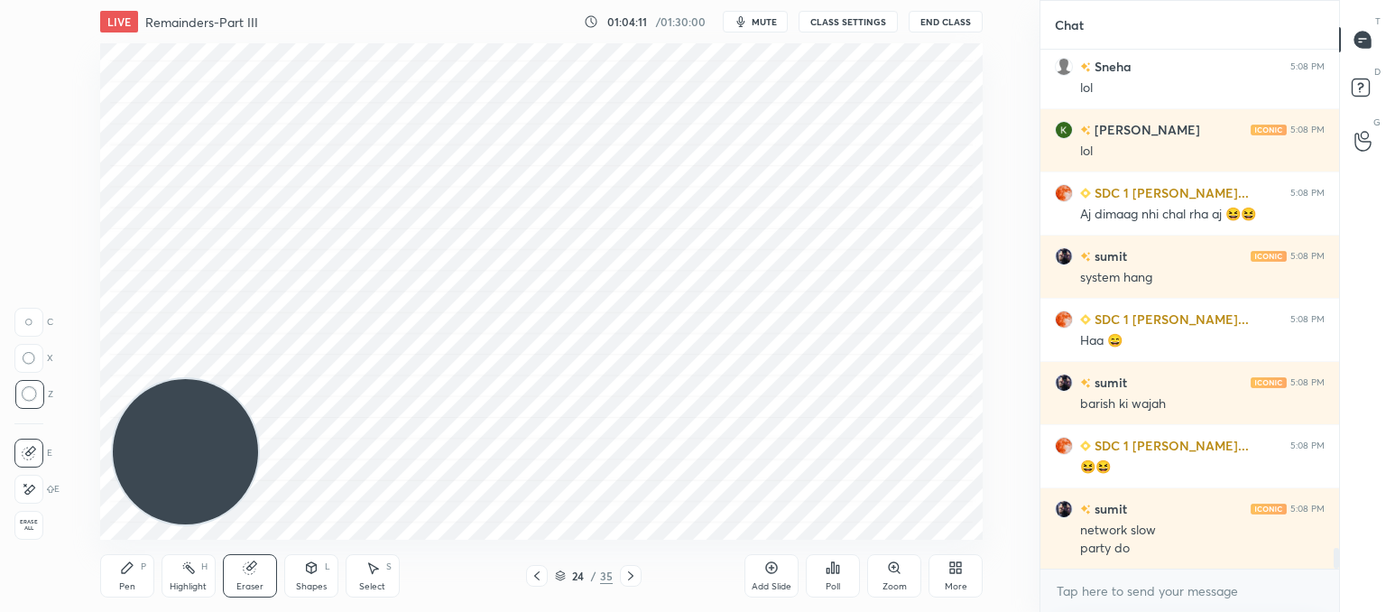
click at [124, 586] on div "Pen" at bounding box center [127, 586] width 16 height 9
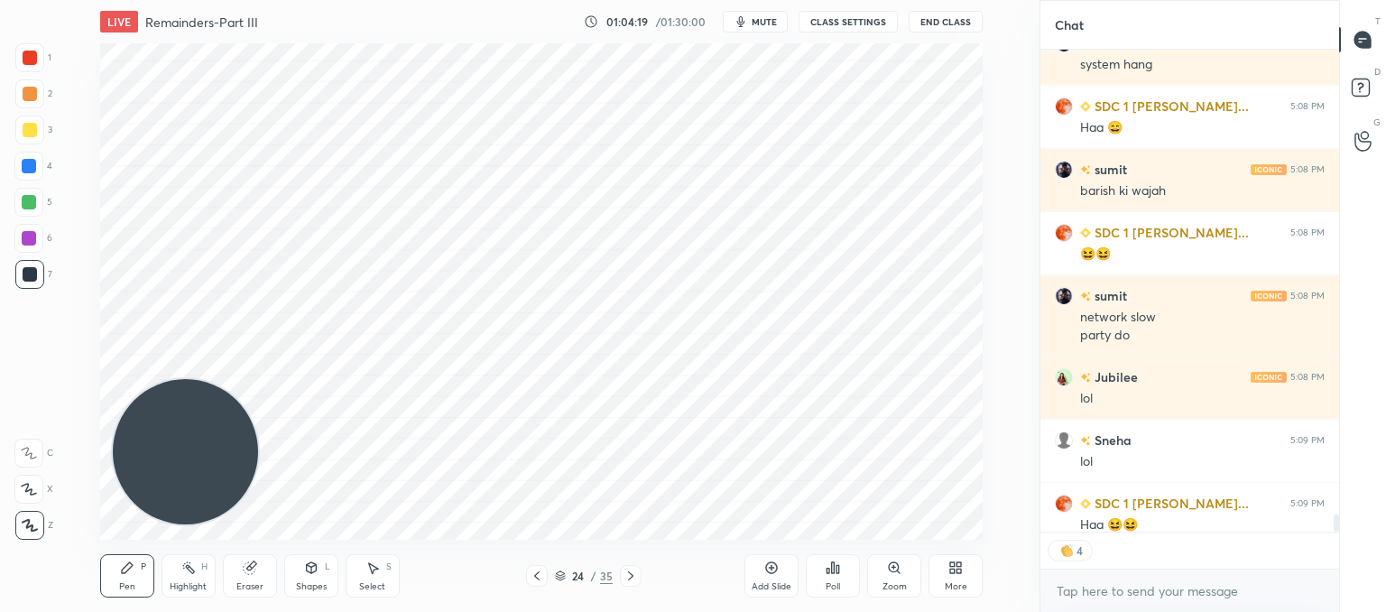
scroll to position [12753, 0]
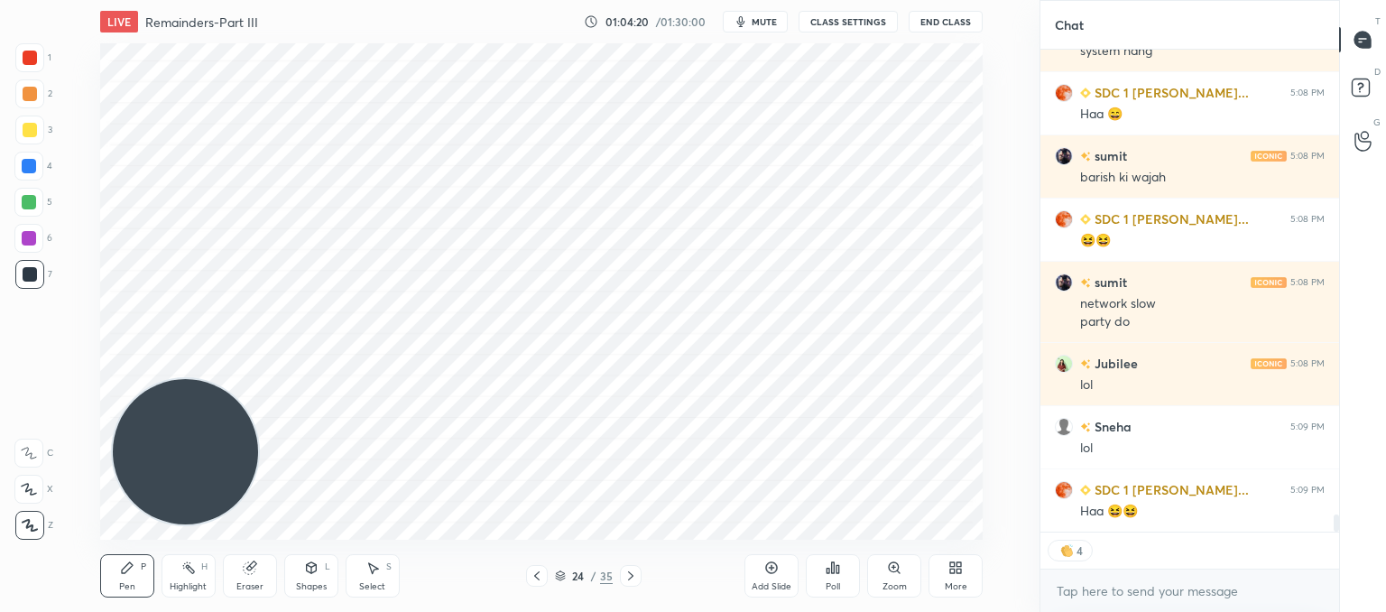
click at [1093, 575] on div "x" at bounding box center [1189, 590] width 299 height 42
drag, startPoint x: 774, startPoint y: 575, endPoint x: 740, endPoint y: 546, distance: 44.8
click at [772, 575] on div "Add Slide" at bounding box center [771, 575] width 54 height 43
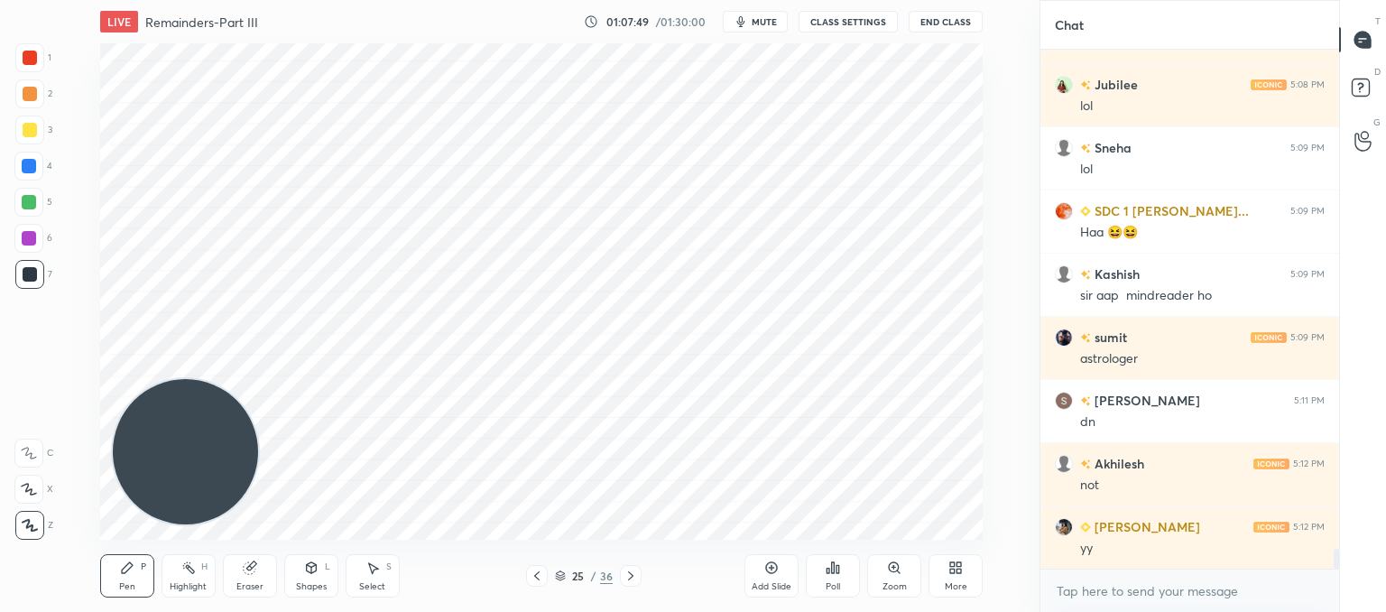
scroll to position [13095, 0]
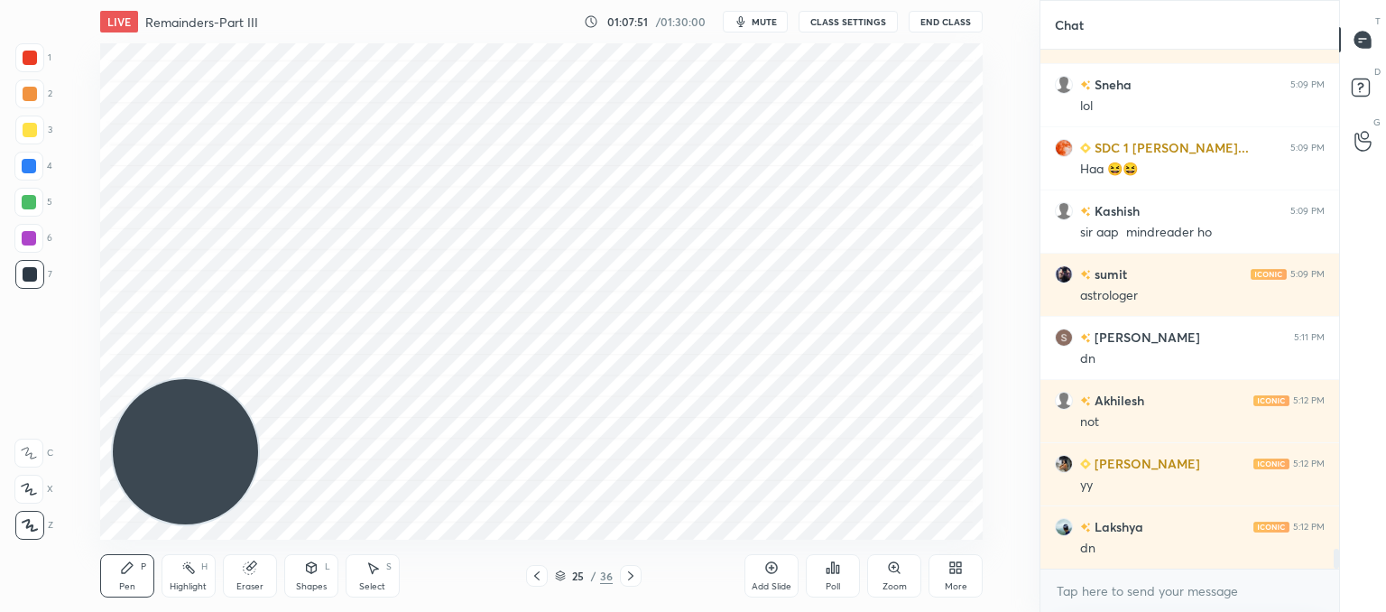
click at [851, 582] on div "Poll" at bounding box center [833, 575] width 54 height 43
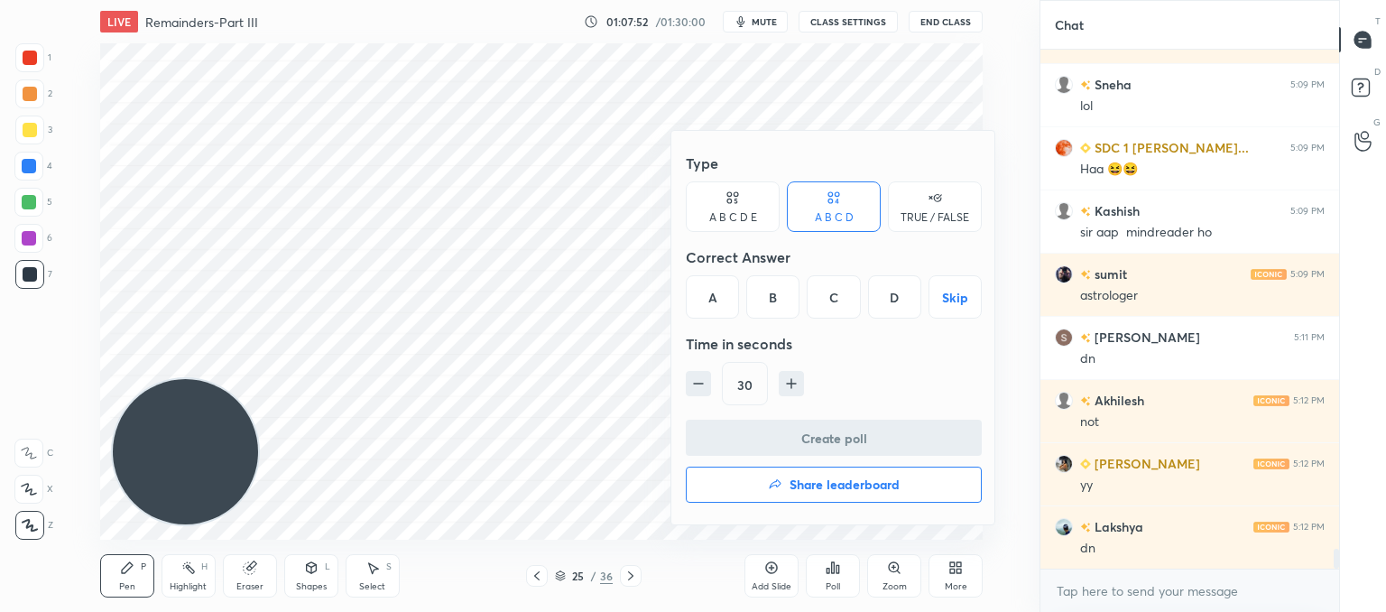
click at [678, 232] on div "Type A B C D E A B C D TRUE / FALSE Correct Answer A B C D Skip Time in seconds…" at bounding box center [833, 327] width 325 height 393
click at [765, 202] on div "A B C D E" at bounding box center [733, 206] width 94 height 51
click at [873, 290] on div "D" at bounding box center [858, 296] width 43 height 43
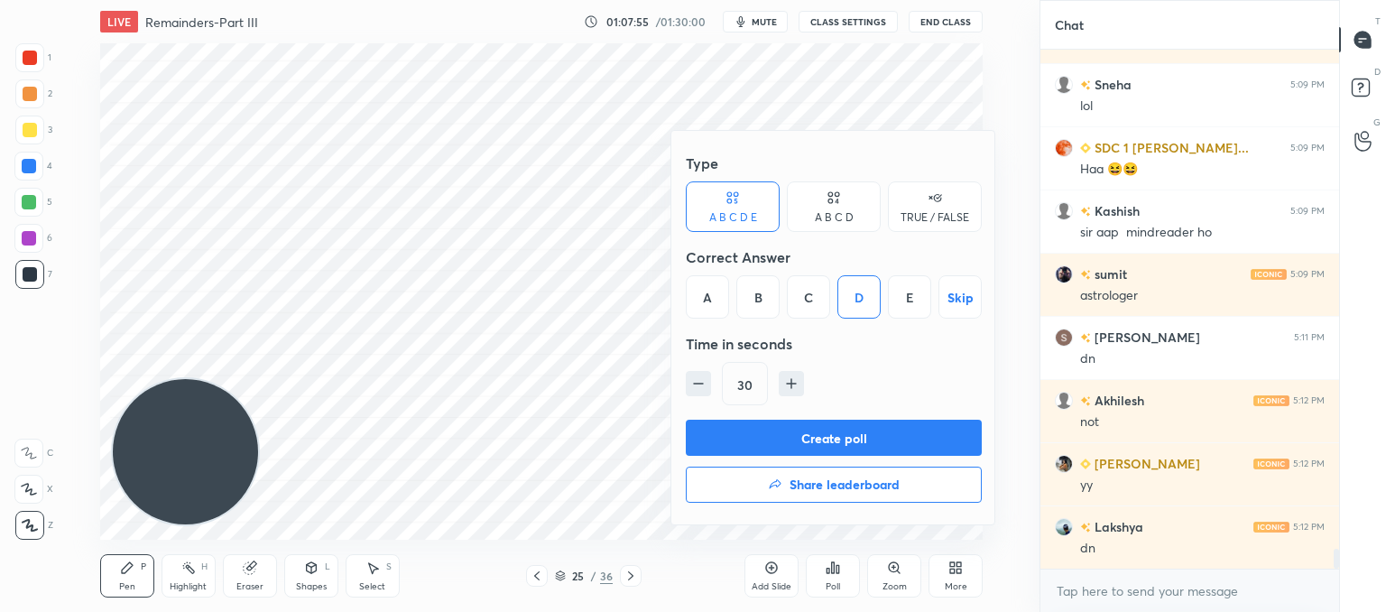
click at [812, 438] on button "Create poll" at bounding box center [834, 438] width 296 height 36
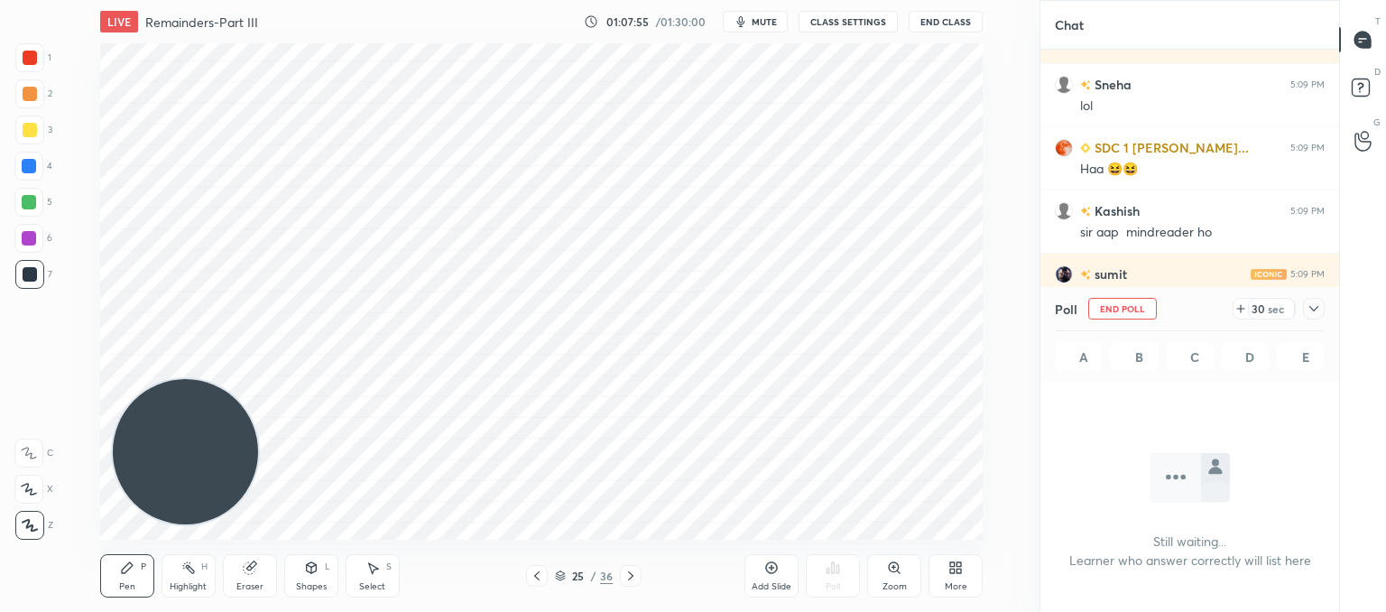
scroll to position [271, 293]
click at [370, 577] on div "Select S" at bounding box center [373, 575] width 54 height 43
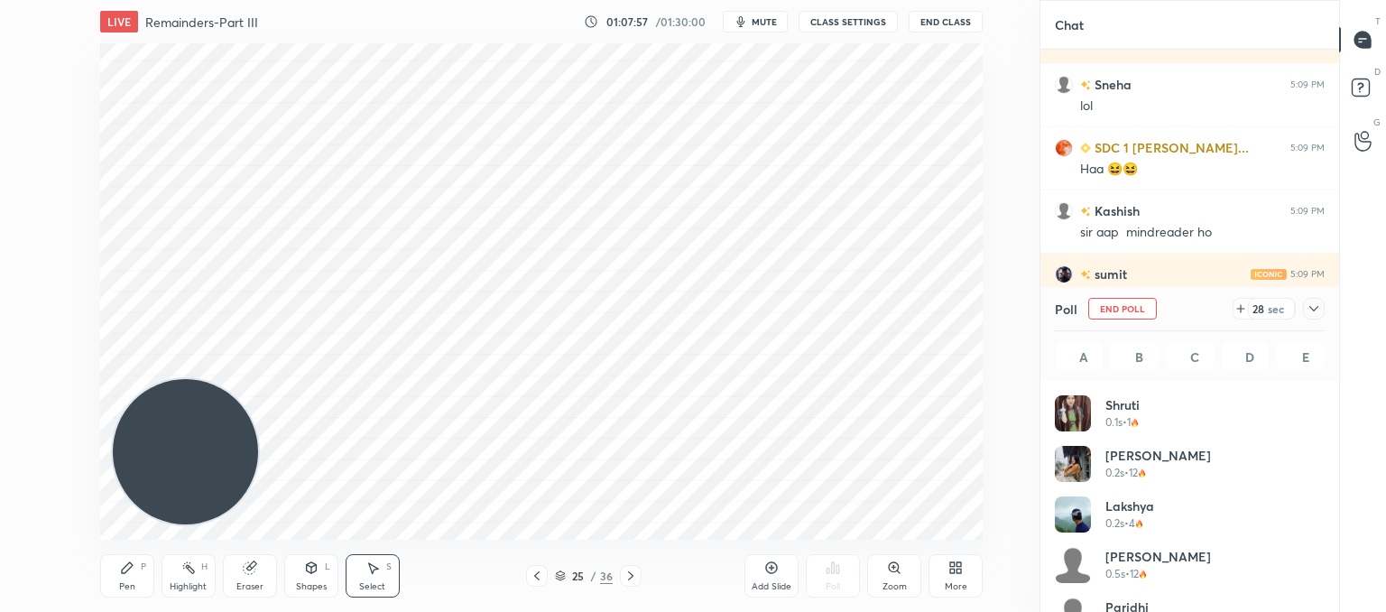
scroll to position [211, 264]
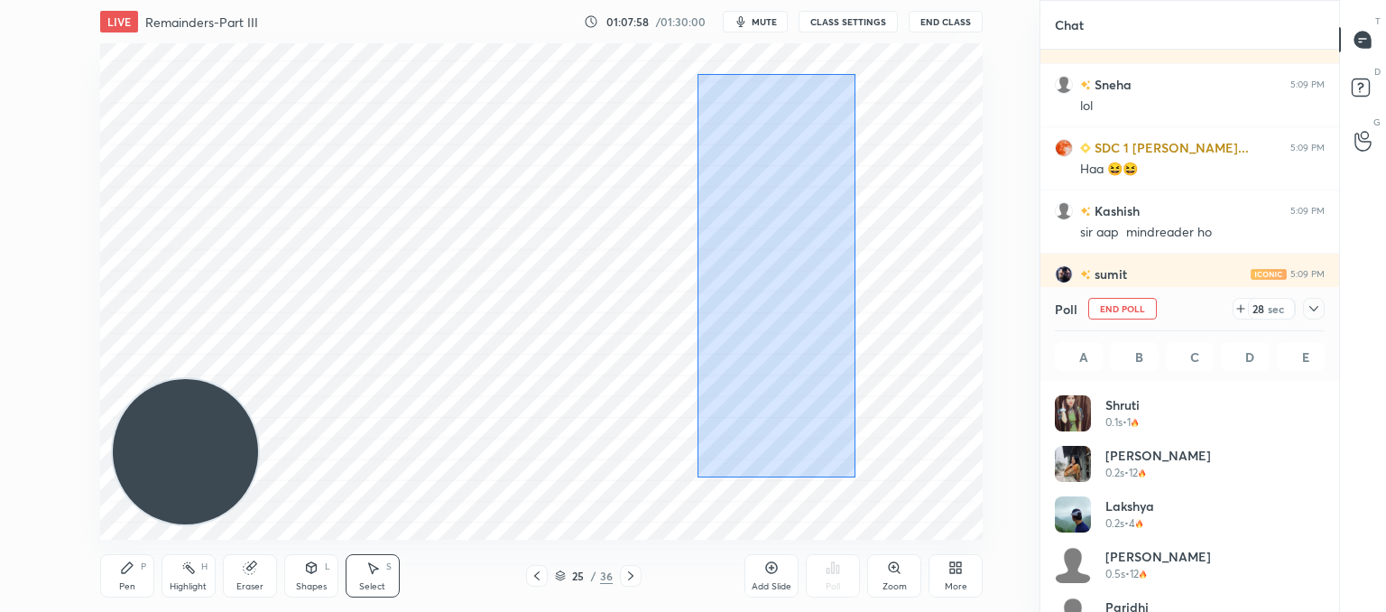
drag, startPoint x: 782, startPoint y: 452, endPoint x: 697, endPoint y: 74, distance: 387.6
click at [697, 74] on div "0 ° Undo Copy Paste here Duplicate Duplicate to new slide Delete" at bounding box center [541, 291] width 882 height 496
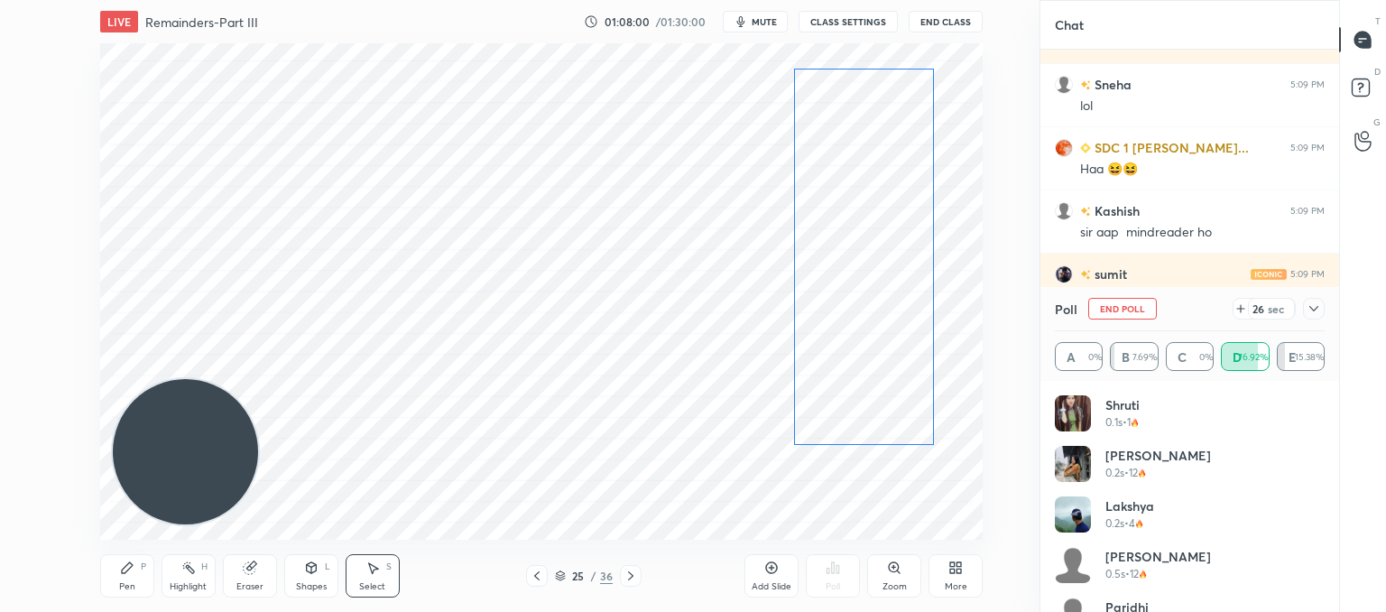
drag, startPoint x: 789, startPoint y: 247, endPoint x: 897, endPoint y: 245, distance: 107.4
click at [897, 245] on div "0 ° Undo Copy Paste here Duplicate Duplicate to new slide Delete" at bounding box center [541, 291] width 882 height 496
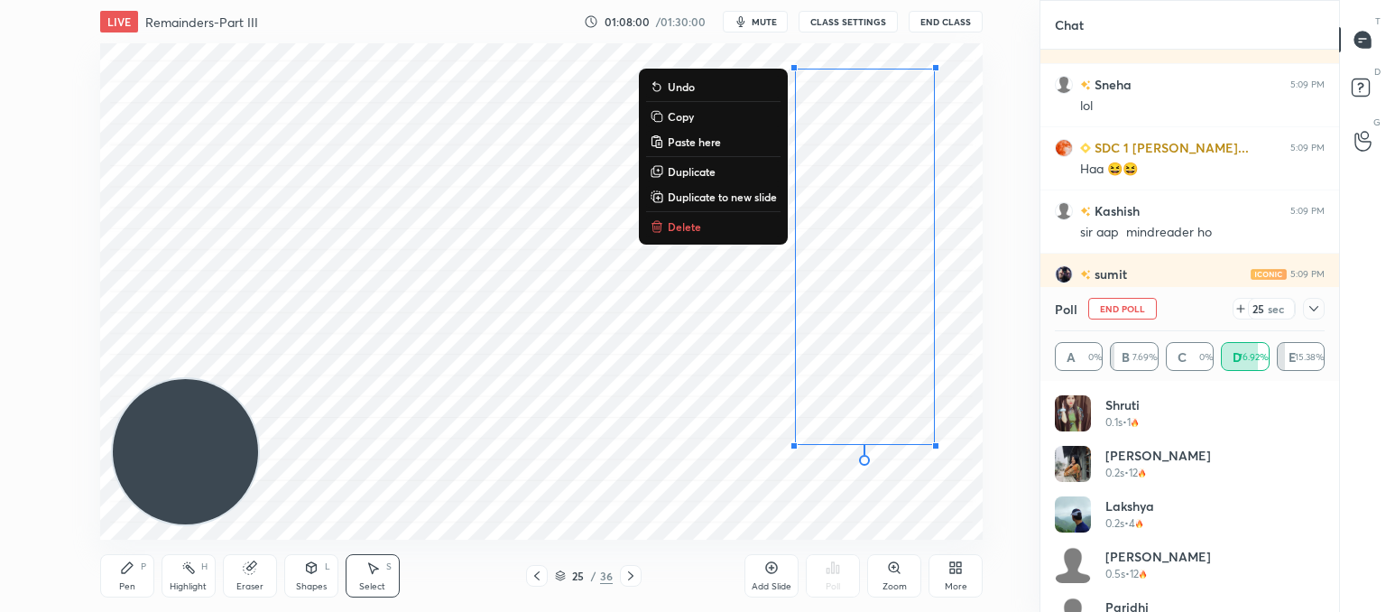
click at [564, 347] on div "0 ° Undo Copy Paste here Duplicate Duplicate to new slide Delete" at bounding box center [541, 291] width 882 height 496
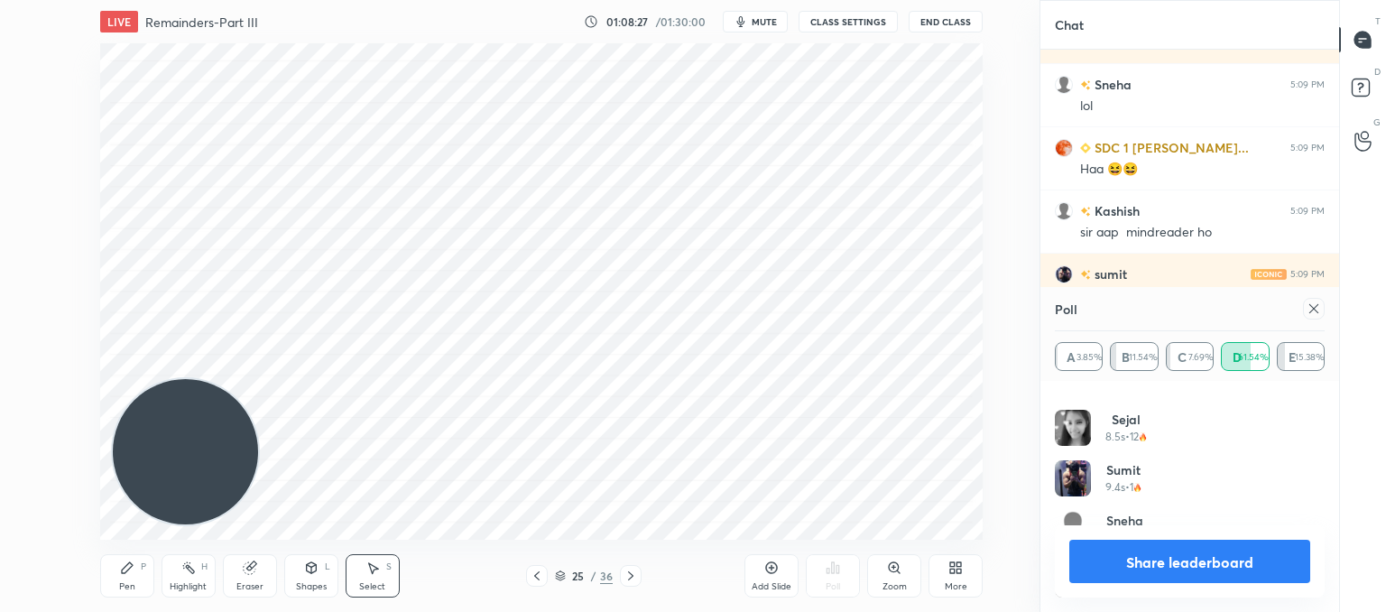
scroll to position [592, 0]
click at [1319, 300] on div at bounding box center [1314, 309] width 22 height 22
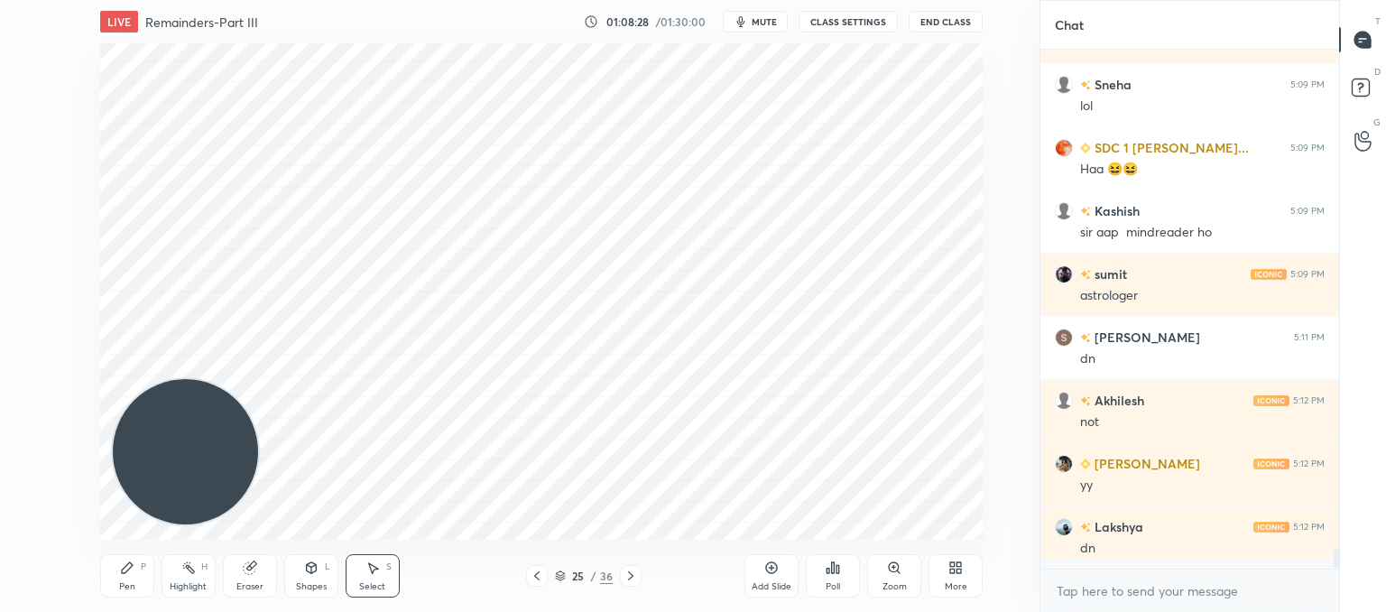
scroll to position [509, 293]
drag, startPoint x: 127, startPoint y: 575, endPoint x: 217, endPoint y: 420, distance: 179.1
click at [129, 573] on div "Pen P" at bounding box center [127, 575] width 54 height 43
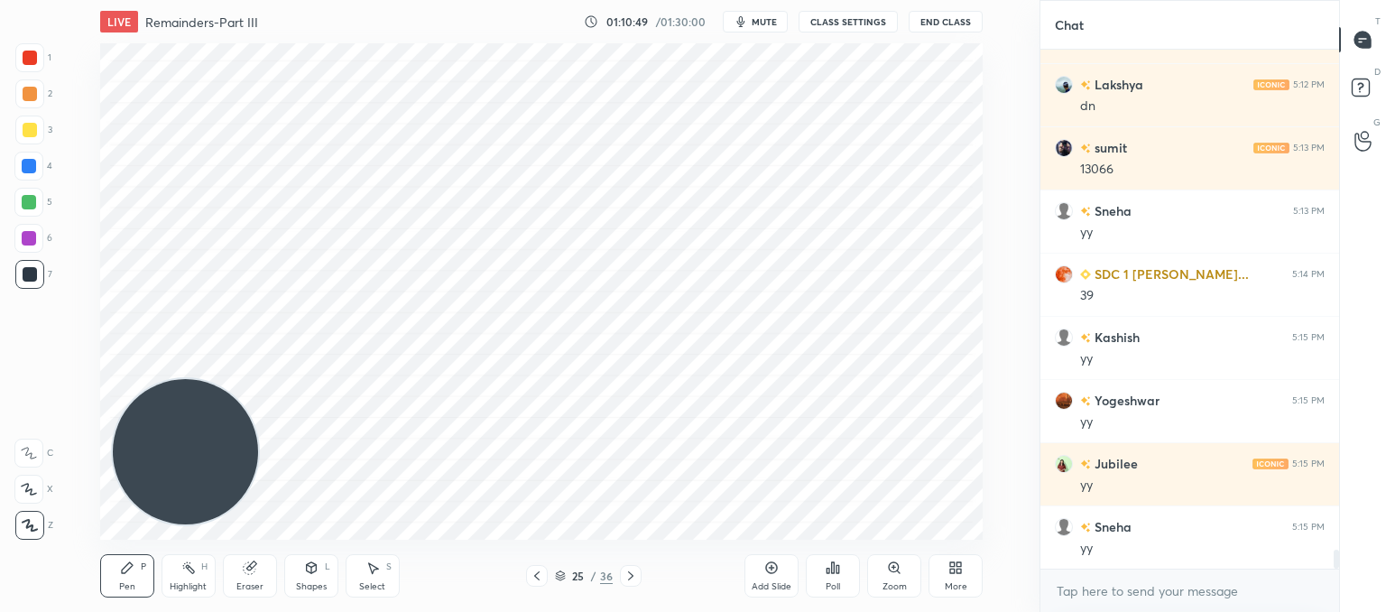
scroll to position [13537, 0]
click at [535, 574] on icon at bounding box center [537, 575] width 14 height 14
click at [538, 576] on icon at bounding box center [537, 575] width 14 height 14
click at [540, 574] on icon at bounding box center [537, 575] width 14 height 14
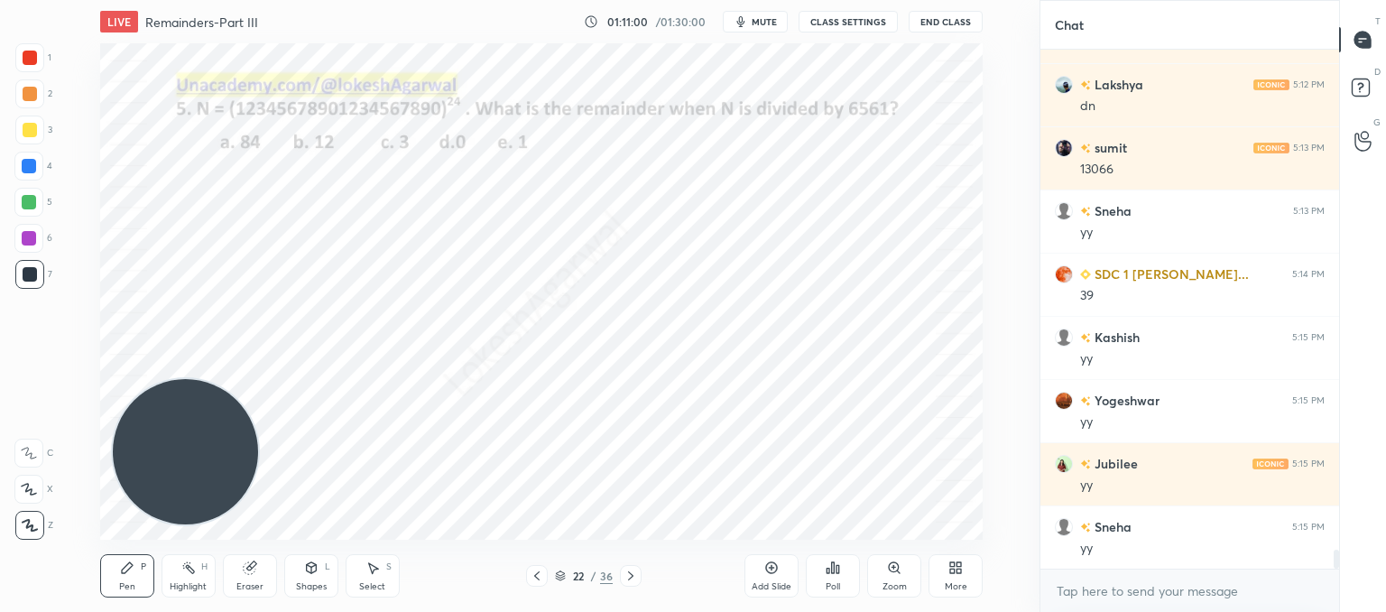
click at [596, 581] on div "22 / 36" at bounding box center [584, 576] width 58 height 16
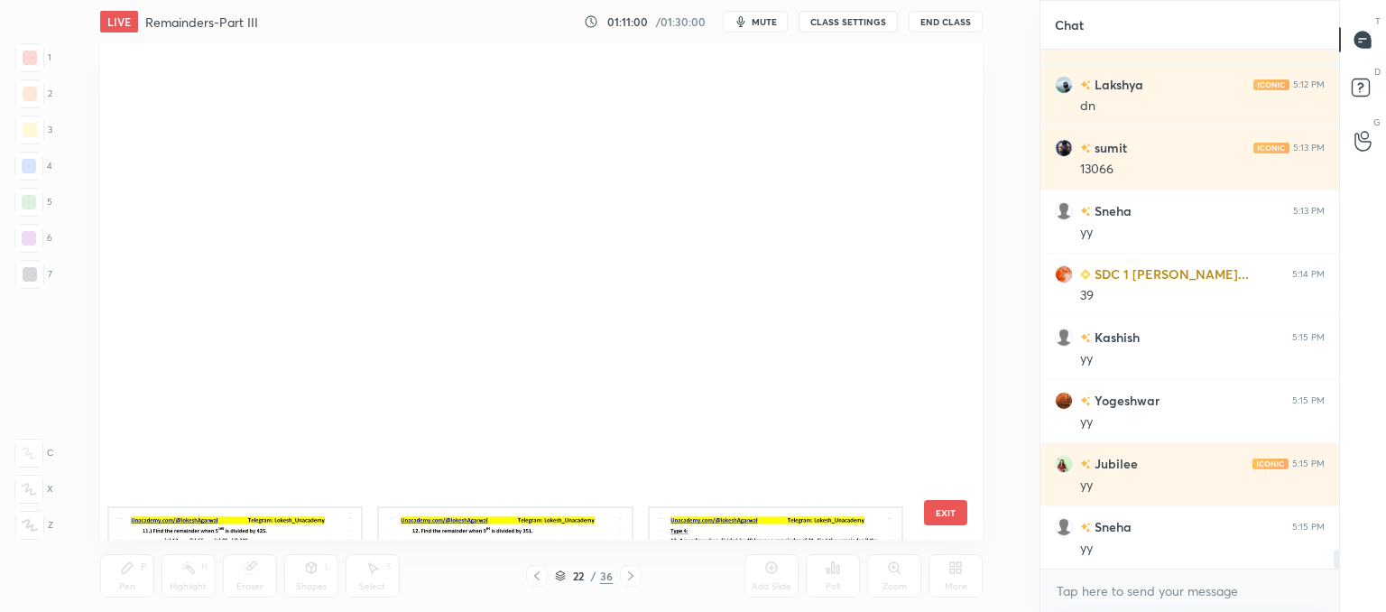
scroll to position [491, 873]
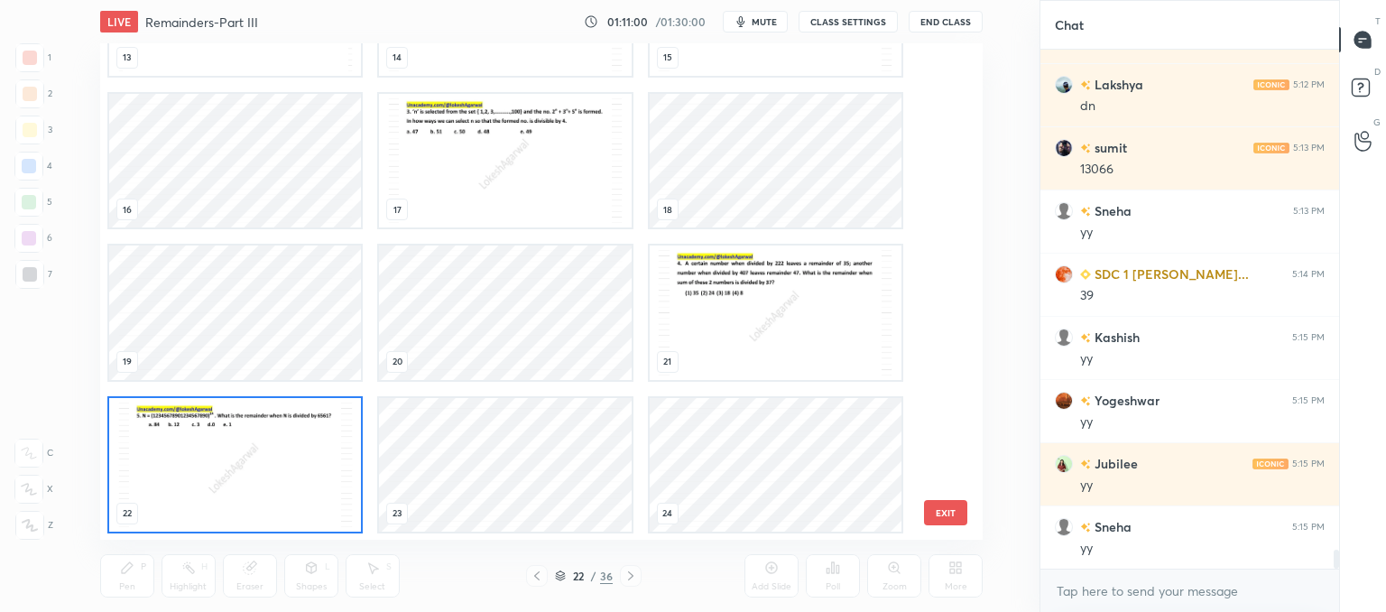
click at [631, 575] on div at bounding box center [631, 576] width 22 height 22
click at [951, 507] on button "EXIT" at bounding box center [945, 512] width 43 height 25
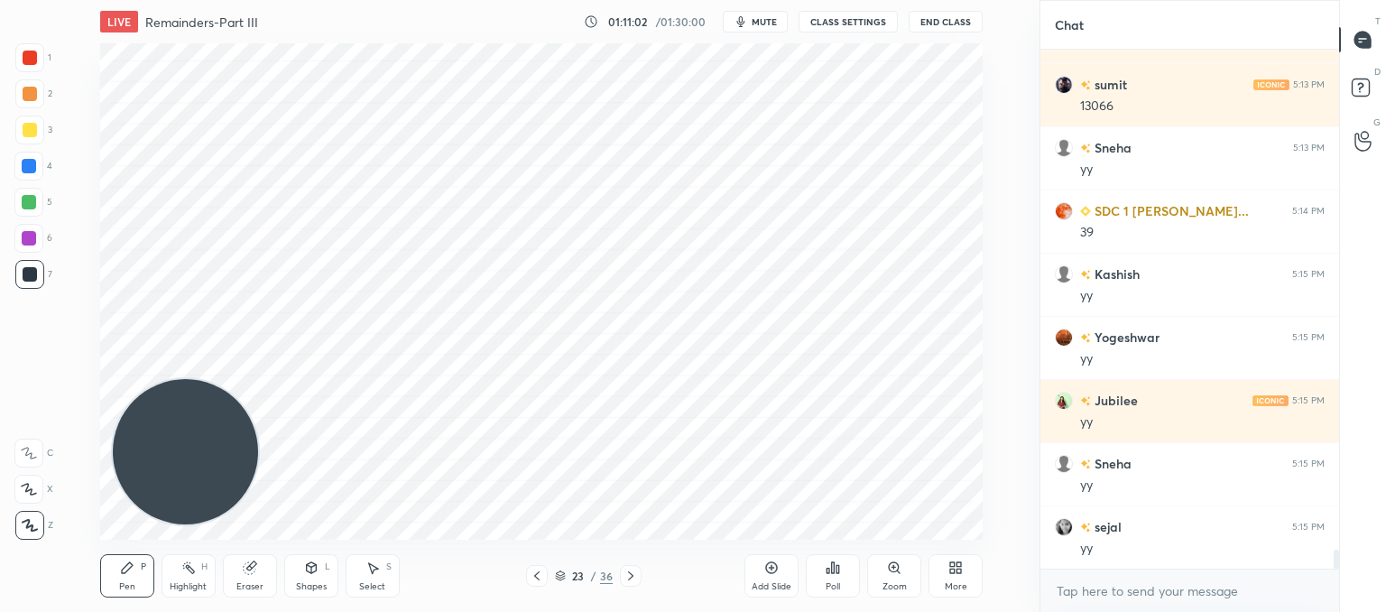
click at [631, 571] on icon at bounding box center [630, 575] width 14 height 14
click at [628, 570] on icon at bounding box center [630, 575] width 14 height 14
click at [630, 570] on icon at bounding box center [630, 575] width 14 height 14
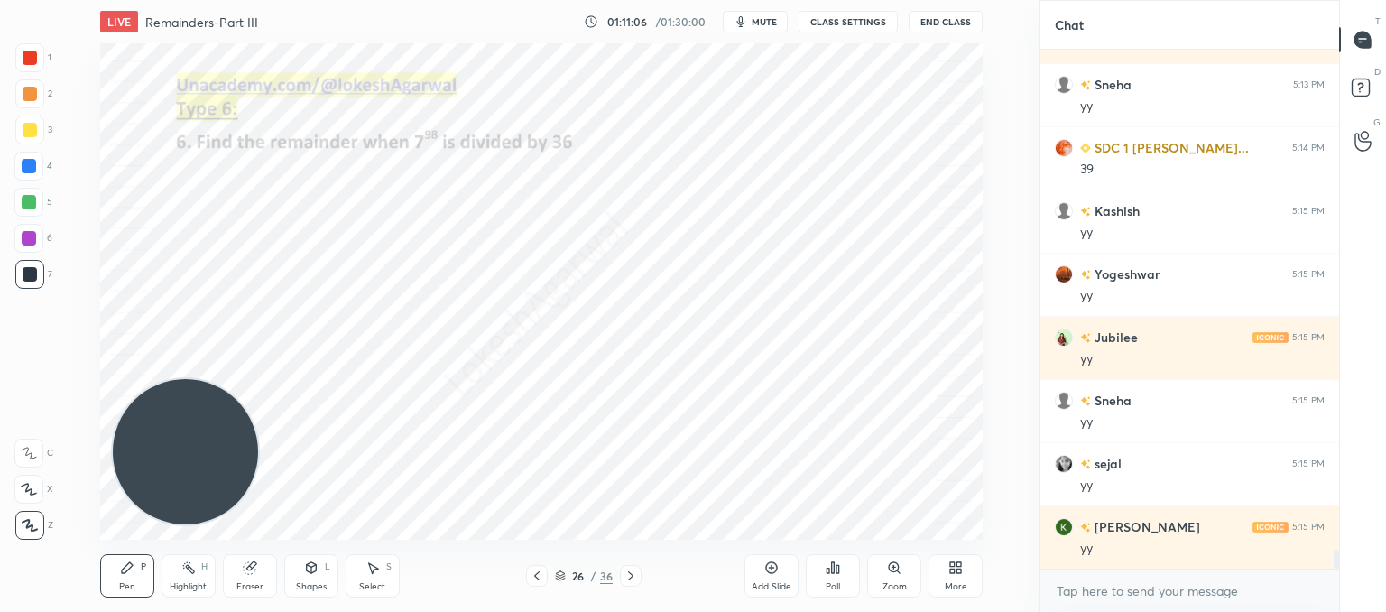
scroll to position [13727, 0]
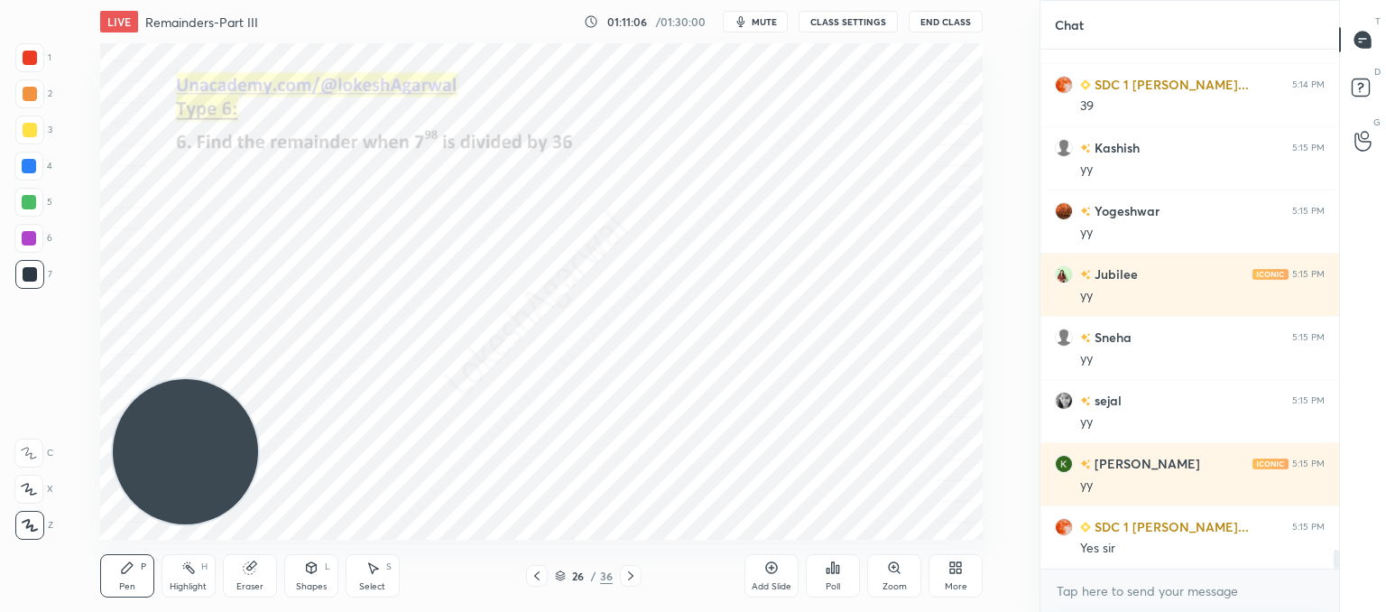
click at [628, 575] on icon at bounding box center [630, 575] width 14 height 14
click at [631, 572] on icon at bounding box center [630, 575] width 14 height 14
click at [634, 571] on icon at bounding box center [630, 575] width 14 height 14
click at [632, 572] on icon at bounding box center [630, 575] width 14 height 14
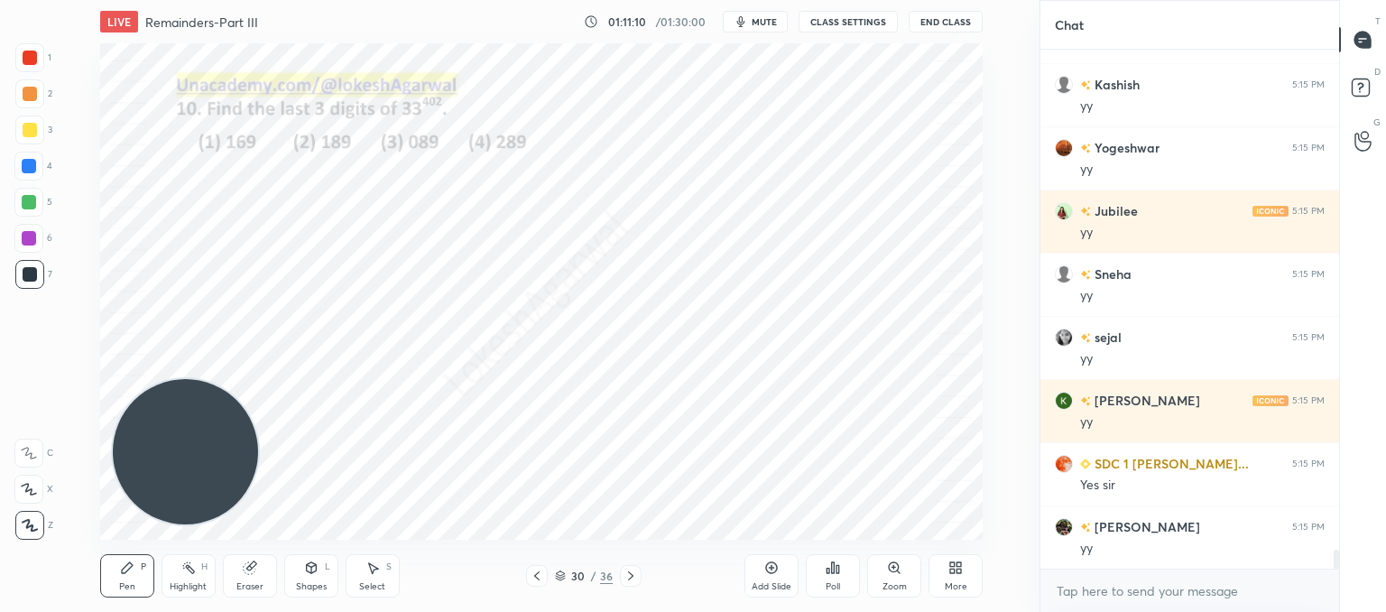
click at [631, 575] on icon at bounding box center [630, 575] width 5 height 9
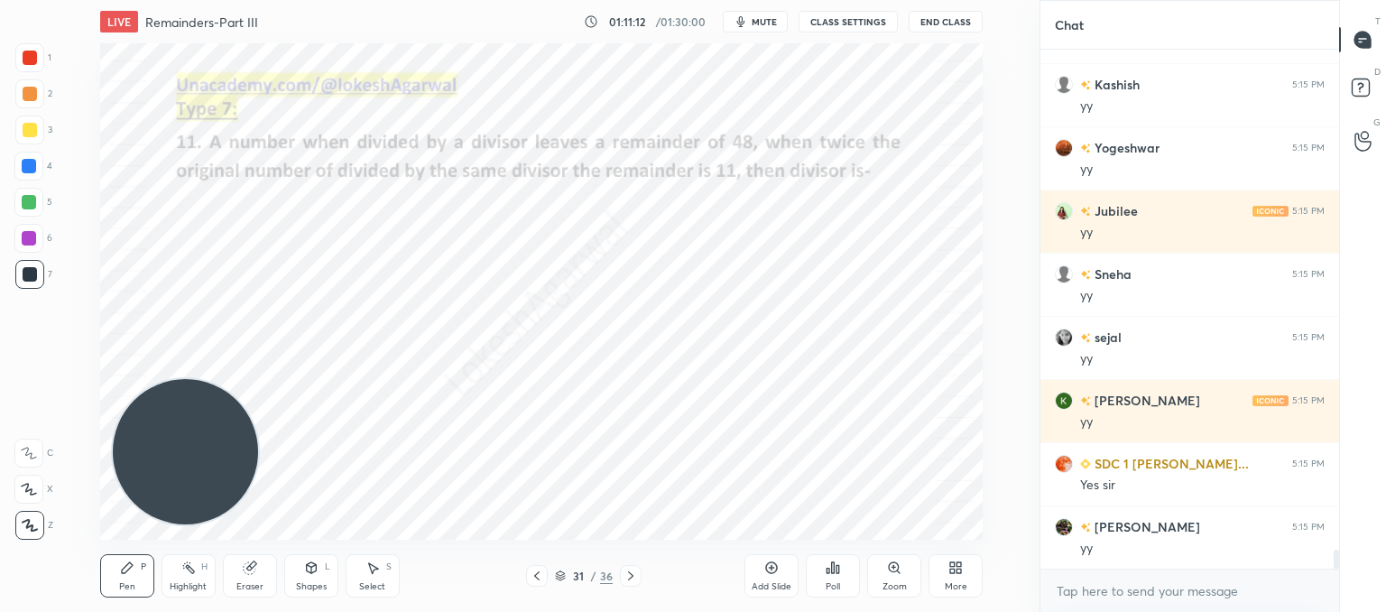
drag, startPoint x: 261, startPoint y: 567, endPoint x: 292, endPoint y: 557, distance: 33.1
click at [263, 563] on div "Eraser" at bounding box center [250, 575] width 54 height 43
click at [128, 584] on div "Pen" at bounding box center [127, 586] width 16 height 9
click at [766, 560] on icon at bounding box center [771, 567] width 14 height 14
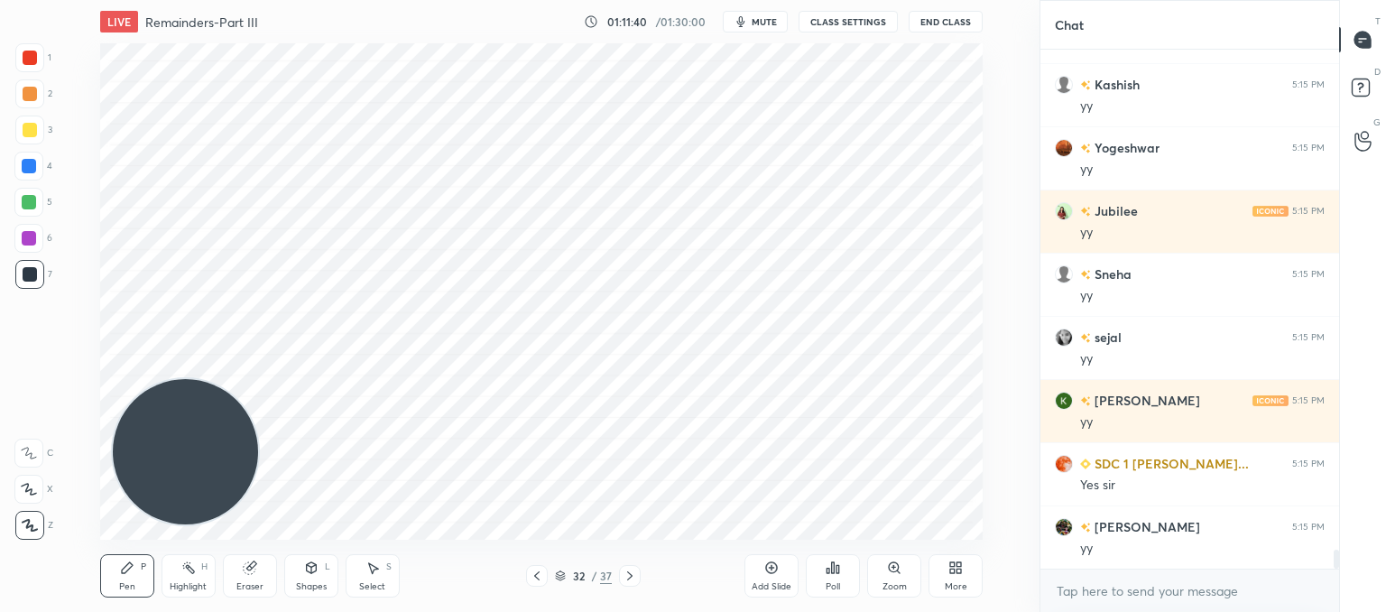
click at [268, 571] on div "Eraser" at bounding box center [250, 575] width 54 height 43
drag, startPoint x: 127, startPoint y: 570, endPoint x: 210, endPoint y: 447, distance: 148.9
click at [132, 568] on icon at bounding box center [127, 567] width 14 height 14
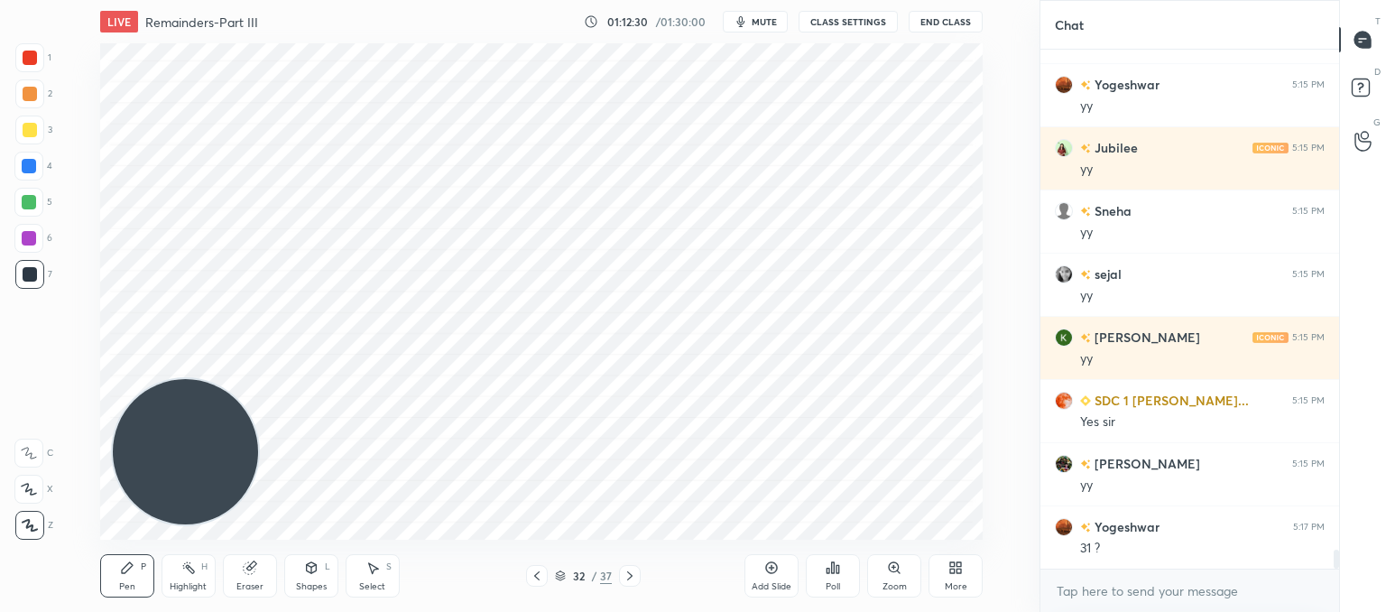
scroll to position [13916, 0]
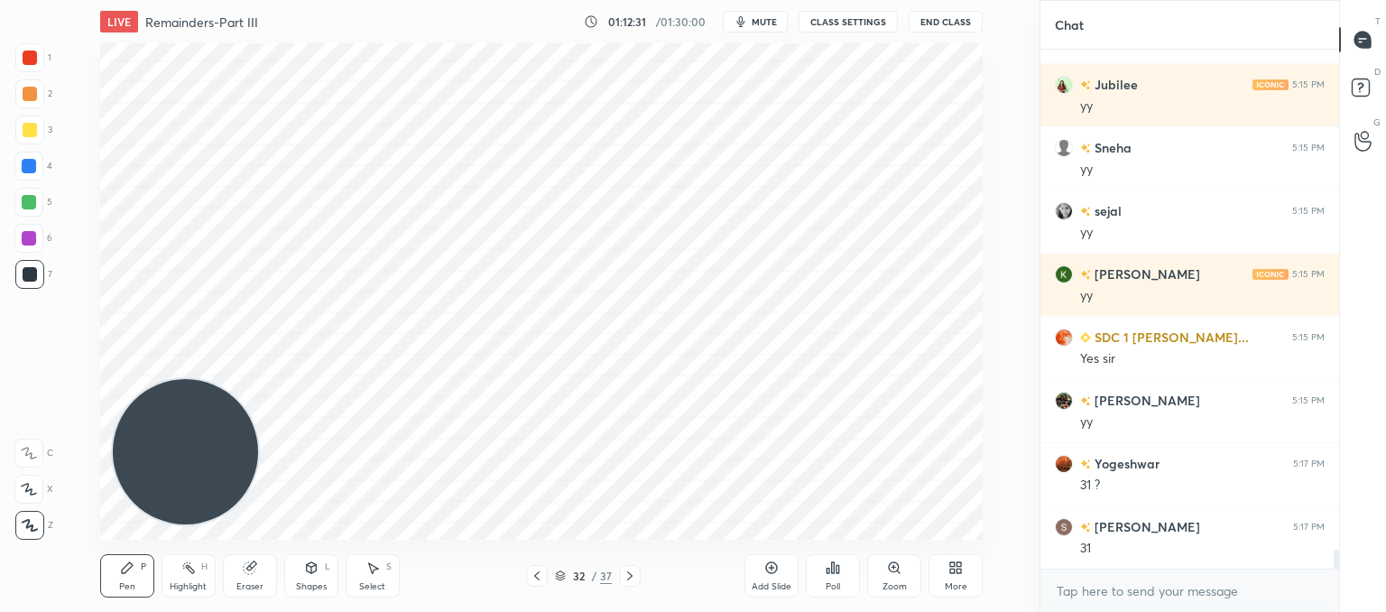
click at [253, 586] on div "Eraser" at bounding box center [249, 586] width 27 height 9
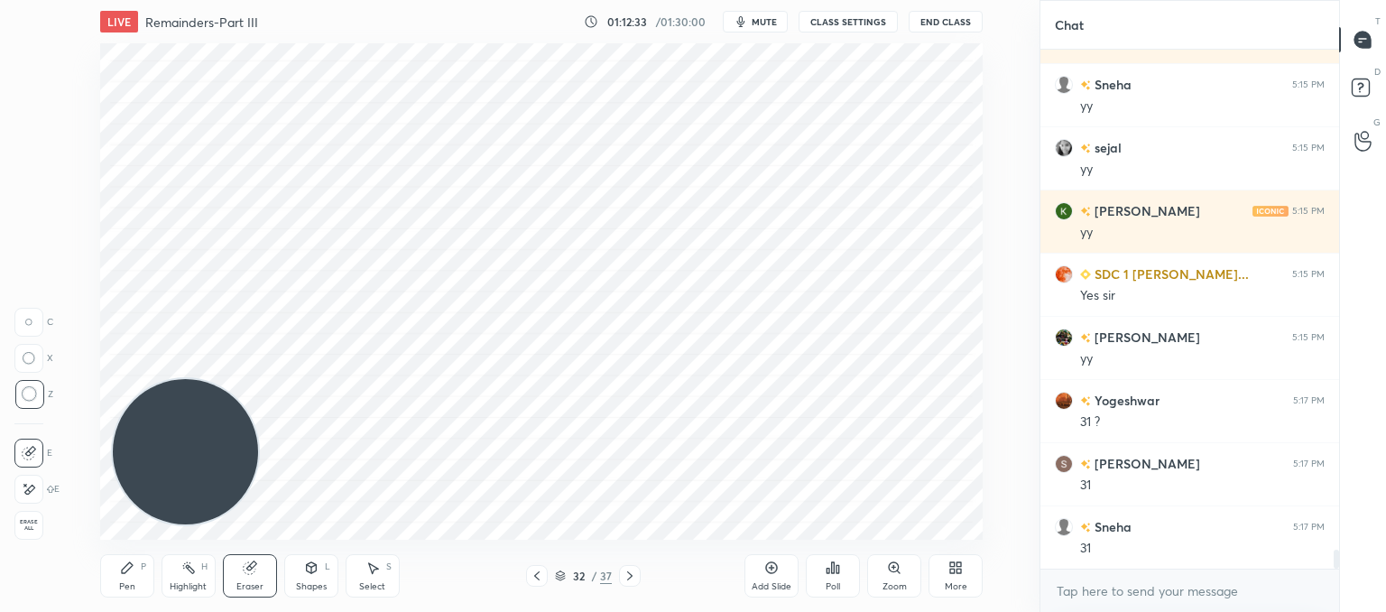
drag, startPoint x: 114, startPoint y: 572, endPoint x: 120, endPoint y: 562, distance: 11.8
click at [115, 570] on div "Pen P" at bounding box center [127, 575] width 54 height 43
drag, startPoint x: 248, startPoint y: 573, endPoint x: 254, endPoint y: 564, distance: 10.5
click at [253, 568] on icon at bounding box center [249, 568] width 12 height 12
click at [135, 572] on div "Pen P" at bounding box center [127, 575] width 54 height 43
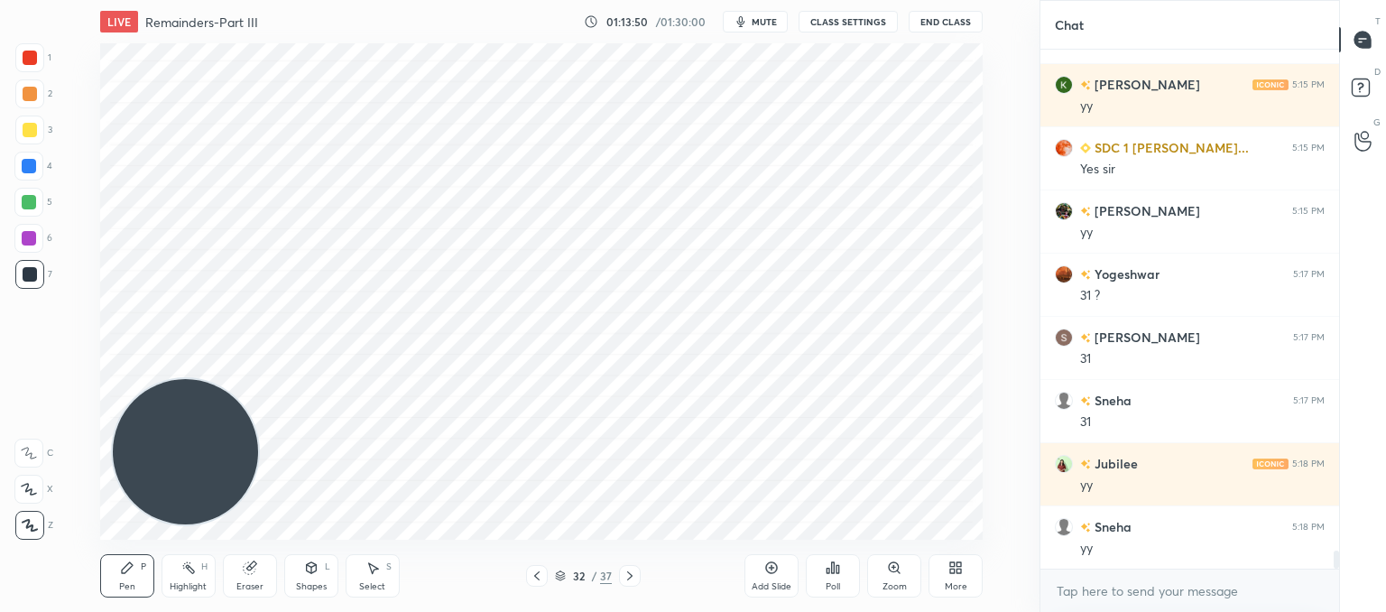
scroll to position [14169, 0]
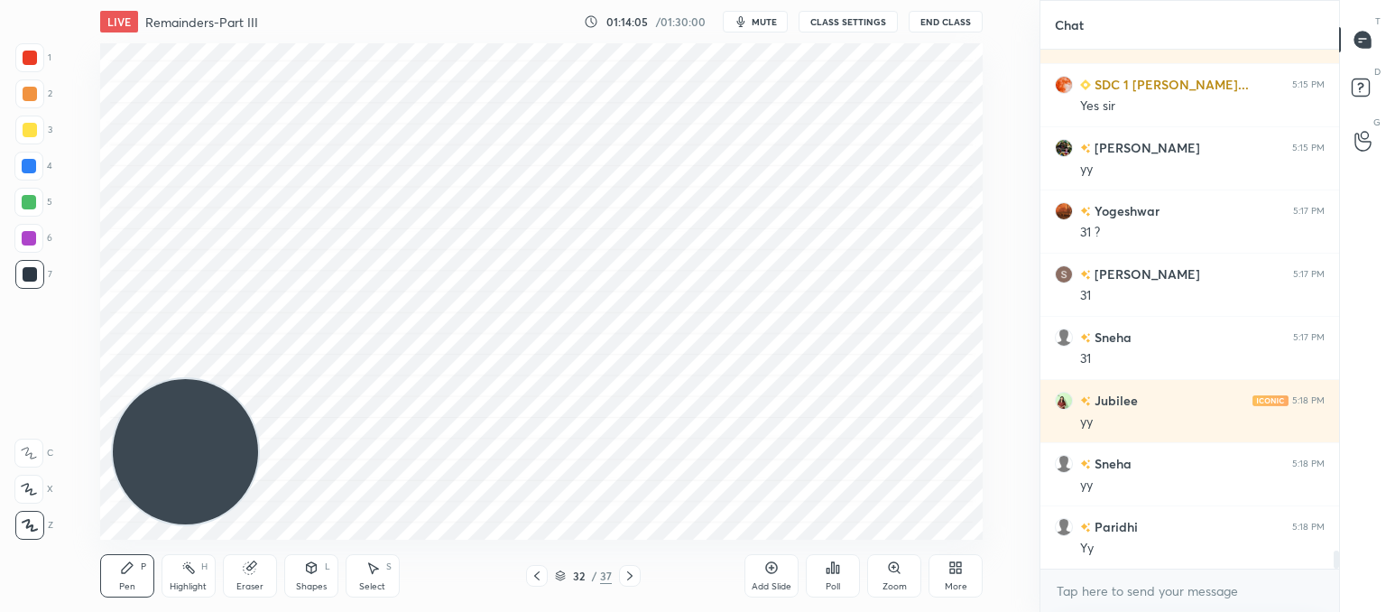
drag, startPoint x: 761, startPoint y: 579, endPoint x: 736, endPoint y: 553, distance: 36.4
click at [762, 579] on div "Add Slide" at bounding box center [771, 575] width 54 height 43
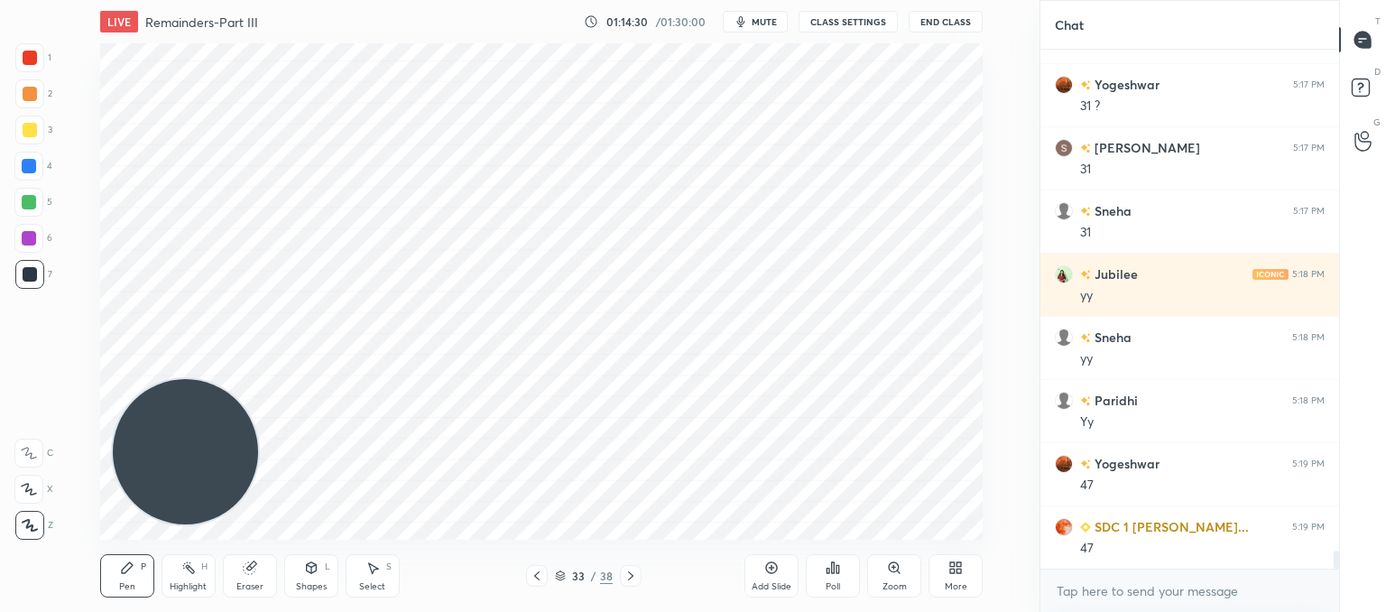
scroll to position [14421, 0]
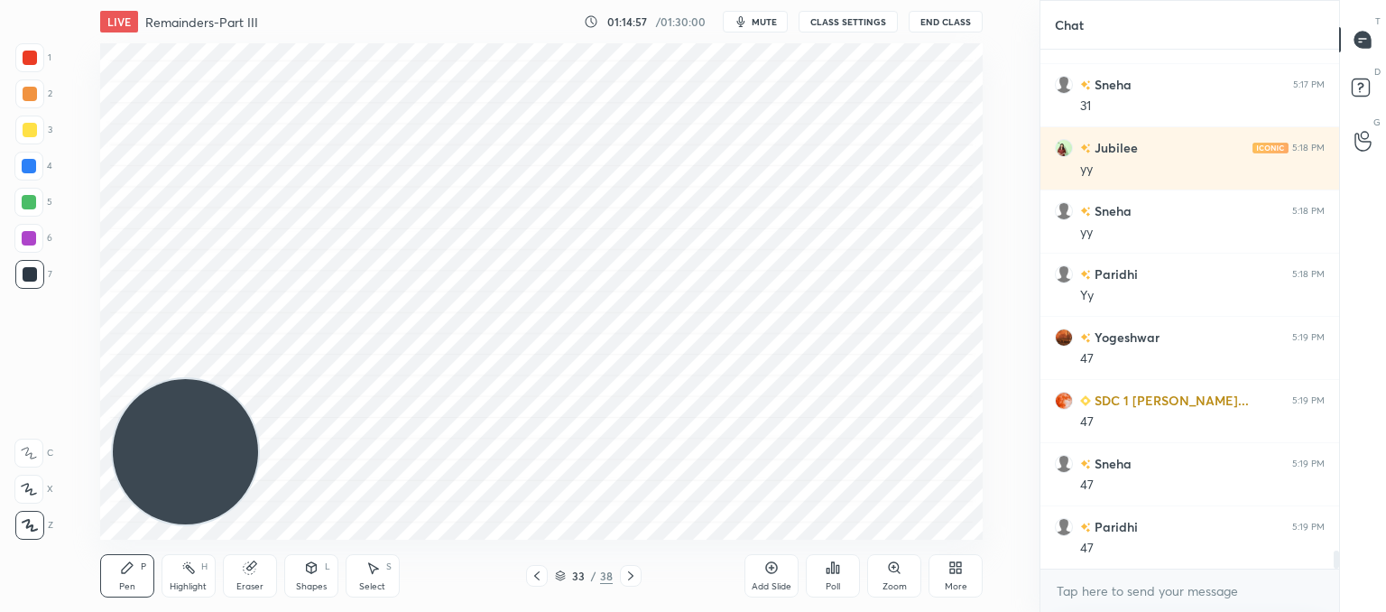
click at [249, 578] on div "Eraser" at bounding box center [250, 575] width 54 height 43
drag, startPoint x: 761, startPoint y: 587, endPoint x: 752, endPoint y: 585, distance: 10.3
click at [760, 587] on div "Add Slide" at bounding box center [772, 586] width 40 height 9
drag, startPoint x: 118, startPoint y: 578, endPoint x: 201, endPoint y: 378, distance: 216.8
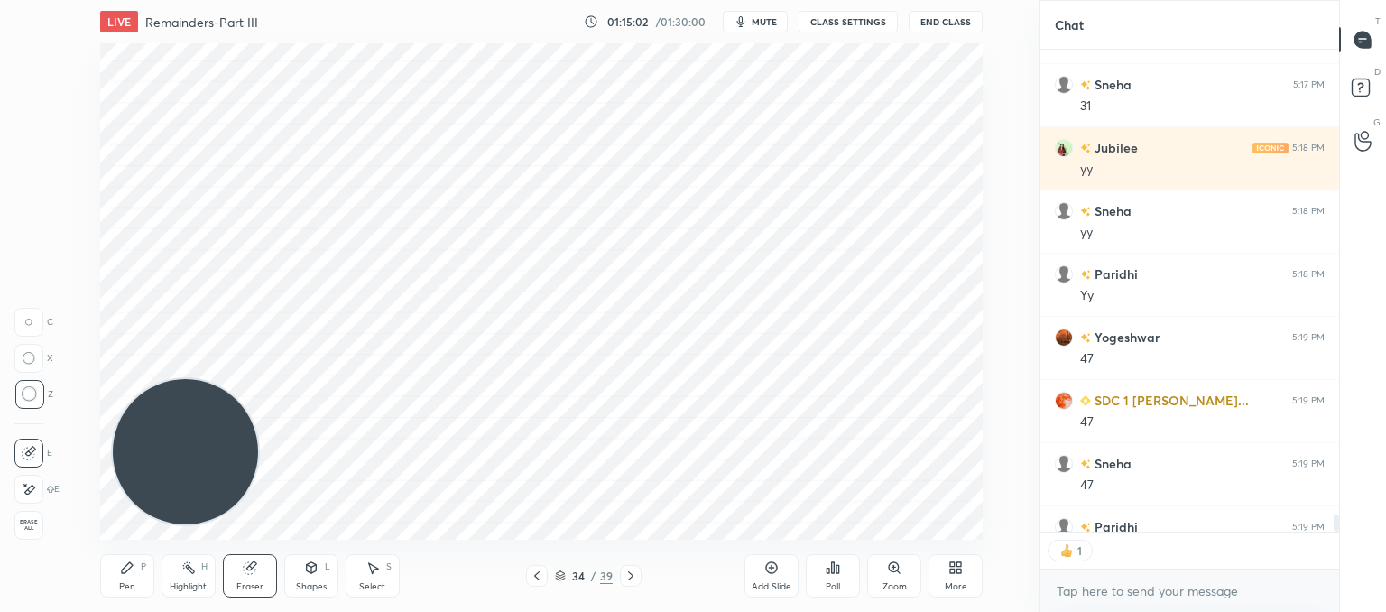
click at [119, 577] on div "Pen P" at bounding box center [127, 575] width 54 height 43
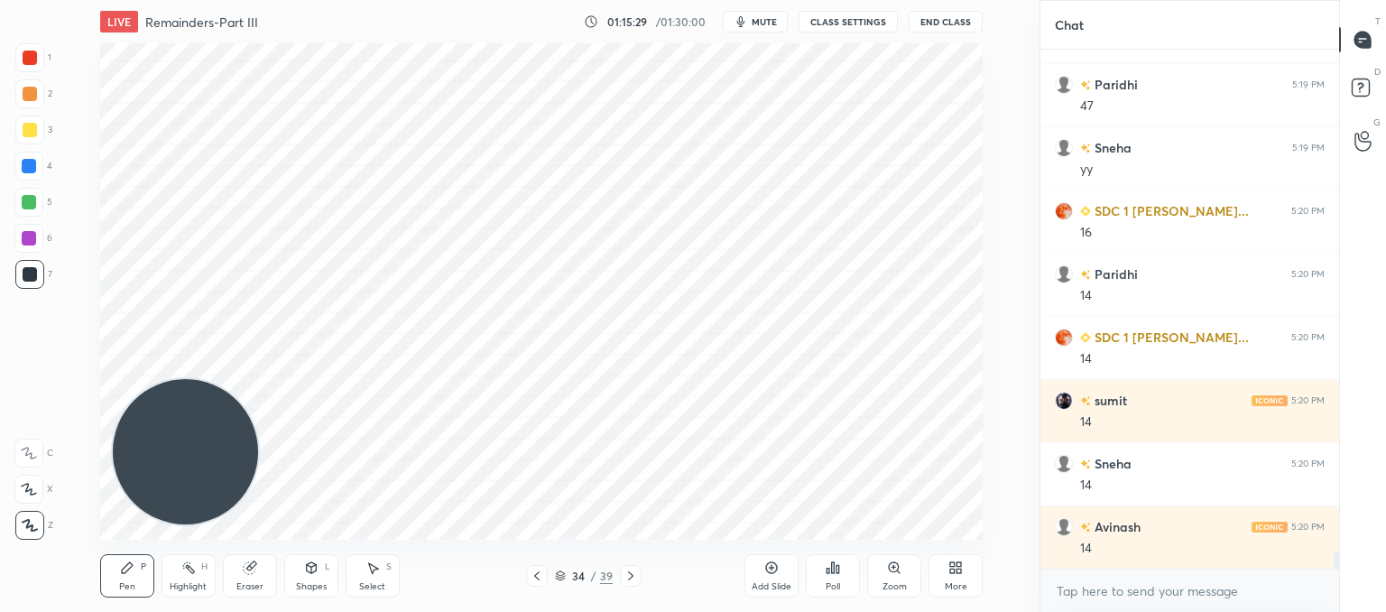
scroll to position [14927, 0]
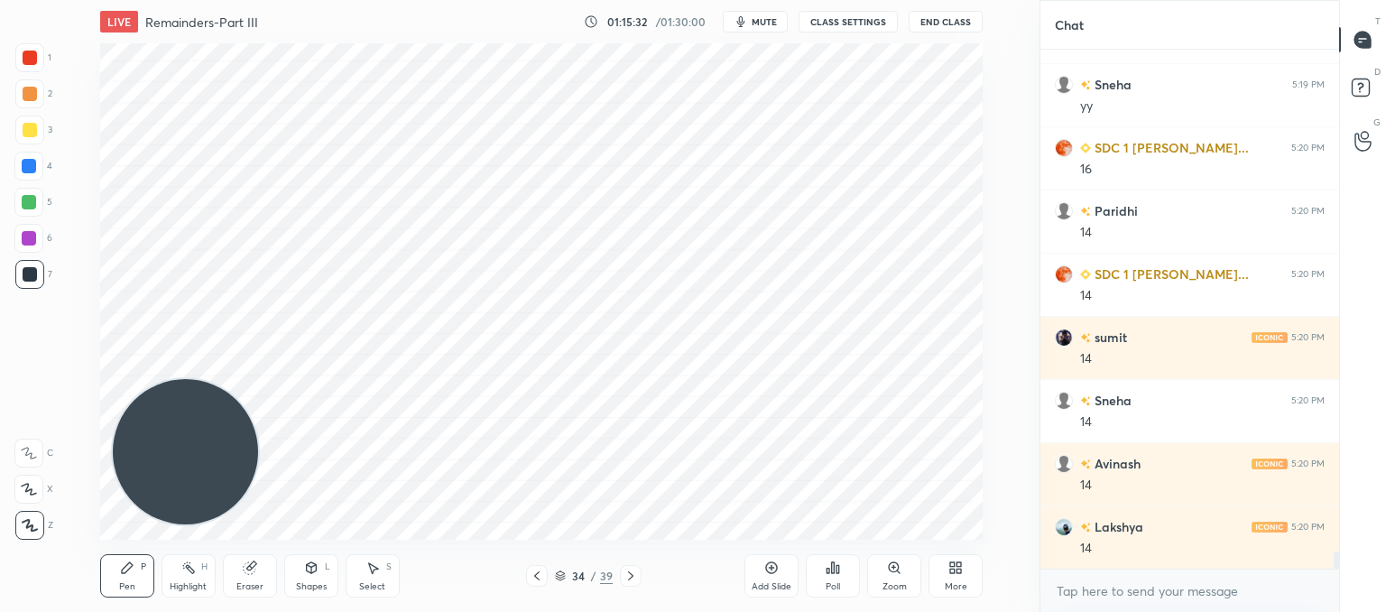
drag, startPoint x: 252, startPoint y: 576, endPoint x: 307, endPoint y: 550, distance: 60.6
click at [284, 562] on div "Pen P Highlight H Eraser Shapes L Select S" at bounding box center [261, 575] width 322 height 43
drag, startPoint x: 252, startPoint y: 571, endPoint x: 260, endPoint y: 564, distance: 10.9
click at [258, 566] on div "Eraser" at bounding box center [250, 575] width 54 height 43
click at [131, 588] on div "Pen" at bounding box center [127, 586] width 16 height 9
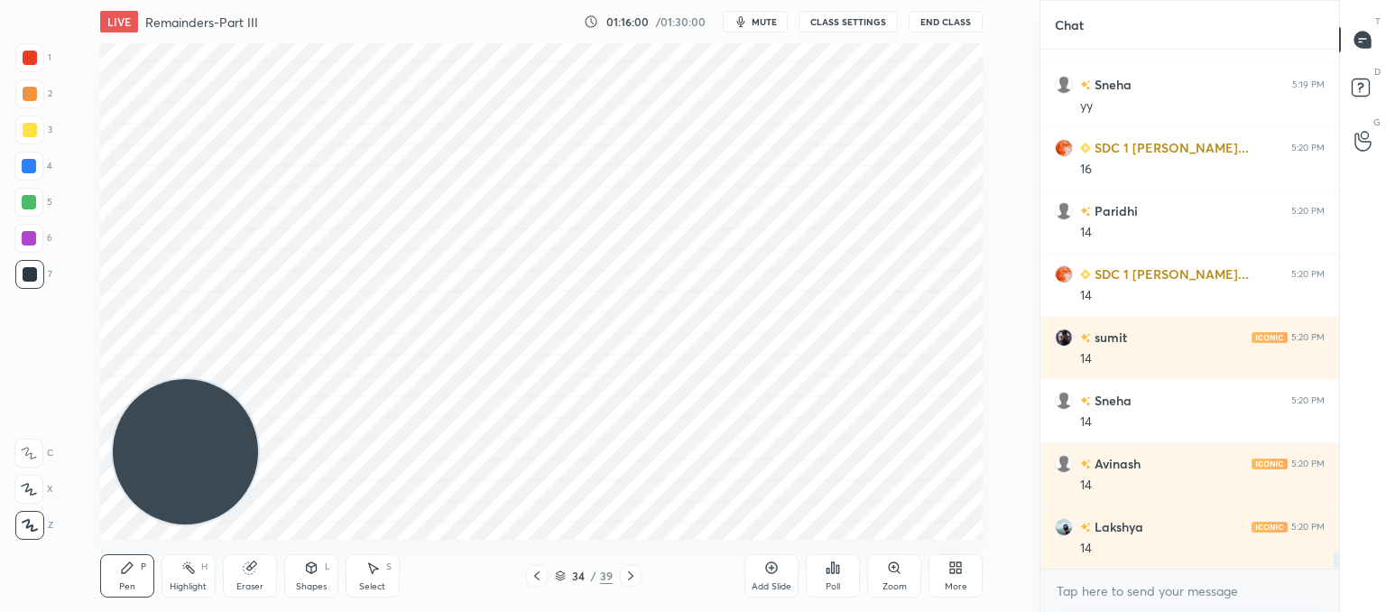
drag, startPoint x: 539, startPoint y: 572, endPoint x: 567, endPoint y: 547, distance: 37.7
click at [540, 572] on icon at bounding box center [537, 575] width 14 height 14
click at [539, 576] on icon at bounding box center [537, 575] width 14 height 14
click at [628, 571] on icon at bounding box center [630, 575] width 5 height 9
click at [633, 578] on icon at bounding box center [630, 575] width 14 height 14
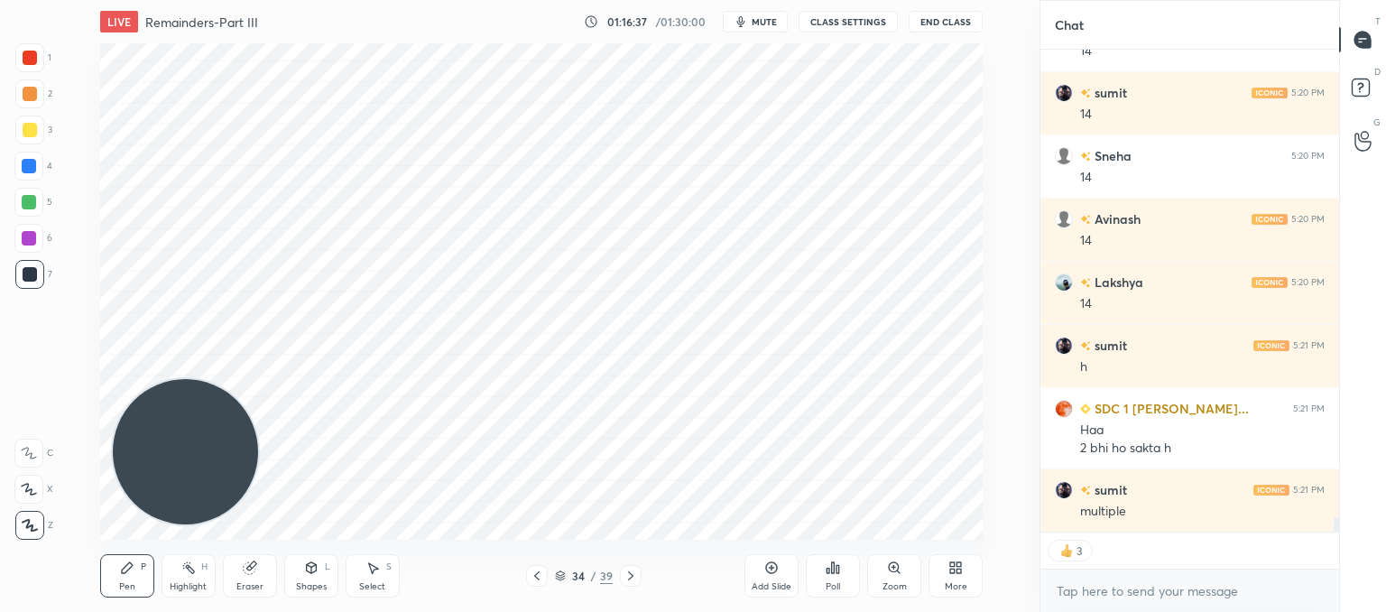
scroll to position [15233, 0]
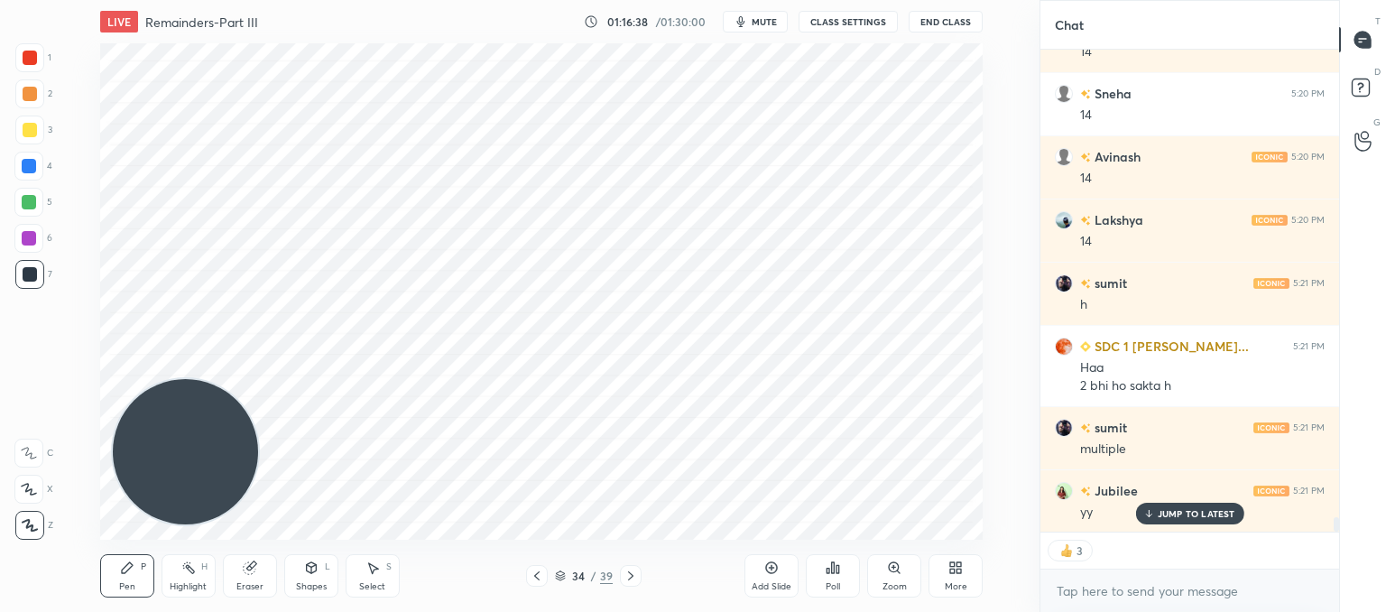
click at [781, 580] on div "Add Slide" at bounding box center [771, 575] width 54 height 43
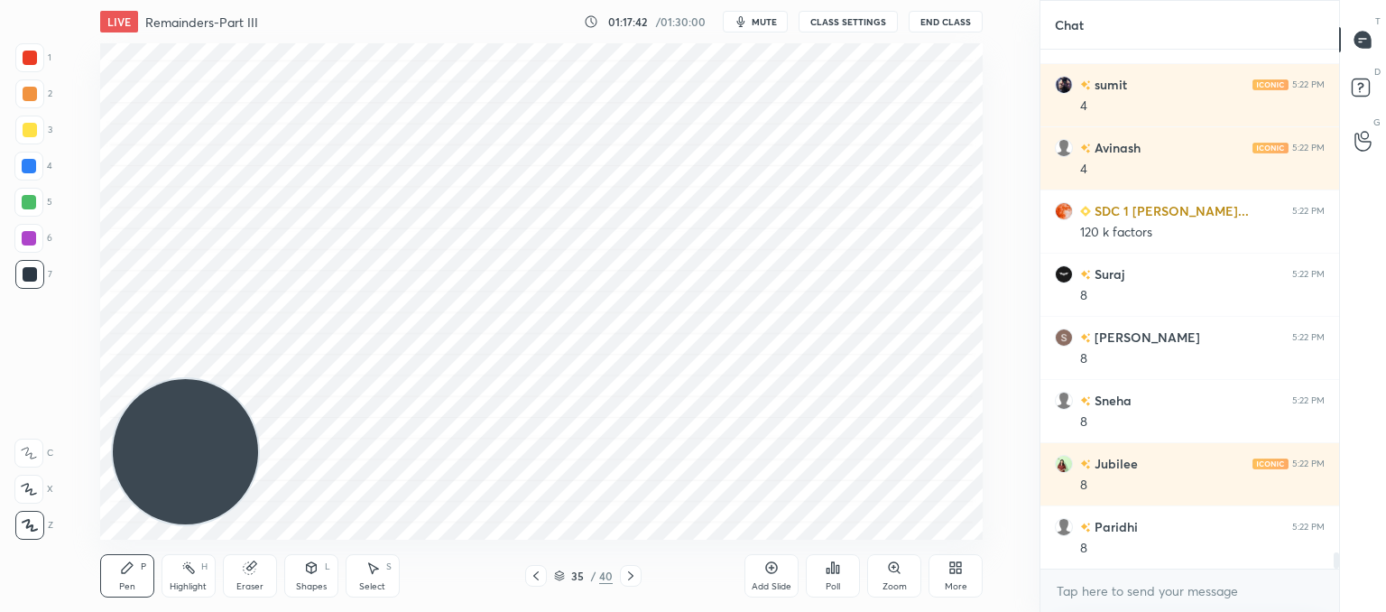
scroll to position [15955, 0]
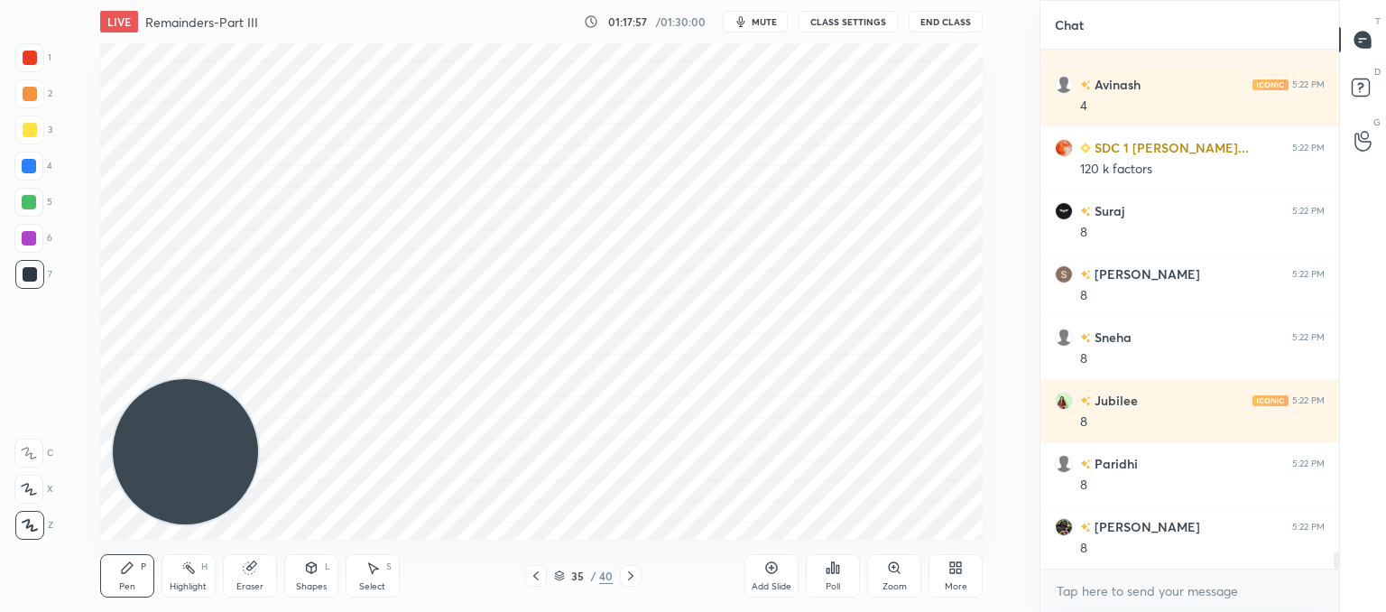
click at [538, 569] on icon at bounding box center [536, 575] width 14 height 14
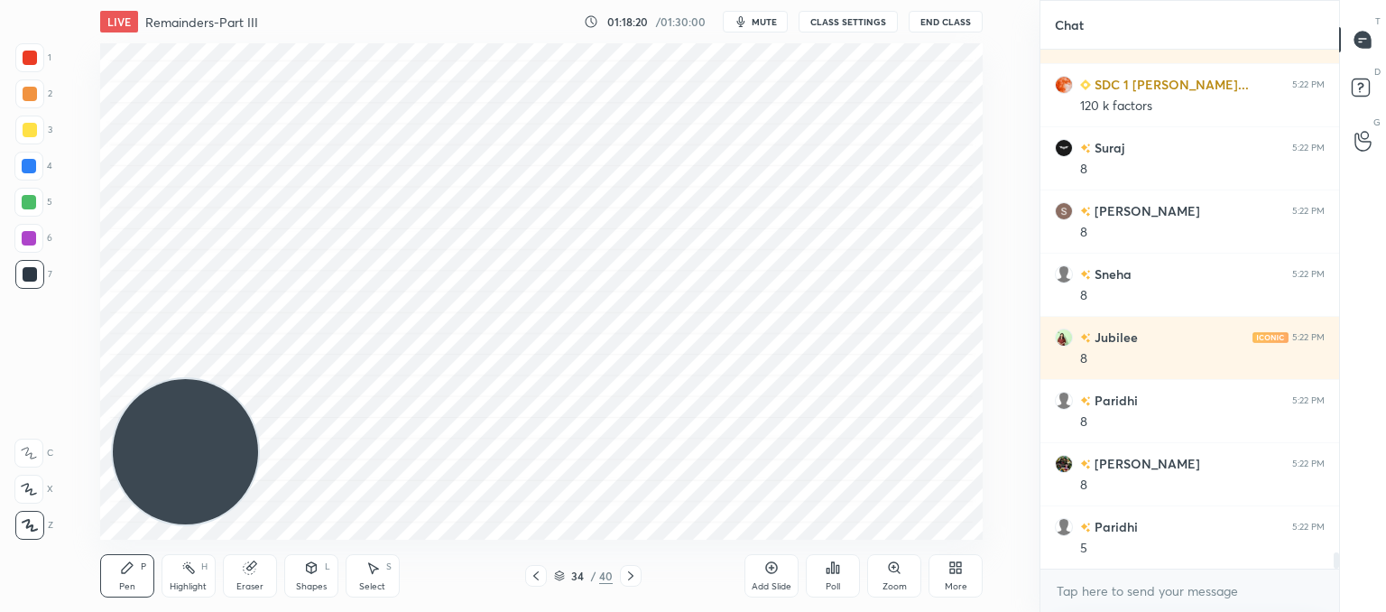
click at [258, 579] on div "Eraser" at bounding box center [250, 575] width 54 height 43
drag, startPoint x: 117, startPoint y: 571, endPoint x: 163, endPoint y: 553, distance: 49.4
click at [121, 571] on div "Pen P" at bounding box center [127, 575] width 54 height 43
click at [635, 575] on icon at bounding box center [630, 575] width 14 height 14
drag, startPoint x: 170, startPoint y: 387, endPoint x: 0, endPoint y: -125, distance: 539.8
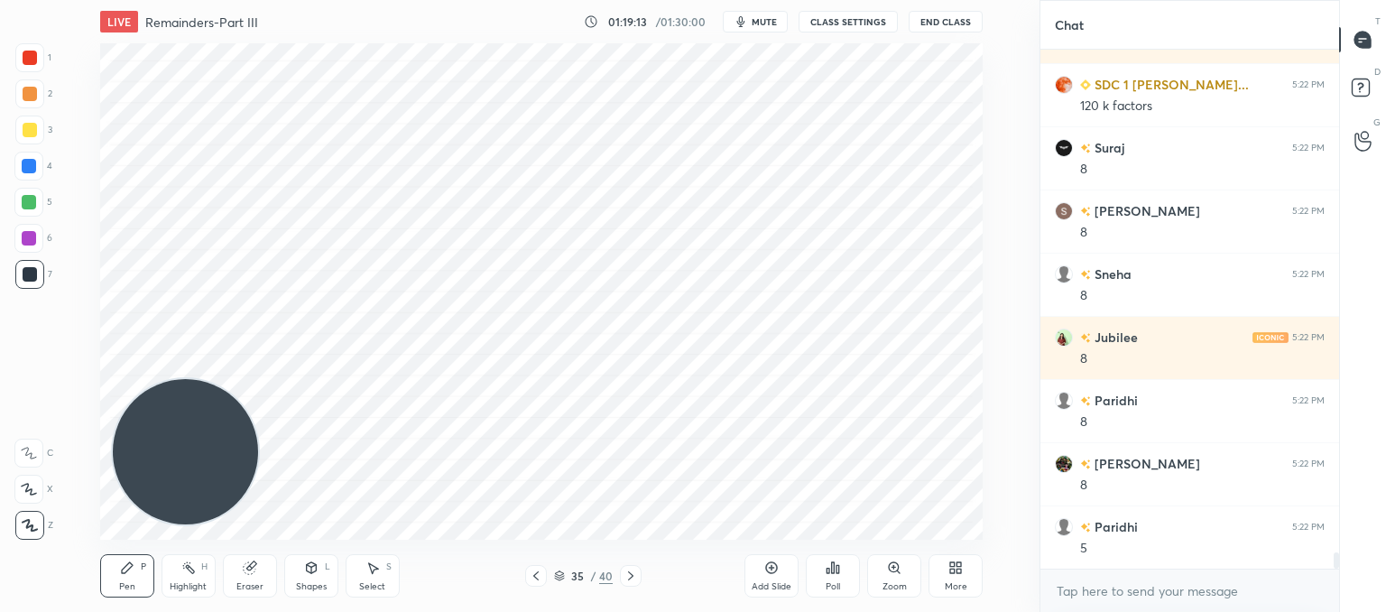
click at [0, 0] on html "1 2 3 4 5 6 7 C X Z C X Z E E Erase all H H LIVE Remainders-Part III 01:19:13 /…" at bounding box center [693, 0] width 1386 height 0
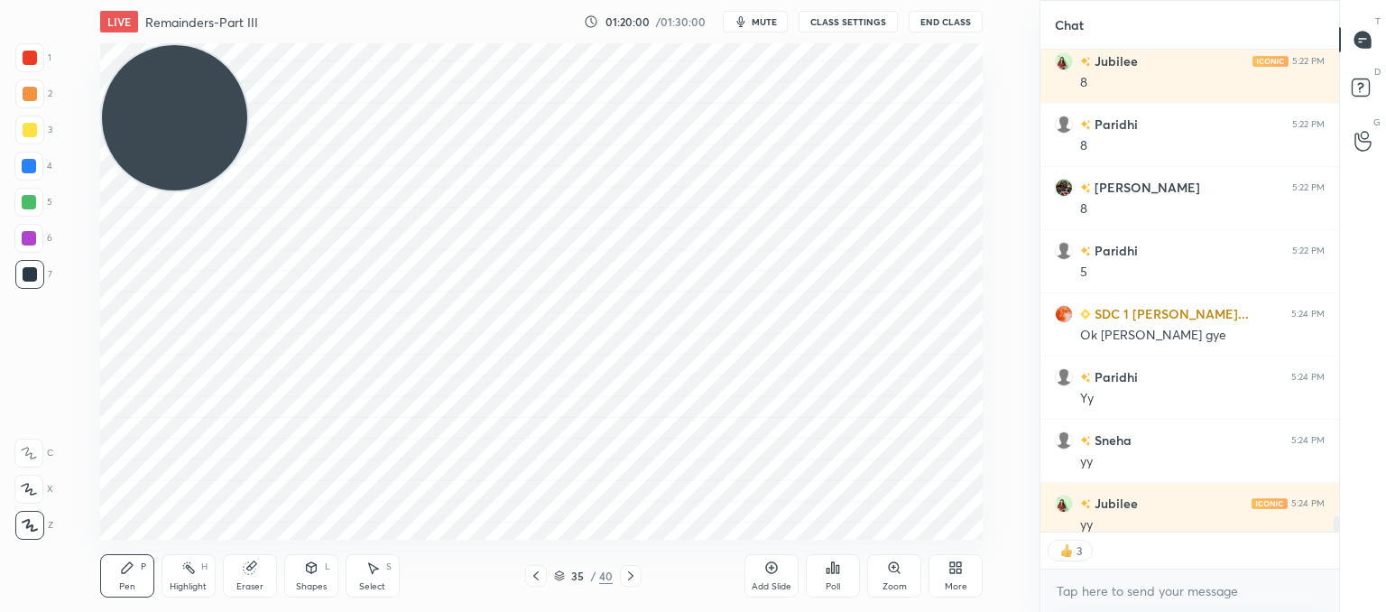
scroll to position [16308, 0]
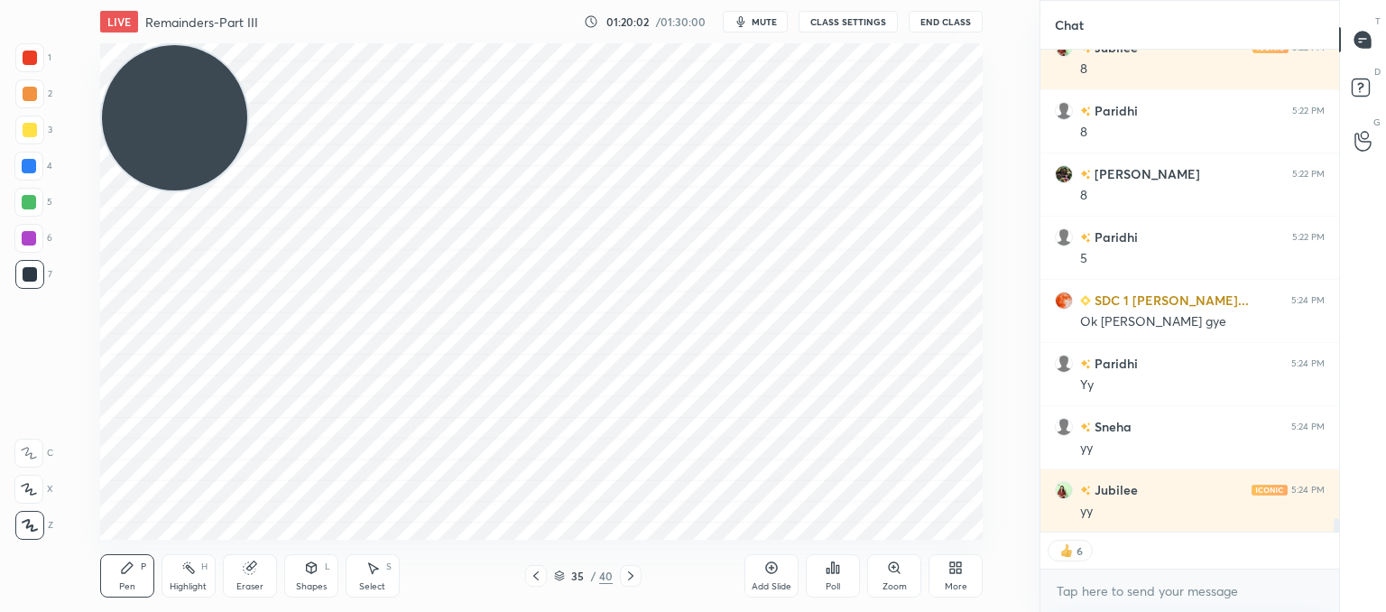
click at [627, 578] on icon at bounding box center [630, 575] width 14 height 14
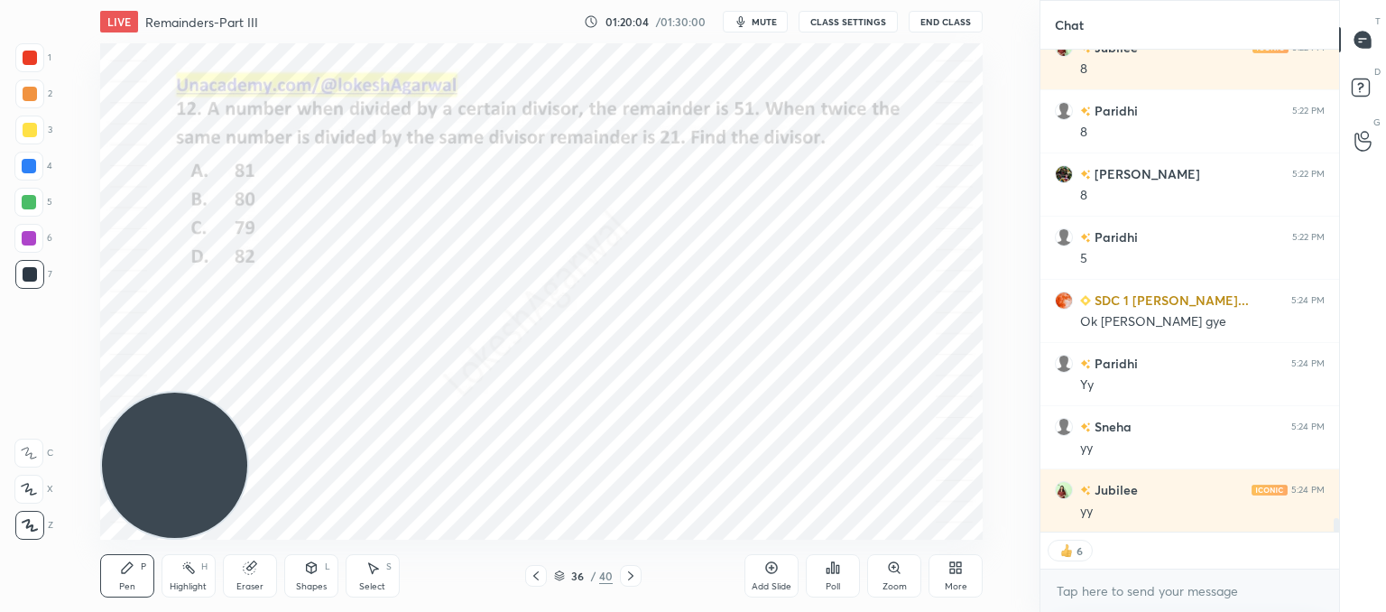
drag, startPoint x: 199, startPoint y: 128, endPoint x: 42, endPoint y: 509, distance: 411.8
click at [42, 509] on div "1 2 3 4 5 6 7 C X Z C X Z E E Erase all H H LIVE Remainders-Part III 01:20:04 /…" at bounding box center [512, 306] width 1025 height 612
click at [628, 568] on icon at bounding box center [630, 575] width 14 height 14
click at [637, 568] on icon at bounding box center [630, 575] width 14 height 14
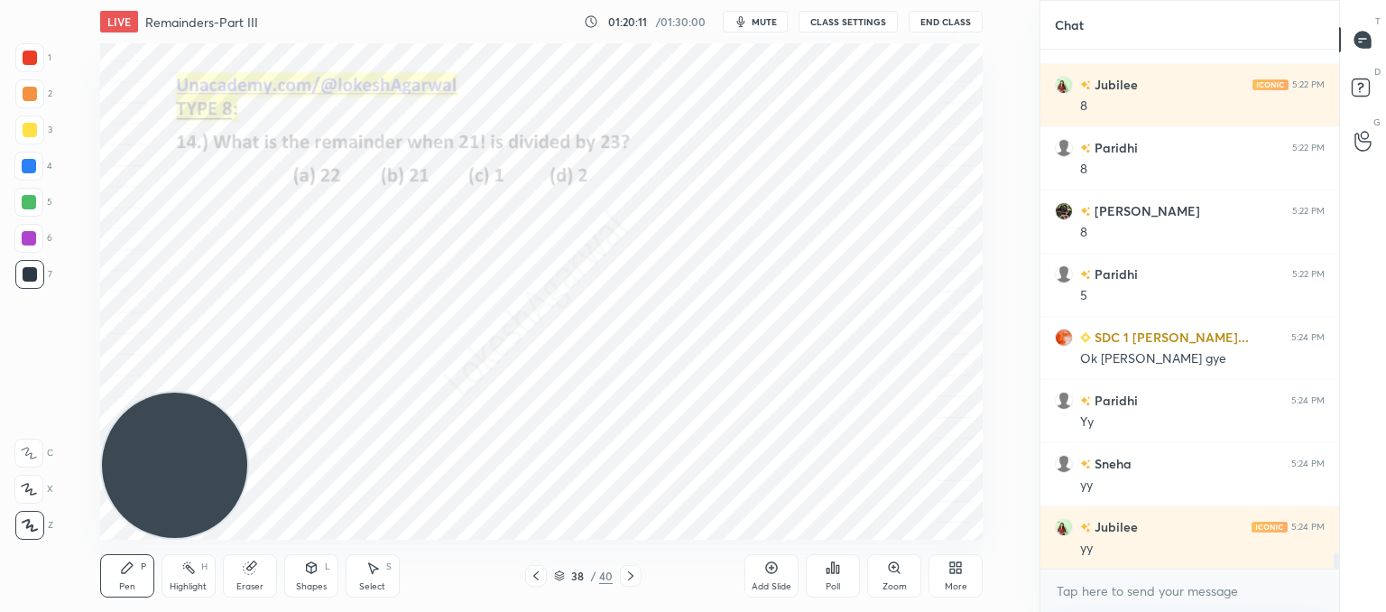
scroll to position [16271, 0]
drag, startPoint x: 764, startPoint y: 580, endPoint x: 750, endPoint y: 554, distance: 29.9
click at [764, 582] on div "Add Slide" at bounding box center [772, 586] width 40 height 9
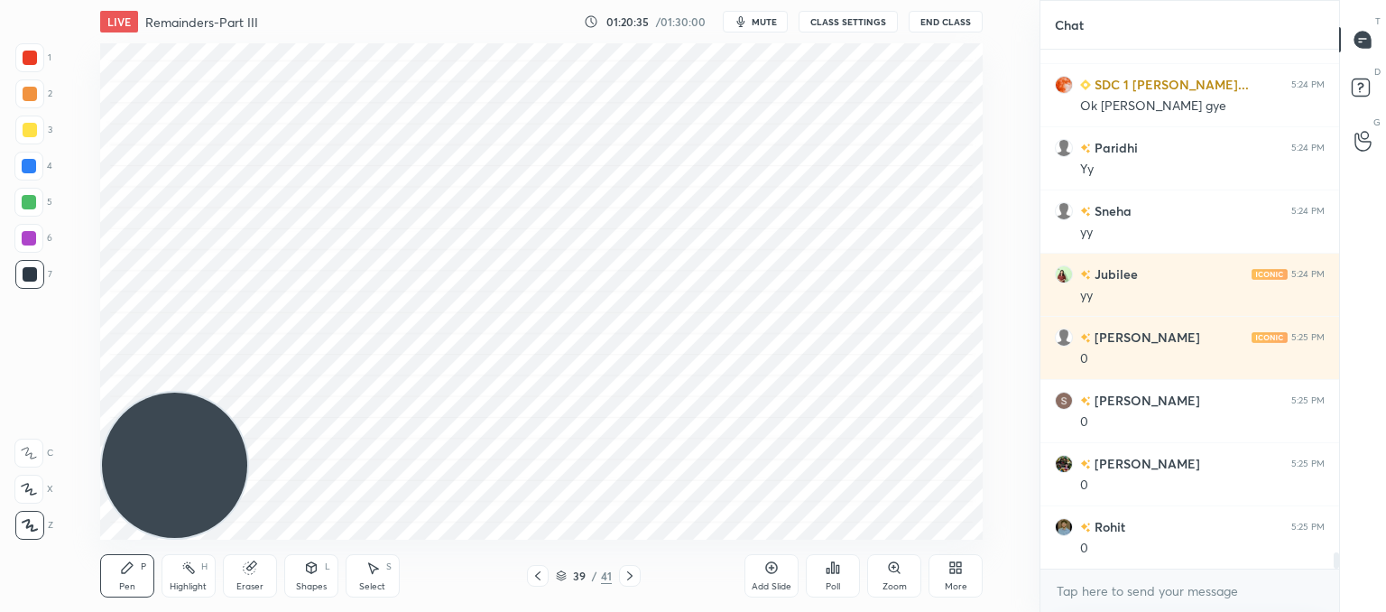
scroll to position [16587, 0]
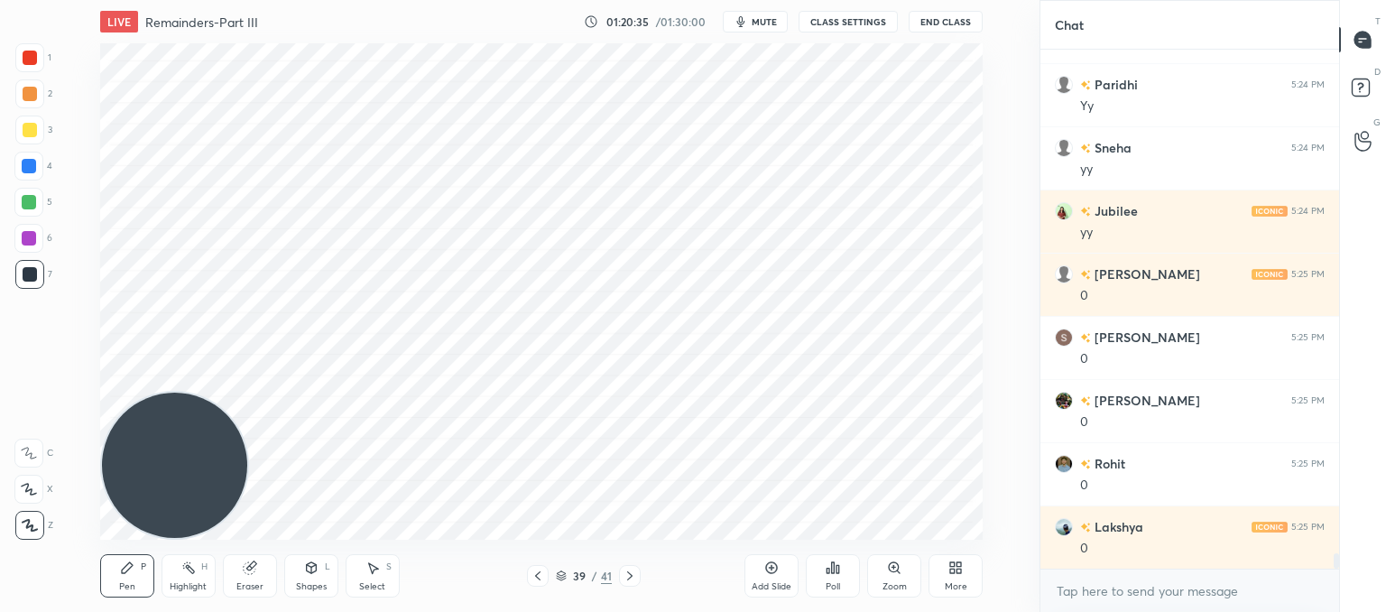
click at [260, 559] on div "Eraser" at bounding box center [250, 575] width 54 height 43
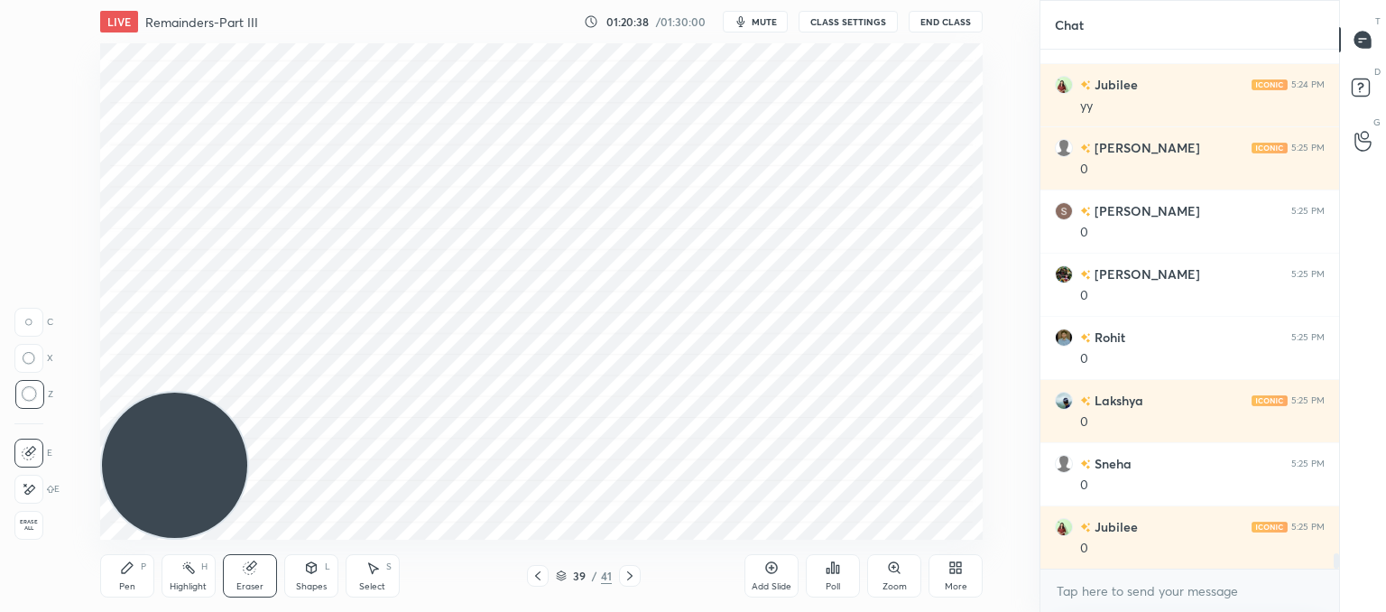
scroll to position [16776, 0]
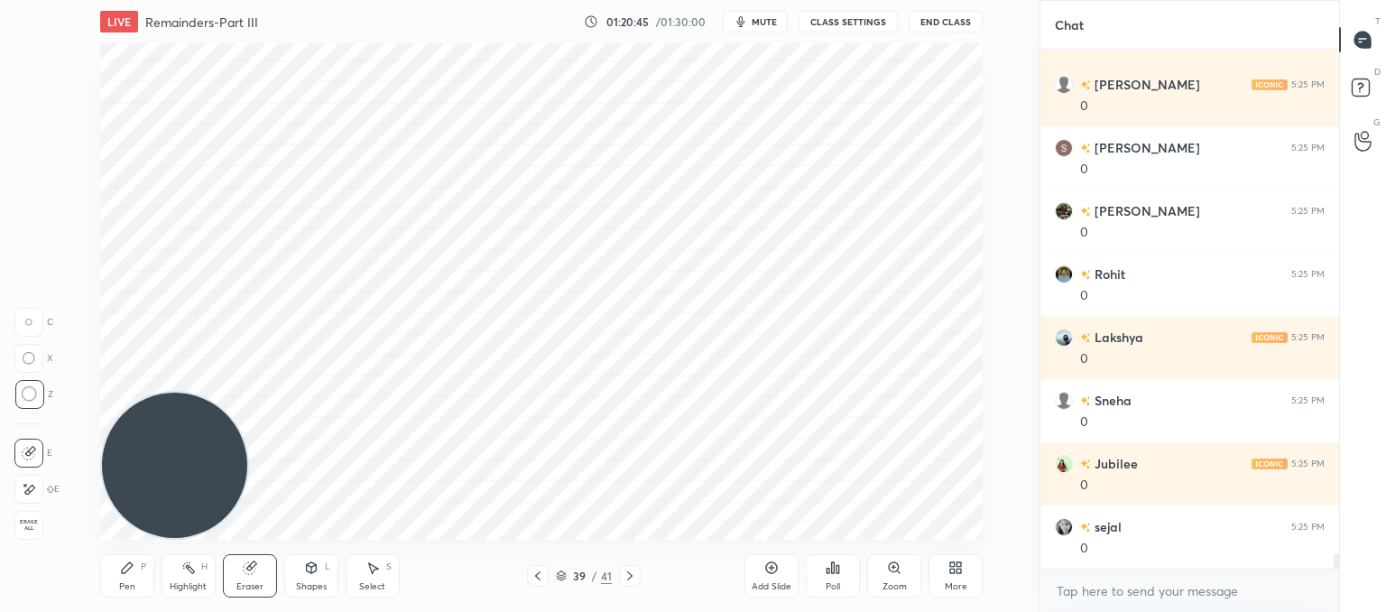
drag, startPoint x: 126, startPoint y: 570, endPoint x: 142, endPoint y: 531, distance: 41.7
click at [128, 570] on icon at bounding box center [127, 567] width 14 height 14
click at [264, 570] on div "Eraser" at bounding box center [250, 575] width 54 height 43
drag, startPoint x: 128, startPoint y: 583, endPoint x: 153, endPoint y: 545, distance: 45.5
click at [134, 582] on div "Pen" at bounding box center [127, 586] width 16 height 9
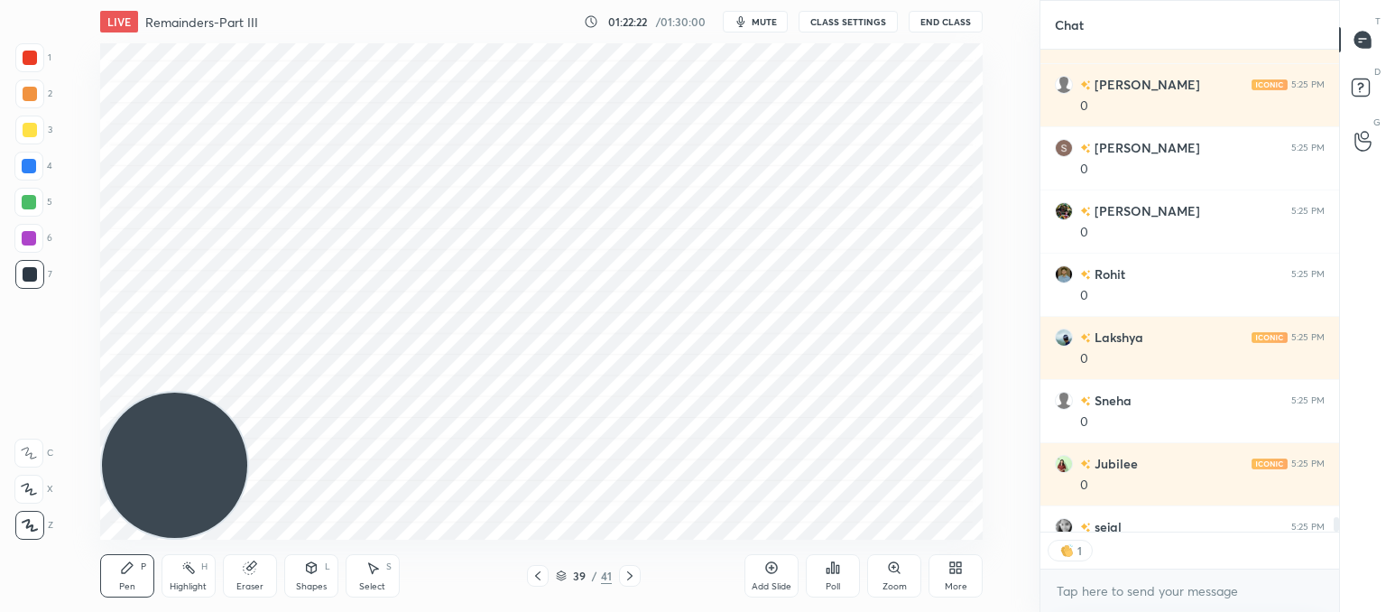
scroll to position [16876, 0]
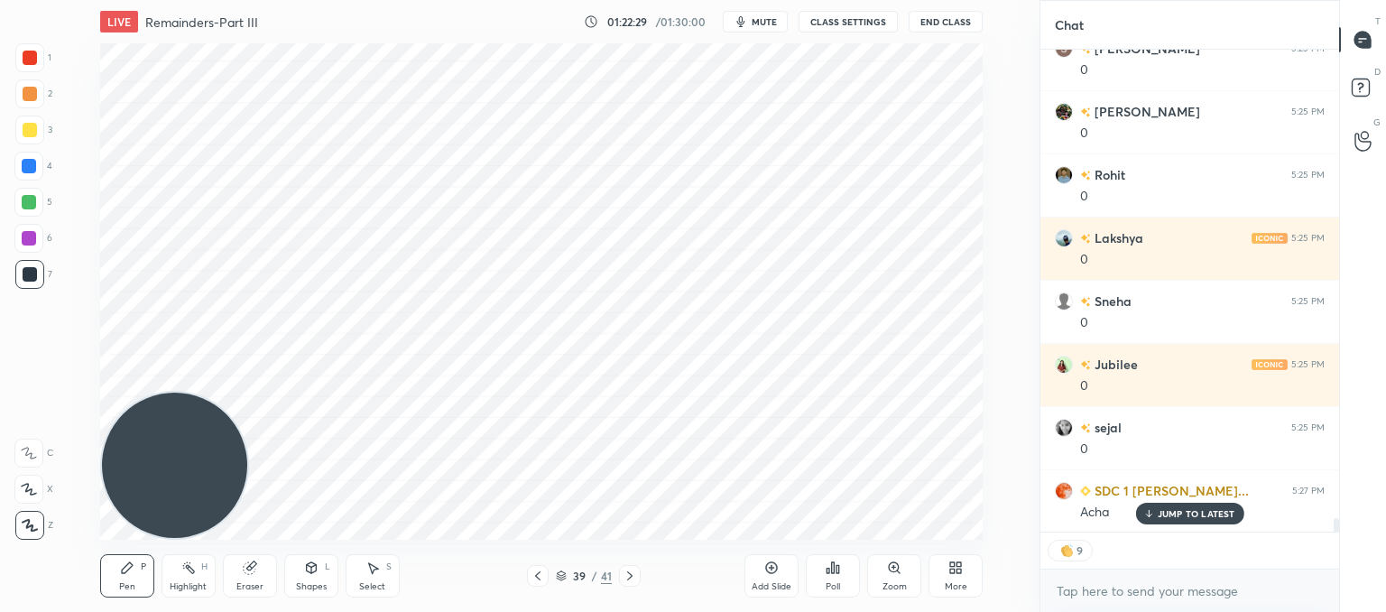
click at [778, 578] on div "Add Slide" at bounding box center [771, 575] width 54 height 43
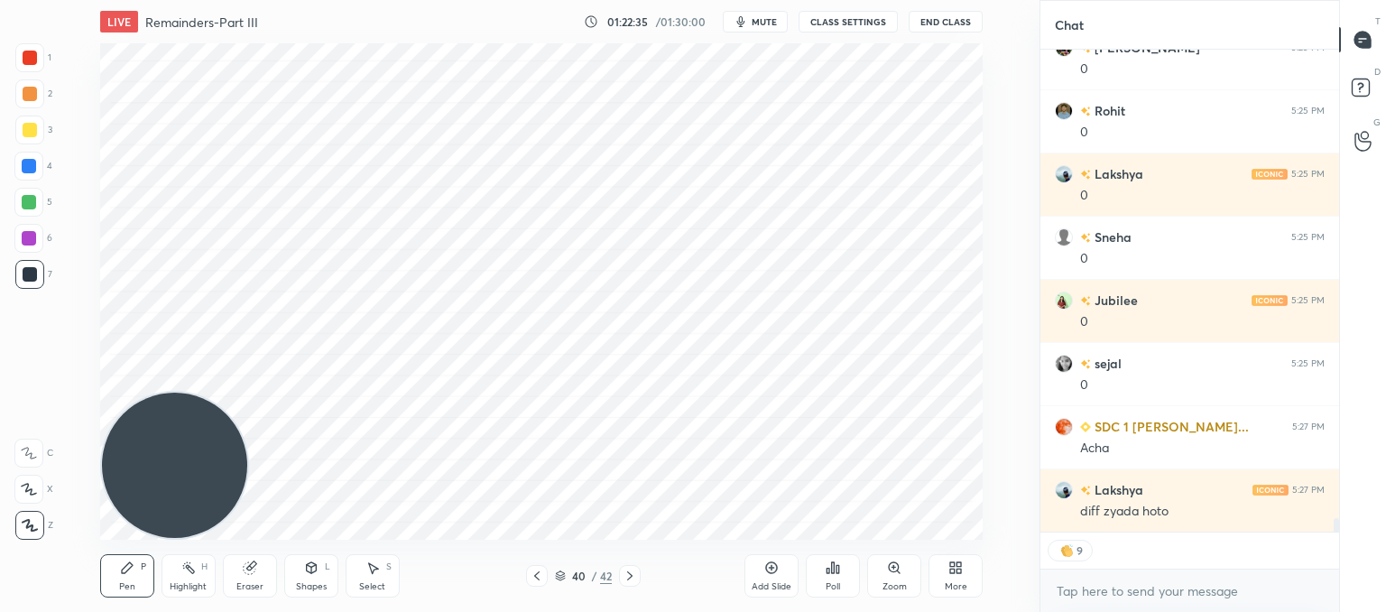
scroll to position [17002, 0]
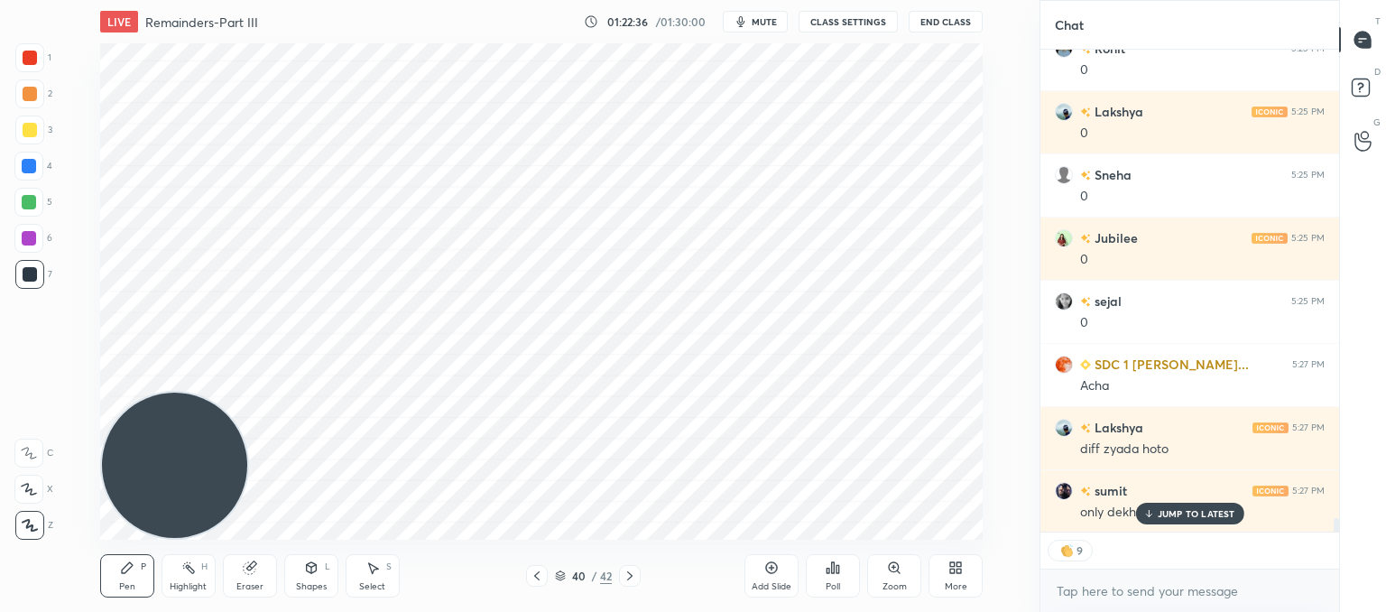
click at [248, 568] on icon at bounding box center [249, 568] width 12 height 12
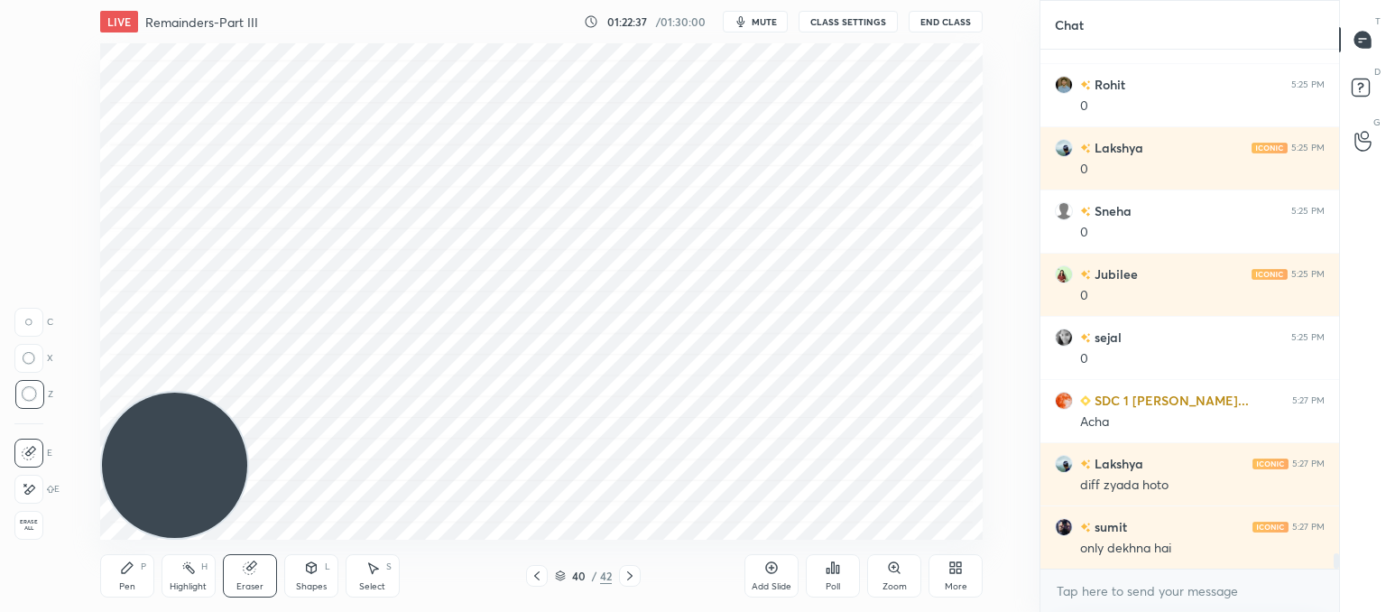
scroll to position [16966, 0]
click at [101, 575] on div "Pen P" at bounding box center [127, 575] width 54 height 43
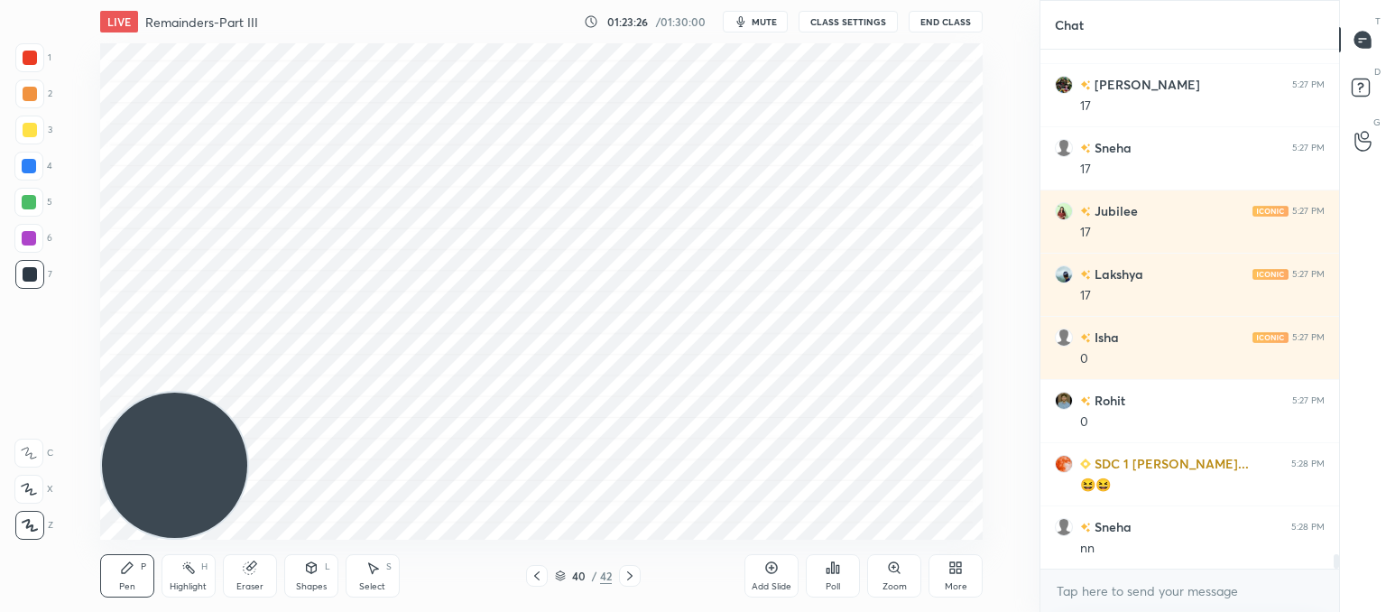
scroll to position [18039, 0]
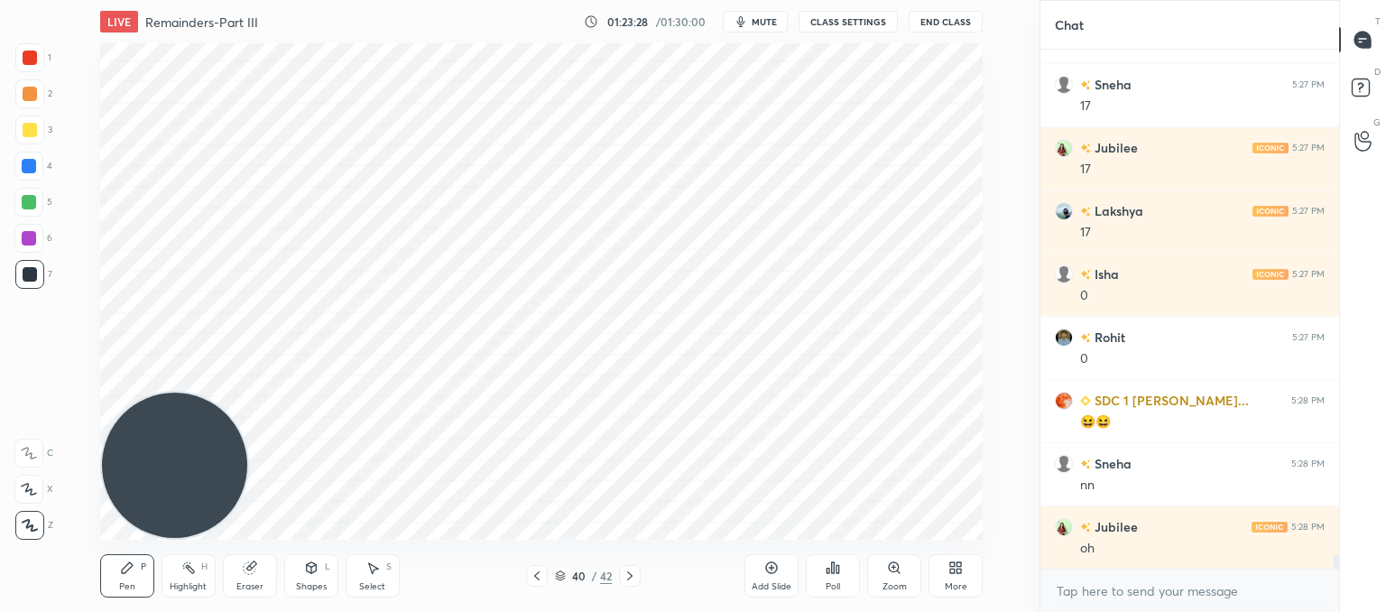
click at [536, 571] on icon at bounding box center [537, 575] width 14 height 14
click at [628, 575] on icon at bounding box center [630, 575] width 14 height 14
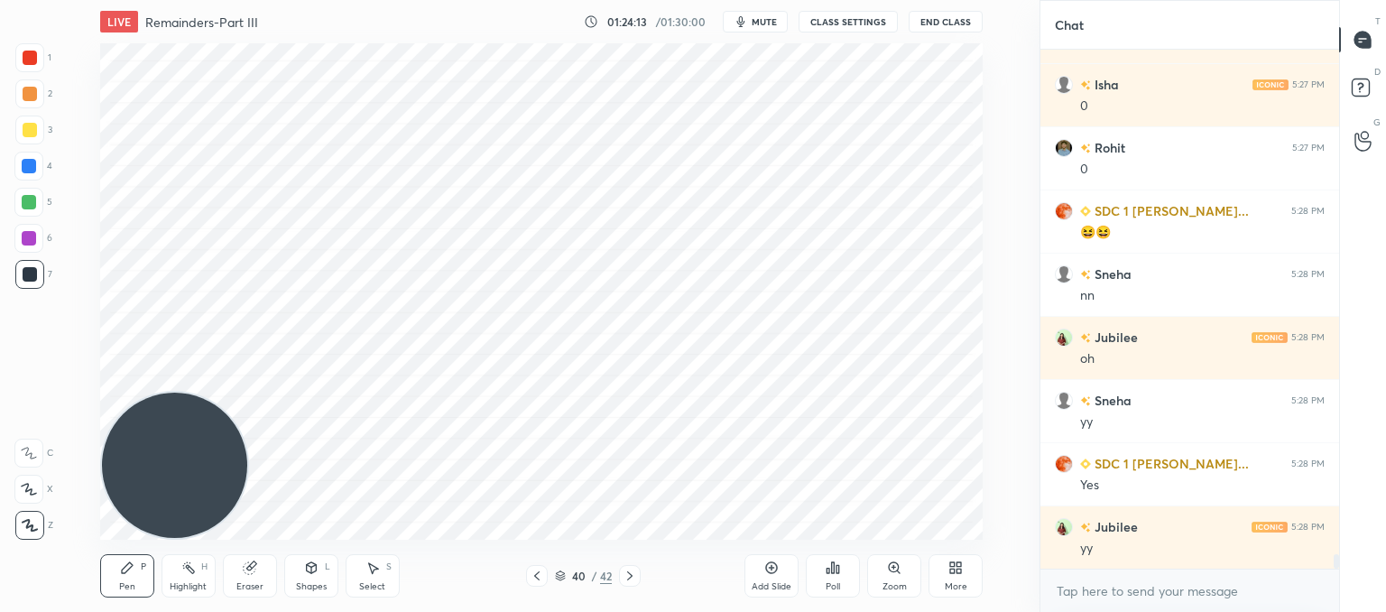
scroll to position [18292, 0]
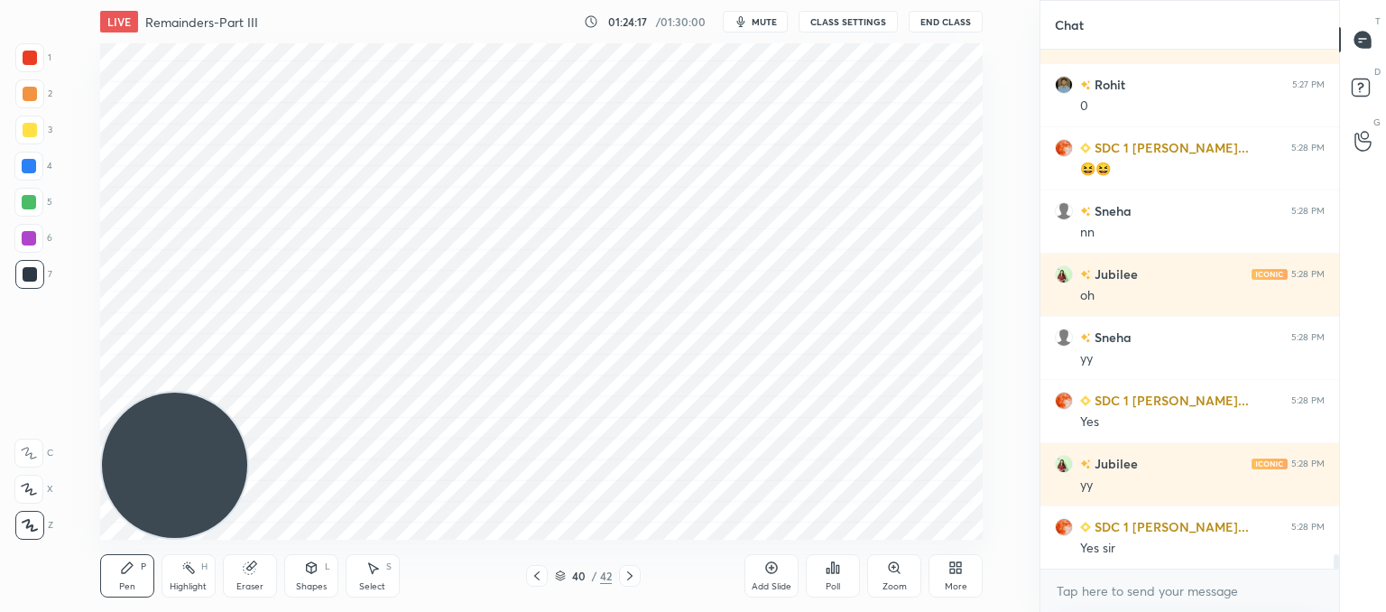
click at [776, 571] on icon at bounding box center [771, 567] width 14 height 14
click at [234, 576] on div "Eraser" at bounding box center [250, 575] width 54 height 43
click at [134, 577] on div "Pen P" at bounding box center [127, 575] width 54 height 43
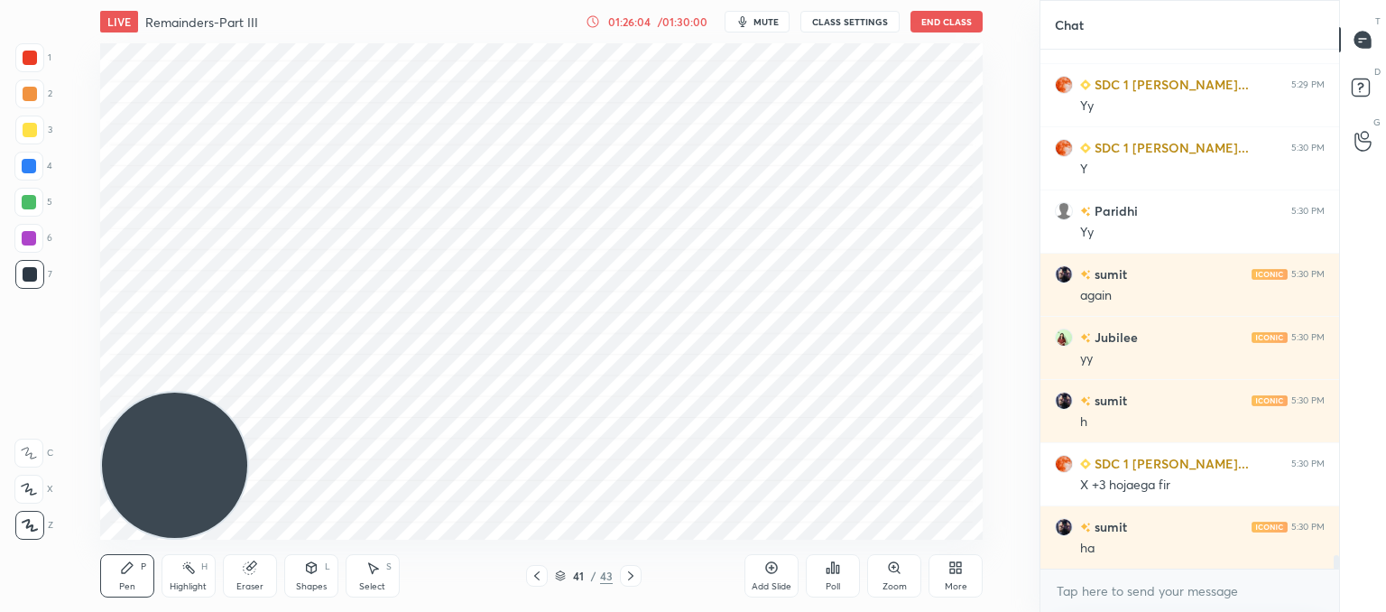
scroll to position [18815, 0]
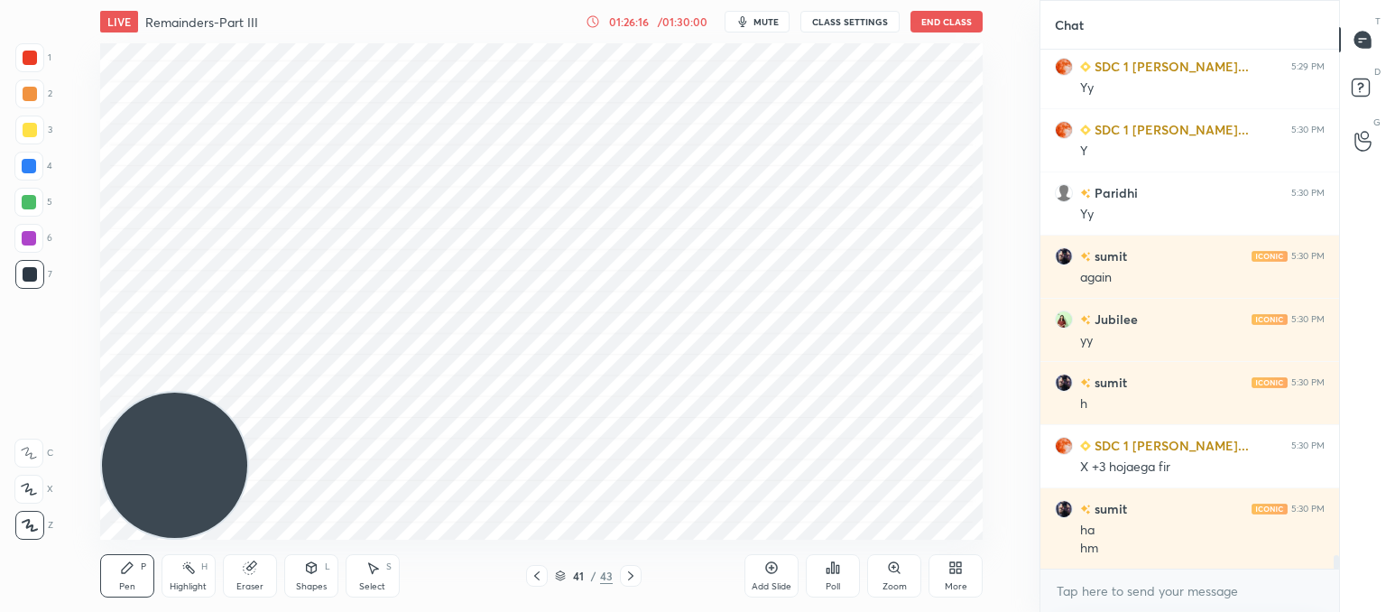
click at [247, 567] on icon at bounding box center [249, 568] width 12 height 12
drag, startPoint x: 134, startPoint y: 574, endPoint x: 170, endPoint y: 557, distance: 40.0
click at [134, 574] on div "Pen P" at bounding box center [127, 575] width 54 height 43
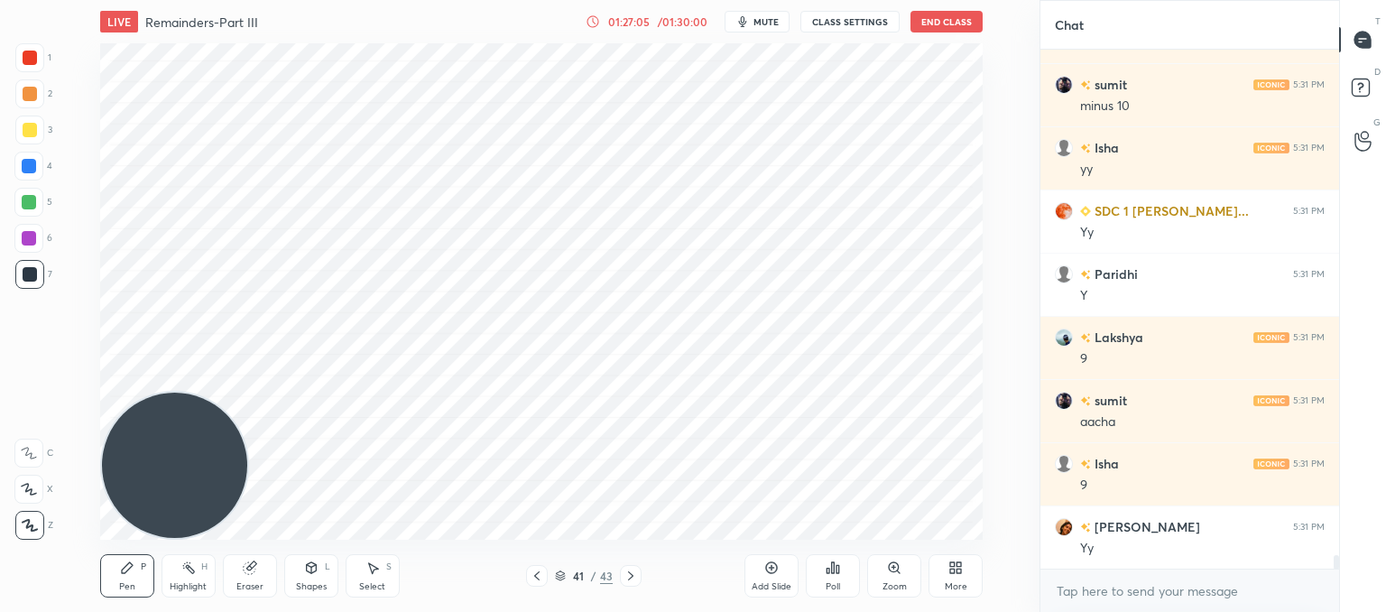
scroll to position [19510, 0]
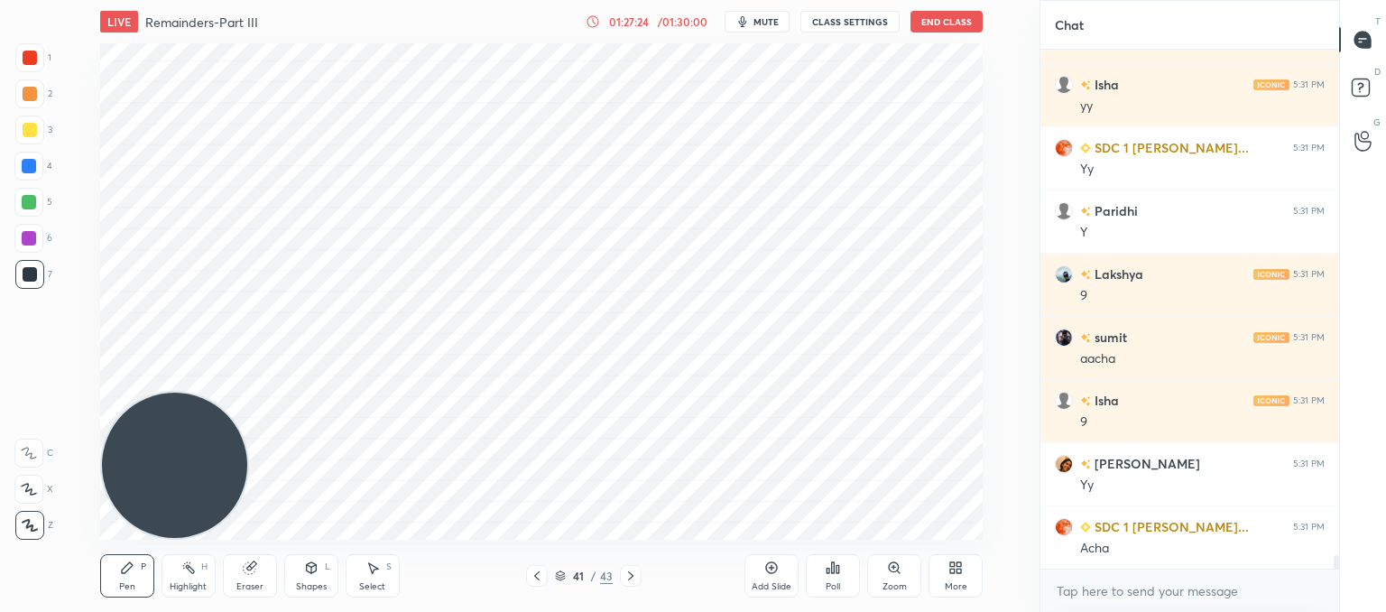
drag, startPoint x: 774, startPoint y: 564, endPoint x: 765, endPoint y: 546, distance: 20.2
click at [775, 560] on icon at bounding box center [771, 567] width 14 height 14
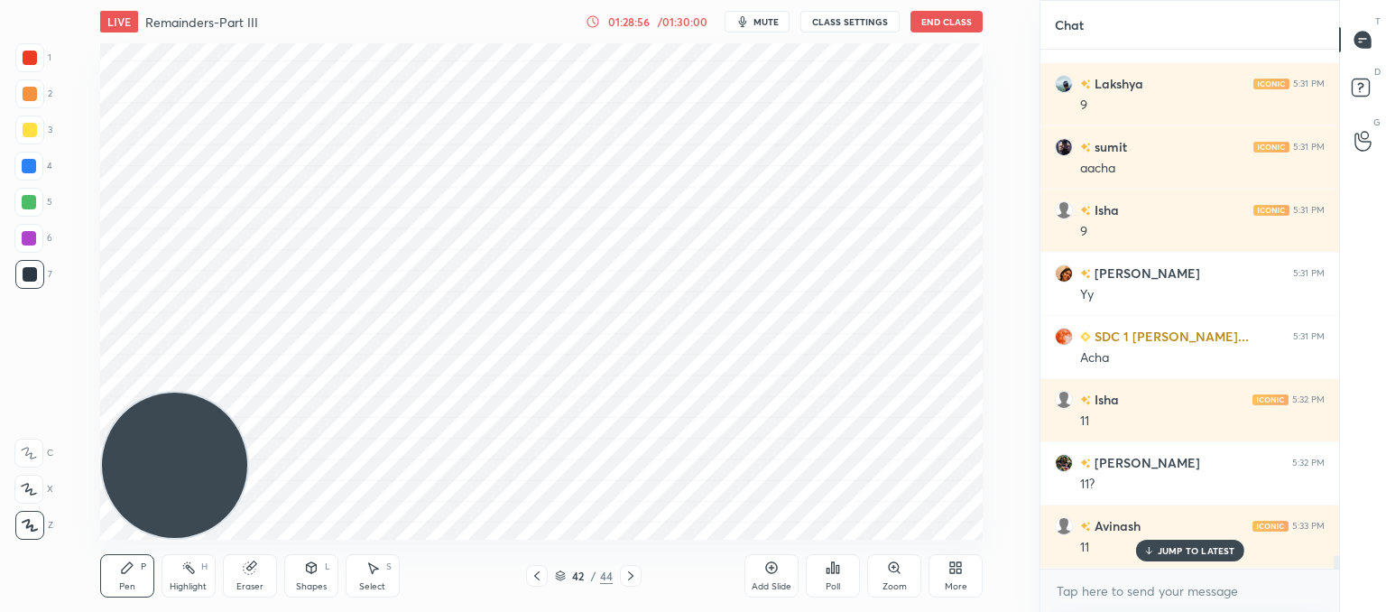
scroll to position [19700, 0]
click at [256, 575] on div "Eraser" at bounding box center [250, 575] width 54 height 43
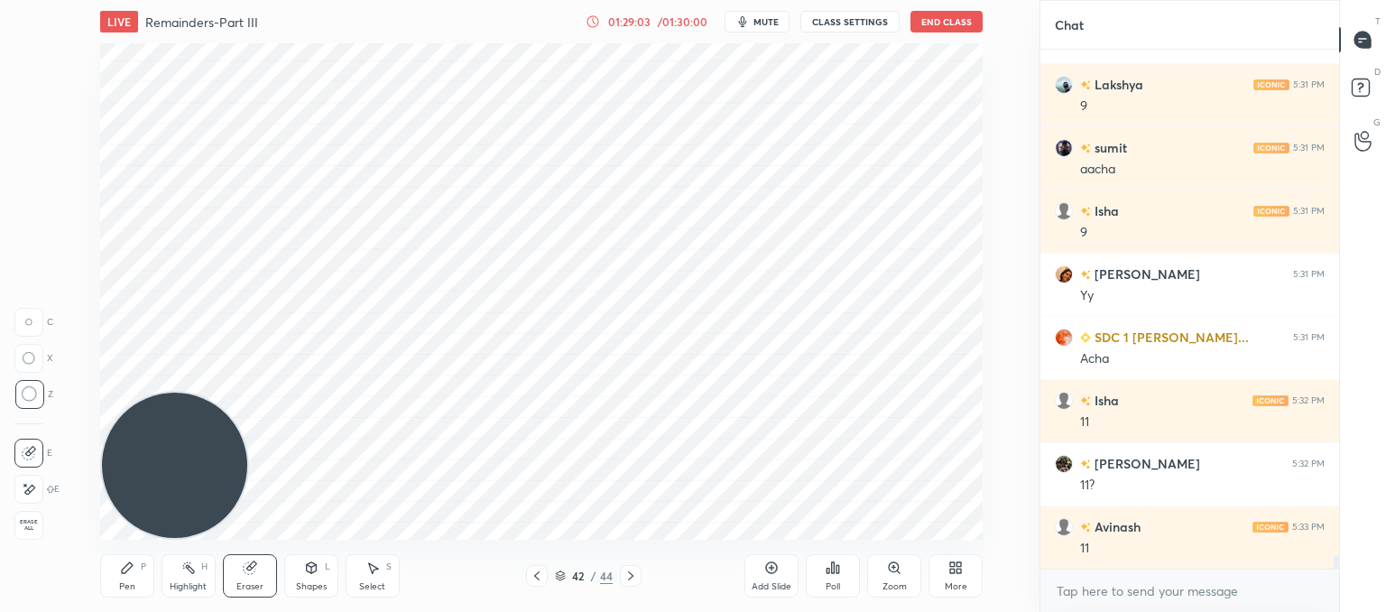
click at [125, 560] on icon at bounding box center [127, 567] width 14 height 14
click at [538, 571] on icon at bounding box center [537, 575] width 14 height 14
click at [544, 565] on div at bounding box center [537, 576] width 22 height 22
click at [541, 575] on icon at bounding box center [537, 575] width 14 height 14
click at [546, 573] on div at bounding box center [537, 576] width 22 height 22
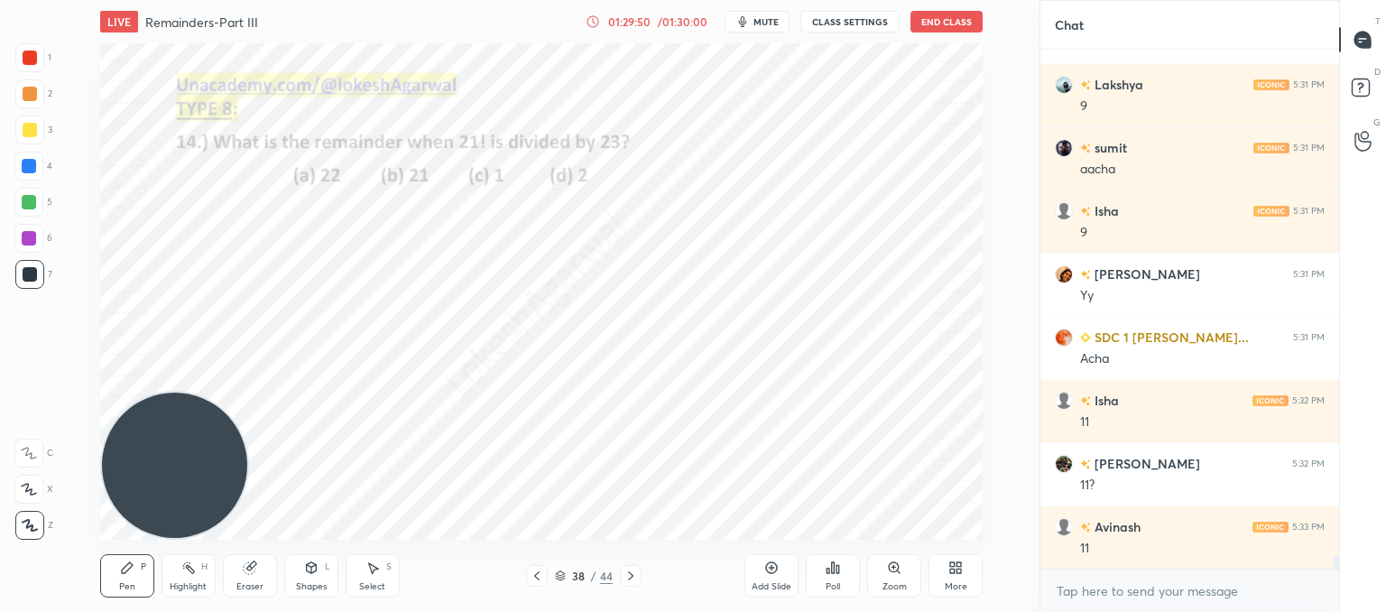
click at [633, 574] on icon at bounding box center [630, 575] width 14 height 14
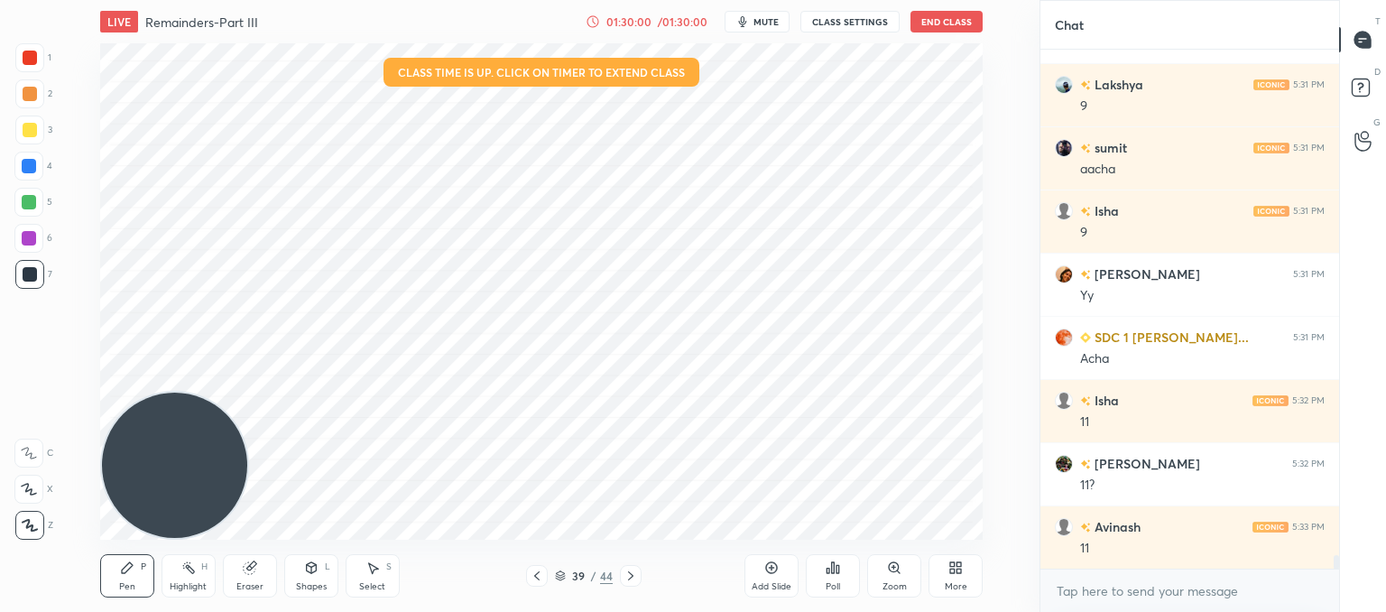
click at [627, 572] on icon at bounding box center [630, 575] width 14 height 14
click at [628, 571] on icon at bounding box center [630, 575] width 5 height 9
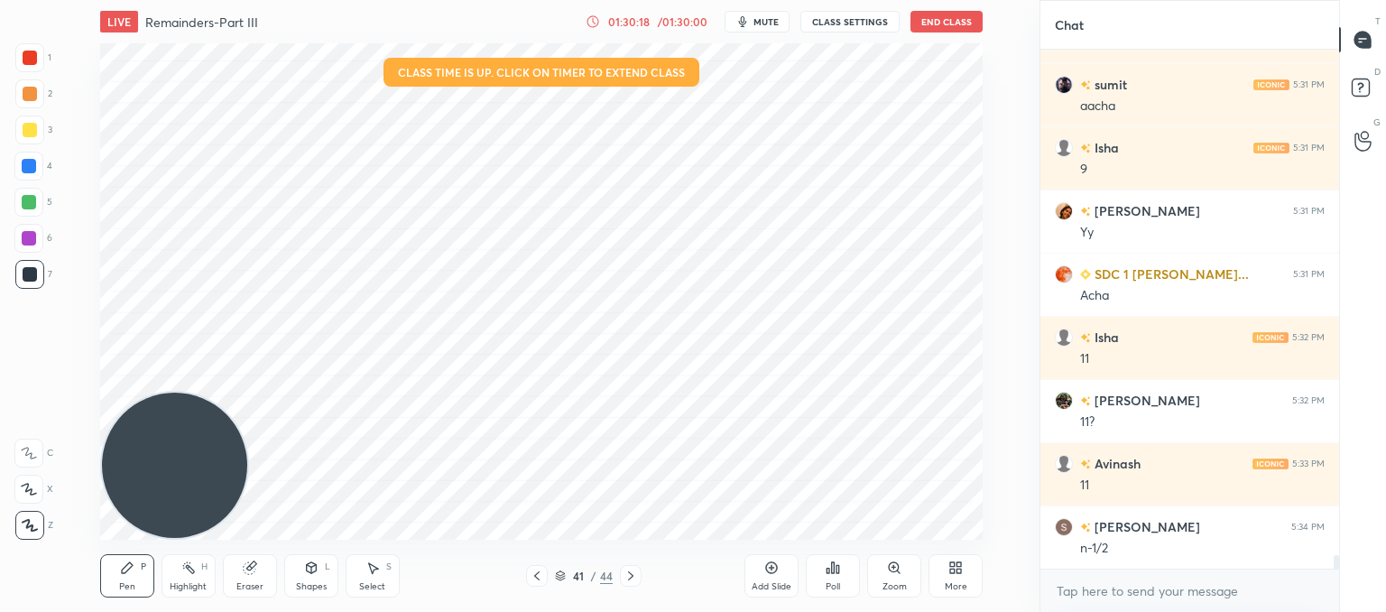
click at [539, 578] on icon at bounding box center [537, 575] width 14 height 14
click at [539, 568] on div at bounding box center [537, 576] width 22 height 22
click at [539, 568] on icon at bounding box center [537, 575] width 14 height 14
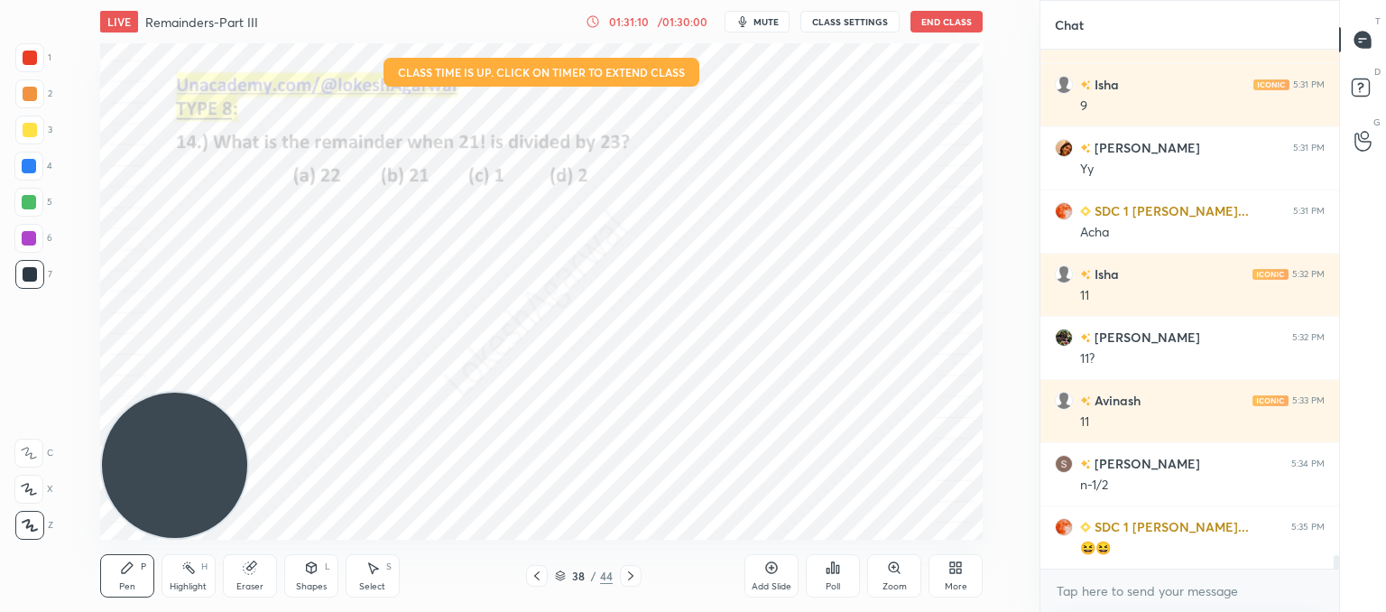
scroll to position [19844, 0]
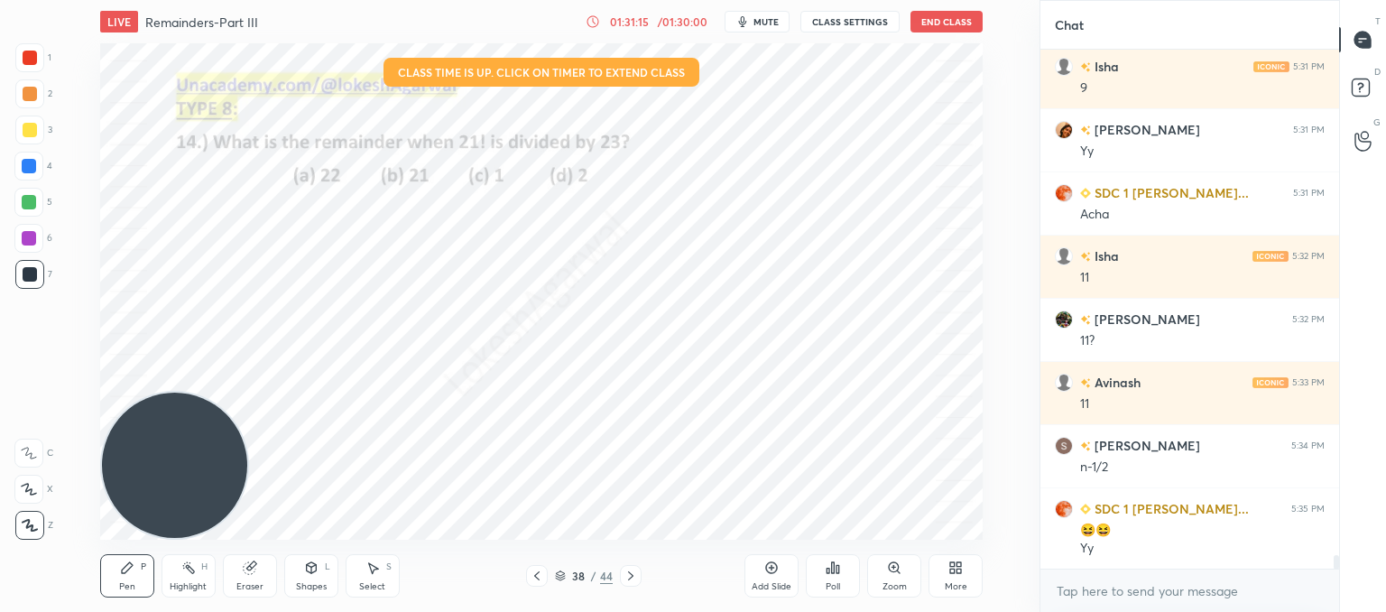
click at [627, 578] on icon at bounding box center [630, 575] width 14 height 14
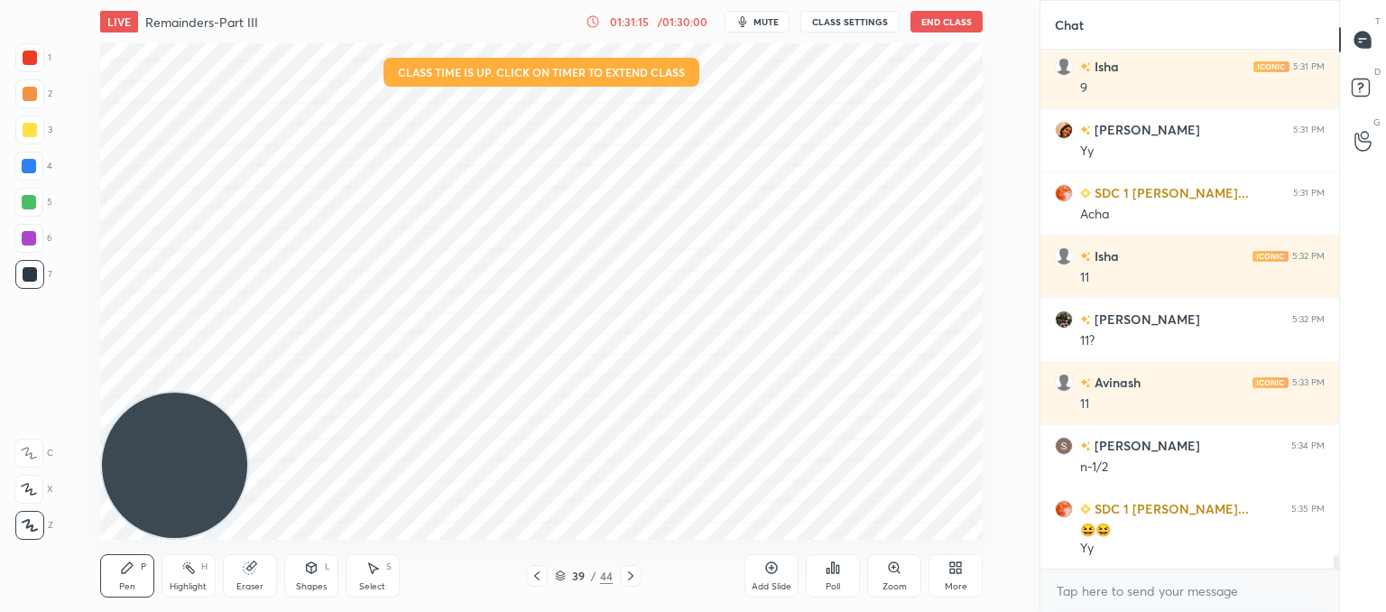
click at [627, 578] on icon at bounding box center [630, 575] width 14 height 14
click at [632, 573] on icon at bounding box center [630, 575] width 14 height 14
click at [531, 567] on div at bounding box center [537, 576] width 22 height 22
click at [537, 567] on div at bounding box center [537, 576] width 22 height 22
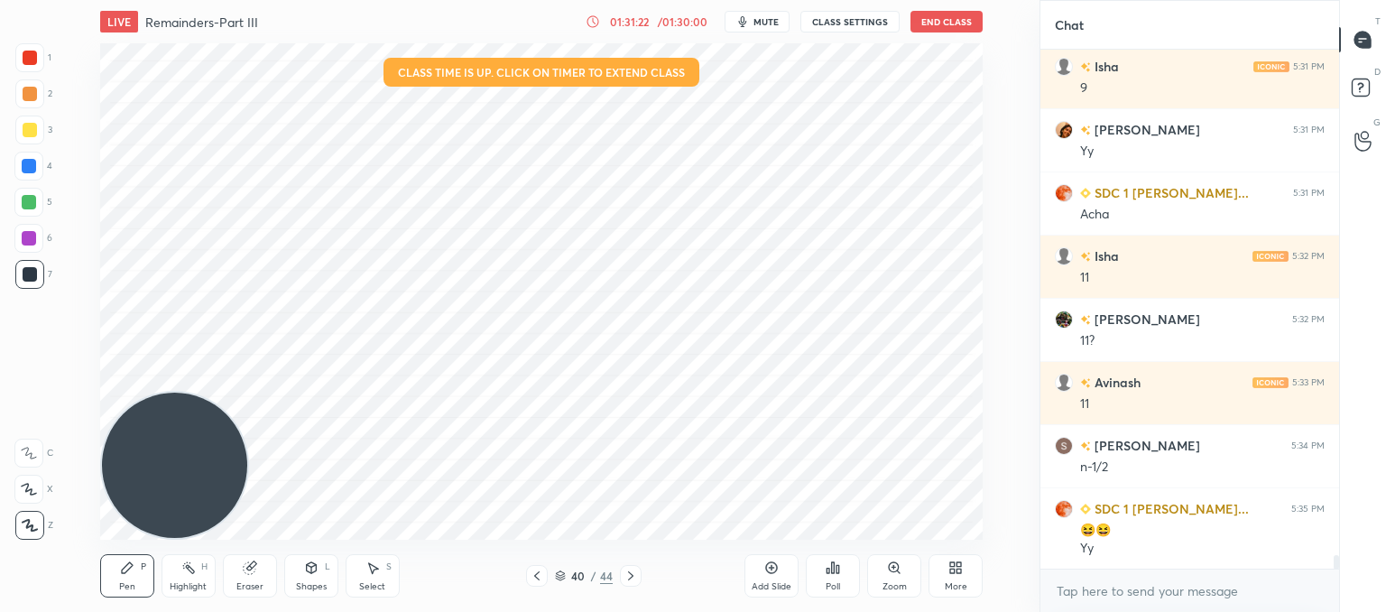
click at [537, 567] on div at bounding box center [537, 576] width 22 height 22
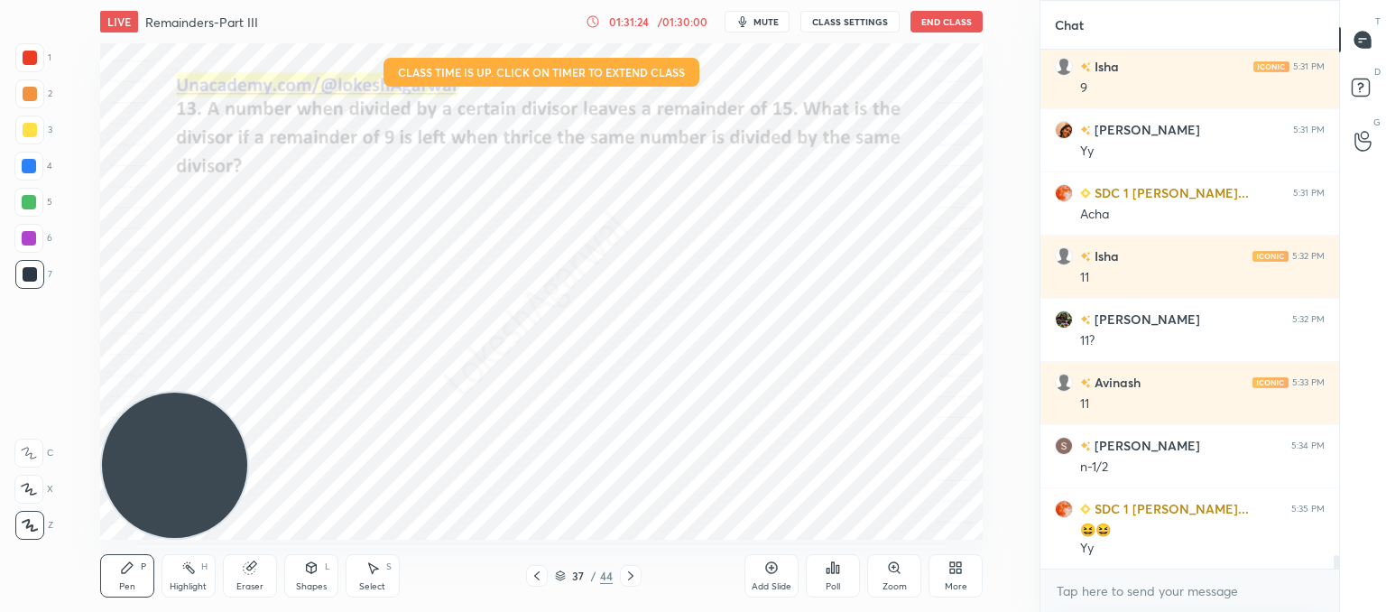
drag, startPoint x: 537, startPoint y: 567, endPoint x: 538, endPoint y: 549, distance: 18.1
click at [538, 563] on div "Pen P Highlight H Eraser Shapes L Select S 37 / 44 Add Slide Poll Zoom More" at bounding box center [541, 576] width 882 height 72
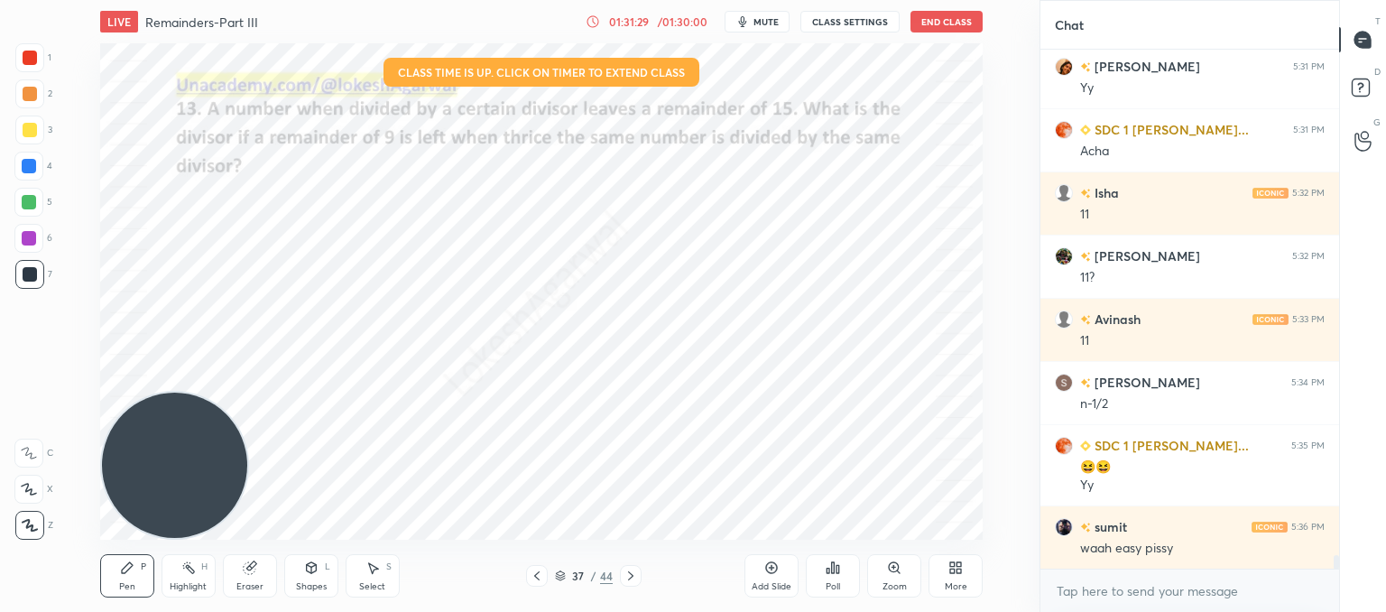
drag, startPoint x: 765, startPoint y: 572, endPoint x: 754, endPoint y: 549, distance: 25.8
click at [765, 570] on icon at bounding box center [771, 567] width 14 height 14
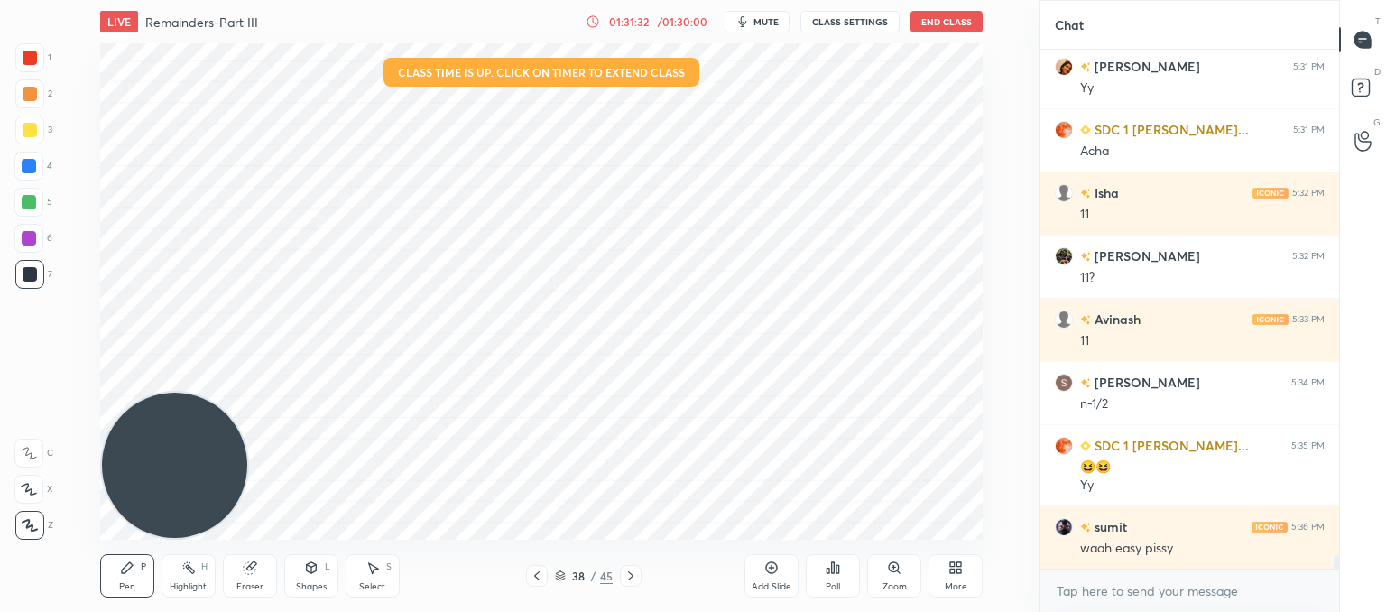
scroll to position [19970, 0]
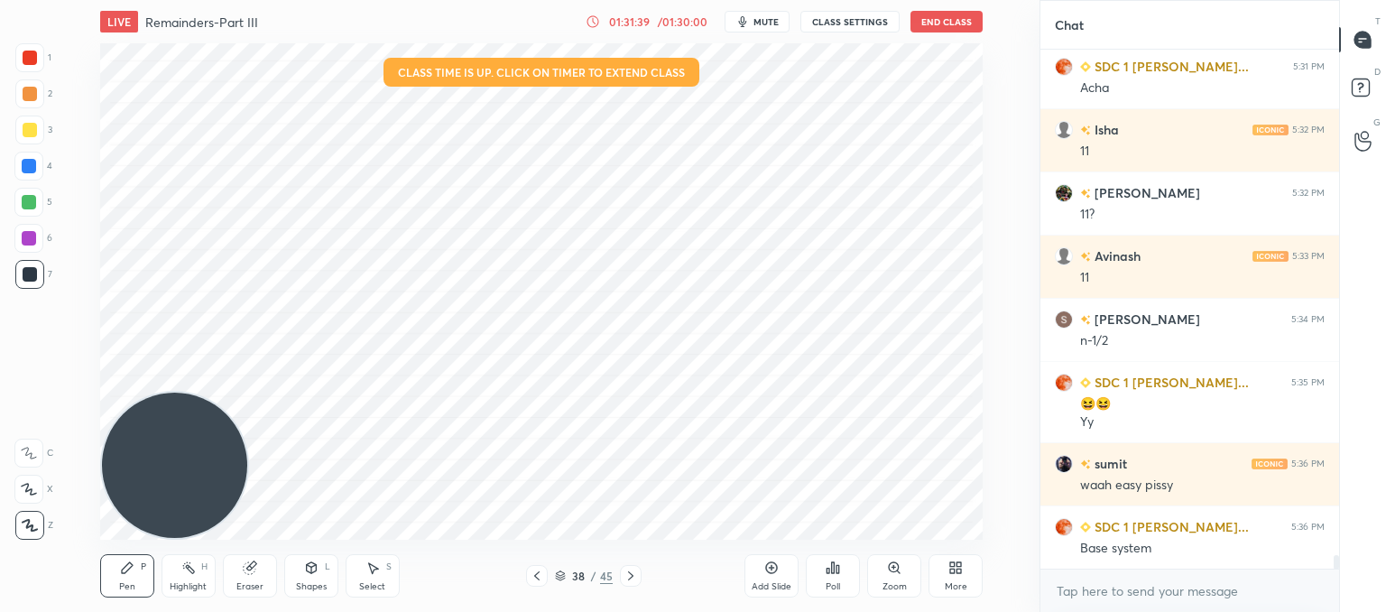
click at [328, 126] on div "Setting up your live class Class time is up. Click on timer to extend class Pol…" at bounding box center [541, 291] width 967 height 496
drag, startPoint x: 97, startPoint y: 160, endPoint x: 97, endPoint y: 104, distance: 55.9
click at [91, 104] on div "Setting up your live class Class time is up. Click on timer to extend class Pol…" at bounding box center [541, 291] width 967 height 496
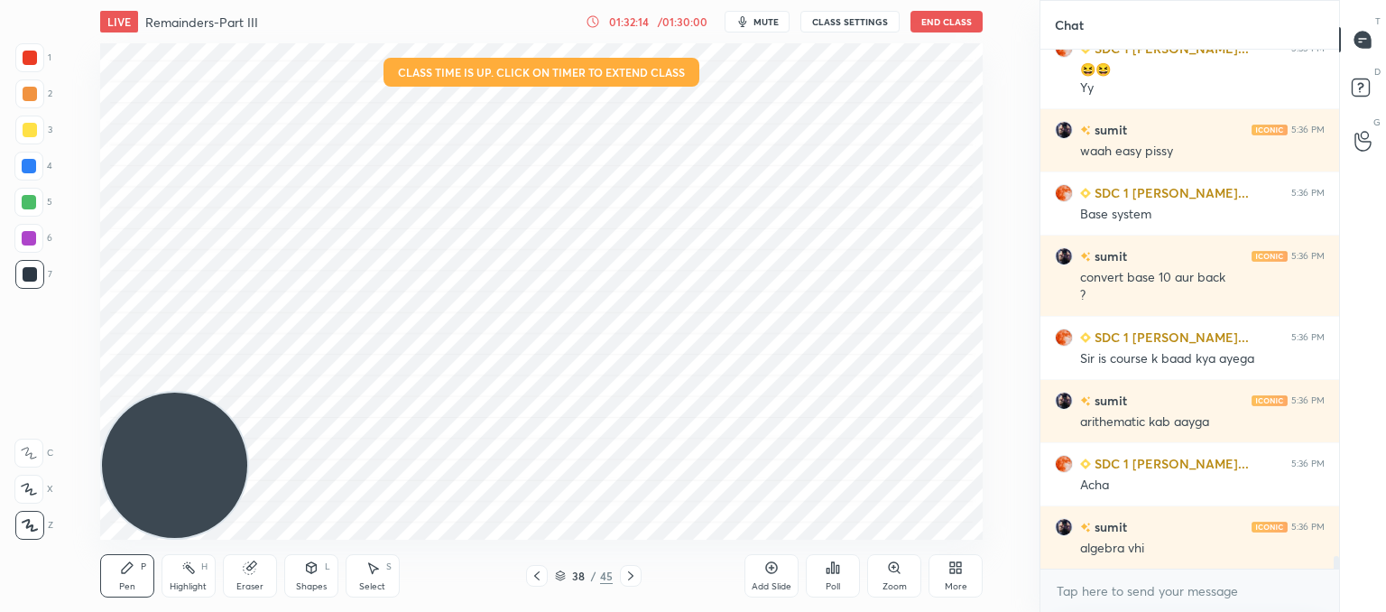
scroll to position [20367, 0]
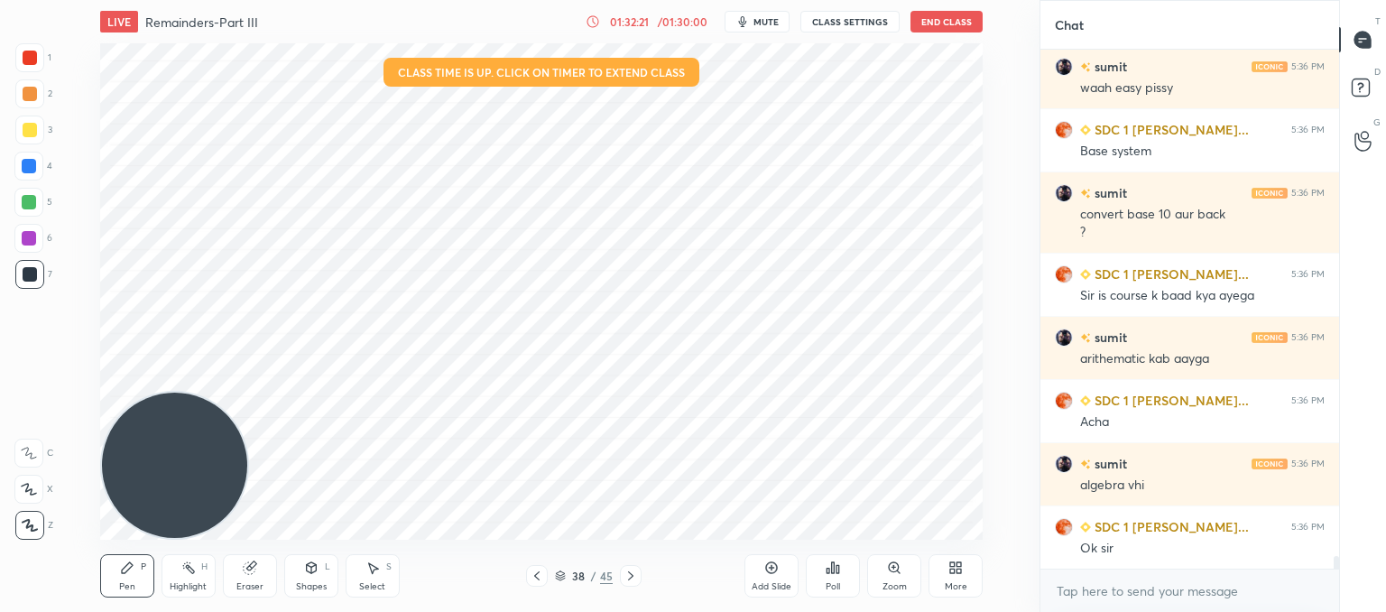
click at [949, 22] on button "End Class" at bounding box center [946, 22] width 72 height 22
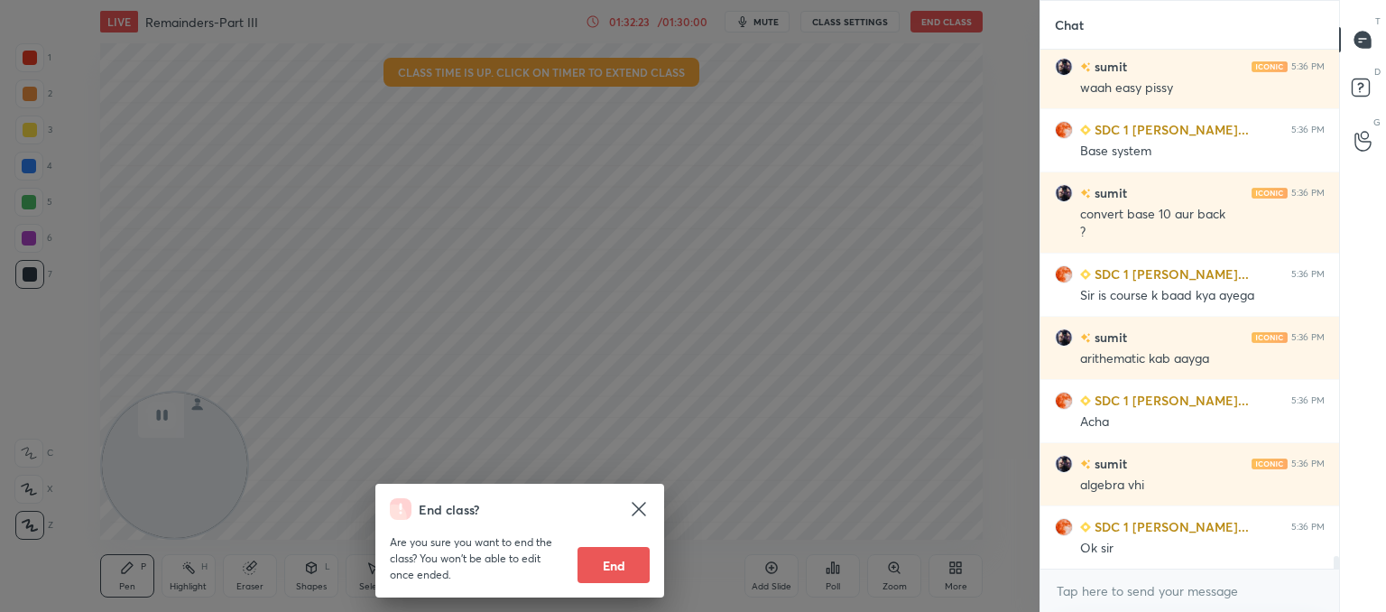
click at [628, 563] on button "End" at bounding box center [613, 565] width 72 height 36
type textarea "x"
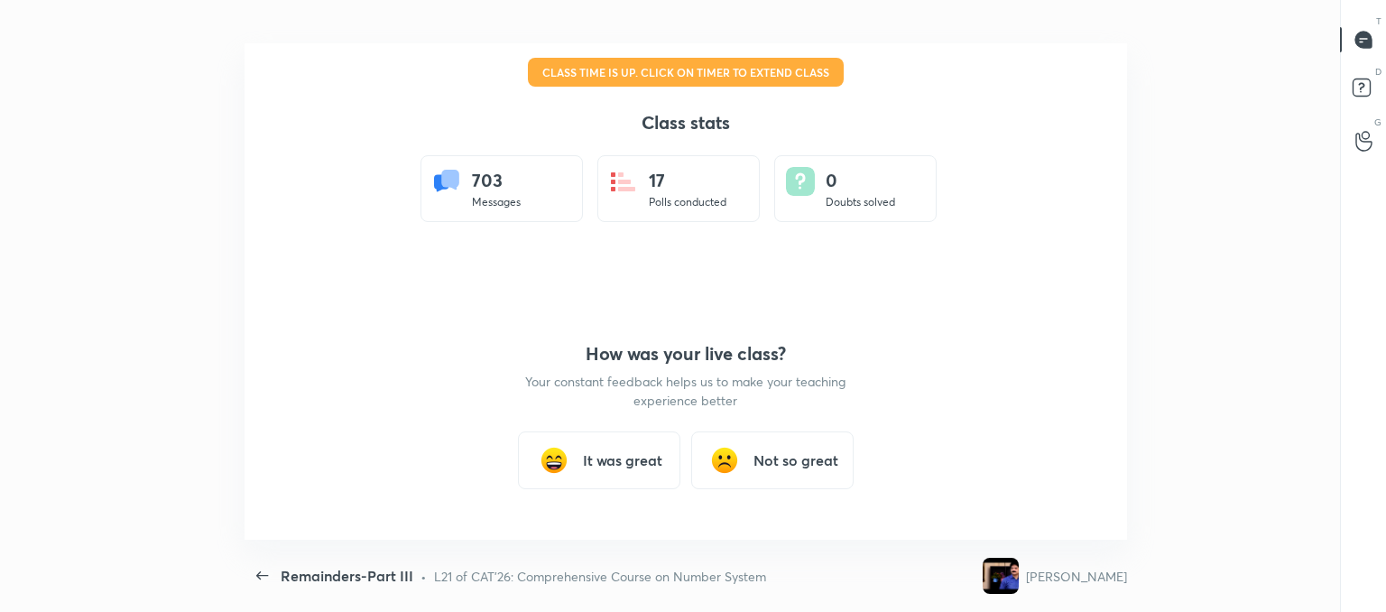
scroll to position [0, 0]
drag, startPoint x: 587, startPoint y: 459, endPoint x: 585, endPoint y: 470, distance: 11.2
click at [585, 470] on h3 "It was great" at bounding box center [622, 460] width 79 height 22
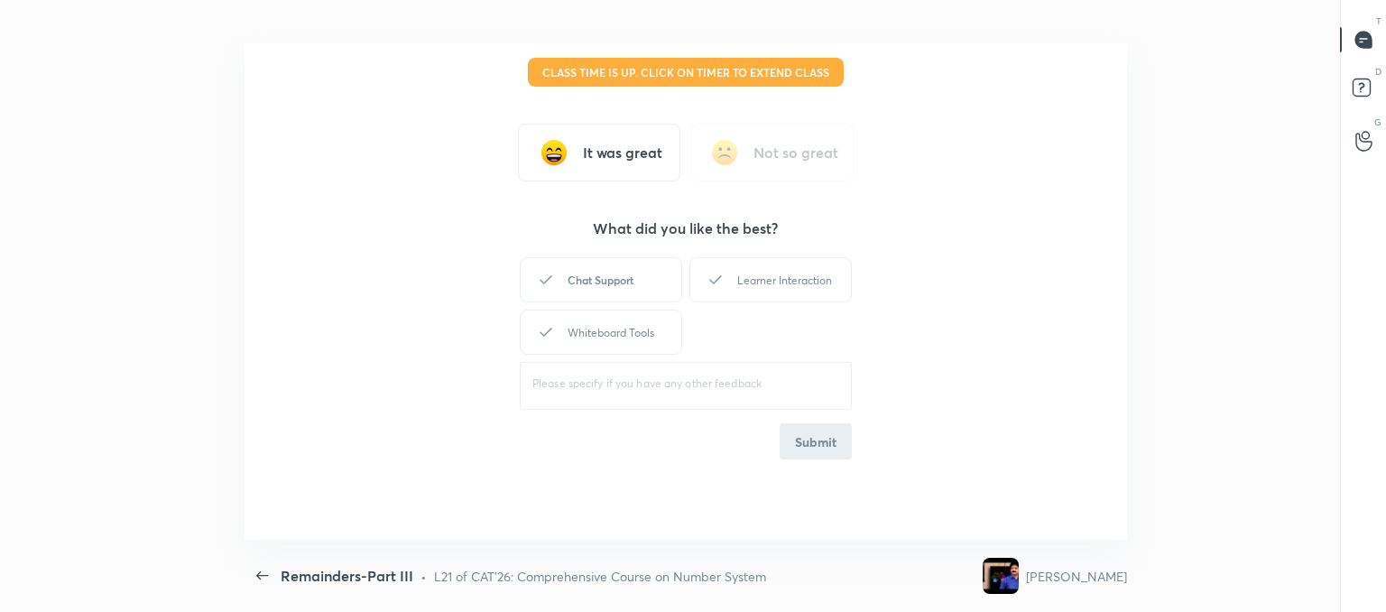
click at [664, 284] on div "Chat Support" at bounding box center [601, 279] width 162 height 45
click at [774, 272] on div "Learner Interaction" at bounding box center [770, 279] width 162 height 45
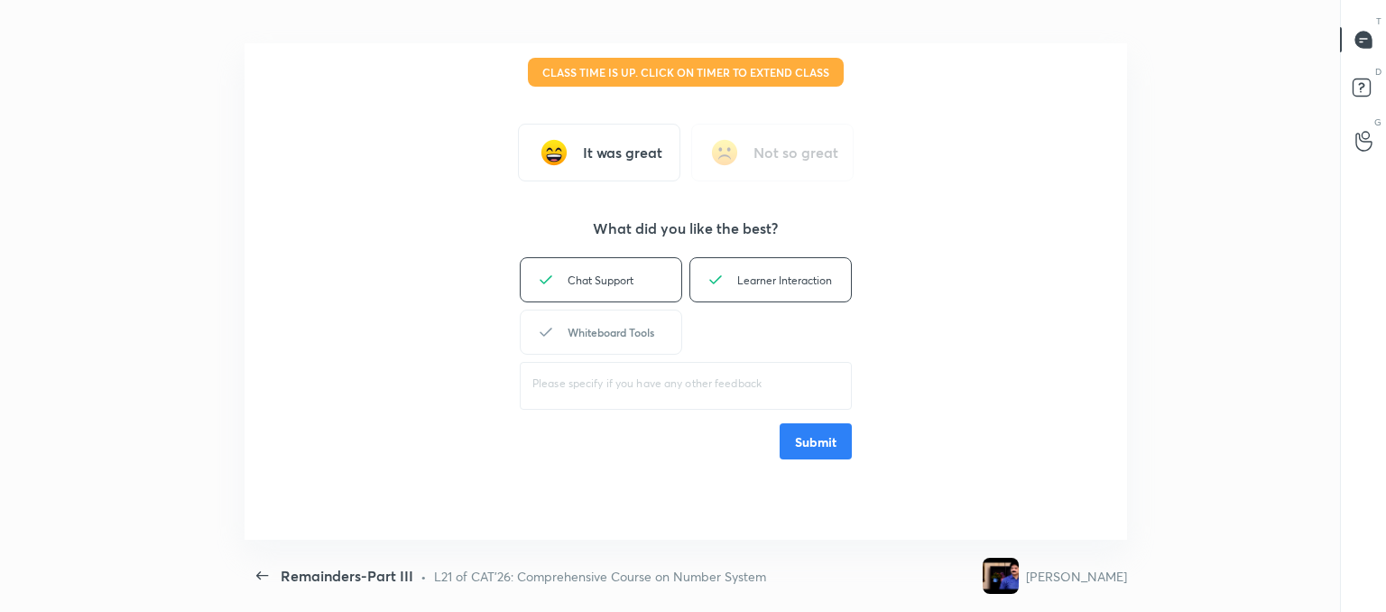
drag, startPoint x: 556, startPoint y: 352, endPoint x: 559, endPoint y: 343, distance: 9.7
click at [559, 345] on div "Whiteboard Tools" at bounding box center [601, 331] width 162 height 45
click at [818, 441] on button "Submit" at bounding box center [816, 441] width 72 height 36
